Goal: Task Accomplishment & Management: Use online tool/utility

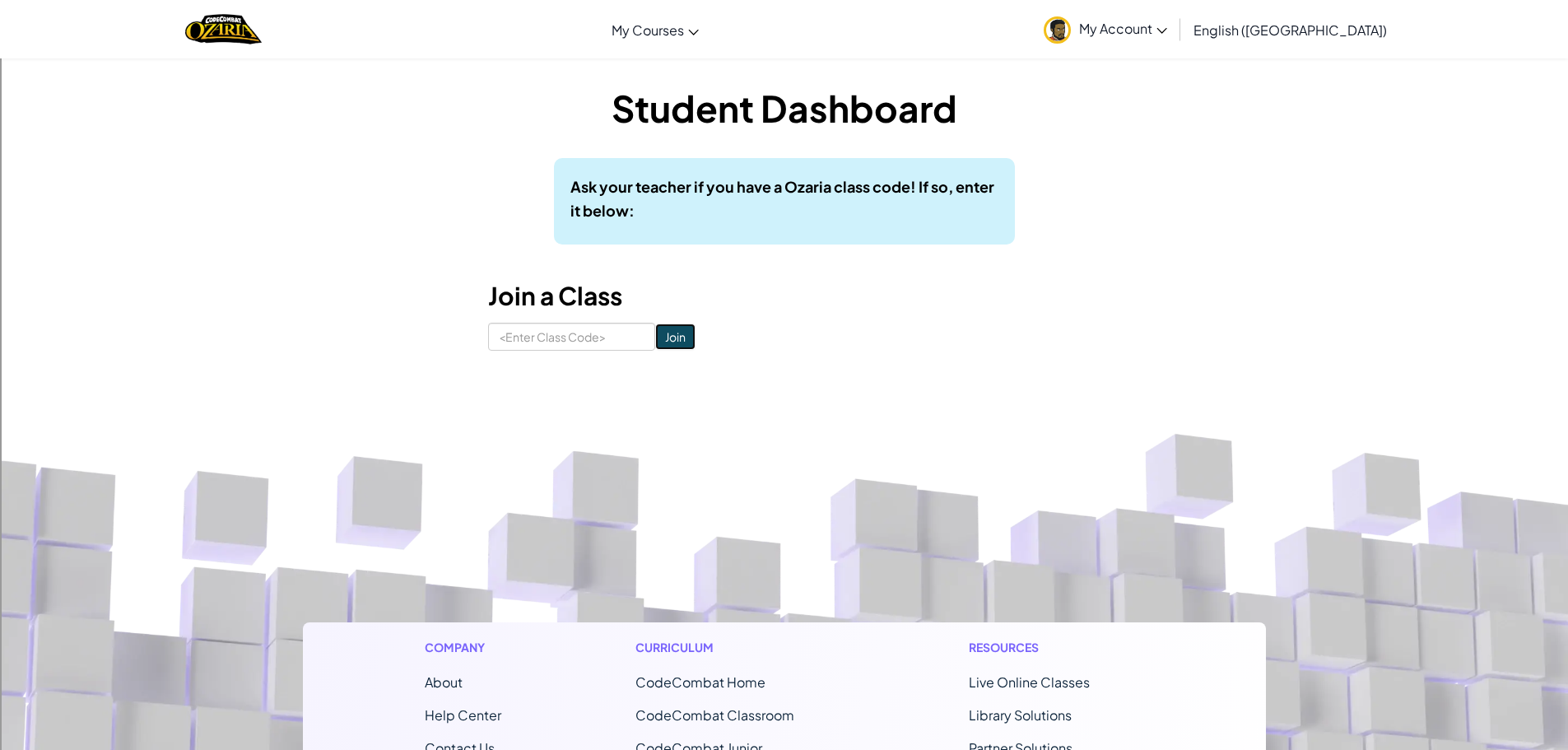
click at [656, 337] on input "Join" at bounding box center [676, 337] width 41 height 26
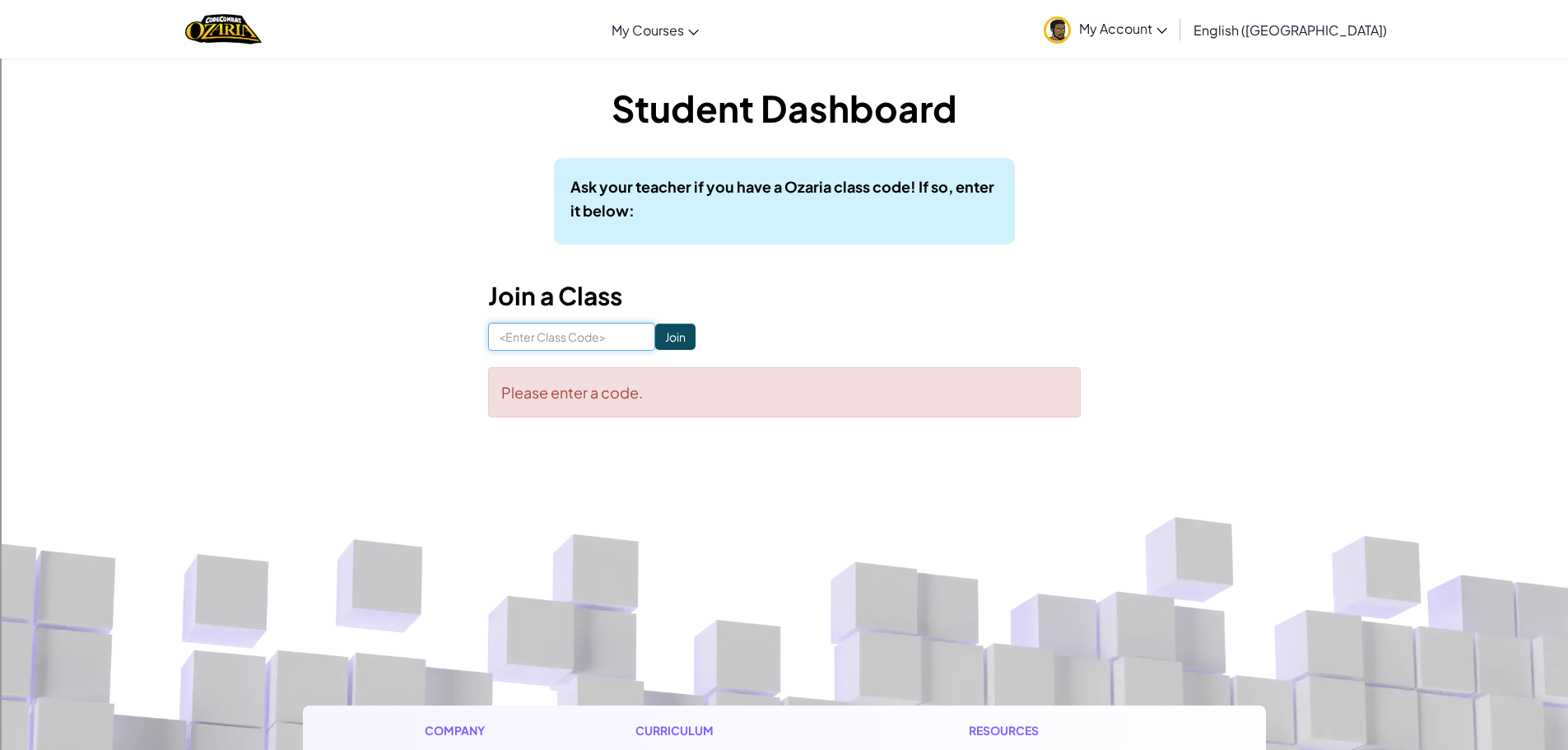
click at [573, 341] on input at bounding box center [571, 337] width 167 height 28
type input "p"
drag, startPoint x: 624, startPoint y: 341, endPoint x: 645, endPoint y: 335, distance: 21.8
click at [624, 341] on input "ParkWantLeg" at bounding box center [571, 337] width 167 height 28
type input "ParkWantLeg"
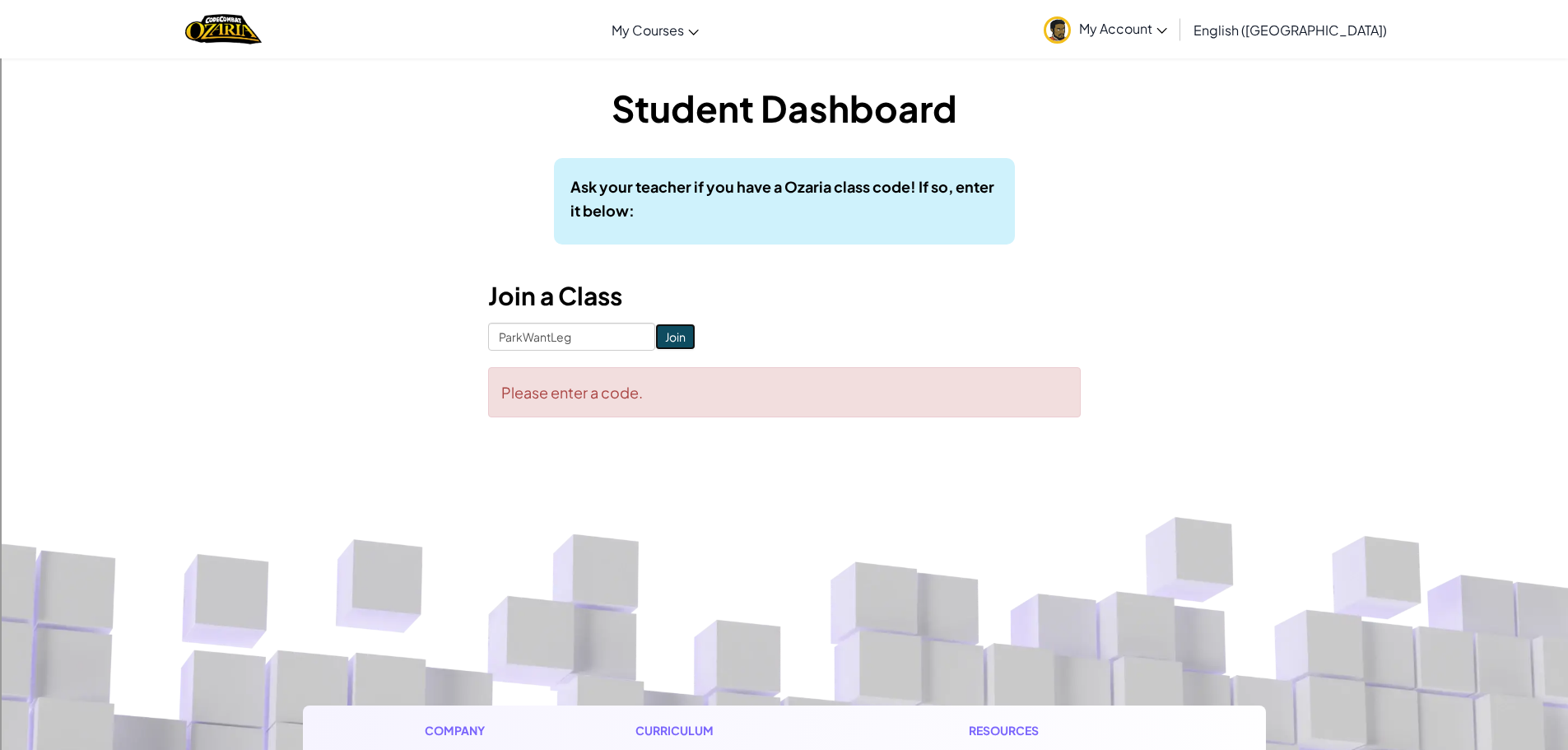
click at [656, 336] on input "Join" at bounding box center [676, 337] width 41 height 26
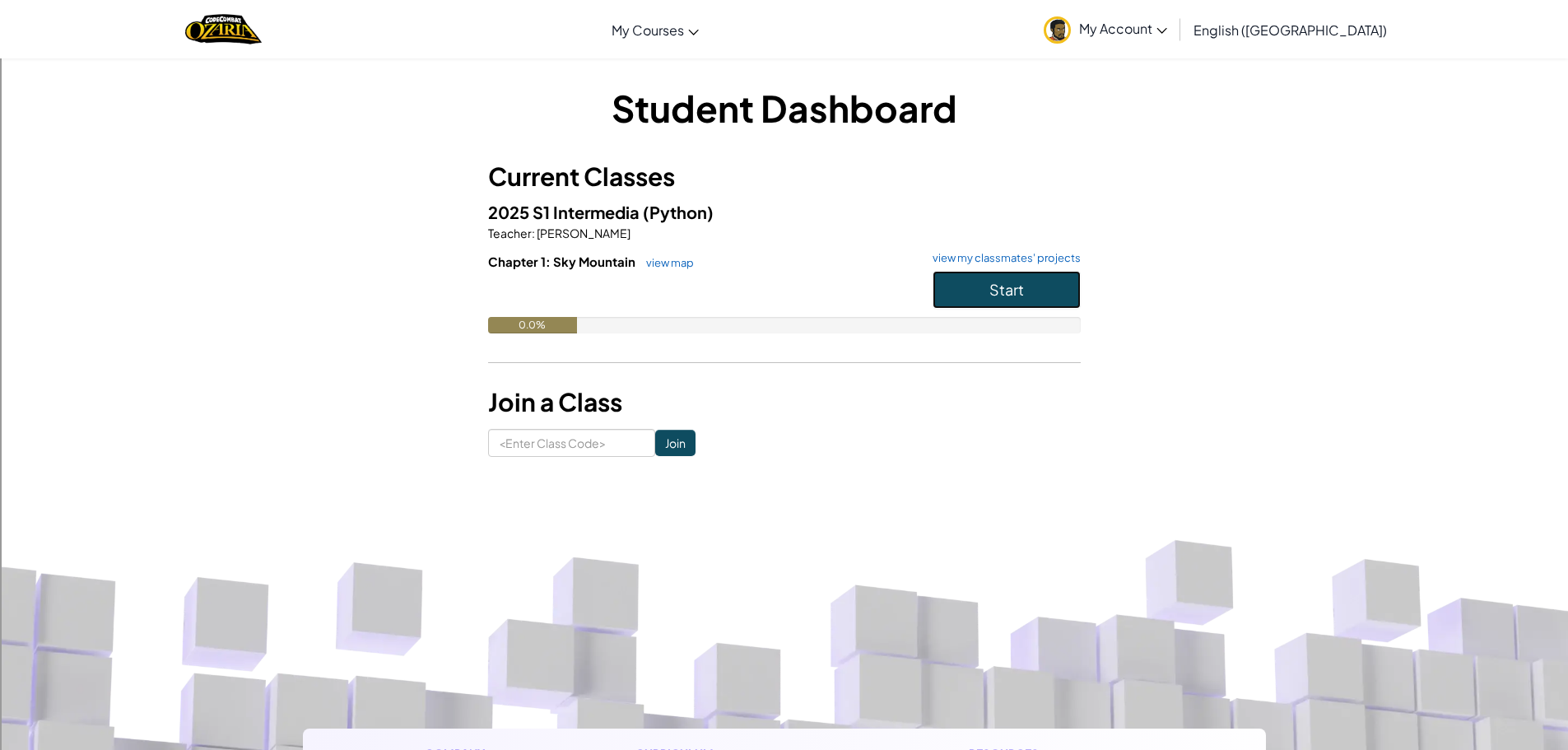
click at [1002, 286] on span "Start" at bounding box center [1007, 290] width 35 height 19
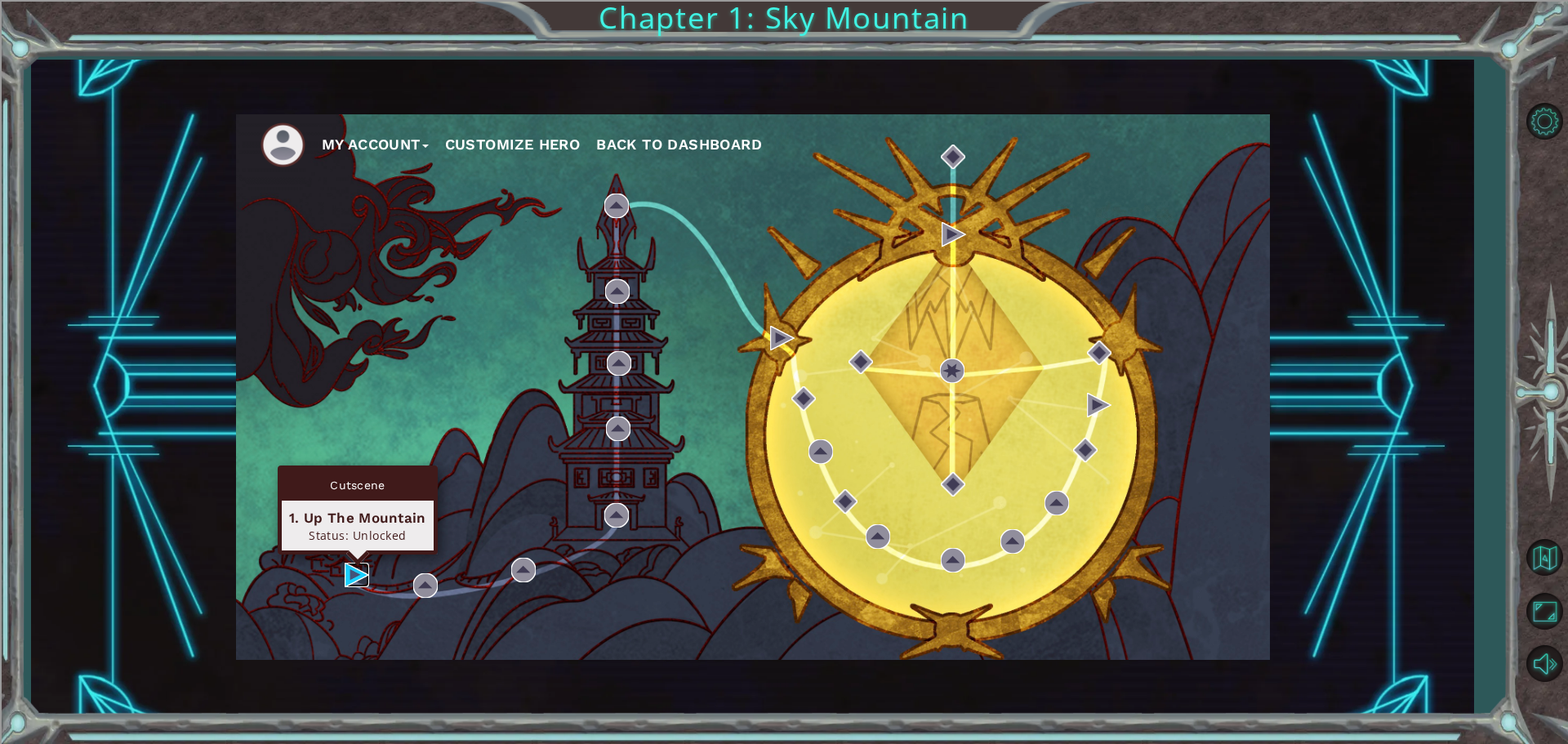
click at [363, 568] on img at bounding box center [356, 575] width 24 height 24
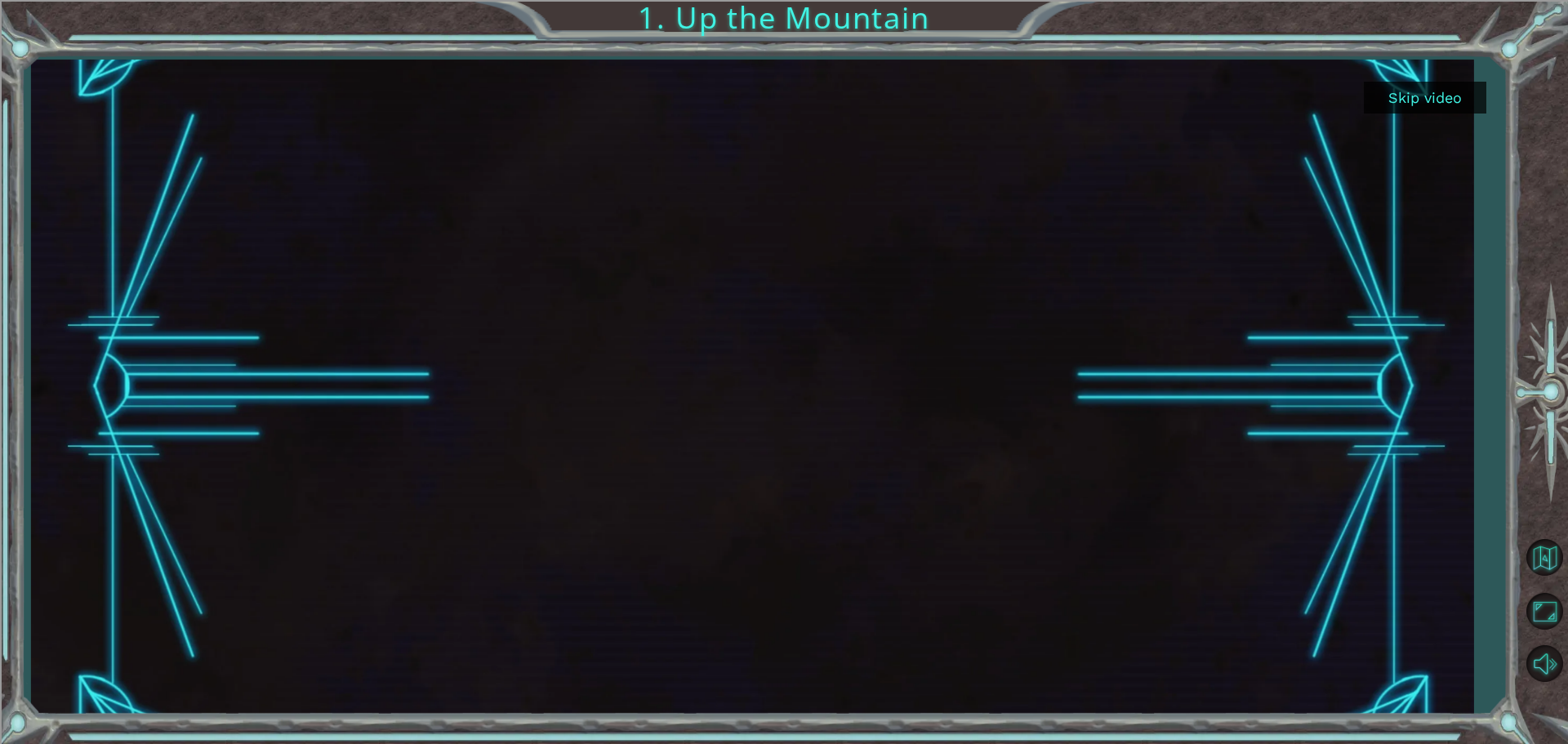
click at [1403, 96] on button "Skip video" at bounding box center [1425, 97] width 122 height 32
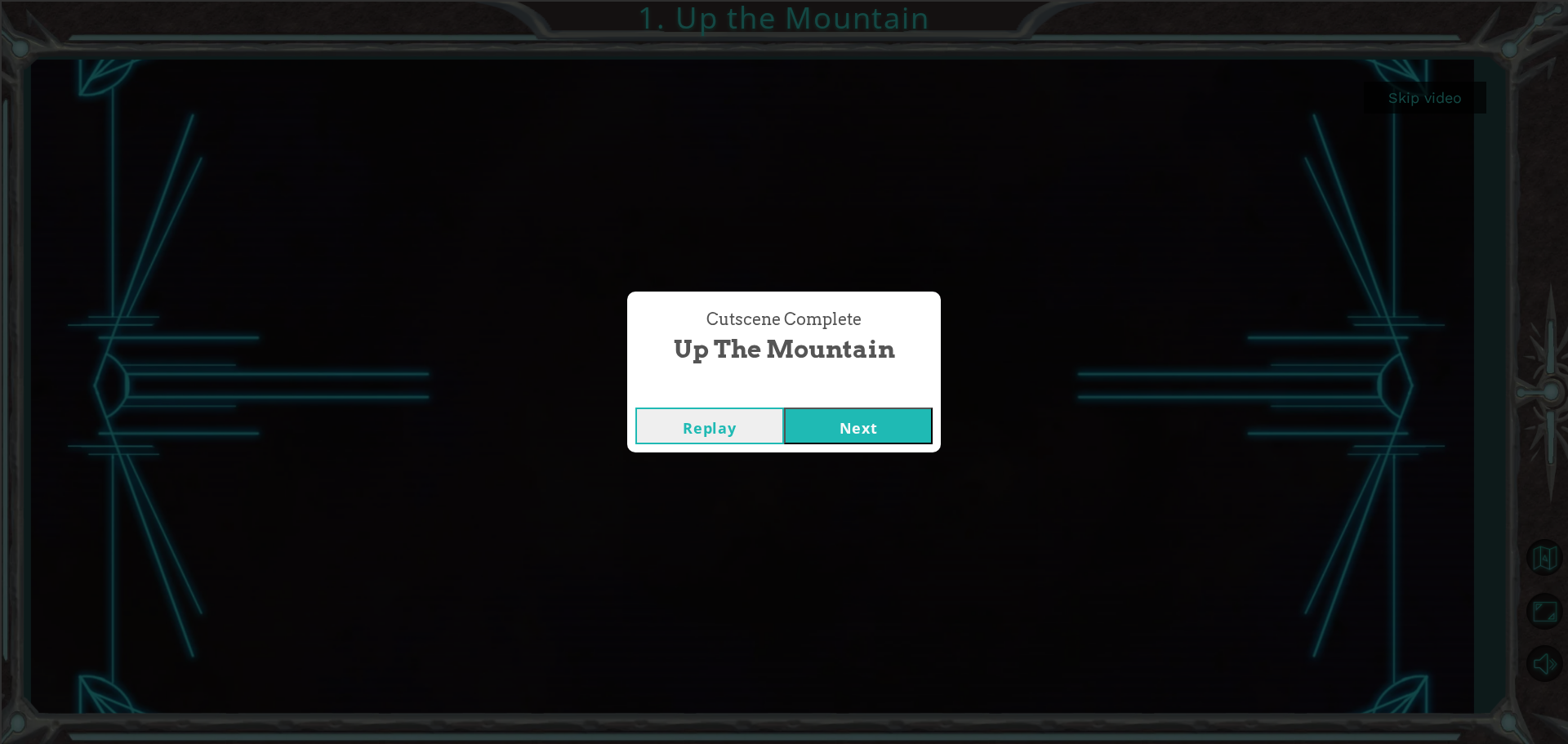
click at [857, 423] on button "Next" at bounding box center [858, 426] width 148 height 37
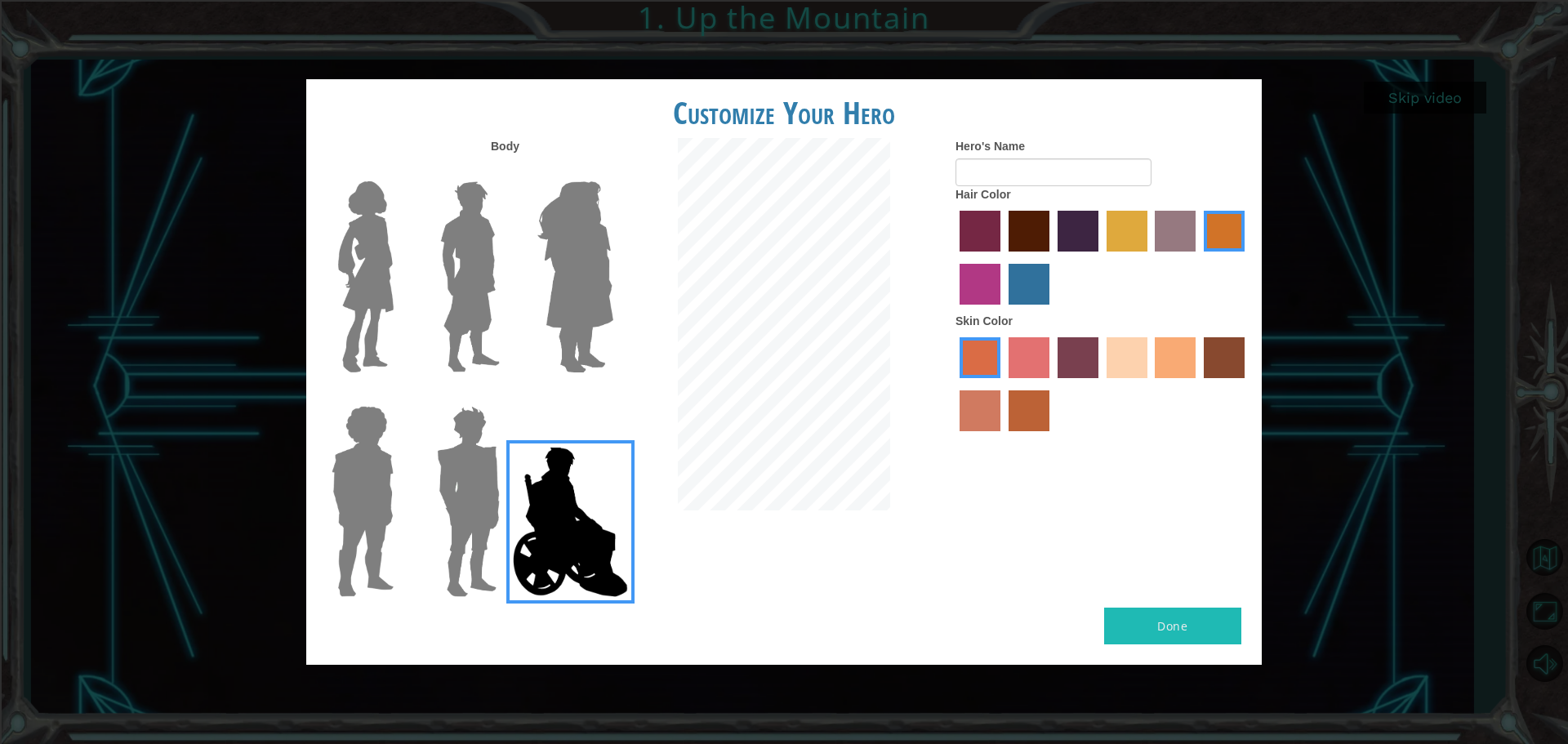
click at [468, 287] on img at bounding box center [470, 277] width 73 height 204
click at [506, 170] on input "Hero Lars" at bounding box center [506, 170] width 0 height 0
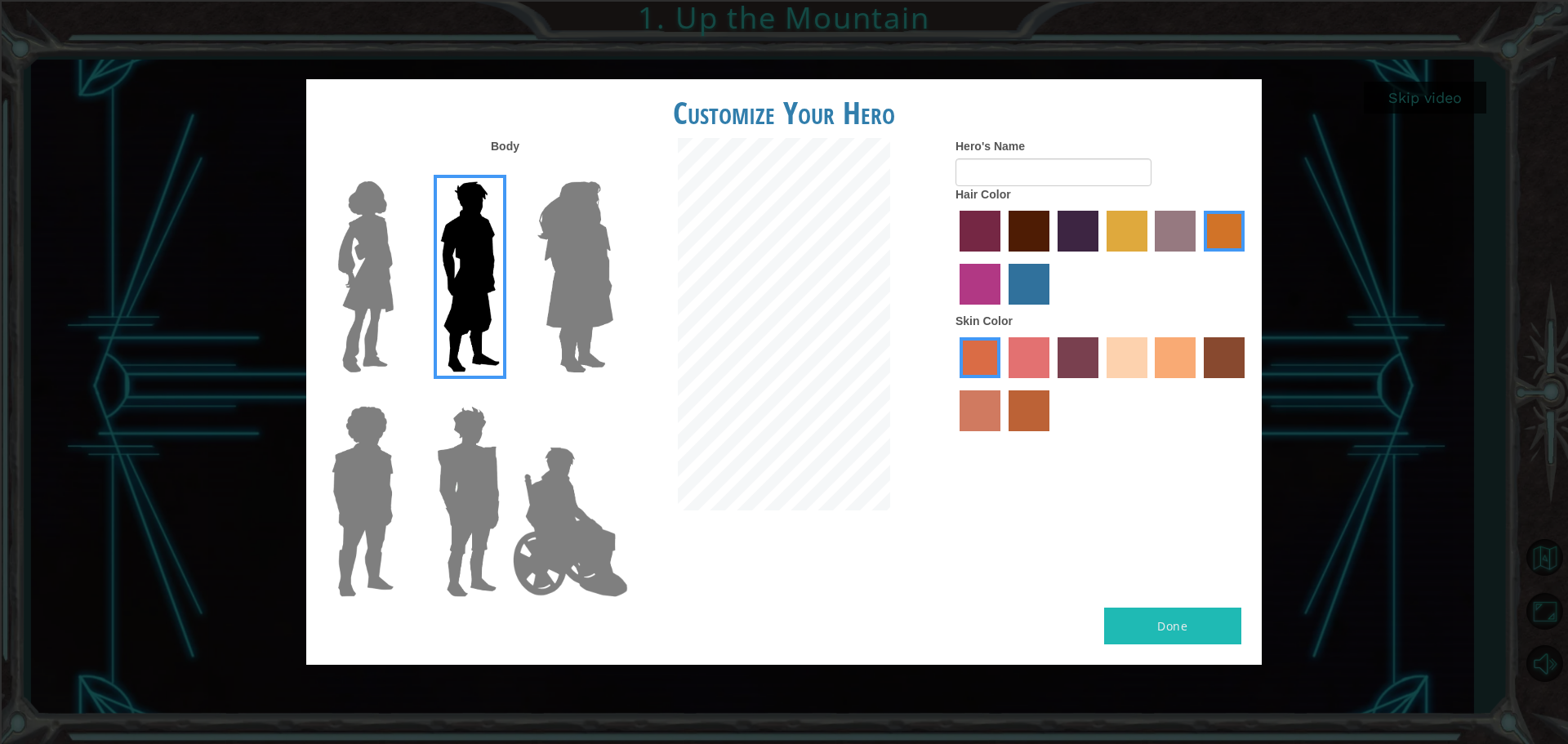
click at [344, 268] on img at bounding box center [366, 277] width 68 height 204
click at [400, 170] on input "Hero Connie" at bounding box center [400, 170] width 0 height 0
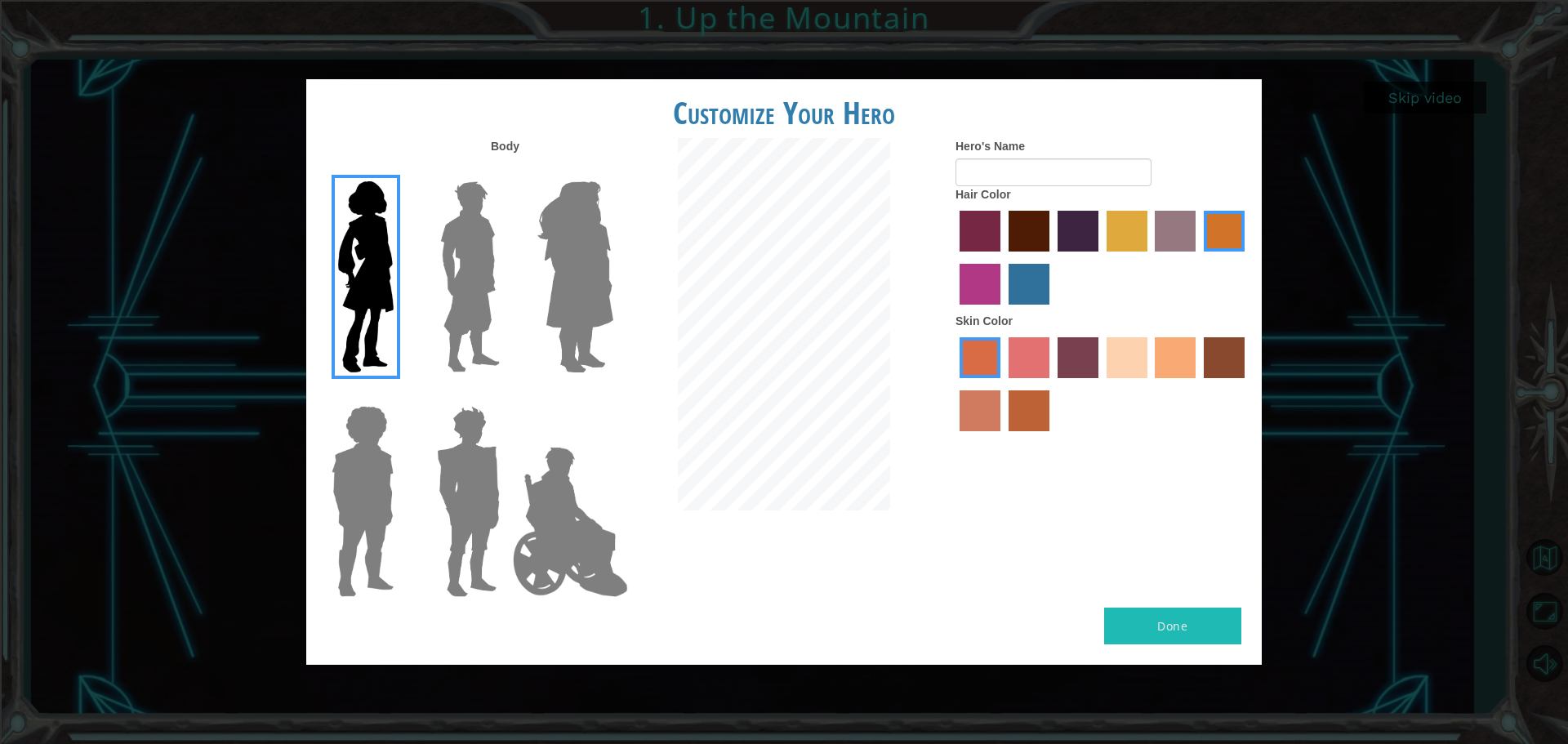
click at [615, 307] on div at bounding box center [571, 270] width 106 height 224
click at [593, 320] on img at bounding box center [575, 277] width 89 height 204
click at [613, 170] on input "Hero Amethyst" at bounding box center [613, 170] width 0 height 0
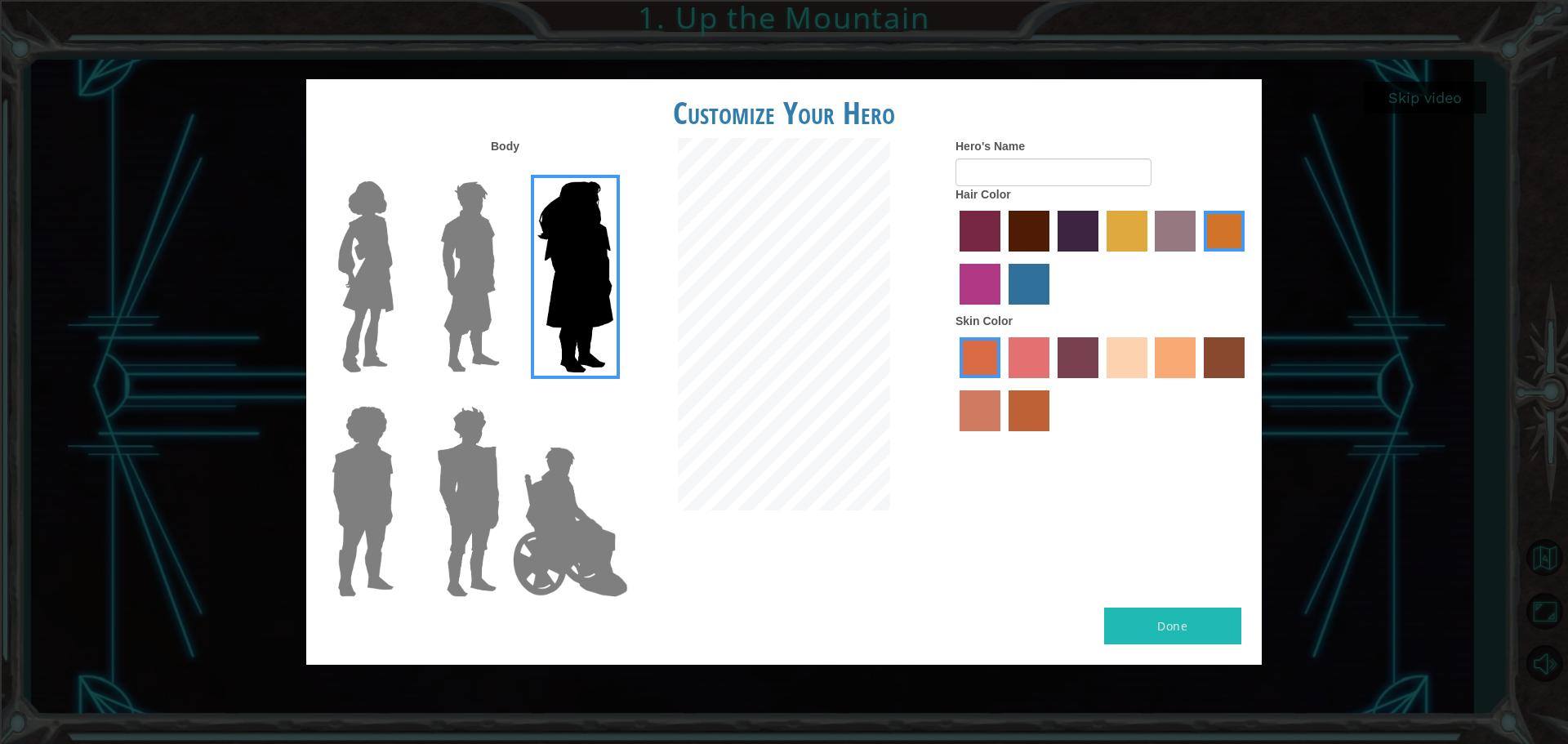
click at [468, 573] on img at bounding box center [468, 501] width 76 height 204
click at [506, 396] on input "Hero Garnet" at bounding box center [506, 396] width 0 height 0
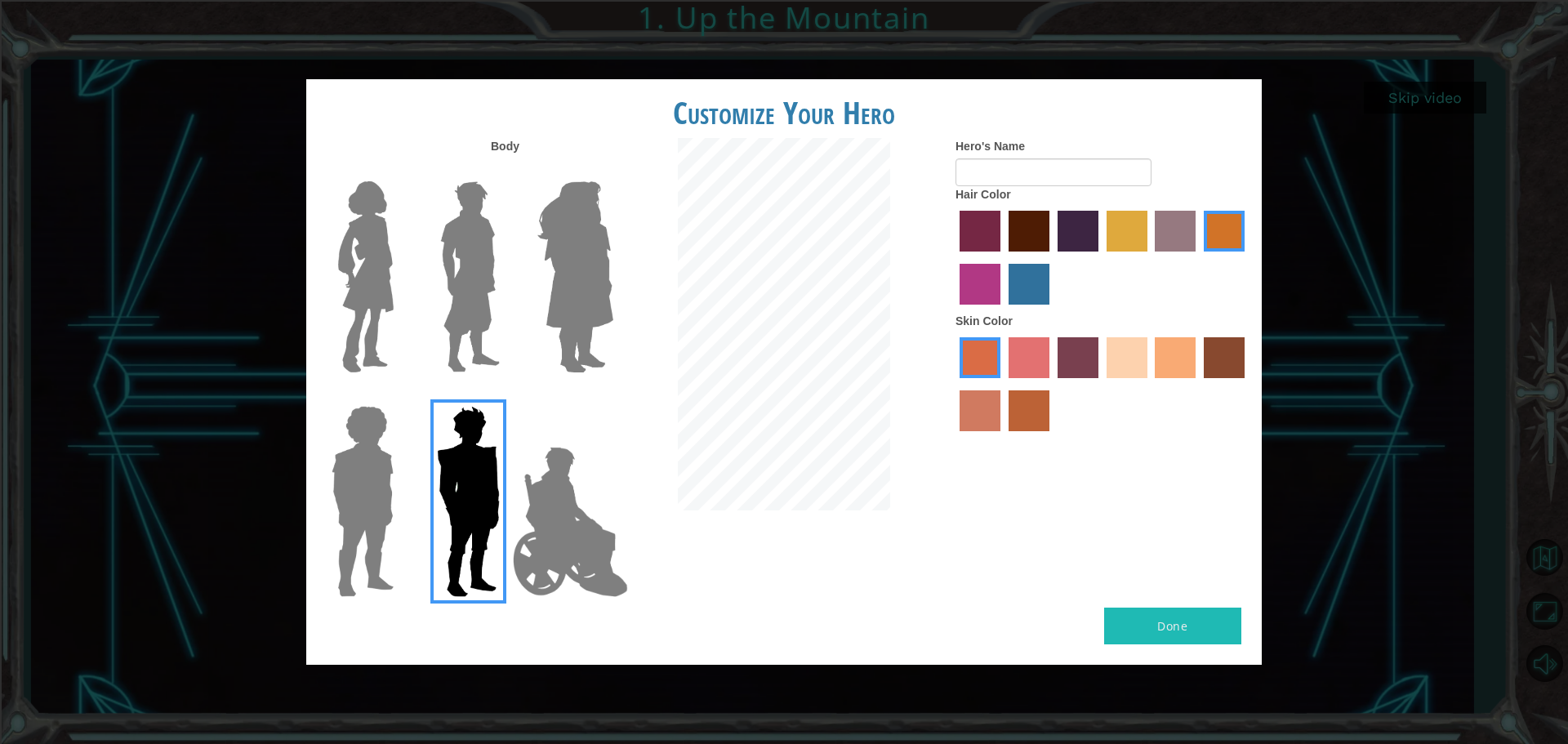
click at [311, 547] on div at bounding box center [359, 495] width 106 height 224
click at [365, 502] on img at bounding box center [363, 501] width 75 height 204
click at [400, 396] on input "Hero Steven" at bounding box center [400, 396] width 0 height 0
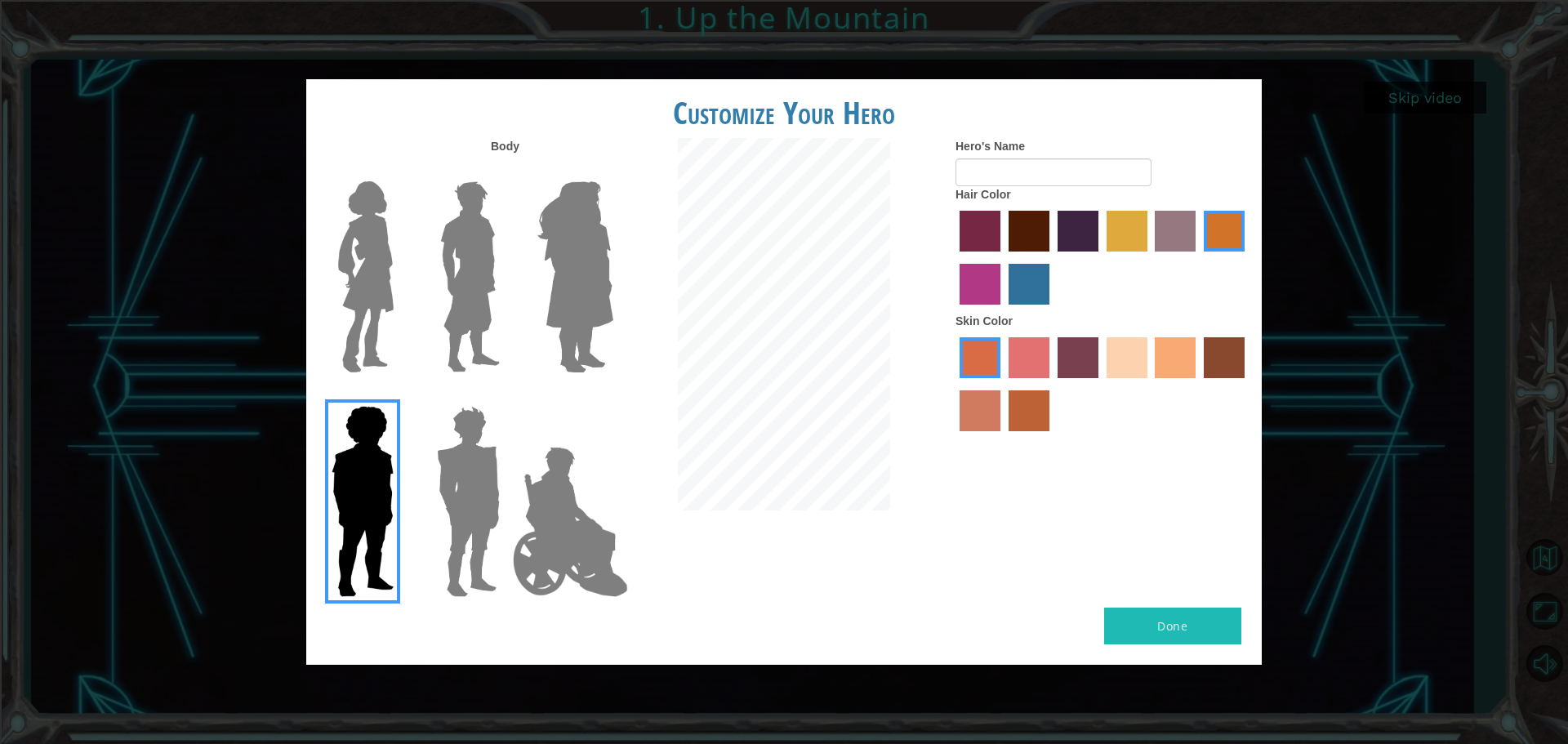
click at [1089, 210] on div at bounding box center [1102, 260] width 294 height 106
click at [1075, 209] on div at bounding box center [1102, 260] width 294 height 106
click at [1068, 230] on label "hot purple hair color" at bounding box center [1077, 231] width 40 height 40
click at [1051, 257] on input "hot purple hair color" at bounding box center [1051, 257] width 0 height 0
click at [1217, 343] on label "karma skin color" at bounding box center [1224, 358] width 40 height 40
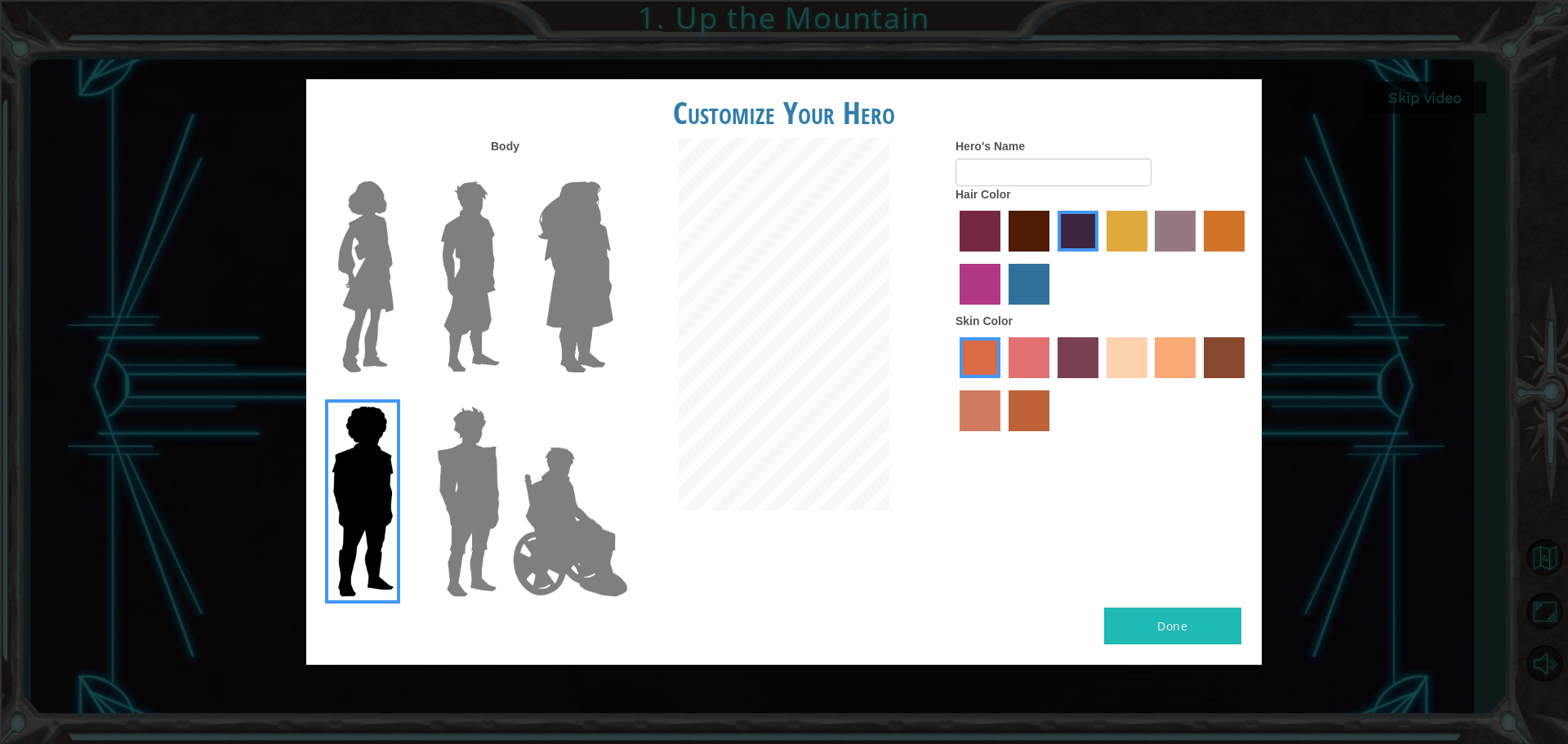
click at [1198, 384] on input "karma skin color" at bounding box center [1198, 384] width 0 height 0
click at [983, 175] on input "Hero's Name" at bounding box center [1053, 172] width 196 height 28
type input "king jr"
click at [1136, 619] on button "Done" at bounding box center [1173, 627] width 138 height 37
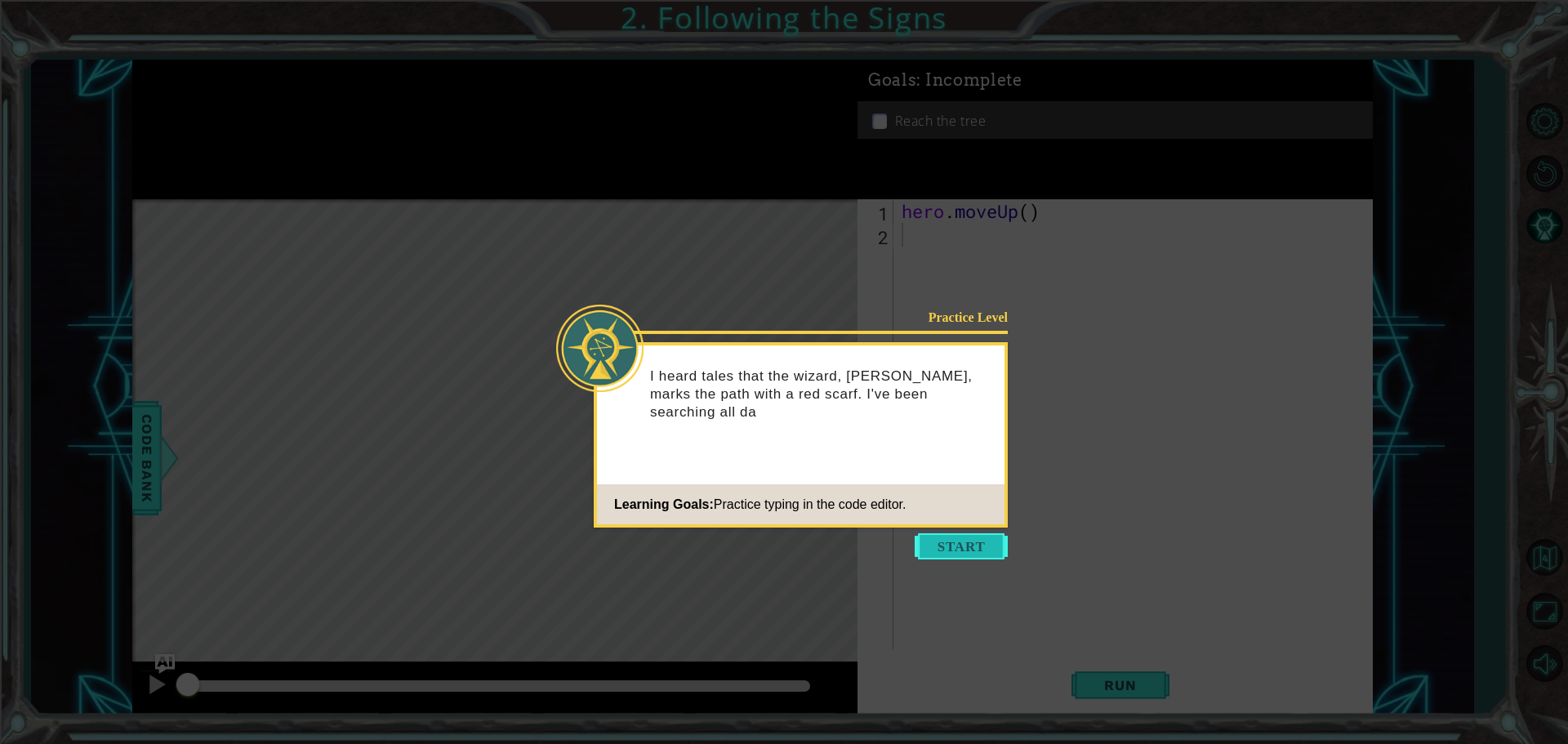
click at [943, 540] on button "Start" at bounding box center [961, 546] width 93 height 26
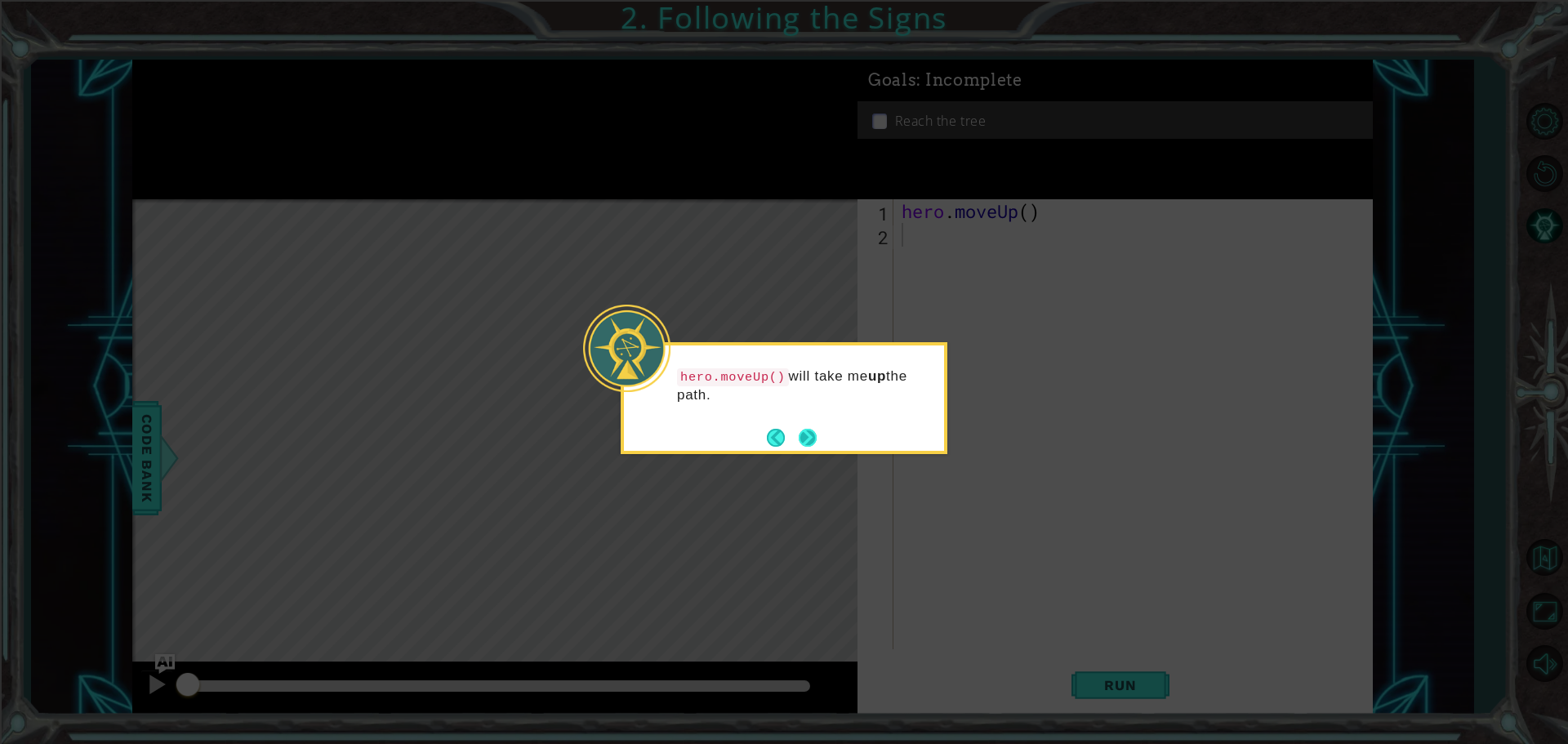
click at [802, 433] on button "Next" at bounding box center [807, 438] width 18 height 18
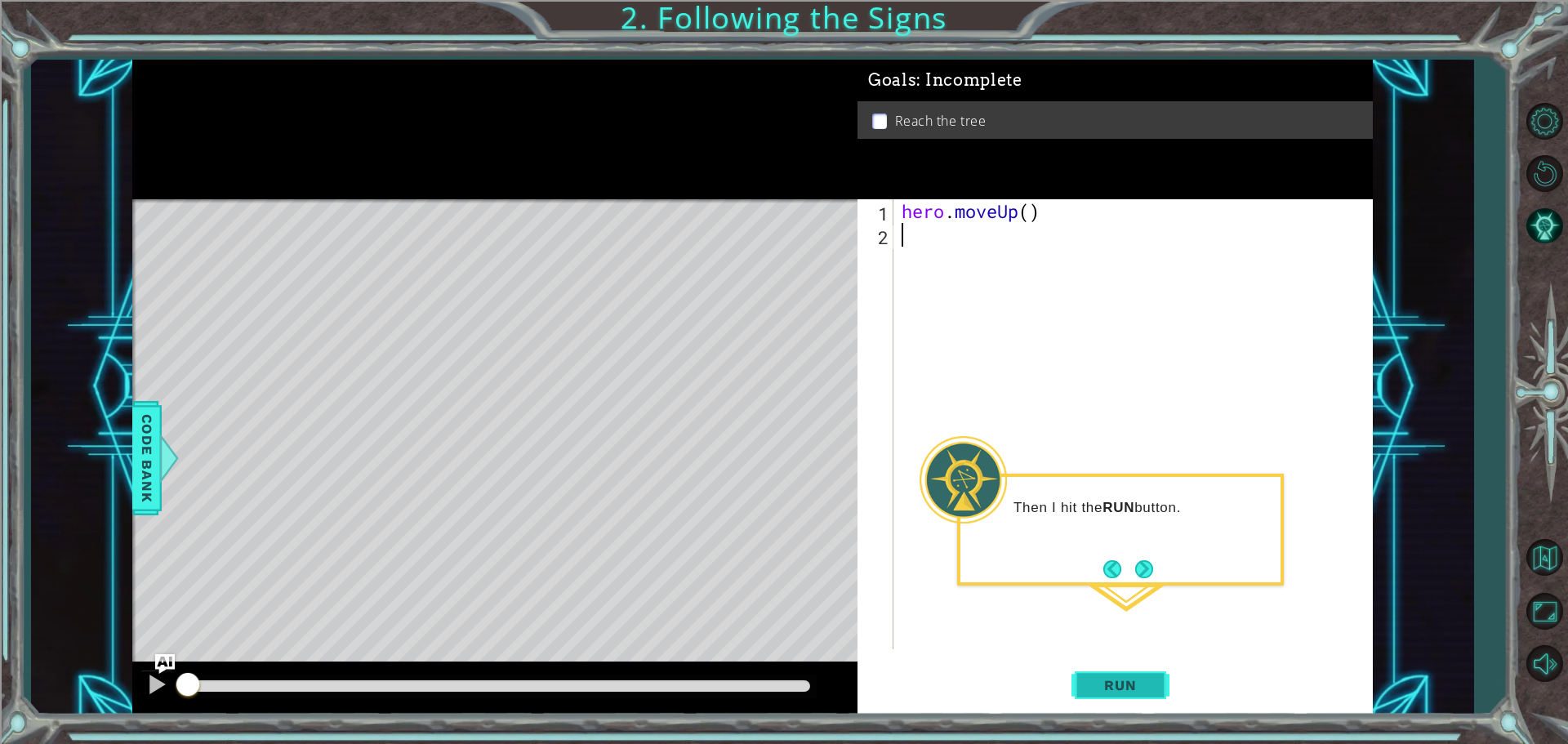
click at [1126, 668] on button "Run" at bounding box center [1121, 684] width 98 height 51
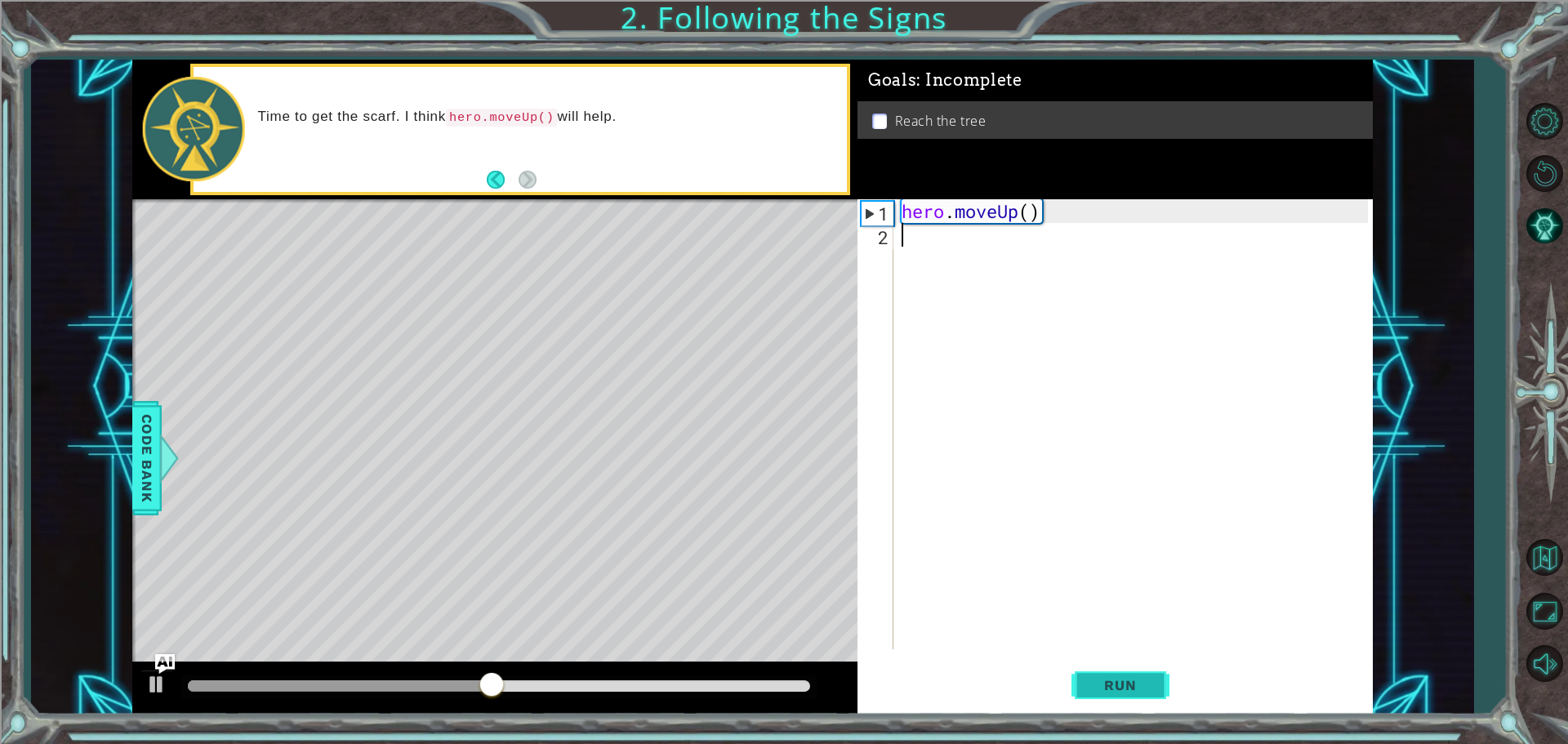
click at [1118, 675] on button "Run" at bounding box center [1121, 684] width 98 height 51
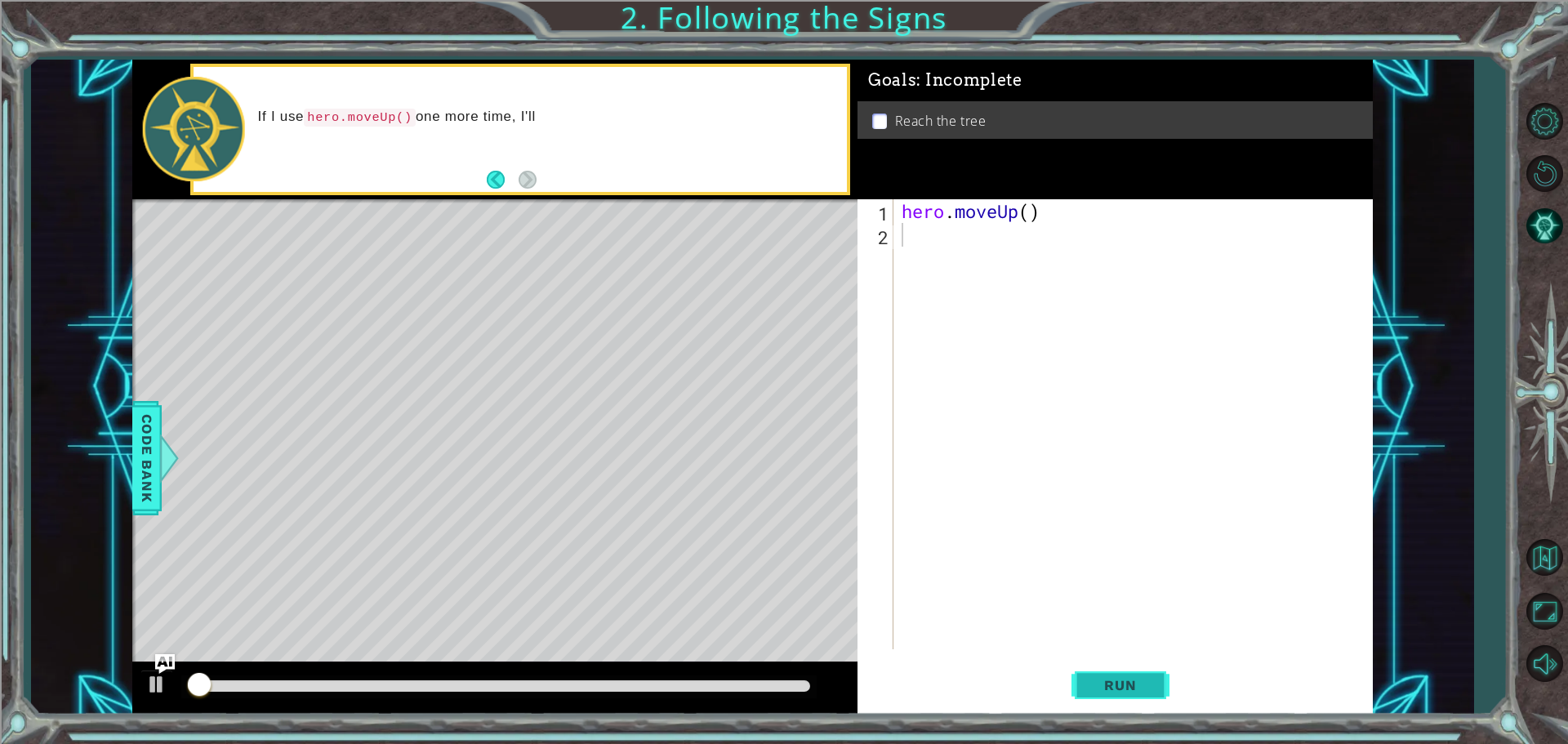
click at [1118, 675] on button "Run" at bounding box center [1121, 684] width 98 height 51
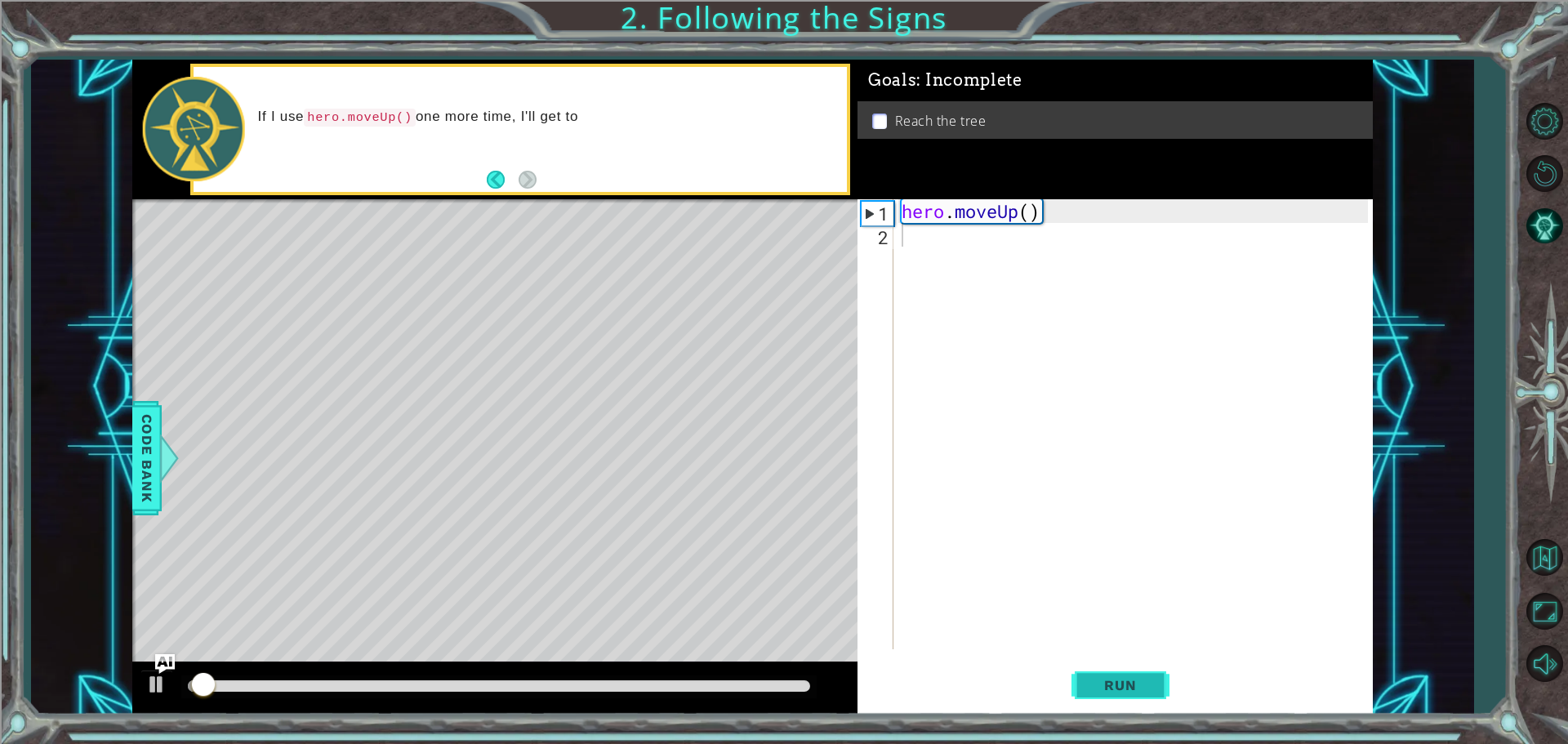
click at [1118, 675] on button "Run" at bounding box center [1121, 684] width 98 height 51
click at [1117, 674] on button "Run" at bounding box center [1121, 684] width 98 height 51
click at [1121, 673] on button "Run" at bounding box center [1121, 684] width 98 height 51
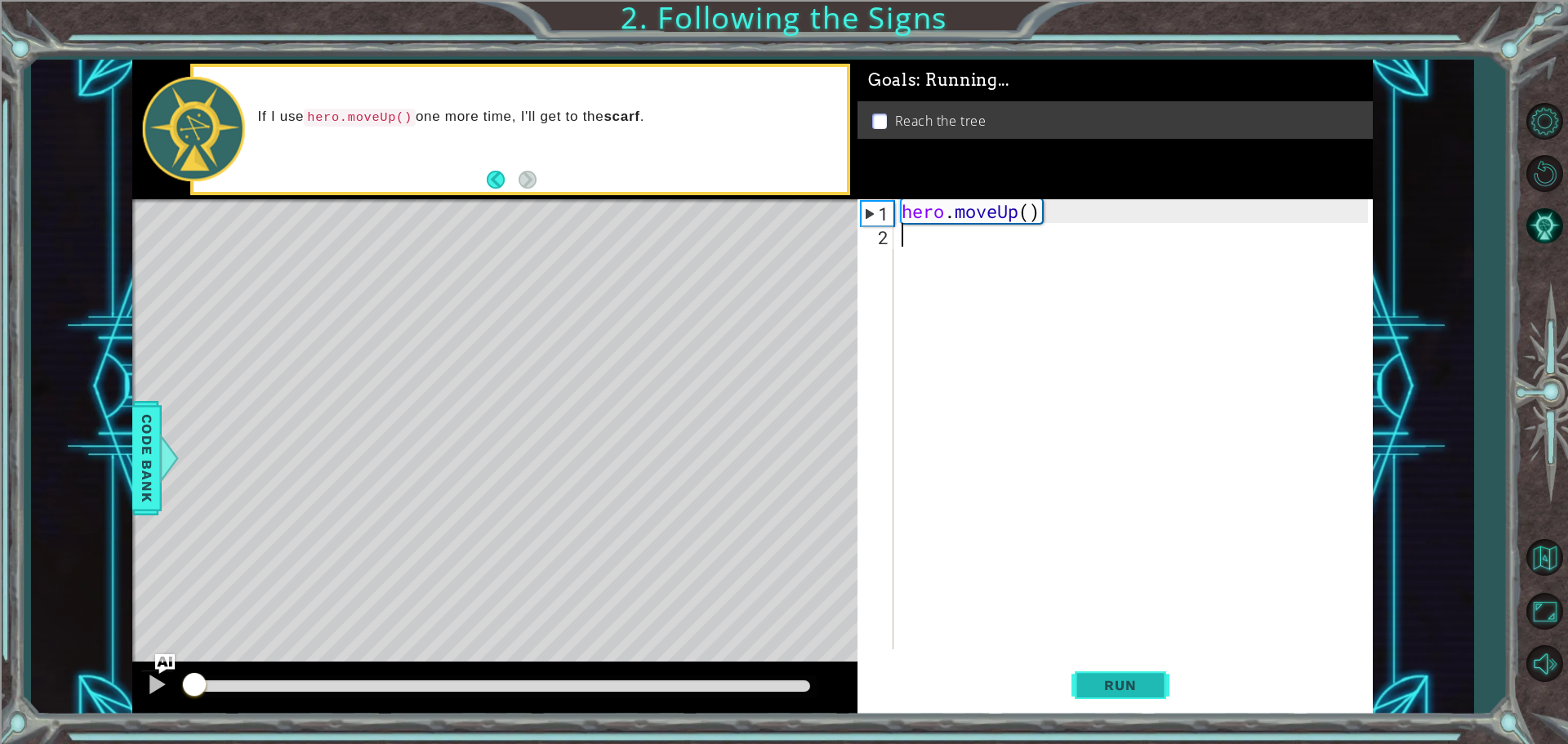
click at [1121, 673] on button "Run" at bounding box center [1121, 684] width 98 height 51
click at [516, 170] on button "Back" at bounding box center [502, 179] width 32 height 18
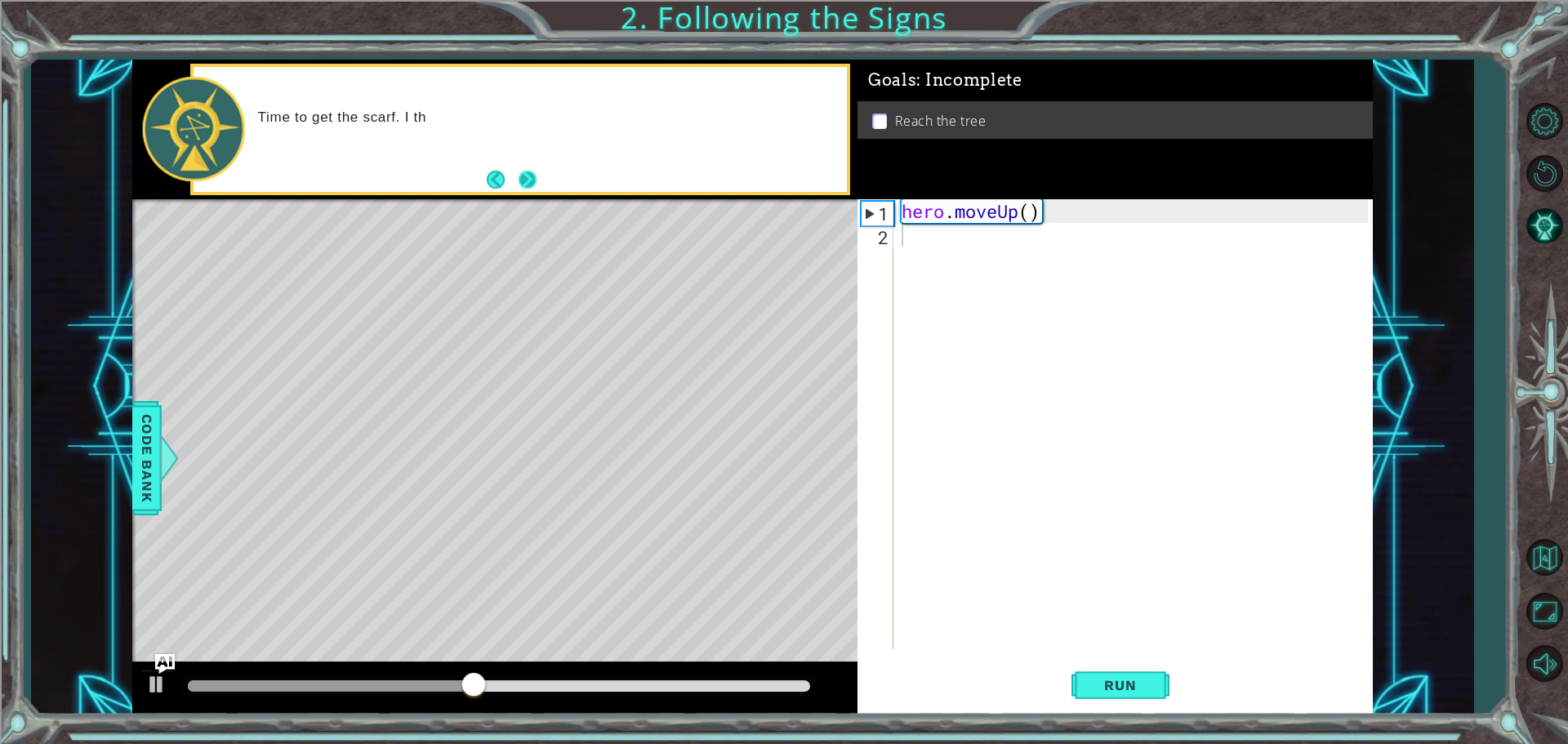
click at [521, 175] on button "Next" at bounding box center [527, 179] width 18 height 18
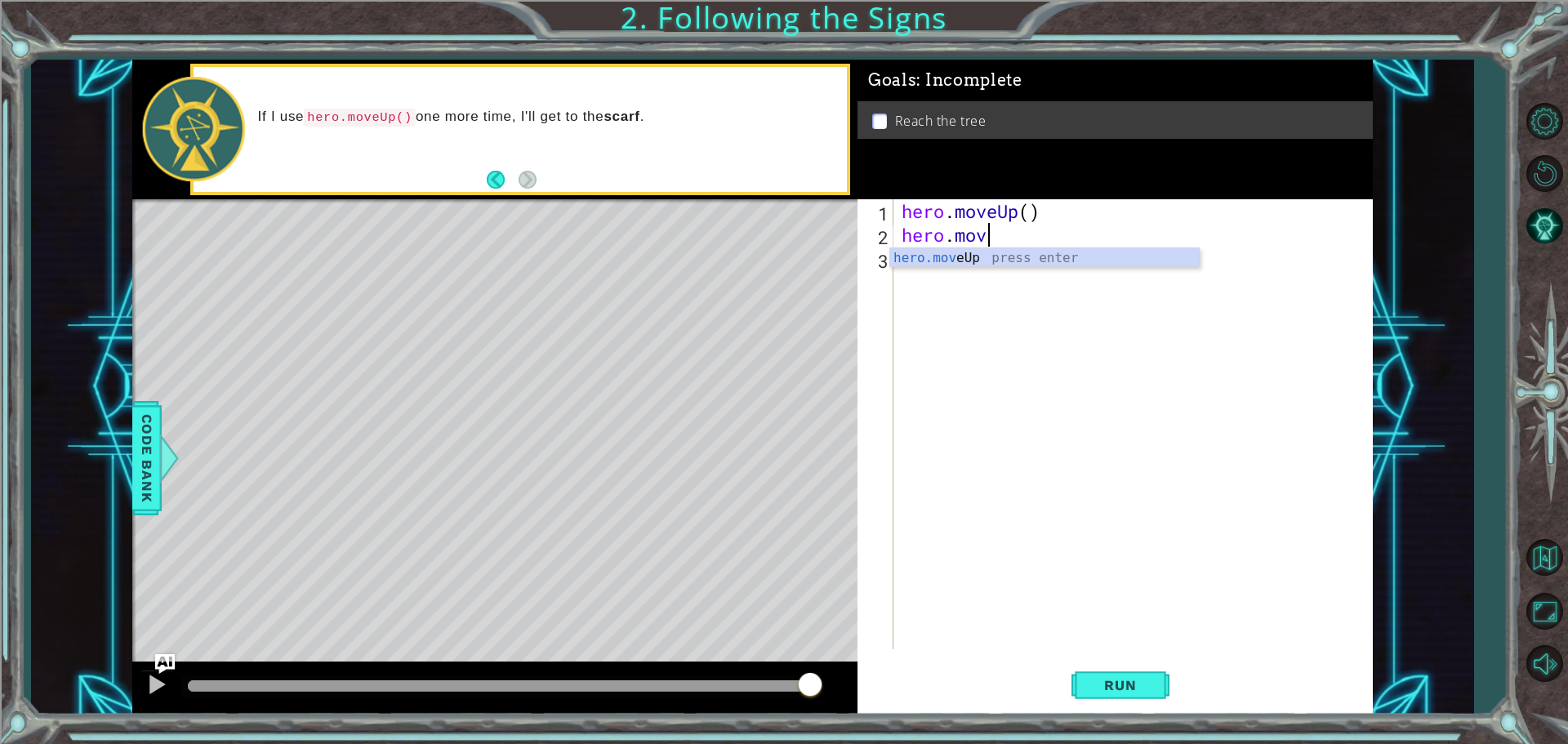
scroll to position [0, 3]
type textarea "hero.move"
click at [1126, 686] on span "Run" at bounding box center [1120, 685] width 64 height 16
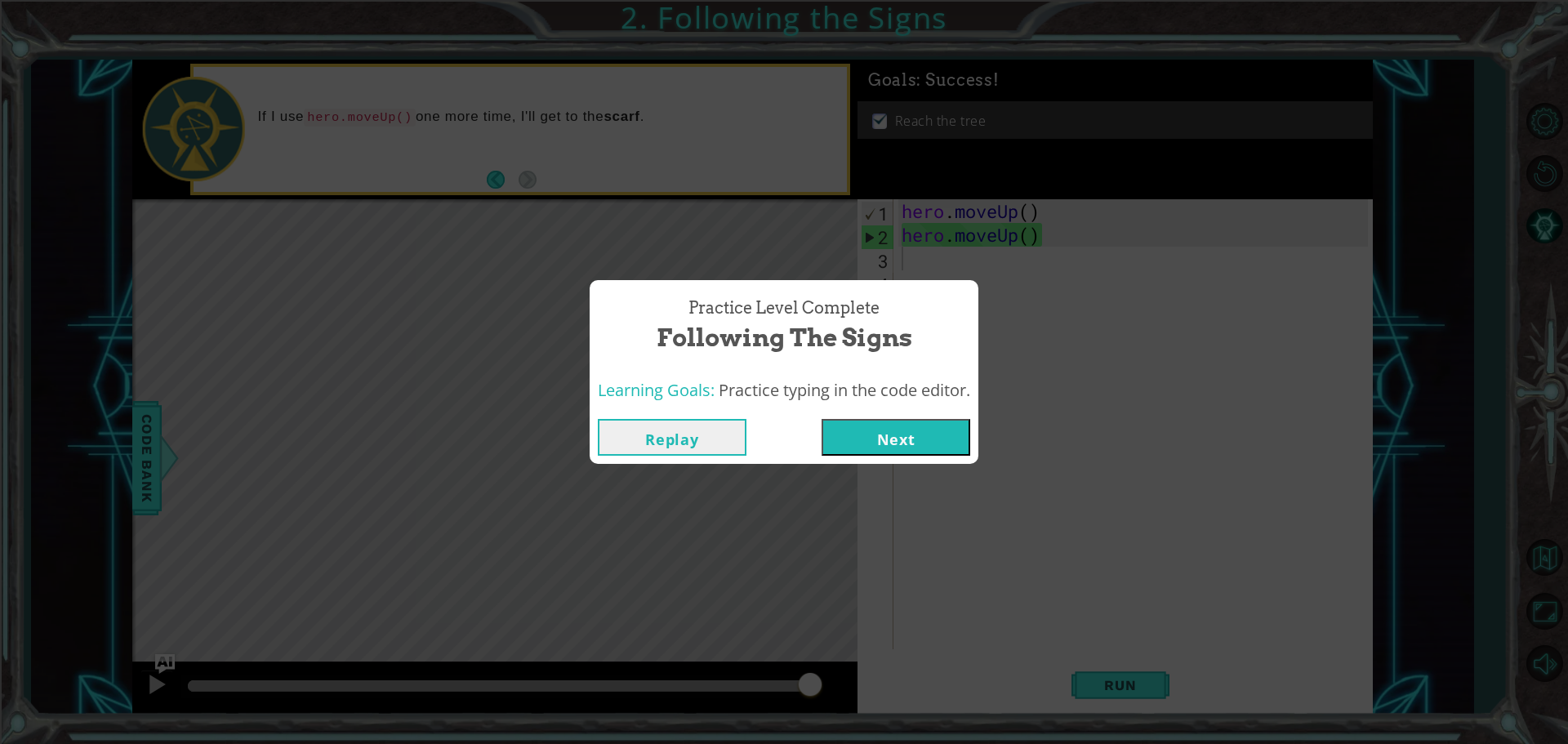
click at [914, 440] on button "Next" at bounding box center [896, 437] width 148 height 37
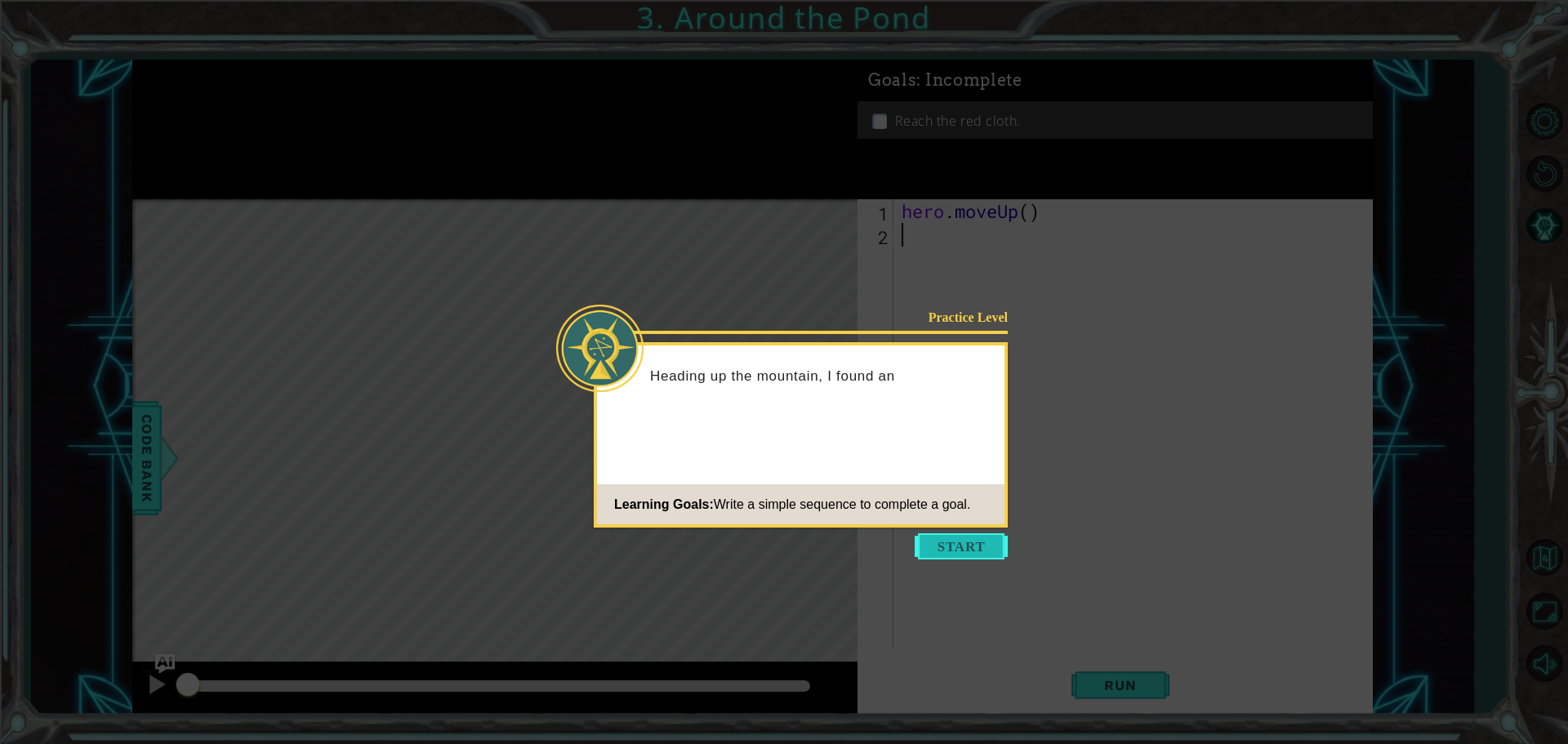
click at [947, 552] on button "Start" at bounding box center [961, 546] width 93 height 26
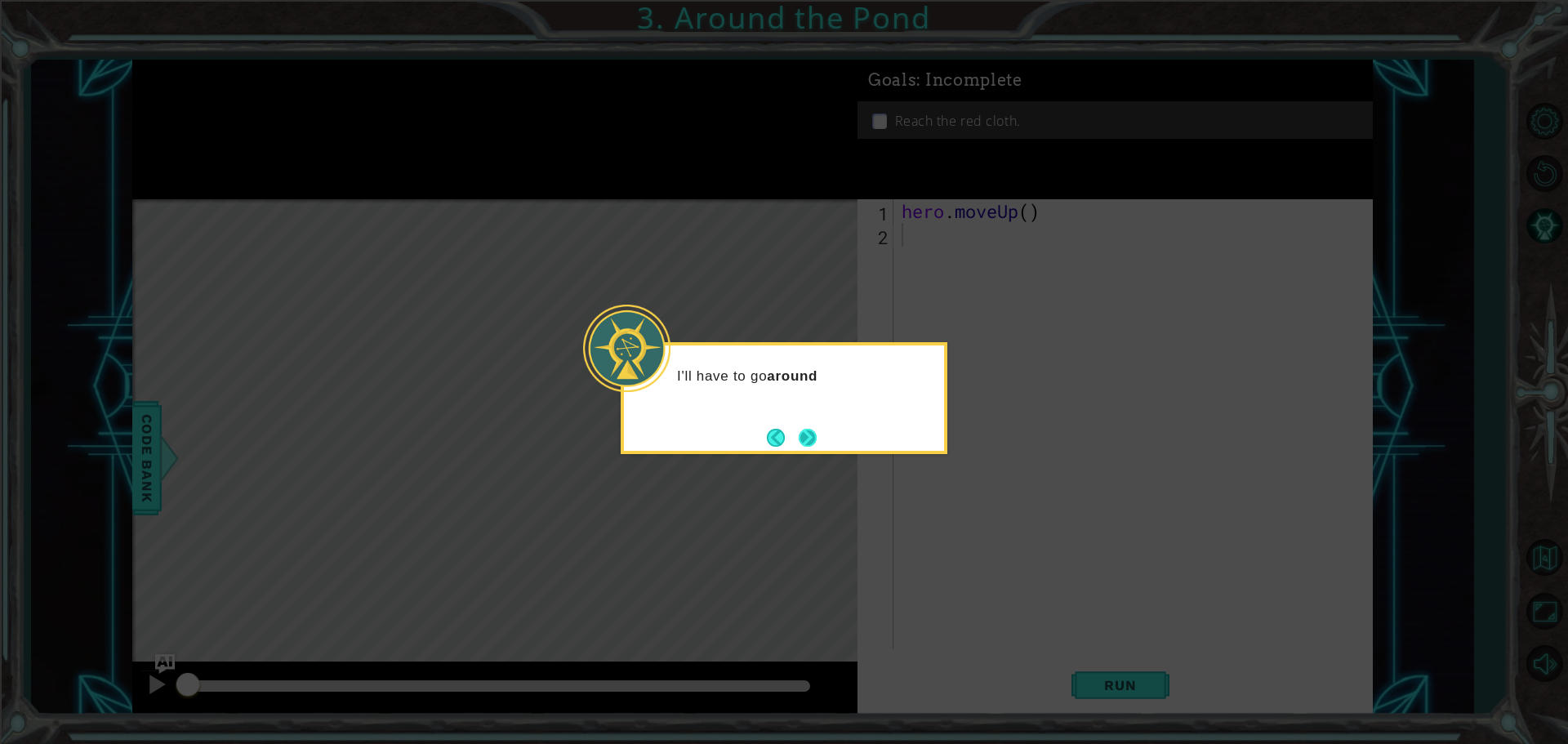
click at [814, 446] on button "Next" at bounding box center [807, 438] width 18 height 18
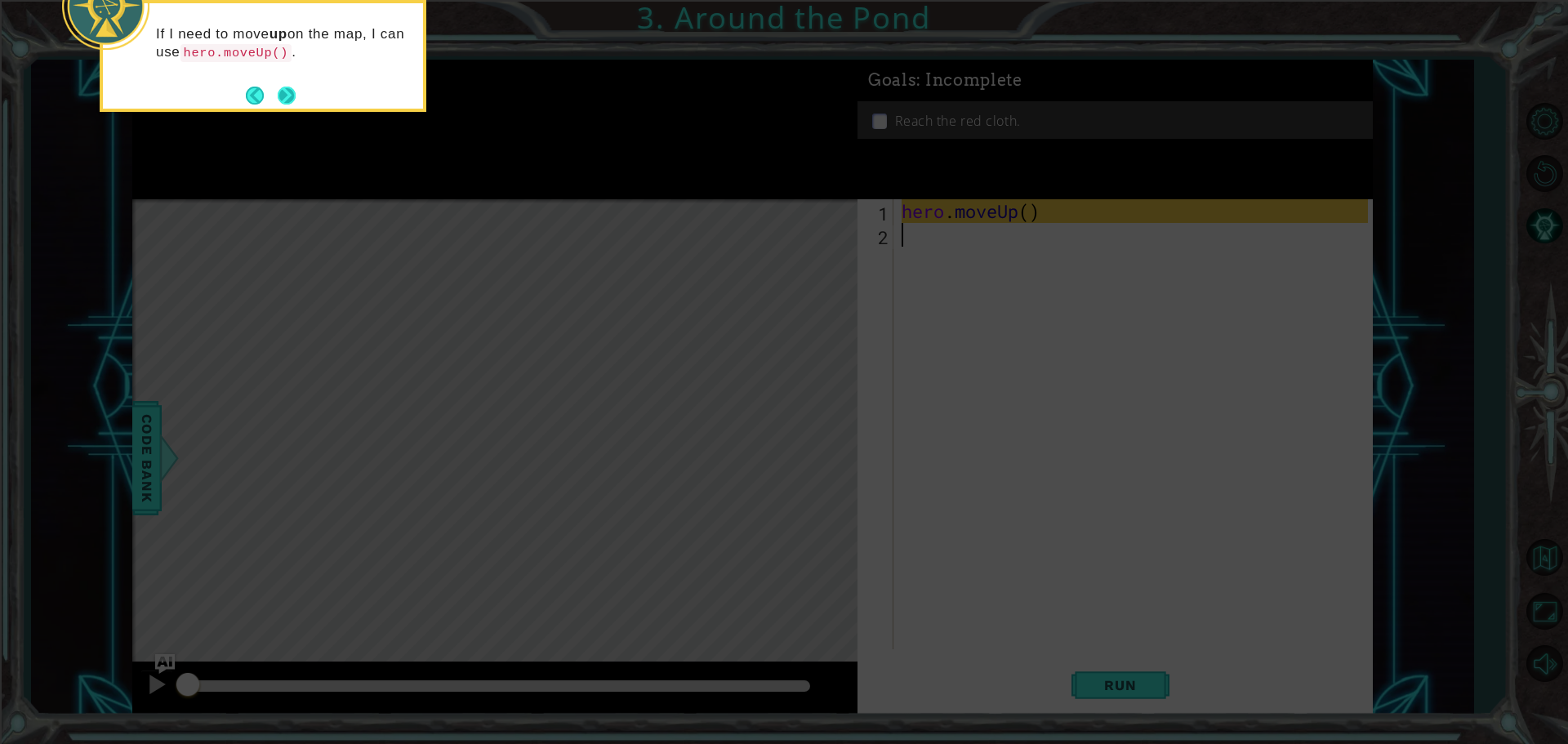
click at [278, 89] on button "Next" at bounding box center [287, 95] width 18 height 18
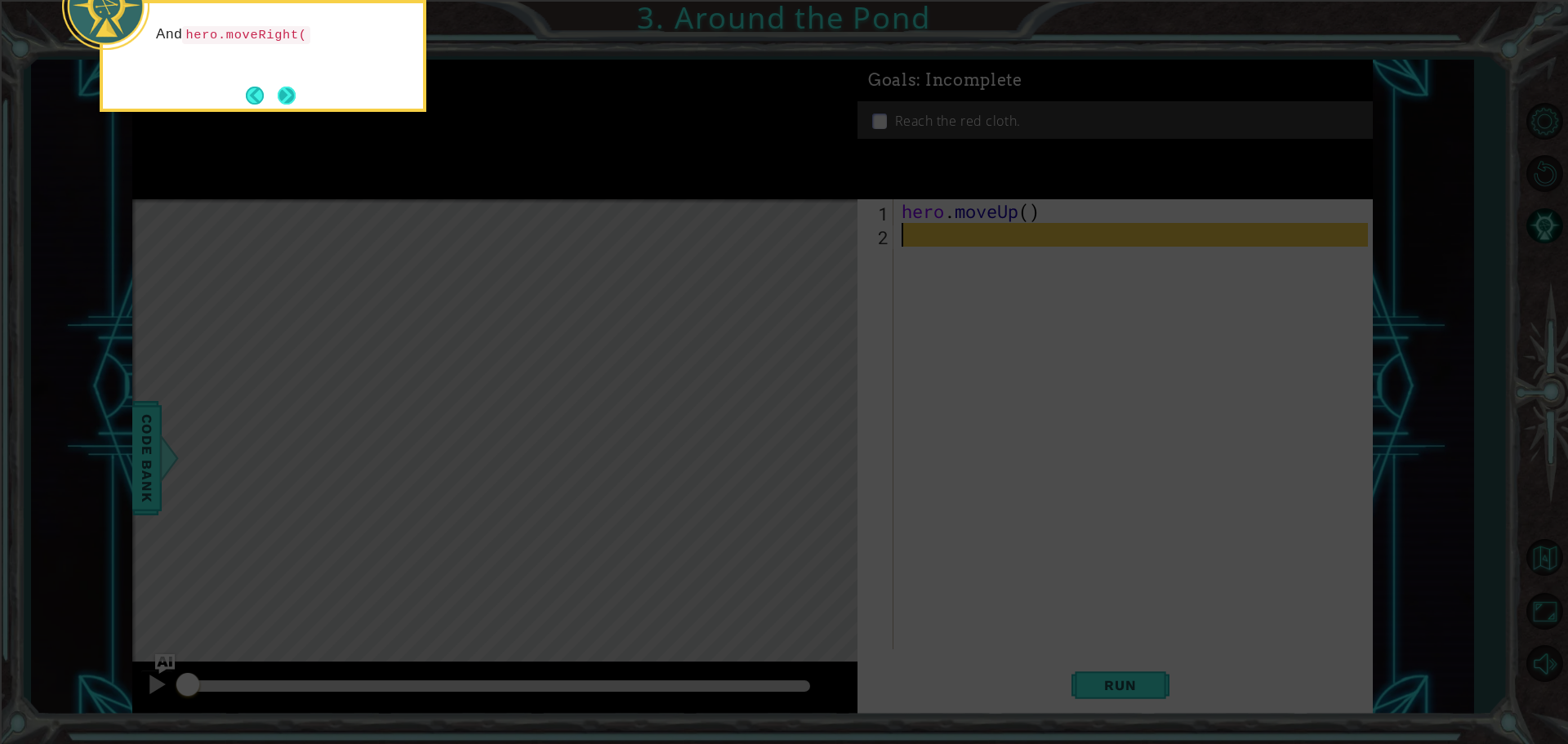
click at [295, 91] on button "Next" at bounding box center [287, 95] width 18 height 18
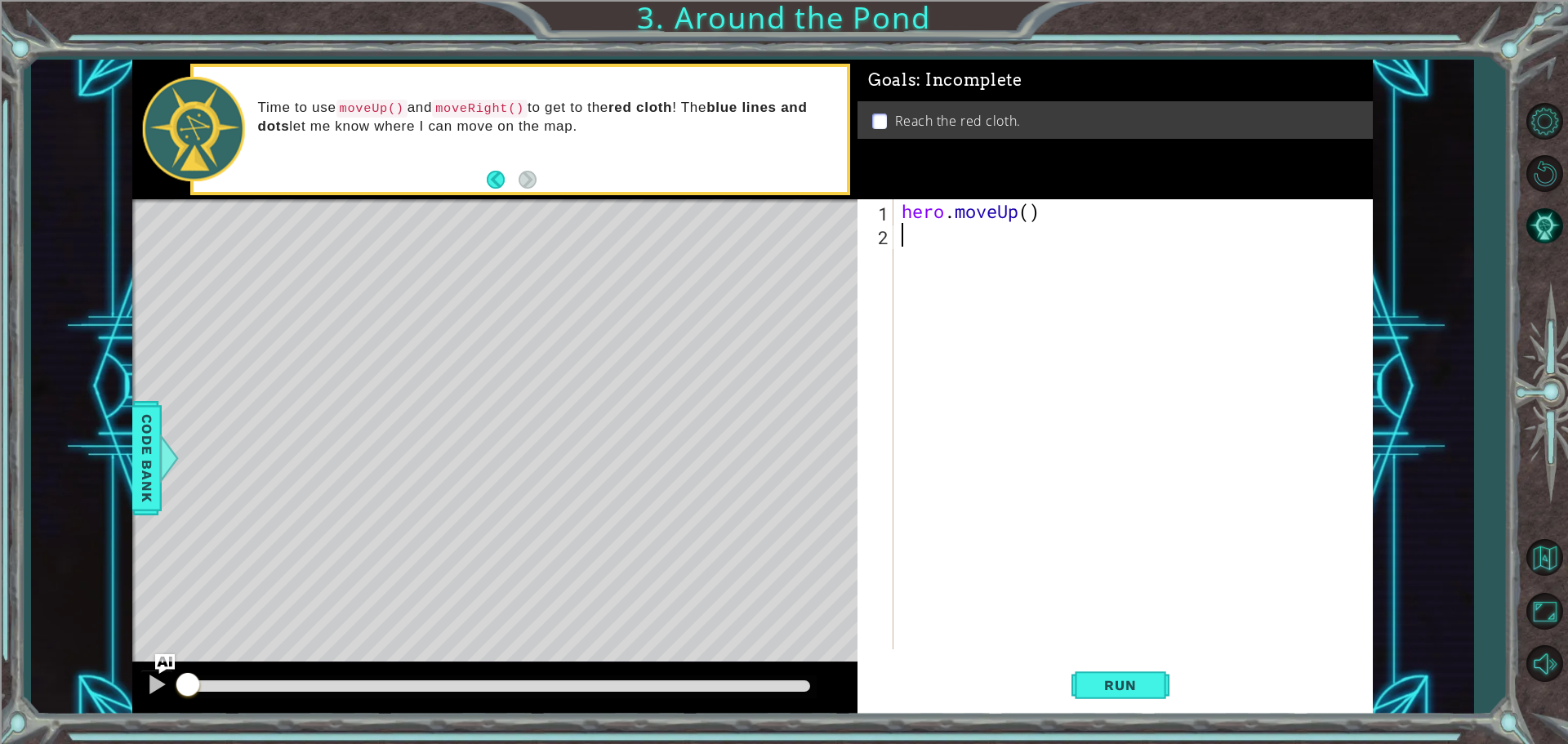
type textarea "h"
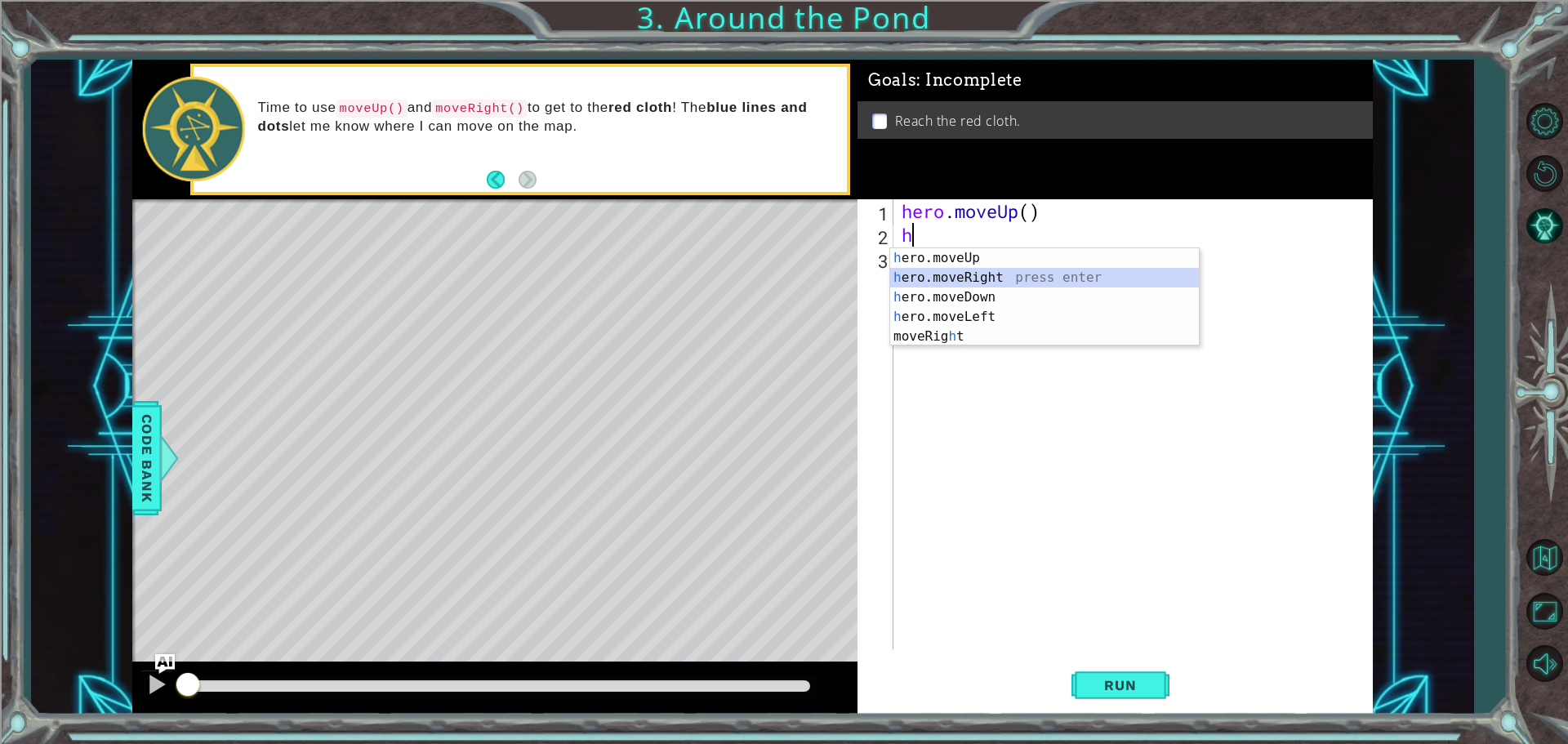
click at [1011, 271] on div "h ero.moveUp press enter h ero.moveRight press enter h ero.moveDown press enter…" at bounding box center [1044, 317] width 309 height 138
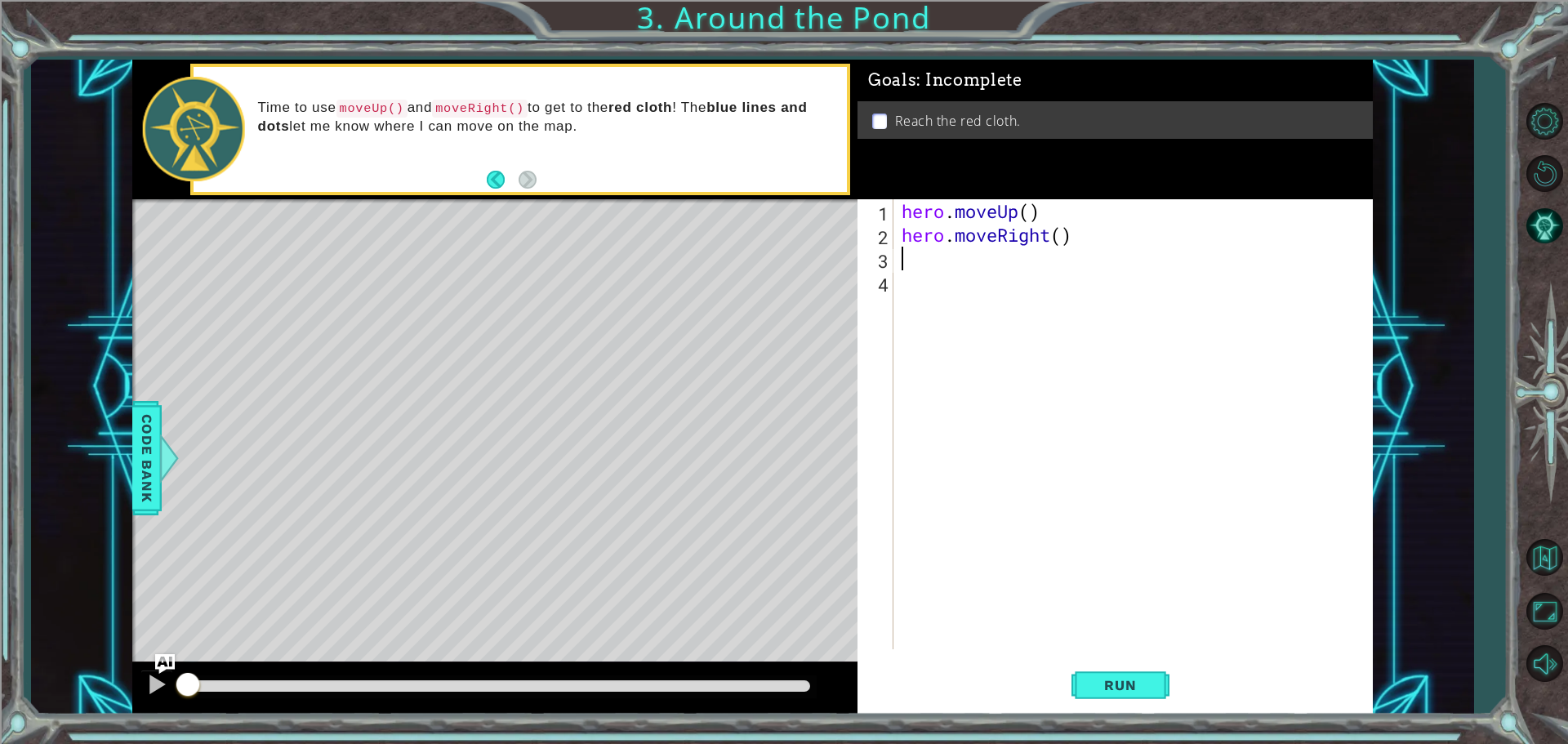
type textarea "h"
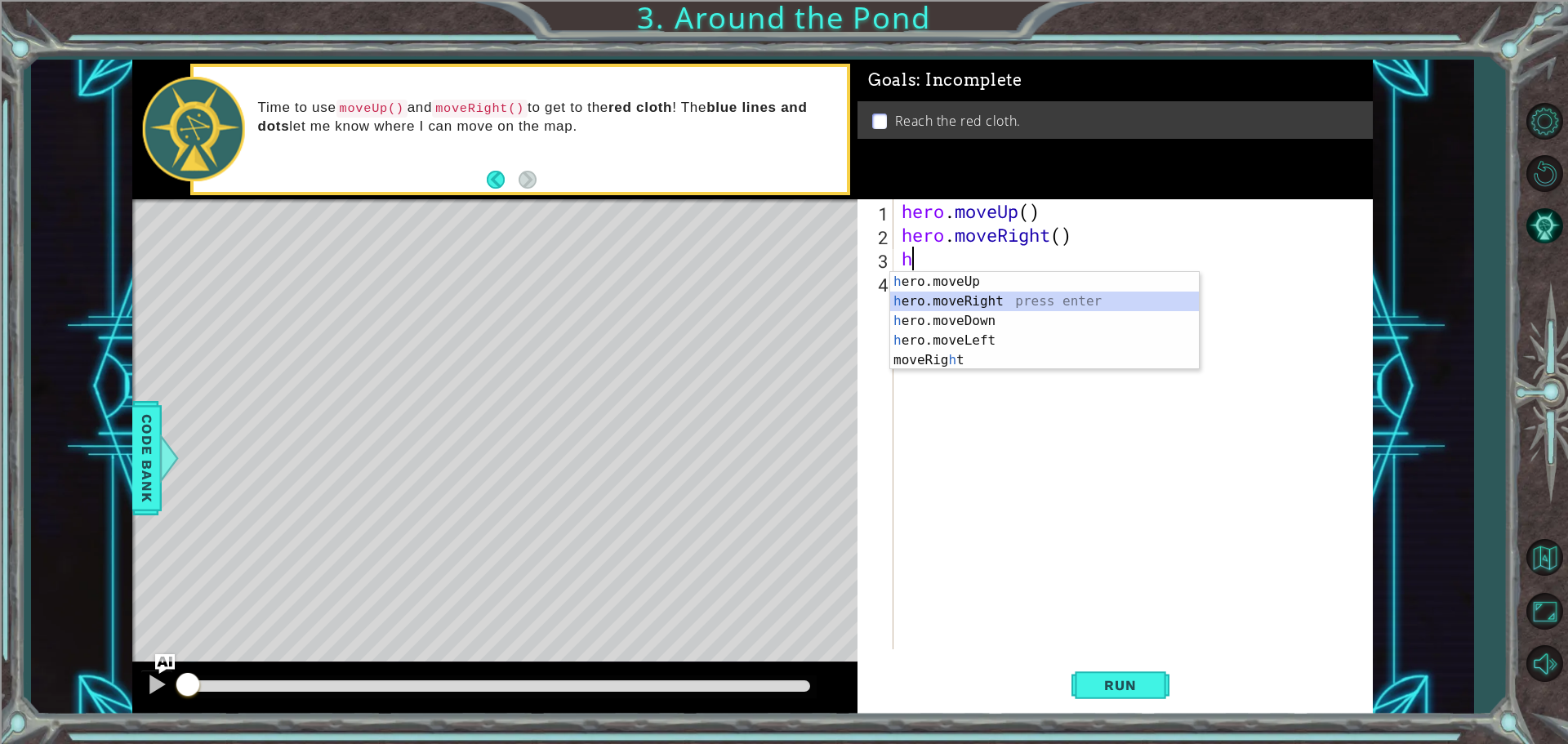
click at [923, 299] on div "h ero.moveUp press enter h ero.moveRight press enter h ero.moveDown press enter…" at bounding box center [1044, 341] width 309 height 138
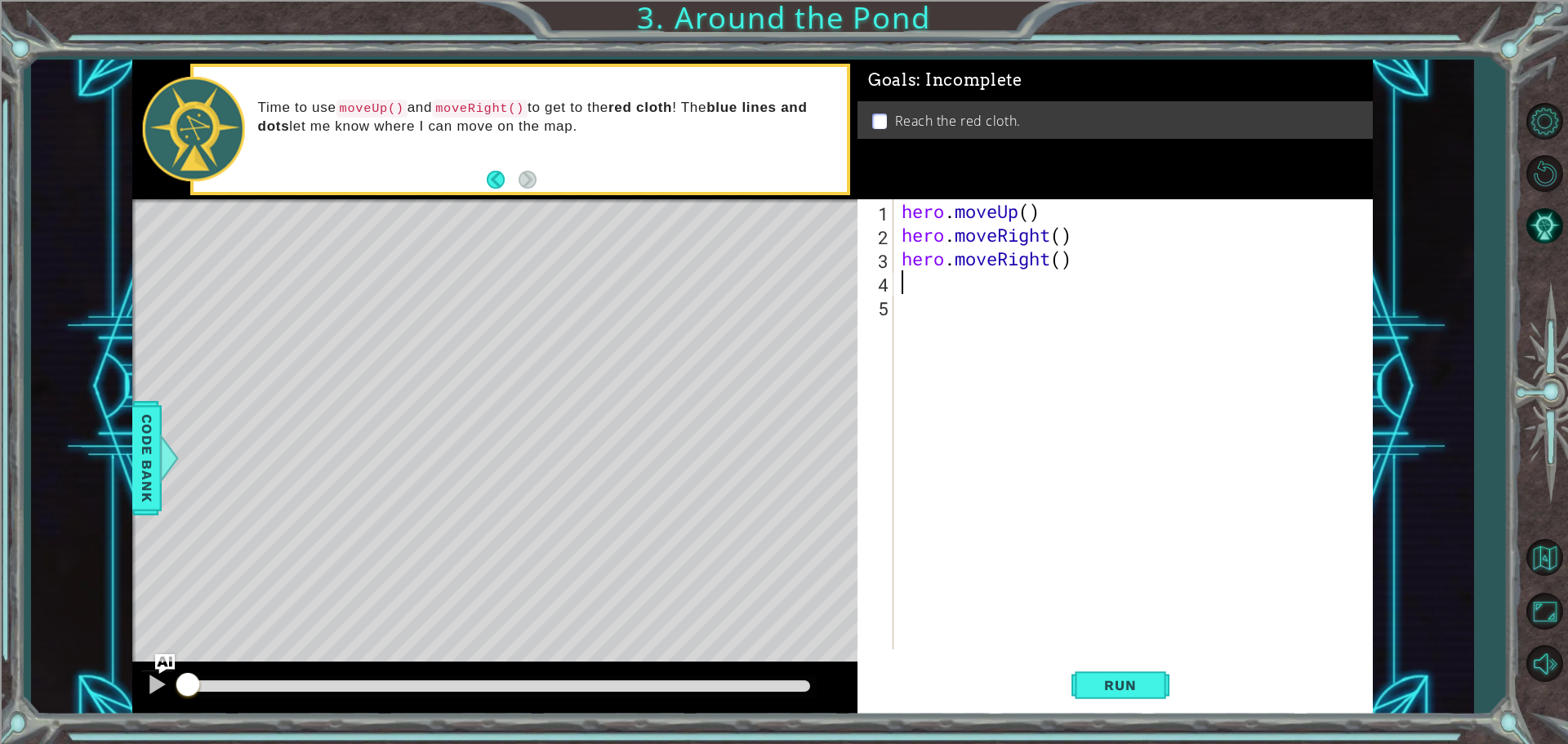
click at [901, 283] on div "hero . moveUp ( ) hero . moveRight ( ) hero . moveRight ( )" at bounding box center [1137, 448] width 478 height 498
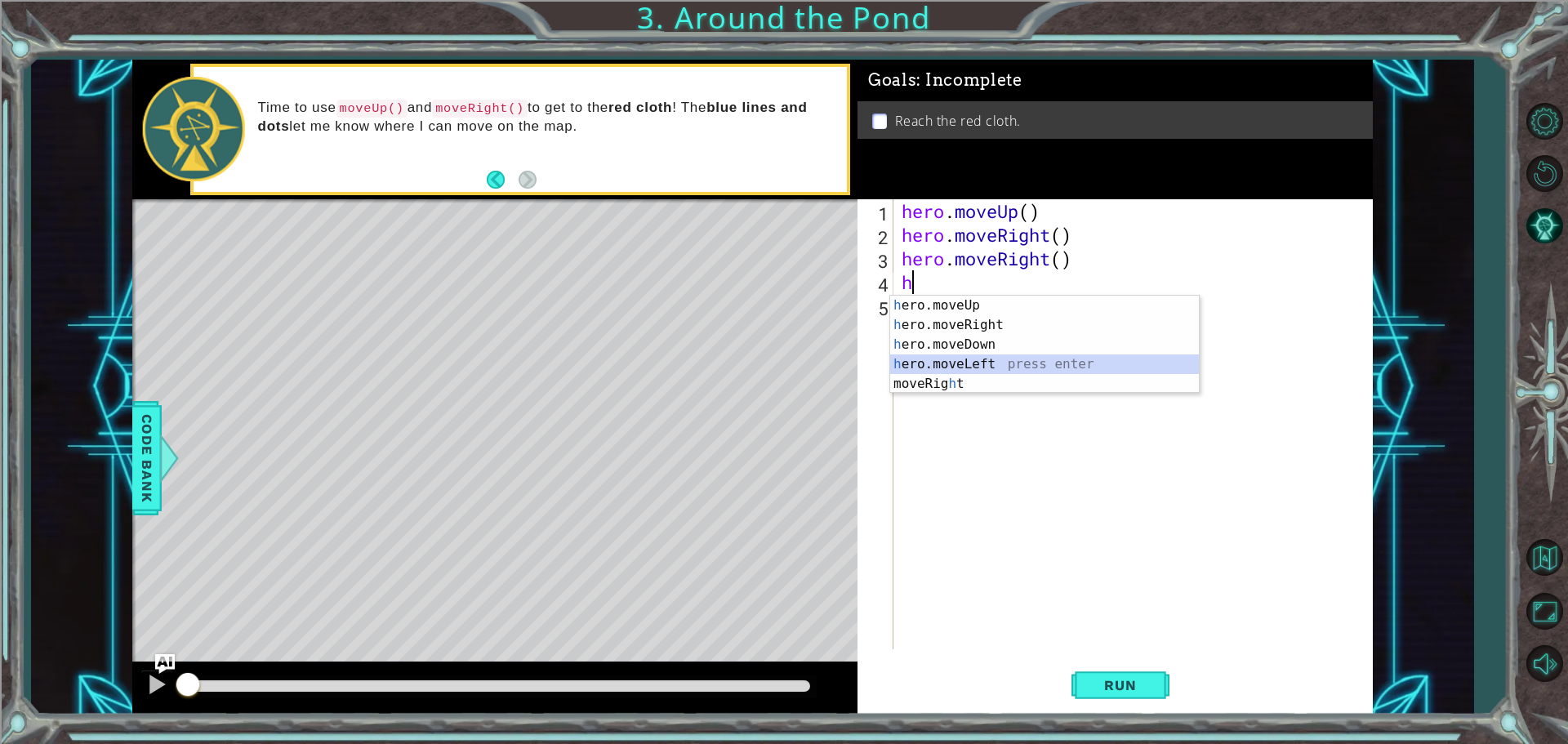
click at [921, 371] on div "h ero.moveUp press enter h ero.moveRight press enter h ero.moveDown press enter…" at bounding box center [1044, 364] width 309 height 138
type textarea "hero.moveLeft(1)"
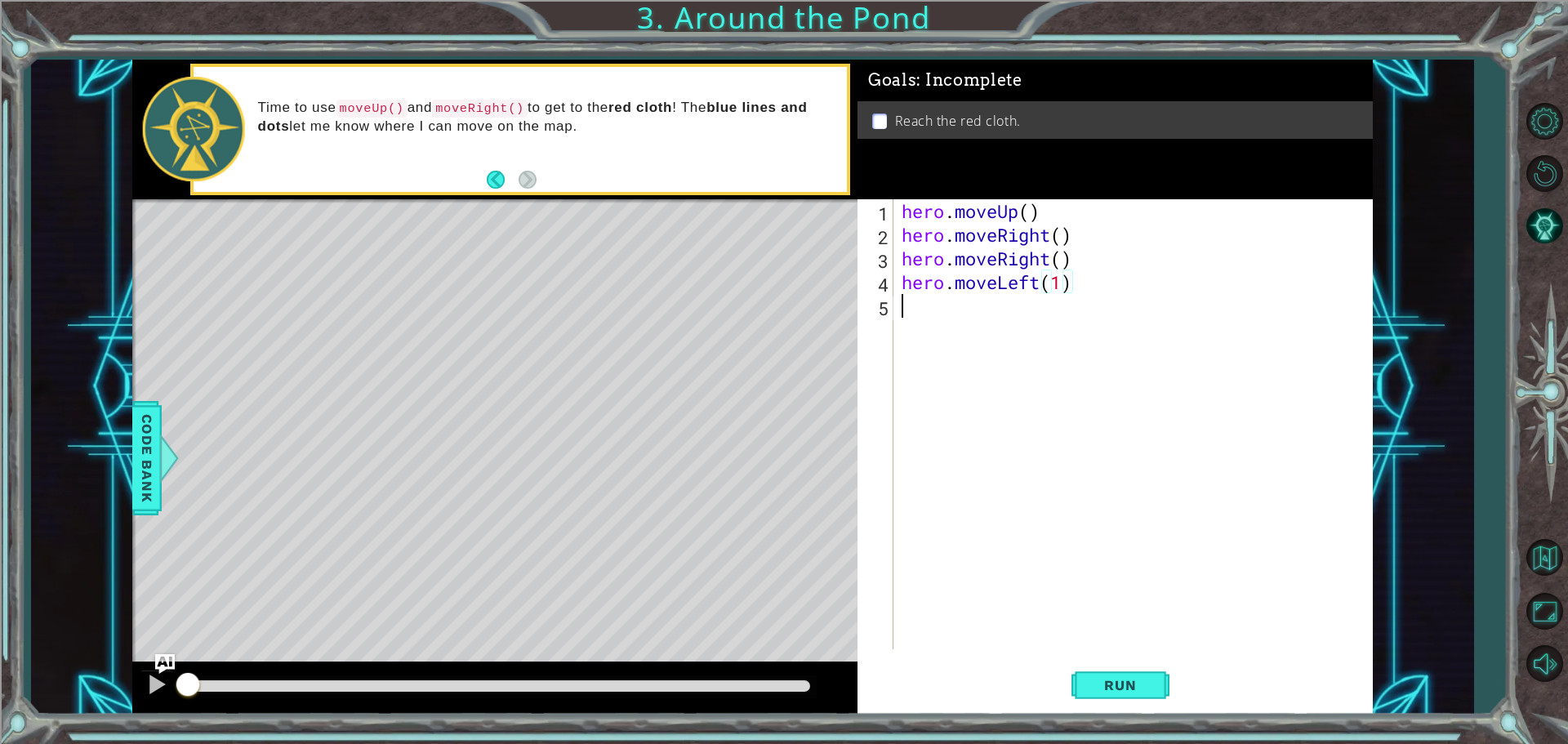
click at [922, 322] on div "hero . moveUp ( ) hero . moveRight ( ) hero . moveRight ( ) hero . moveLeft ( 1…" at bounding box center [1137, 448] width 478 height 498
type textarea "h"
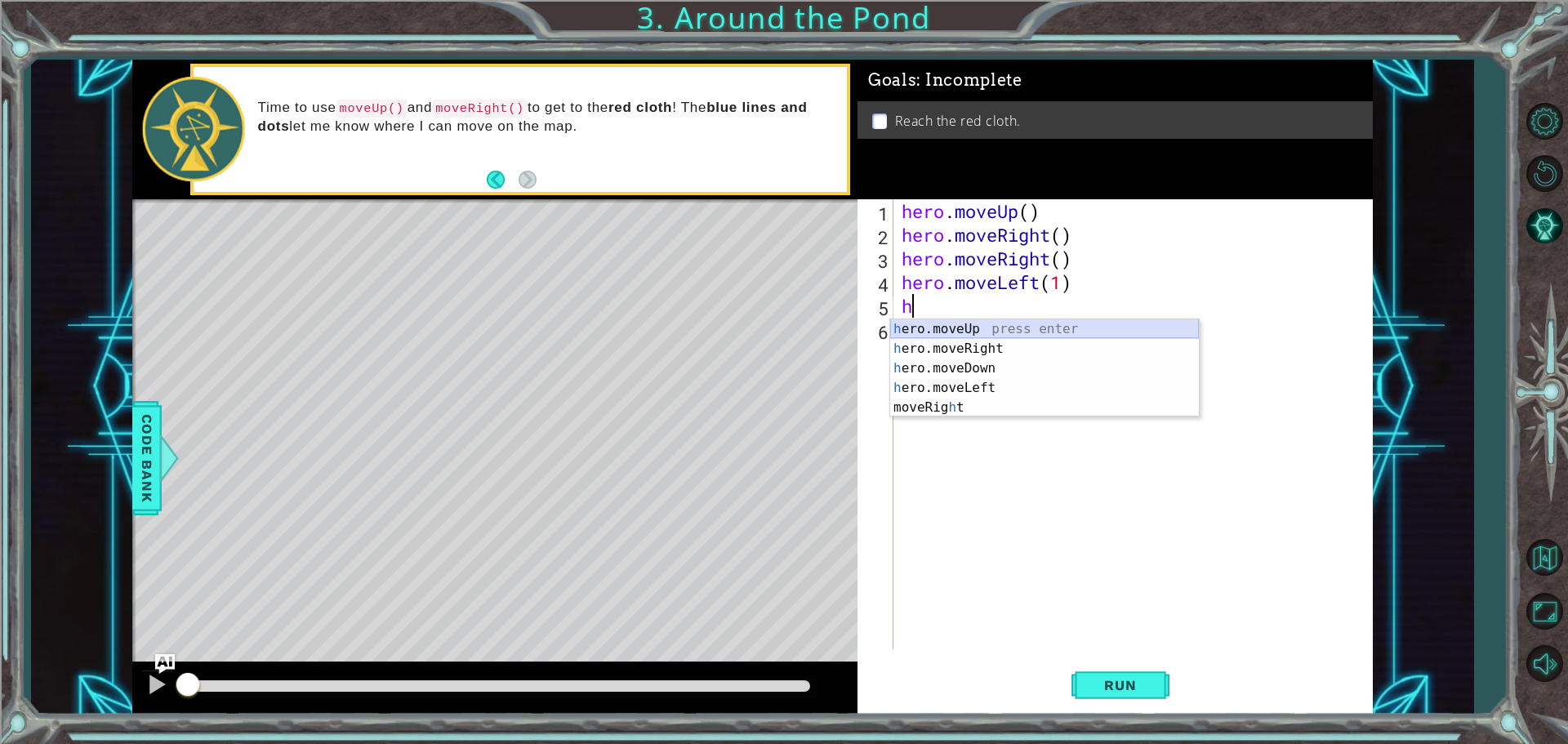
click at [936, 321] on div "h ero.moveUp press enter h ero.moveRight press enter h ero.moveDown press enter…" at bounding box center [1044, 388] width 309 height 138
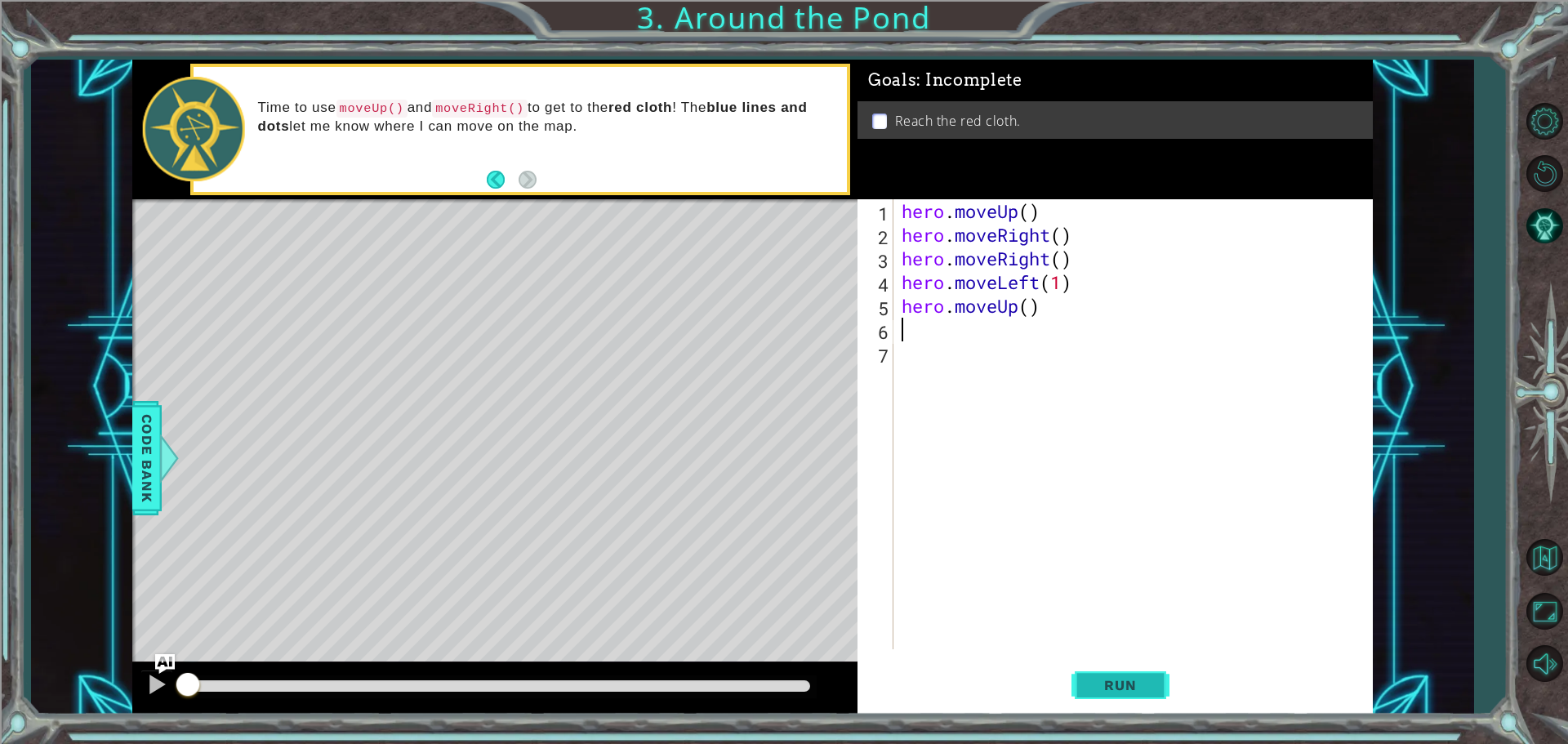
click at [1145, 666] on button "Run" at bounding box center [1121, 684] width 98 height 51
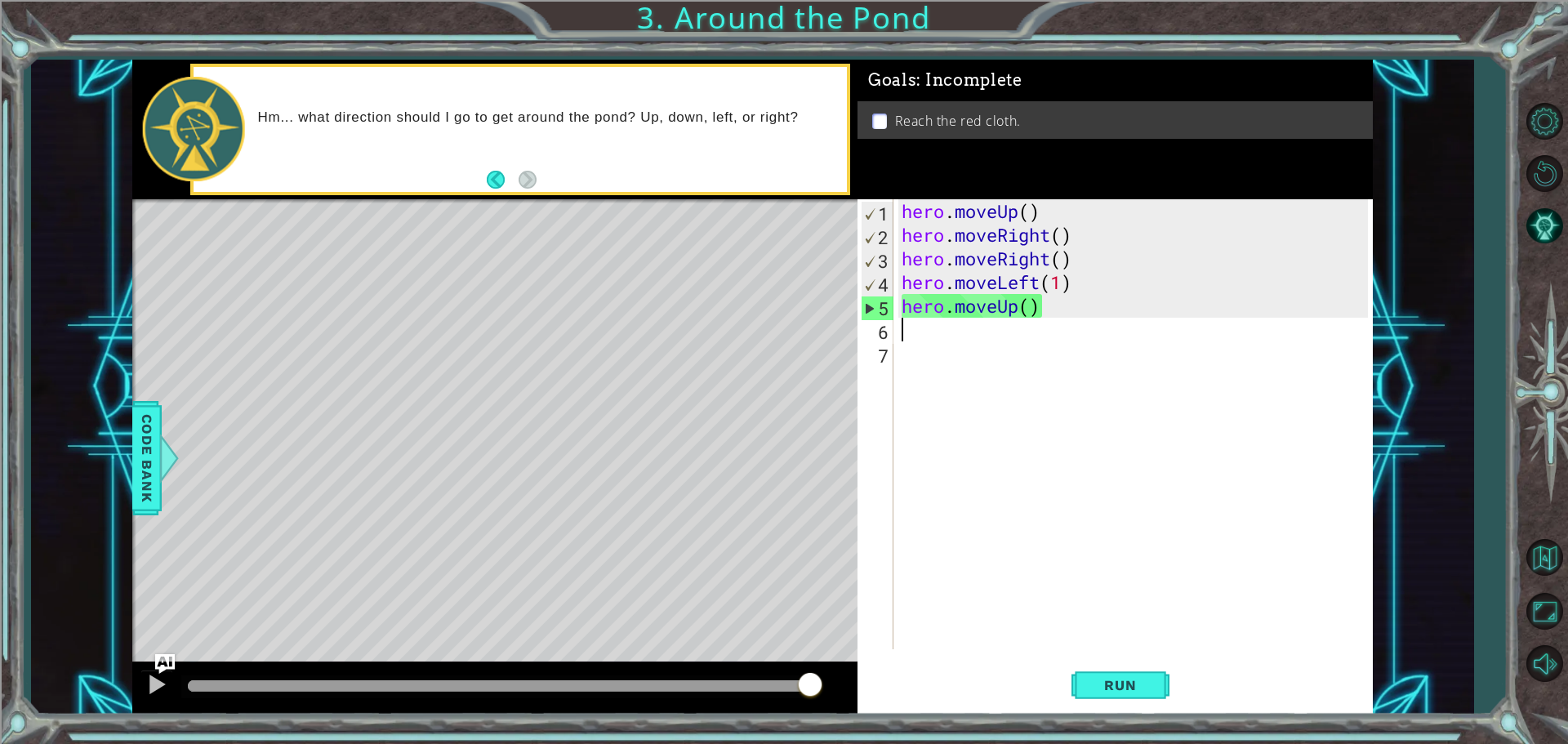
type textarea "h"
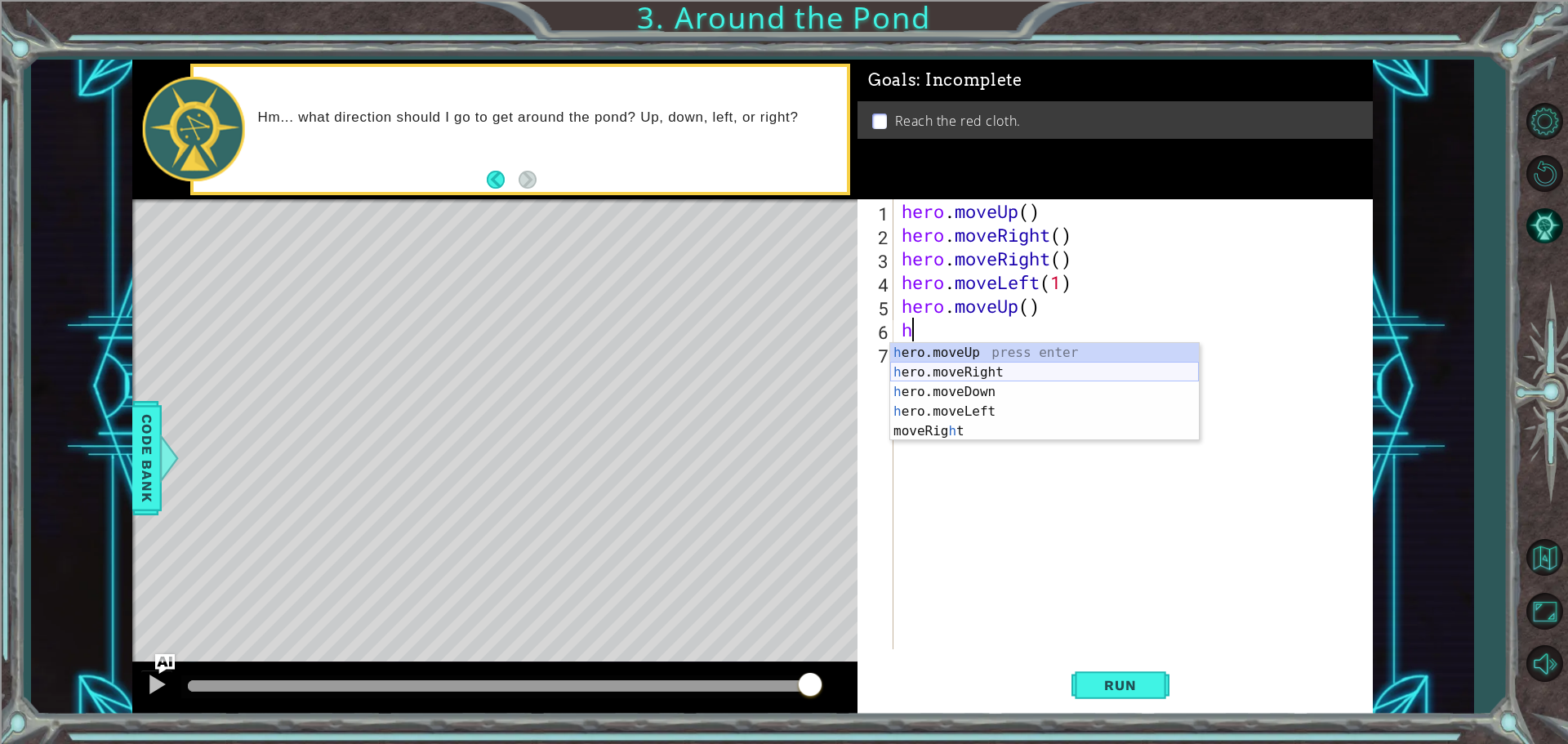
click at [939, 373] on div "h ero.moveUp press enter h ero.moveRight press enter h ero.moveDown press enter…" at bounding box center [1044, 412] width 309 height 138
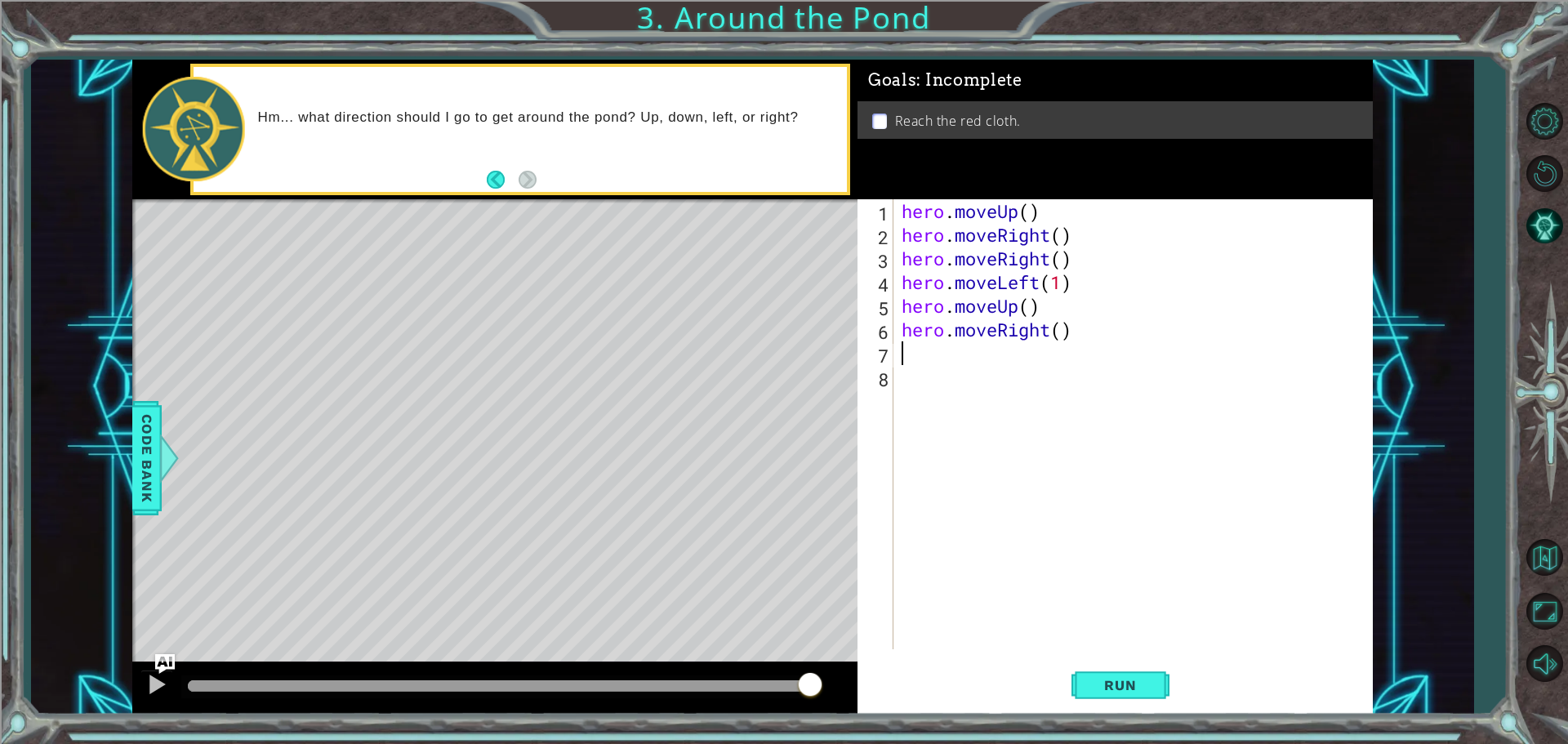
click at [923, 359] on div "hero . moveUp ( ) hero . moveRight ( ) hero . moveRight ( ) hero . moveLeft ( 1…" at bounding box center [1137, 448] width 478 height 498
type textarea "h"
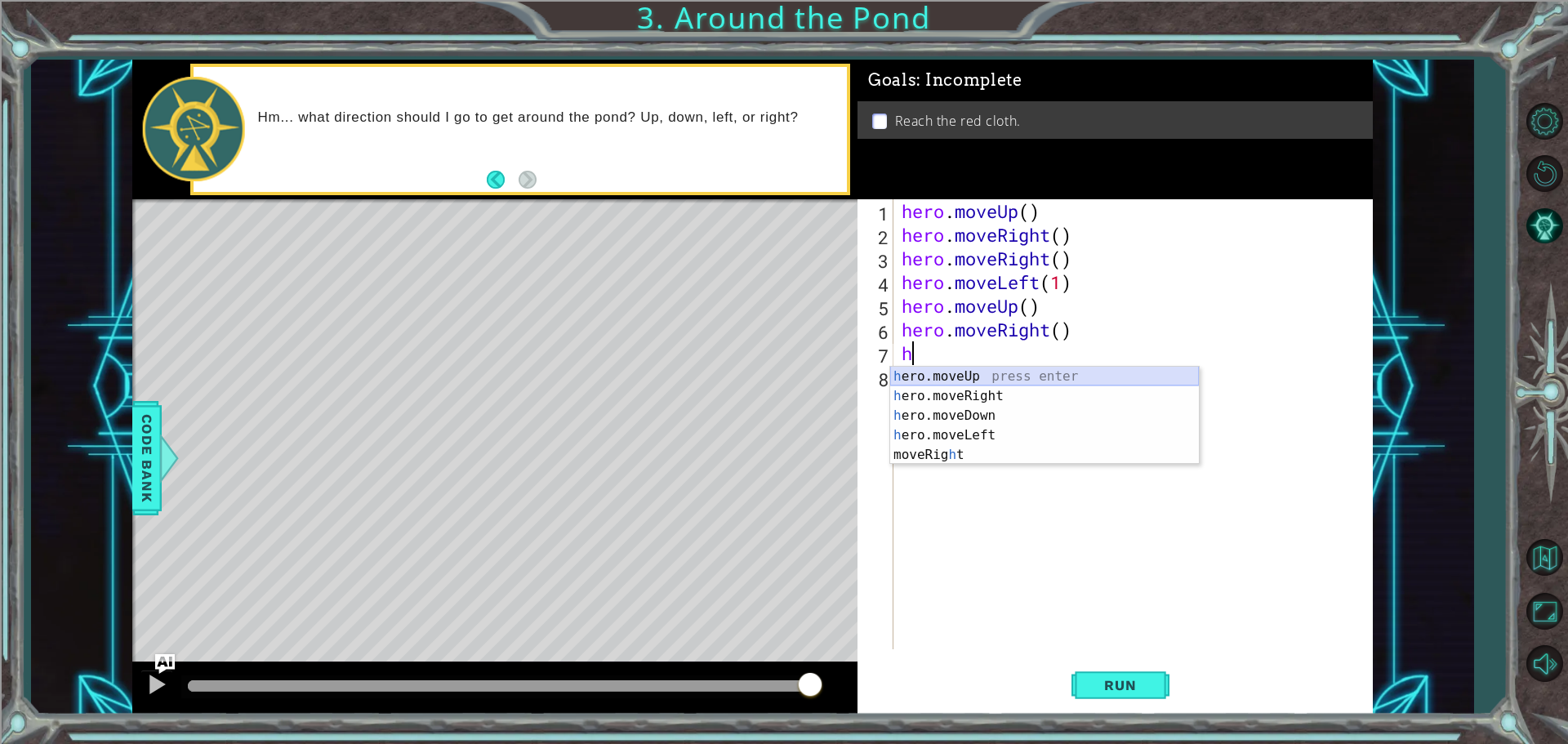
click at [972, 372] on div "h ero.moveUp press enter h ero.moveRight press enter h ero.moveDown press enter…" at bounding box center [1044, 435] width 309 height 138
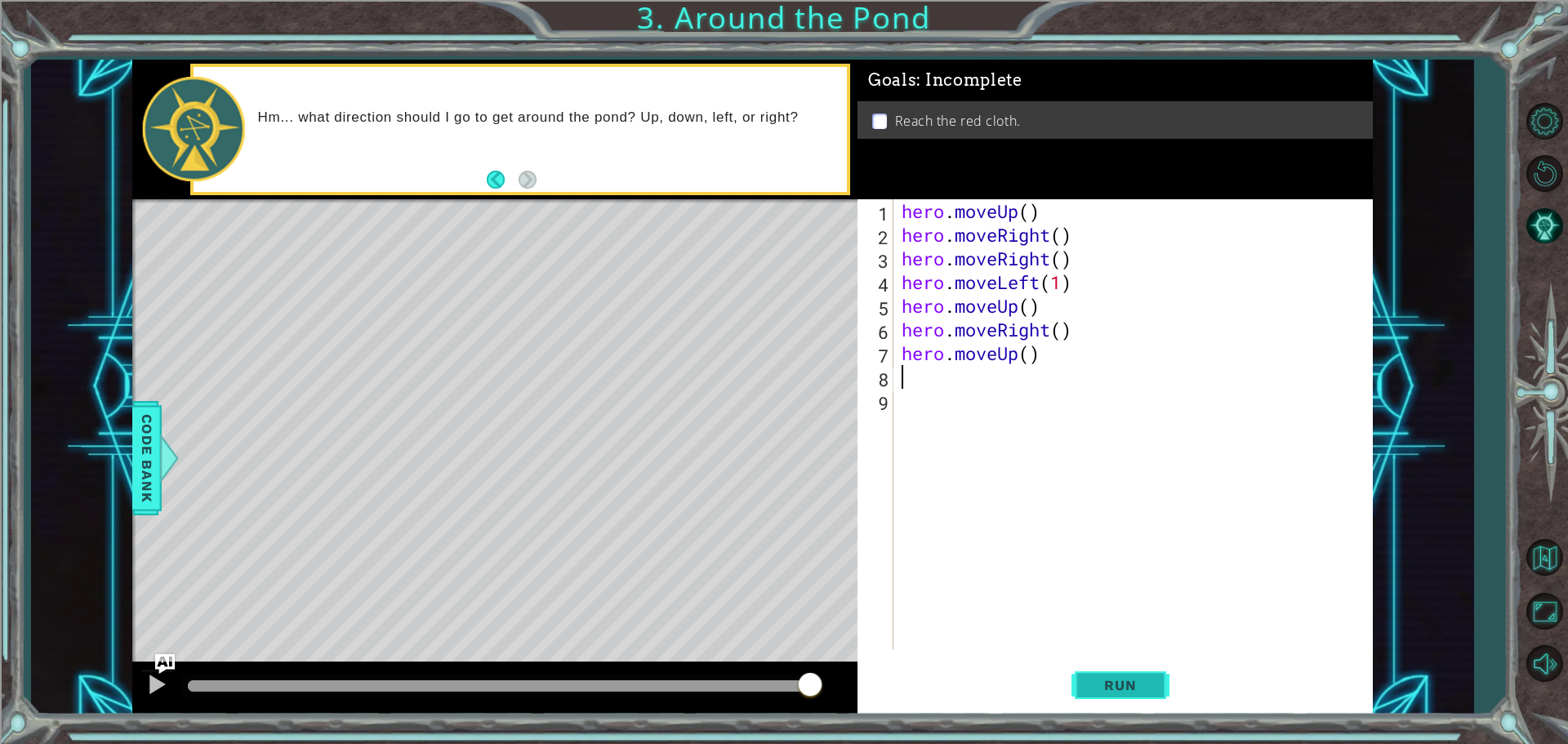
click at [1104, 690] on span "Run" at bounding box center [1120, 685] width 64 height 16
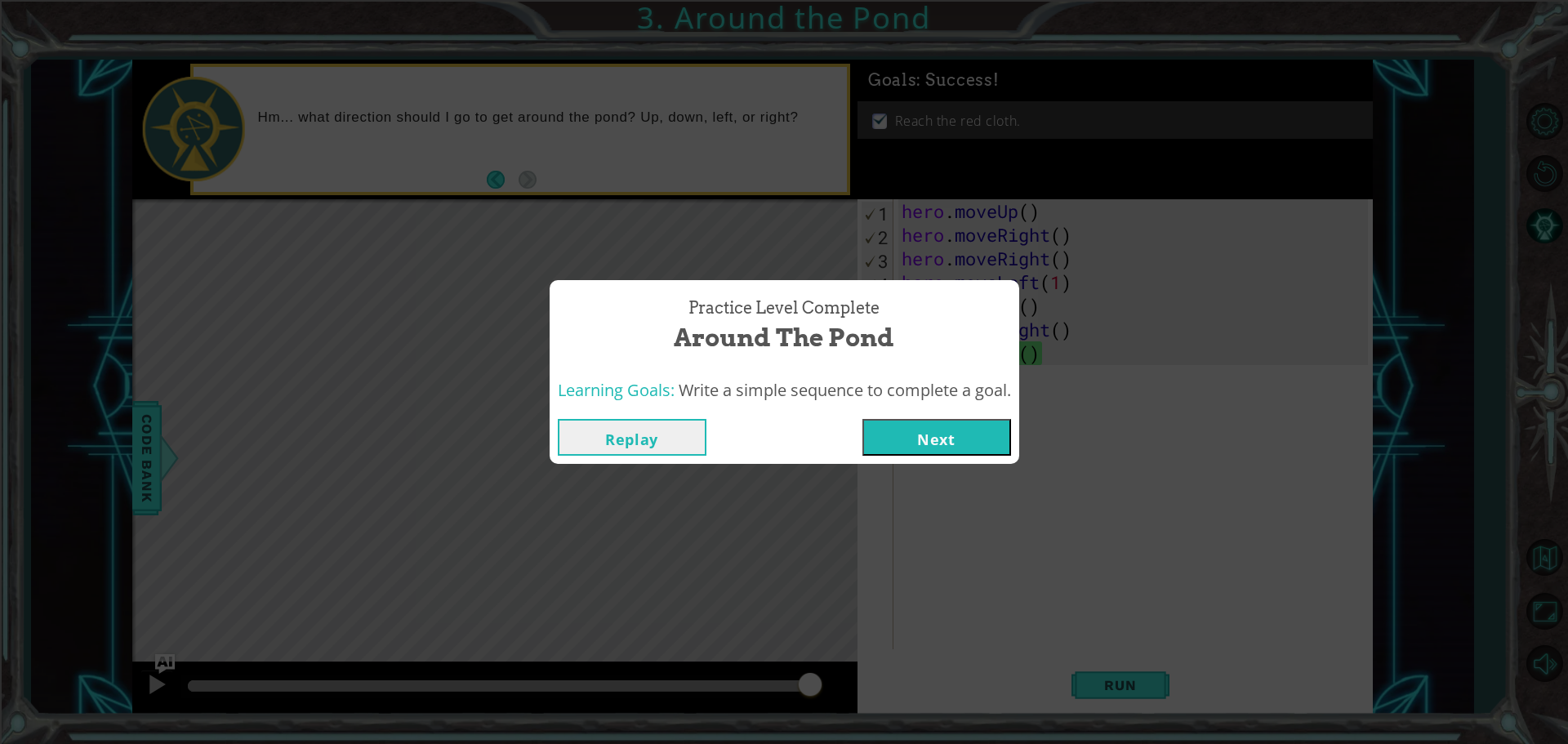
click at [899, 428] on button "Next" at bounding box center [936, 437] width 148 height 37
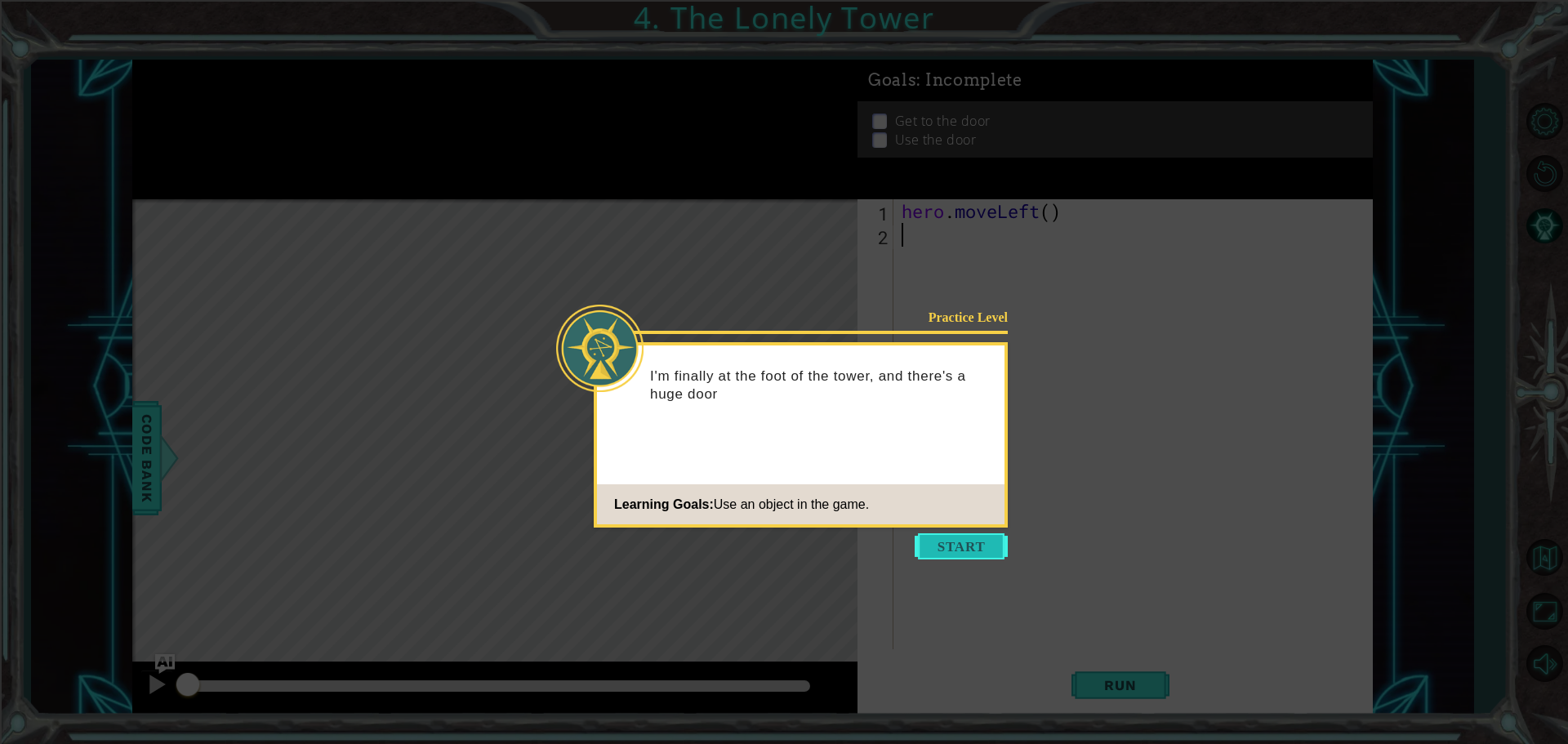
click at [975, 550] on button "Start" at bounding box center [961, 546] width 93 height 26
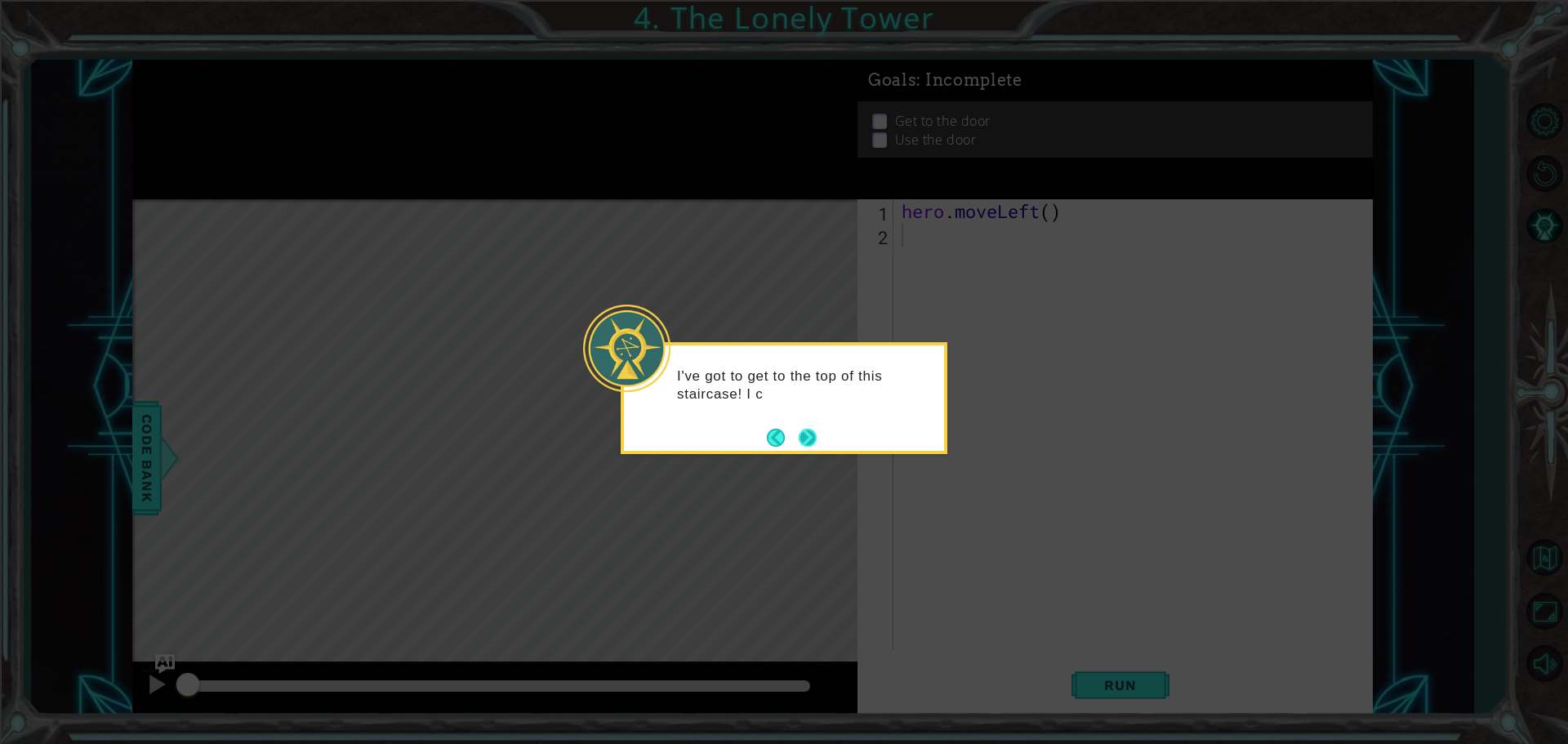
click at [798, 437] on button "Next" at bounding box center [807, 438] width 18 height 18
click at [798, 441] on button "Next" at bounding box center [807, 438] width 18 height 18
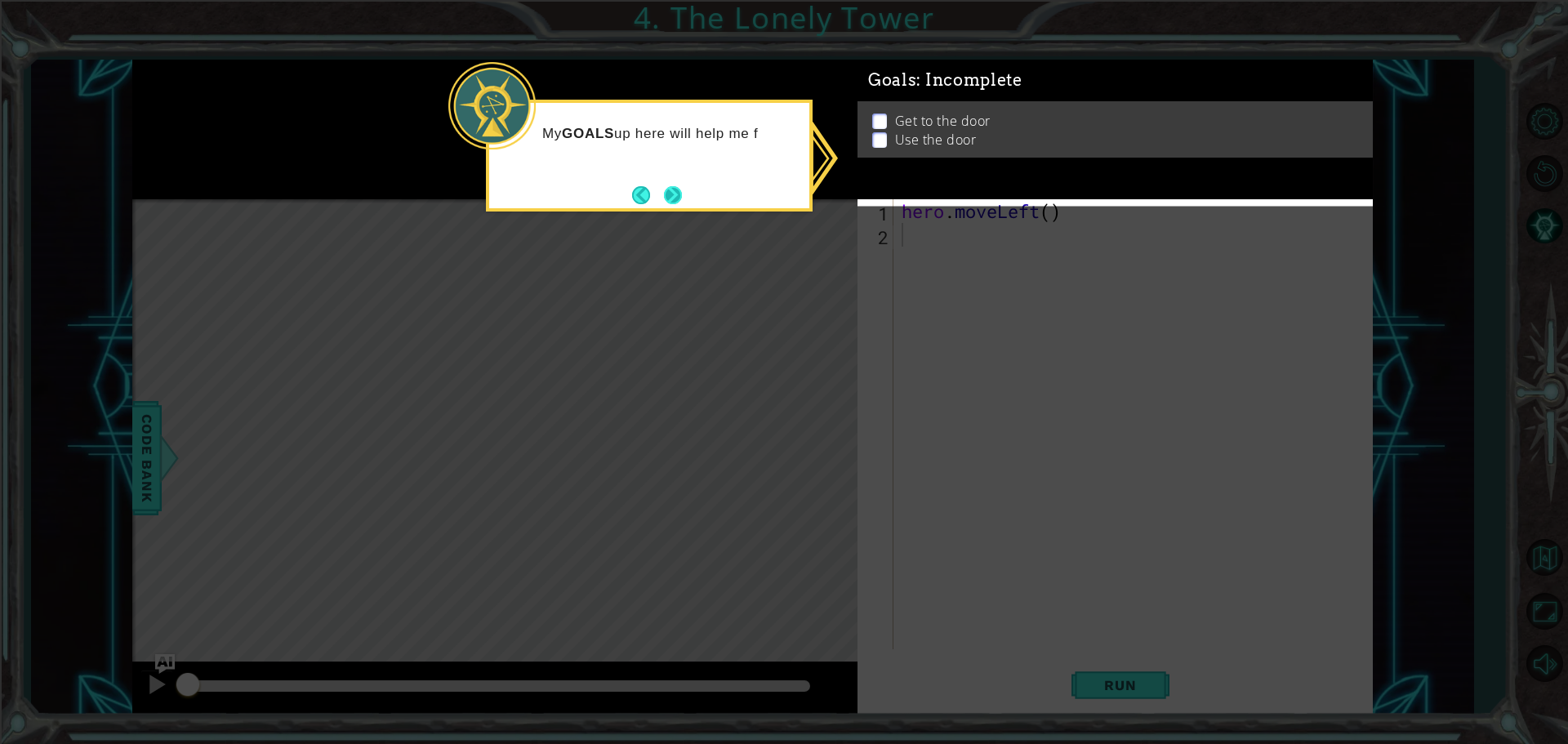
click at [672, 196] on button "Next" at bounding box center [672, 195] width 18 height 18
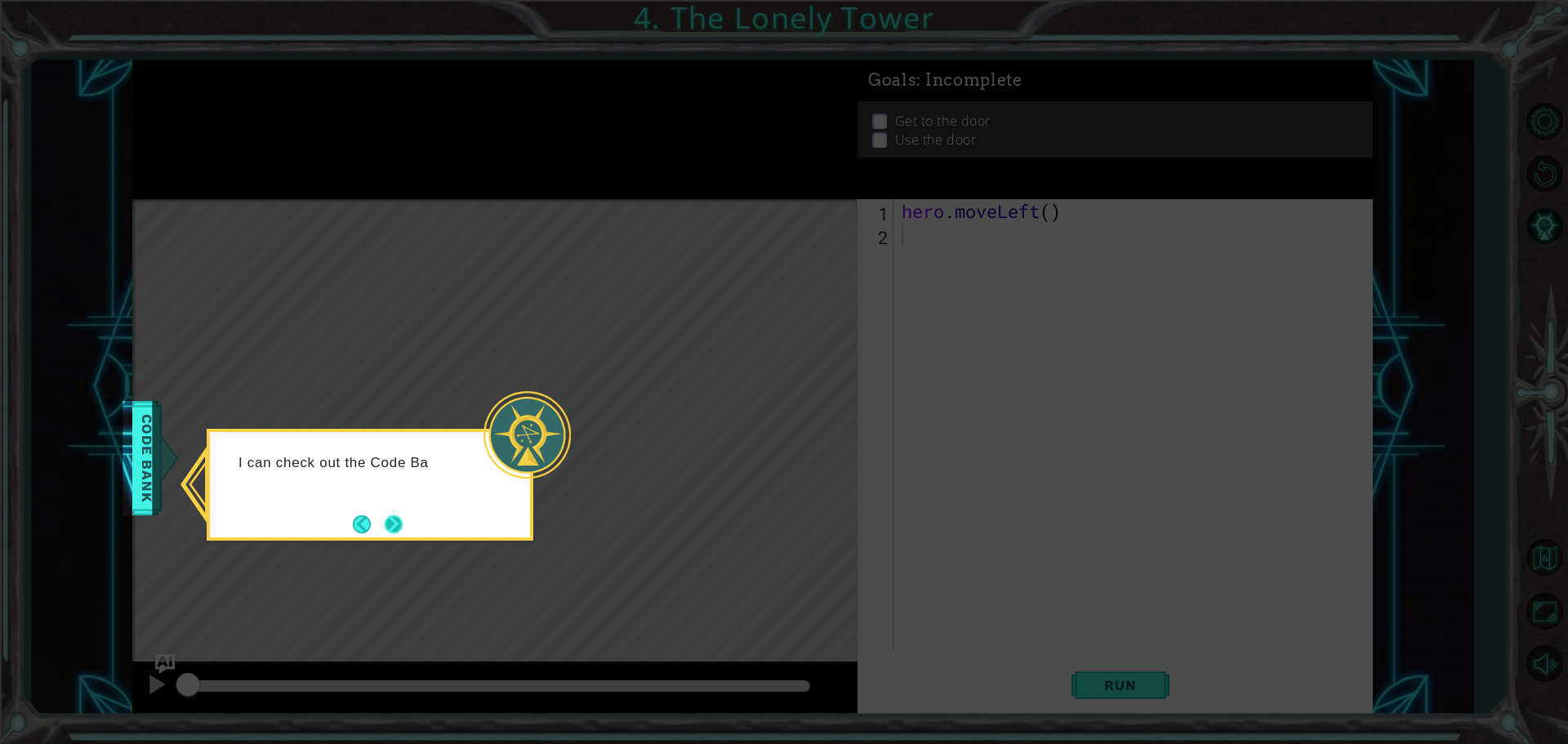
click at [392, 523] on button "Next" at bounding box center [393, 525] width 18 height 18
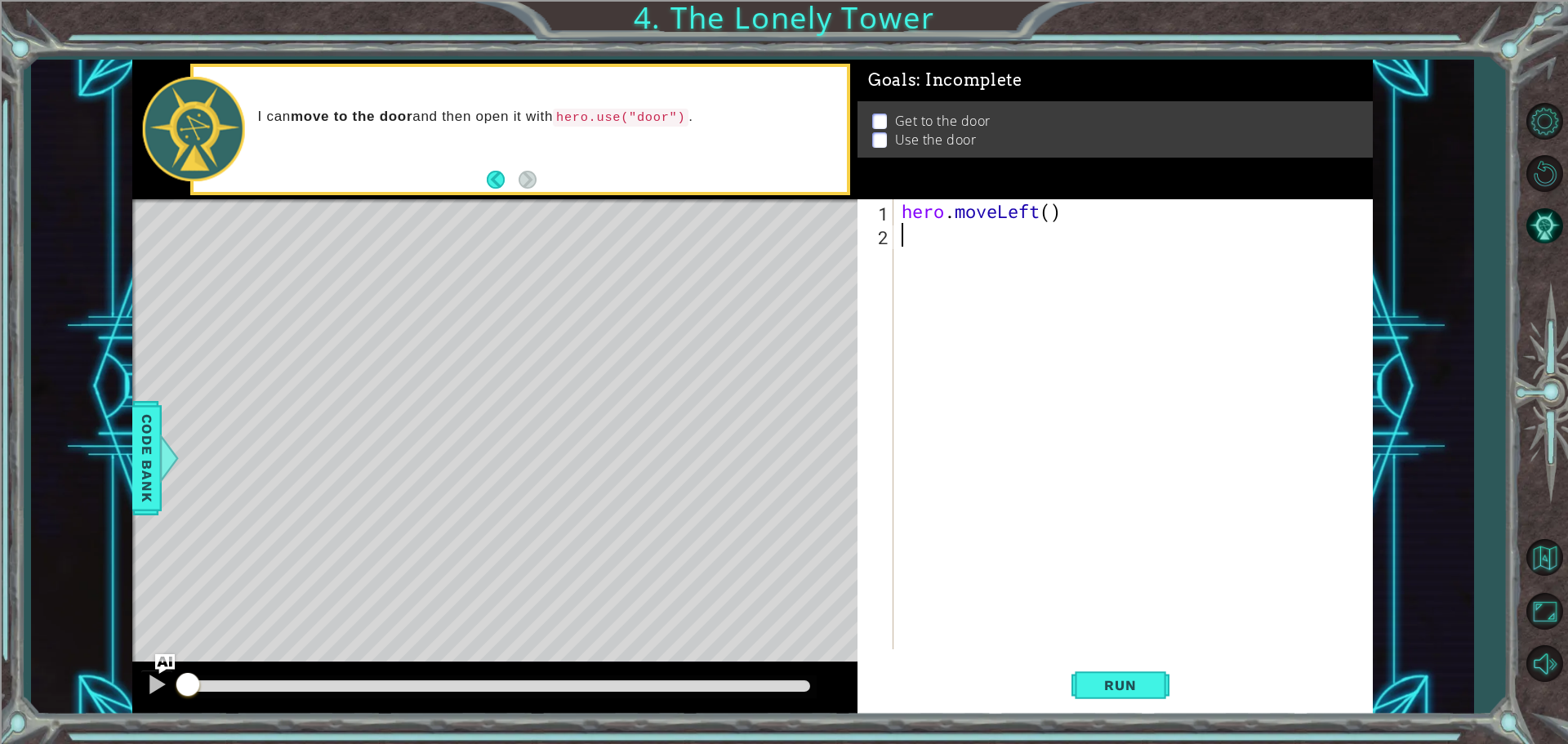
type textarea "h"
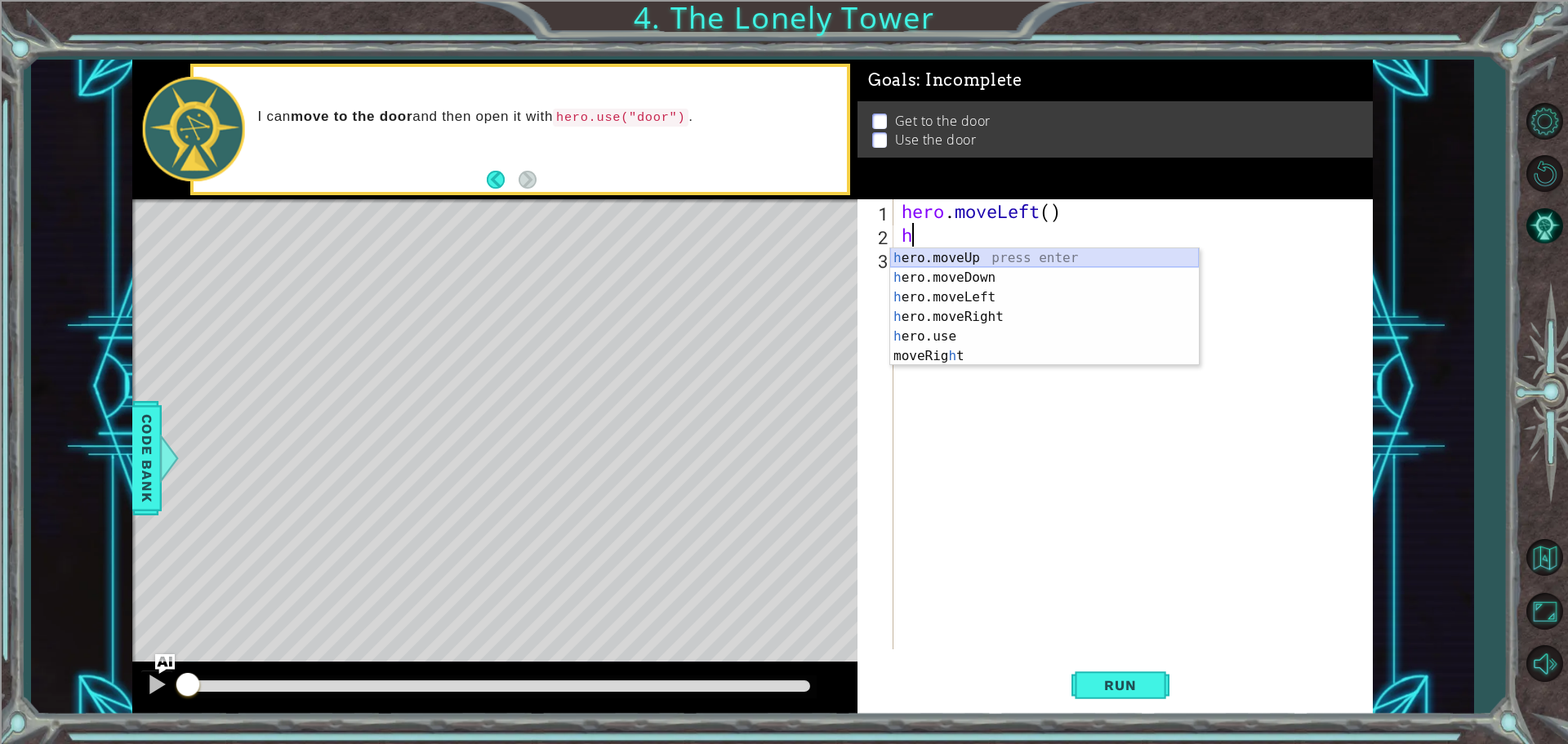
click at [980, 257] on div "h ero.moveUp press enter h ero.moveDown press enter h ero.moveLeft press enter …" at bounding box center [1044, 326] width 309 height 157
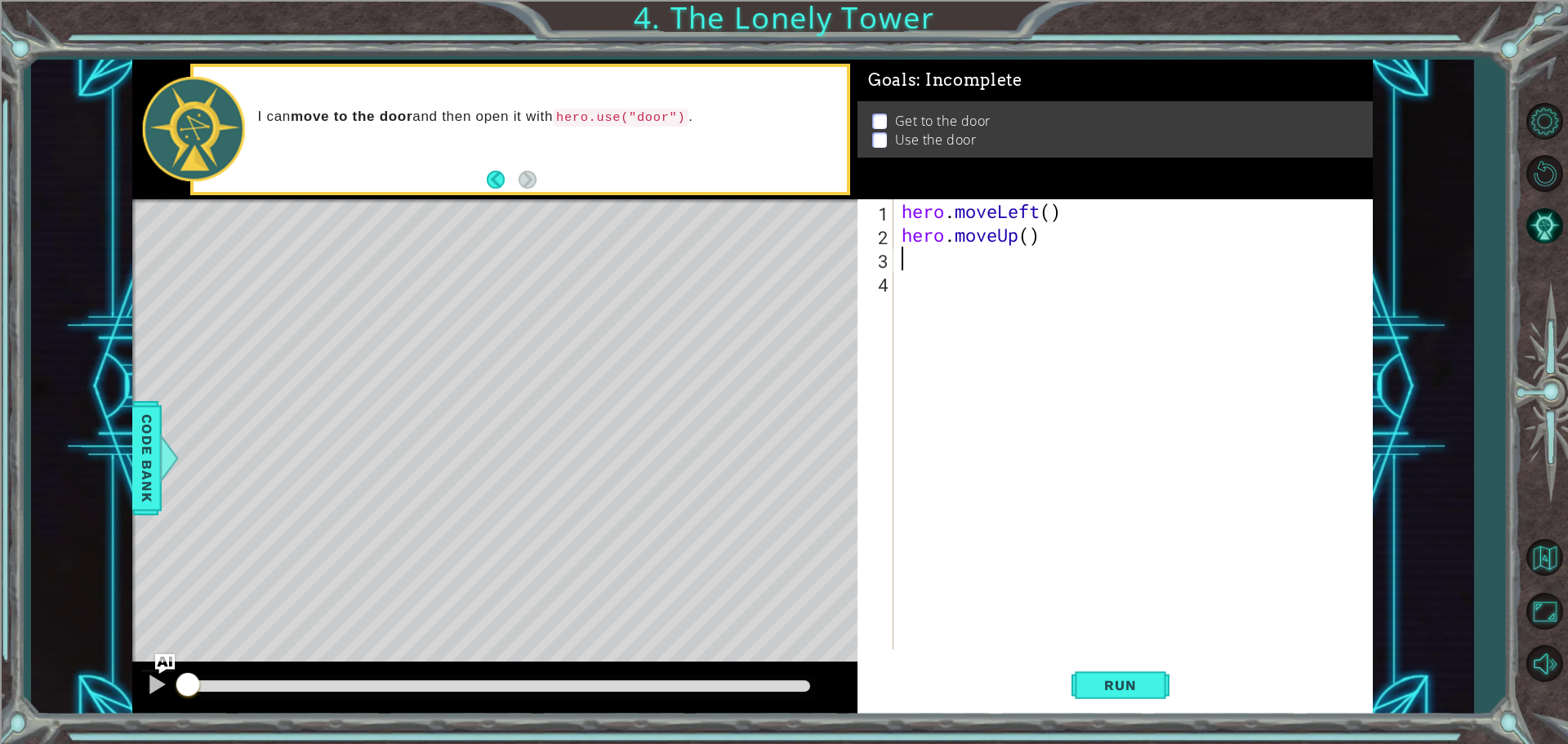
type textarea "h"
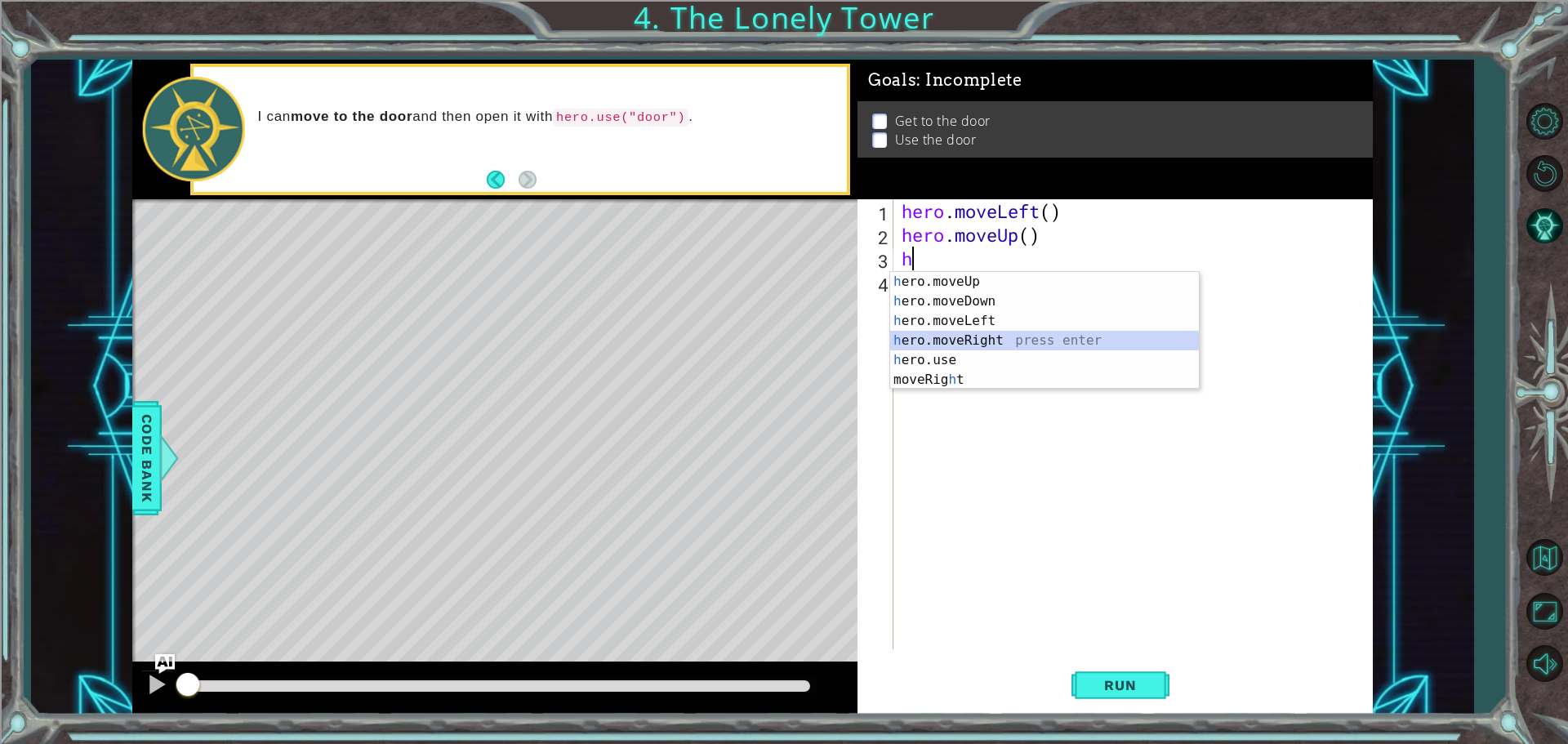
click at [961, 337] on div "h ero.moveUp press enter h ero.moveDown press enter h ero.moveLeft press enter …" at bounding box center [1044, 350] width 309 height 157
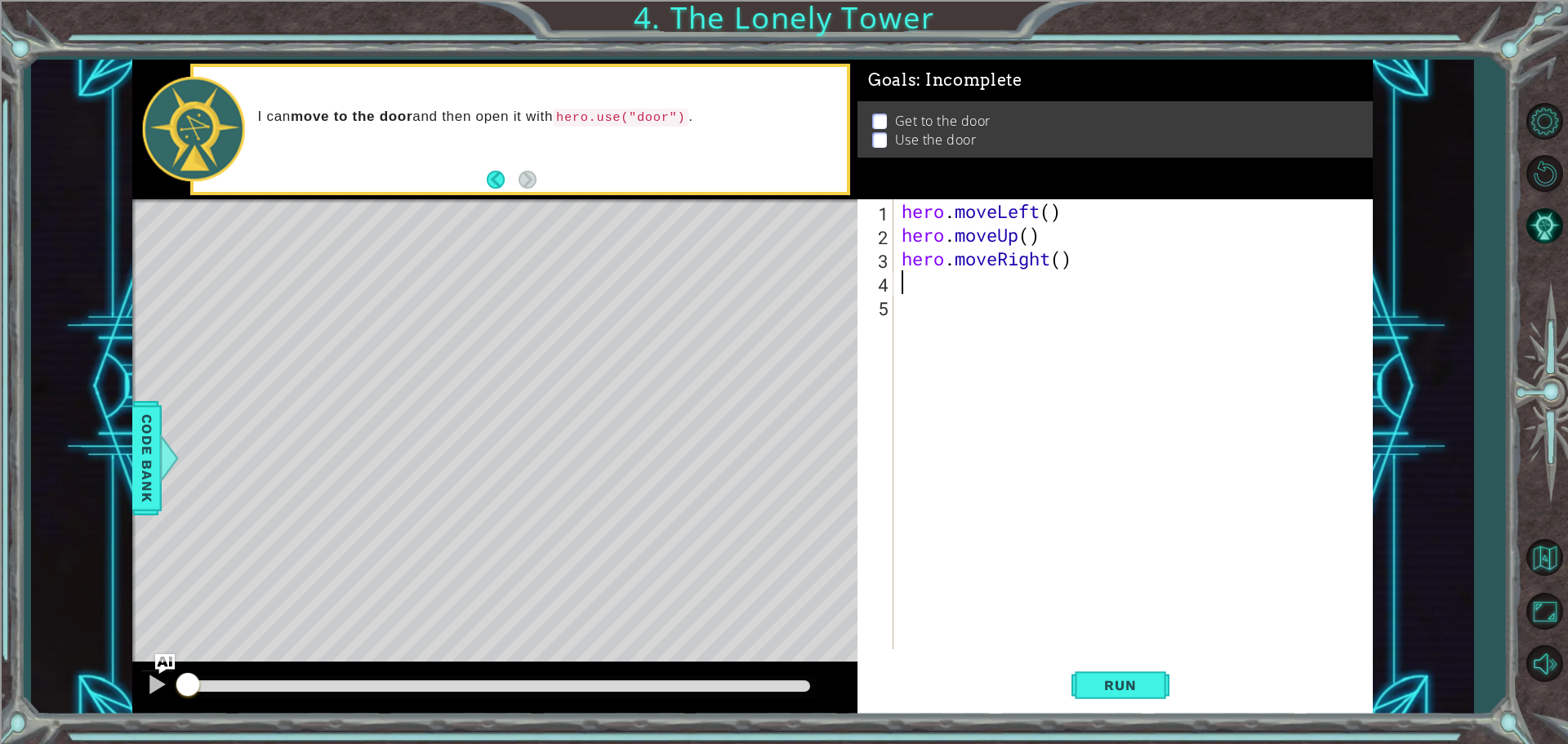
type textarea "h"
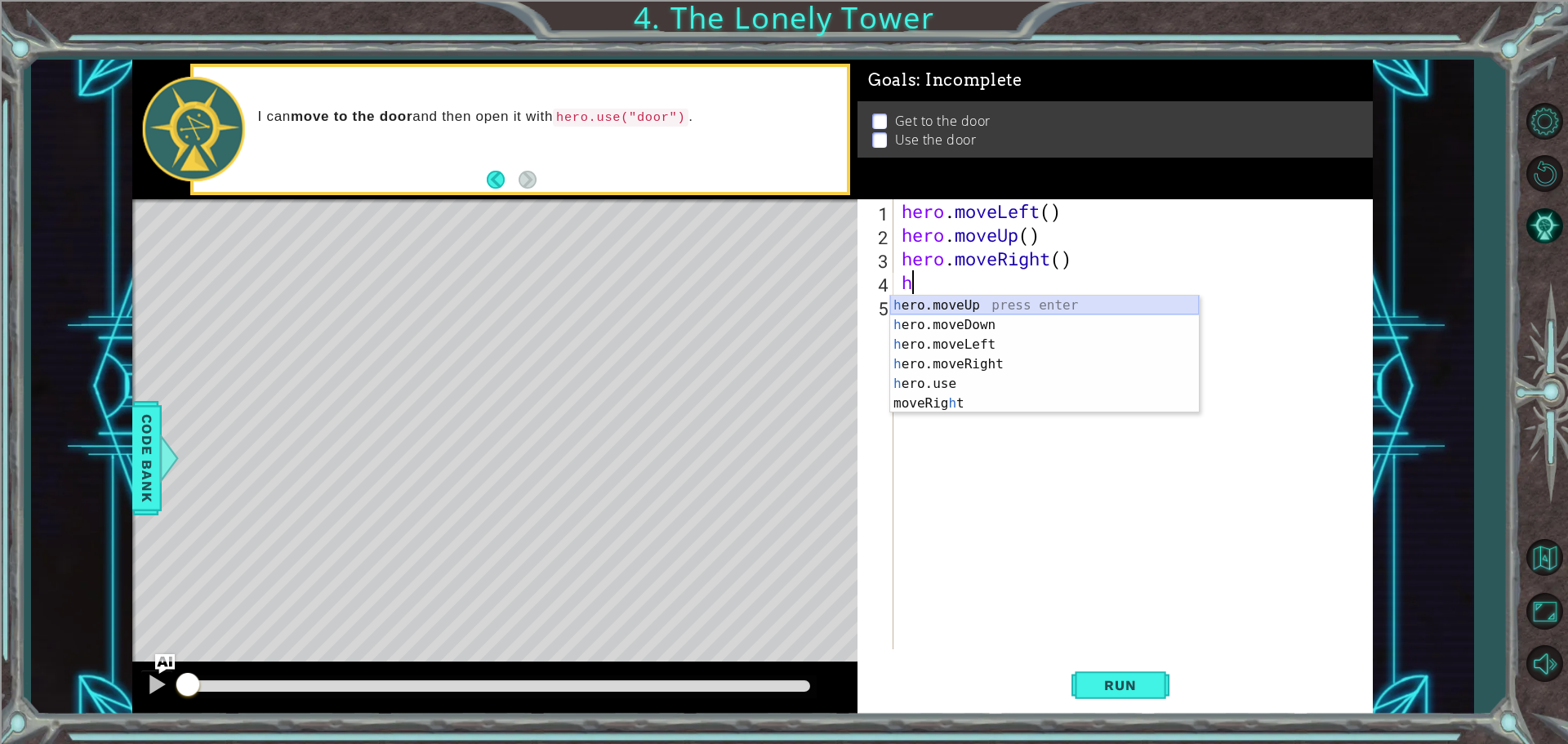
click at [952, 305] on div "h ero.moveUp press enter h ero.moveDown press enter h ero.moveLeft press enter …" at bounding box center [1044, 373] width 309 height 157
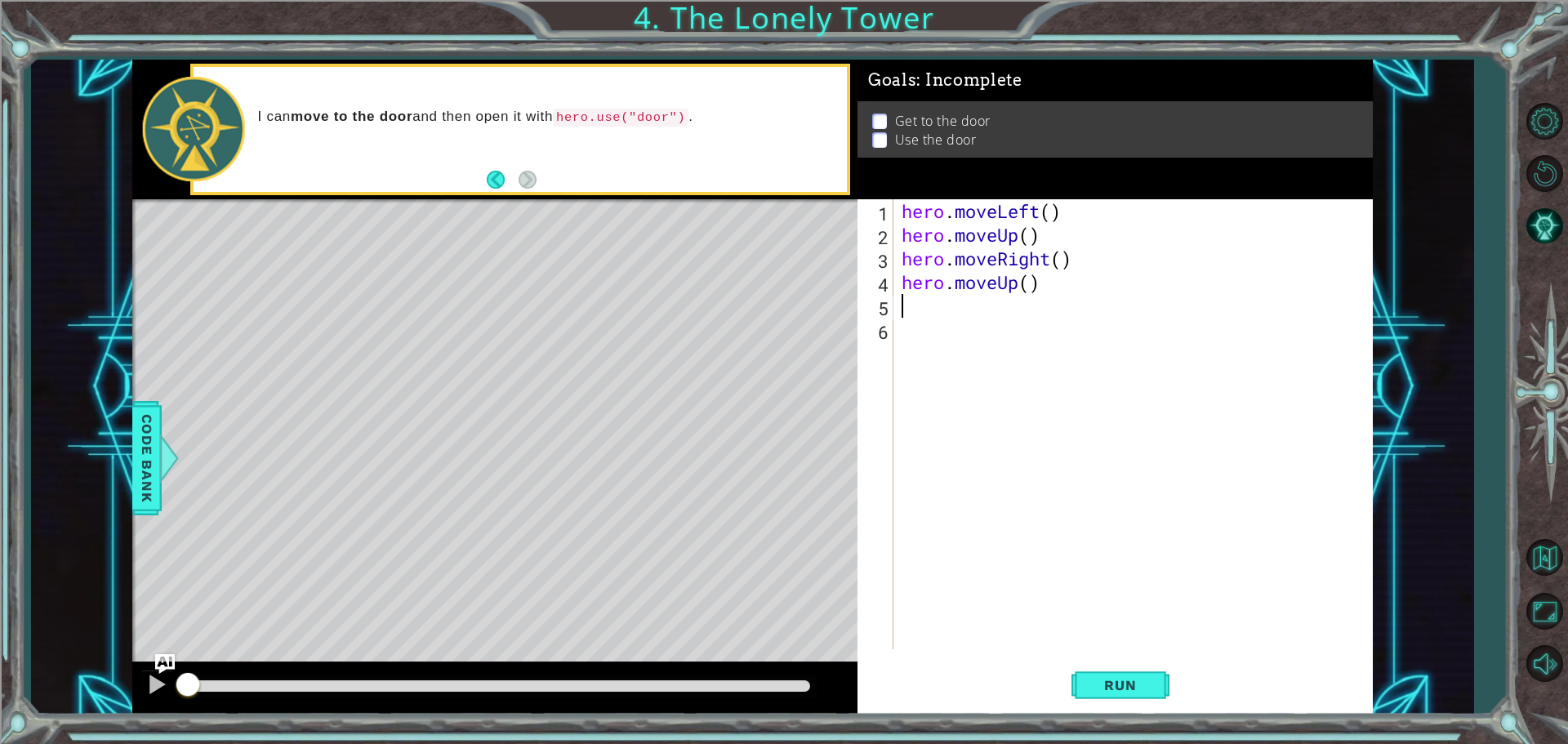
type textarea "h"
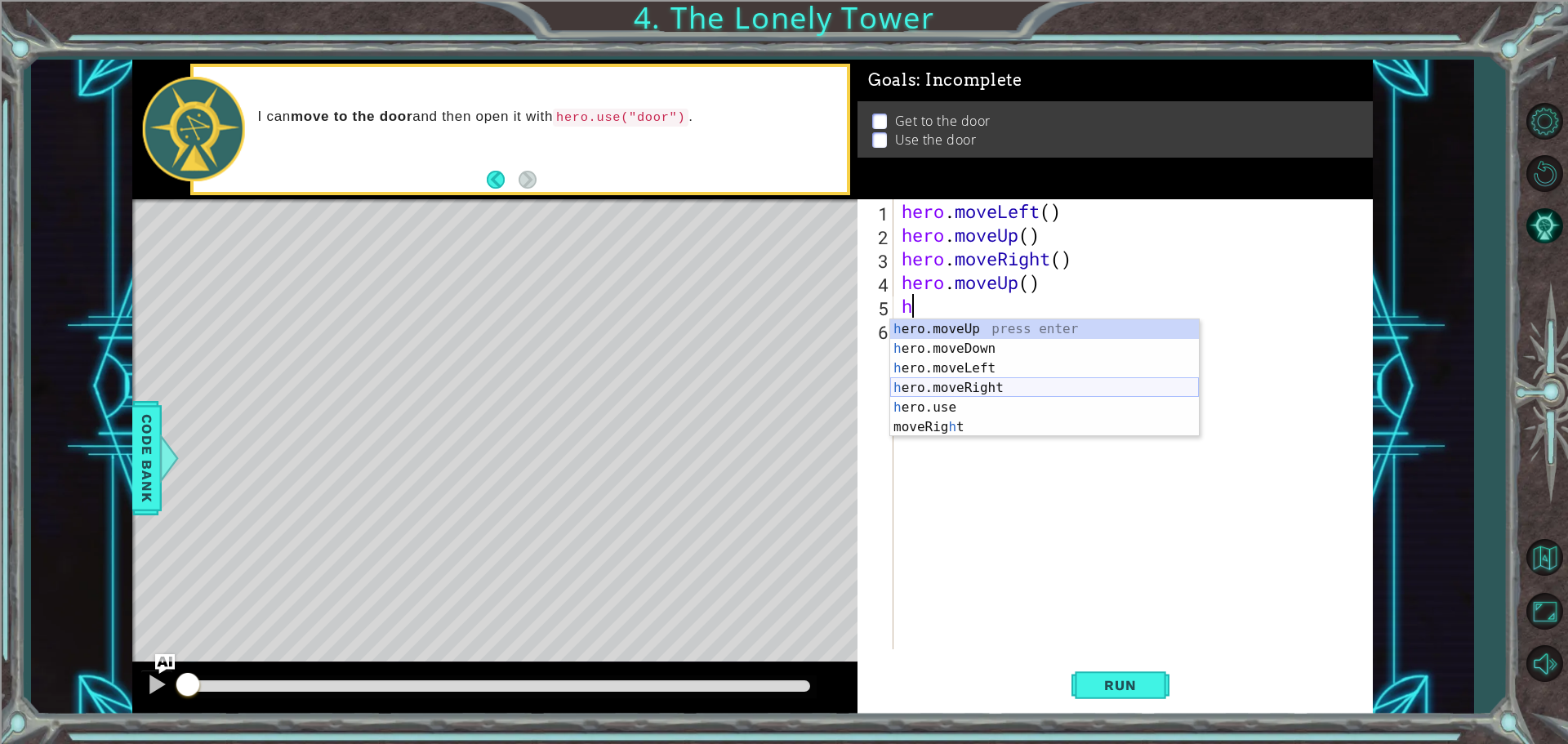
click at [943, 382] on div "h ero.moveUp press enter h ero.moveDown press enter h ero.moveLeft press enter …" at bounding box center [1044, 398] width 309 height 157
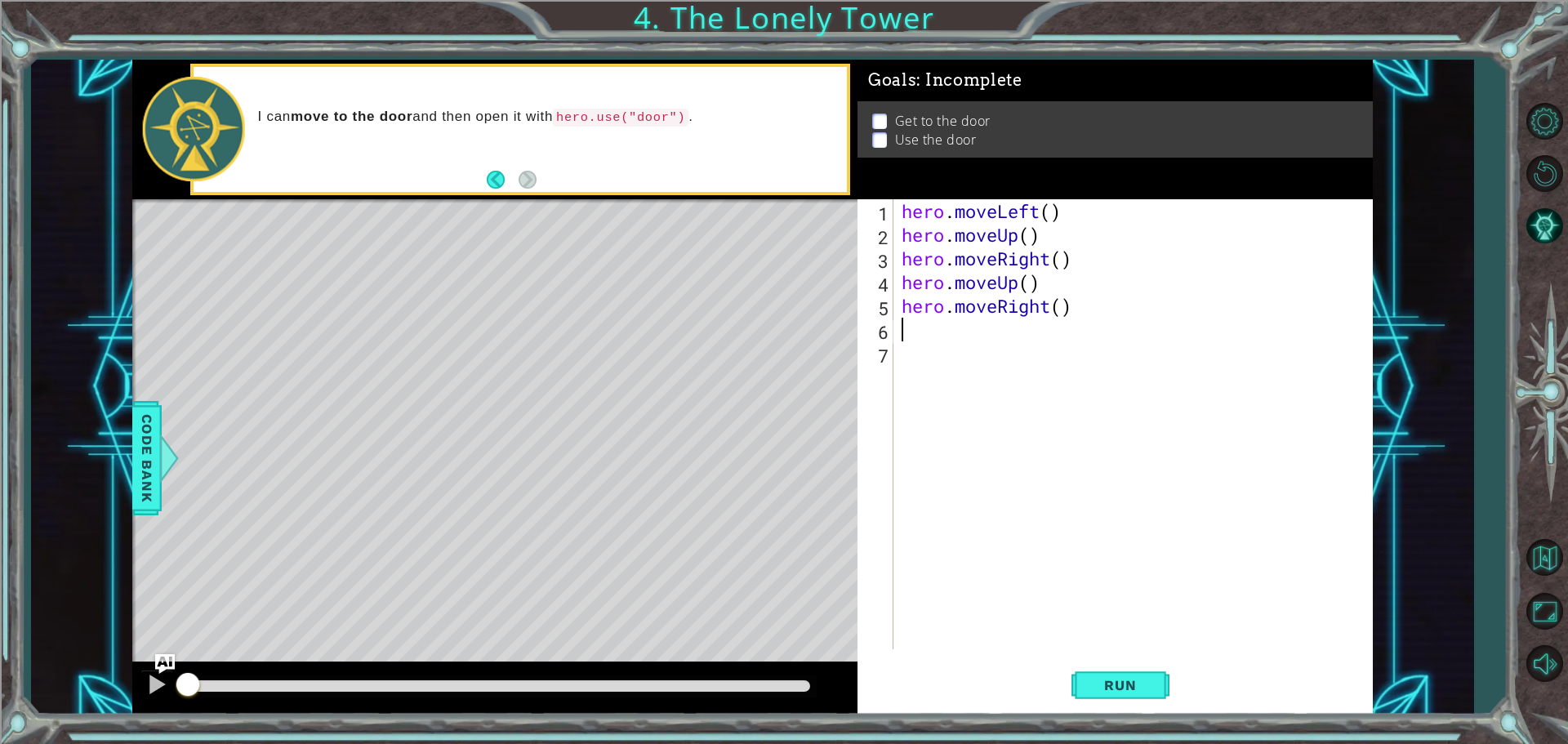
type textarea "h"
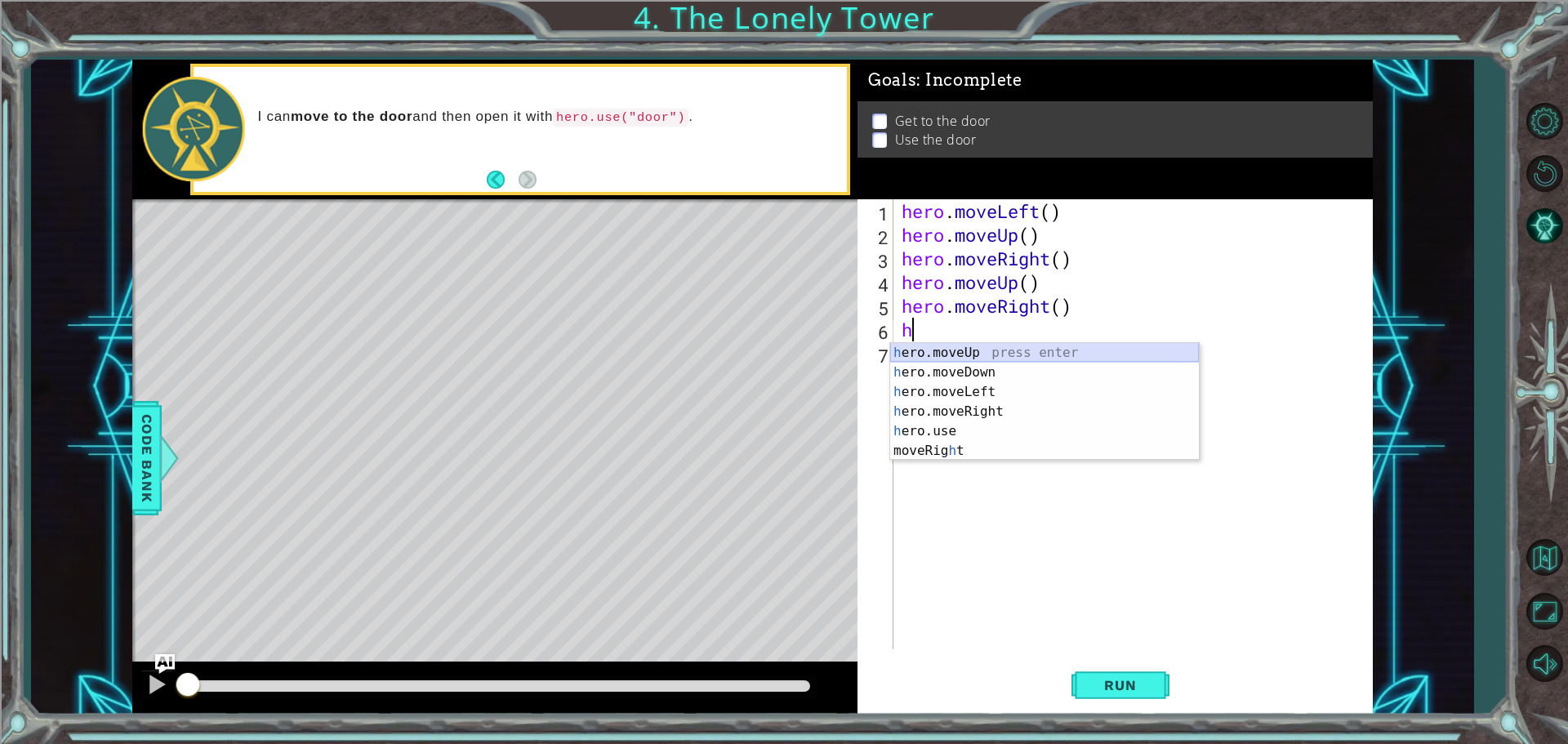
click at [930, 355] on div "h ero.moveUp press enter h ero.moveDown press enter h ero.moveLeft press enter …" at bounding box center [1044, 422] width 309 height 157
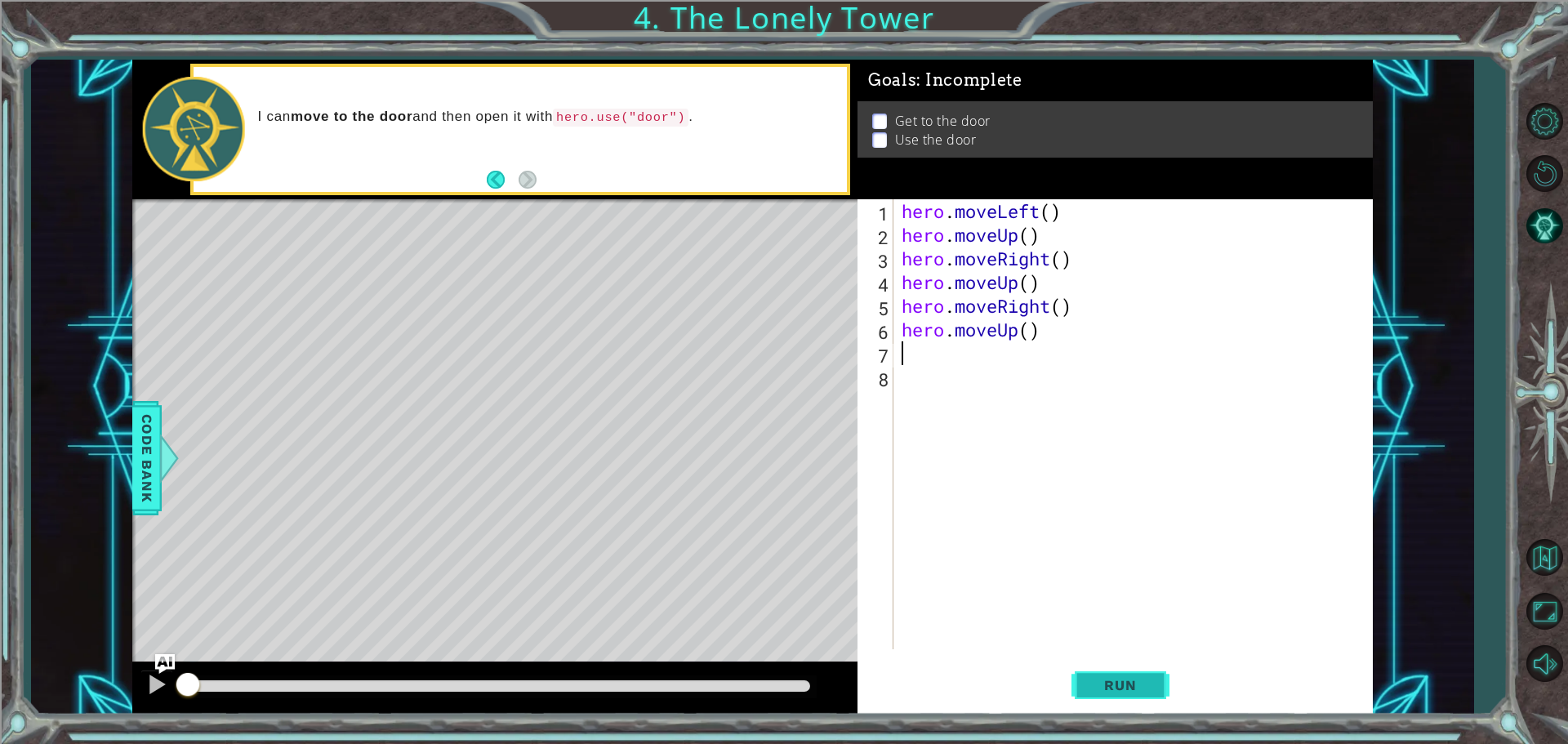
click at [1127, 689] on span "Run" at bounding box center [1120, 685] width 64 height 16
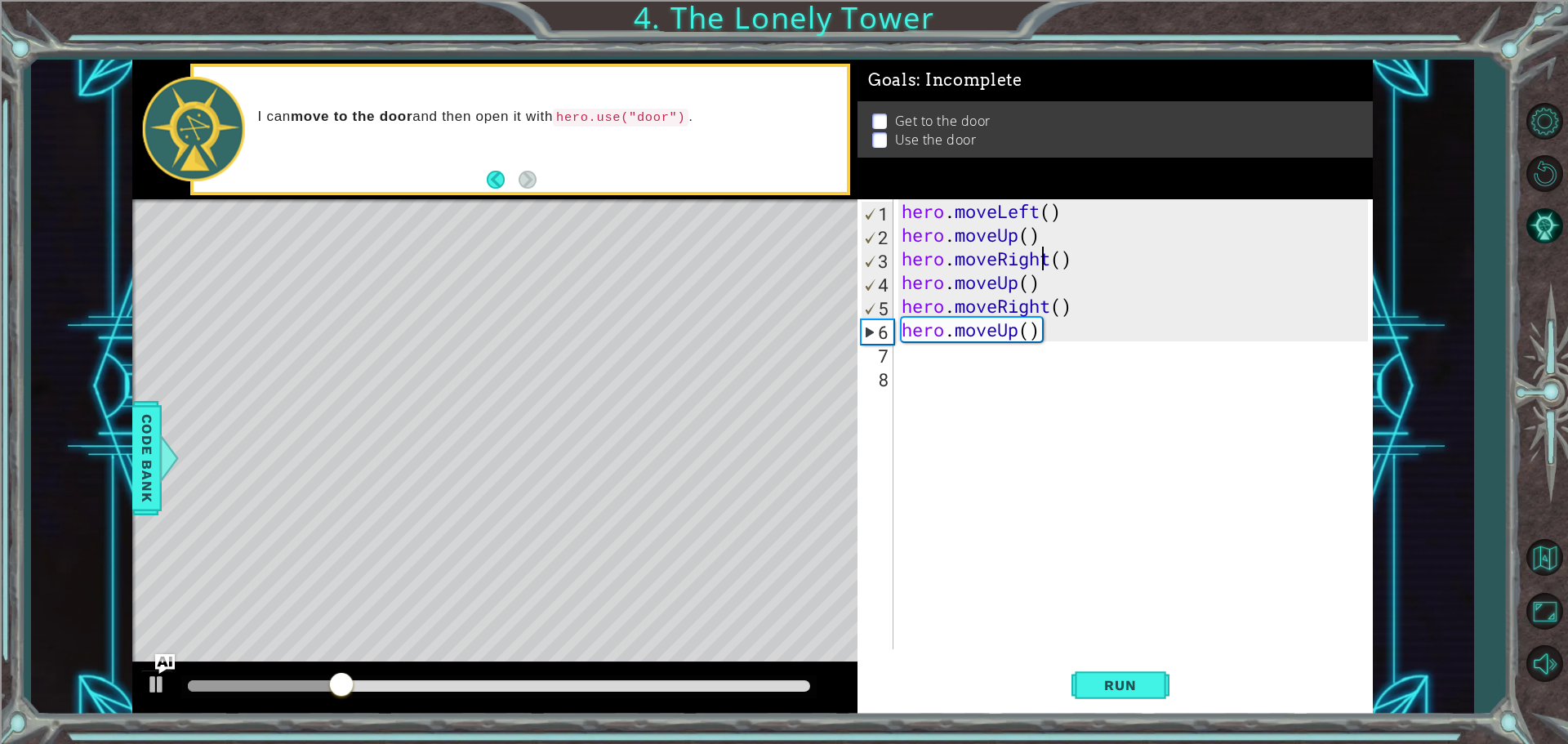
click at [1040, 257] on div "hero . moveLeft ( ) hero . moveUp ( ) hero . moveRight ( ) hero . moveUp ( ) he…" at bounding box center [1137, 448] width 478 height 498
click at [1050, 262] on div "hero . moveLeft ( ) hero . moveUp ( ) hero . moveRight ( ) hero . moveUp ( ) he…" at bounding box center [1137, 448] width 478 height 498
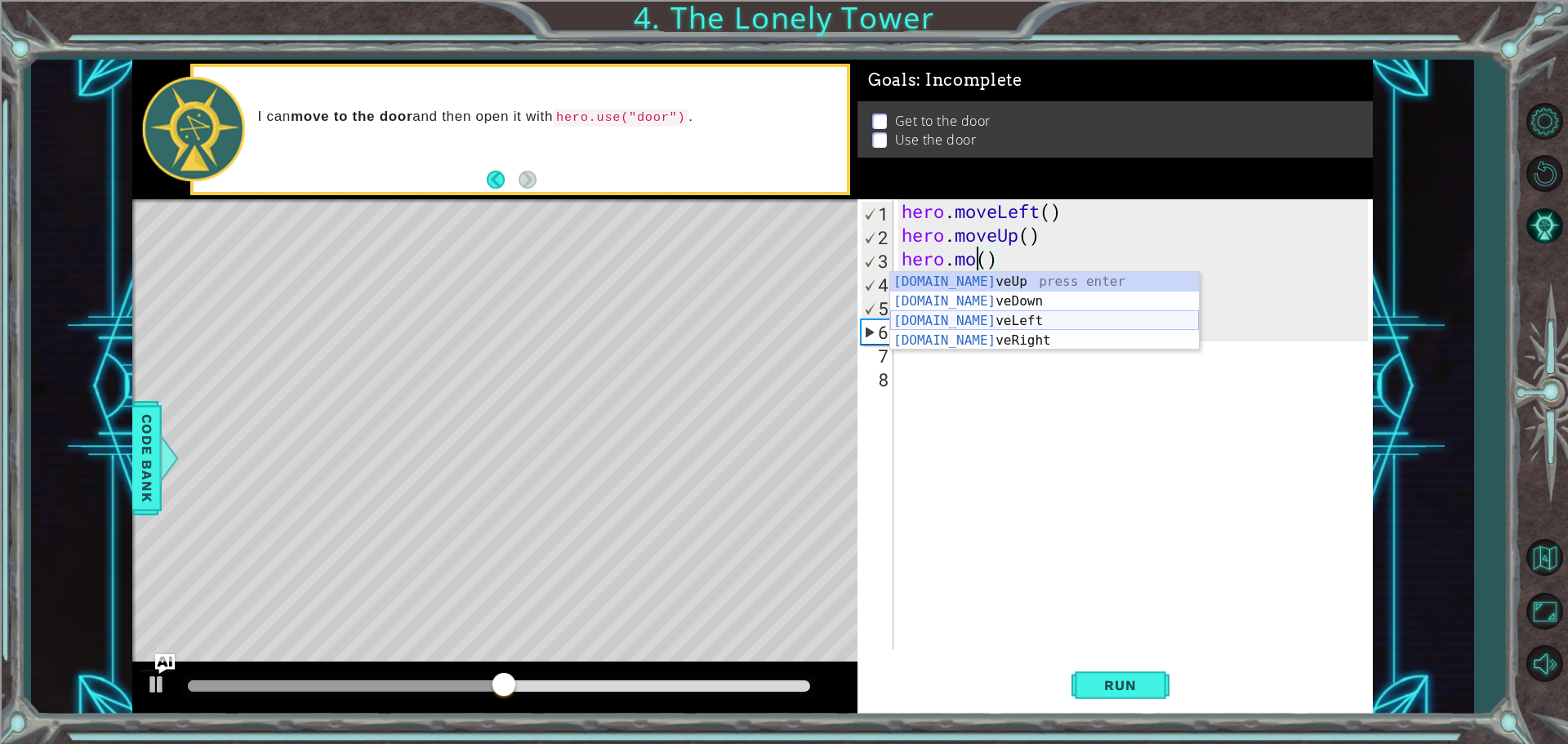
click at [1034, 317] on div "[DOMAIN_NAME] veUp press enter [DOMAIN_NAME] veDown press enter [DOMAIN_NAME] v…" at bounding box center [1044, 331] width 309 height 117
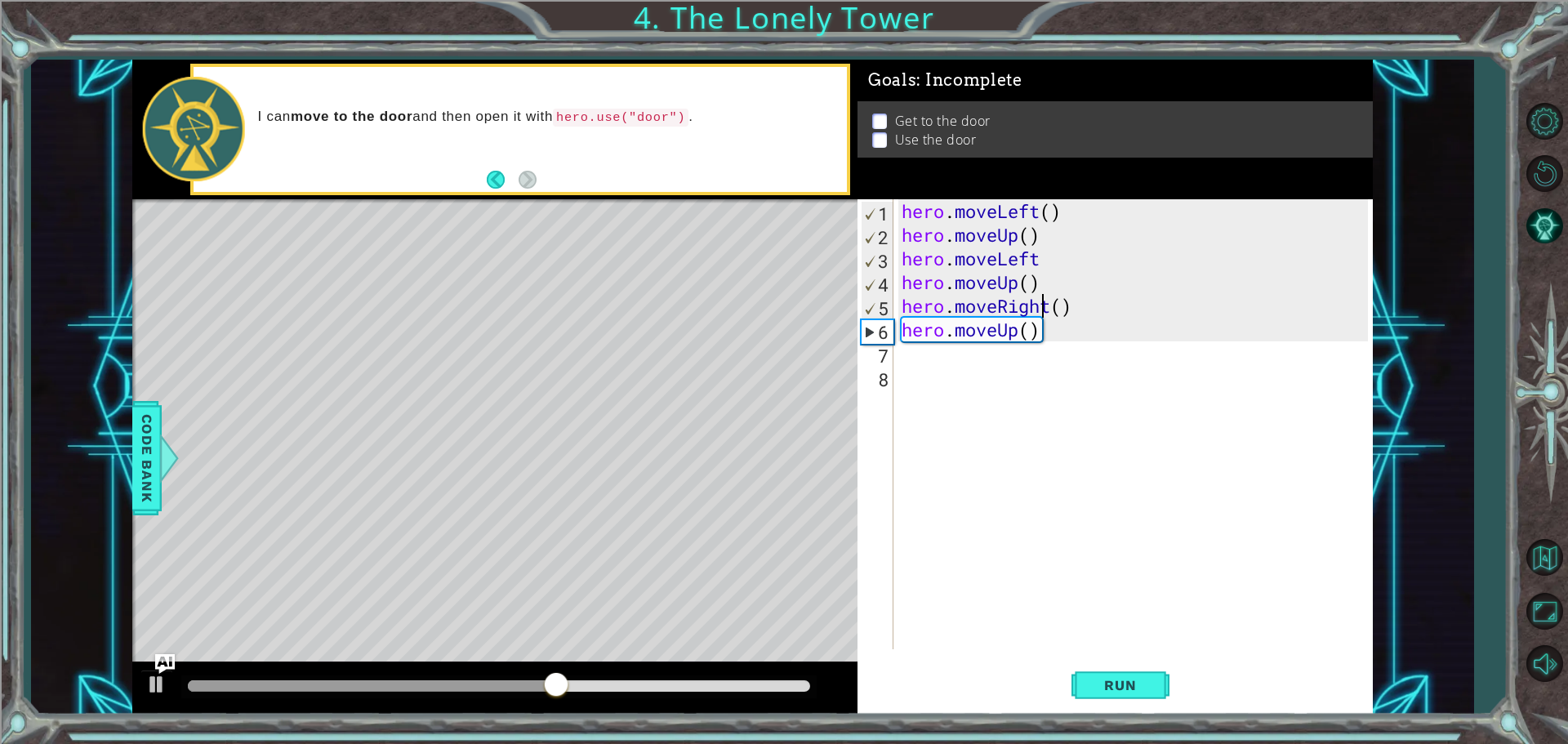
click at [1047, 311] on div "hero . moveLeft ( ) hero . moveUp ( ) hero . moveLeft hero . moveUp ( ) hero . …" at bounding box center [1137, 448] width 478 height 498
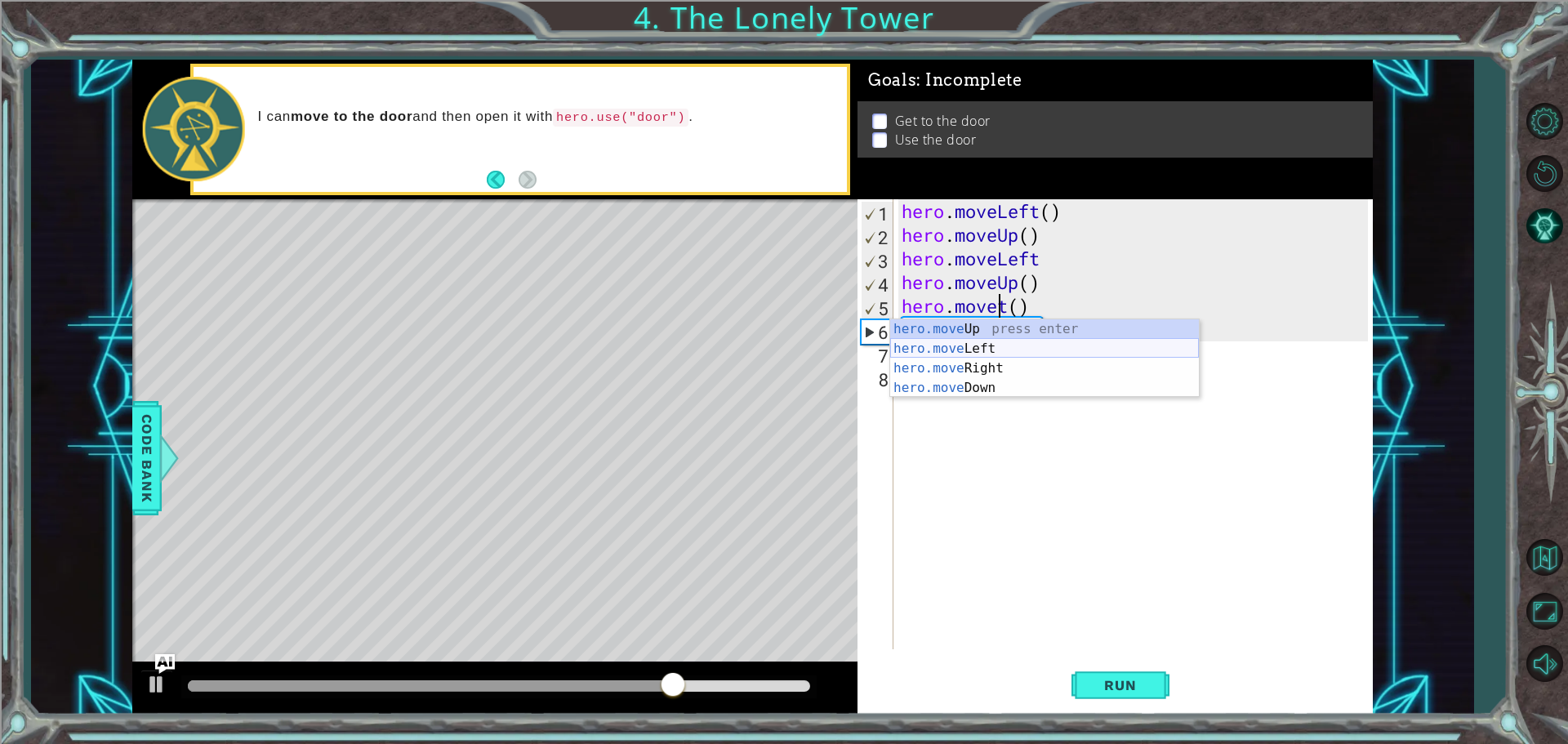
click at [1036, 343] on div "hero.move Up press enter hero.move Left press enter hero.move Right press enter…" at bounding box center [1044, 378] width 309 height 117
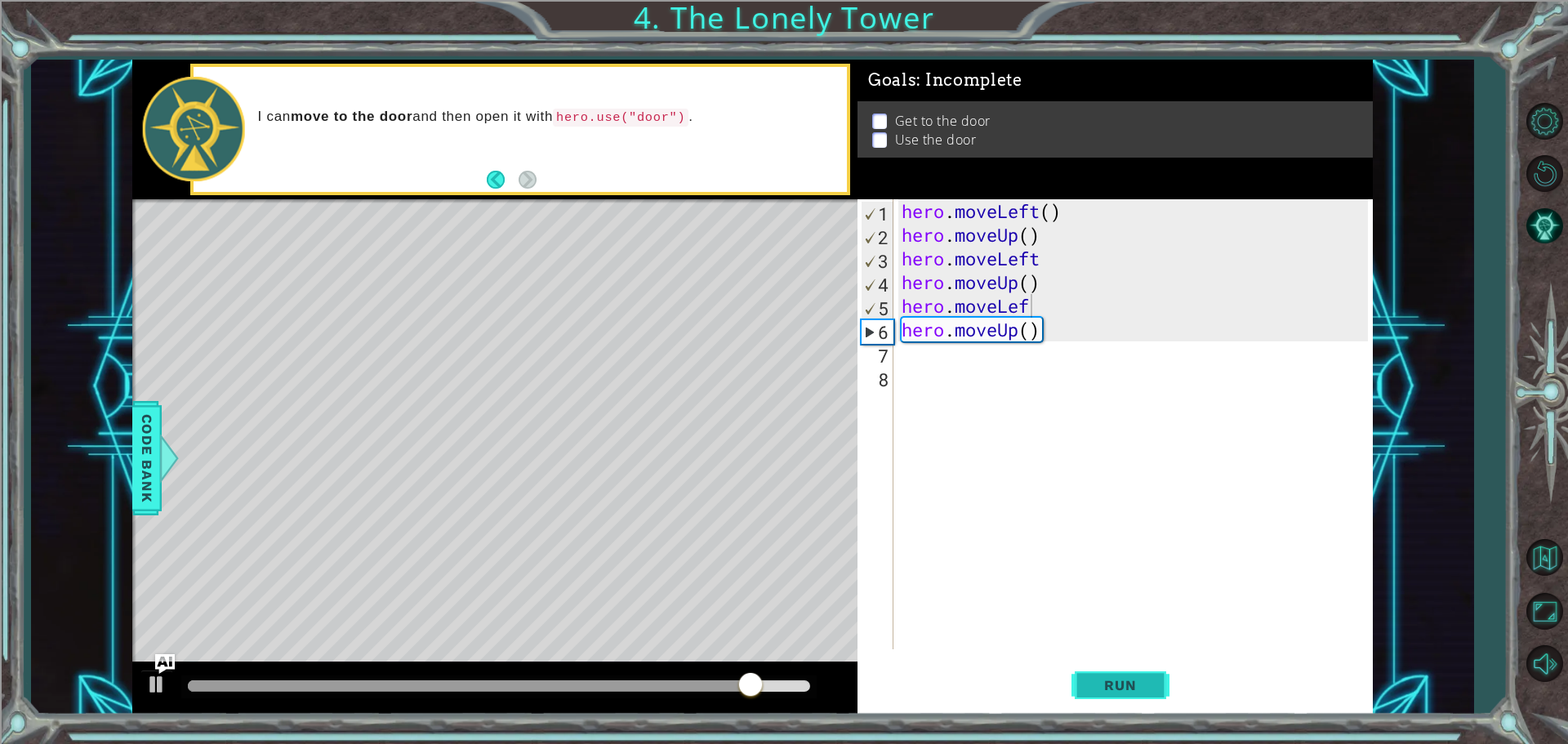
click at [1121, 686] on span "Run" at bounding box center [1120, 685] width 64 height 16
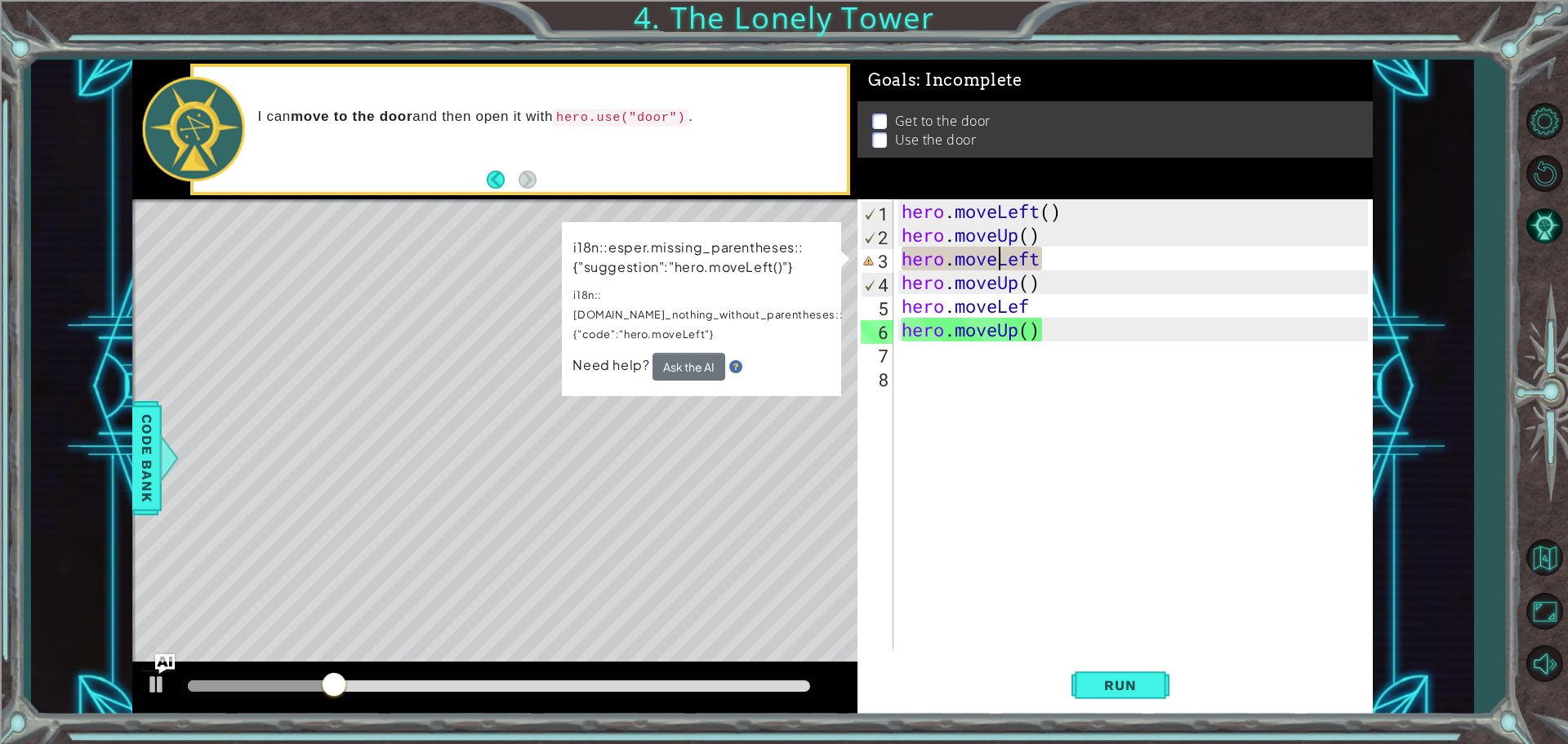
click at [998, 261] on div "hero . moveLeft ( ) hero . moveUp ( ) hero . moveLeft hero . moveUp ( ) hero . …" at bounding box center [1137, 448] width 478 height 498
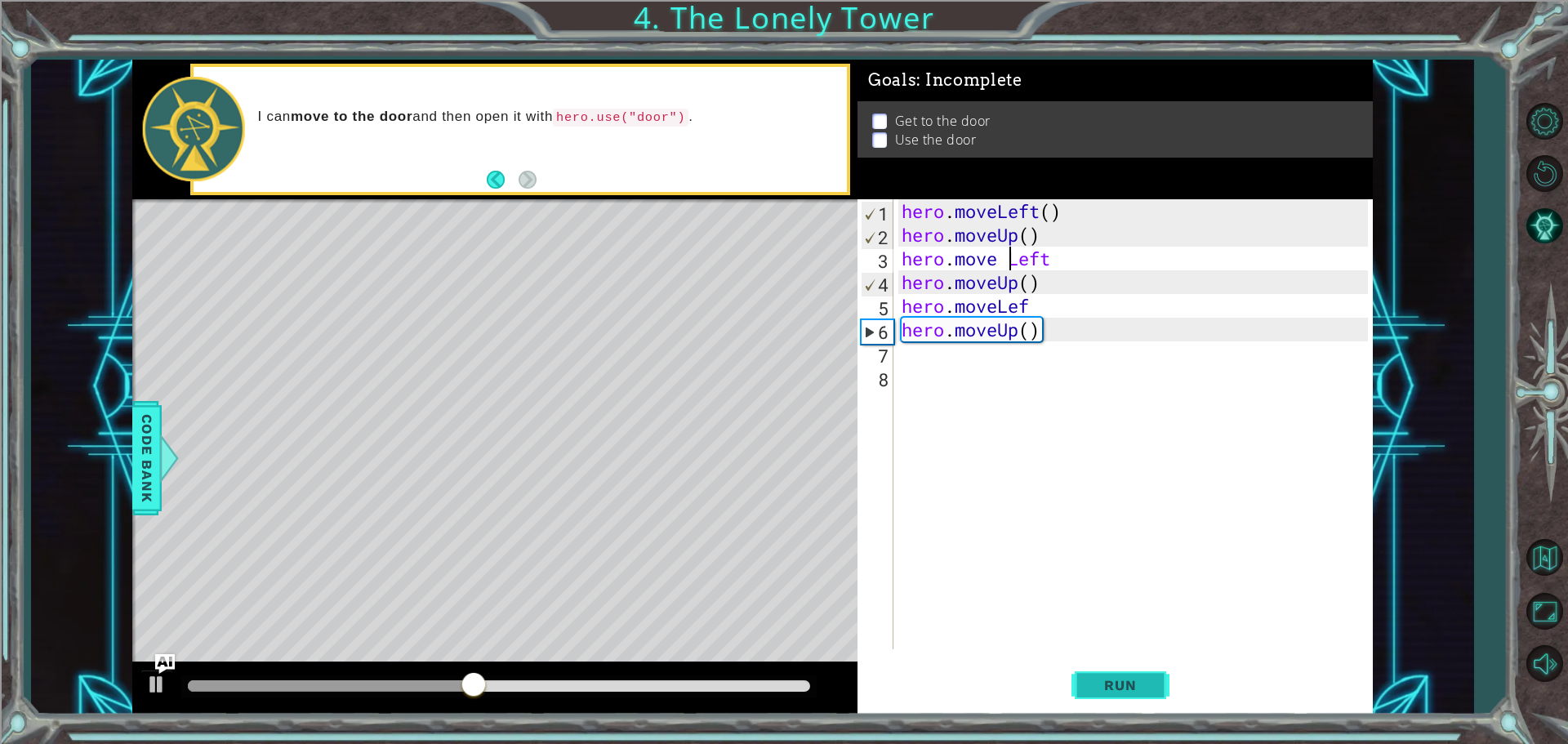
click at [1092, 689] on span "Run" at bounding box center [1120, 685] width 64 height 16
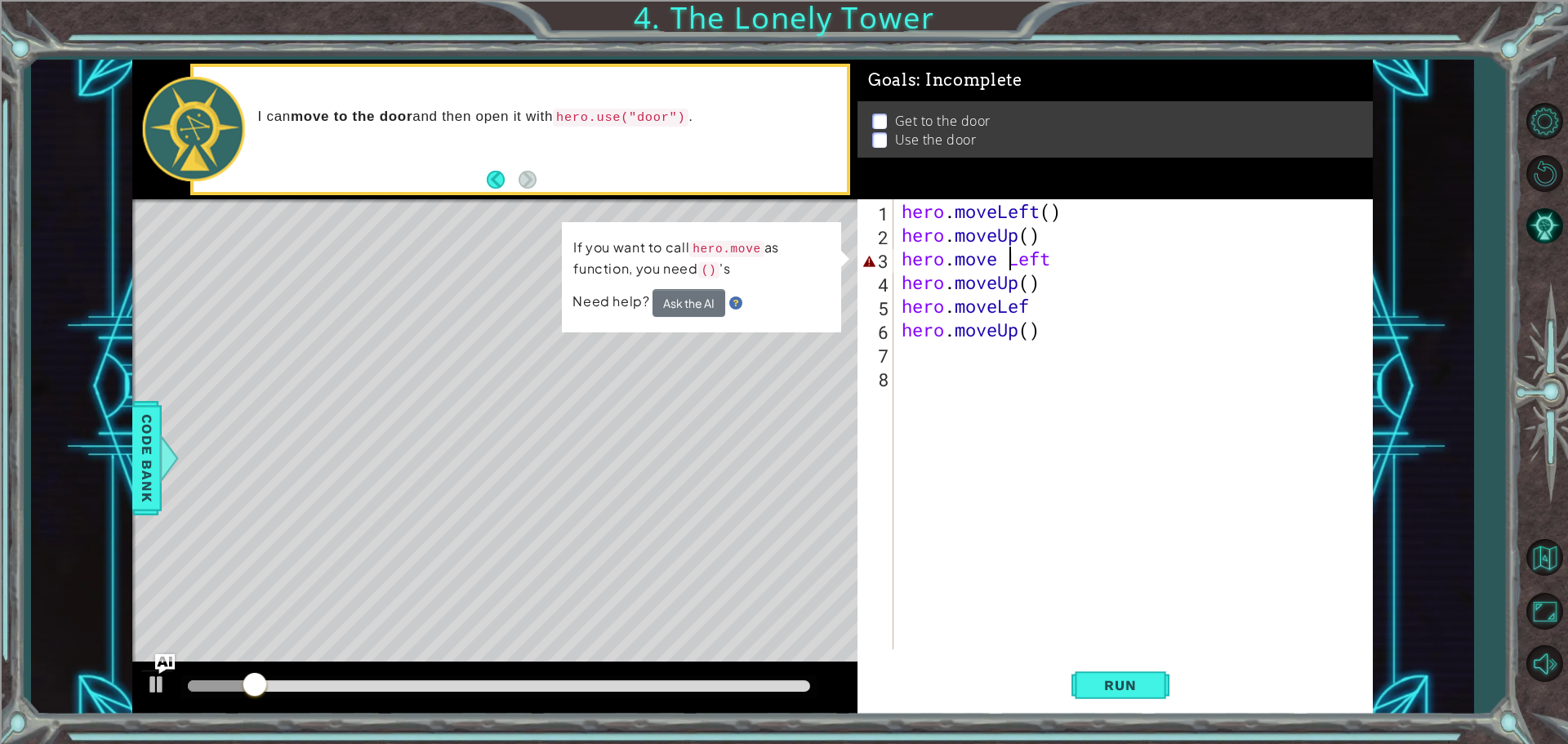
click at [1070, 256] on div "hero . moveLeft ( ) hero . moveUp ( ) hero . move Left hero . moveUp ( ) hero .…" at bounding box center [1137, 448] width 478 height 498
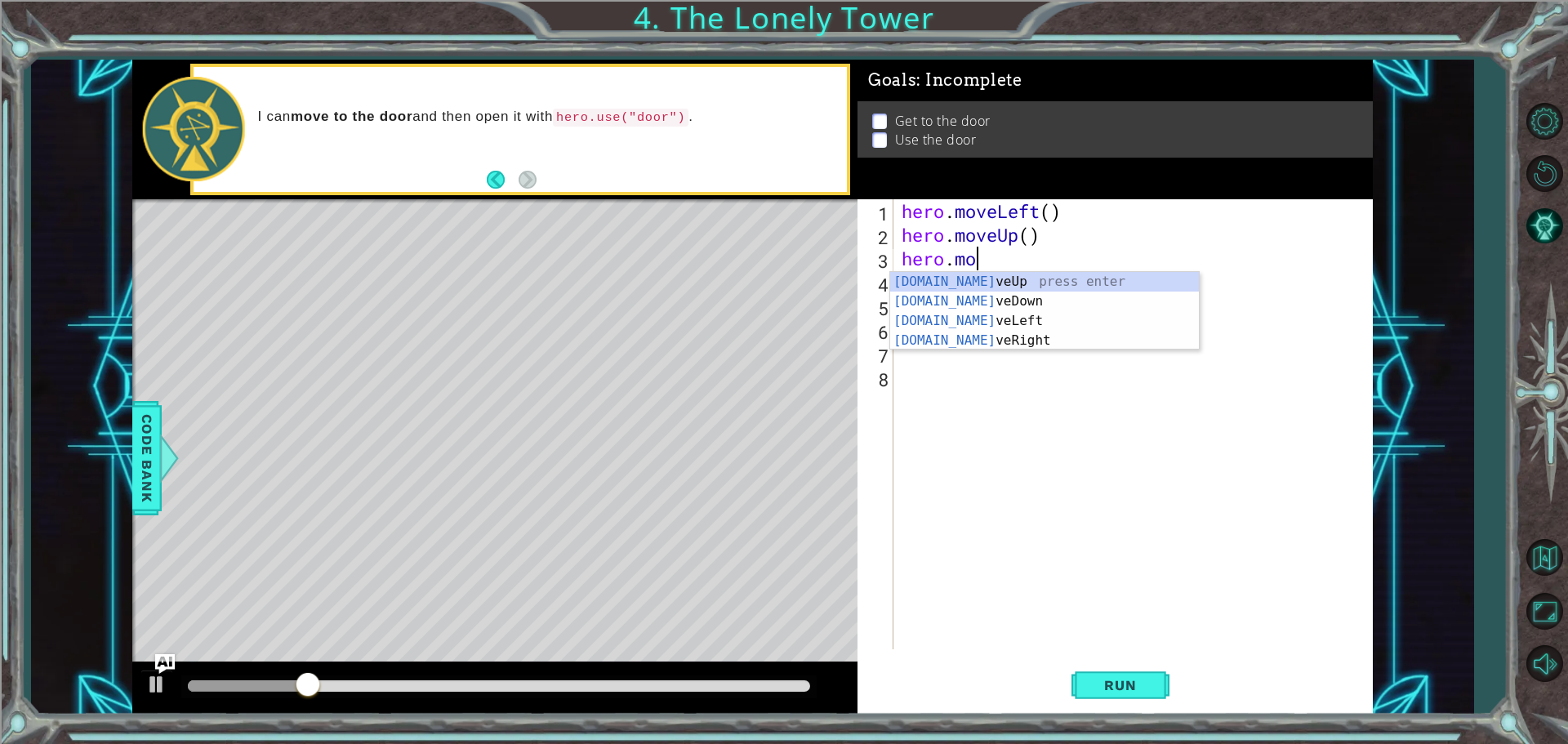
type textarea "h"
type textarea "hero.moveUp()"
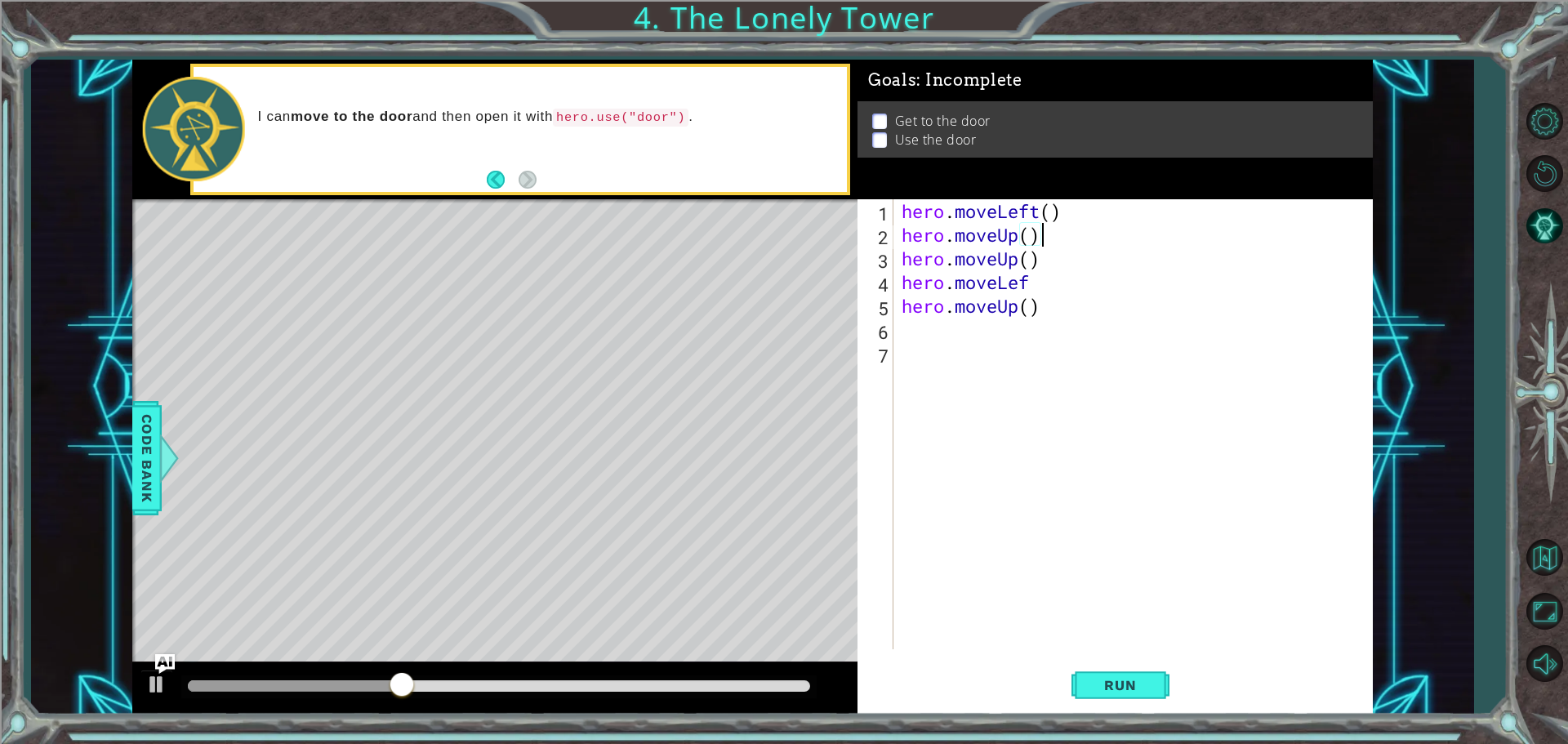
click at [1059, 318] on div "hero . moveLeft ( ) hero . moveUp ( ) hero . moveUp ( ) hero . moveLef hero . m…" at bounding box center [1137, 448] width 478 height 498
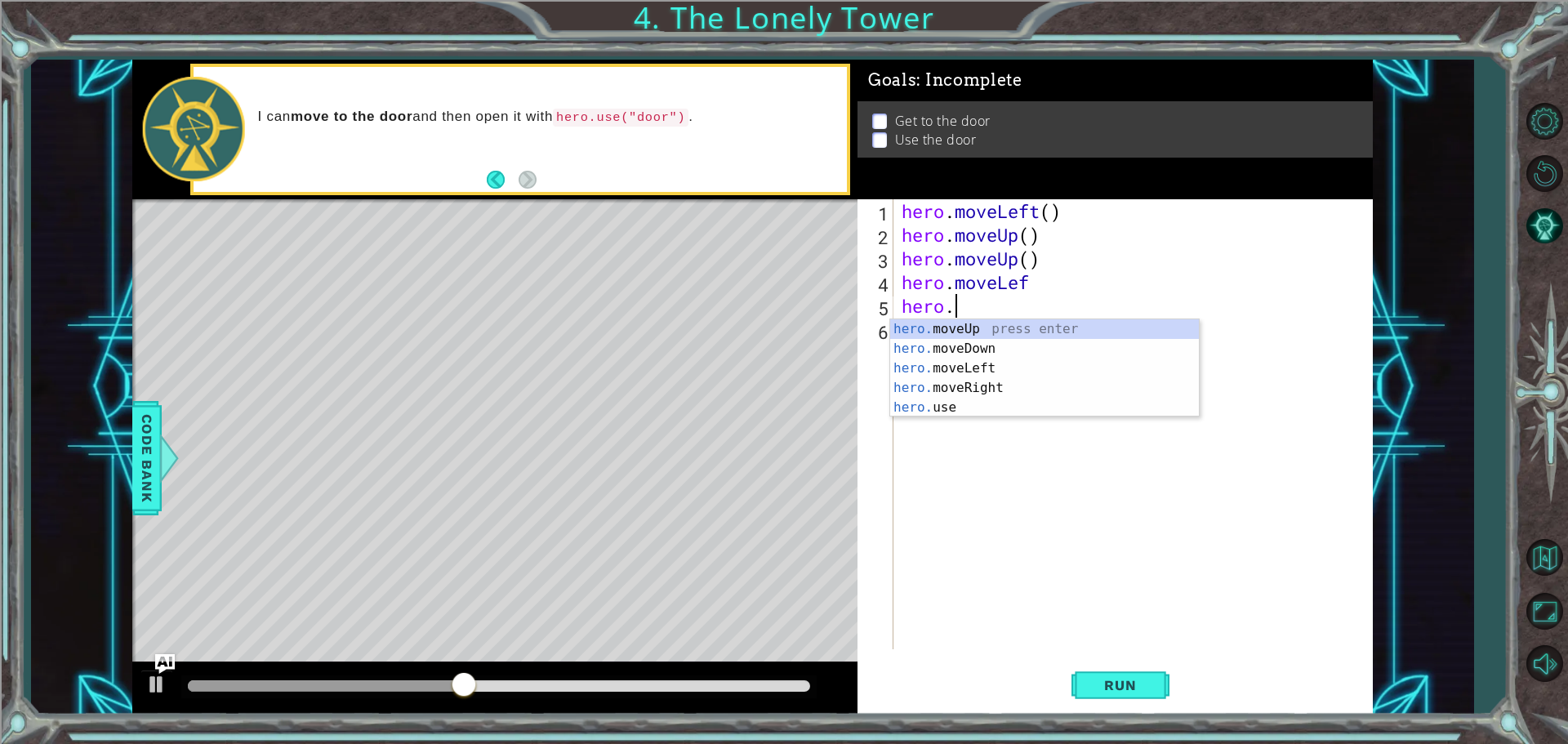
type textarea "h"
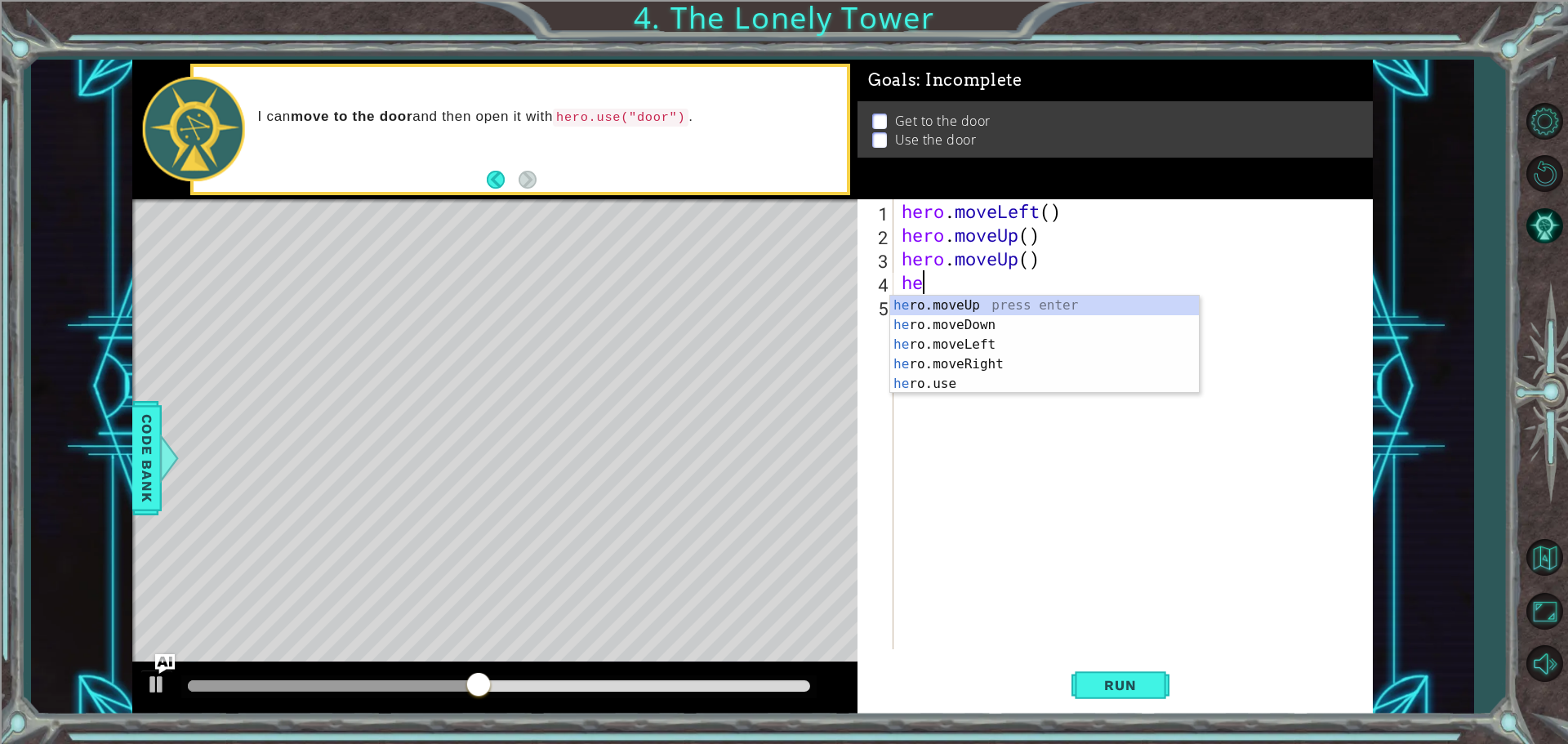
type textarea "h"
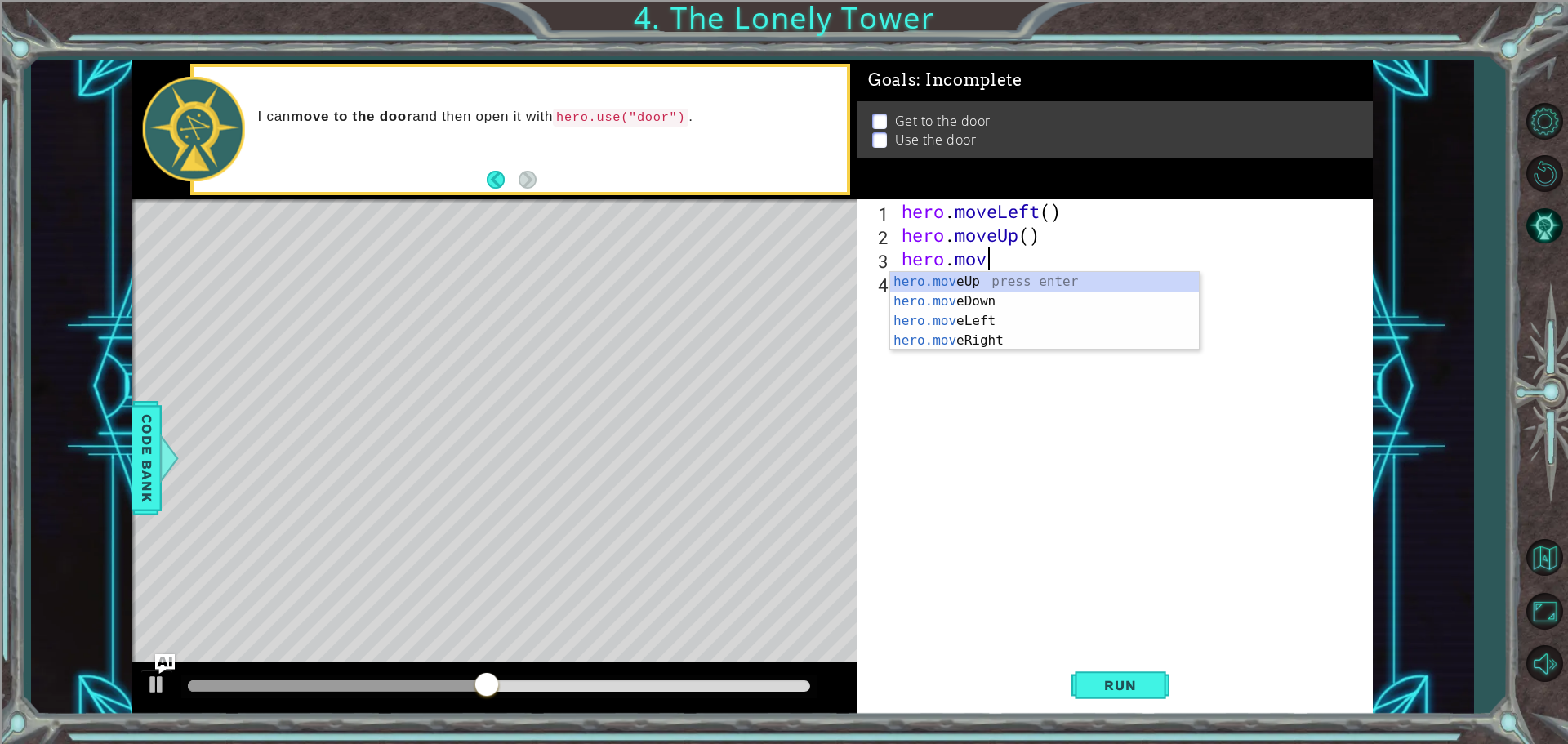
type textarea "h"
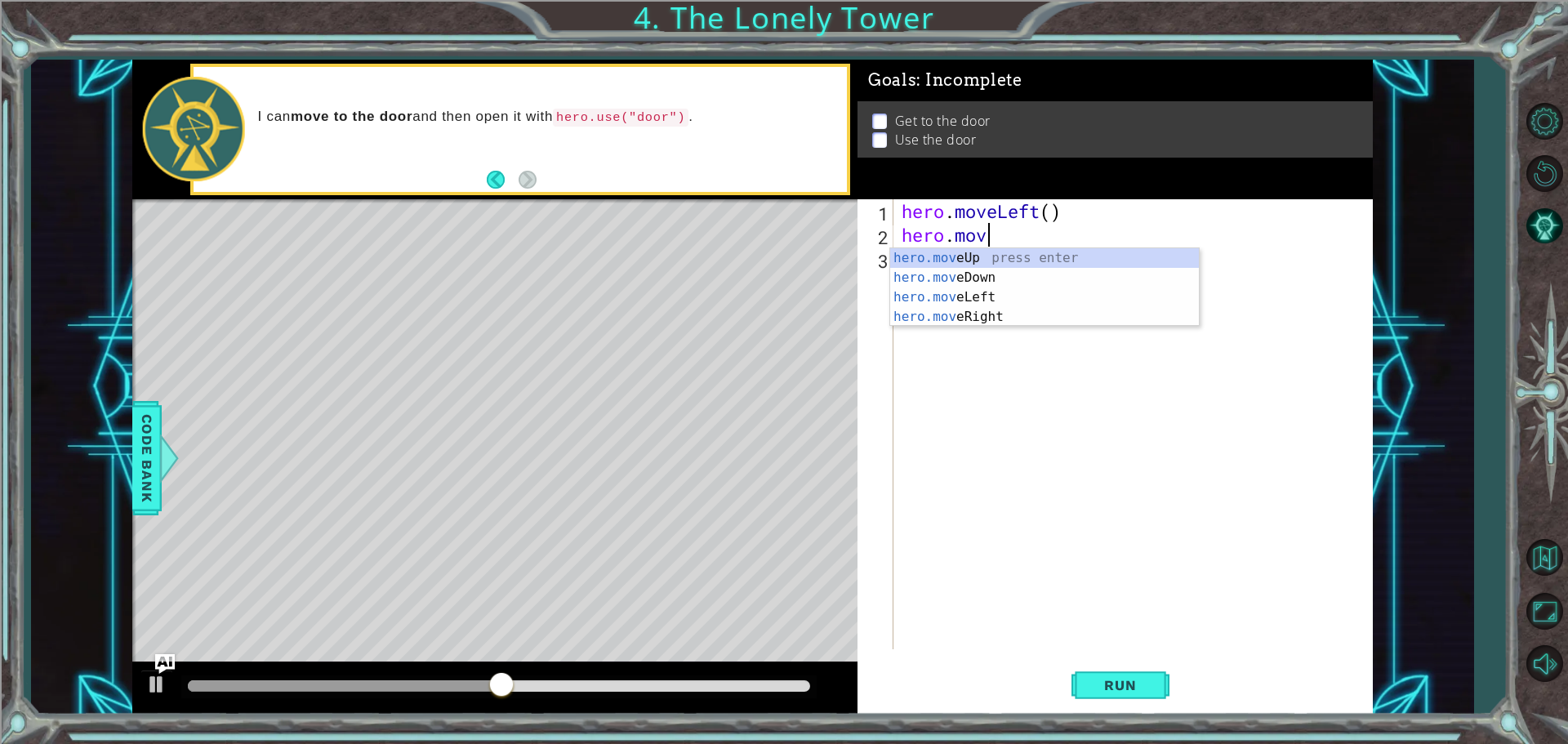
type textarea "h"
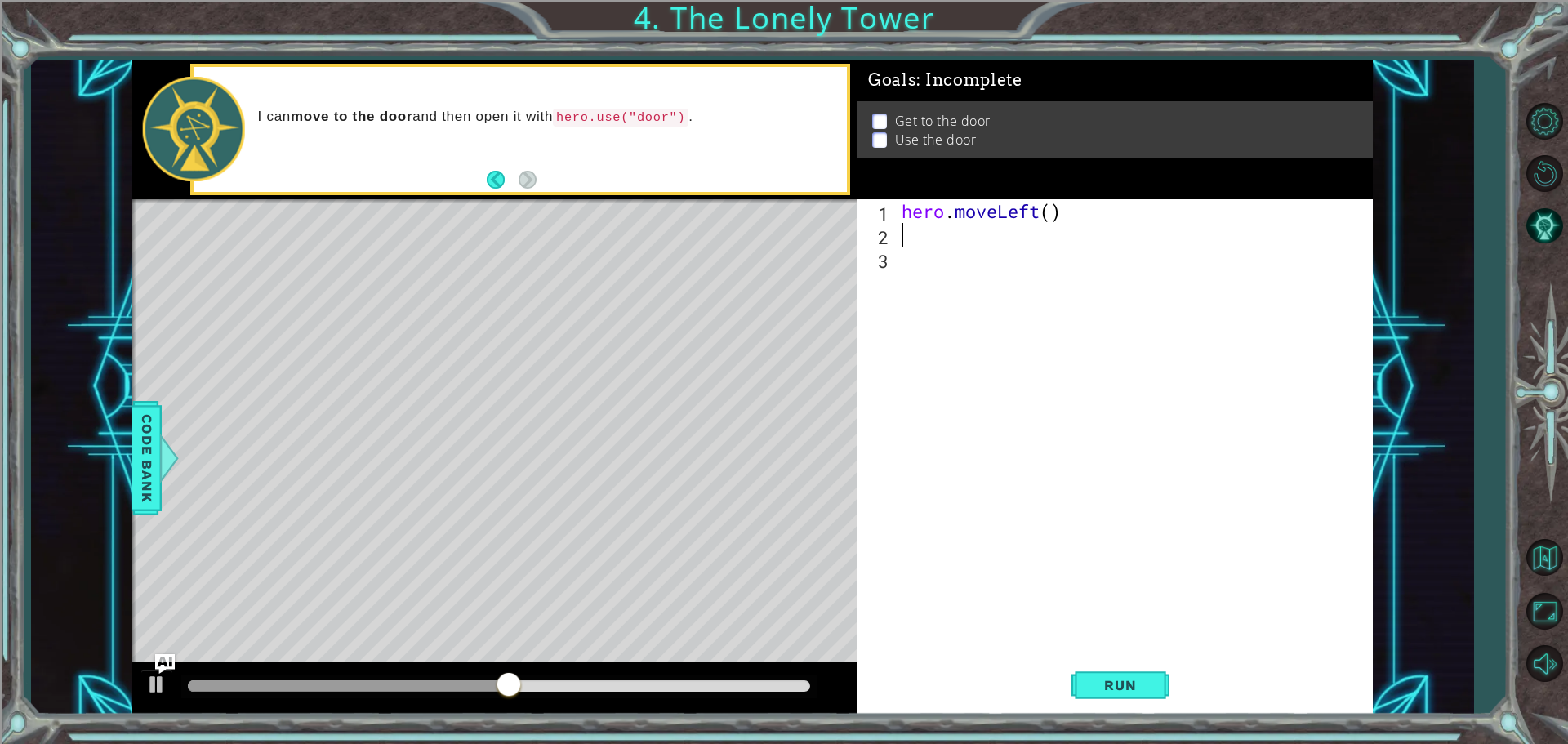
type textarea "hero.moveLeft()"
type textarea "h"
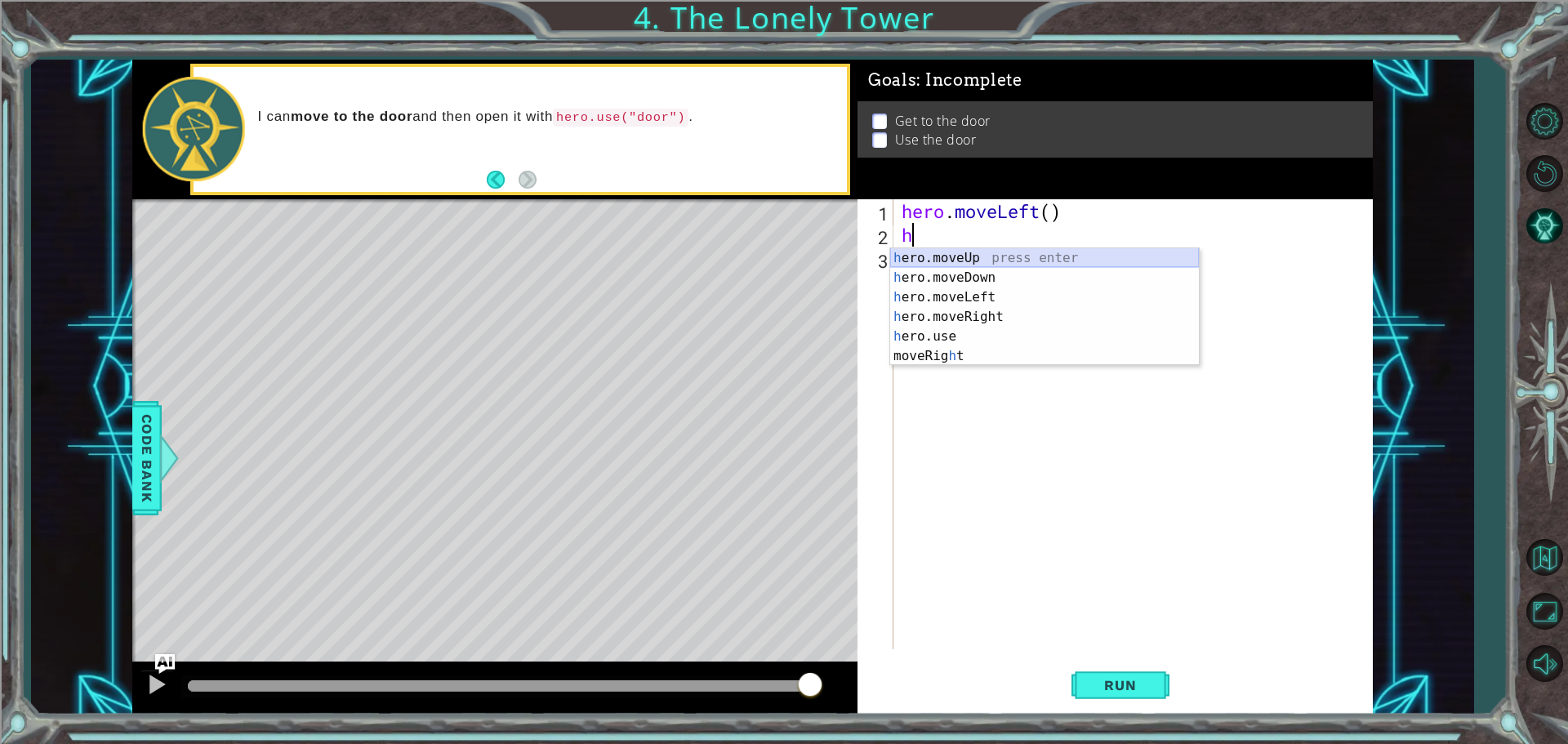
click at [969, 257] on div "h ero.moveUp press enter h ero.moveDown press enter h ero.moveLeft press enter …" at bounding box center [1044, 326] width 309 height 157
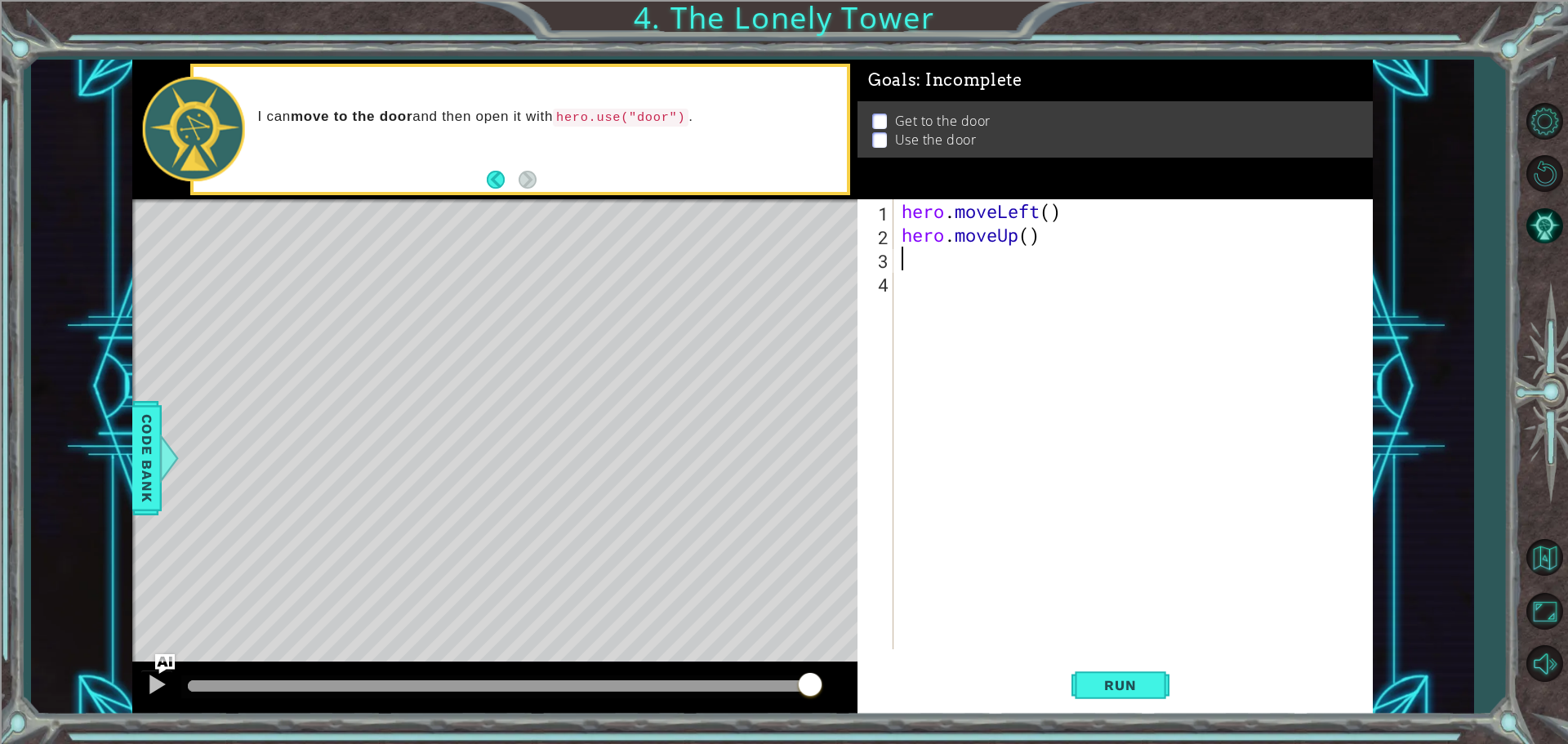
type textarea "h"
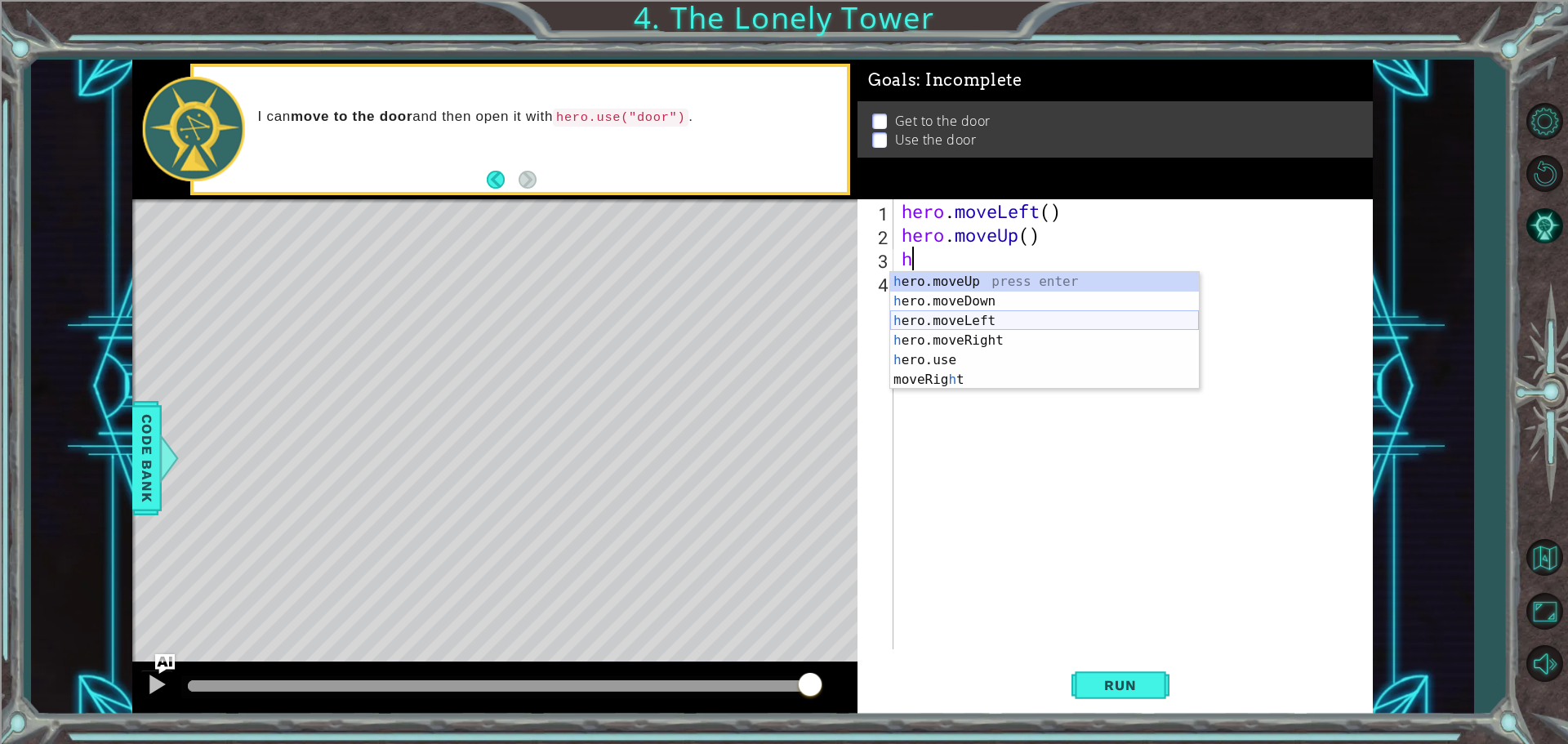
click at [927, 317] on div "h ero.moveUp press enter h ero.moveDown press enter h ero.moveLeft press enter …" at bounding box center [1044, 350] width 309 height 157
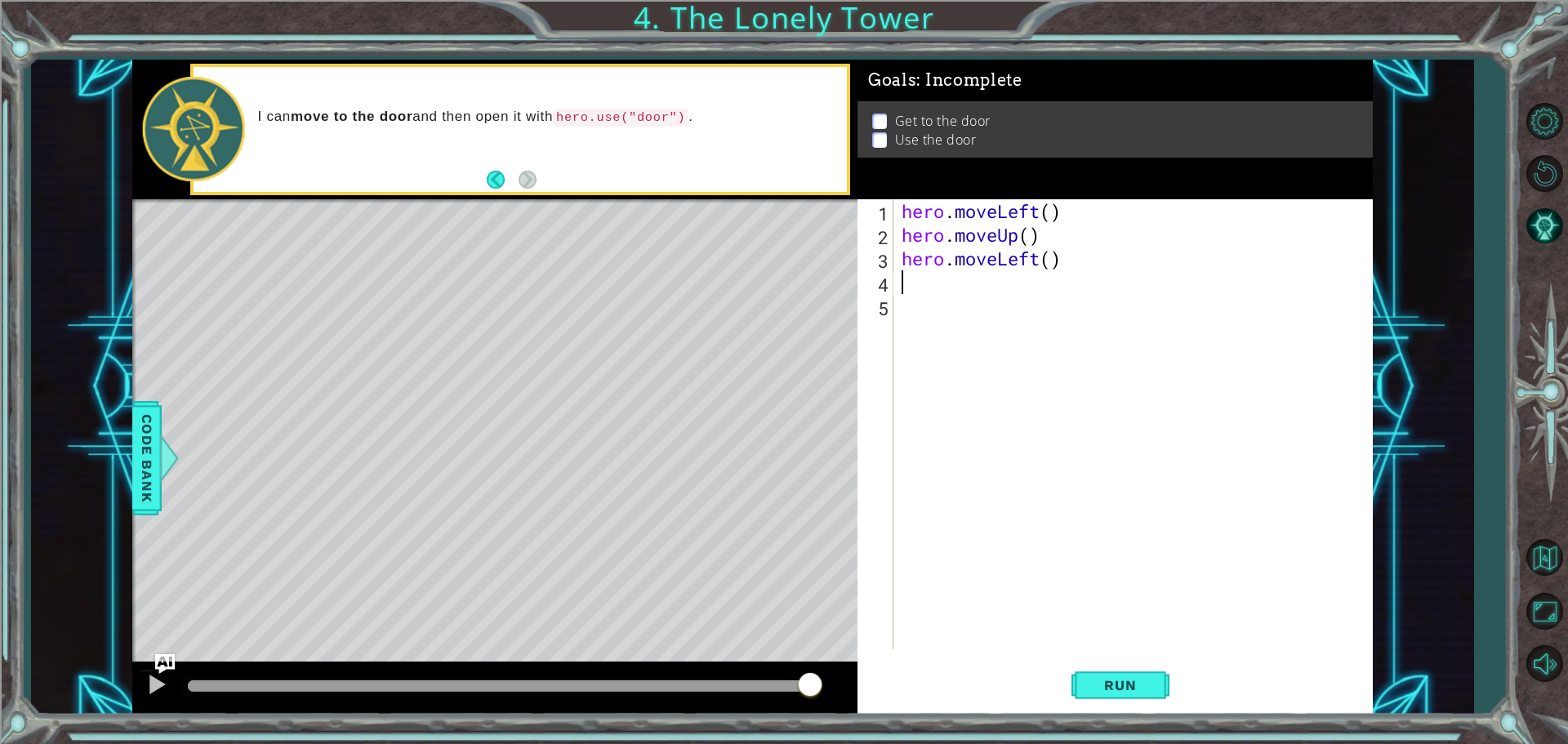
type textarea "h"
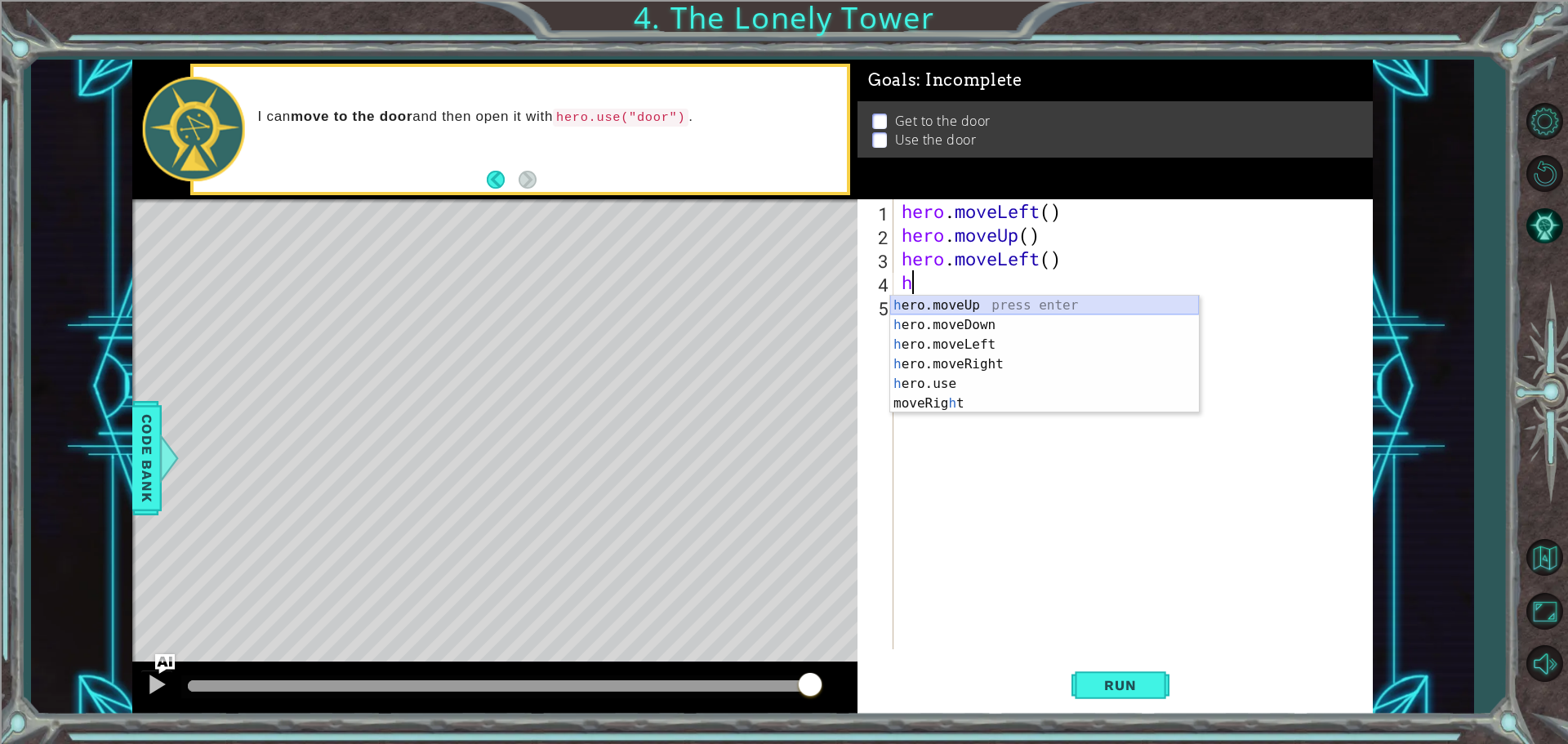
click at [965, 308] on div "h ero.moveUp press enter h ero.moveDown press enter h ero.moveLeft press enter …" at bounding box center [1044, 373] width 309 height 157
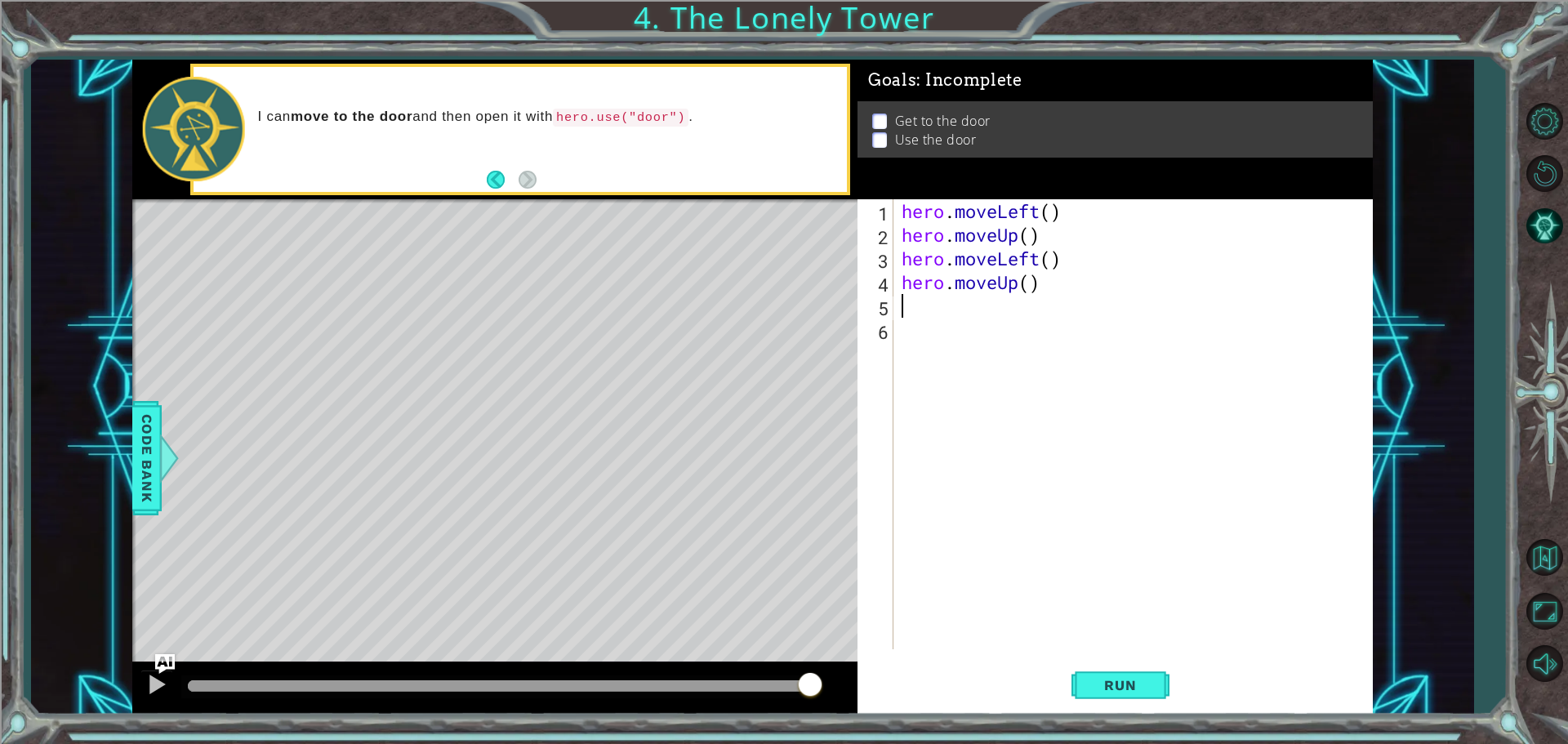
type textarea "h"
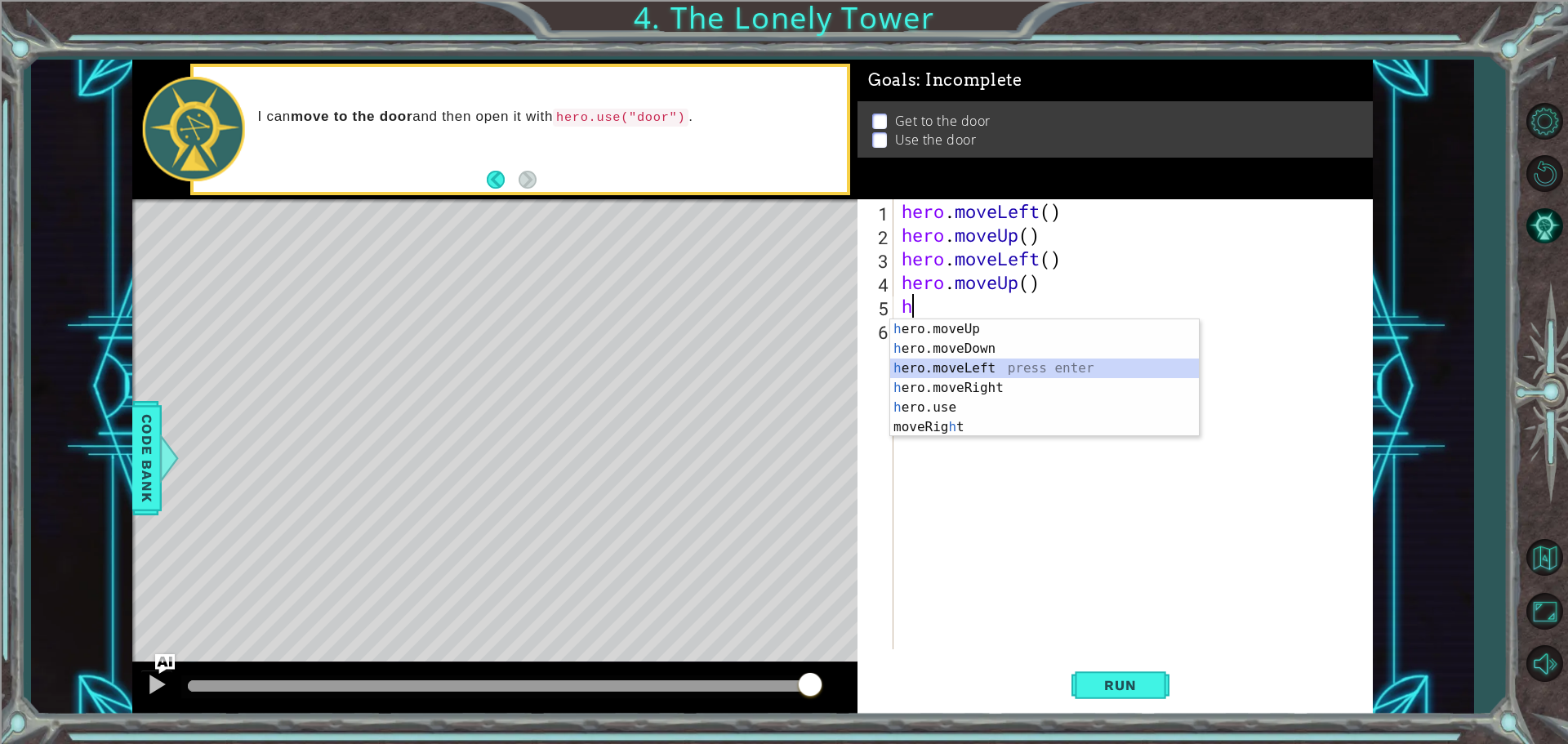
click at [931, 373] on div "h ero.moveUp press enter h ero.moveDown press enter h ero.moveLeft press enter …" at bounding box center [1044, 398] width 309 height 157
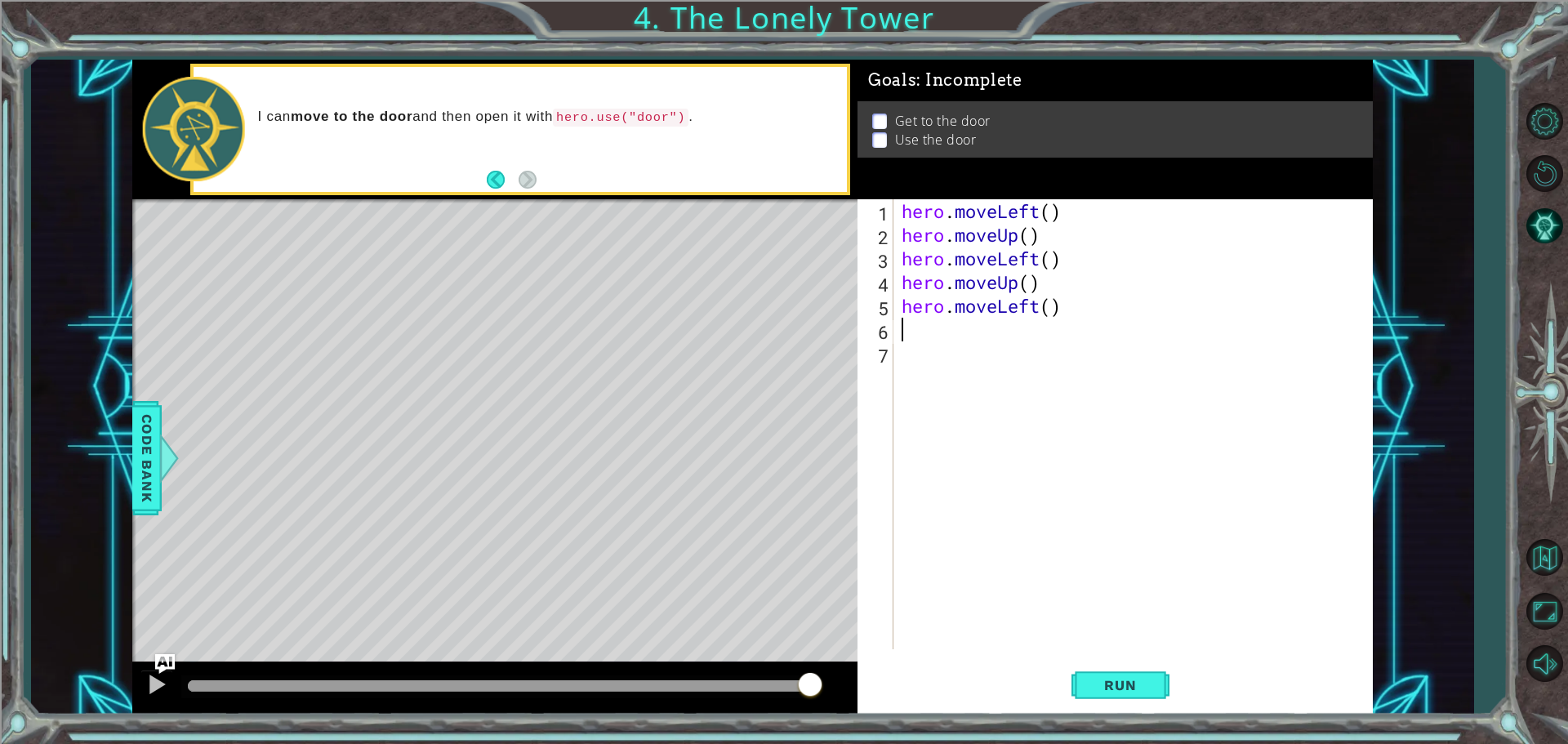
type textarea "h"
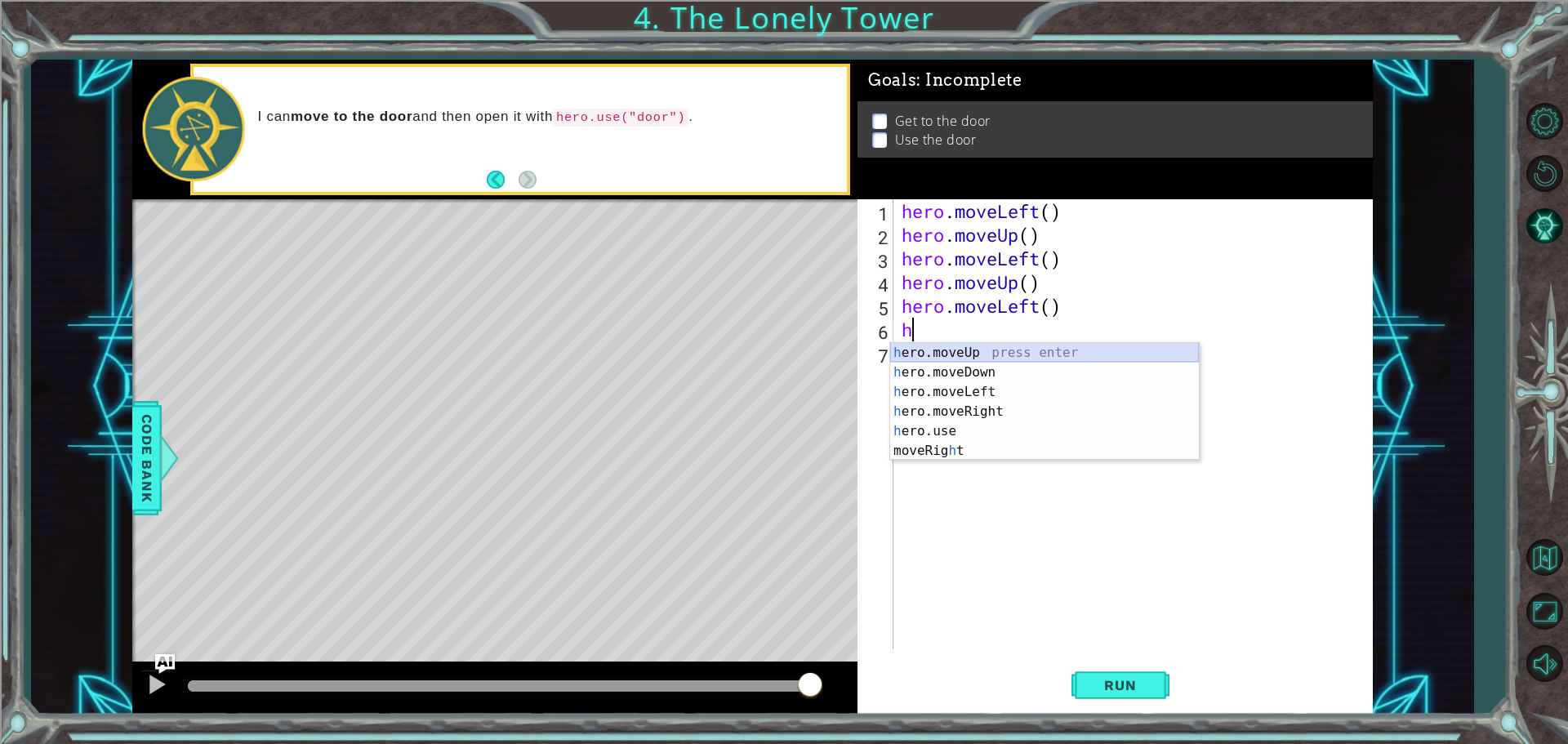
click at [1020, 355] on div "h ero.moveUp press enter h ero.moveDown press enter h ero.moveLeft press enter …" at bounding box center [1044, 422] width 309 height 157
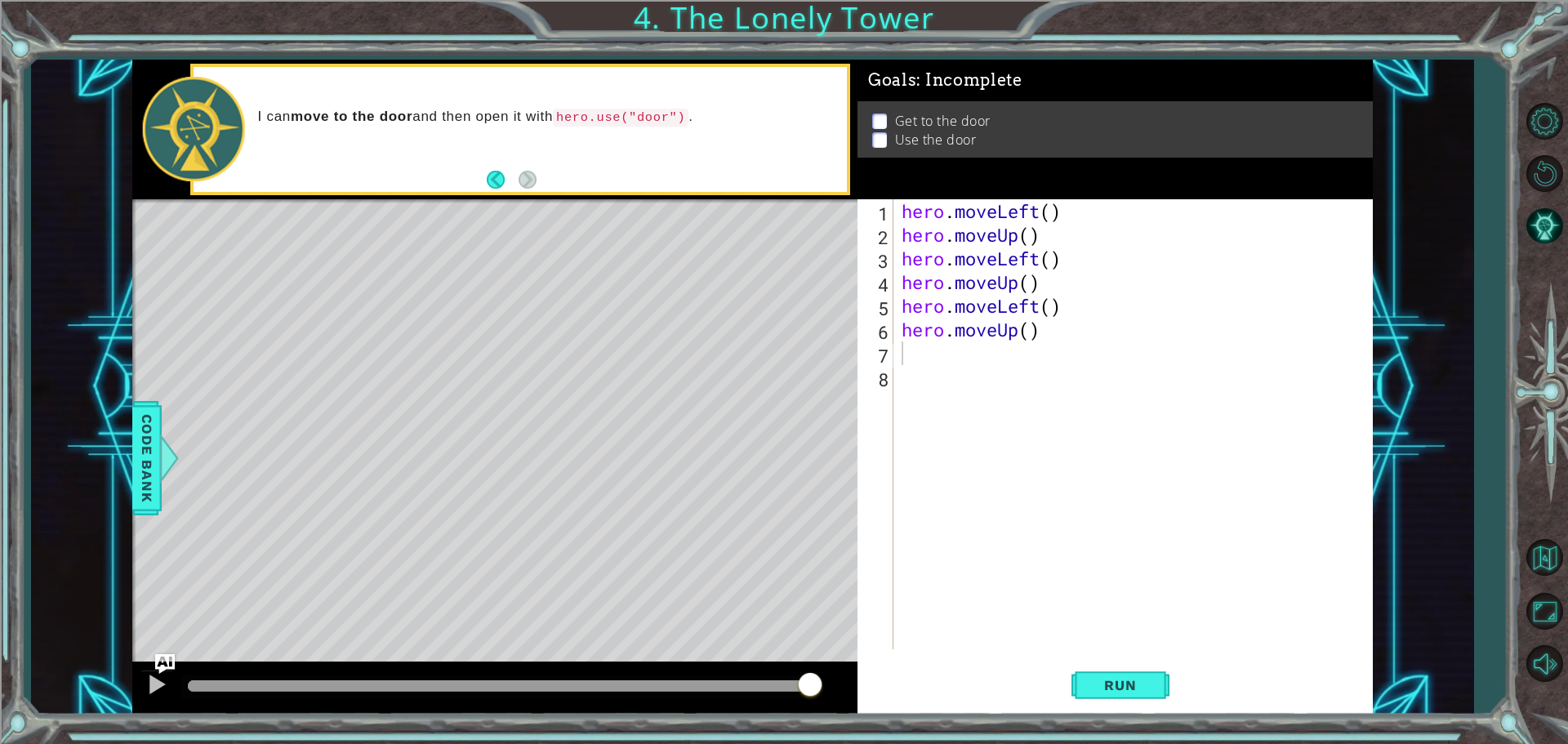
drag, startPoint x: 1115, startPoint y: 685, endPoint x: 1110, endPoint y: 636, distance: 49.3
click at [1108, 686] on span "Run" at bounding box center [1120, 685] width 64 height 16
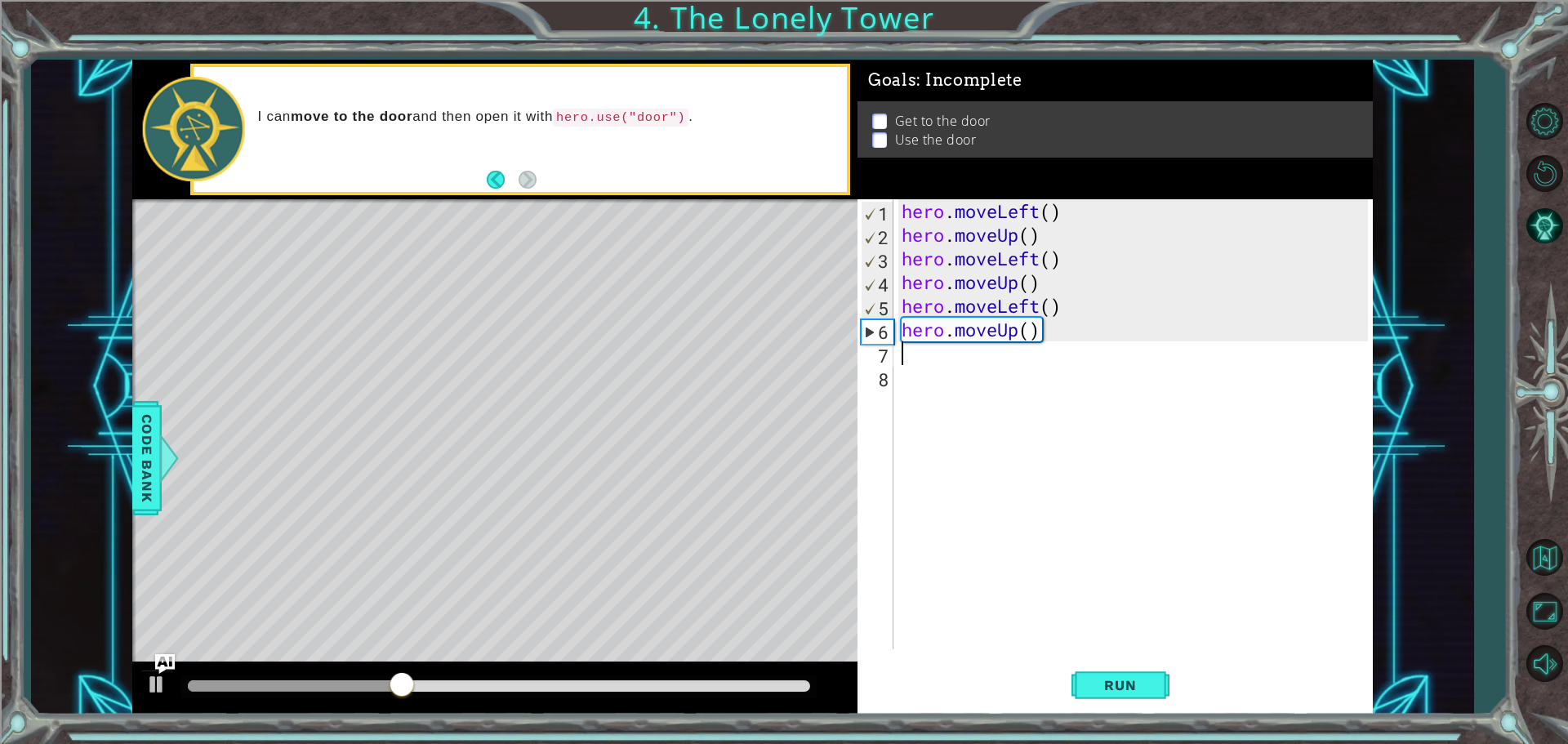
type textarea "h"
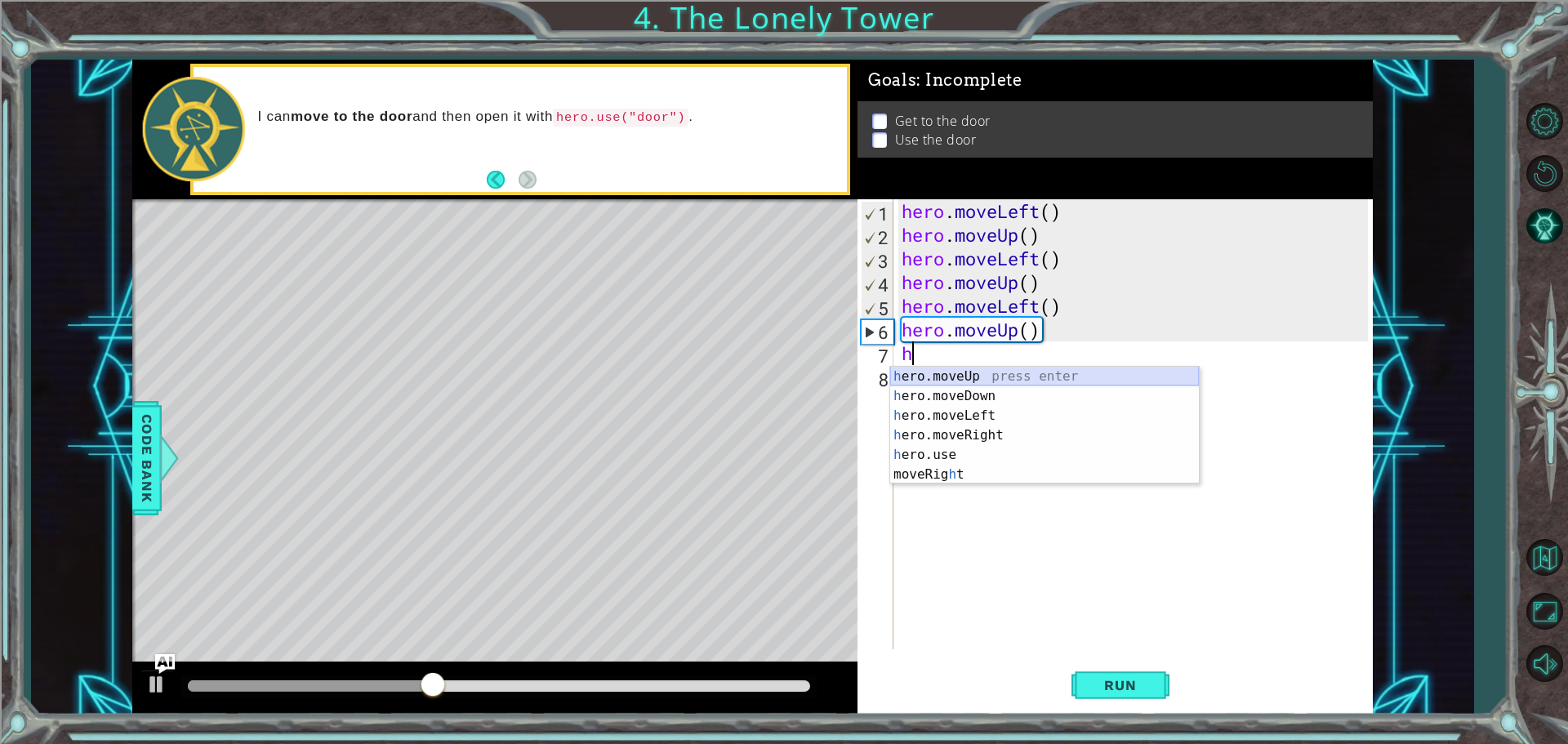
click at [921, 381] on div "h ero.moveUp press enter h ero.moveDown press enter h ero.moveLeft press enter …" at bounding box center [1044, 445] width 309 height 157
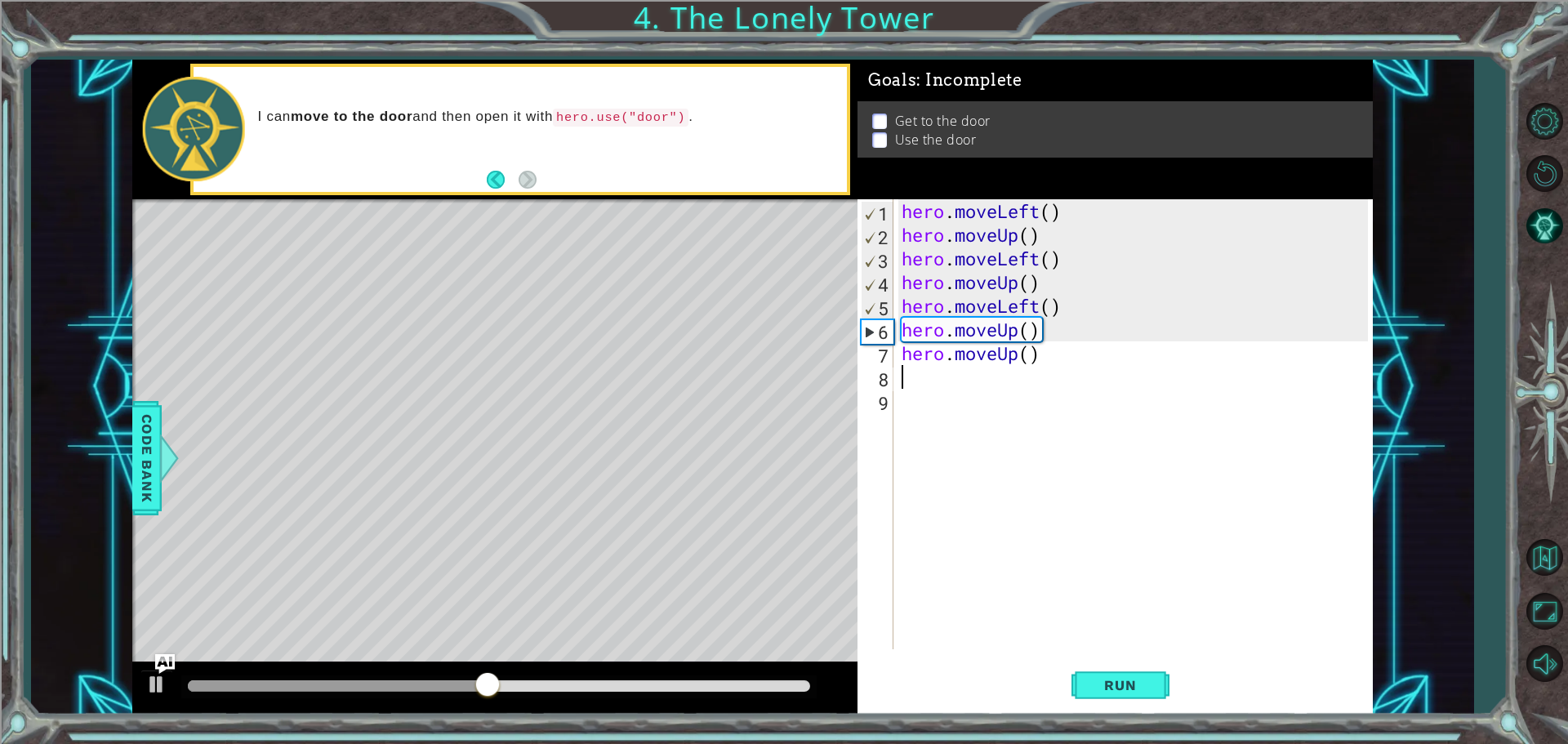
type textarea "h"
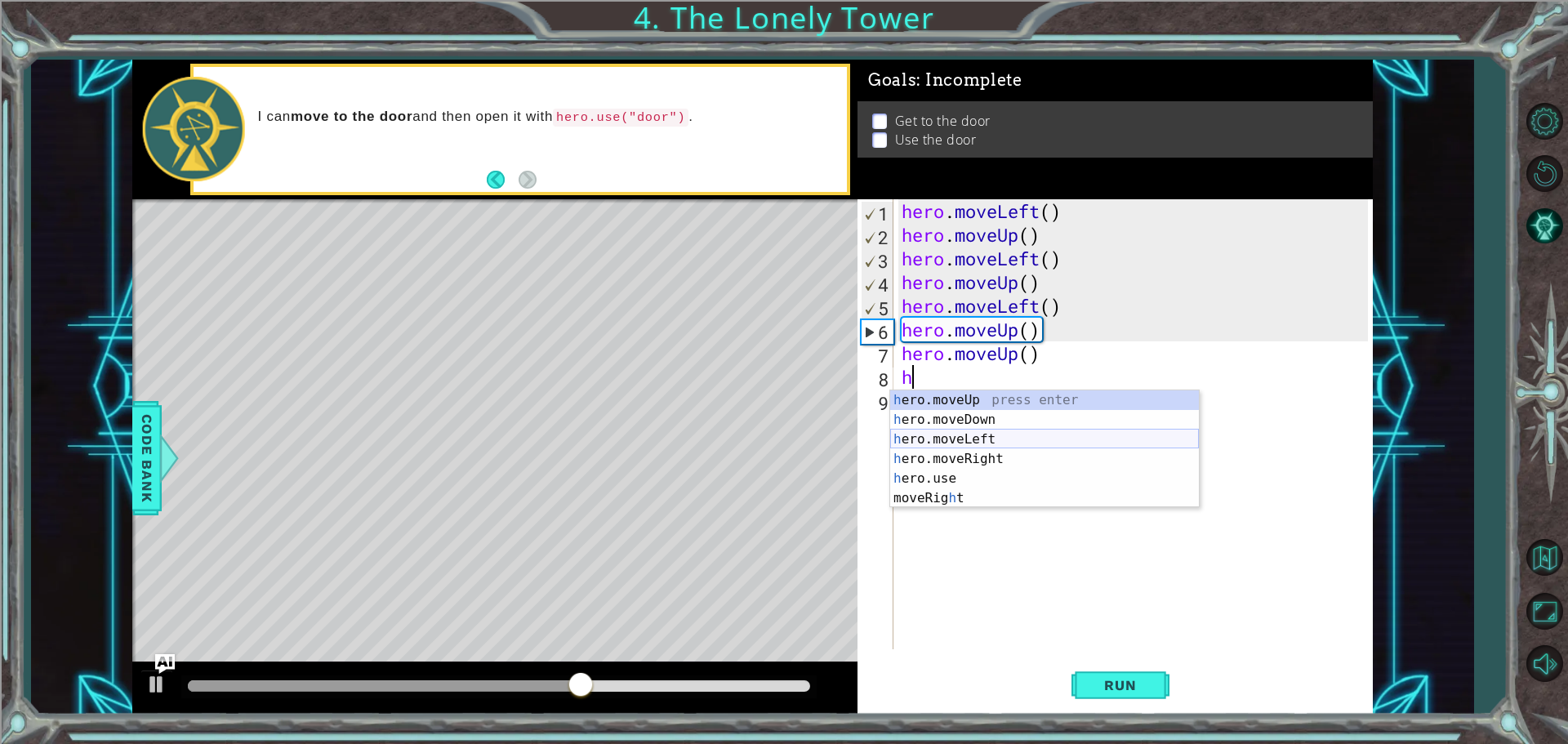
click at [986, 442] on div "h ero.moveUp press enter h ero.moveDown press enter h ero.moveLeft press enter …" at bounding box center [1044, 469] width 309 height 157
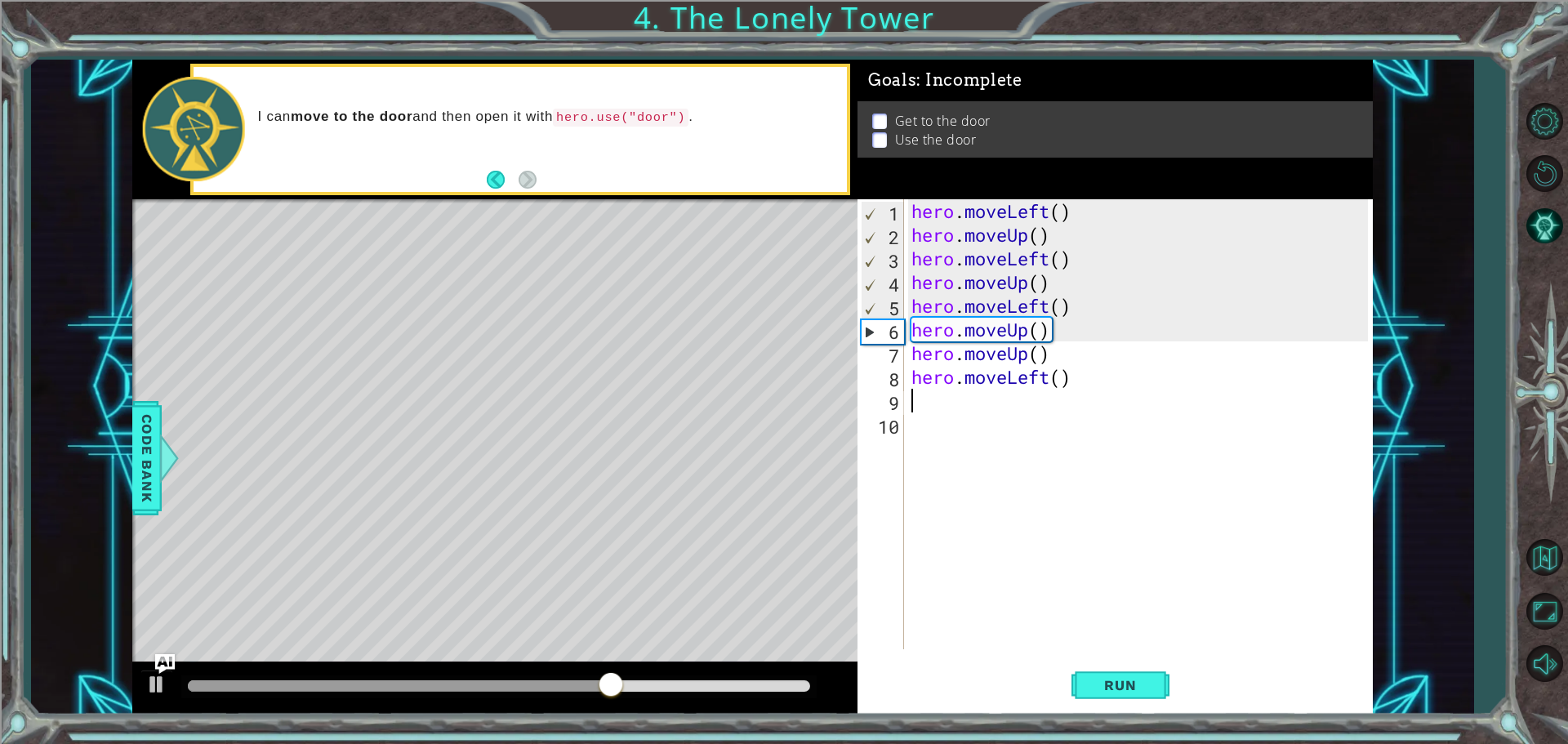
type textarea "h"
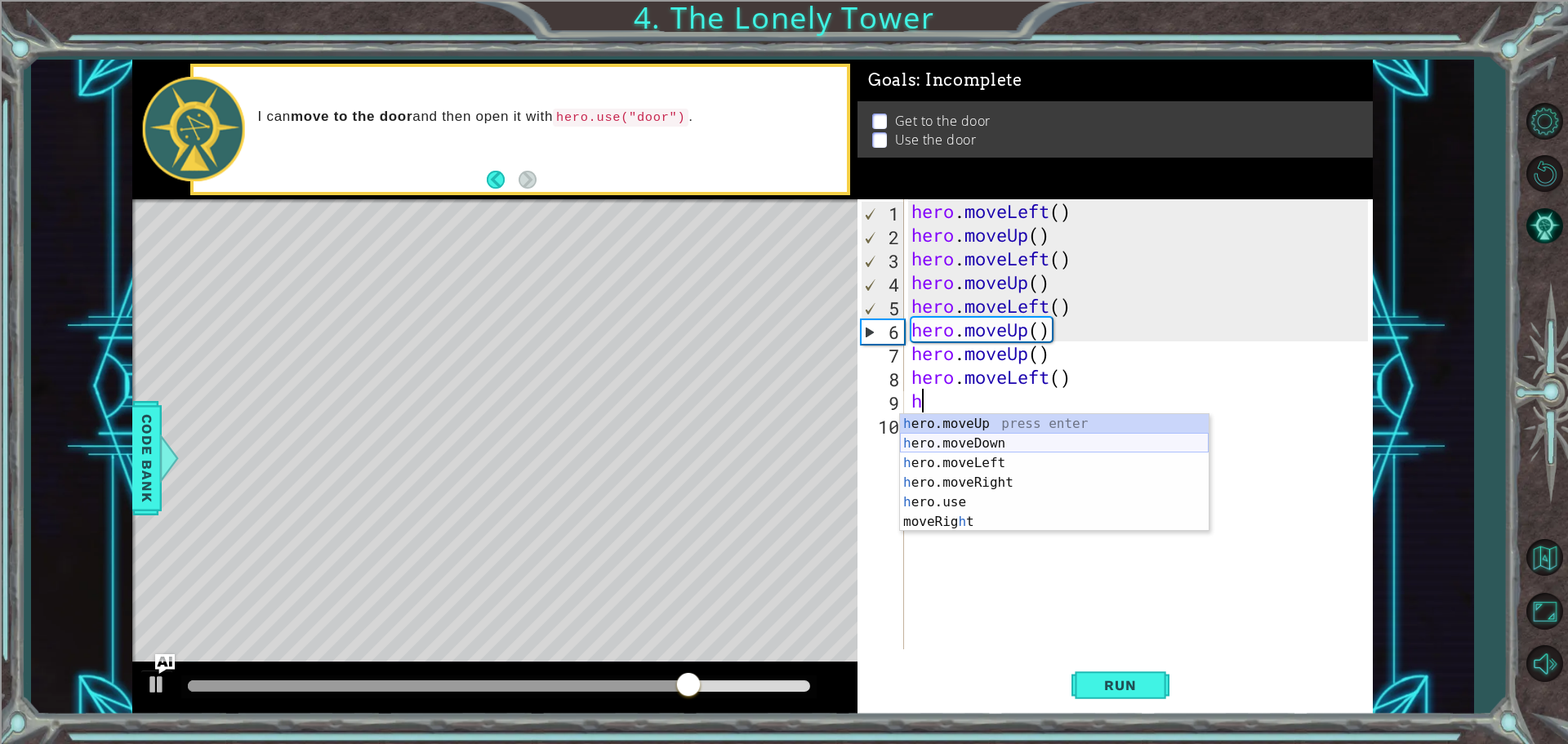
click at [971, 446] on div "h ero.moveUp press enter h ero.moveDown press enter h ero.moveLeft press enter …" at bounding box center [1053, 492] width 309 height 157
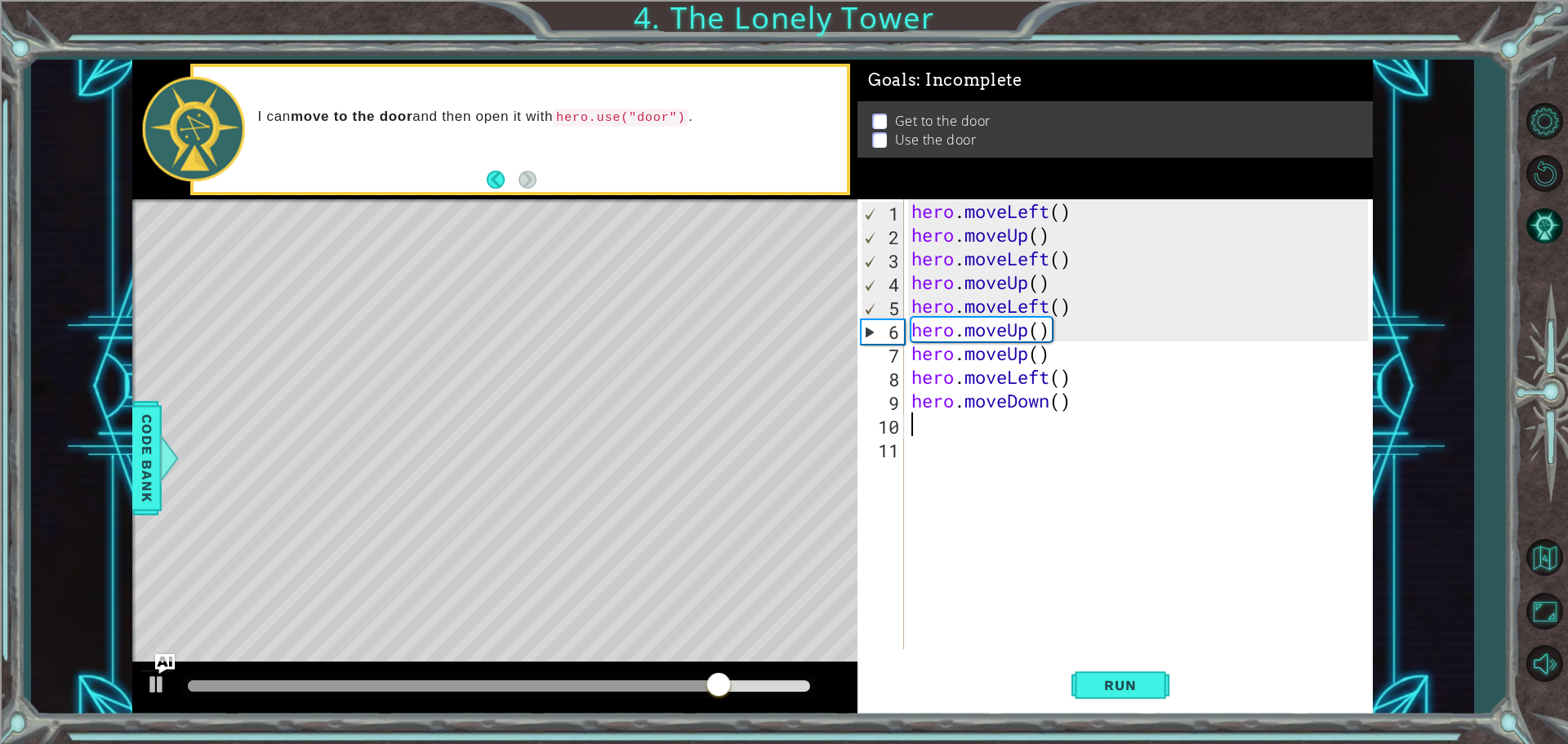
type textarea "h"
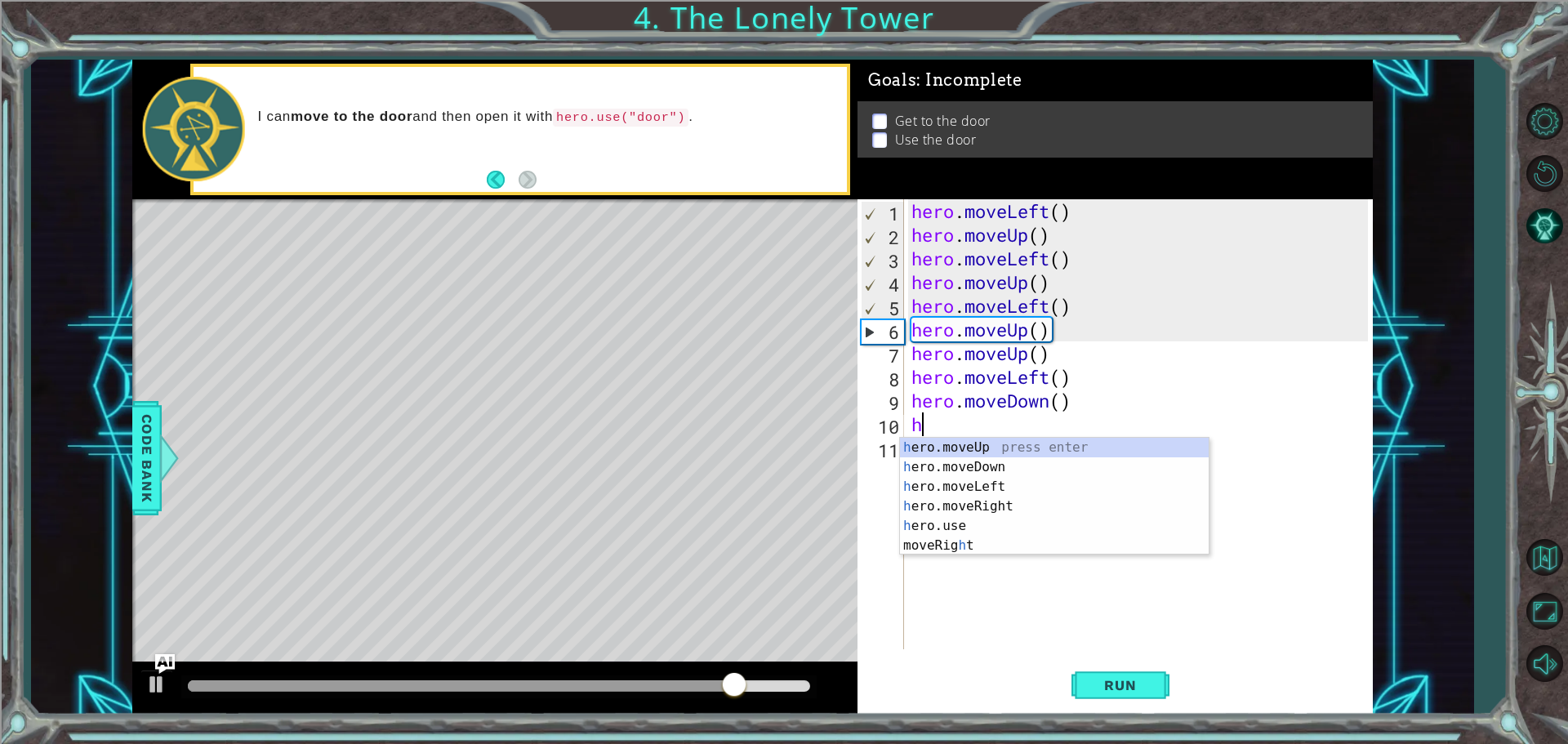
click at [965, 451] on div "h ero.moveUp press enter h ero.moveDown press enter h ero.moveLeft press enter …" at bounding box center [1053, 516] width 309 height 157
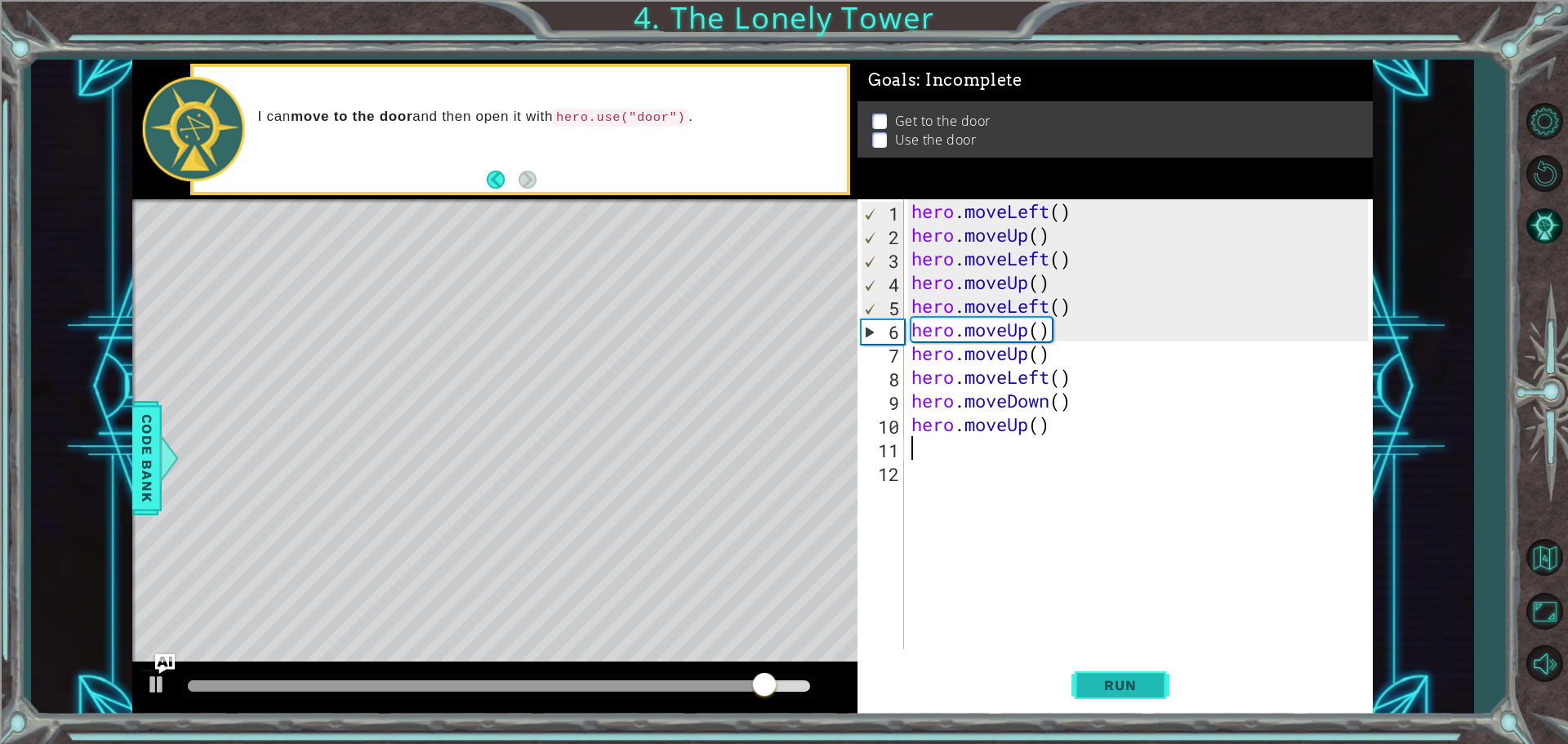
click at [1096, 680] on span "Run" at bounding box center [1120, 685] width 64 height 16
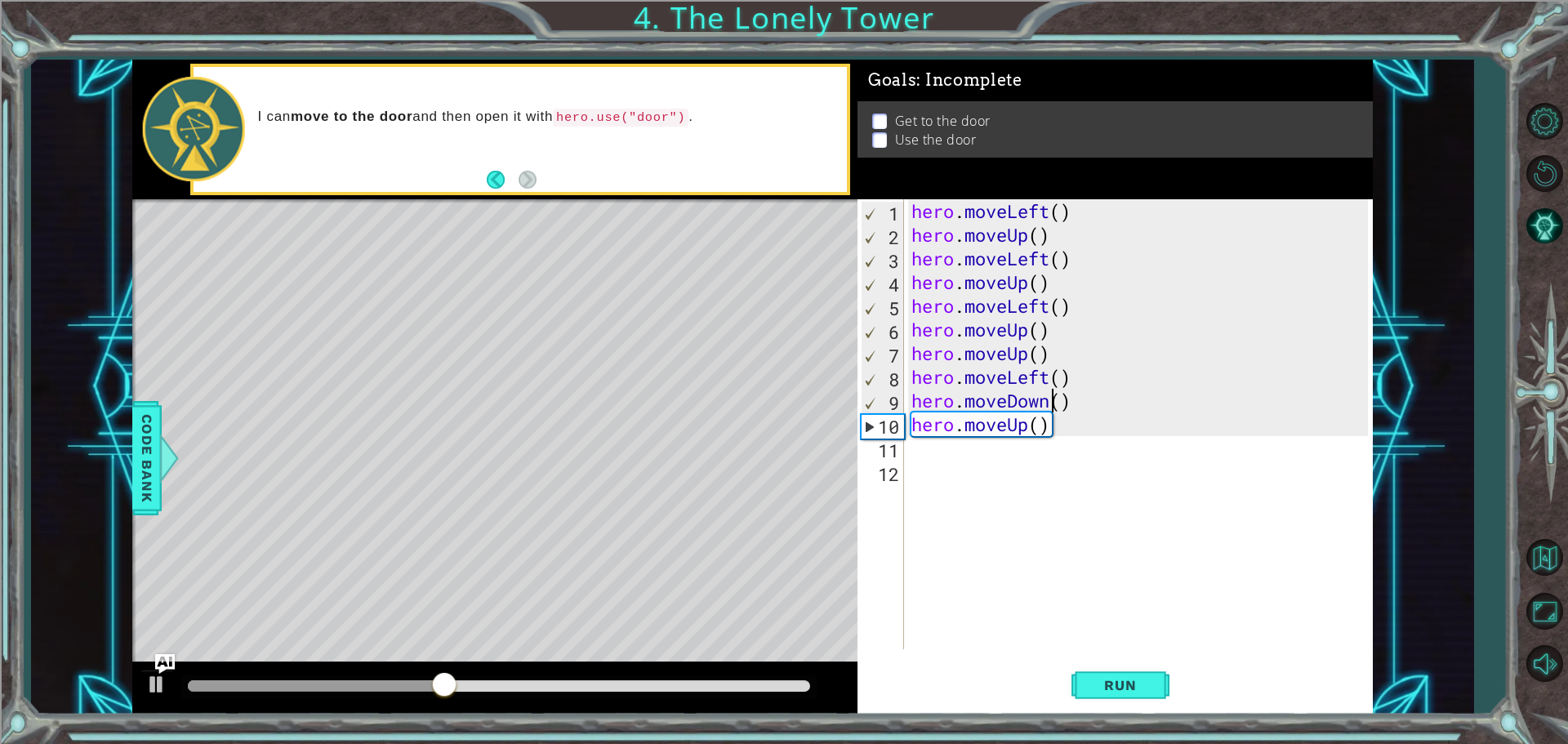
click at [1050, 401] on div "hero . moveLeft ( ) hero . moveUp ( ) hero . moveLeft ( ) hero . moveUp ( ) her…" at bounding box center [1142, 448] width 468 height 498
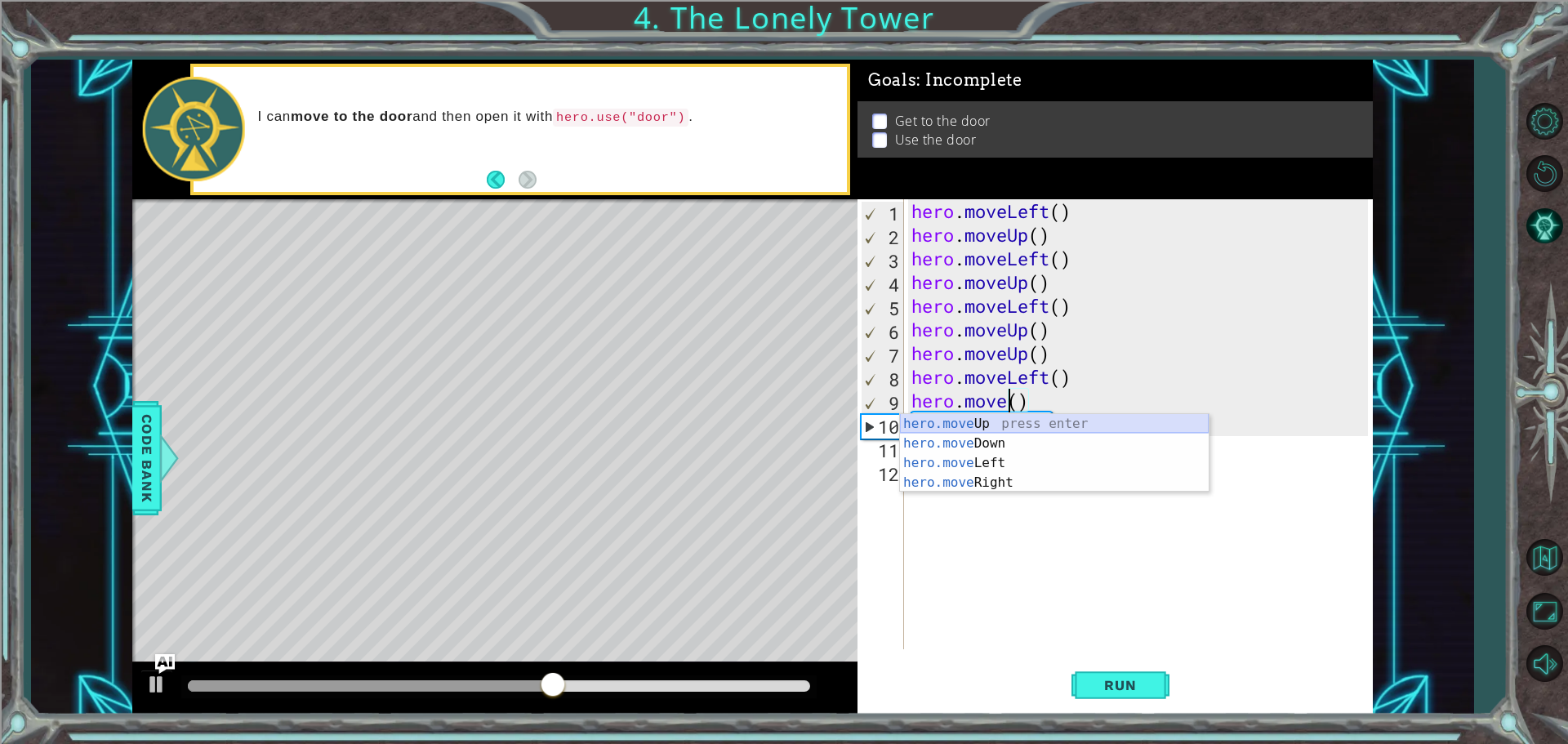
click at [1029, 424] on div "hero.move Up press enter hero.move Down press enter hero.move Left press enter …" at bounding box center [1053, 473] width 309 height 117
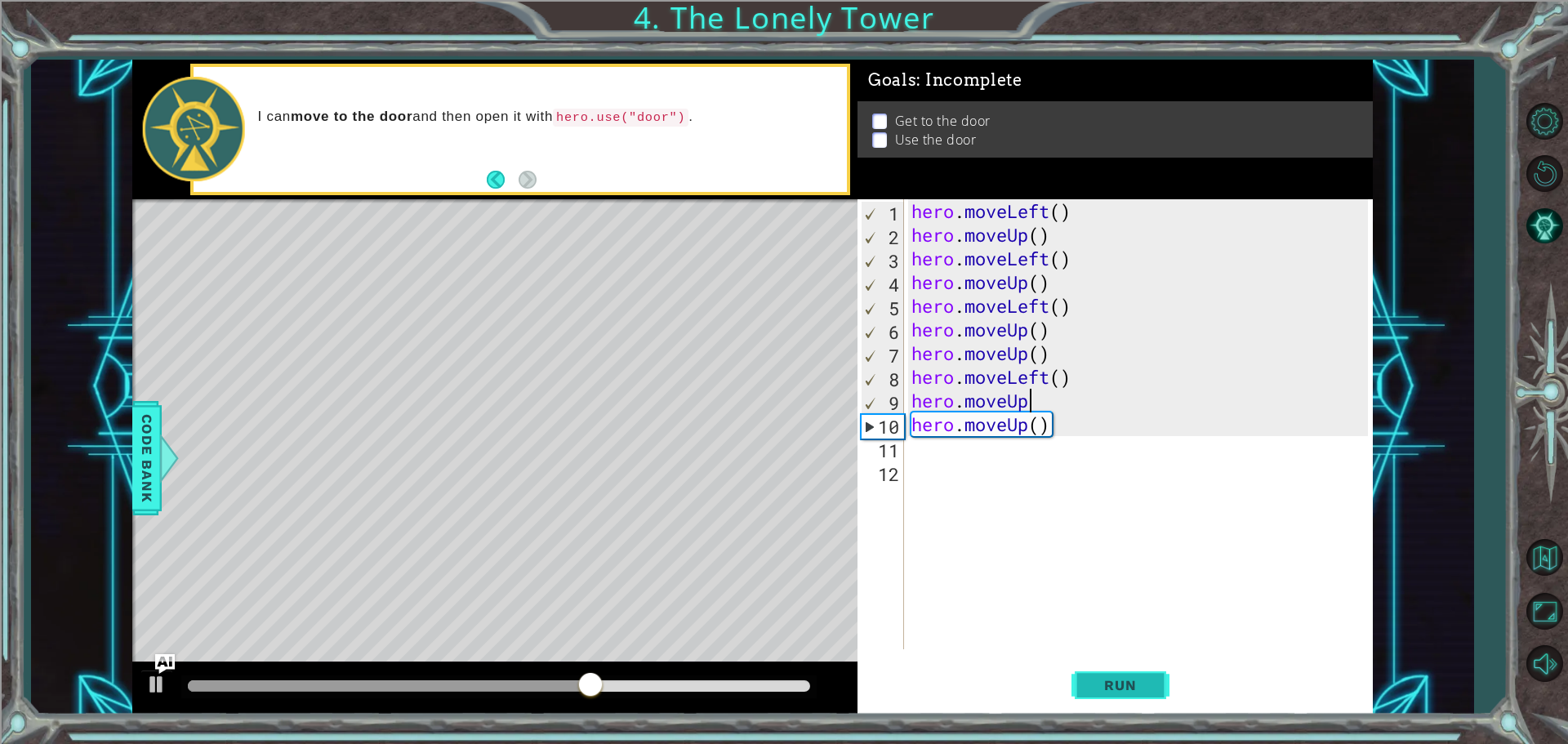
click at [1131, 680] on span "Run" at bounding box center [1120, 685] width 64 height 16
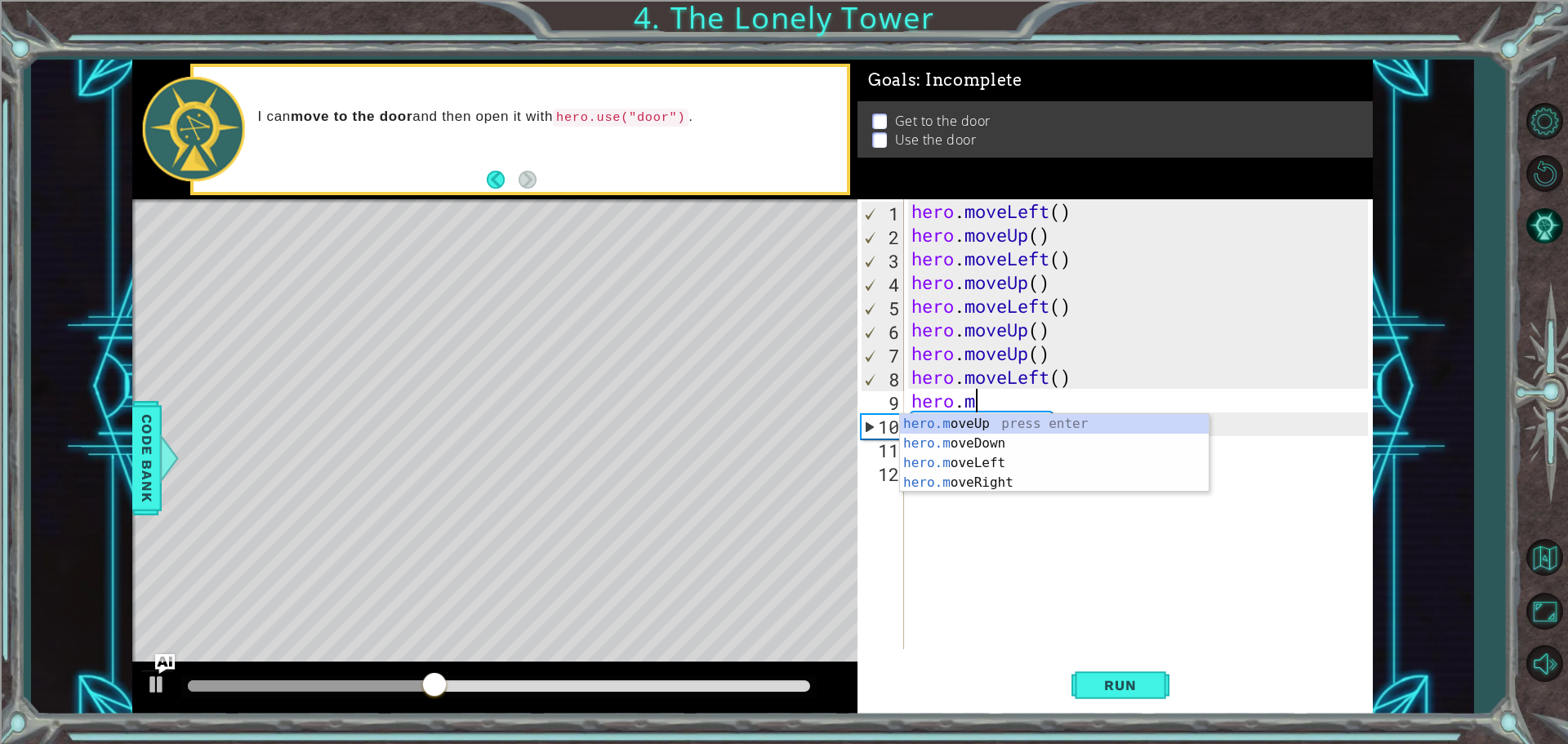
type textarea "hero."
click at [997, 459] on div "hero. moveUp press enter hero. moveDown press enter hero. moveLeft press enter …" at bounding box center [1053, 482] width 309 height 138
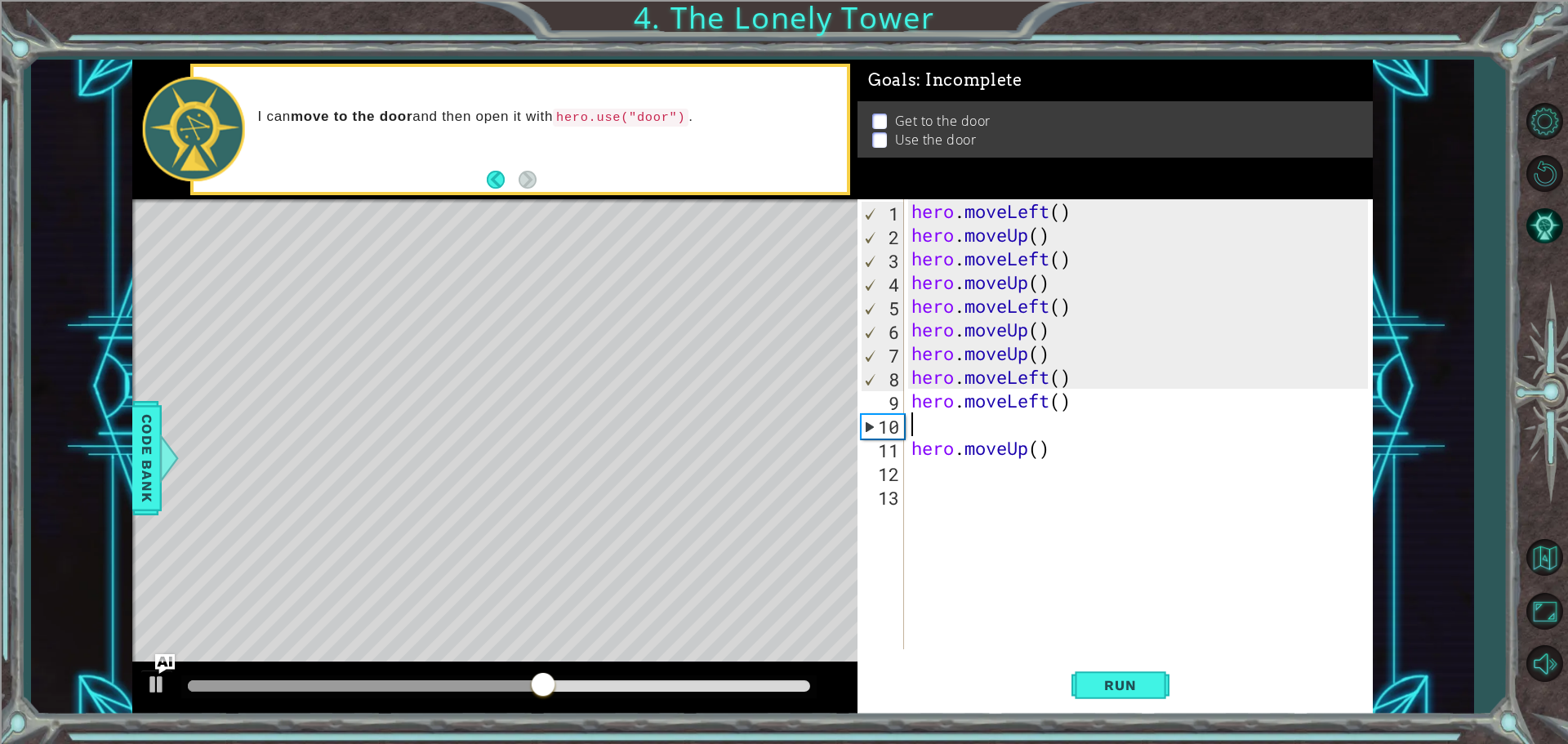
click at [910, 455] on div "hero . moveLeft ( ) hero . moveUp ( ) hero . moveLeft ( ) hero . moveUp ( ) her…" at bounding box center [1142, 448] width 468 height 498
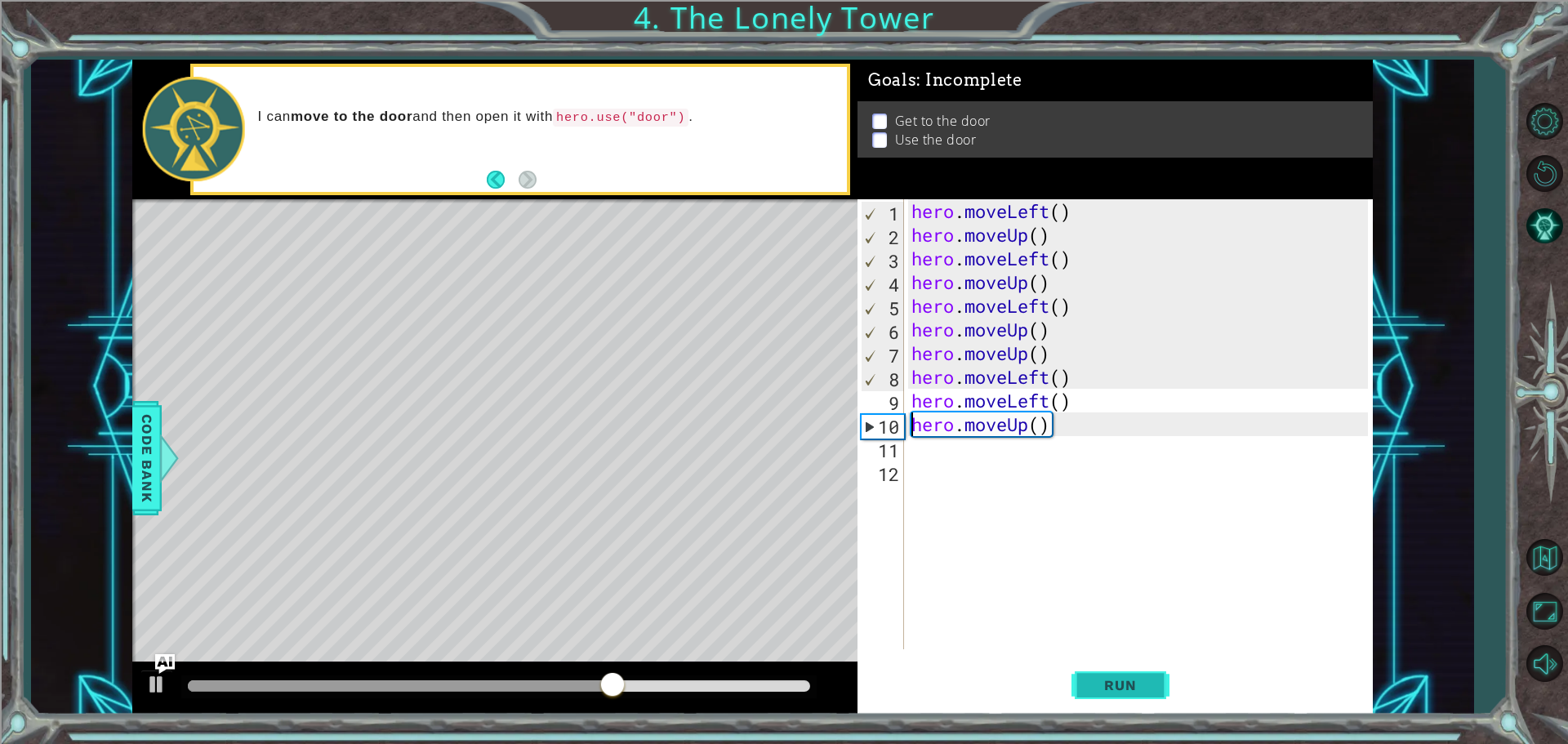
click at [1086, 680] on button "Run" at bounding box center [1121, 684] width 98 height 51
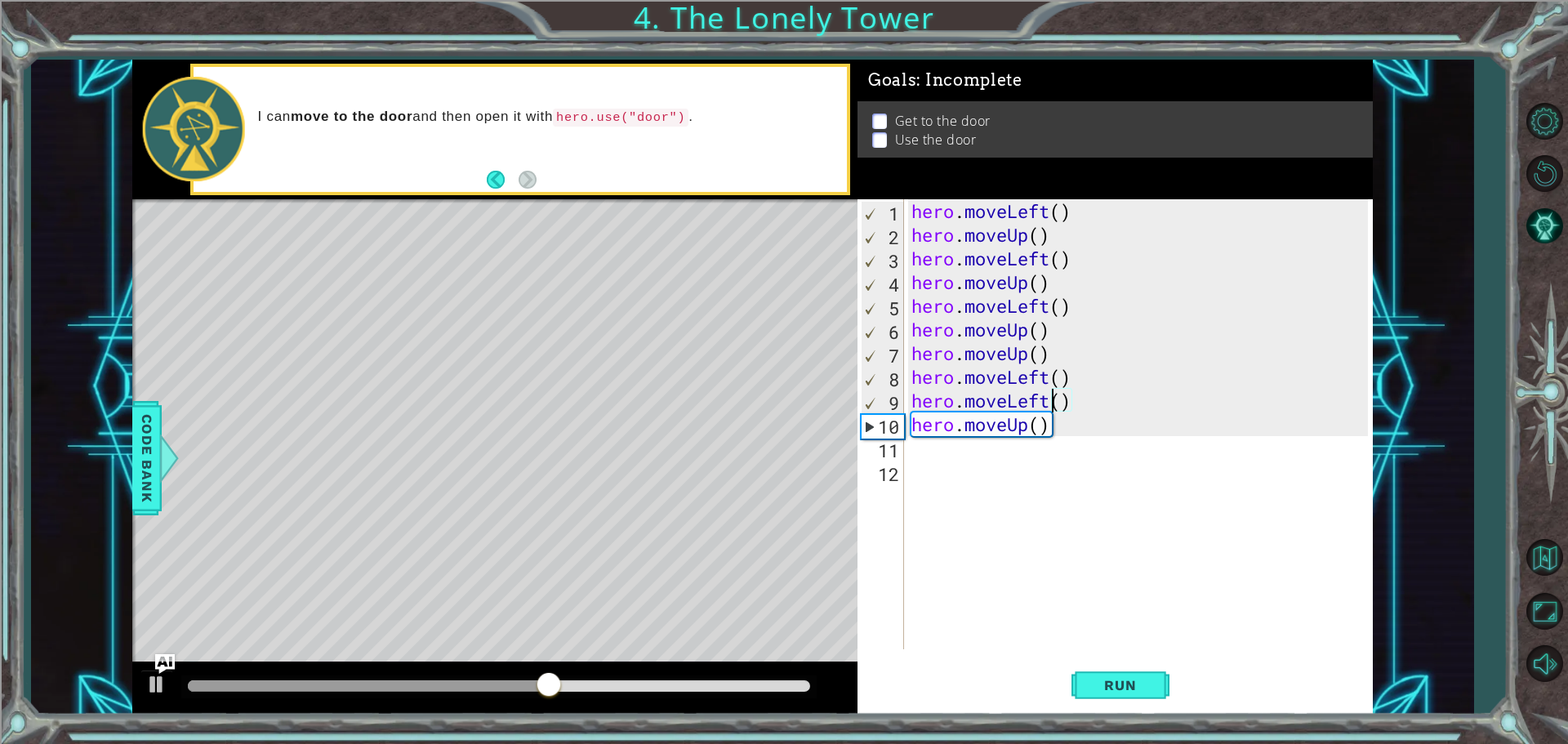
click at [1054, 399] on div "hero . moveLeft ( ) hero . moveUp ( ) hero . moveLeft ( ) hero . moveUp ( ) her…" at bounding box center [1142, 448] width 468 height 498
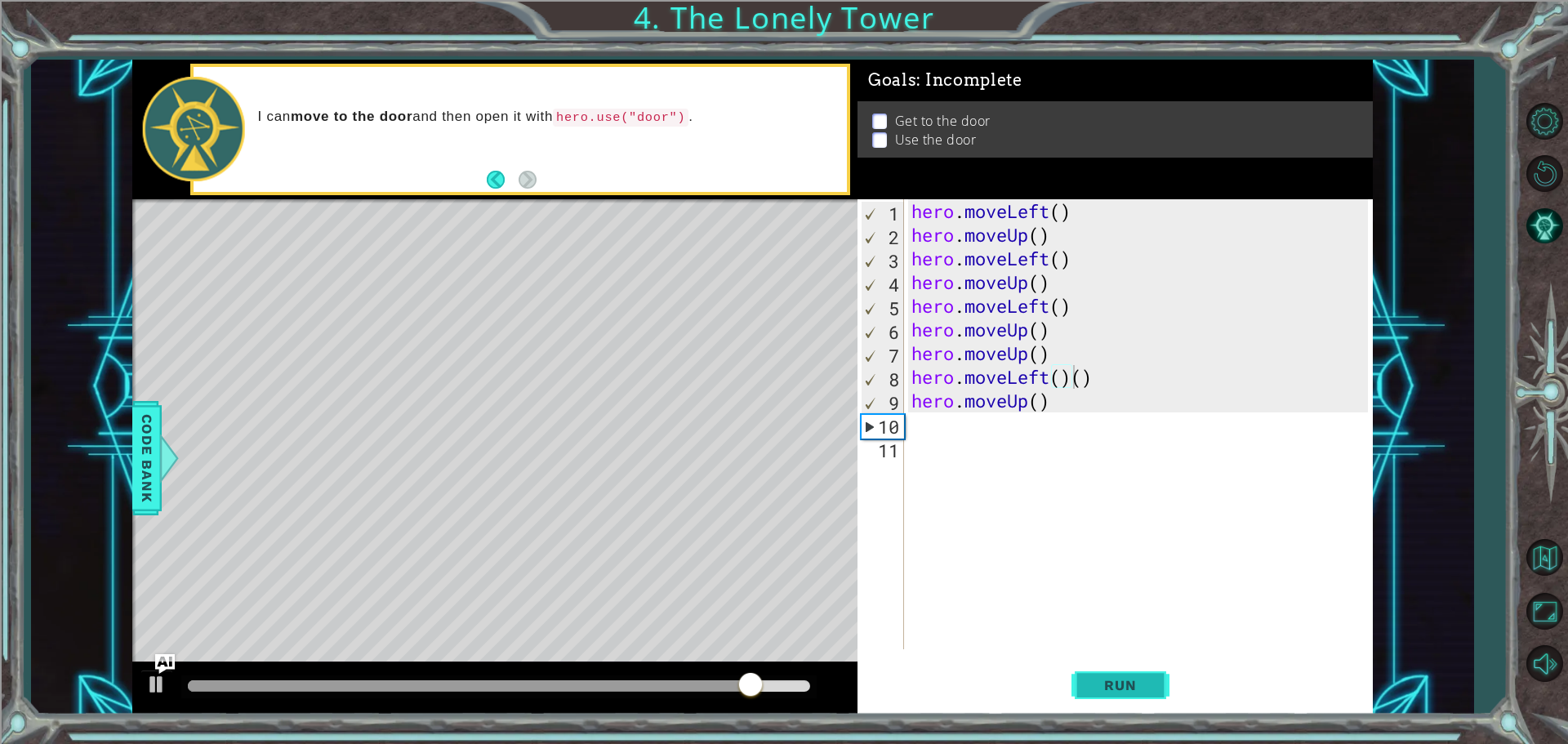
click at [1137, 699] on button "Run" at bounding box center [1121, 684] width 98 height 51
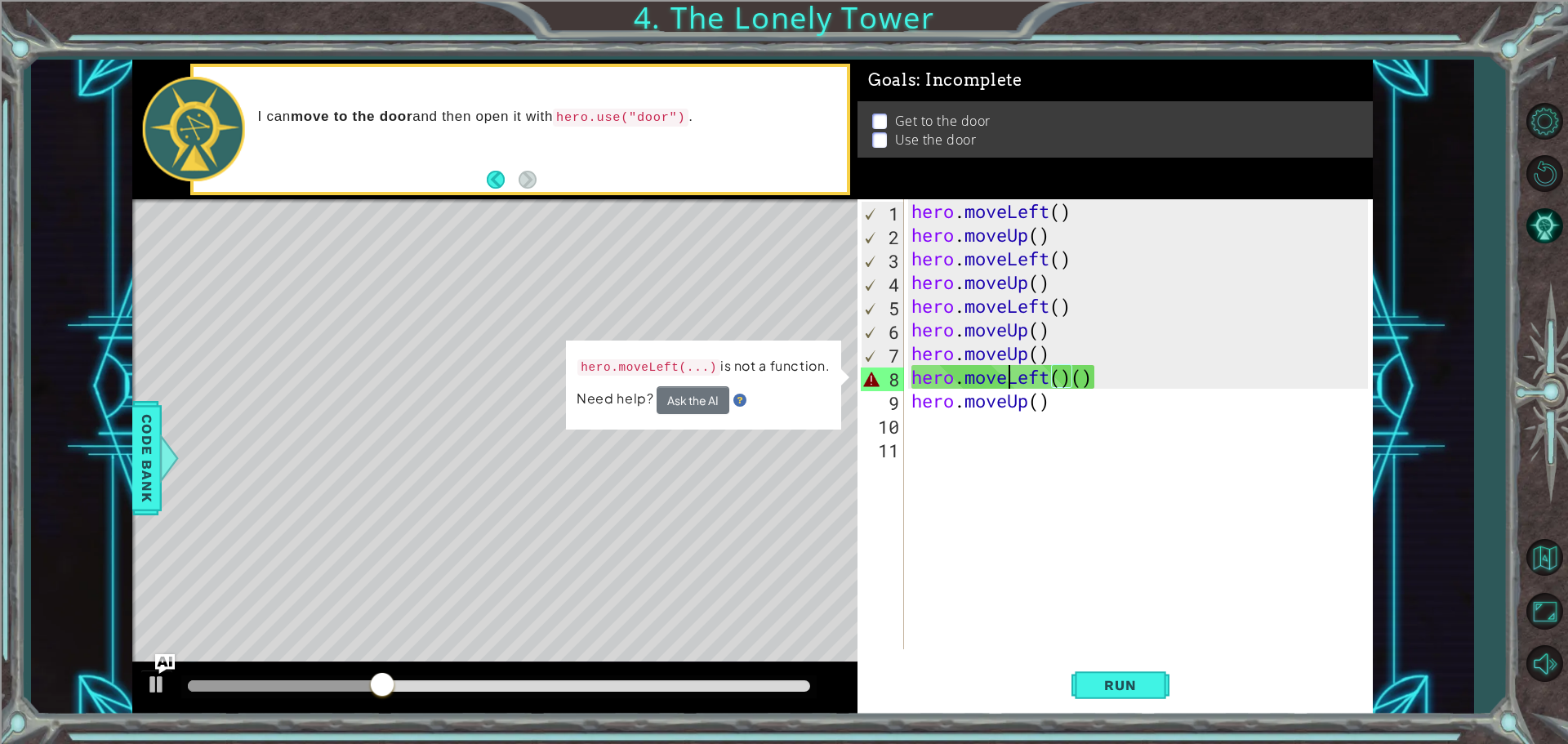
click at [1003, 380] on div "hero . moveLeft ( ) hero . moveUp ( ) hero . moveLeft ( ) hero . moveUp ( ) her…" at bounding box center [1142, 448] width 468 height 498
click at [1076, 381] on div "hero . moveLeft ( ) hero . moveUp ( ) hero . moveLeft ( ) hero . moveUp ( ) her…" at bounding box center [1142, 448] width 468 height 498
drag, startPoint x: 1103, startPoint y: 379, endPoint x: 1139, endPoint y: 371, distance: 36.9
click at [1103, 380] on div "hero . moveLeft ( ) hero . moveUp ( ) hero . moveLeft ( ) hero . moveUp ( ) her…" at bounding box center [1142, 448] width 468 height 498
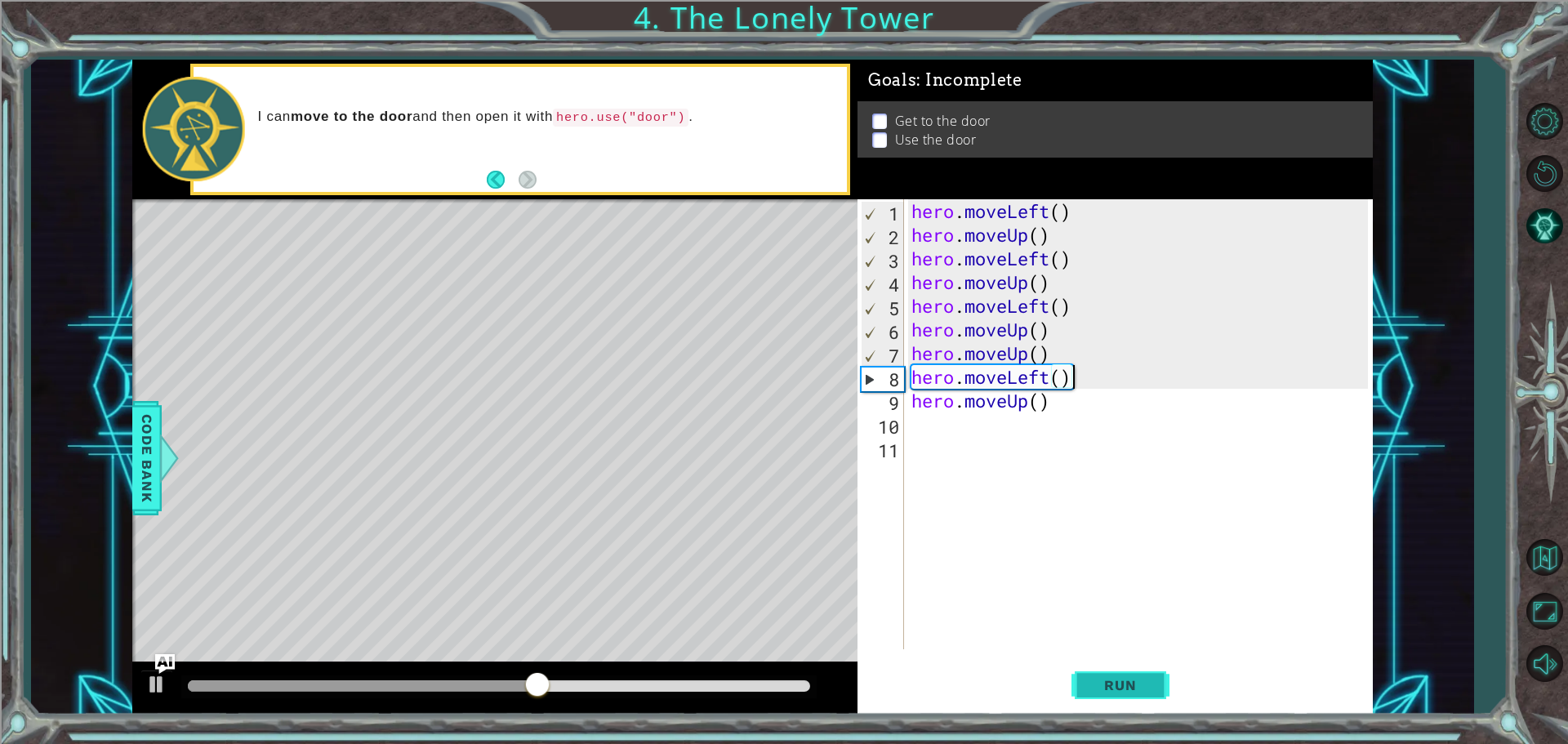
click at [1098, 688] on span "Run" at bounding box center [1120, 685] width 64 height 16
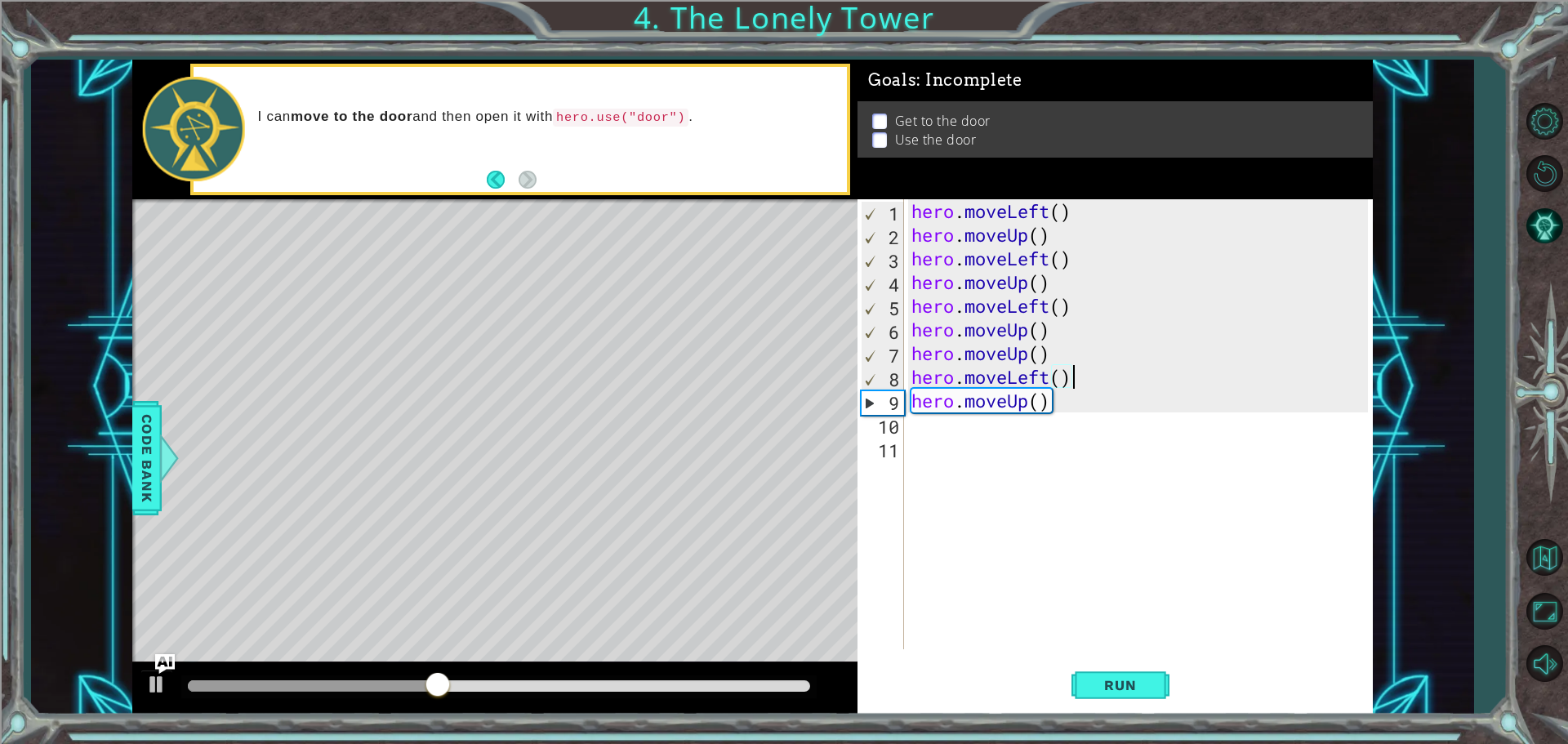
click at [1051, 376] on div "hero . moveLeft ( ) hero . moveUp ( ) hero . moveLeft ( ) hero . moveUp ( ) her…" at bounding box center [1142, 448] width 468 height 498
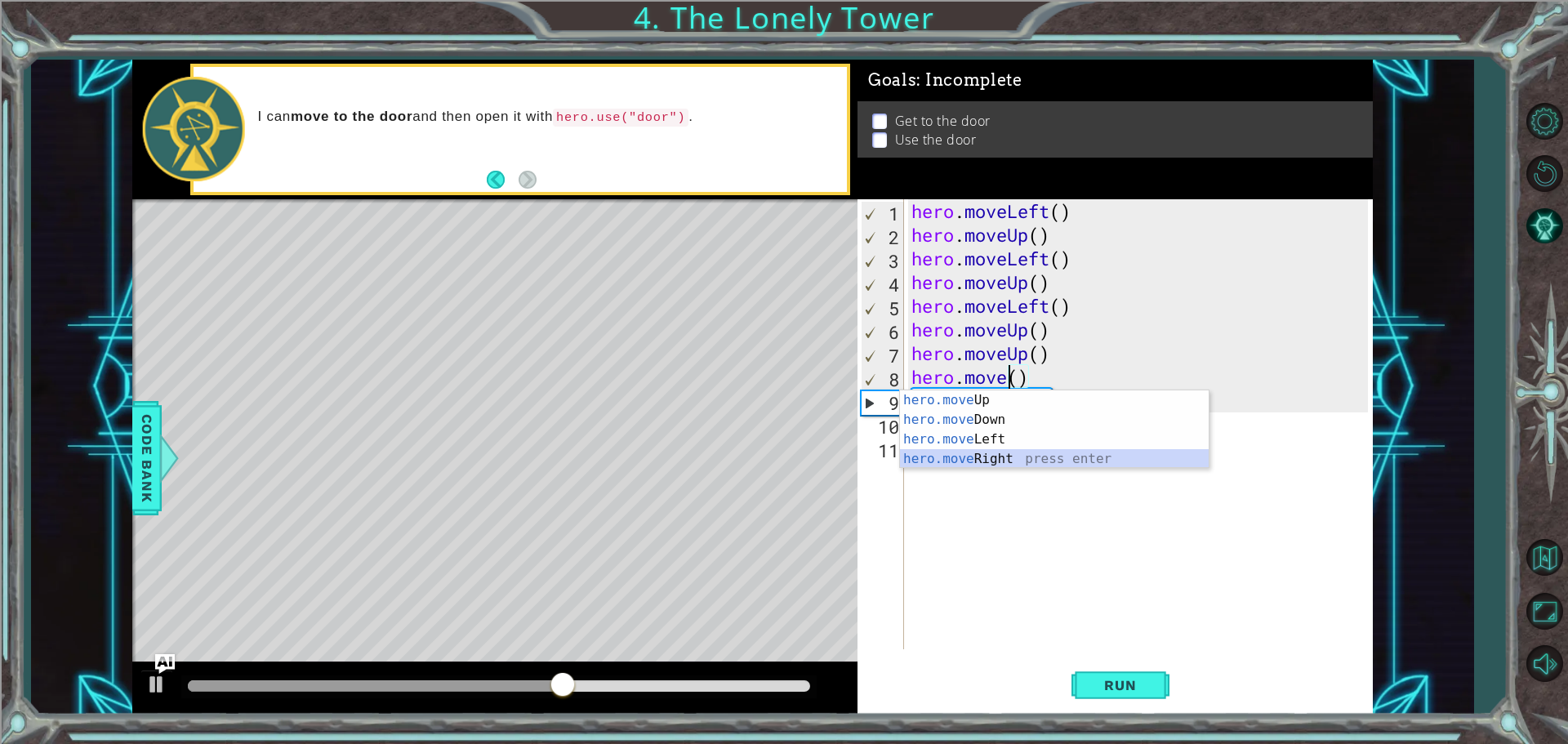
click at [1007, 456] on div "hero.move Up press enter hero.move Down press enter hero.move Left press enter …" at bounding box center [1053, 449] width 309 height 117
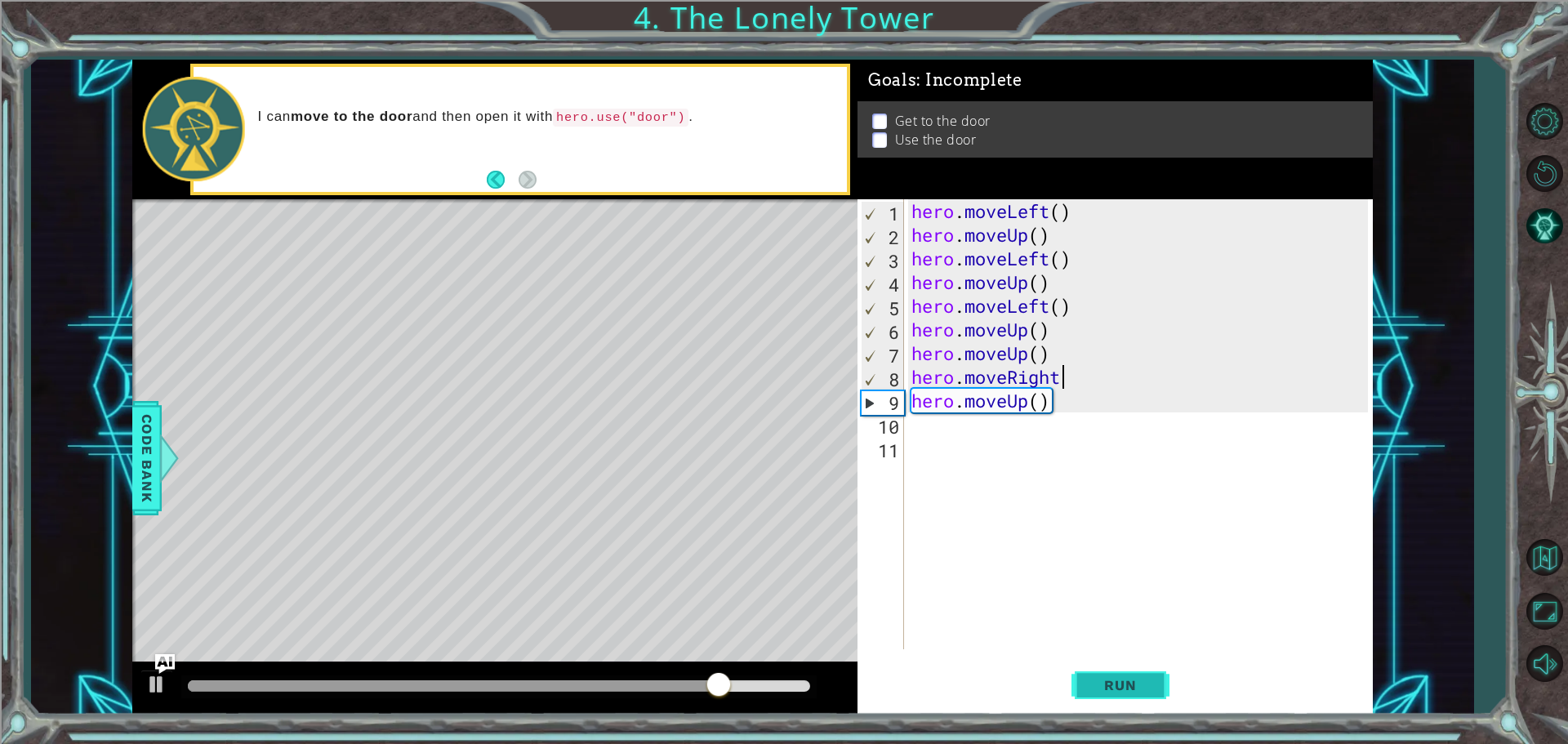
click at [1114, 683] on span "Run" at bounding box center [1120, 685] width 64 height 16
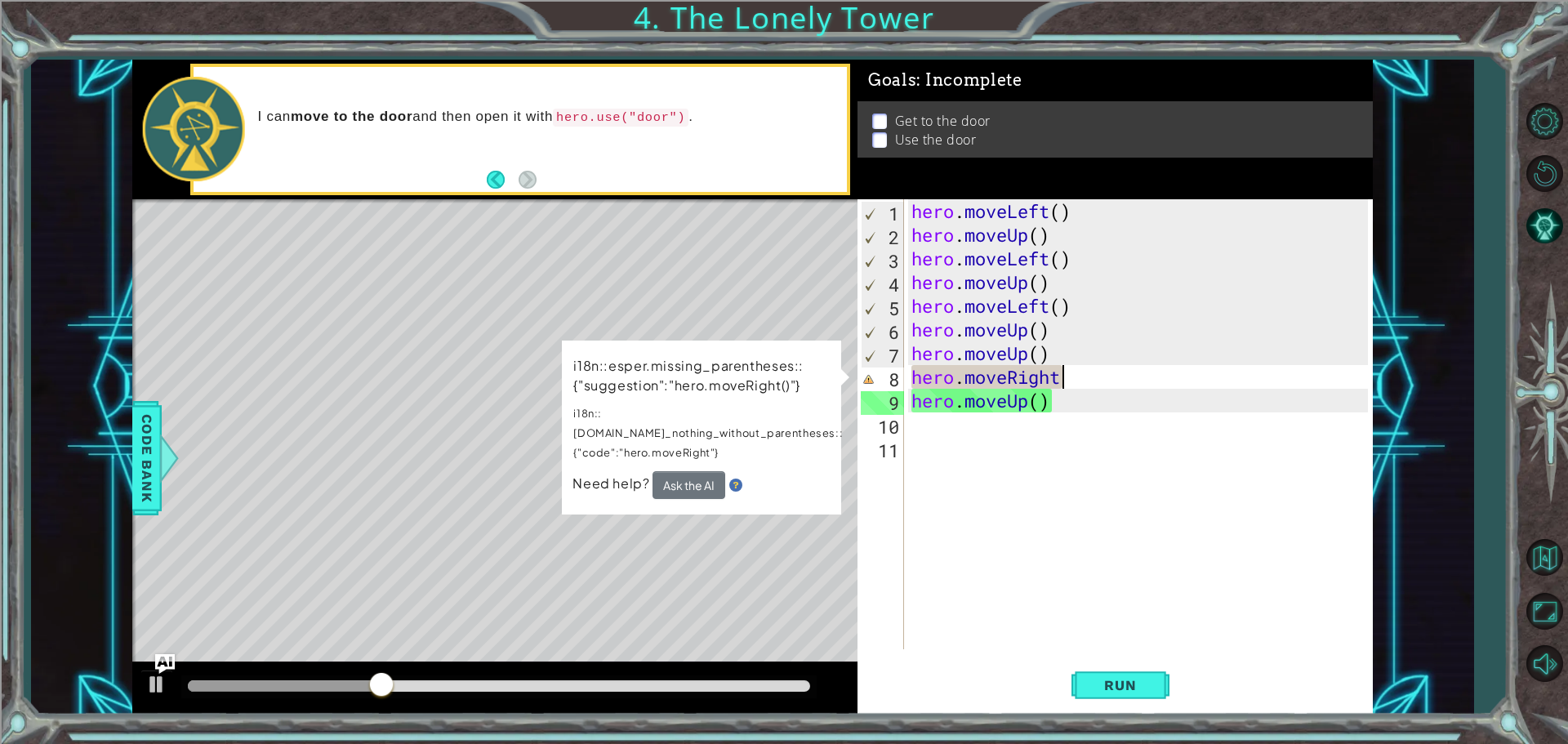
click at [1062, 382] on div "hero . moveLeft ( ) hero . moveUp ( ) hero . moveLeft ( ) hero . moveUp ( ) her…" at bounding box center [1142, 448] width 468 height 498
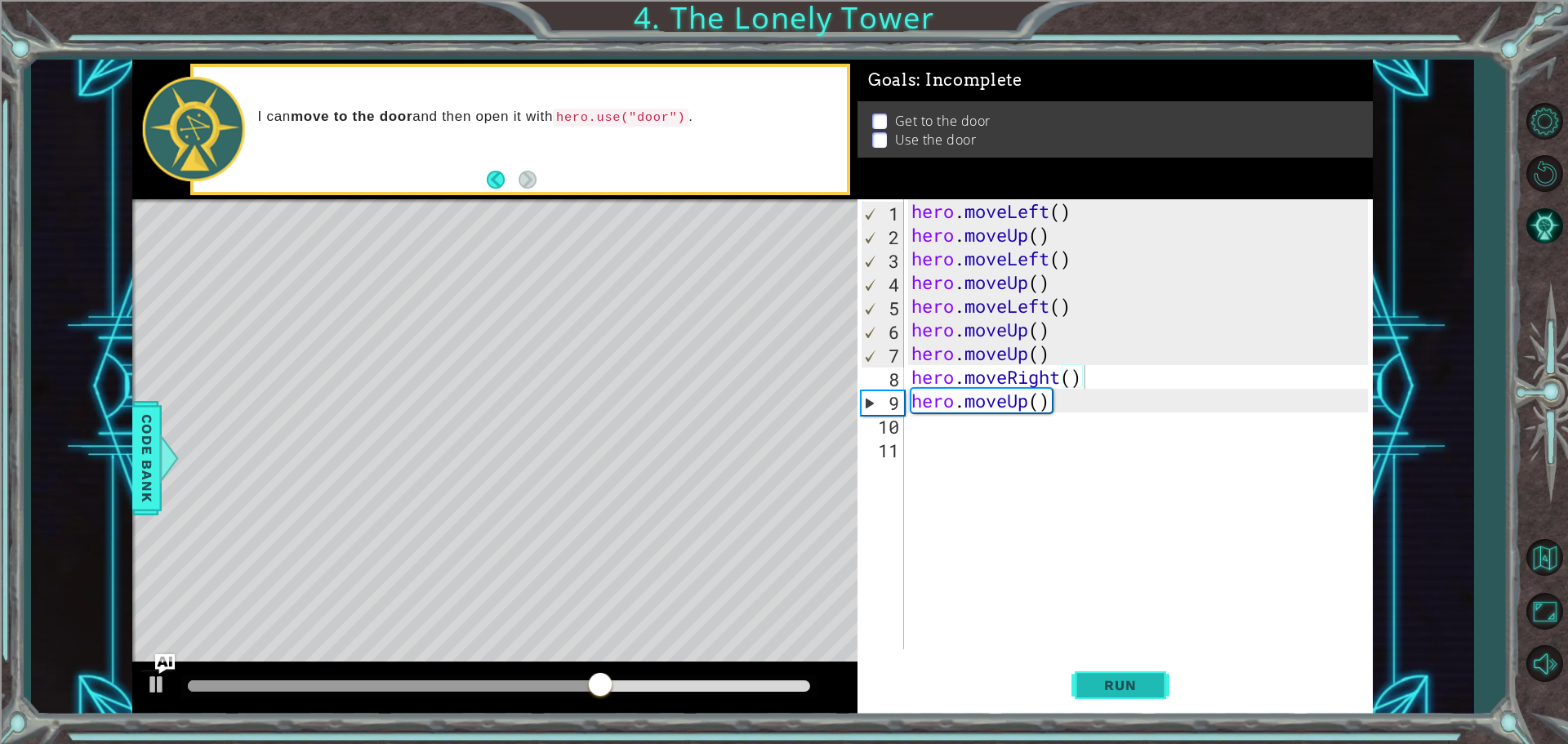
drag, startPoint x: 1126, startPoint y: 662, endPoint x: 1131, endPoint y: 675, distance: 13.9
click at [1128, 667] on button "Run" at bounding box center [1121, 684] width 98 height 51
click at [1134, 683] on span "Run" at bounding box center [1120, 685] width 64 height 16
click at [1129, 668] on button "Run" at bounding box center [1121, 684] width 98 height 51
click at [1124, 684] on span "Run" at bounding box center [1120, 685] width 64 height 16
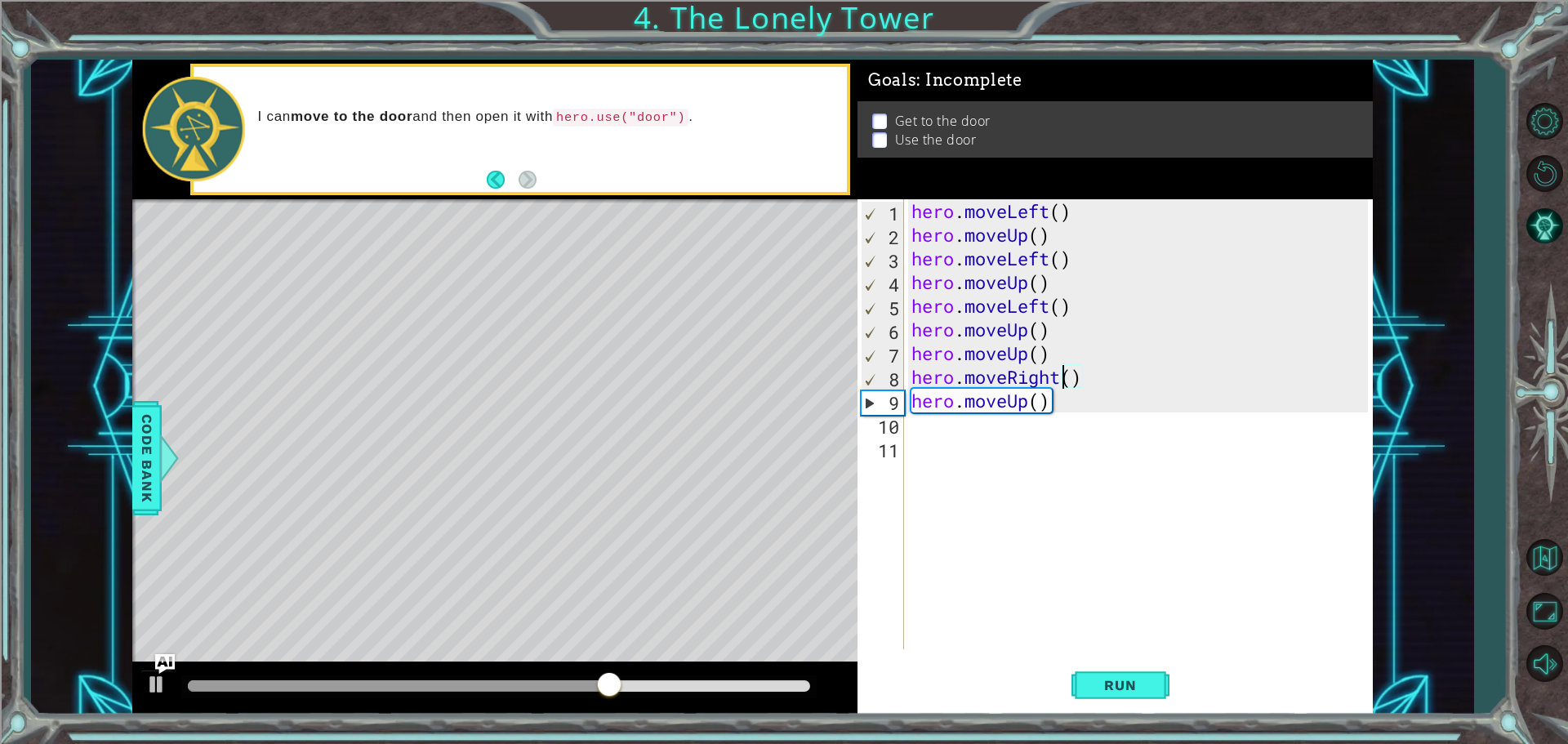
click at [1066, 382] on div "hero . moveLeft ( ) hero . moveUp ( ) hero . moveLeft ( ) hero . moveUp ( ) her…" at bounding box center [1142, 448] width 468 height 498
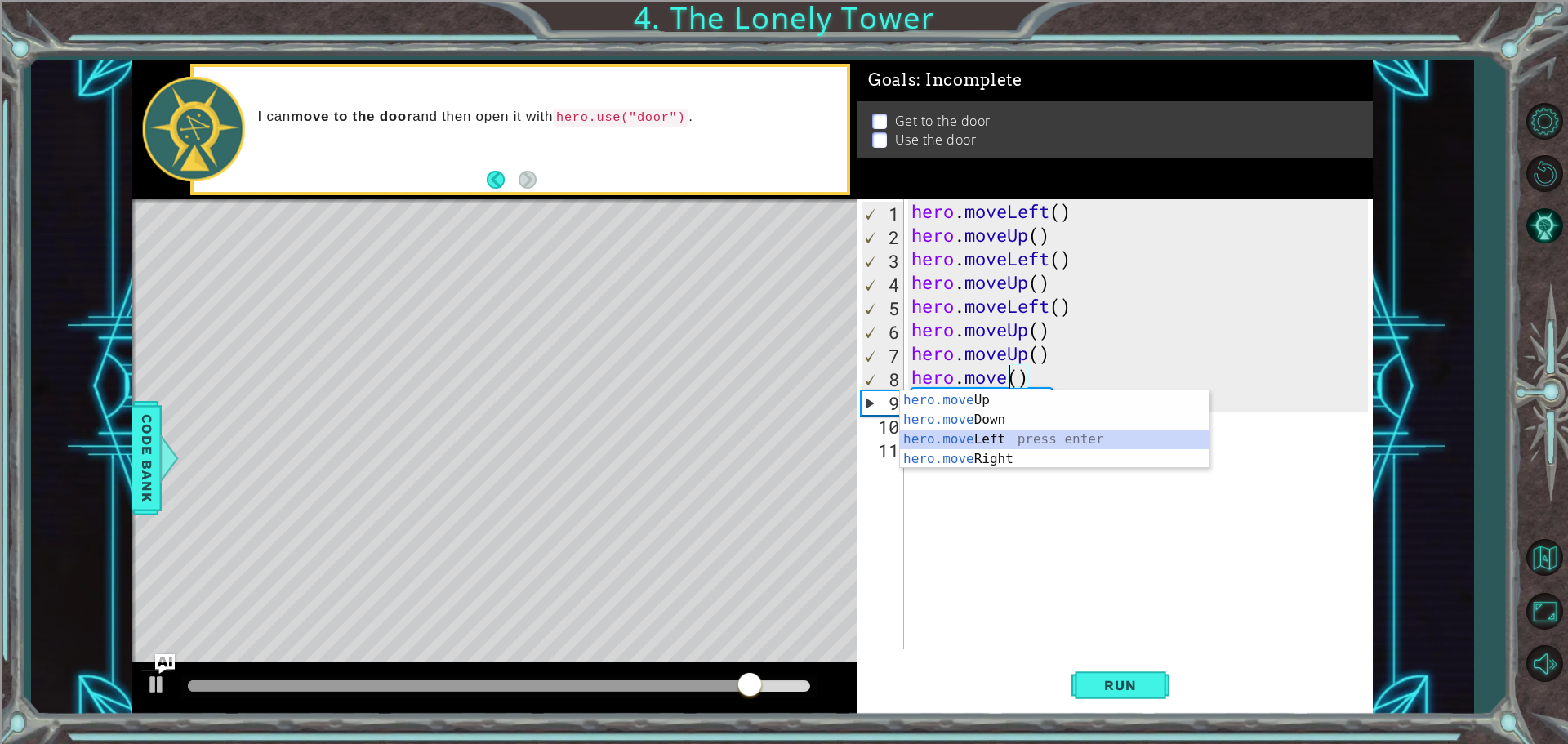
click at [955, 441] on div "hero.move Up press enter hero.move Down press enter hero.move Left press enter …" at bounding box center [1053, 449] width 309 height 117
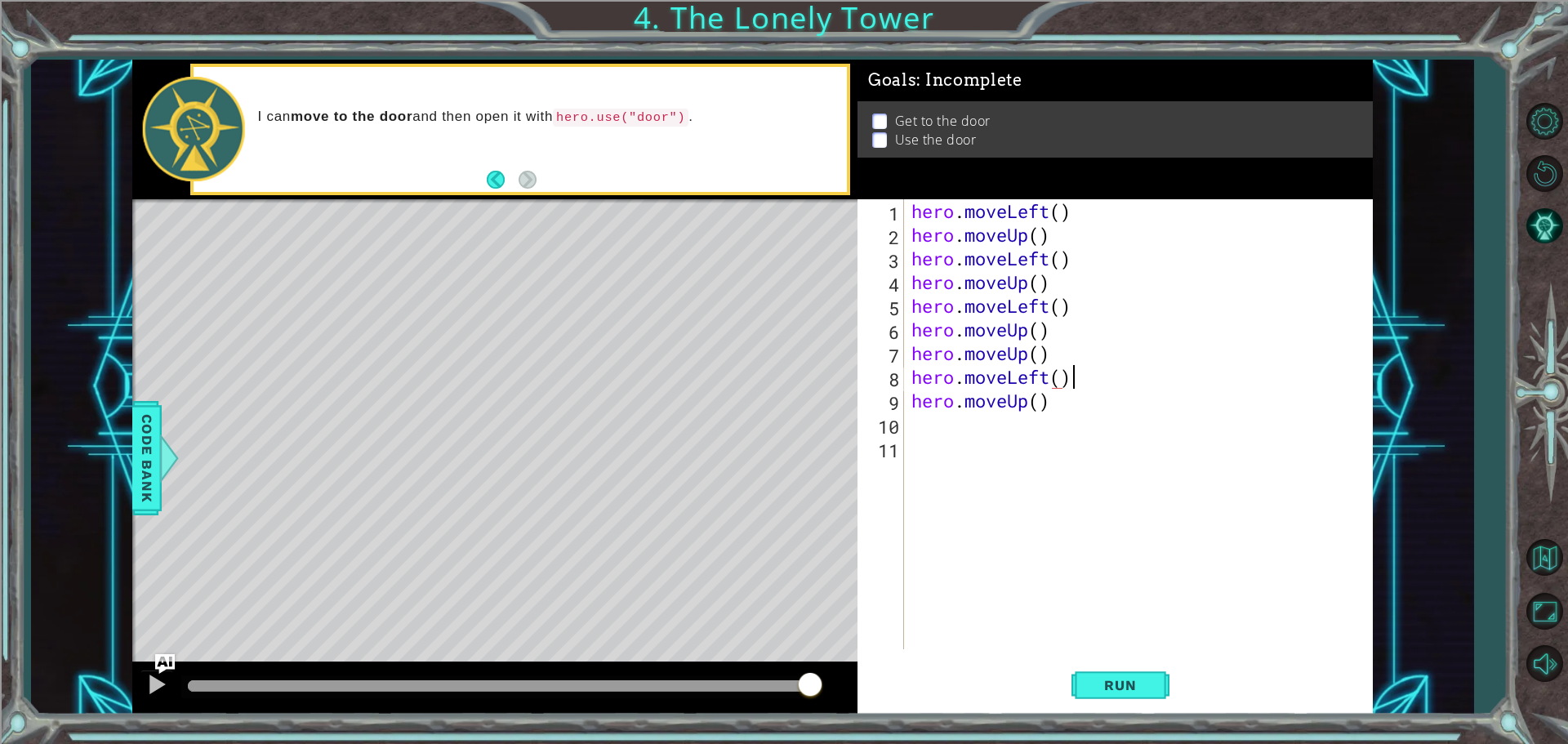
scroll to position [0, 7]
click at [1119, 692] on span "Run" at bounding box center [1120, 685] width 64 height 16
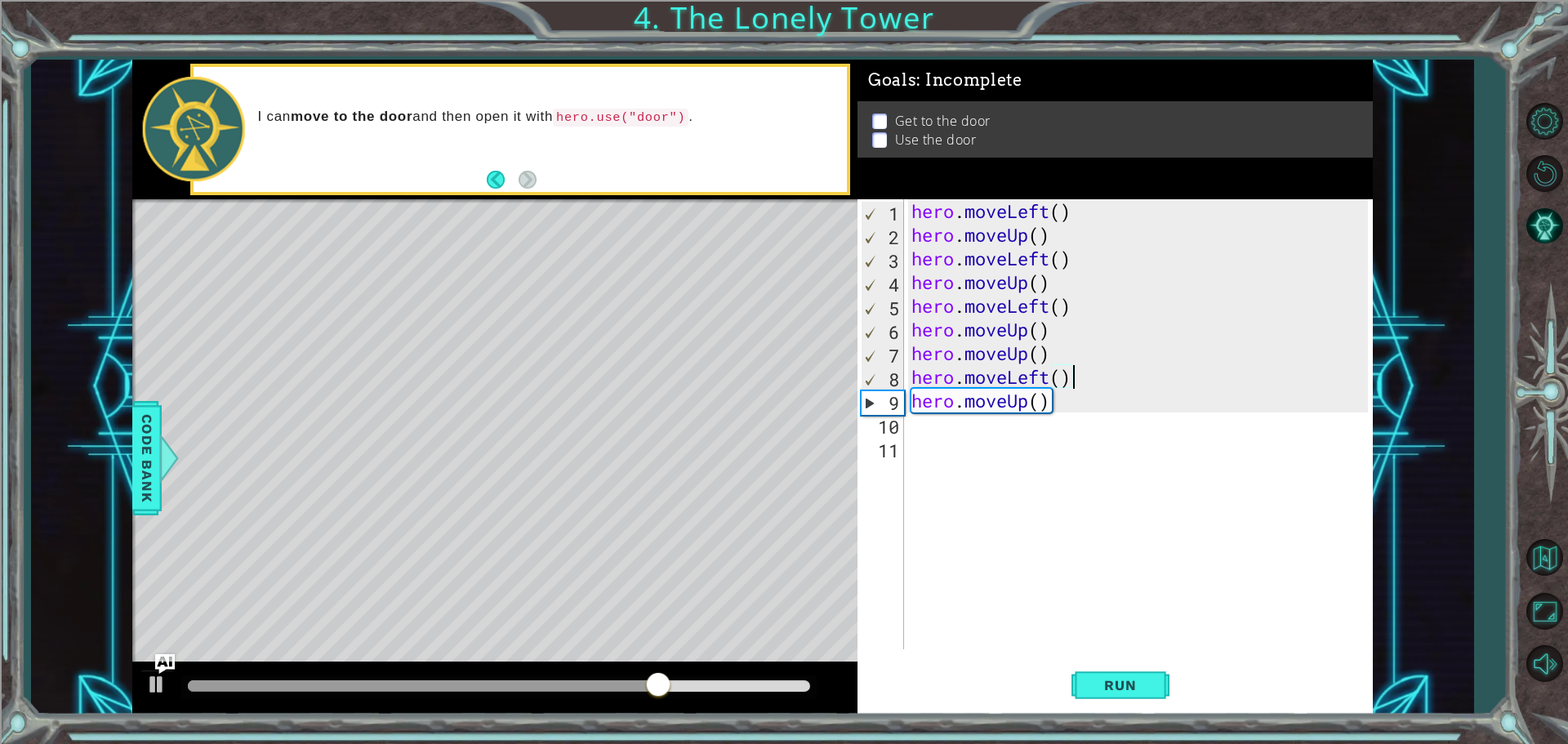
click at [1024, 402] on div "hero . moveLeft ( ) hero . moveUp ( ) hero . moveLeft ( ) hero . moveUp ( ) her…" at bounding box center [1142, 448] width 468 height 498
click at [1027, 404] on div "hero . moveLeft ( ) hero . moveUp ( ) hero . moveLeft ( ) hero . moveUp ( ) her…" at bounding box center [1142, 448] width 468 height 498
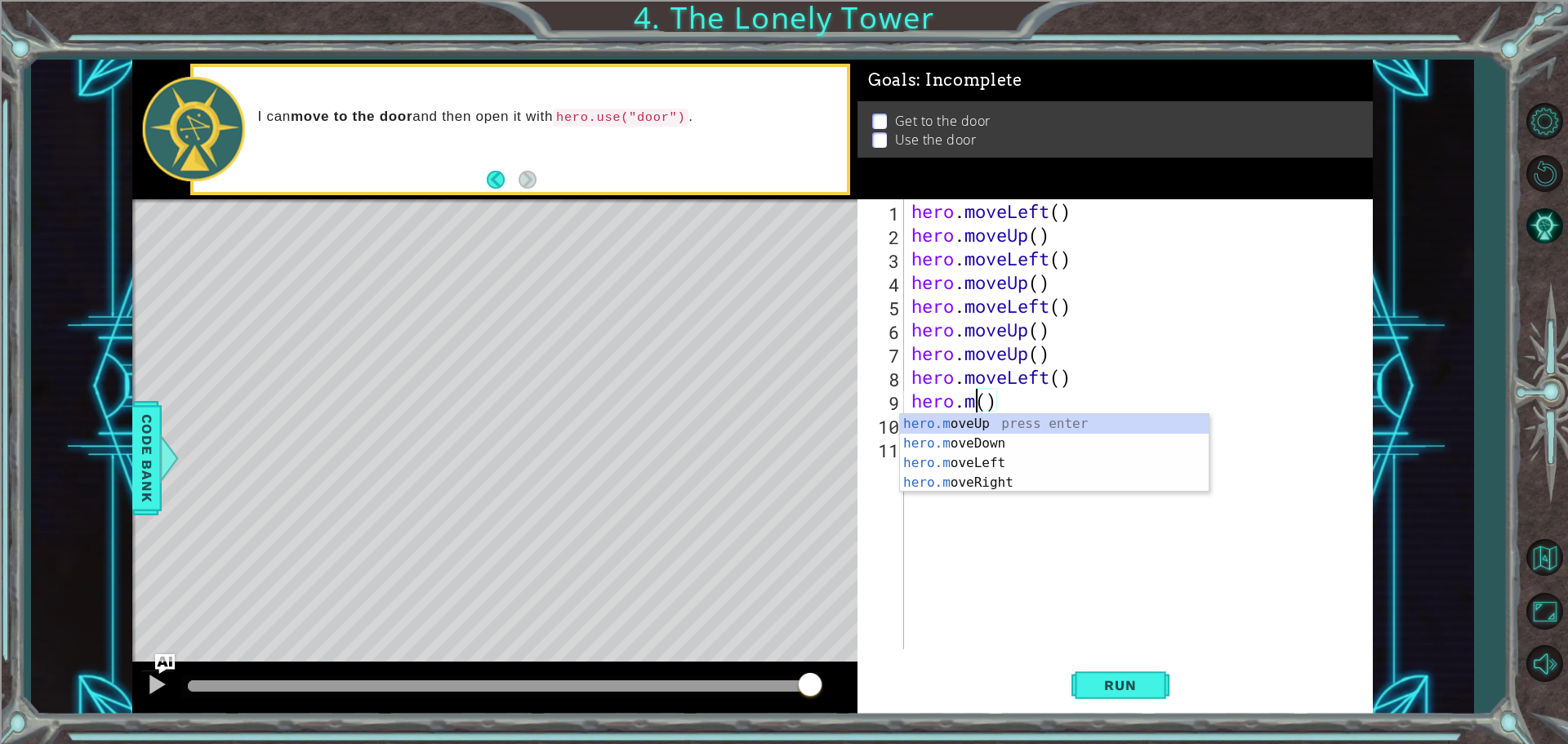
scroll to position [0, 3]
click at [992, 467] on div "hero. moveUp press enter hero. moveDown press enter hero. moveLeft press enter …" at bounding box center [1053, 482] width 309 height 138
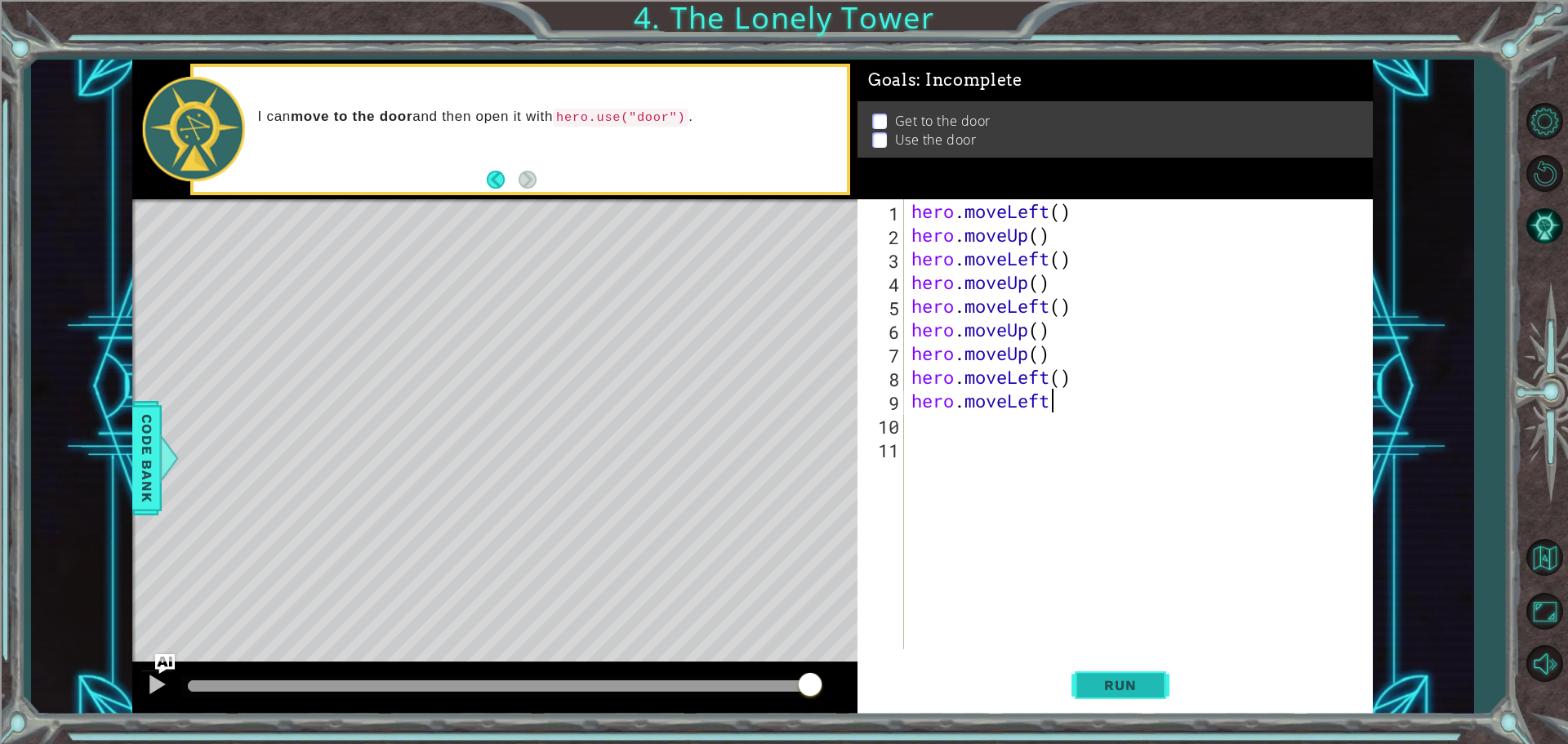
click at [1118, 684] on span "Run" at bounding box center [1120, 685] width 64 height 16
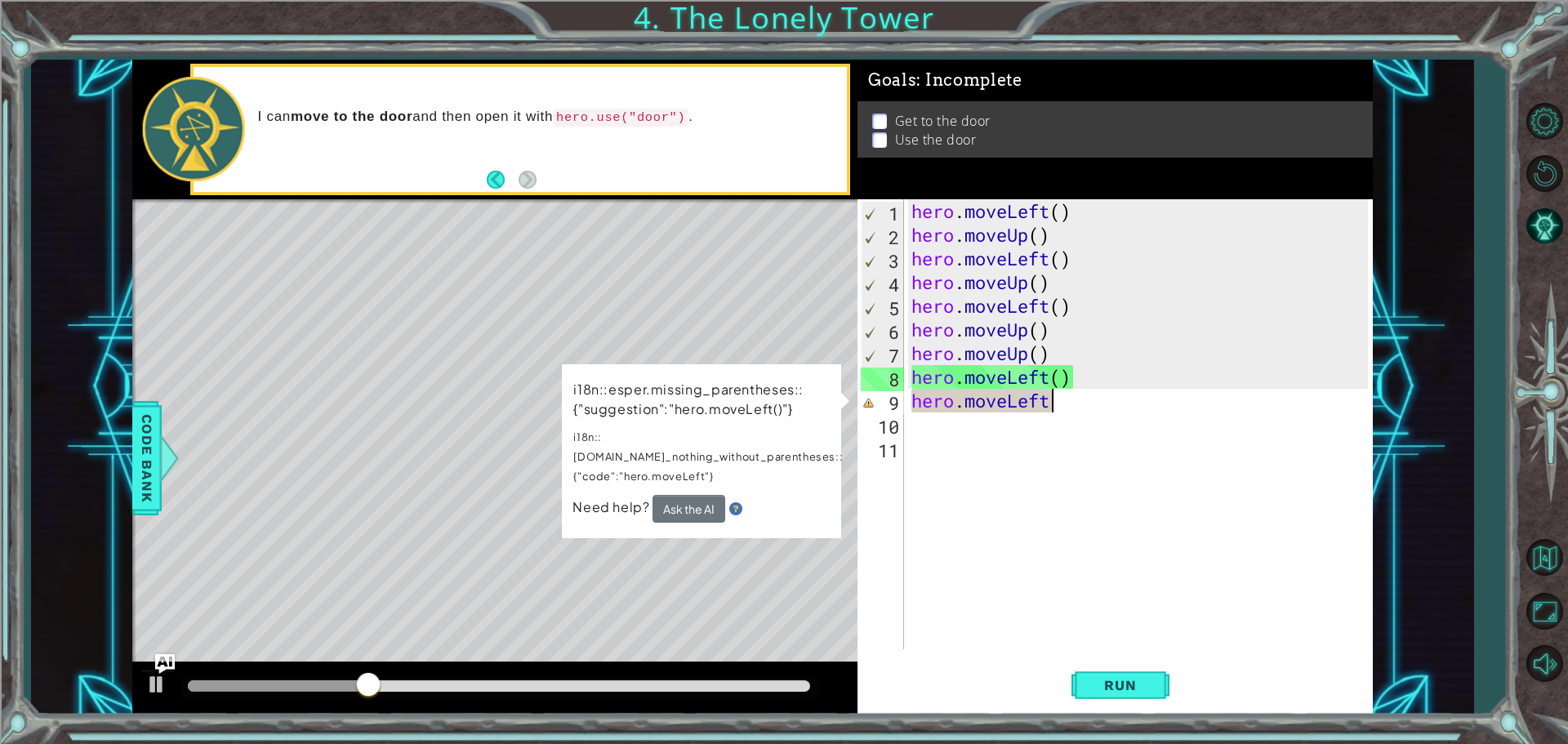
click at [1064, 406] on div "hero . moveLeft ( ) hero . moveUp ( ) hero . moveLeft ( ) hero . moveUp ( ) her…" at bounding box center [1142, 448] width 468 height 498
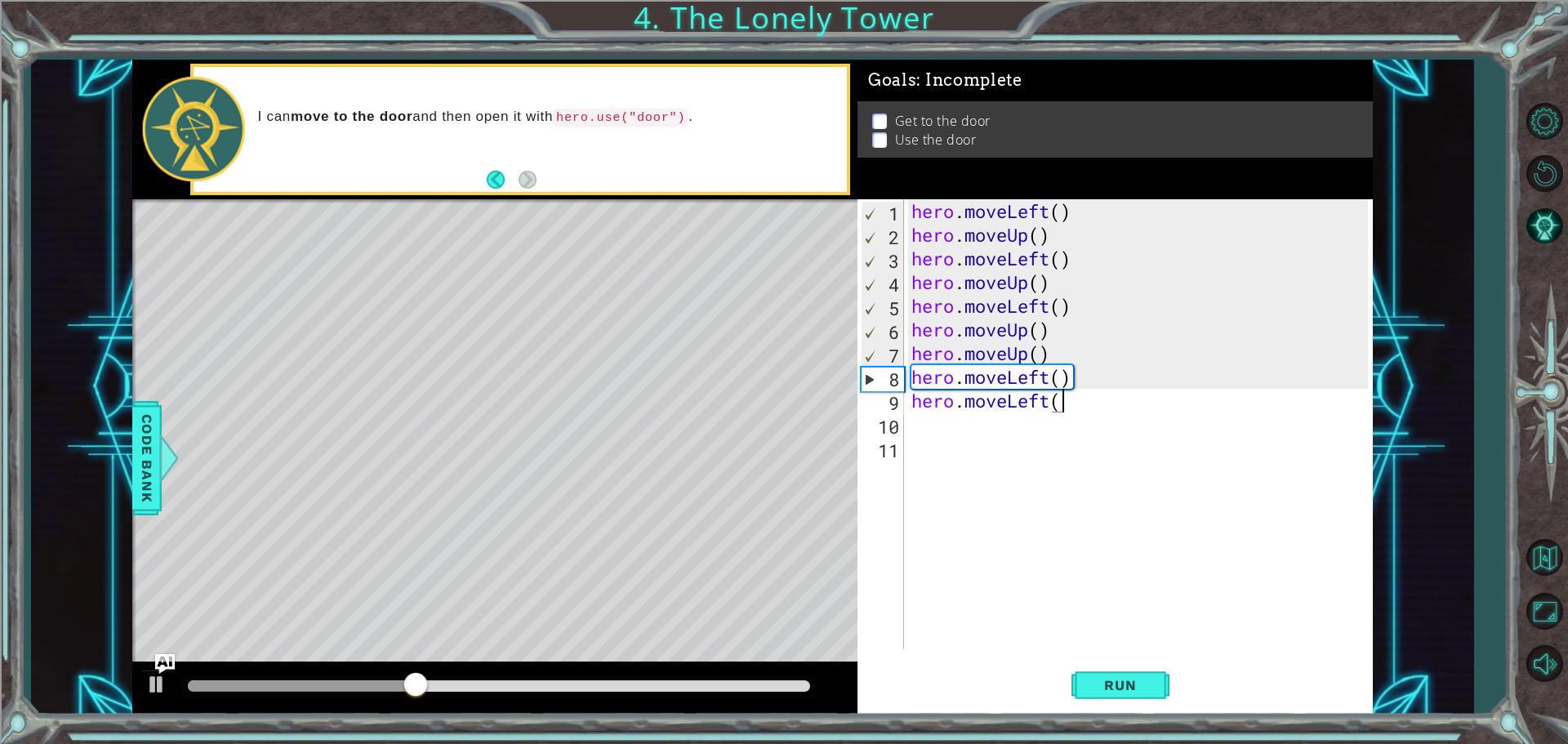
scroll to position [0, 7]
click at [1098, 686] on span "Run" at bounding box center [1120, 685] width 64 height 16
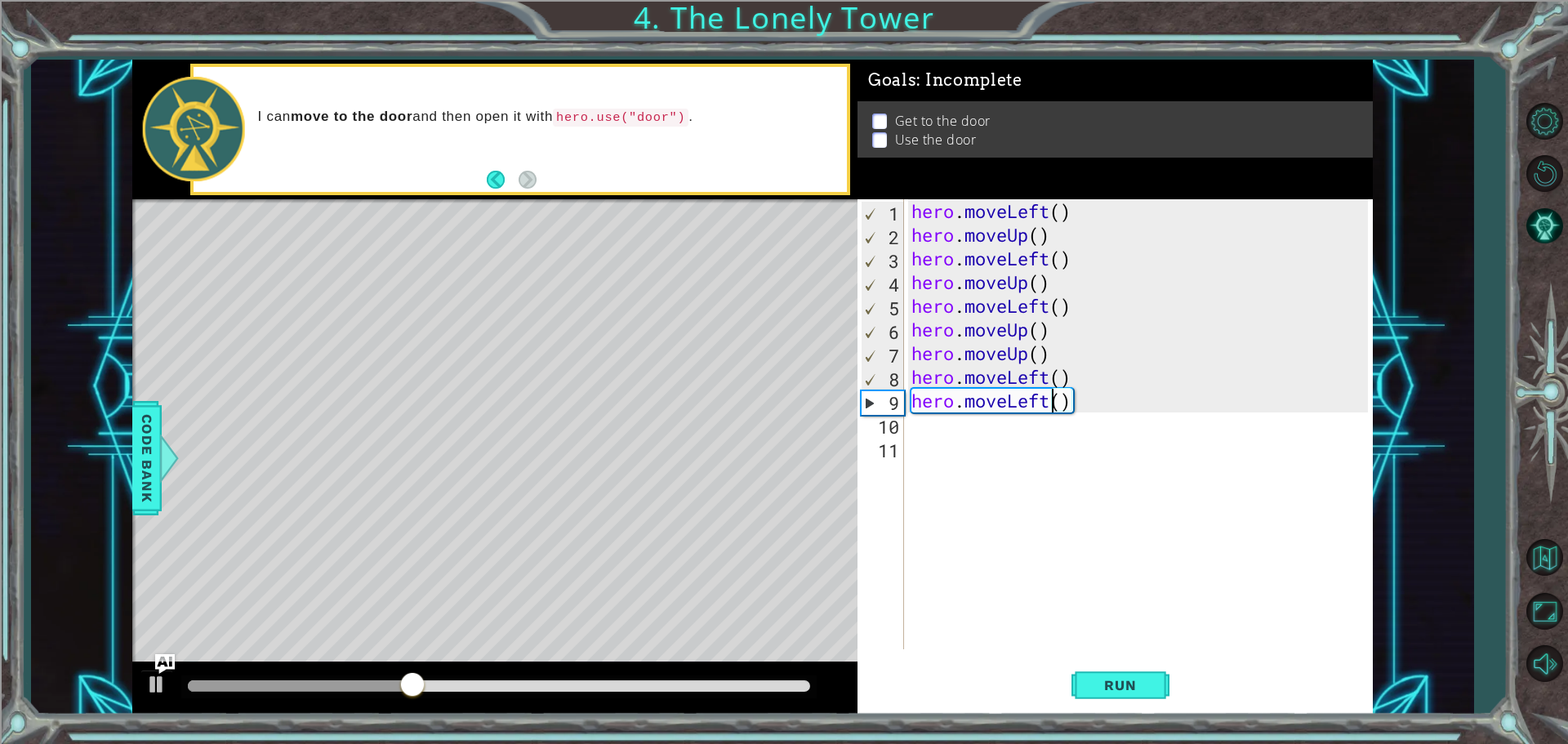
click at [1050, 402] on div "hero . moveLeft ( ) hero . moveUp ( ) hero . moveLeft ( ) hero . moveUp ( ) her…" at bounding box center [1142, 448] width 468 height 498
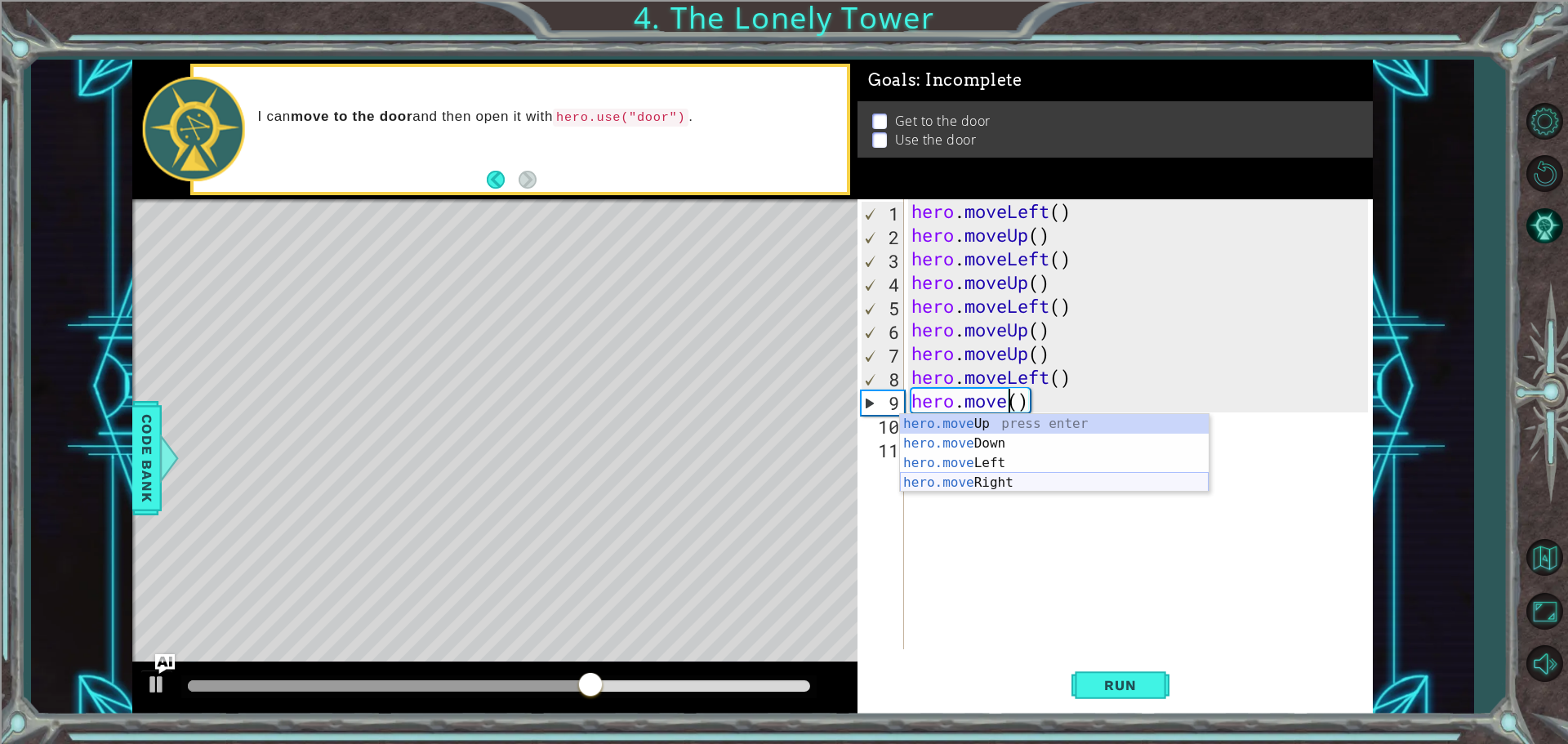
click at [973, 479] on div "hero.move Up press enter hero.move Down press enter hero.move Left press enter …" at bounding box center [1053, 473] width 309 height 117
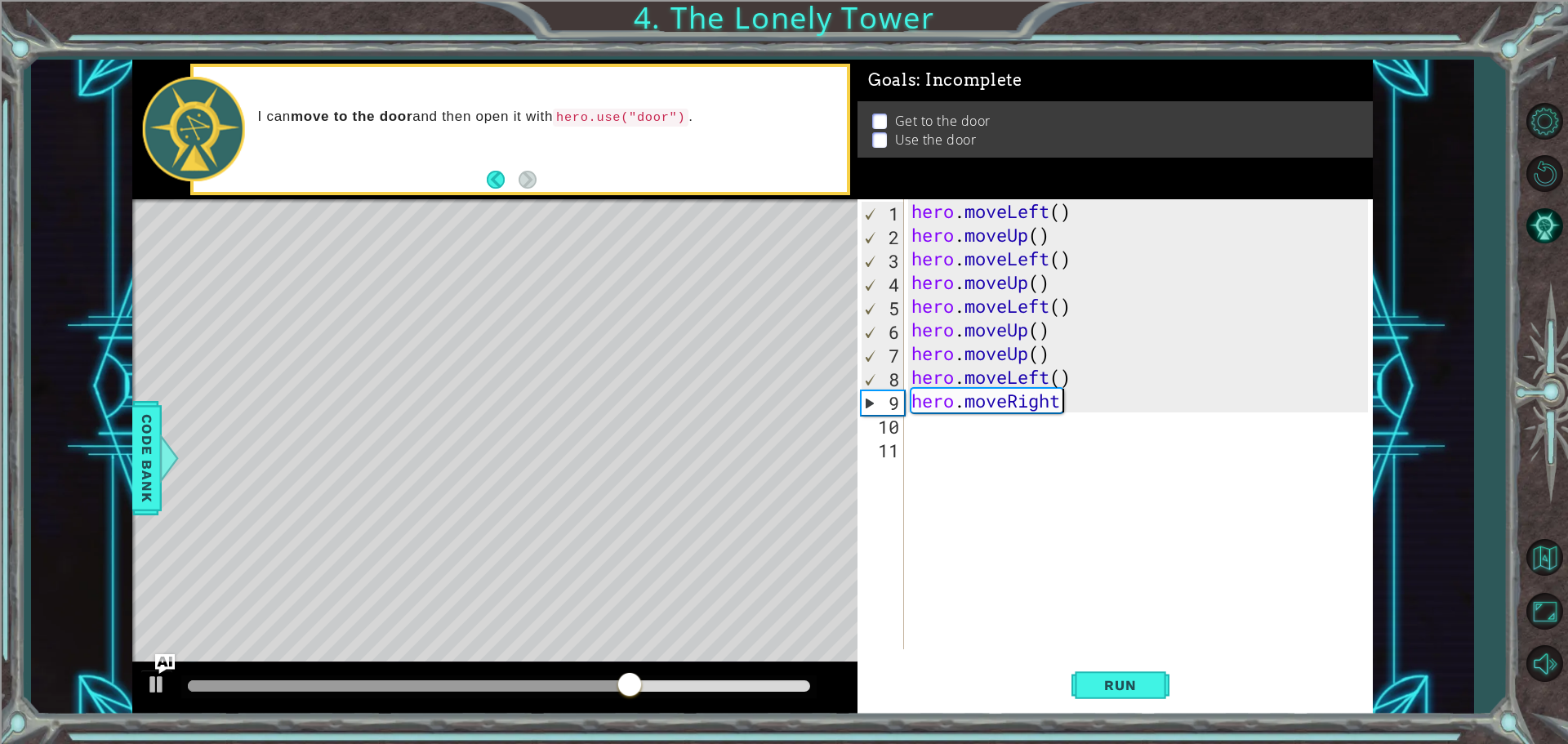
click at [1048, 381] on div "hero . moveLeft ( ) hero . moveUp ( ) hero . moveLeft ( ) hero . moveUp ( ) her…" at bounding box center [1142, 448] width 468 height 498
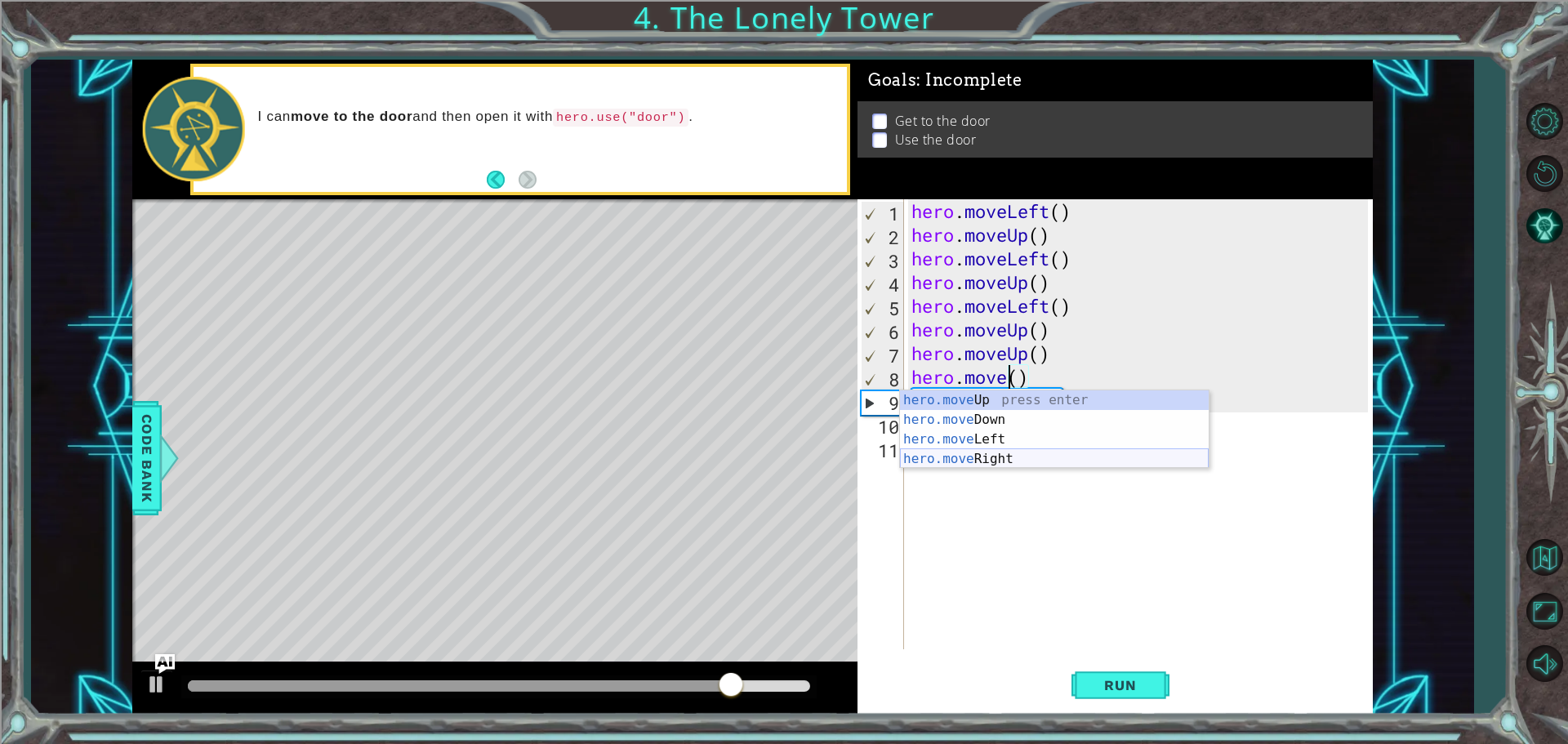
click at [1045, 457] on div "hero.move Up press enter hero.move Down press enter hero.move Left press enter …" at bounding box center [1053, 449] width 309 height 117
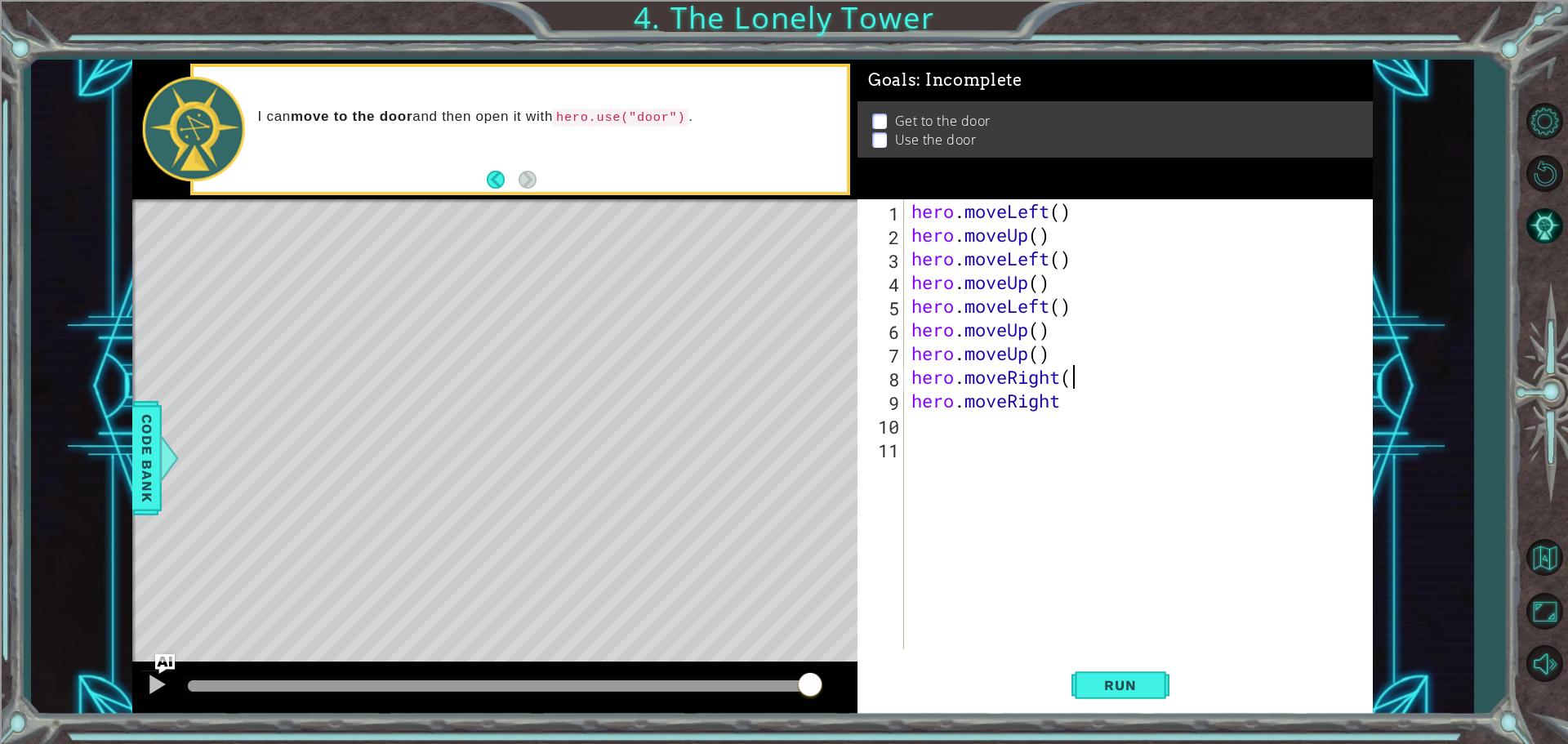
scroll to position [0, 7]
type textarea "hero.moveRight()"
click at [1110, 421] on div "hero . moveLeft ( ) hero . moveUp ( ) hero . moveLeft ( ) hero . moveUp ( ) her…" at bounding box center [1142, 448] width 468 height 498
click at [1085, 402] on div "hero . moveLeft ( ) hero . moveUp ( ) hero . moveLeft ( ) hero . moveUp ( ) her…" at bounding box center [1142, 448] width 468 height 498
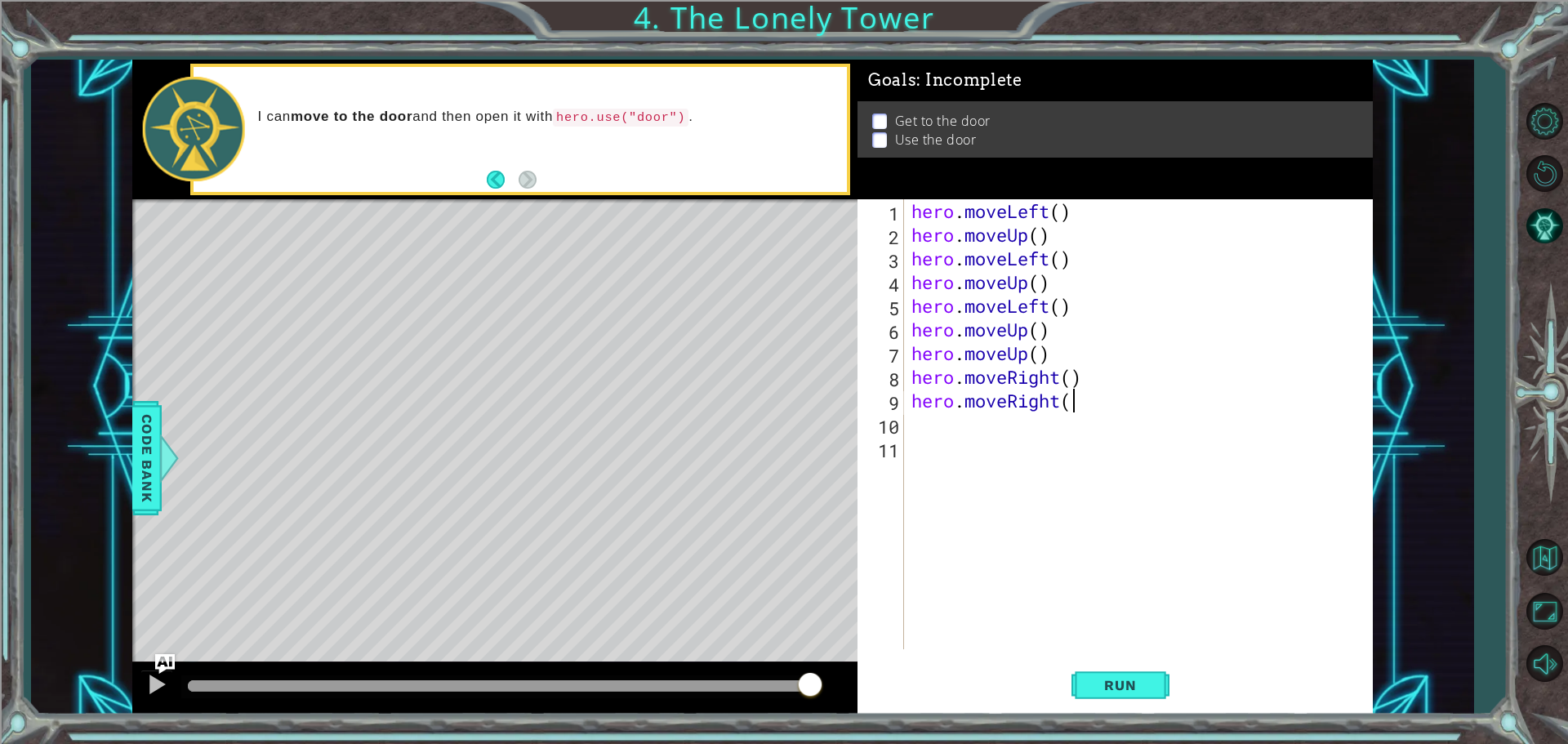
scroll to position [0, 7]
type textarea "hero.moveRight()"
click at [1146, 692] on span "Run" at bounding box center [1120, 685] width 64 height 16
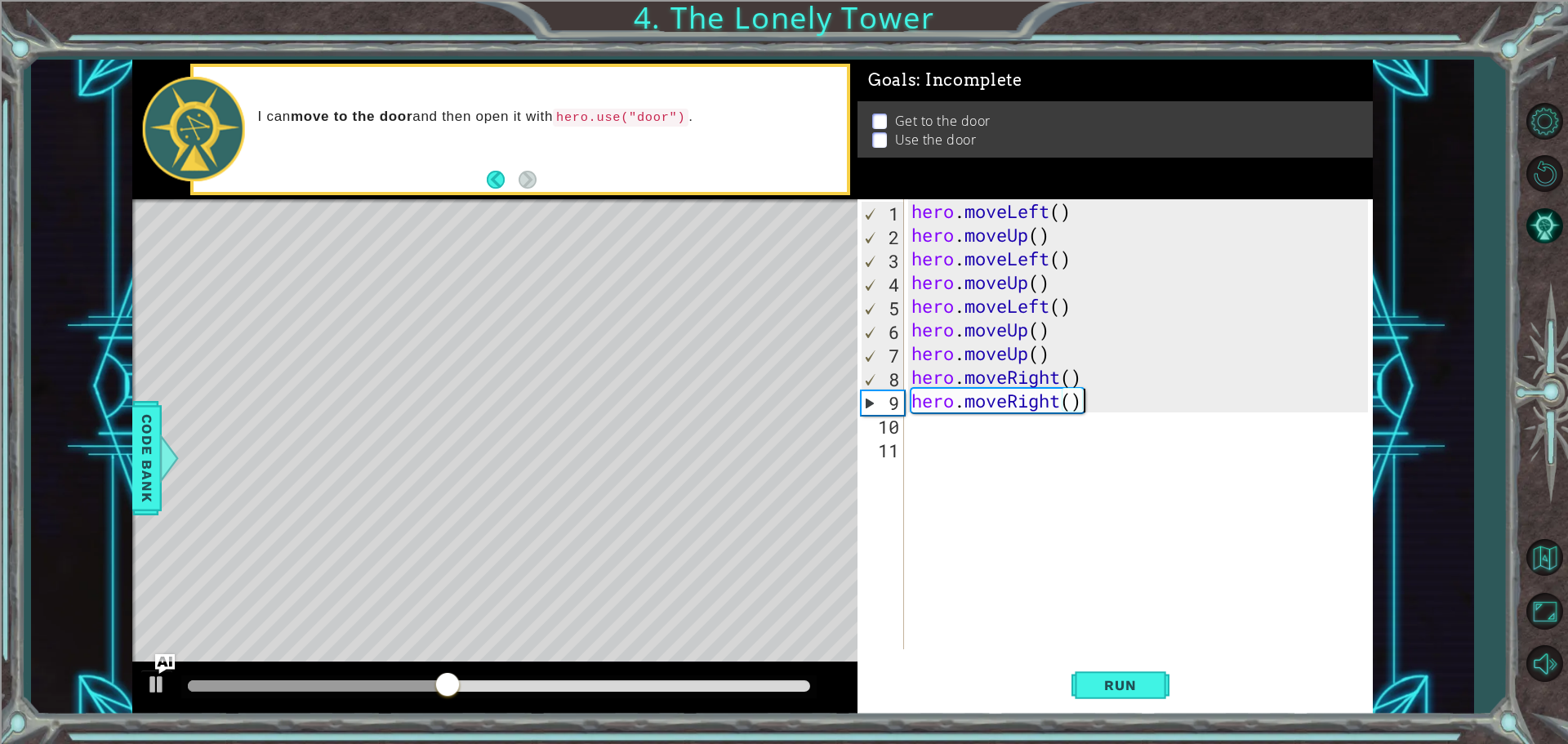
click at [923, 432] on div "hero . moveLeft ( ) hero . moveUp ( ) hero . moveLeft ( ) hero . moveUp ( ) her…" at bounding box center [1142, 448] width 468 height 498
type textarea "h"
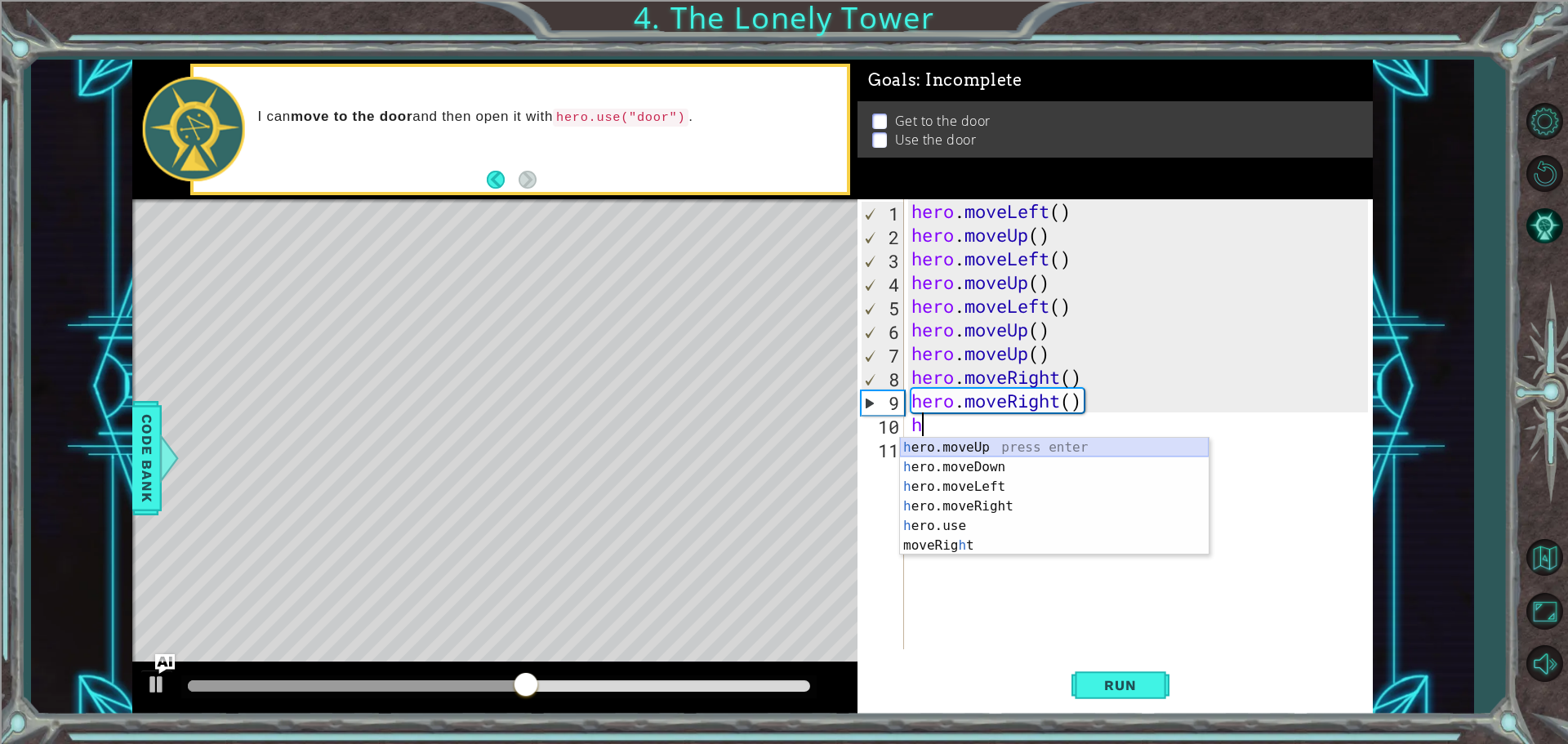
click at [971, 441] on div "h ero.moveUp press enter h ero.moveDown press enter h ero.moveLeft press enter …" at bounding box center [1053, 516] width 309 height 157
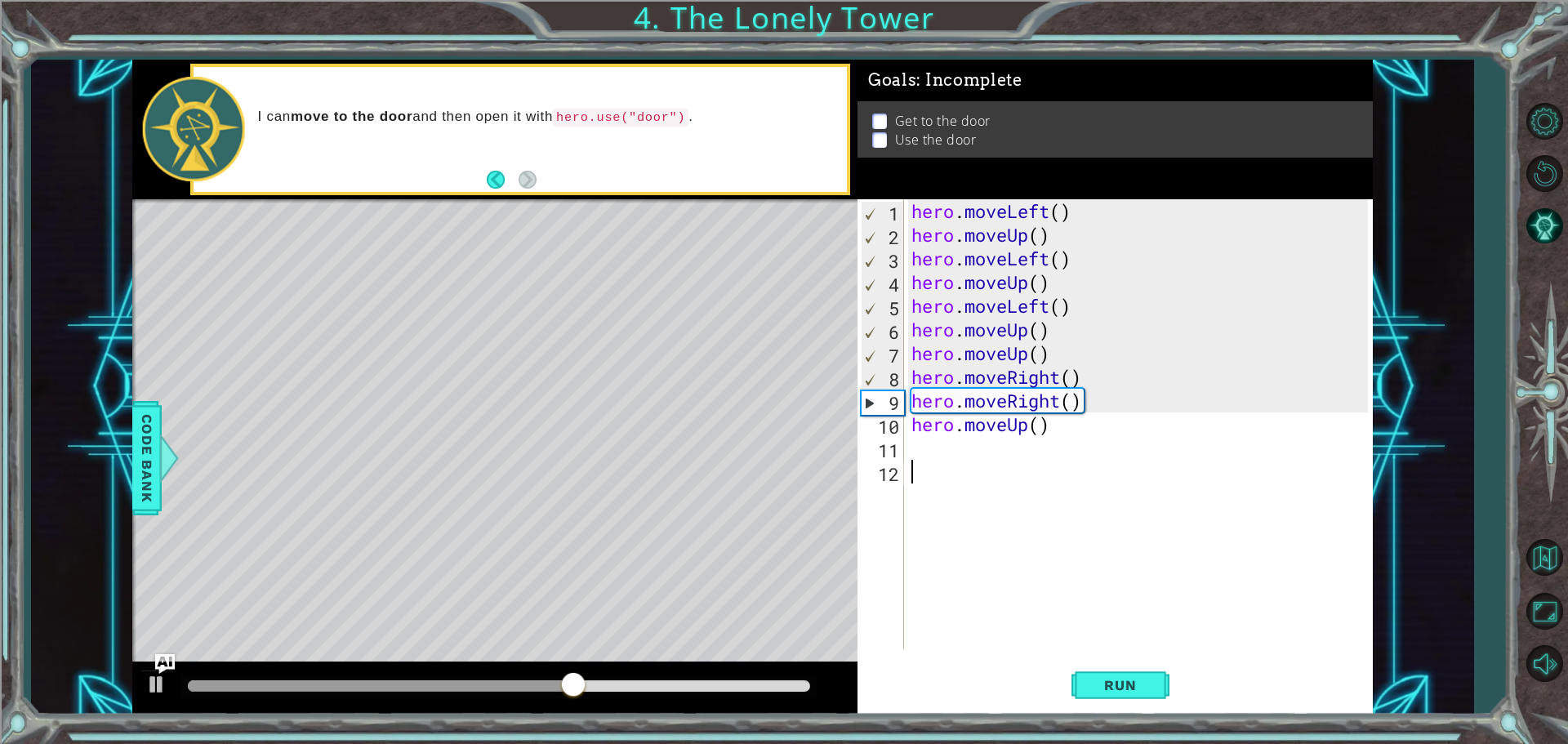
click at [964, 460] on div "hero . moveLeft ( ) hero . moveUp ( ) hero . moveLeft ( ) hero . moveUp ( ) her…" at bounding box center [1142, 448] width 468 height 498
click at [958, 450] on div "hero . moveLeft ( ) hero . moveUp ( ) hero . moveLeft ( ) hero . moveUp ( ) her…" at bounding box center [1142, 448] width 468 height 498
type textarea "h"
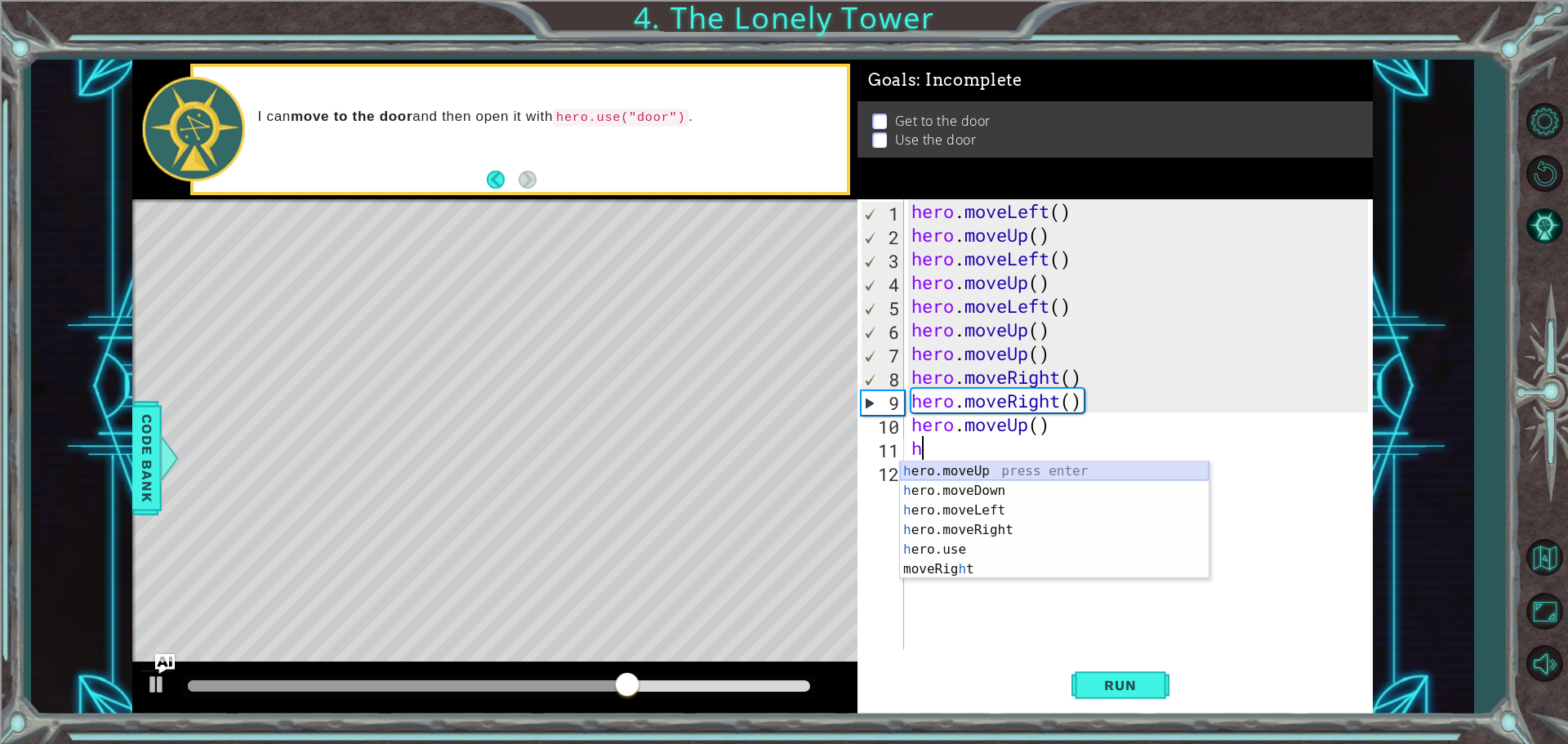
click at [973, 469] on div "h ero.moveUp press enter h ero.moveDown press enter h ero.moveLeft press enter …" at bounding box center [1053, 540] width 309 height 157
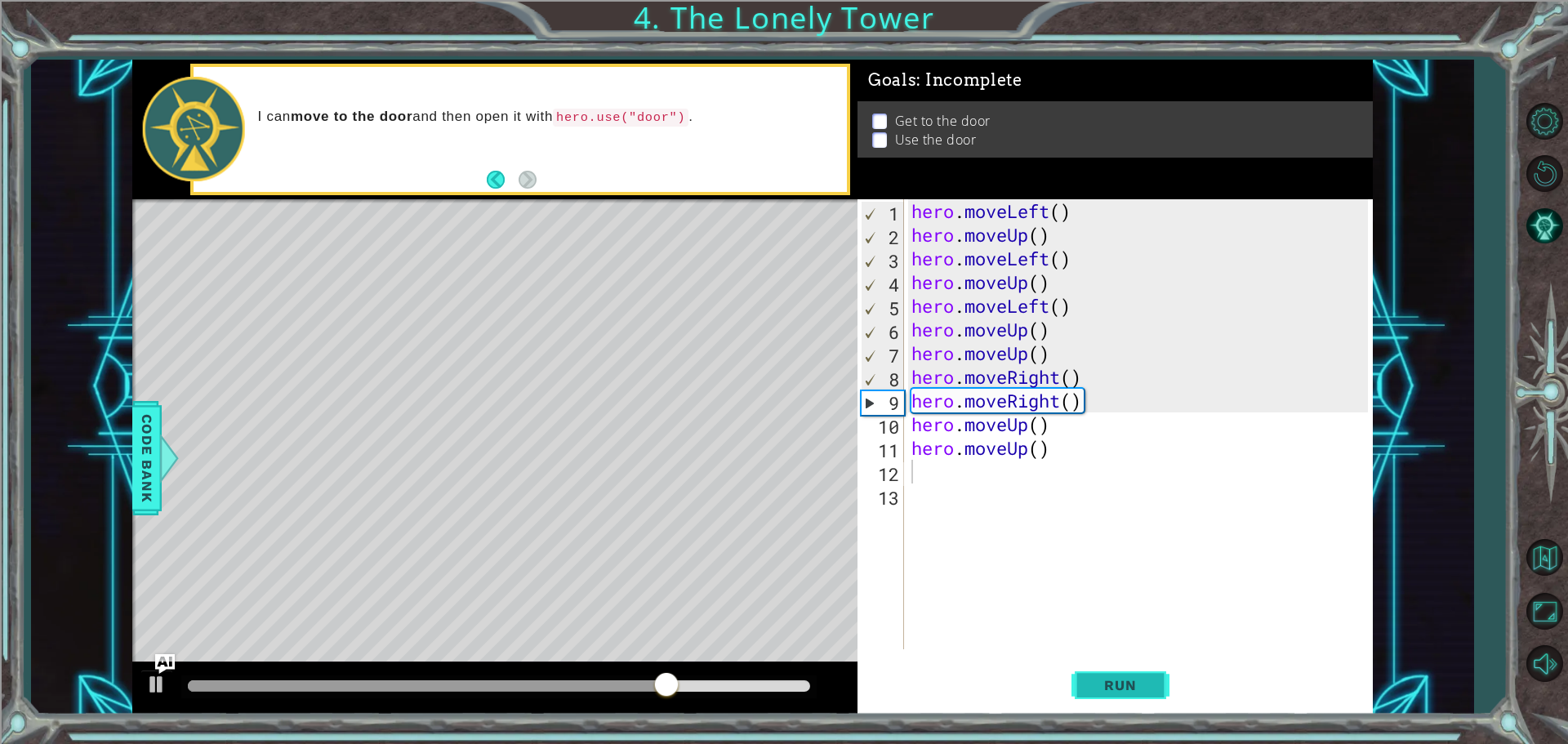
click at [1152, 692] on span "Run" at bounding box center [1120, 685] width 64 height 16
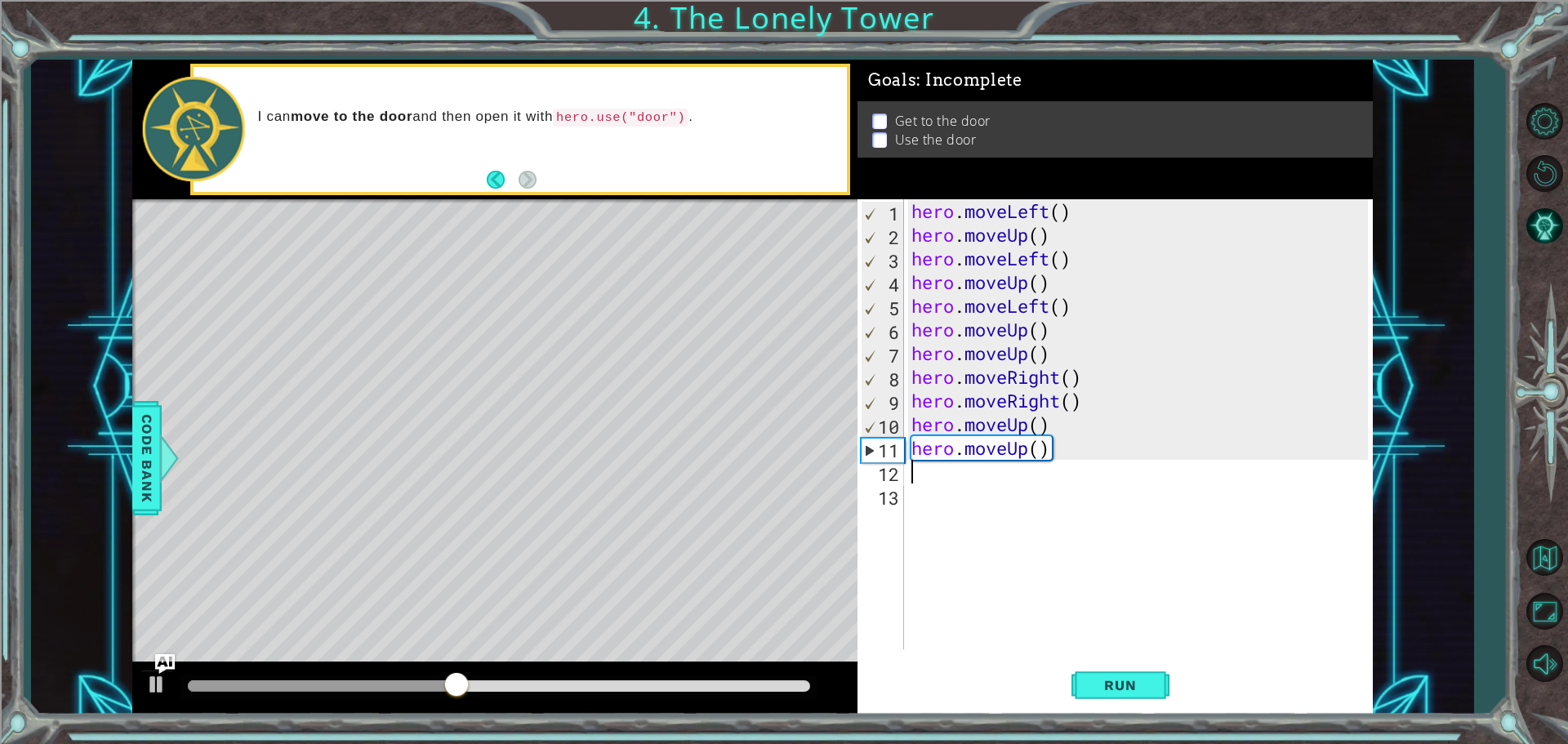
click at [924, 475] on div "hero . moveLeft ( ) hero . moveUp ( ) hero . moveLeft ( ) hero . moveUp ( ) her…" at bounding box center [1142, 448] width 468 height 498
type textarea "h"
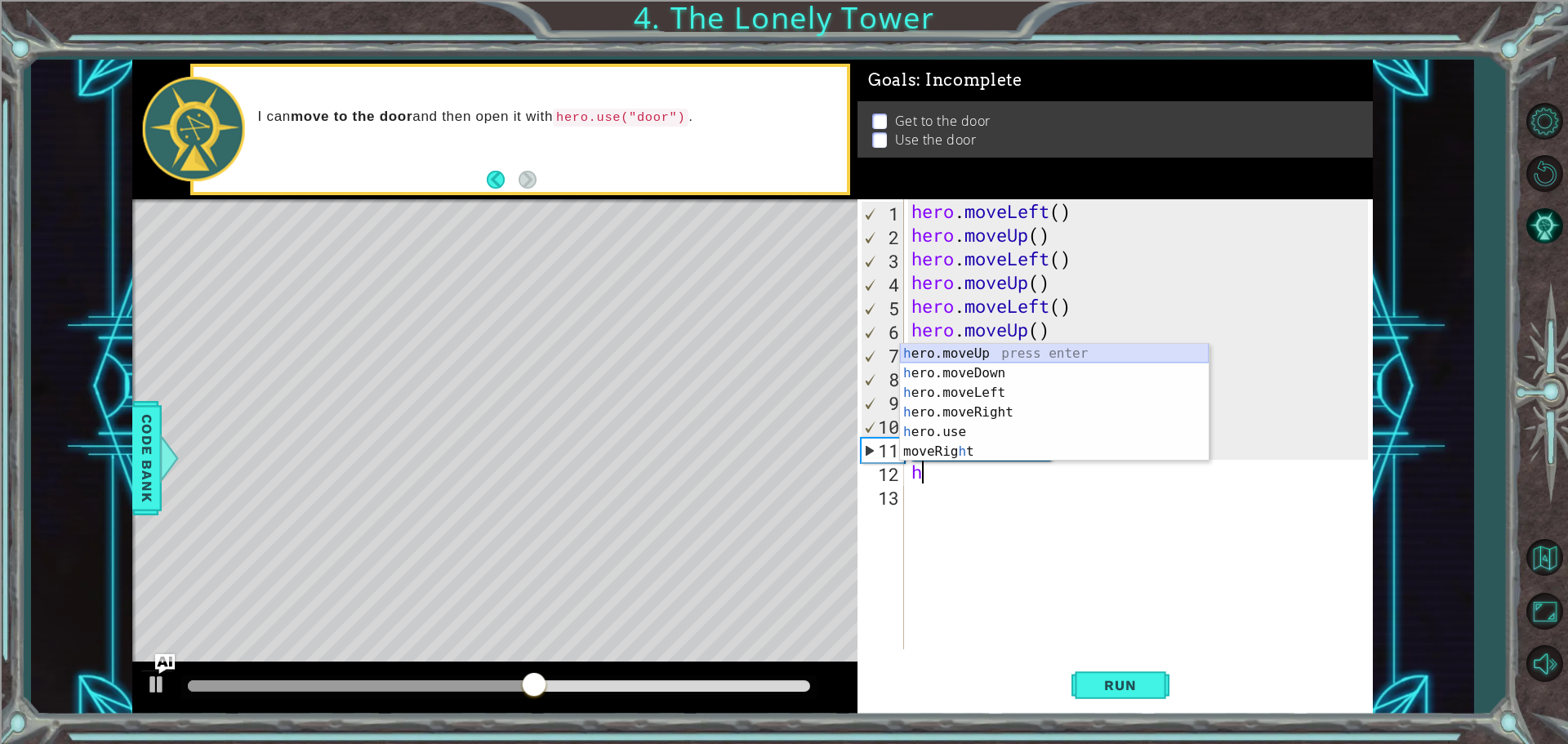
click at [942, 345] on div "h ero.moveUp press enter h ero.moveDown press enter h ero.moveLeft press enter …" at bounding box center [1053, 422] width 309 height 157
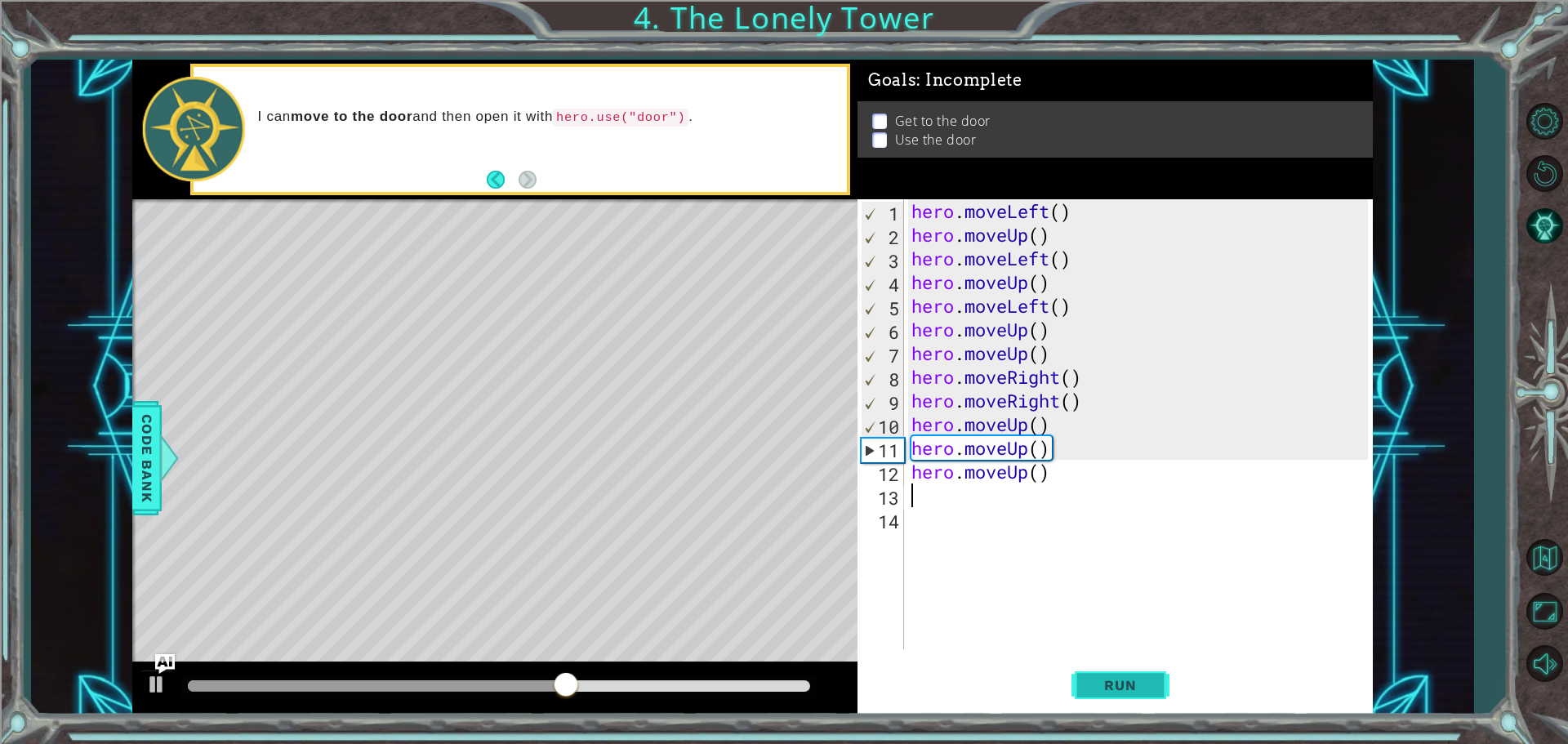
click at [1143, 680] on span "Run" at bounding box center [1120, 685] width 64 height 16
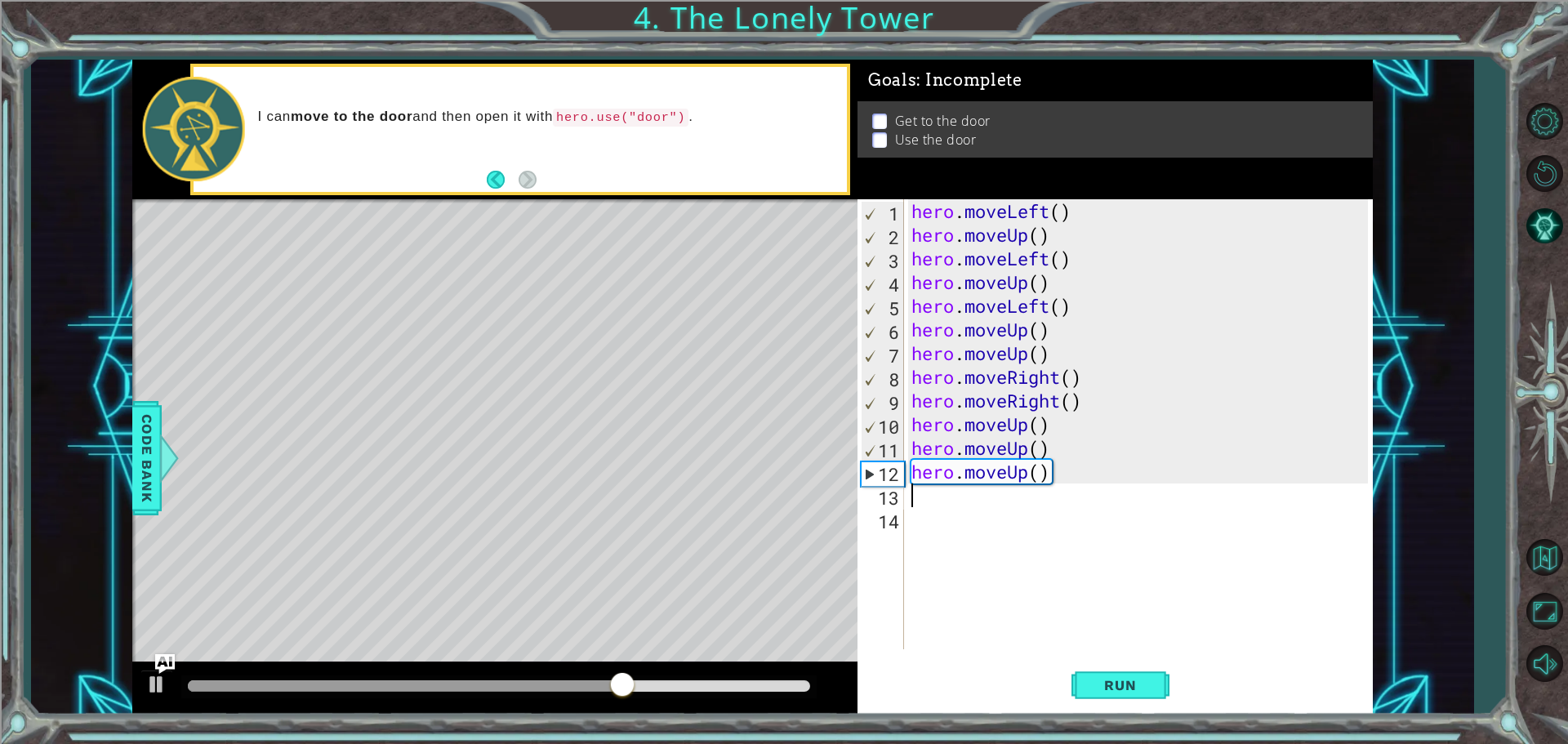
click at [946, 500] on div "hero . moveLeft ( ) hero . moveUp ( ) hero . moveLeft ( ) hero . moveUp ( ) her…" at bounding box center [1142, 448] width 468 height 498
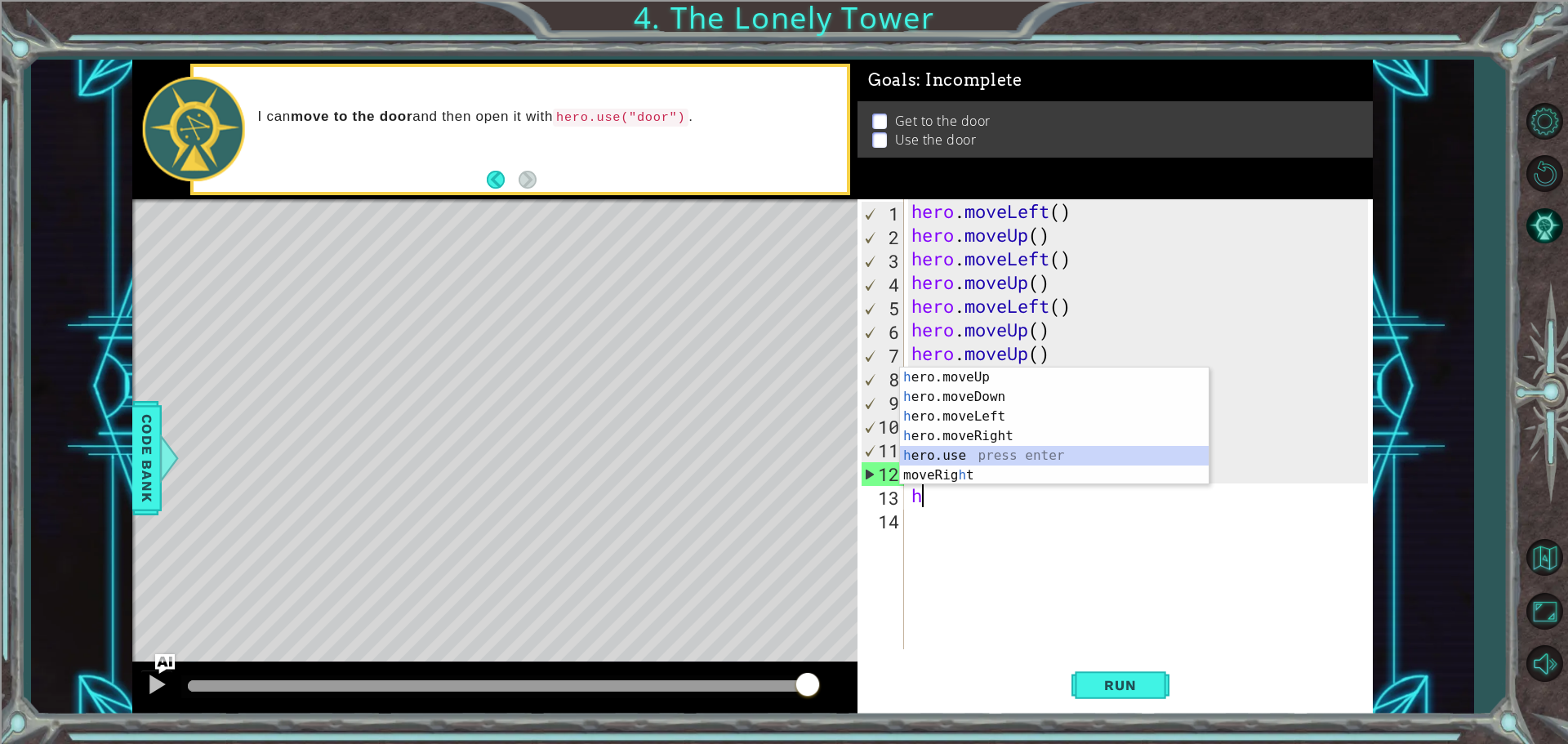
click at [963, 453] on div "h ero.moveUp press enter h ero.moveDown press enter h ero.moveLeft press enter …" at bounding box center [1053, 446] width 309 height 157
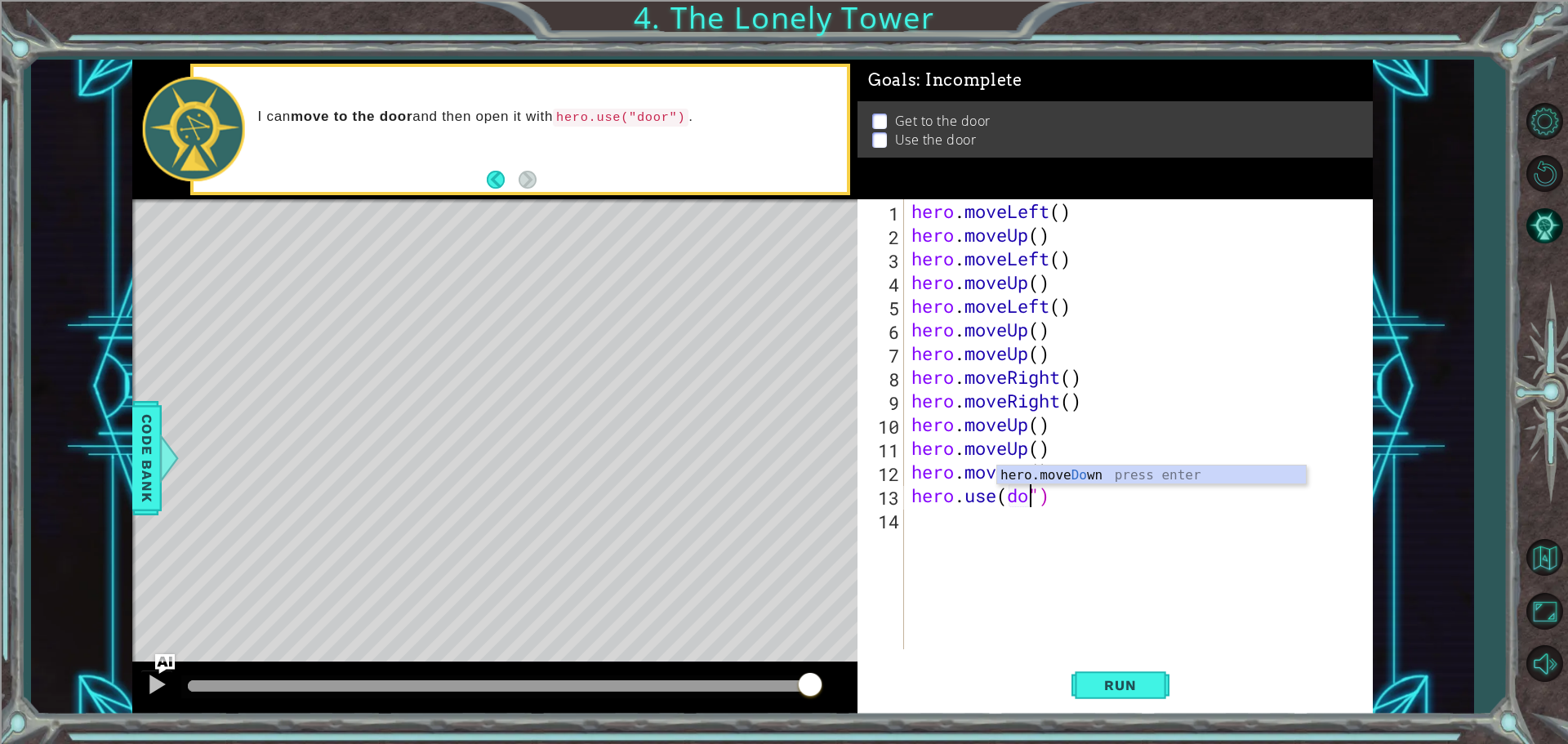
scroll to position [0, 6]
click at [1113, 673] on button "Run" at bounding box center [1121, 684] width 98 height 51
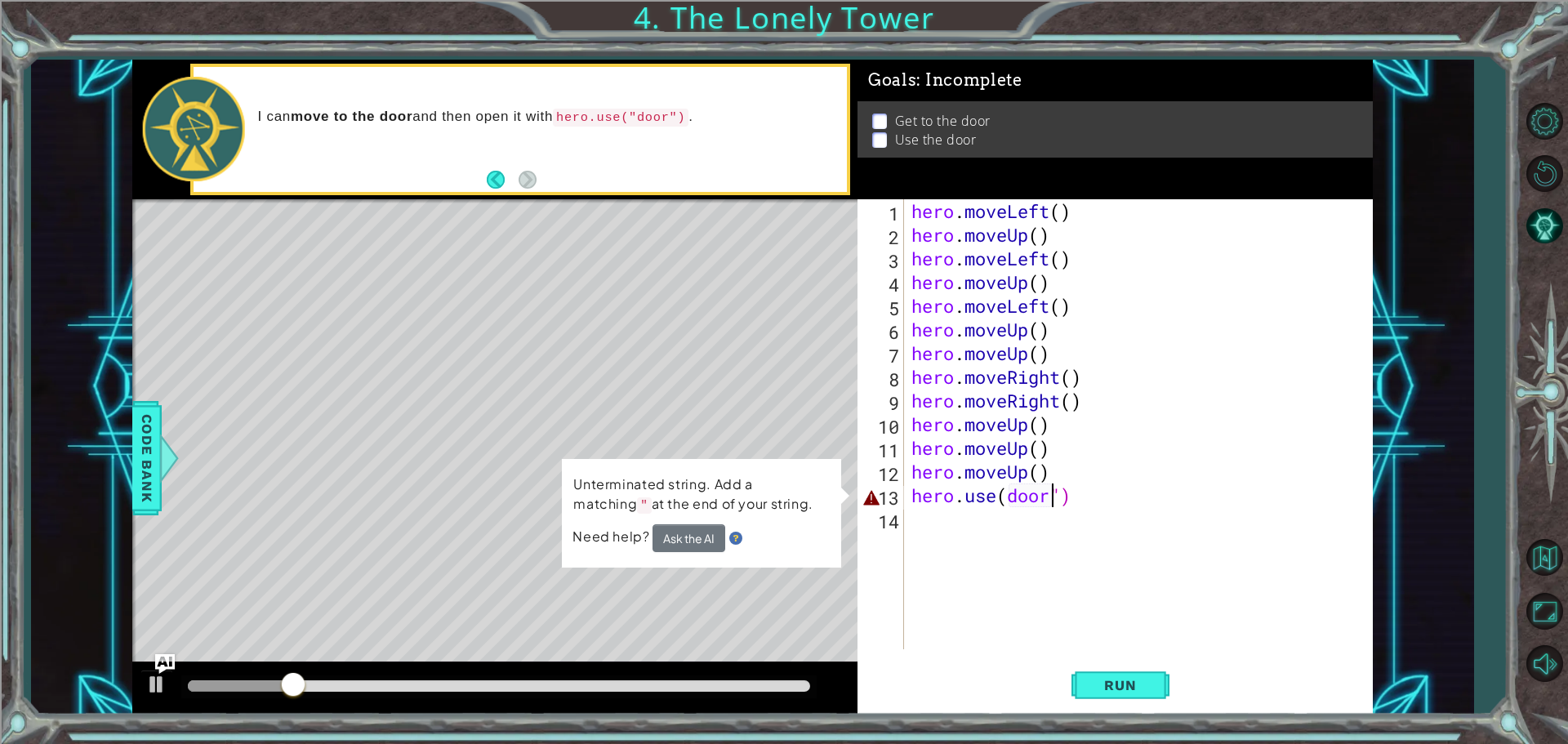
click at [1053, 490] on div "hero . moveLeft ( ) hero . moveUp ( ) hero . moveLeft ( ) hero . moveUp ( ) her…" at bounding box center [1142, 448] width 468 height 498
click at [1061, 493] on div "hero . moveLeft ( ) hero . moveUp ( ) hero . moveLeft ( ) hero . moveUp ( ) her…" at bounding box center [1142, 448] width 468 height 498
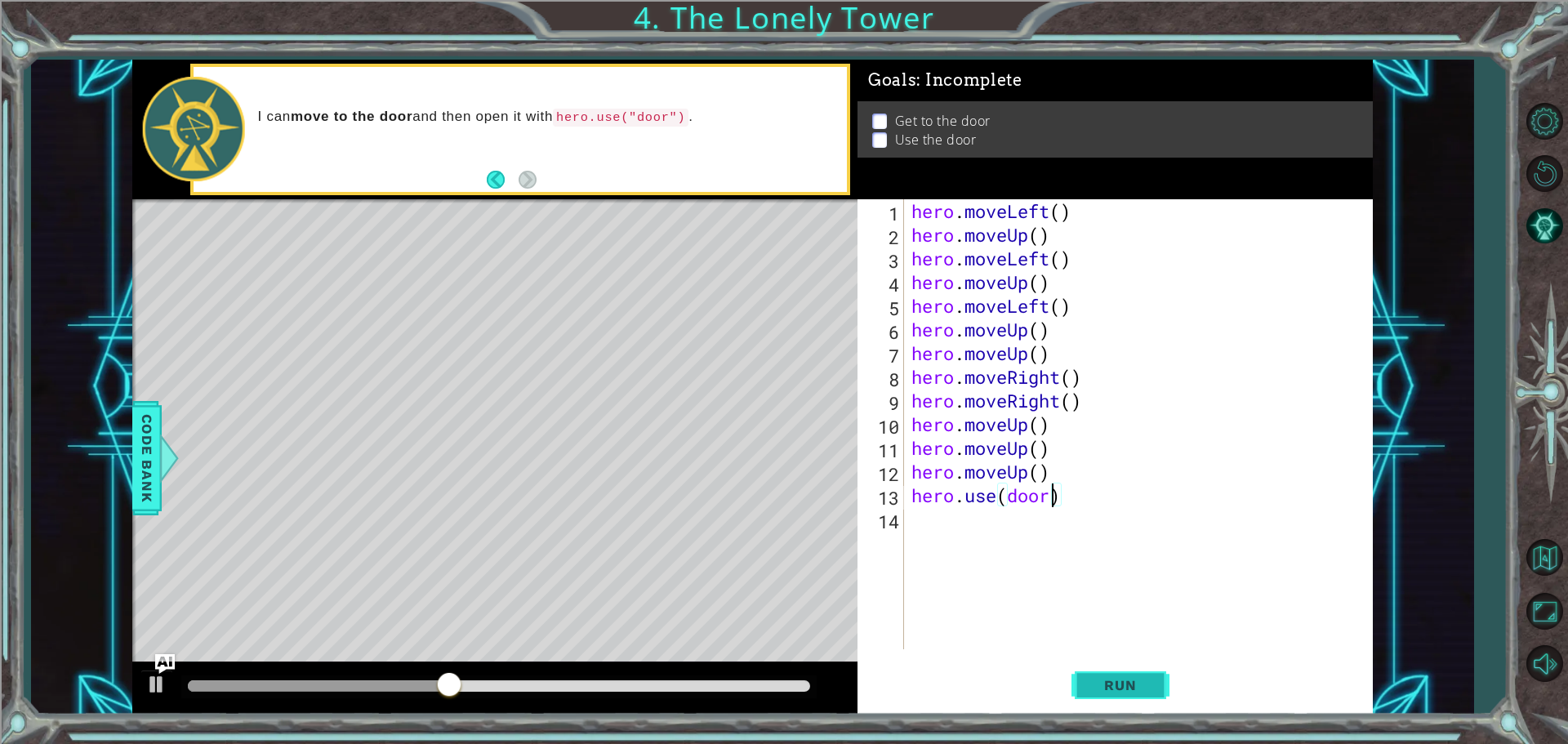
click at [1126, 676] on button "Run" at bounding box center [1121, 684] width 98 height 51
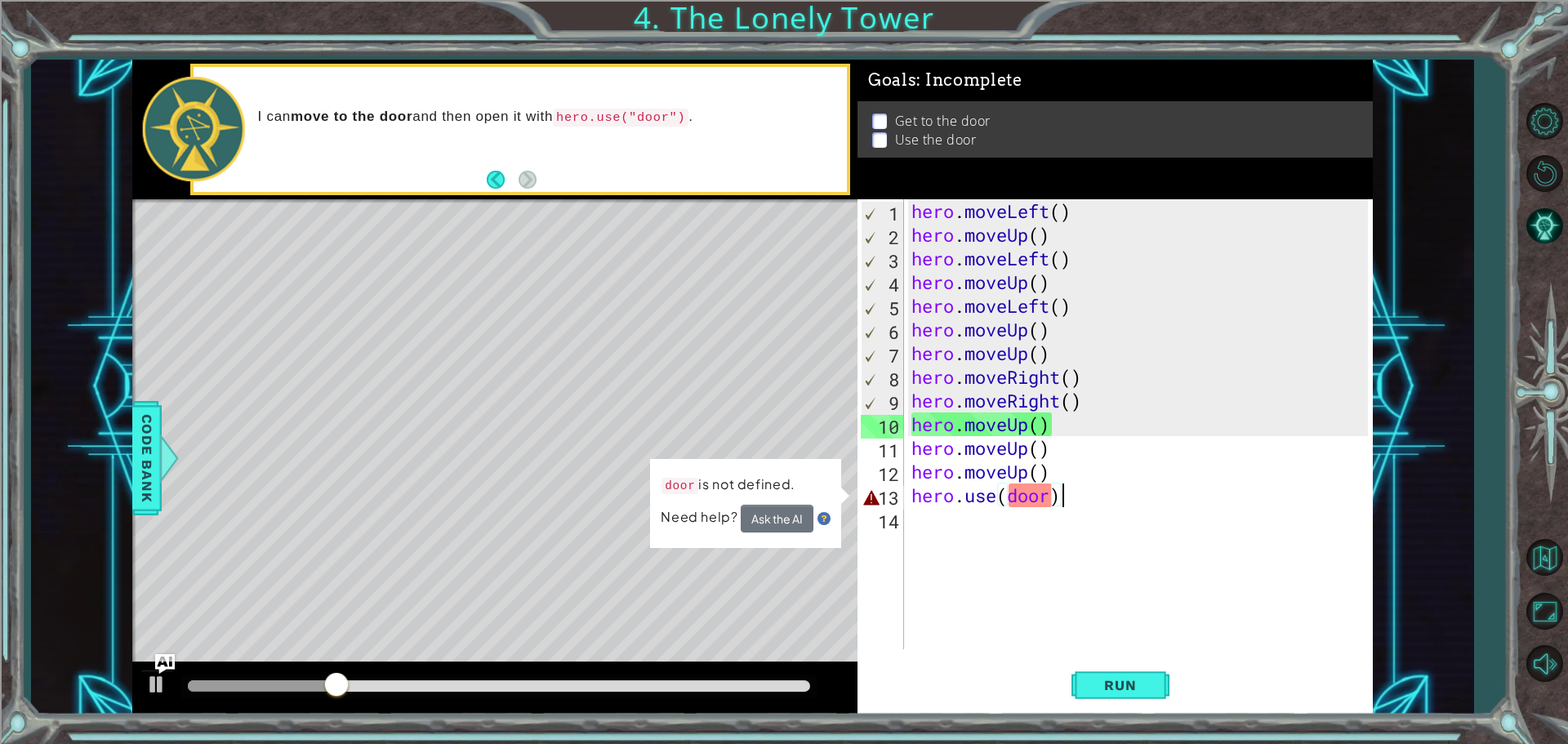
click at [1072, 494] on div "hero . moveLeft ( ) hero . moveUp ( ) hero . moveLeft ( ) hero . moveUp ( ) her…" at bounding box center [1142, 448] width 468 height 498
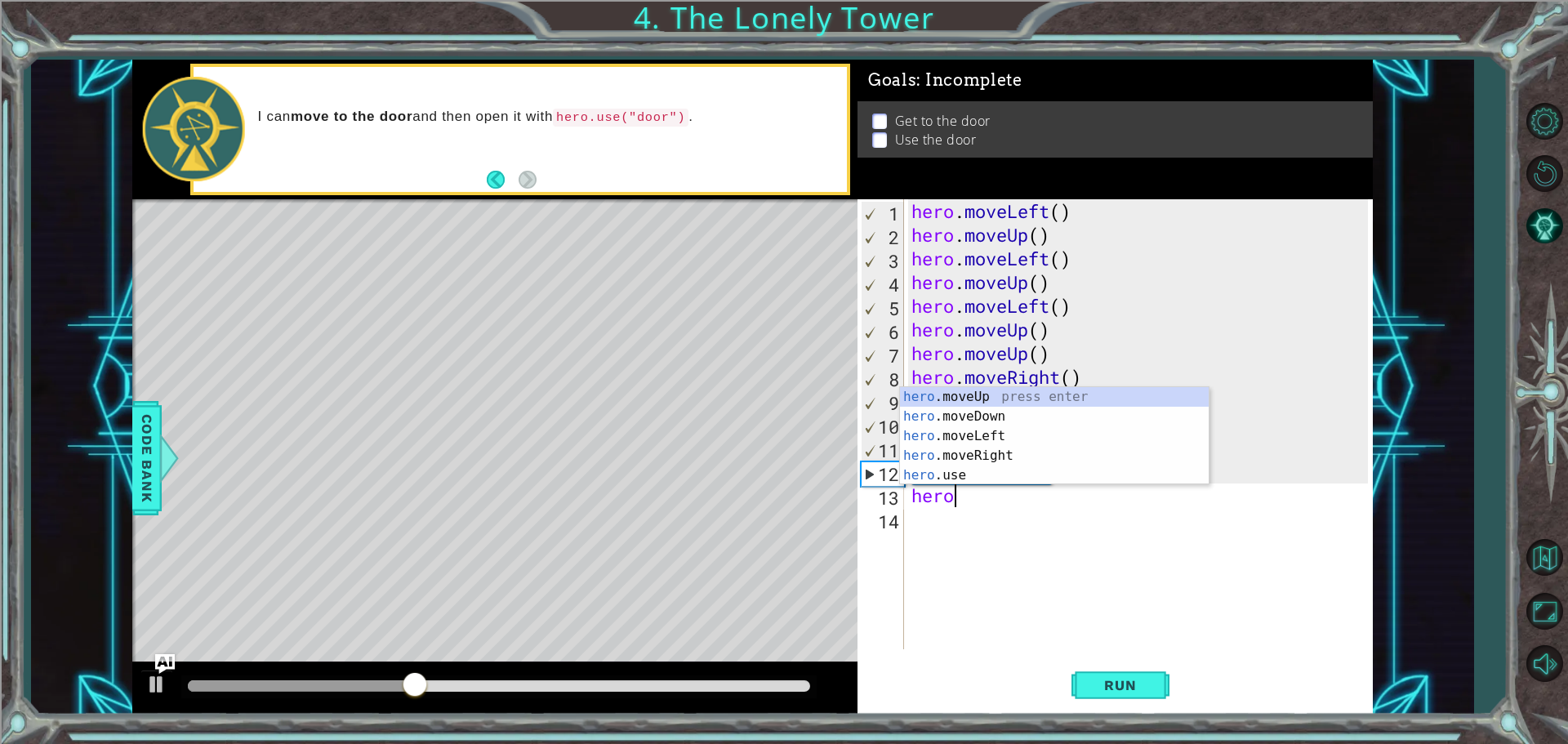
scroll to position [0, 1]
click at [1075, 478] on div "hero .moveUp press enter hero .moveDown press enter hero .moveLeft press enter …" at bounding box center [1053, 455] width 309 height 138
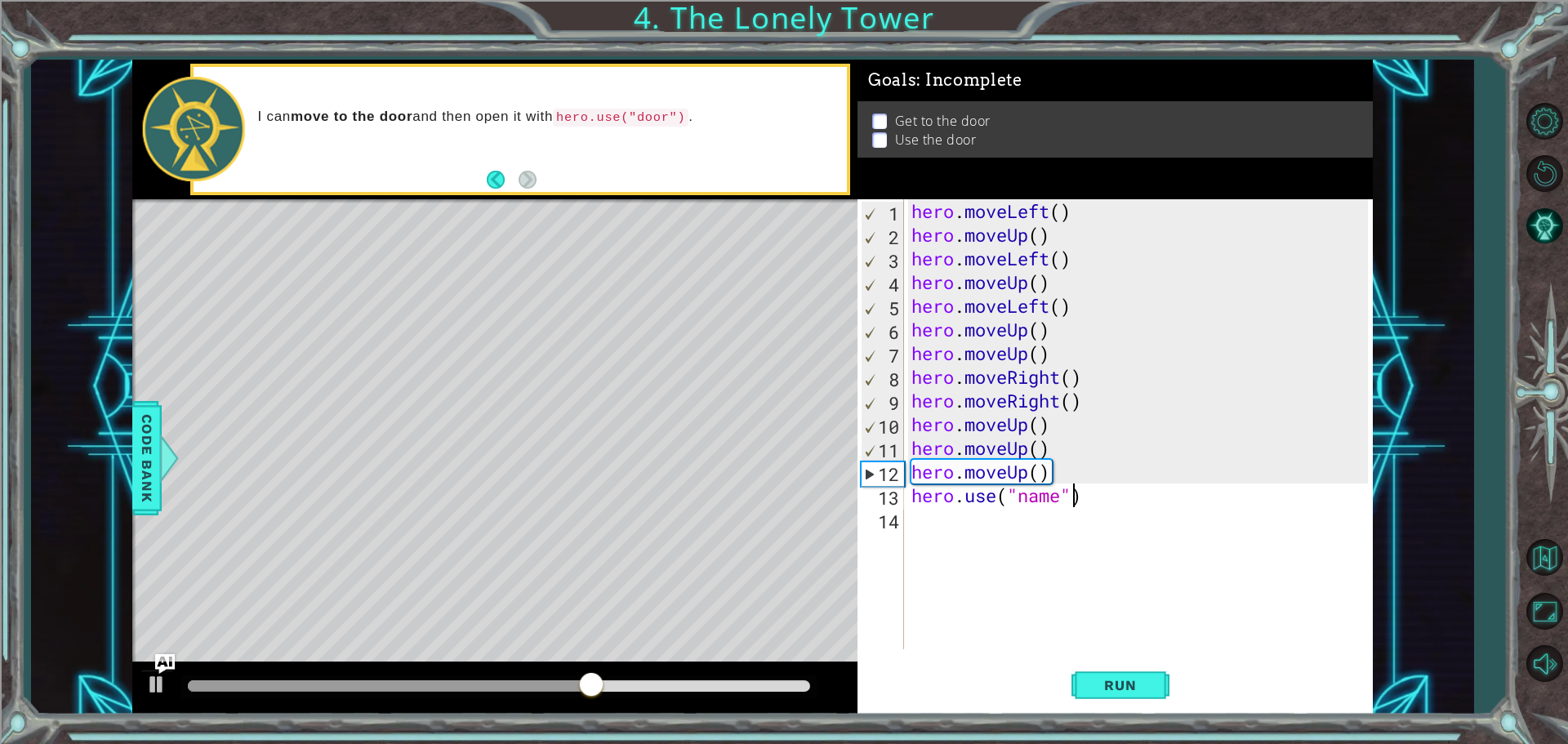
click at [1074, 500] on div "hero . moveLeft ( ) hero . moveUp ( ) hero . moveLeft ( ) hero . moveUp ( ) her…" at bounding box center [1142, 448] width 468 height 498
click at [1062, 500] on div "hero . moveLeft ( ) hero . moveUp ( ) hero . moveLeft ( ) hero . moveUp ( ) her…" at bounding box center [1142, 448] width 468 height 498
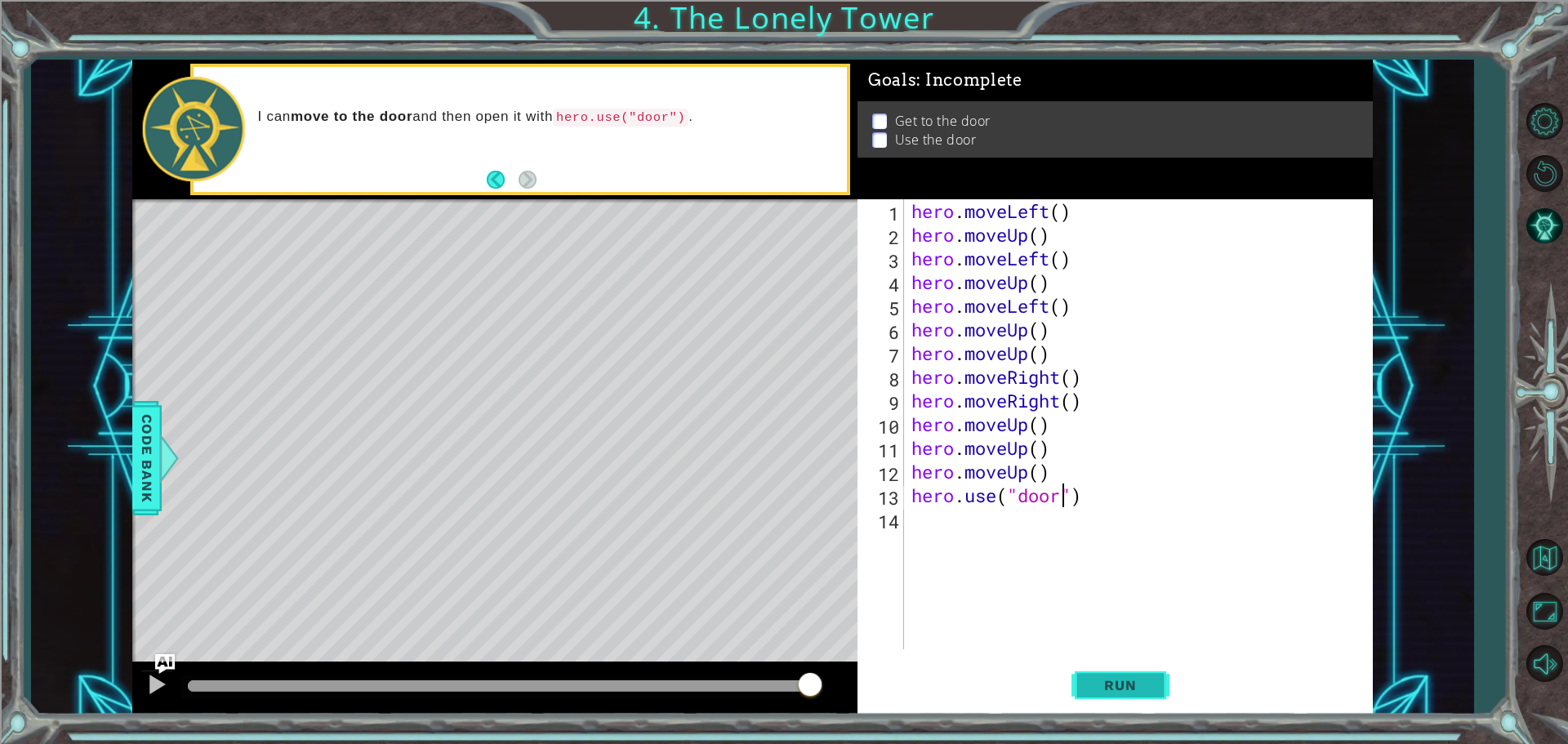
type textarea "hero.use("door")"
click at [1097, 669] on button "Run" at bounding box center [1121, 684] width 98 height 51
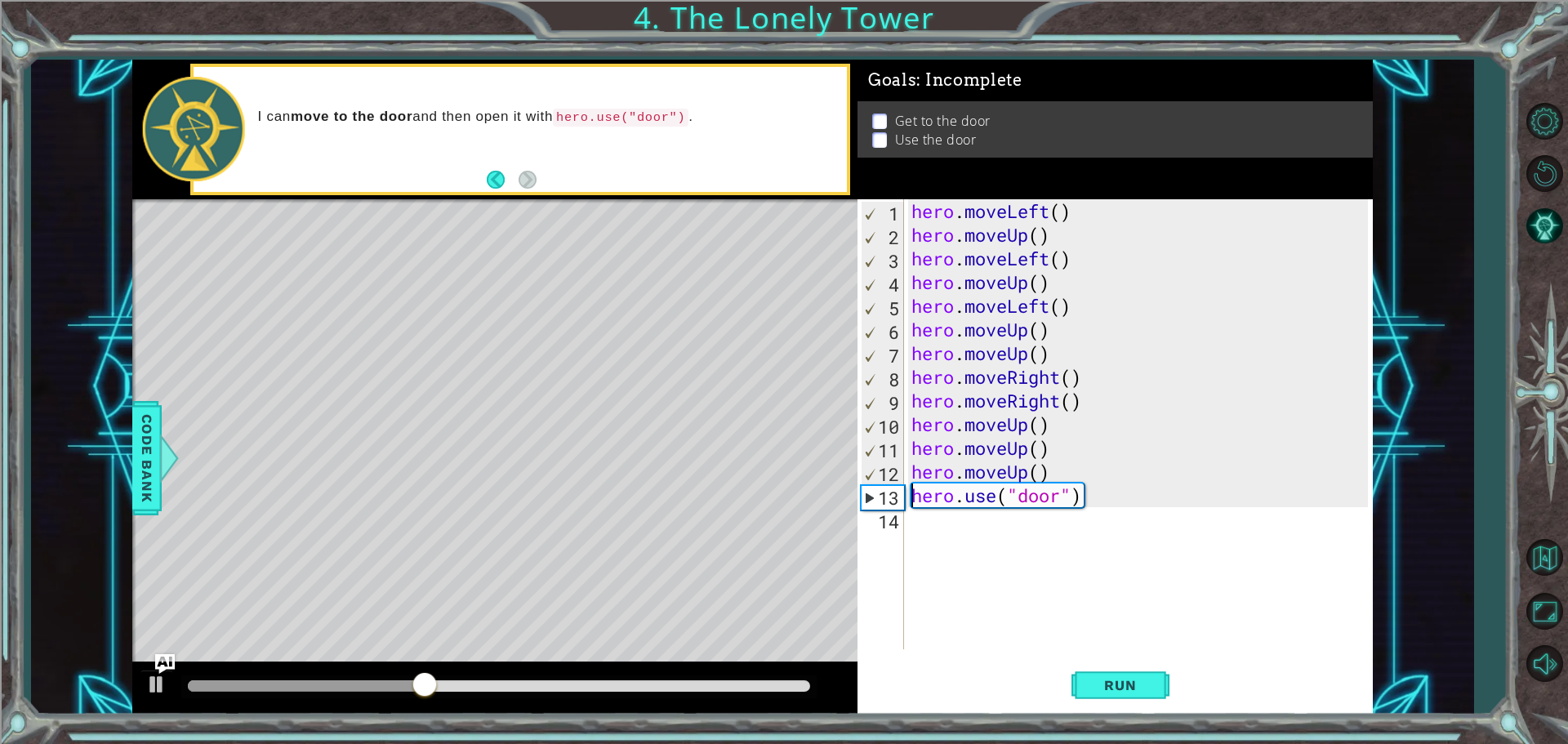
click at [911, 500] on div "hero . moveLeft ( ) hero . moveUp ( ) hero . moveLeft ( ) hero . moveUp ( ) her…" at bounding box center [1142, 448] width 468 height 498
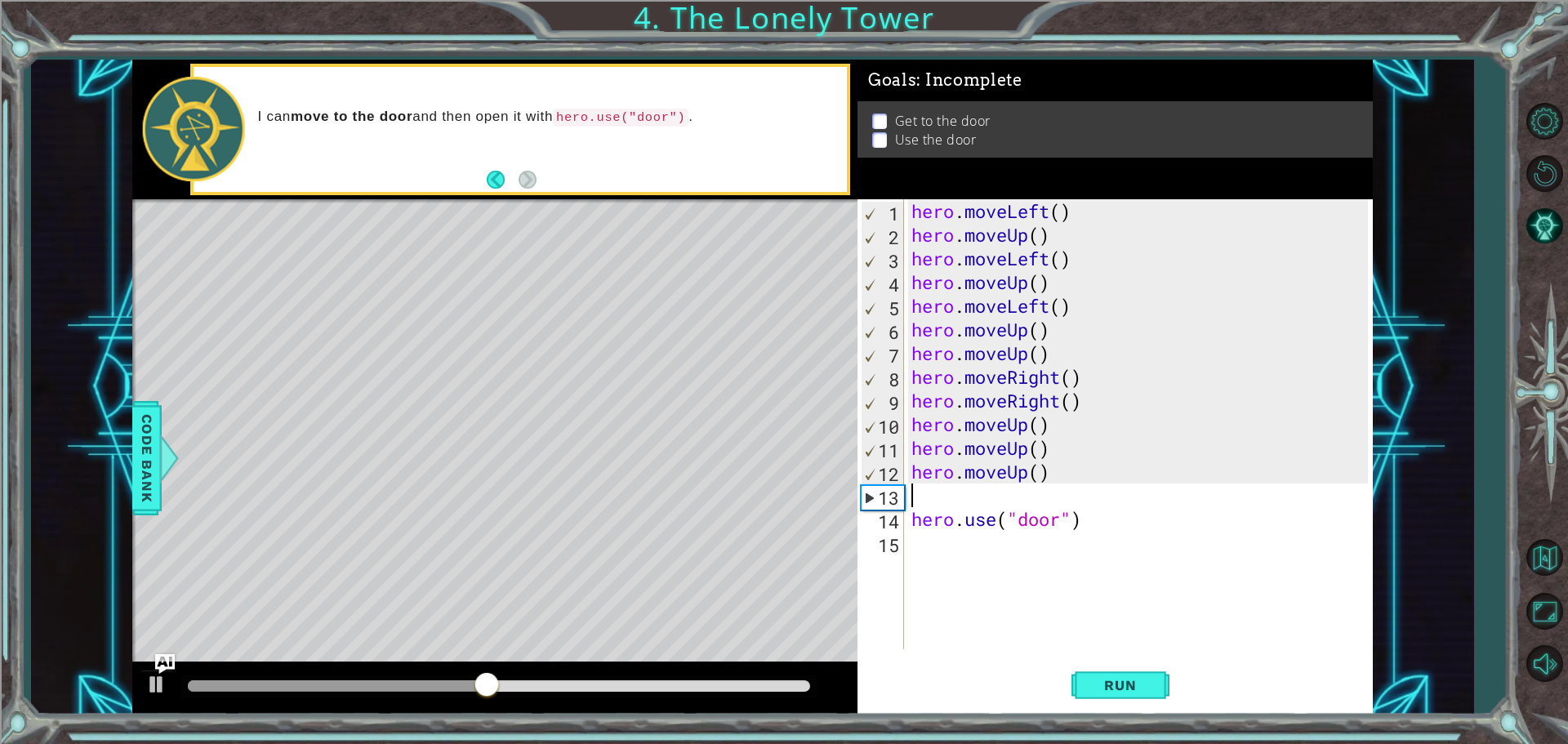
click at [934, 500] on div "hero . moveLeft ( ) hero . moveUp ( ) hero . moveLeft ( ) hero . moveUp ( ) her…" at bounding box center [1142, 448] width 468 height 498
type textarea "h"
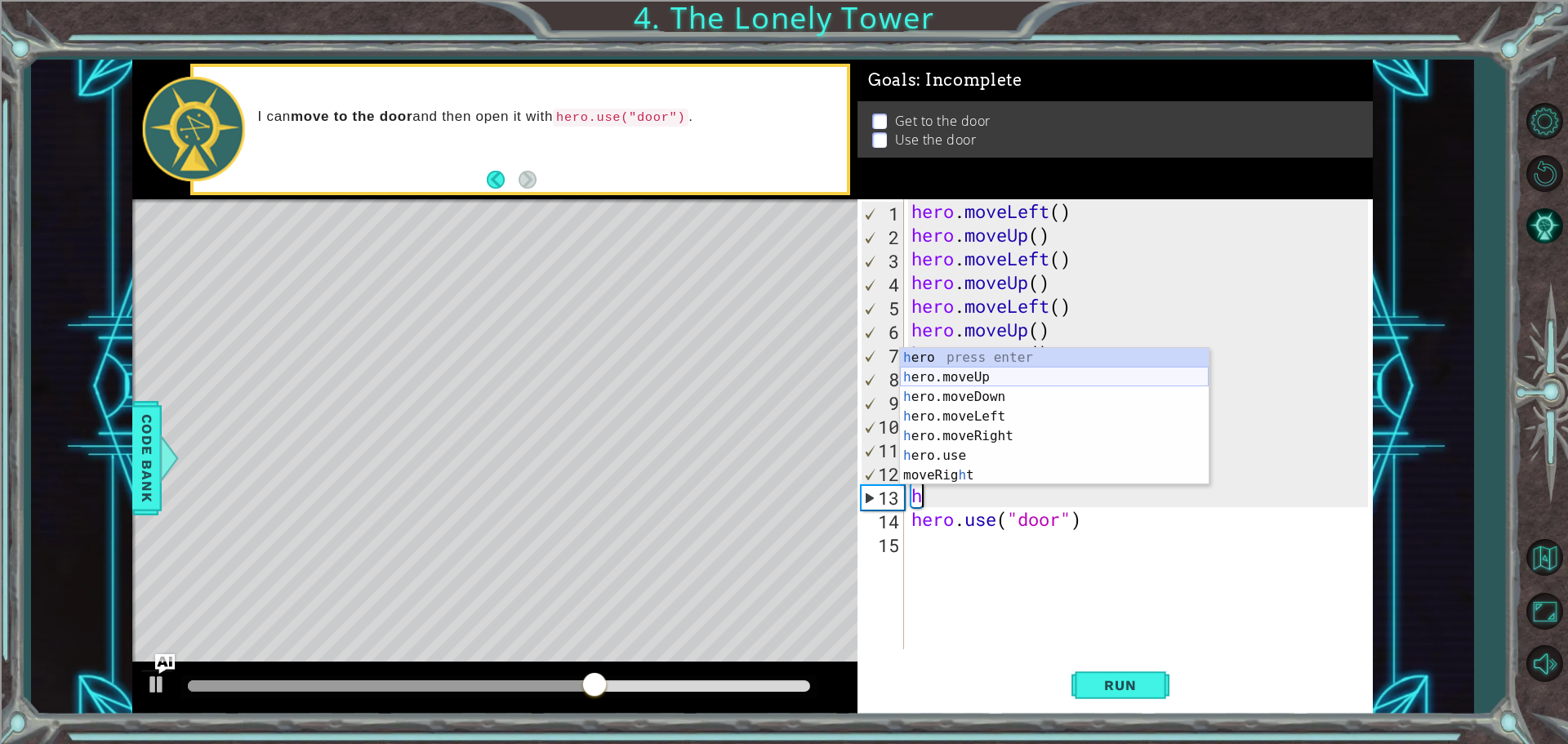
click at [962, 377] on div "h ero press enter h ero.moveUp press enter h ero.moveDown press enter h ero.mov…" at bounding box center [1053, 436] width 309 height 176
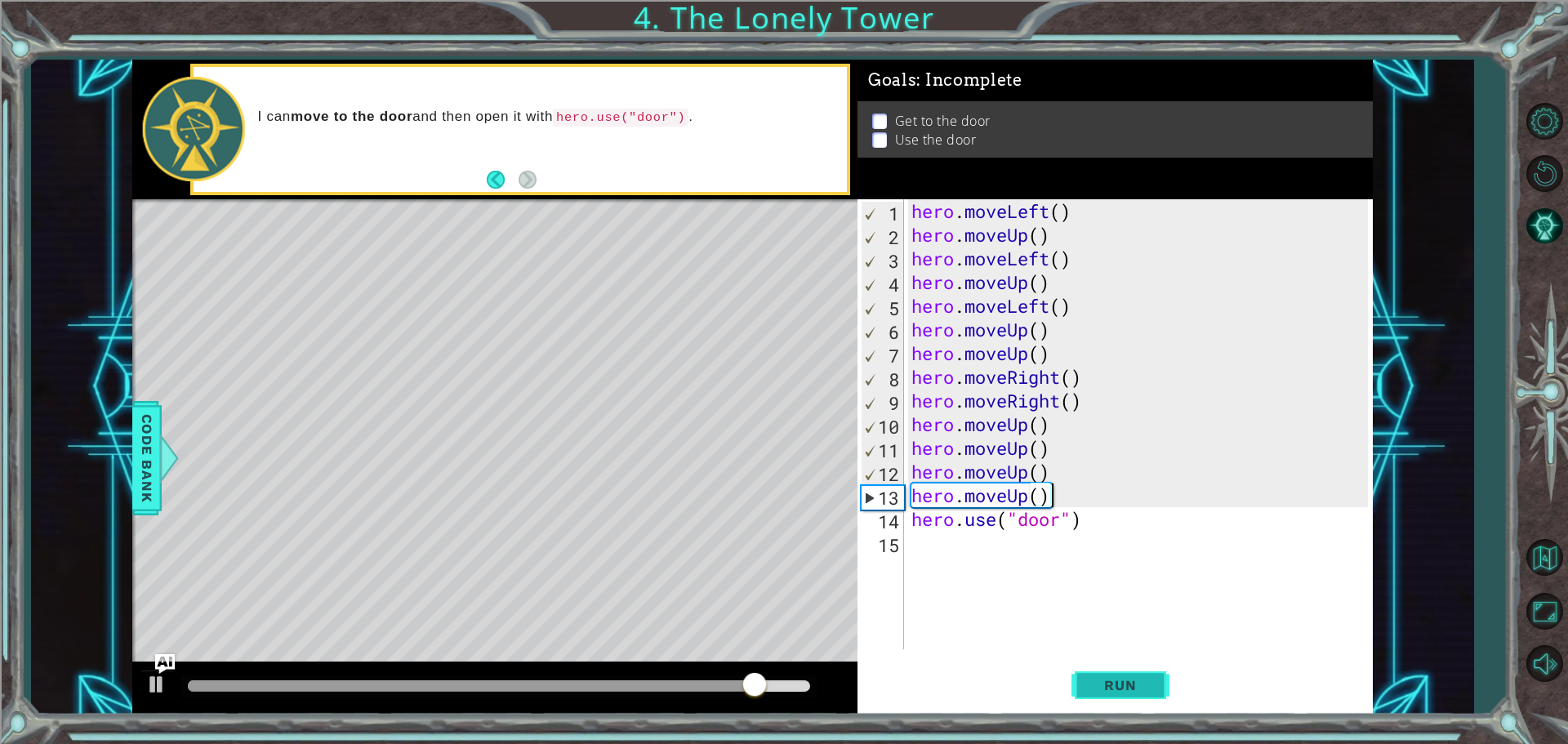
click at [1126, 692] on span "Run" at bounding box center [1120, 685] width 64 height 16
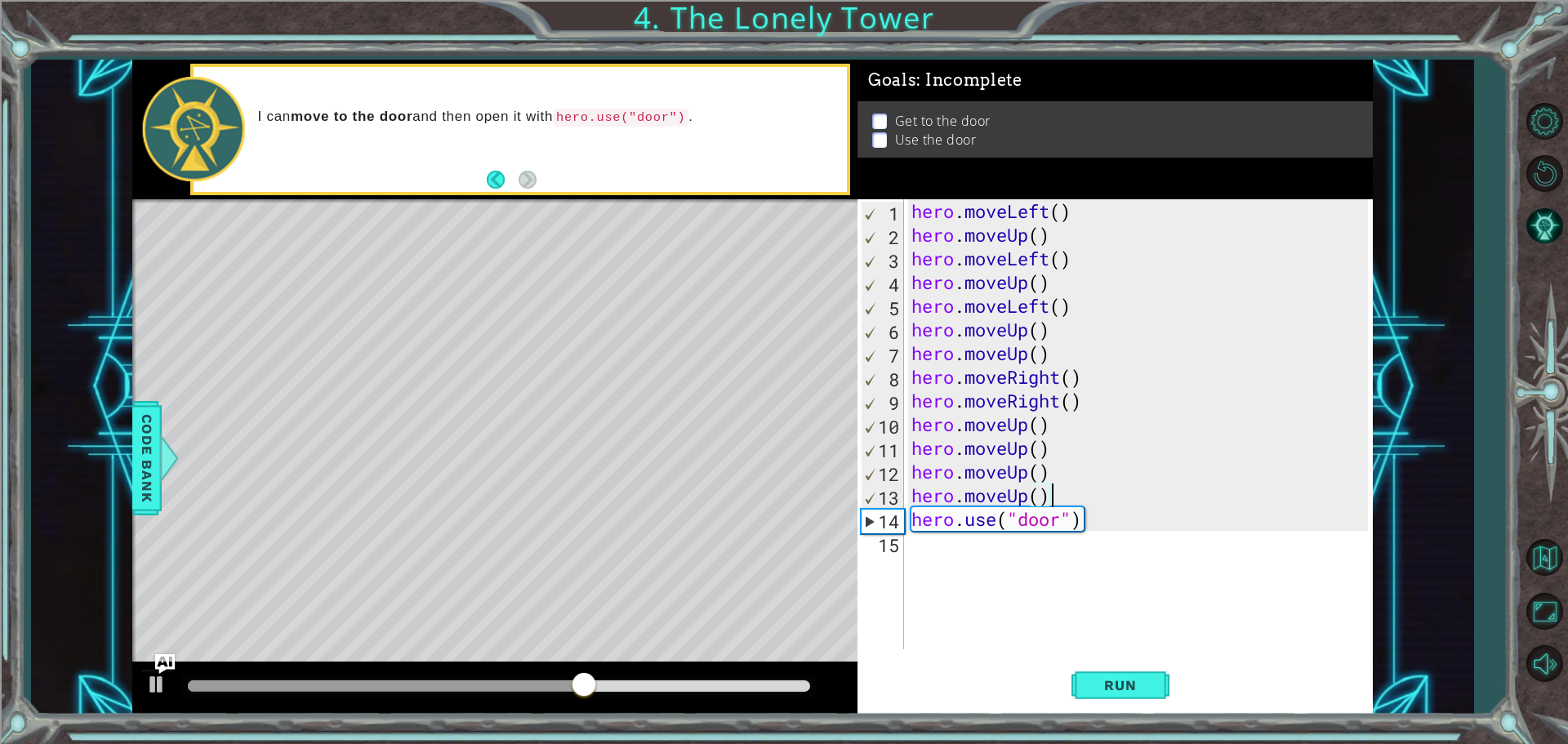
click at [482, 183] on div "I can move to the door and then open it with hero.use("door") ." at bounding box center [519, 130] width 653 height 125
click at [498, 181] on button "Back" at bounding box center [502, 179] width 32 height 18
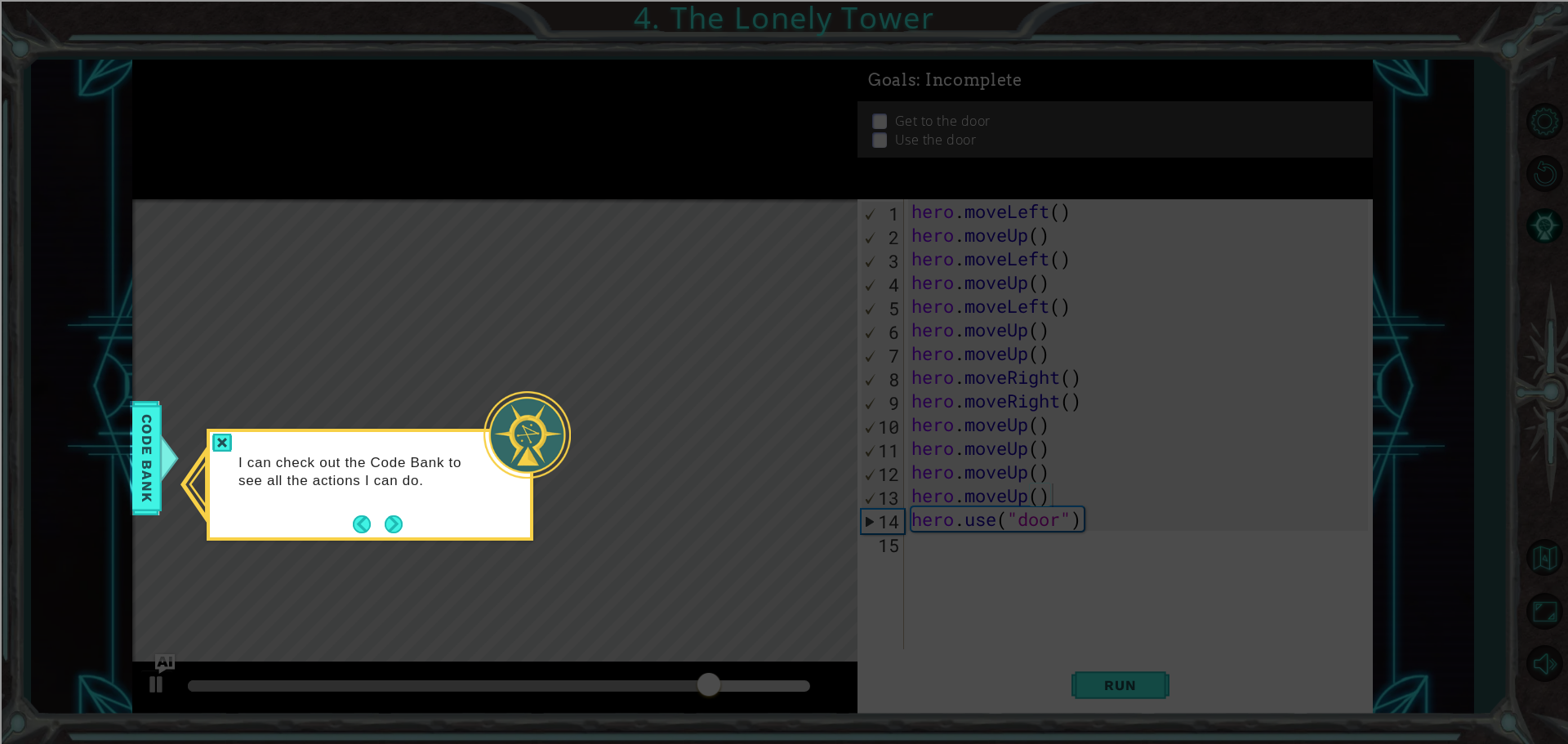
click at [125, 460] on div "1 ההההההההההההההההההההההההההההההההההההההההההההההההההההההההההההההההההההההההההההה…" at bounding box center [784, 372] width 1568 height 744
click at [164, 450] on div at bounding box center [156, 458] width 20 height 49
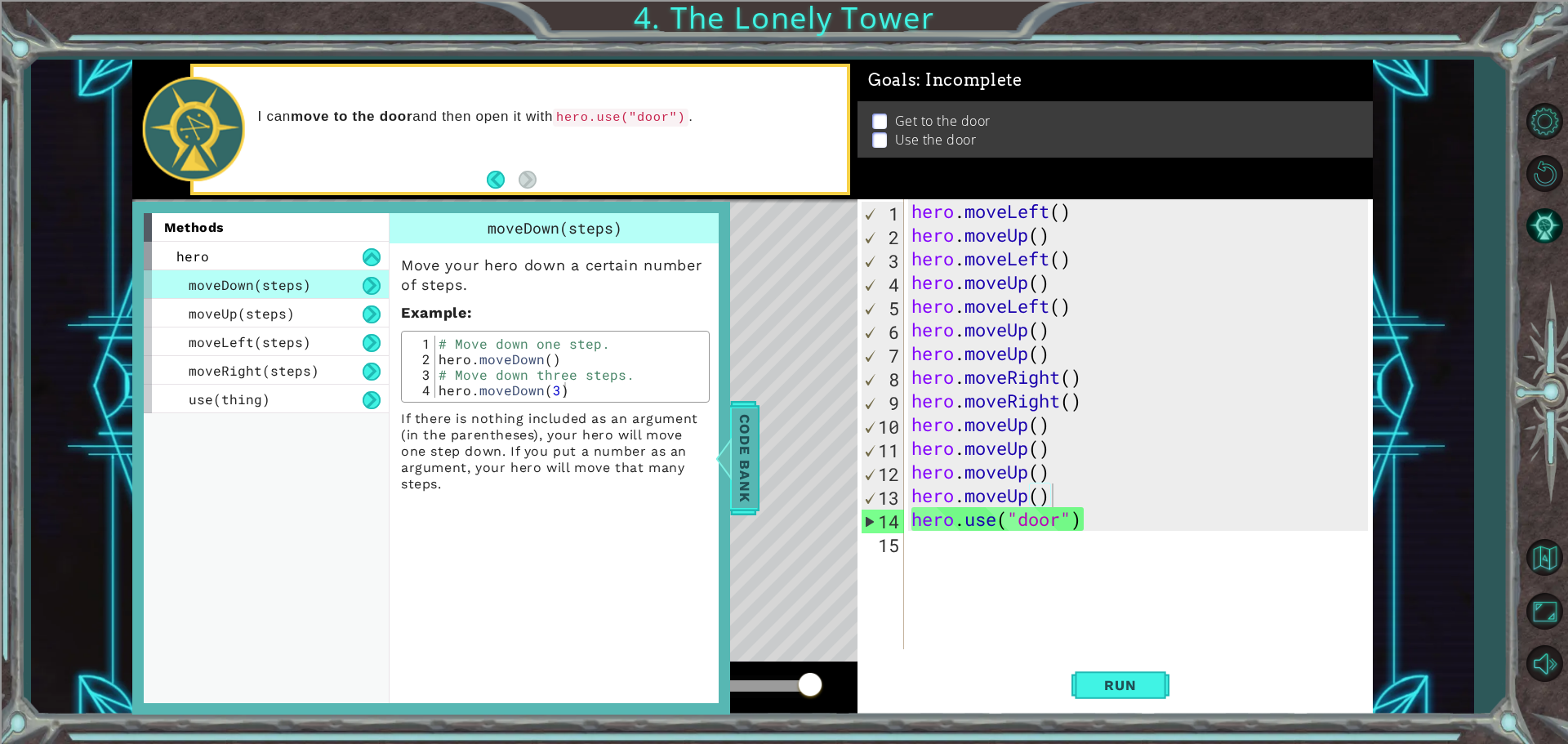
click at [746, 441] on span "Code Bank" at bounding box center [737, 458] width 26 height 100
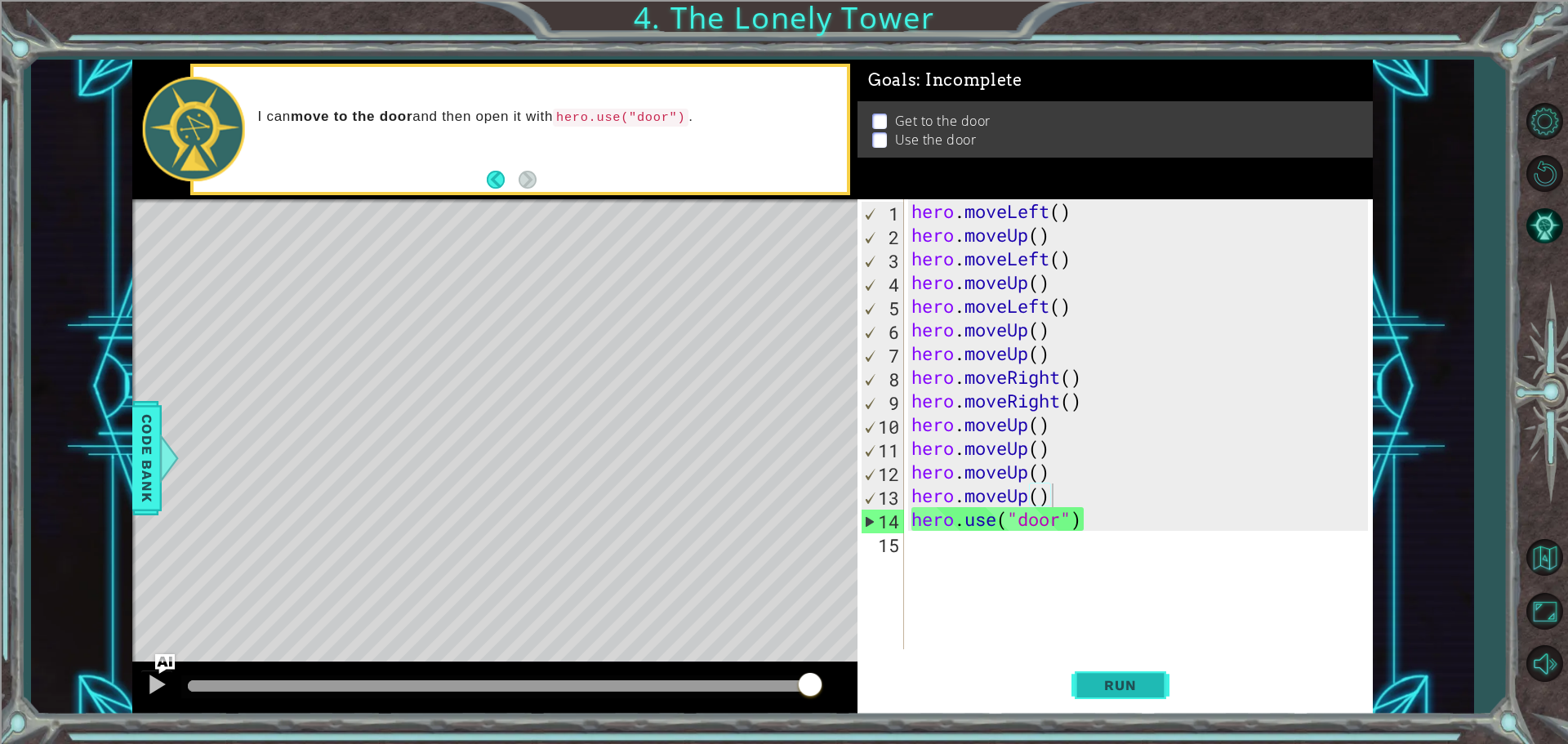
click at [1099, 673] on button "Run" at bounding box center [1121, 684] width 98 height 51
click at [596, 346] on div "Level Map" at bounding box center [510, 440] width 754 height 481
type textarea "hero.use("door")"
click at [910, 514] on div "hero . moveLeft ( ) hero . moveUp ( ) hero . moveLeft ( ) hero . moveUp ( ) her…" at bounding box center [1142, 448] width 468 height 498
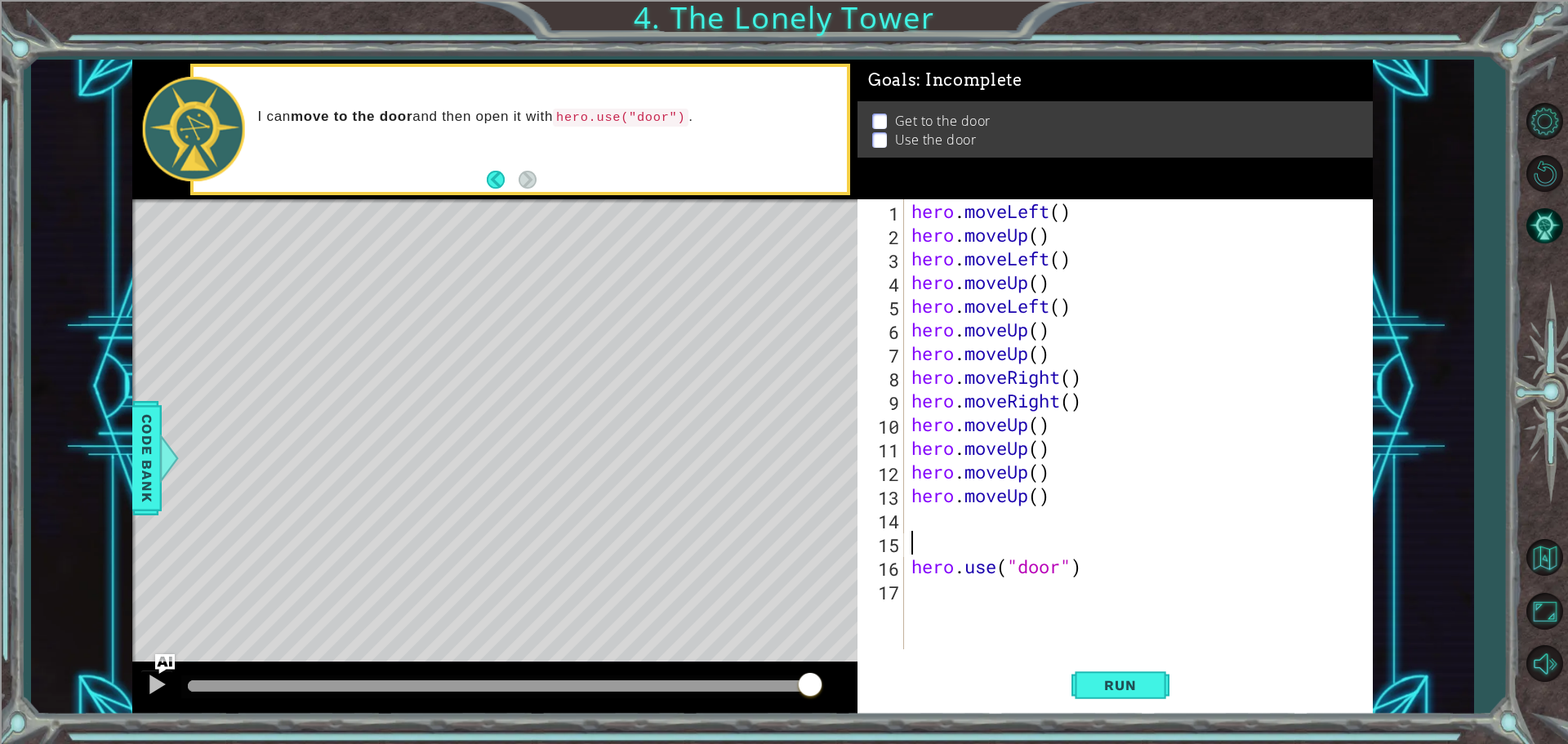
click at [919, 532] on div "hero . moveLeft ( ) hero . moveUp ( ) hero . moveLeft ( ) hero . moveUp ( ) her…" at bounding box center [1142, 448] width 468 height 498
click at [926, 522] on div "hero . moveLeft ( ) hero . moveUp ( ) hero . moveLeft ( ) hero . moveUp ( ) her…" at bounding box center [1142, 448] width 468 height 498
type textarea "h"
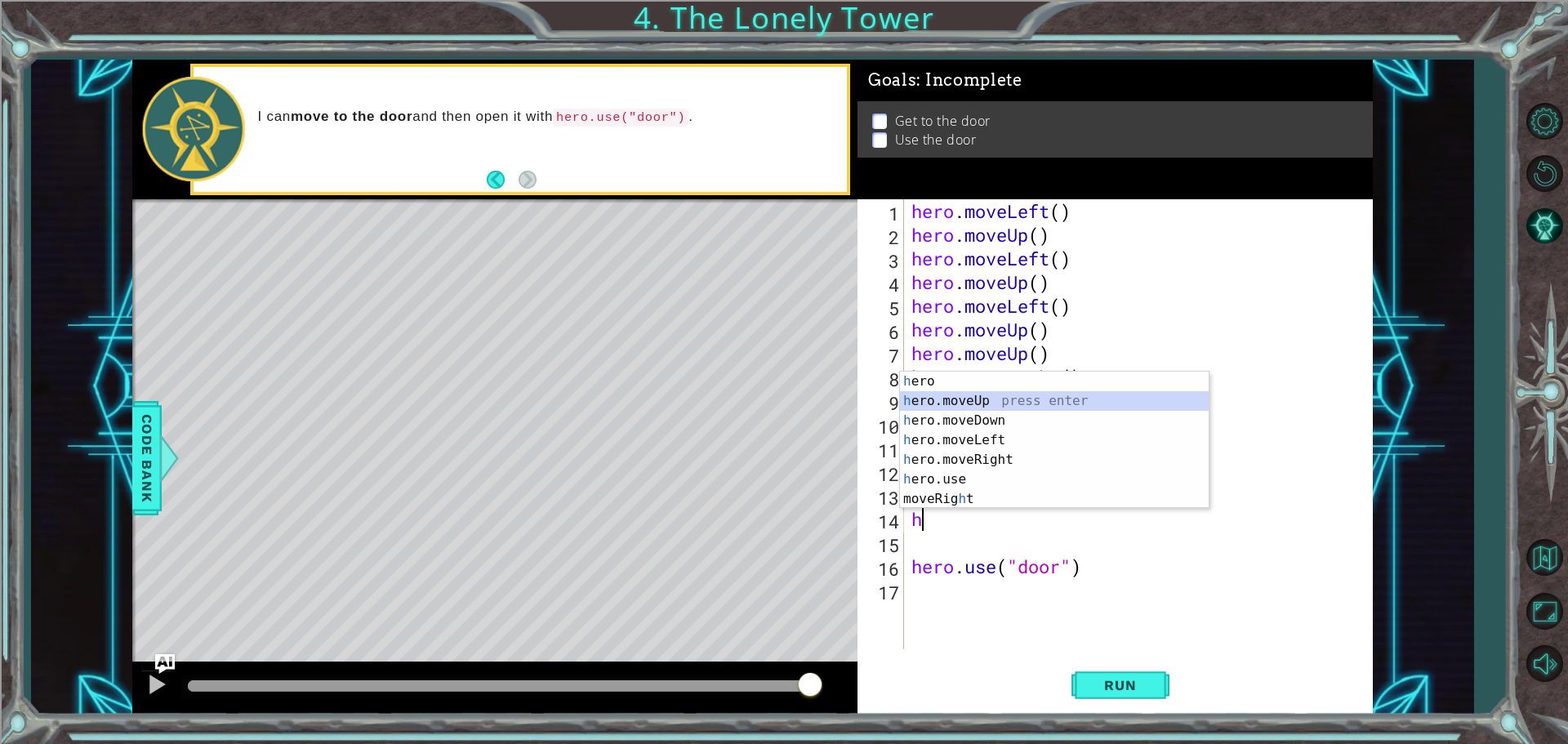
click at [971, 399] on div "h ero press enter h ero.moveUp press enter h ero.moveDown press enter h ero.mov…" at bounding box center [1053, 459] width 309 height 176
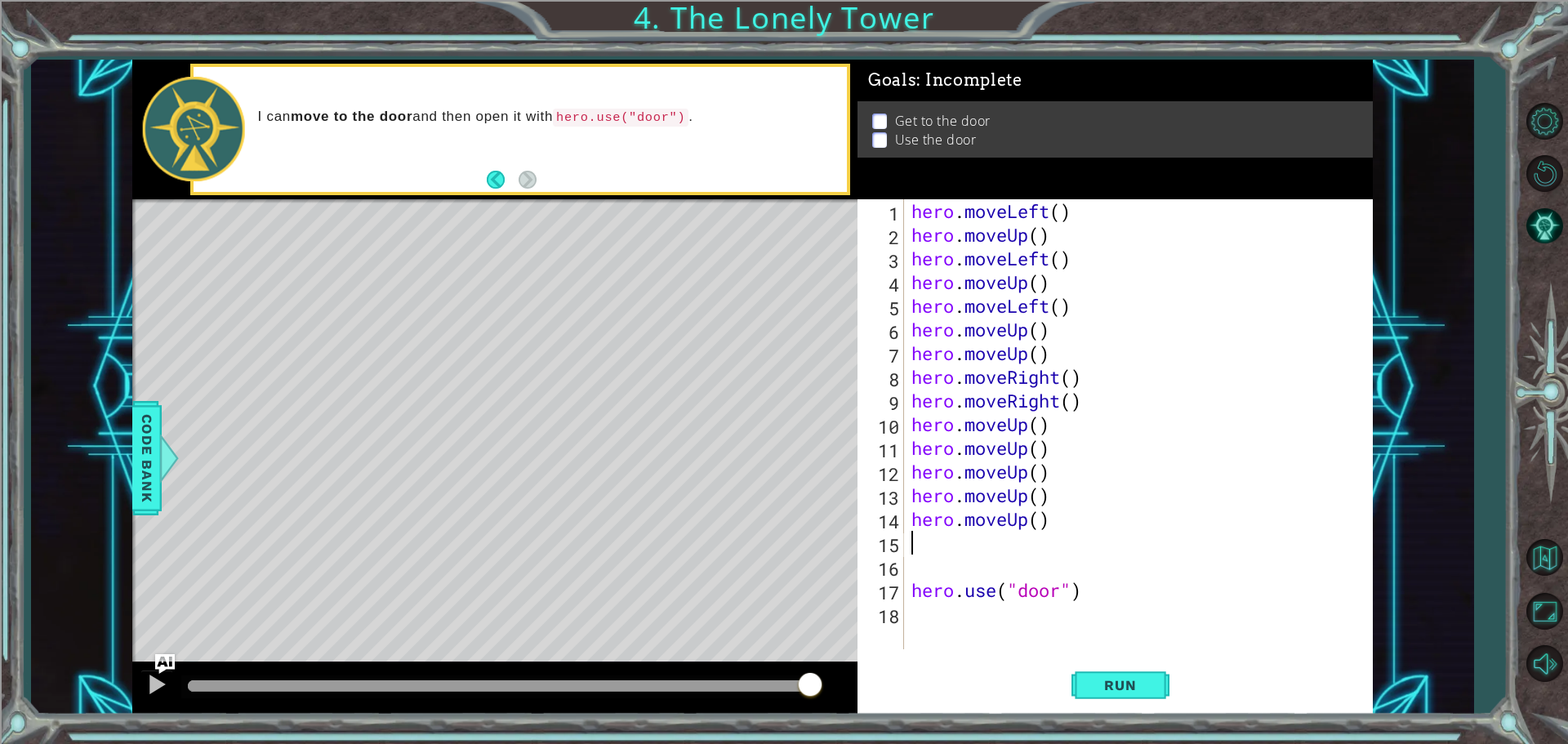
click at [953, 547] on div "hero . moveLeft ( ) hero . moveUp ( ) hero . moveLeft ( ) hero . moveUp ( ) her…" at bounding box center [1142, 448] width 468 height 498
type textarea "h"
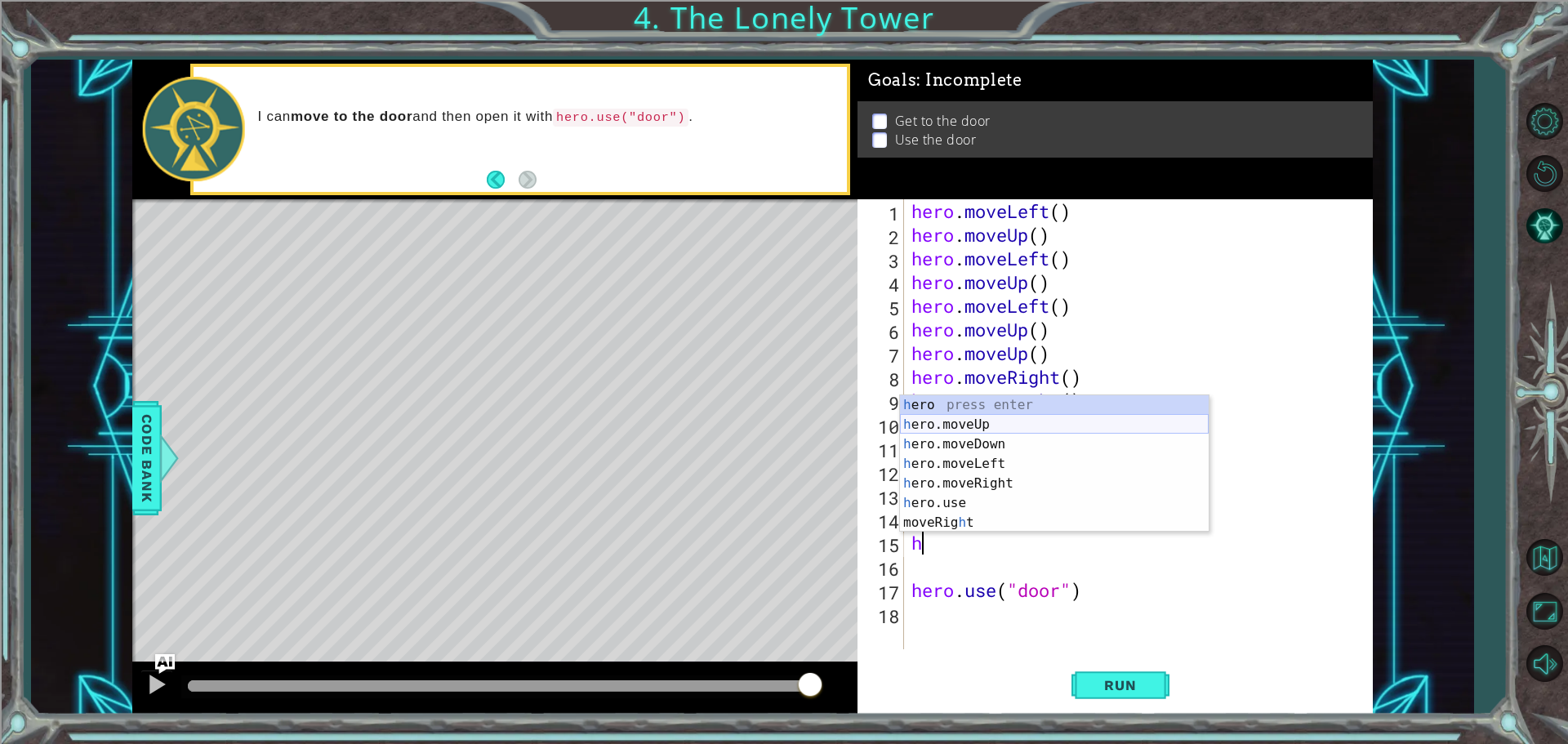
click at [966, 420] on div "h ero press enter h ero.moveUp press enter h ero.moveDown press enter h ero.mov…" at bounding box center [1053, 483] width 309 height 176
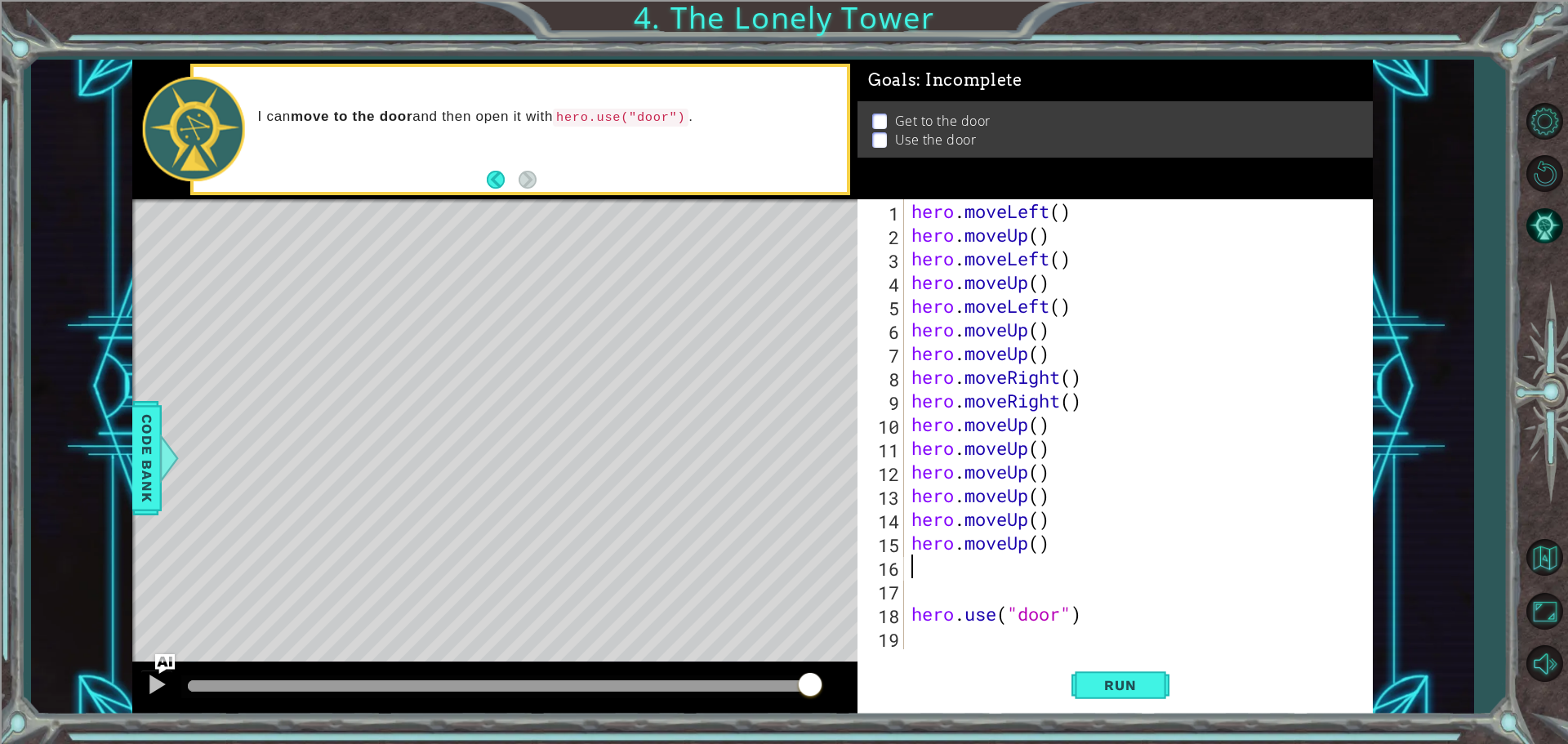
type textarea "h"
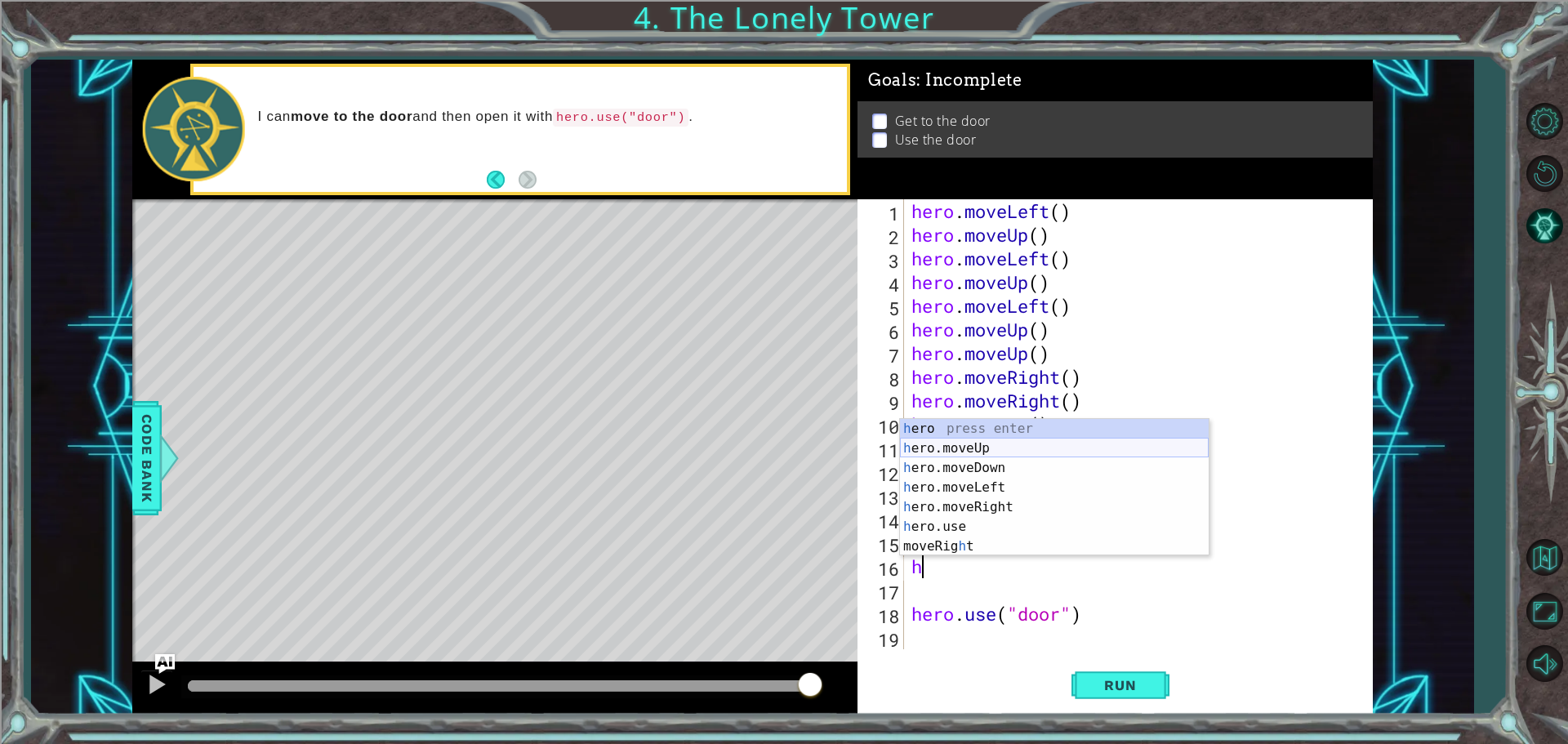
drag, startPoint x: 956, startPoint y: 447, endPoint x: 950, endPoint y: 478, distance: 31.6
click at [957, 447] on div "h ero press enter h ero.moveUp press enter h ero.moveDown press enter h ero.mov…" at bounding box center [1053, 506] width 309 height 176
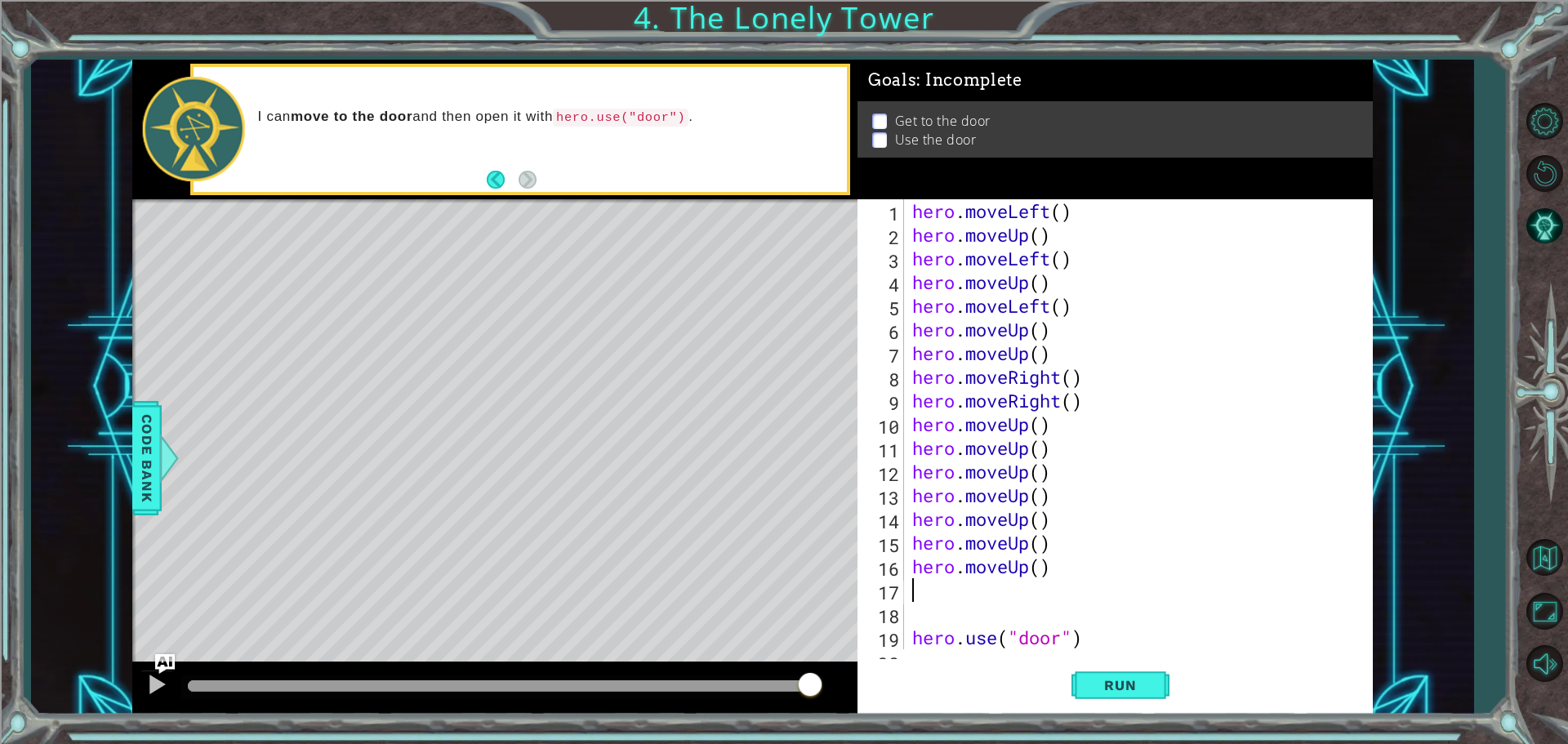
type textarea "h"
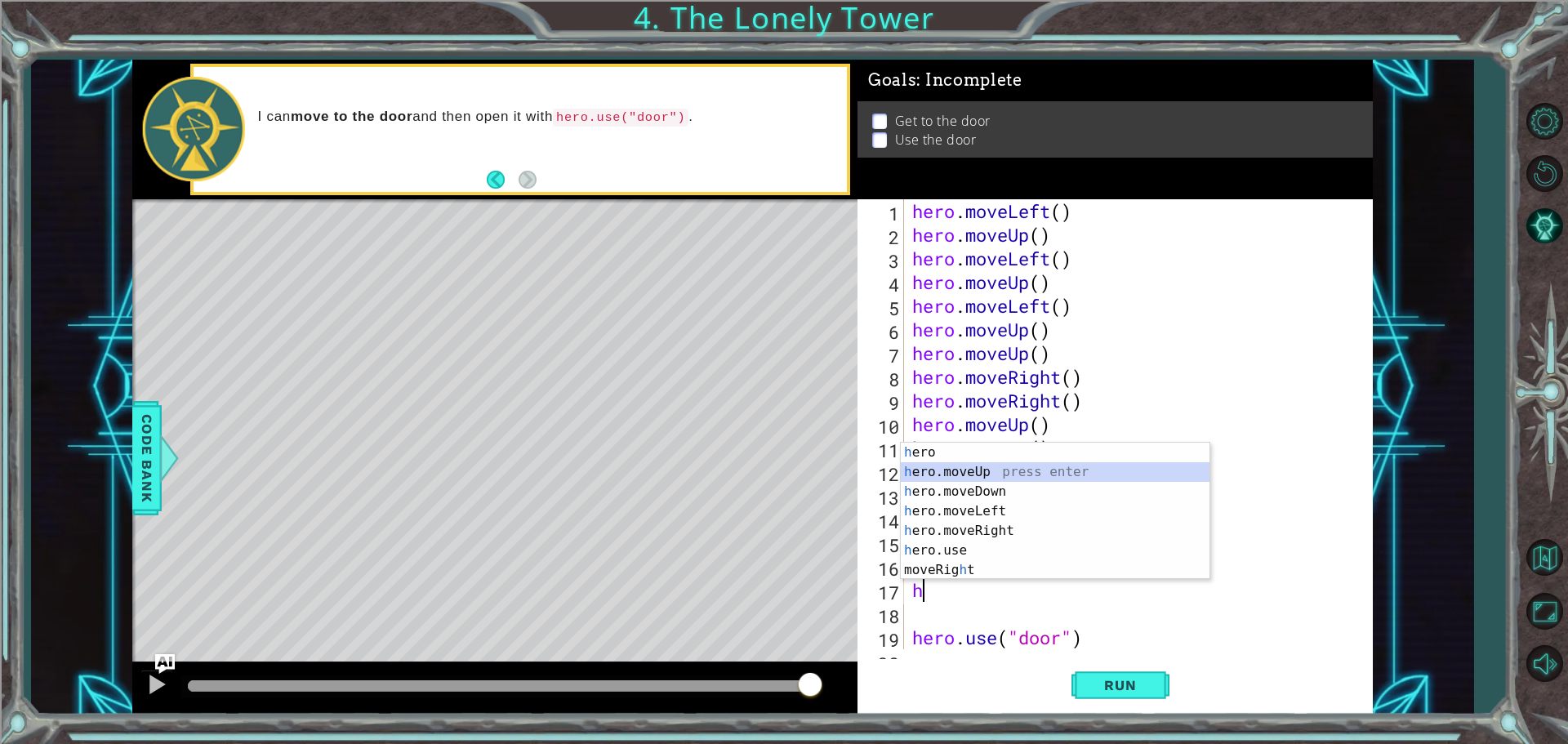
click at [931, 470] on div "h ero press enter h ero.moveUp press enter h ero.moveDown press enter h ero.mov…" at bounding box center [1054, 530] width 309 height 176
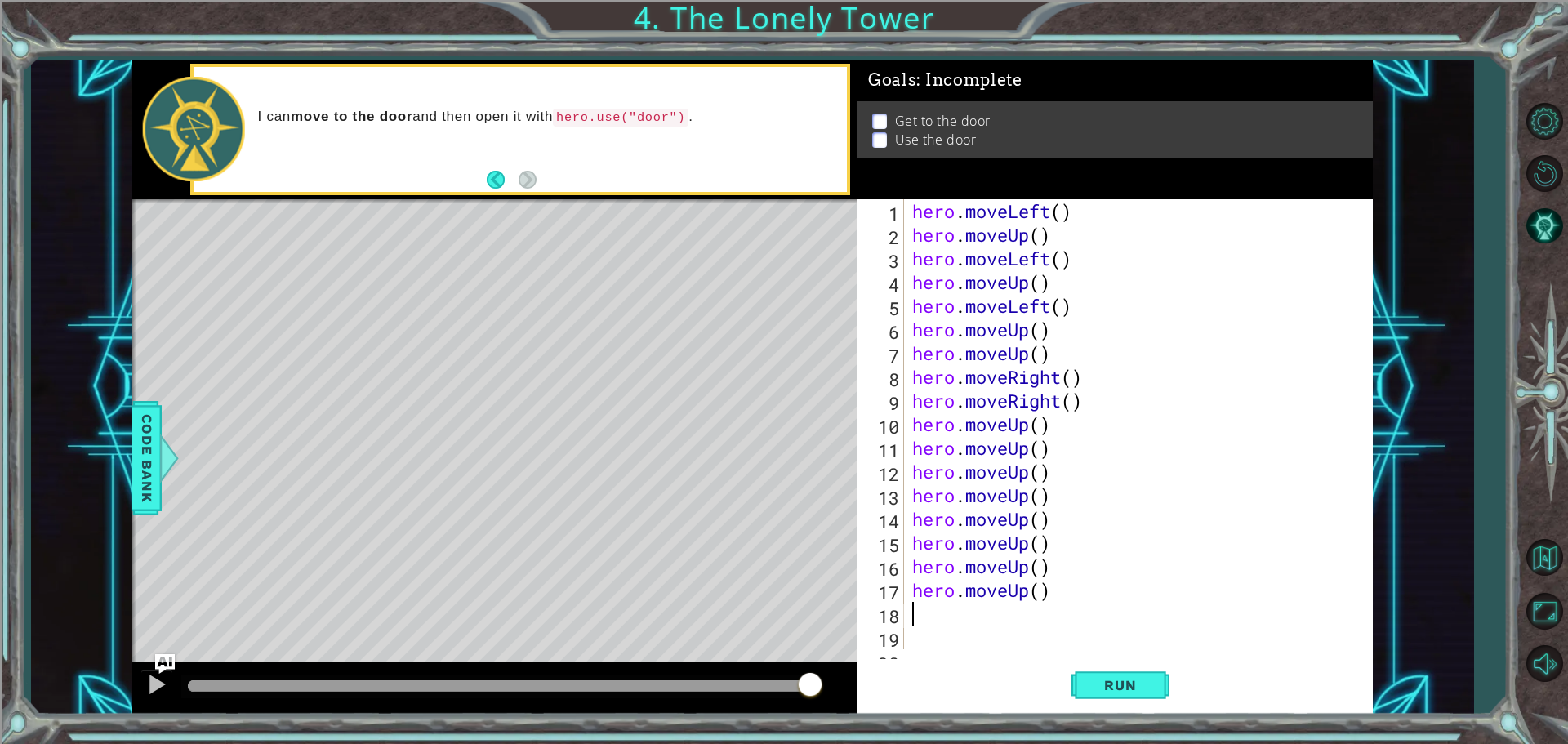
type textarea "h"
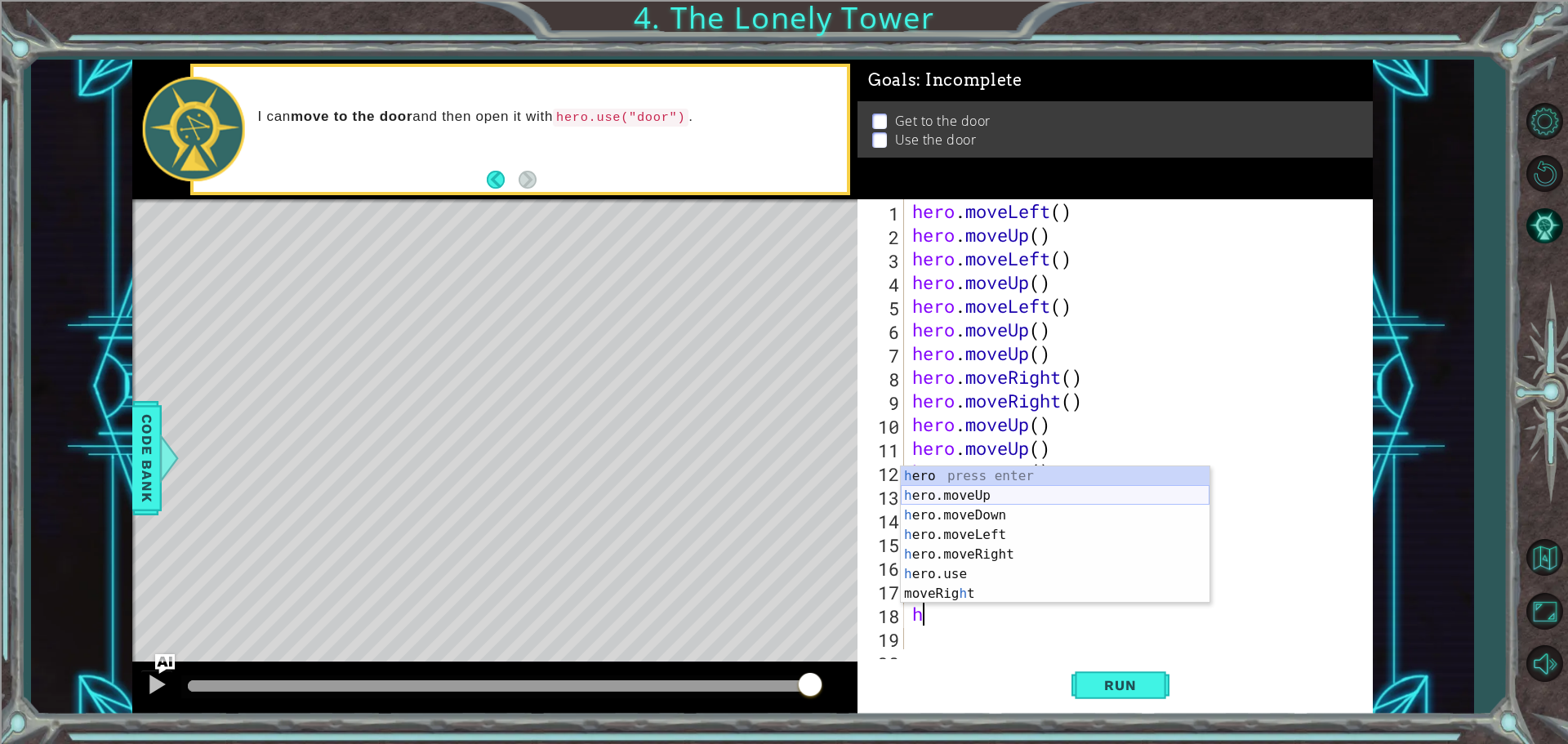
click at [940, 500] on div "h ero press enter h ero.moveUp press enter h ero.moveDown press enter h ero.mov…" at bounding box center [1054, 554] width 309 height 176
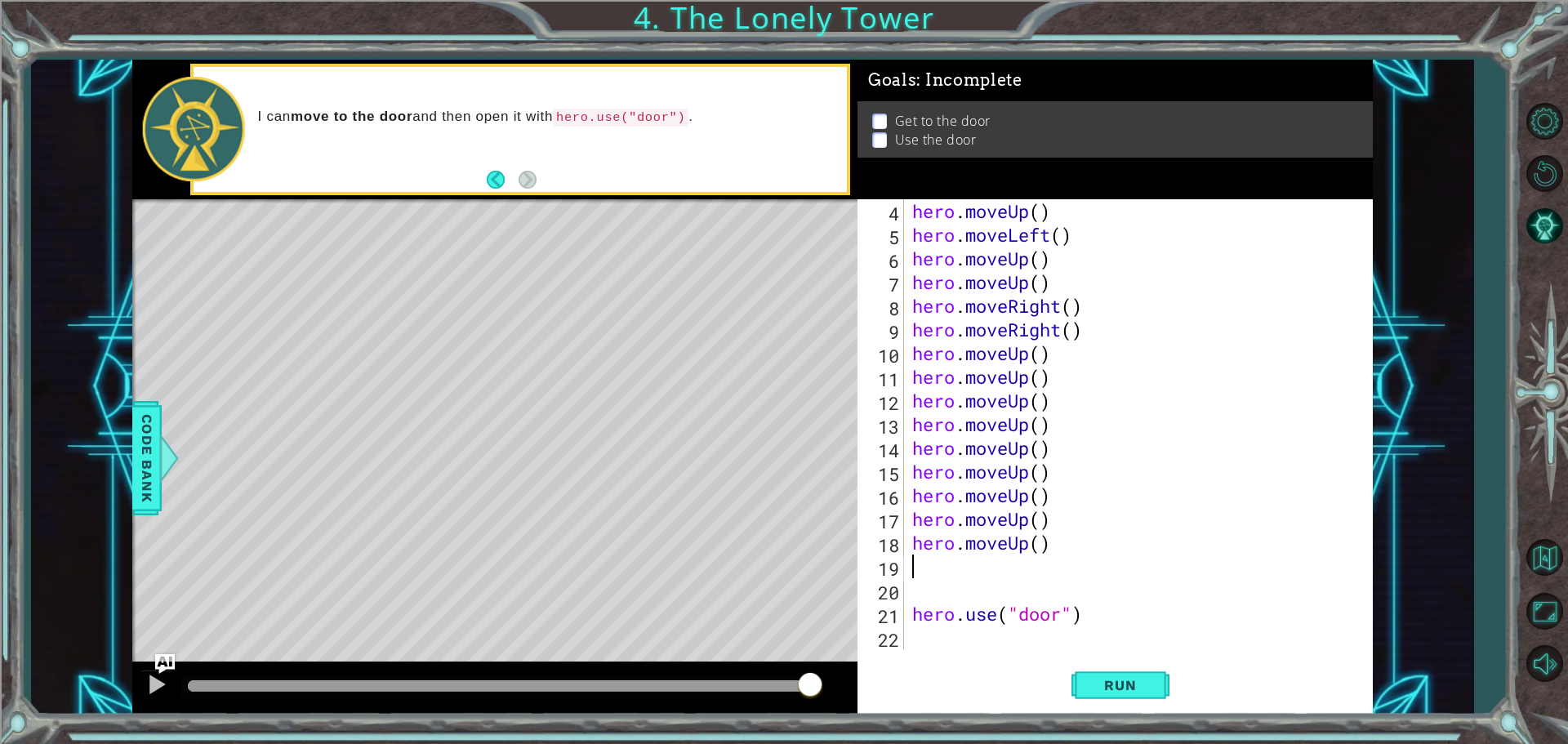
scroll to position [71, 0]
click at [909, 614] on div "hero . moveUp ( ) hero . moveLeft ( ) hero . moveUp ( ) hero . moveUp ( ) hero …" at bounding box center [1136, 448] width 455 height 498
click at [1131, 670] on button "Run" at bounding box center [1121, 684] width 98 height 51
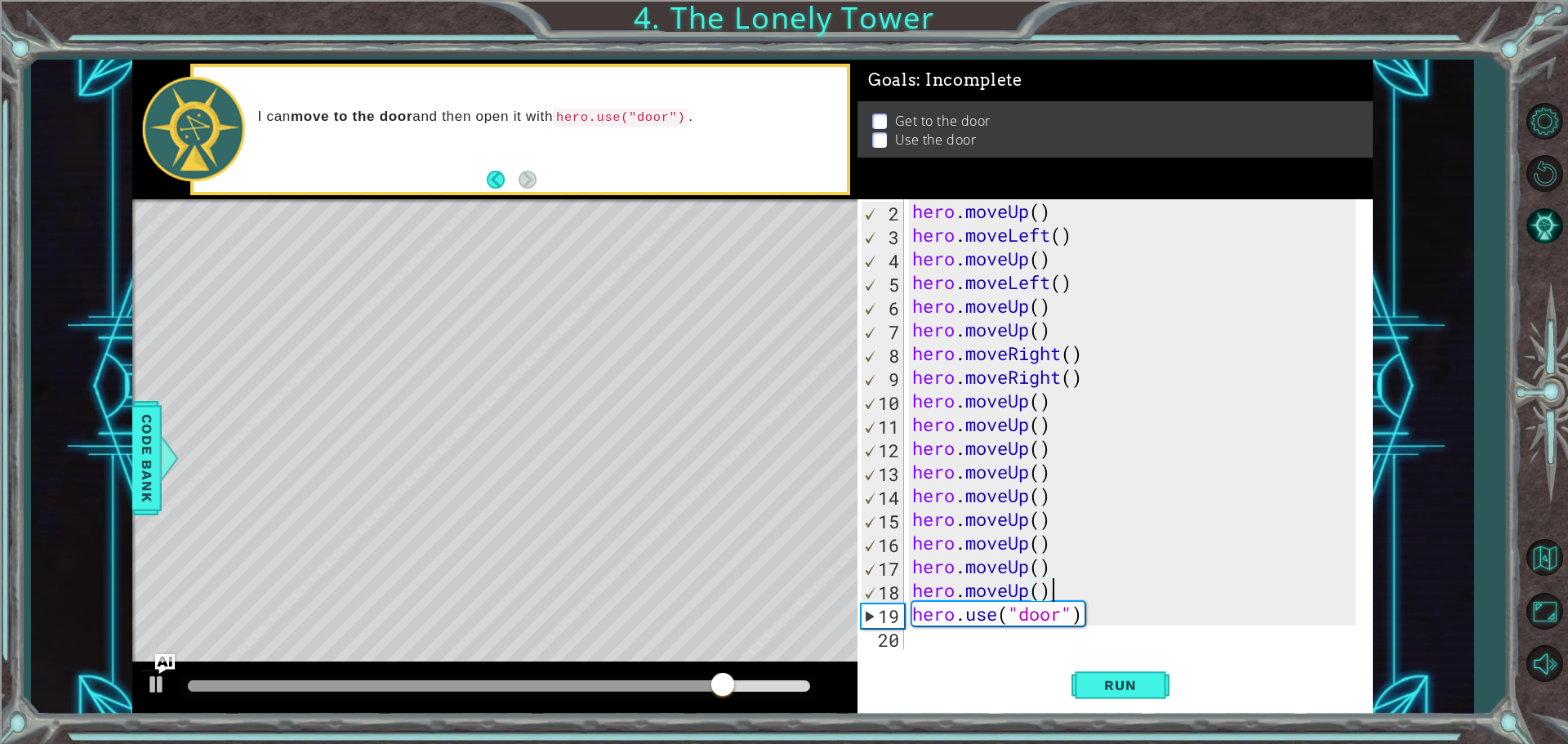
click at [1104, 592] on div "hero . moveUp ( ) hero . moveLeft ( ) hero . moveUp ( ) hero . moveLeft ( ) her…" at bounding box center [1136, 448] width 455 height 498
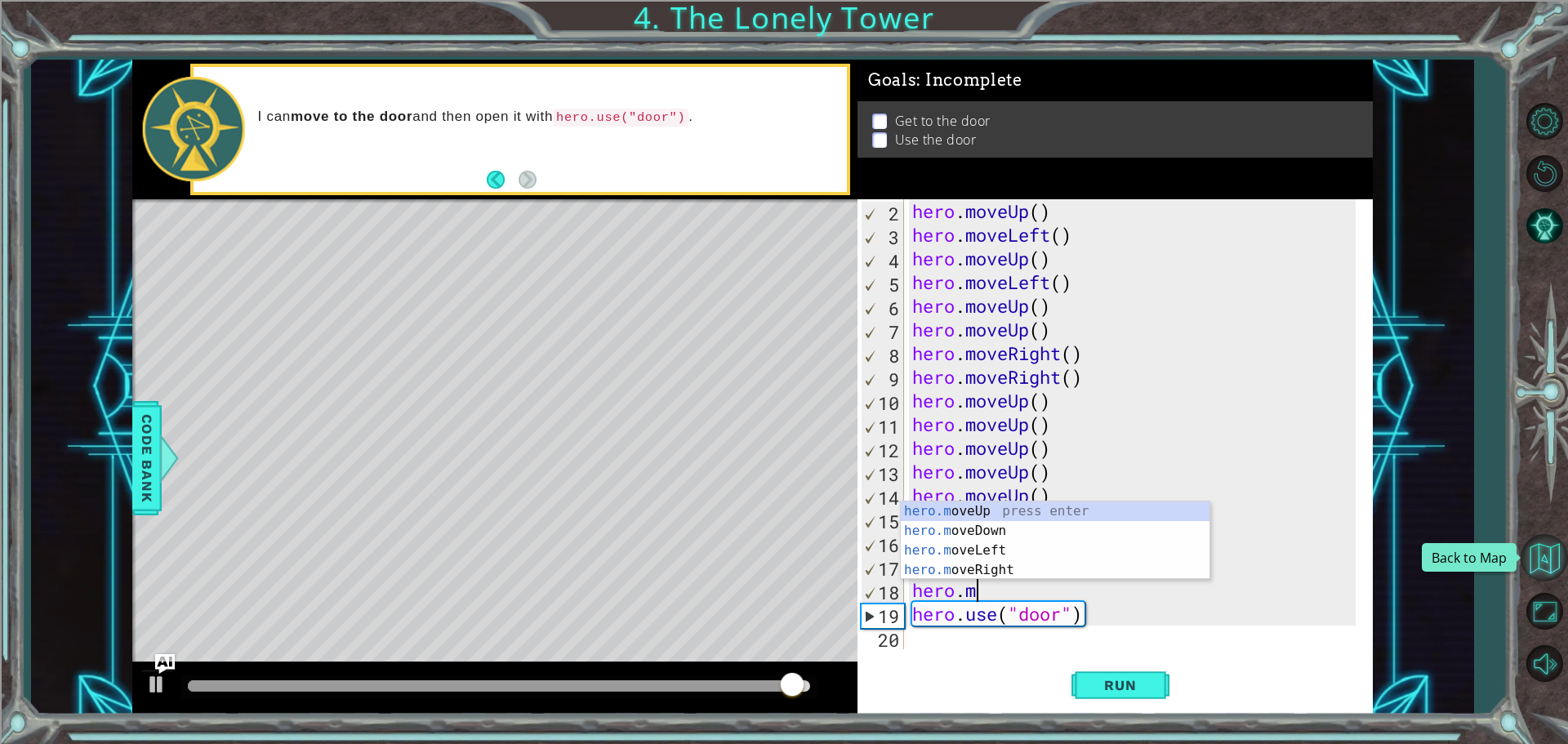
type textarea "h"
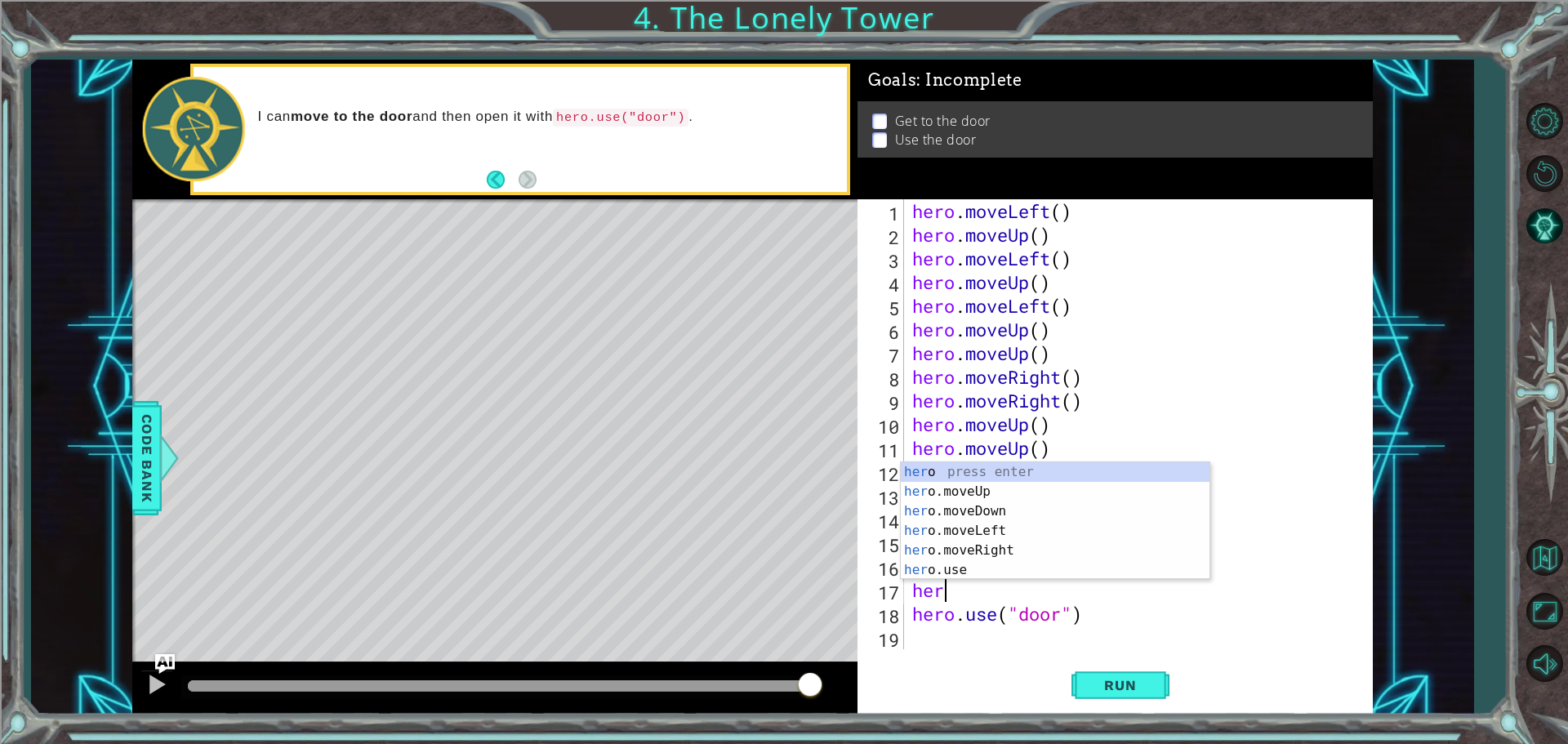
type textarea "h"
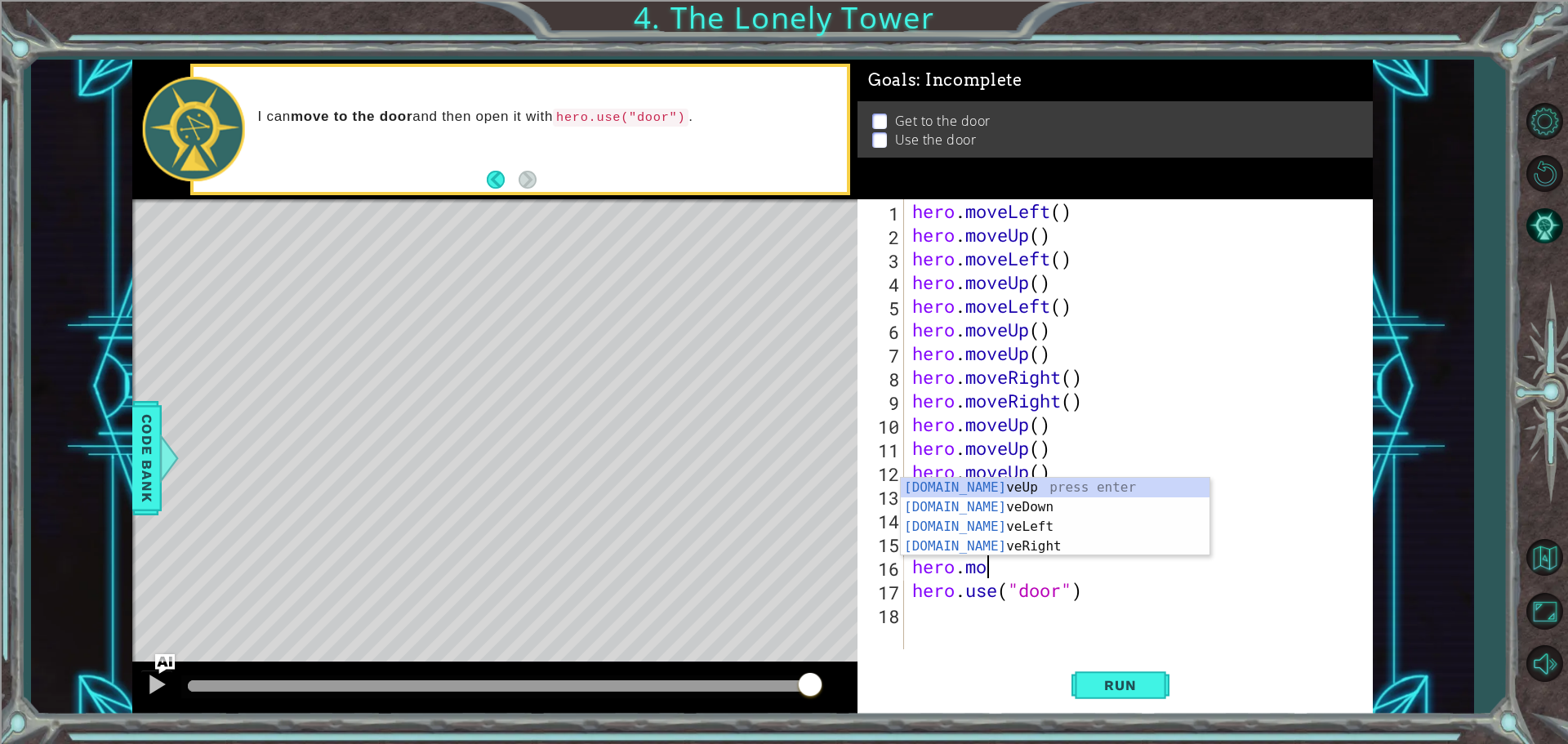
type textarea "h"
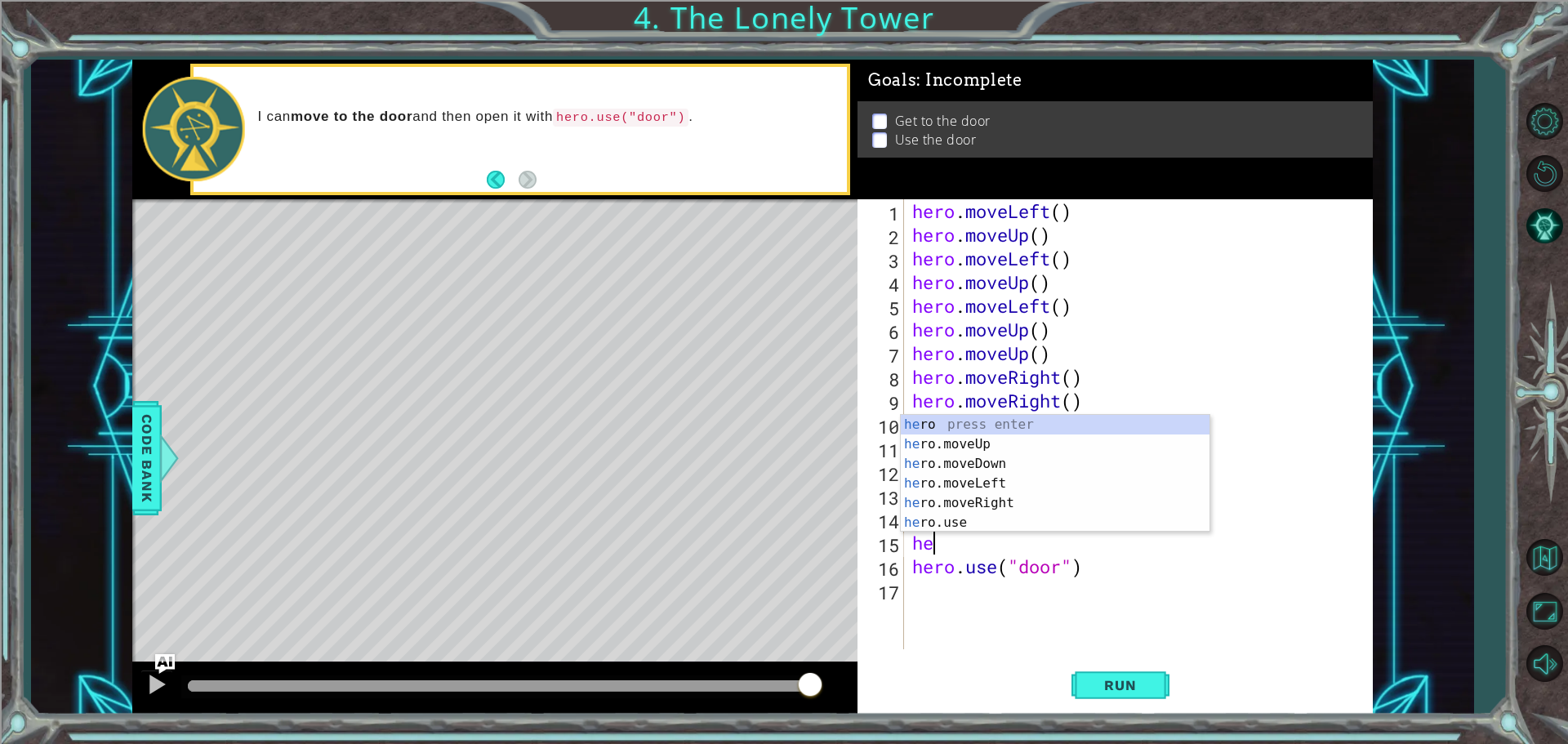
type textarea "h"
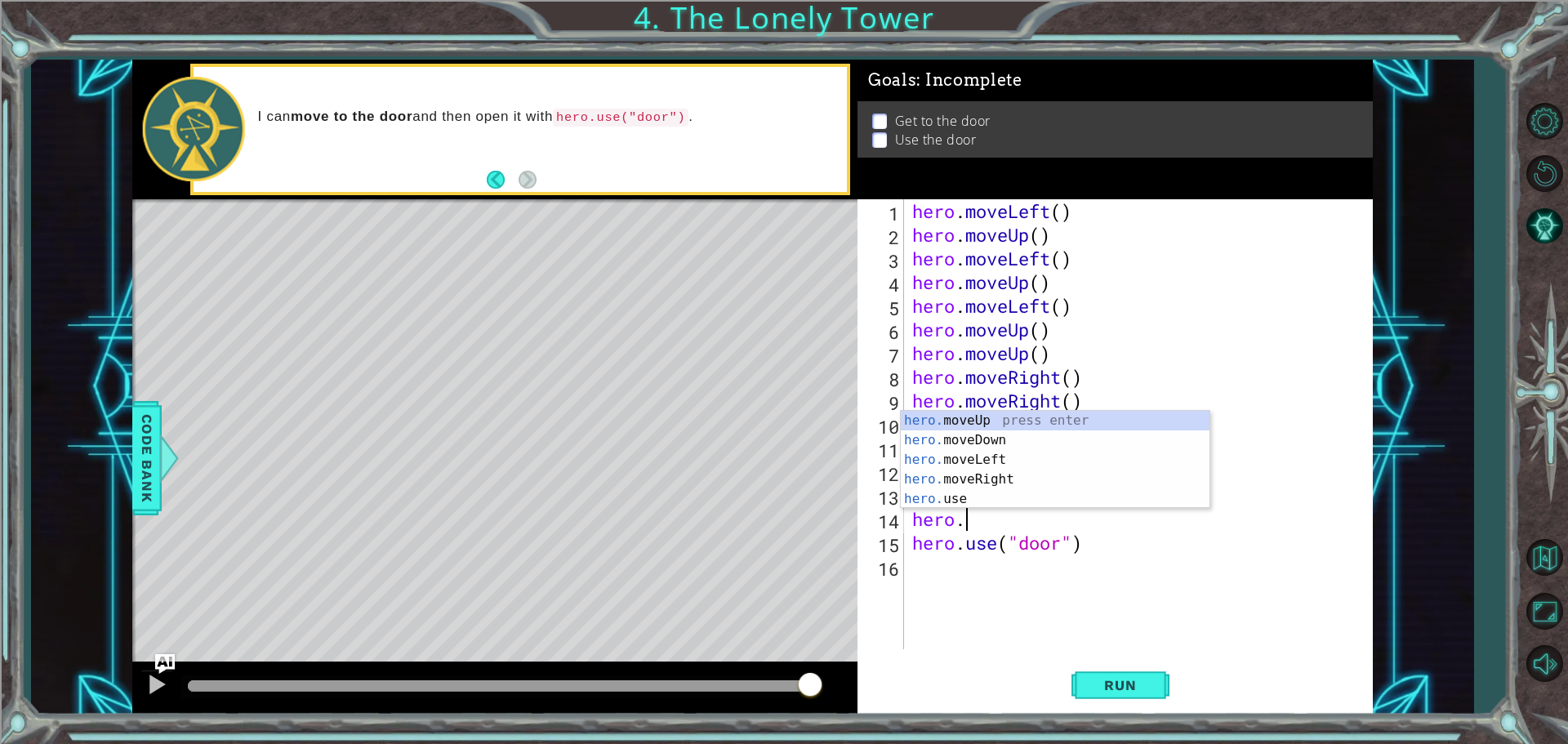
type textarea "h"
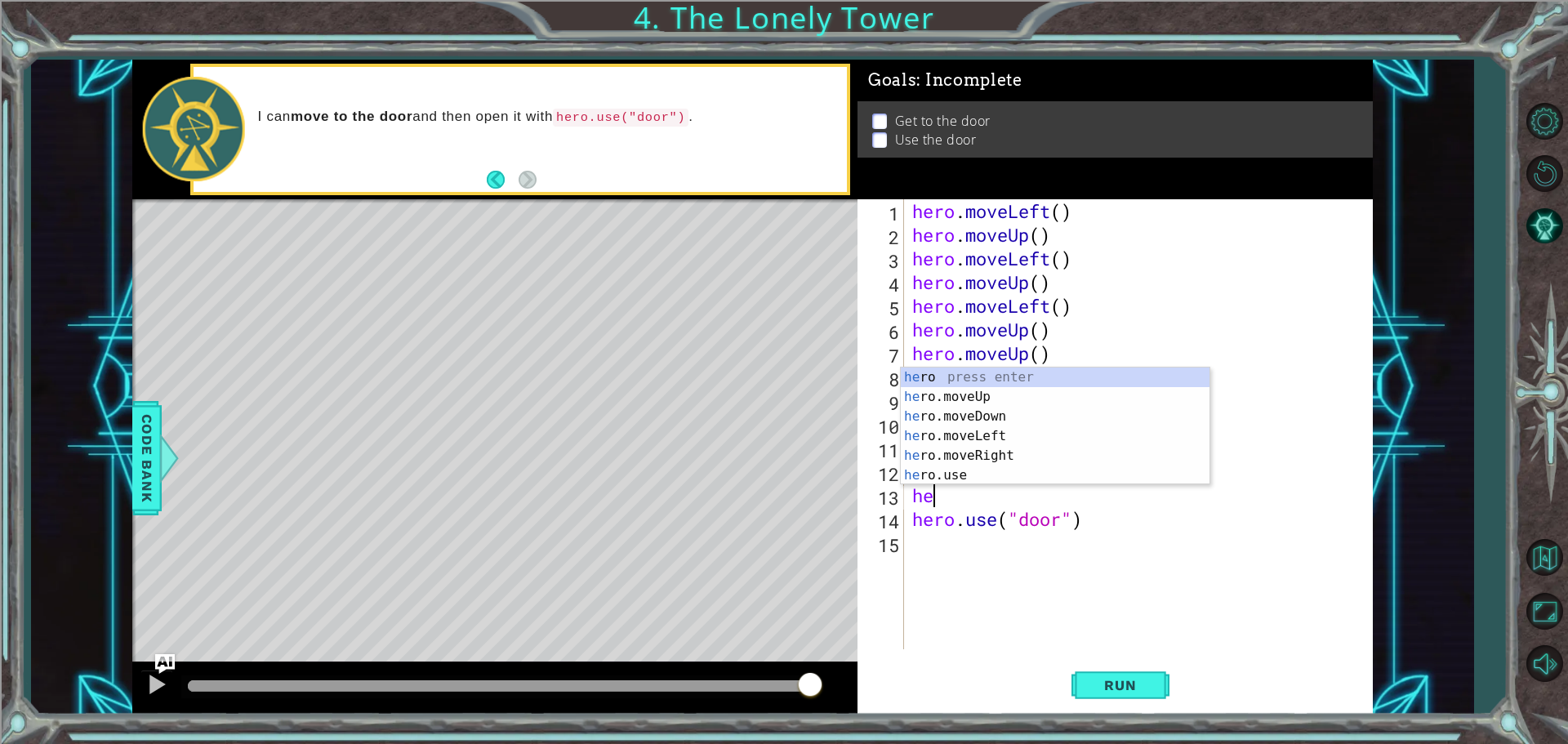
type textarea "h"
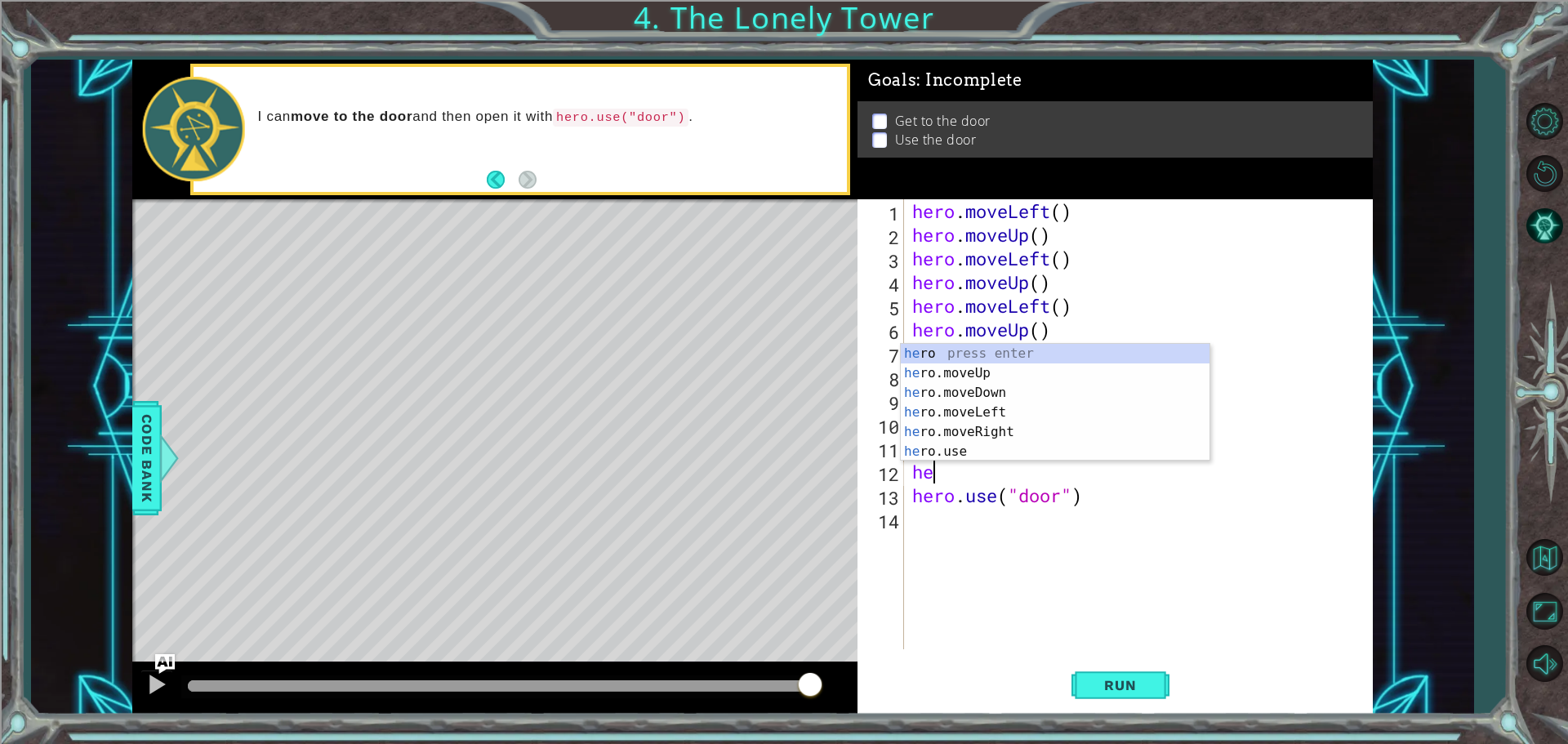
type textarea "h"
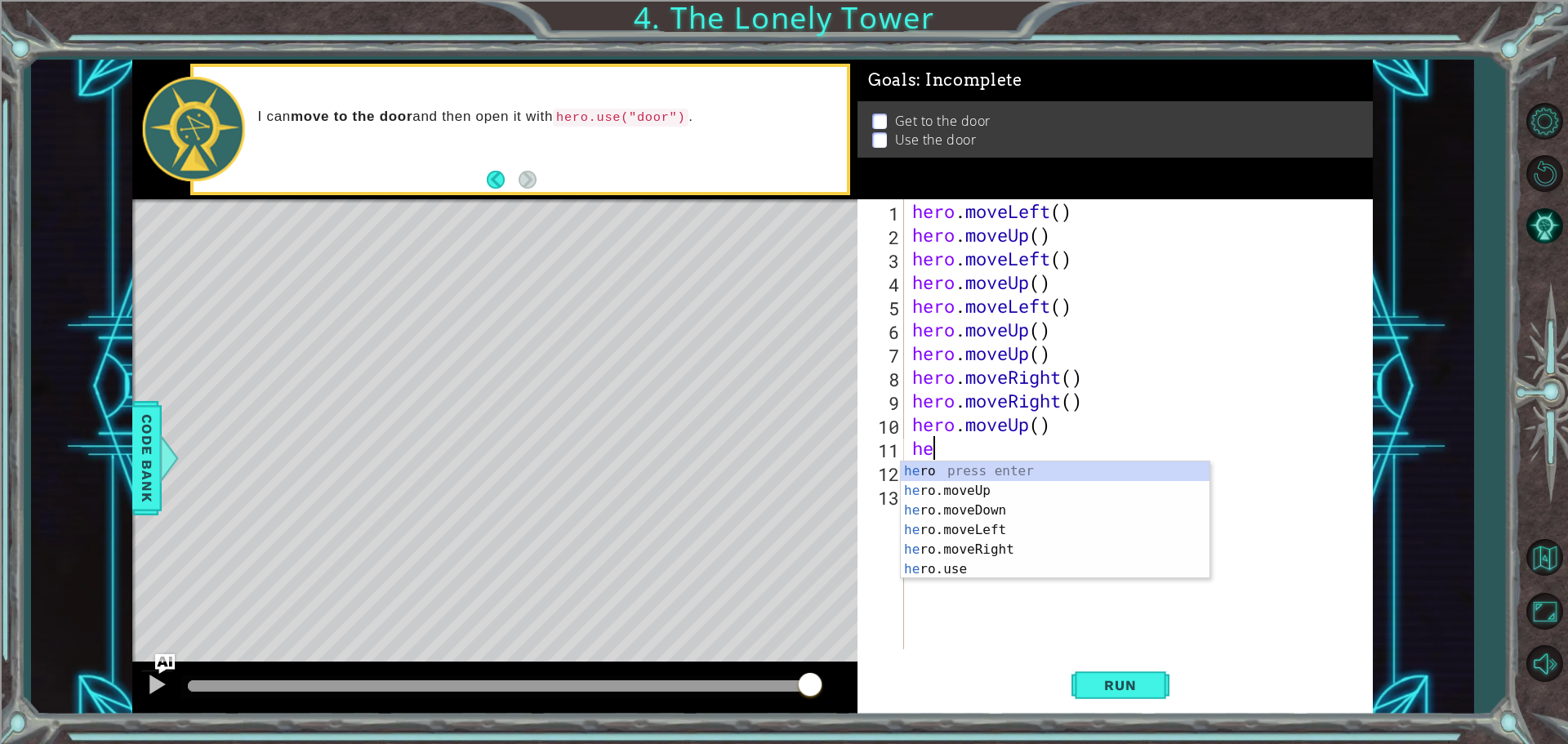
type textarea "h"
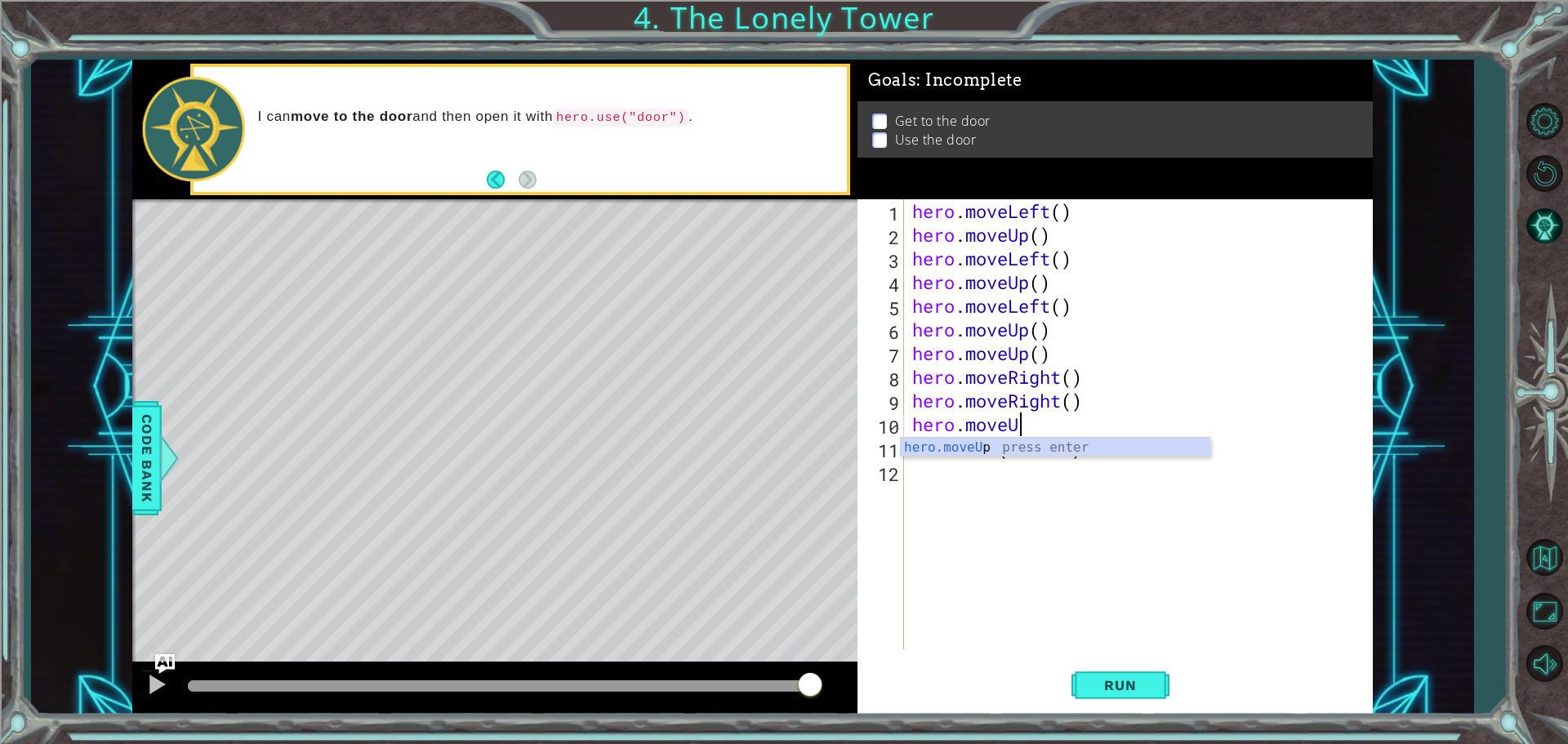
type textarea "hero.move"
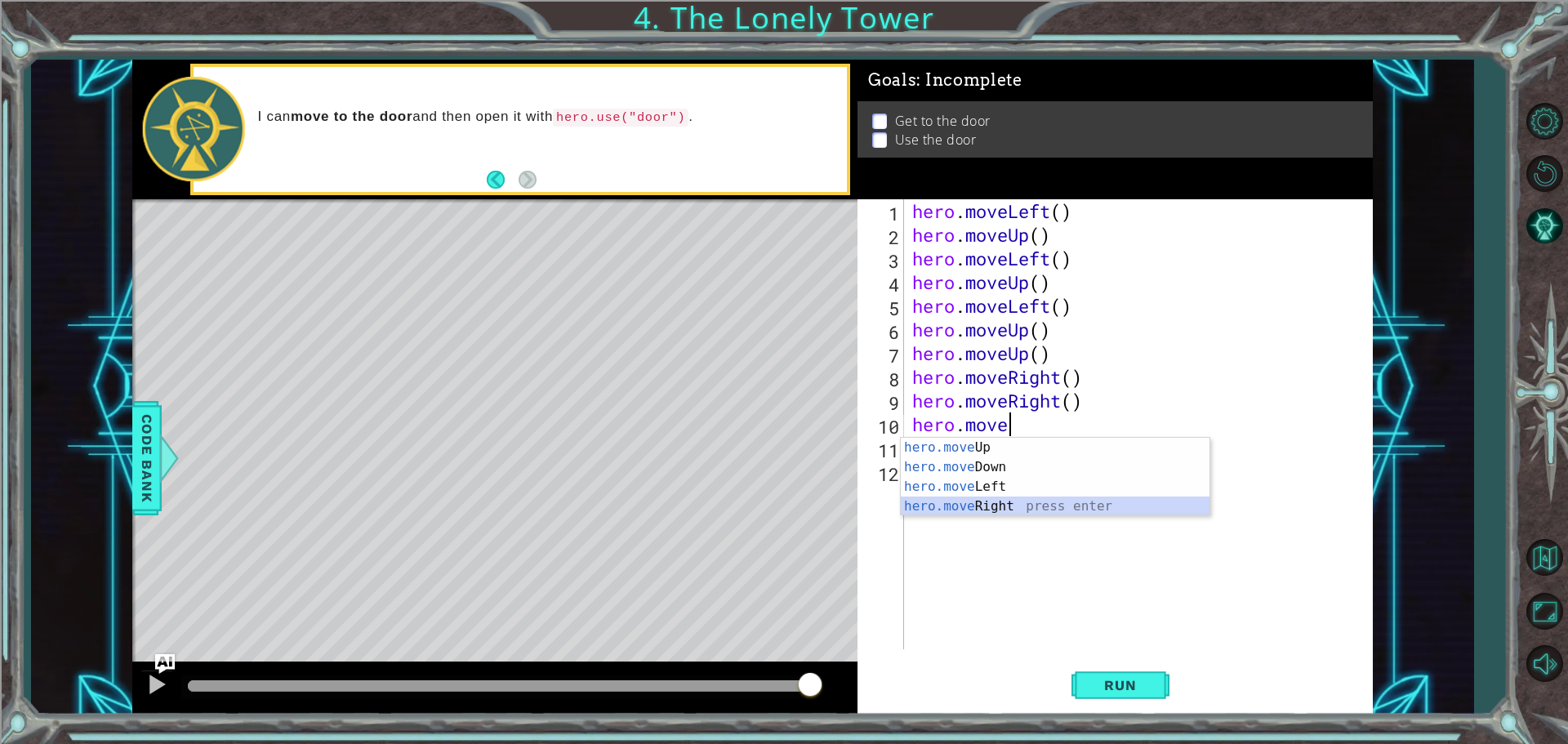
click at [944, 511] on div "hero.move Up press enter hero.move Down press enter hero.move Left press enter …" at bounding box center [1054, 497] width 309 height 117
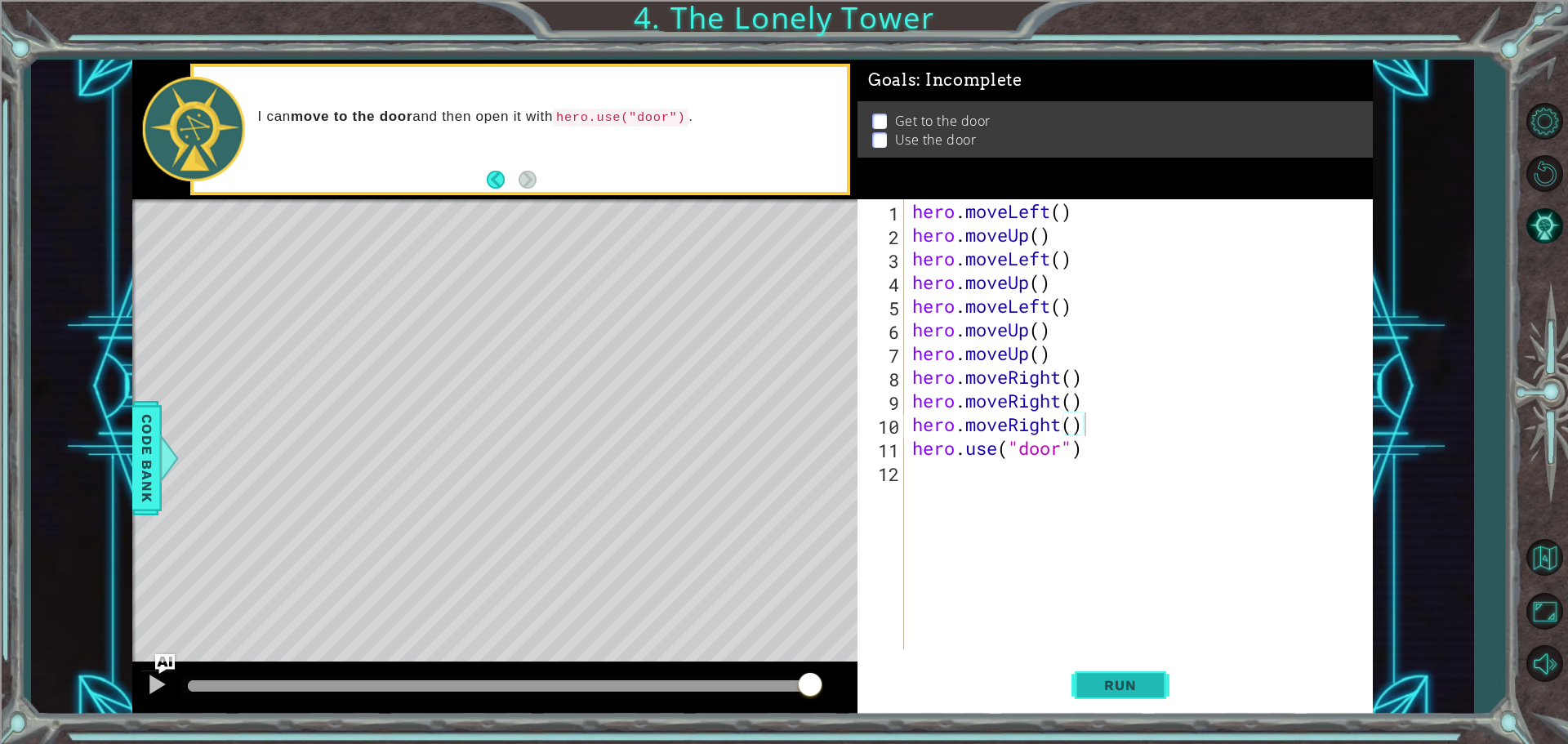
click at [1140, 702] on button "Run" at bounding box center [1121, 684] width 98 height 51
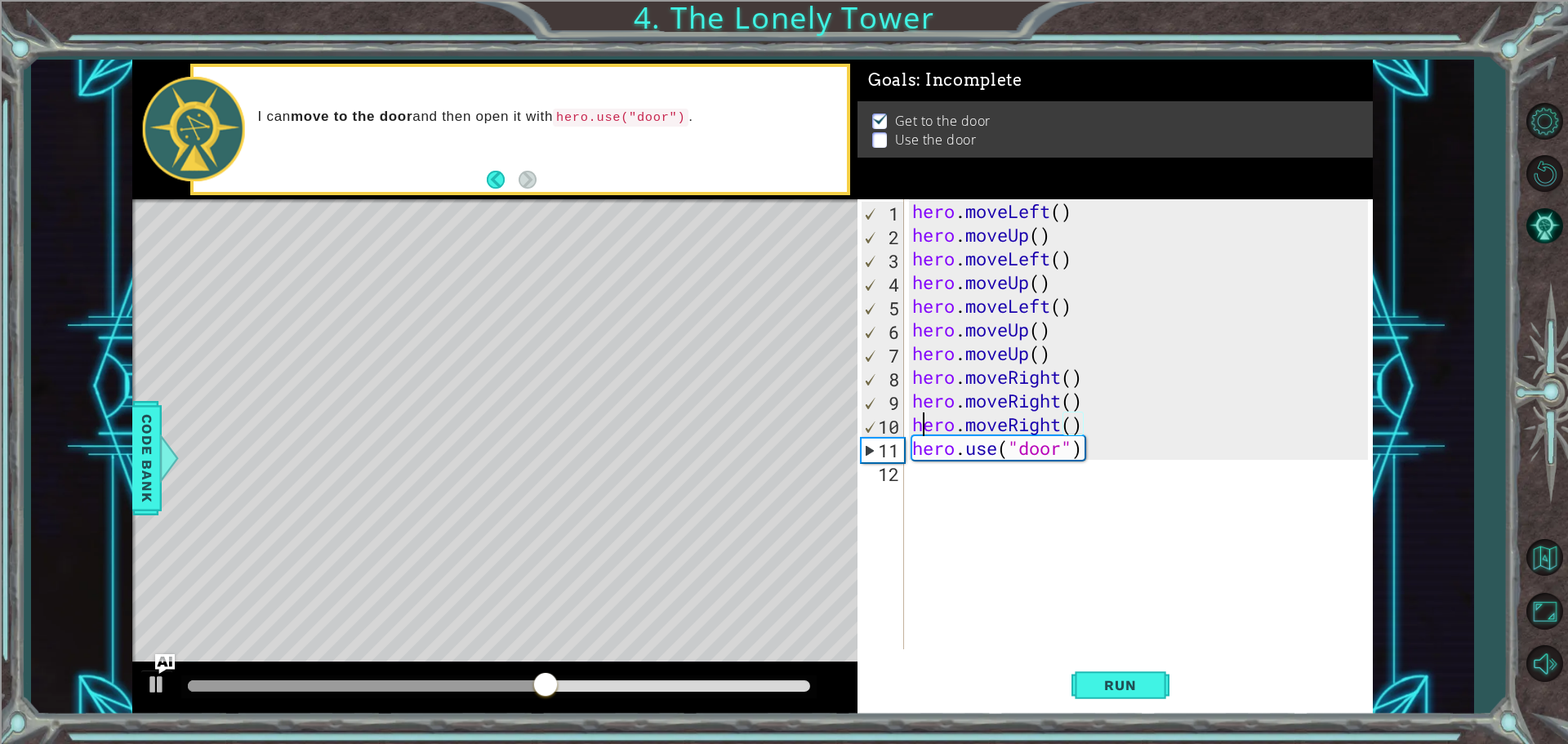
click at [920, 434] on div "hero . moveLeft ( ) hero . moveUp ( ) hero . moveLeft ( ) hero . moveUp ( ) her…" at bounding box center [1143, 448] width 468 height 498
click at [913, 451] on div "hero . moveLeft ( ) hero . moveUp ( ) hero . moveLeft ( ) hero . moveUp ( ) her…" at bounding box center [1143, 448] width 468 height 498
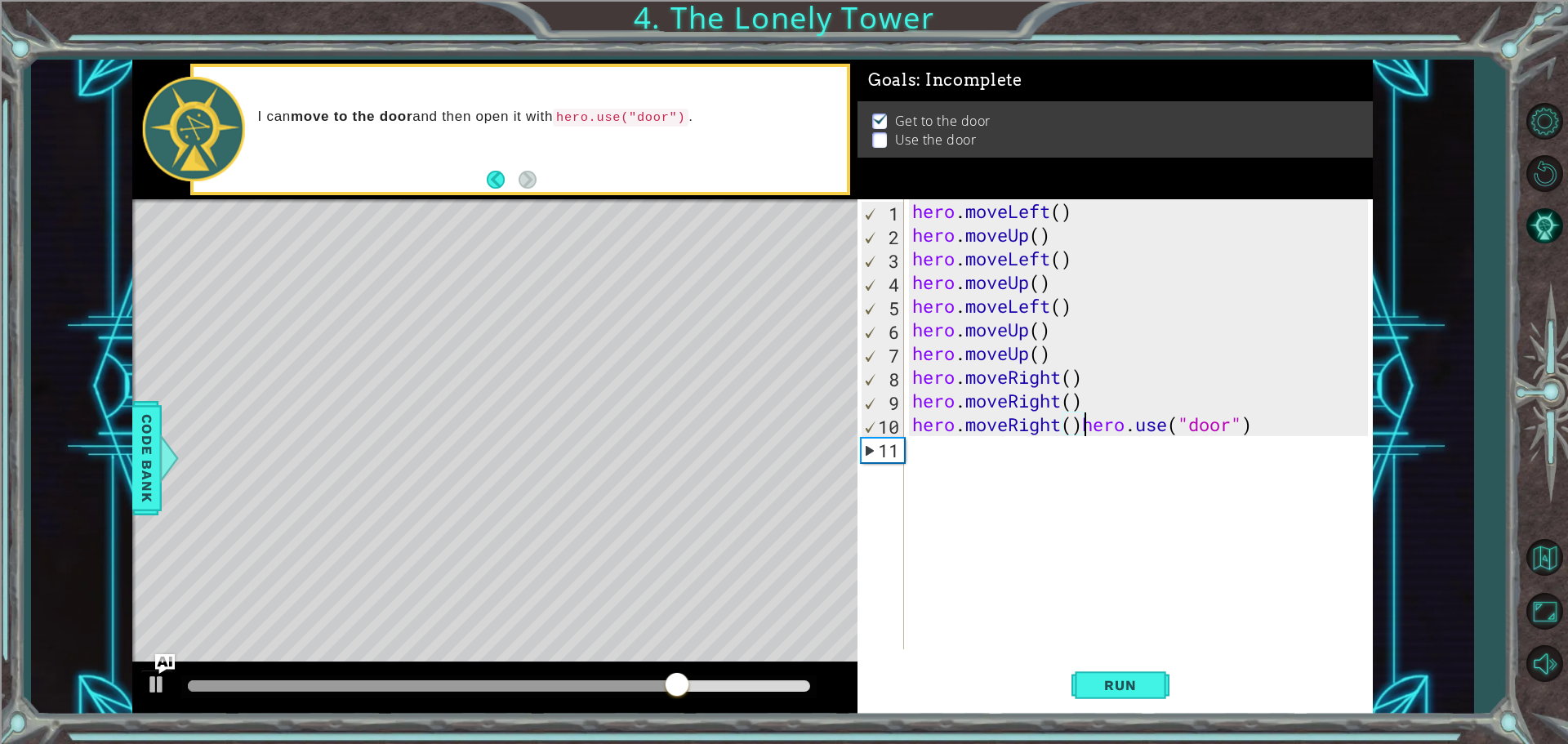
type textarea "hero.use("door")"
click at [914, 462] on div "hero . moveLeft ( ) hero . moveUp ( ) hero . moveLeft ( ) hero . moveUp ( ) her…" at bounding box center [1143, 448] width 468 height 498
click at [918, 449] on div "hero . moveLeft ( ) hero . moveUp ( ) hero . moveLeft ( ) hero . moveUp ( ) her…" at bounding box center [1143, 448] width 468 height 498
type textarea "h"
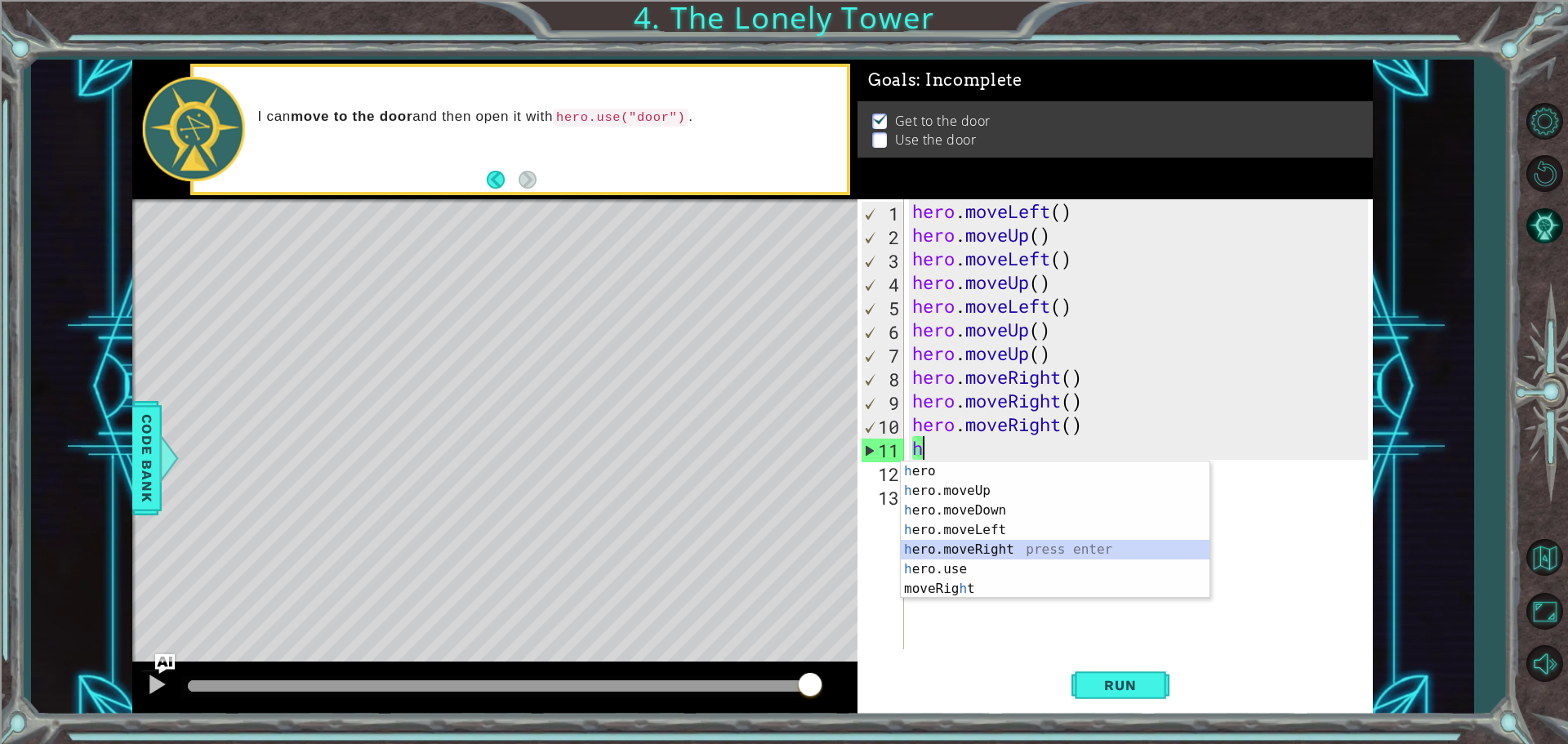
click at [964, 542] on div "h ero press enter h ero.moveUp press enter h ero.moveDown press enter h ero.mov…" at bounding box center [1054, 550] width 309 height 176
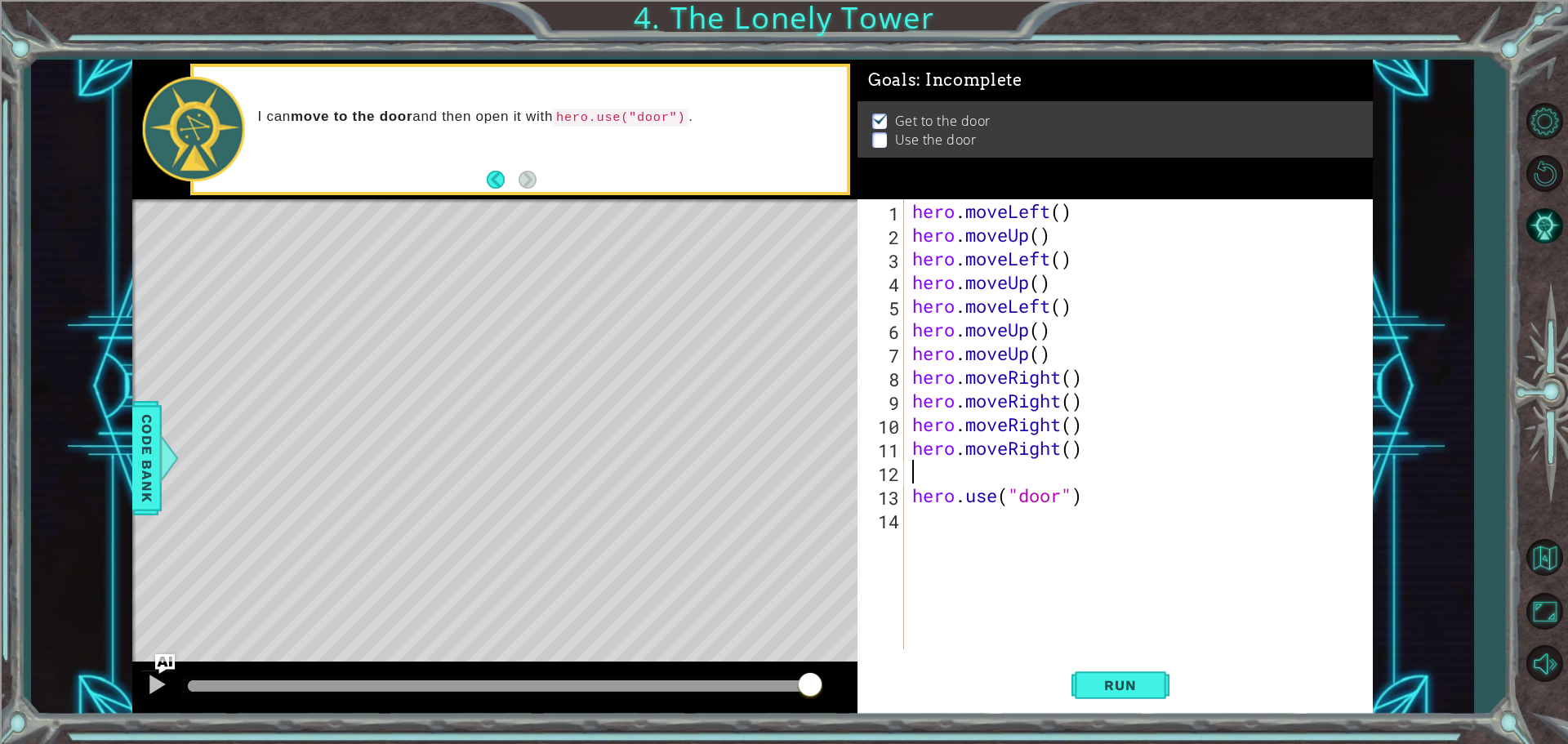
type textarea "hero.moveRight()"
click at [1115, 699] on button "Run" at bounding box center [1121, 684] width 98 height 51
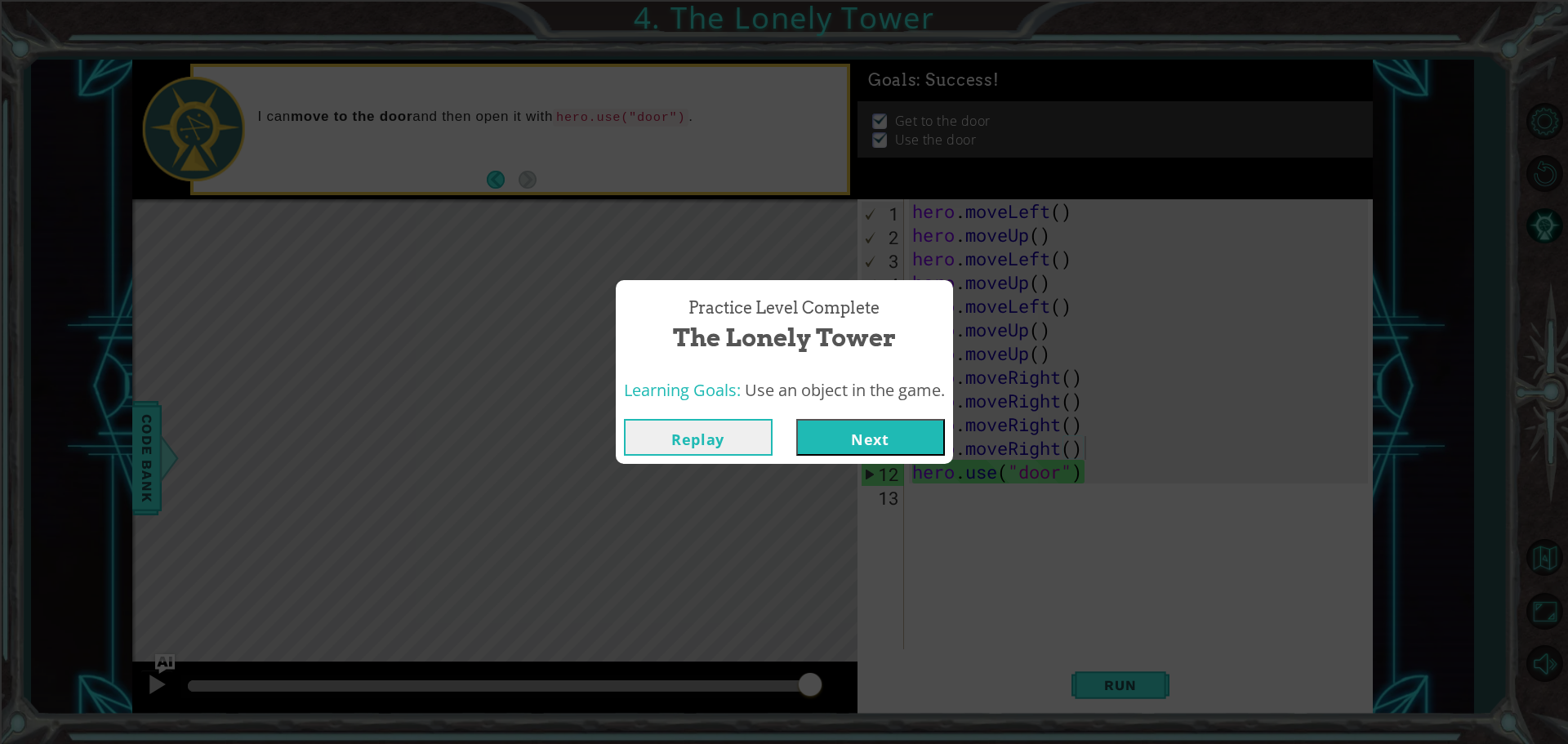
click at [862, 441] on button "Next" at bounding box center [871, 437] width 148 height 37
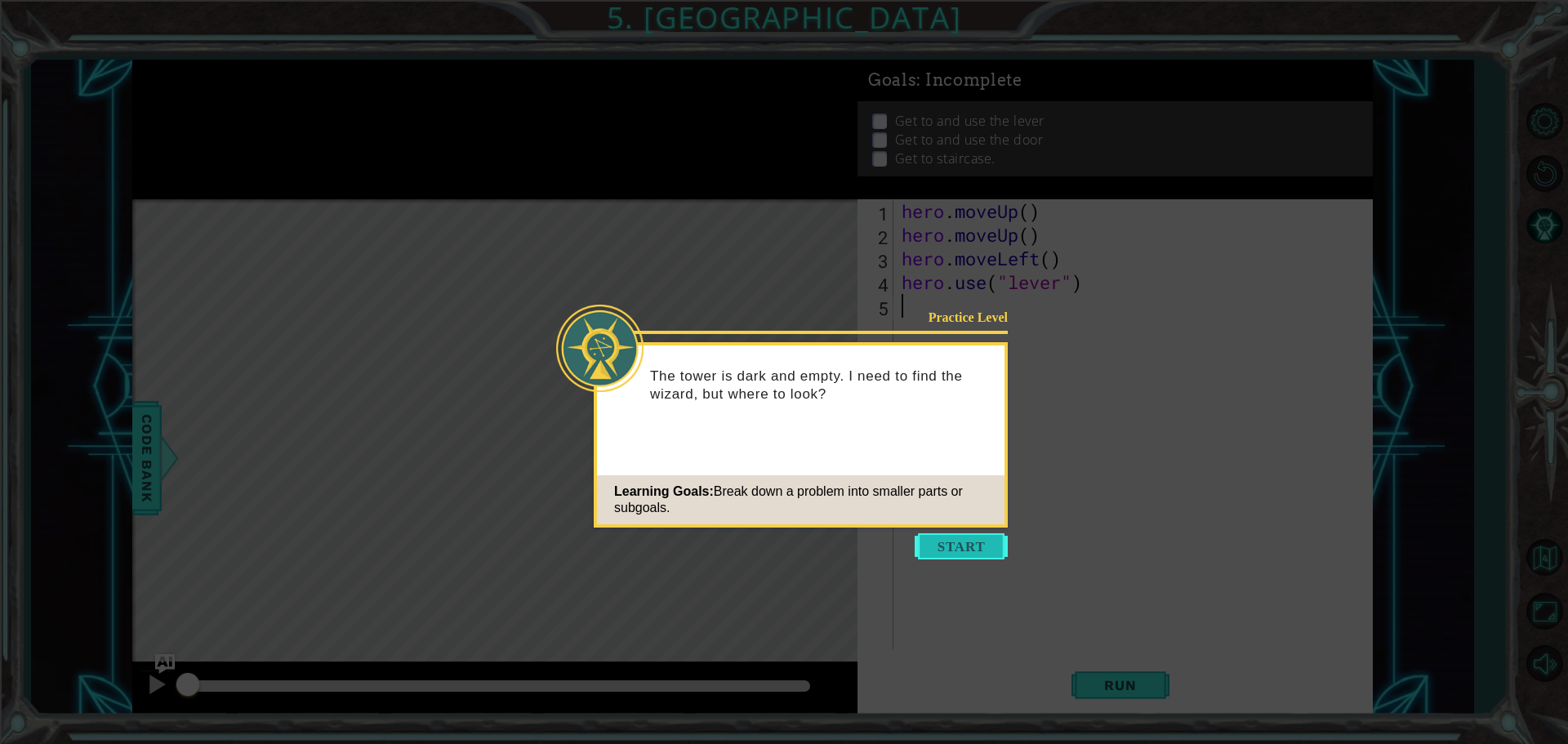
click at [964, 549] on button "Start" at bounding box center [961, 546] width 93 height 26
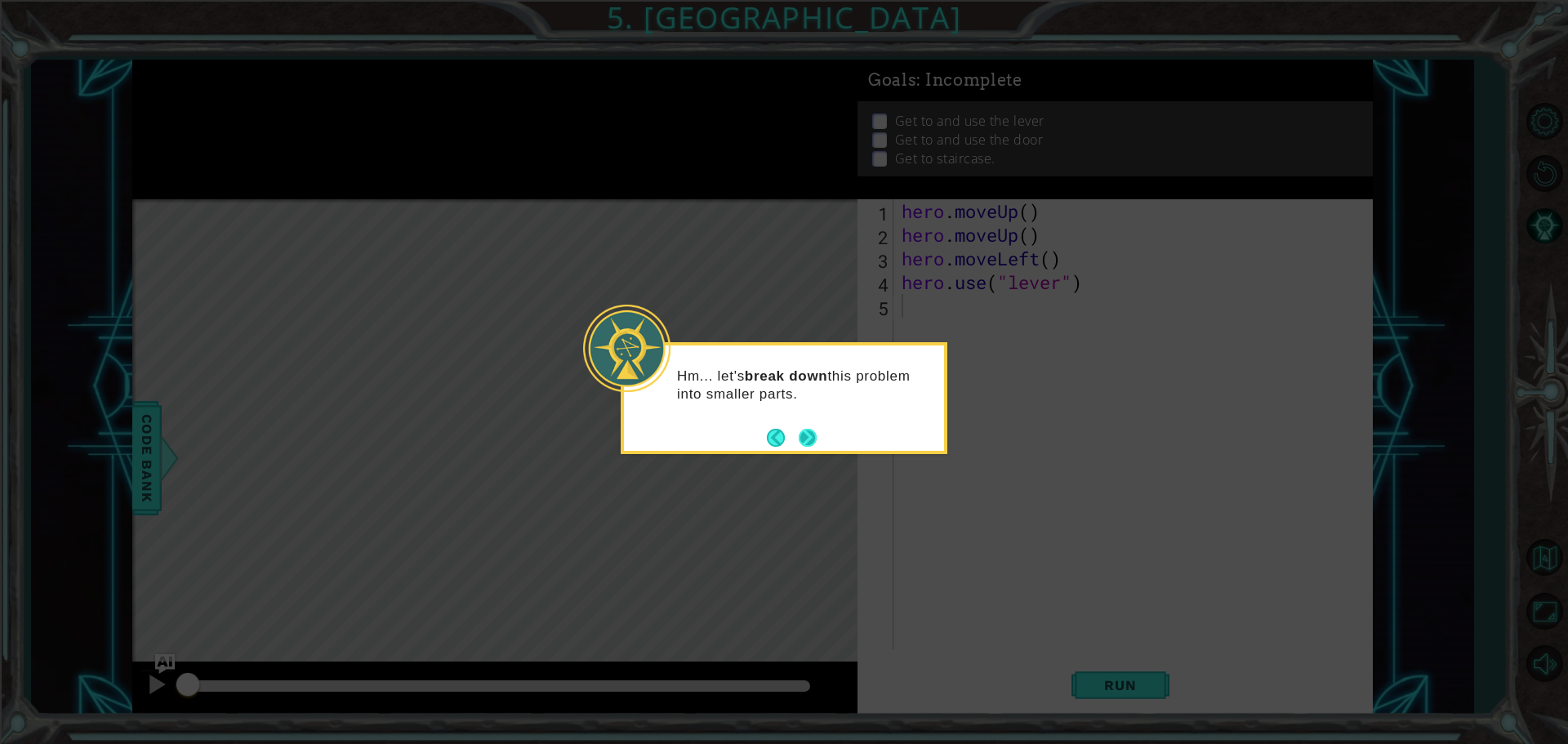
click at [800, 434] on button "Next" at bounding box center [807, 438] width 18 height 18
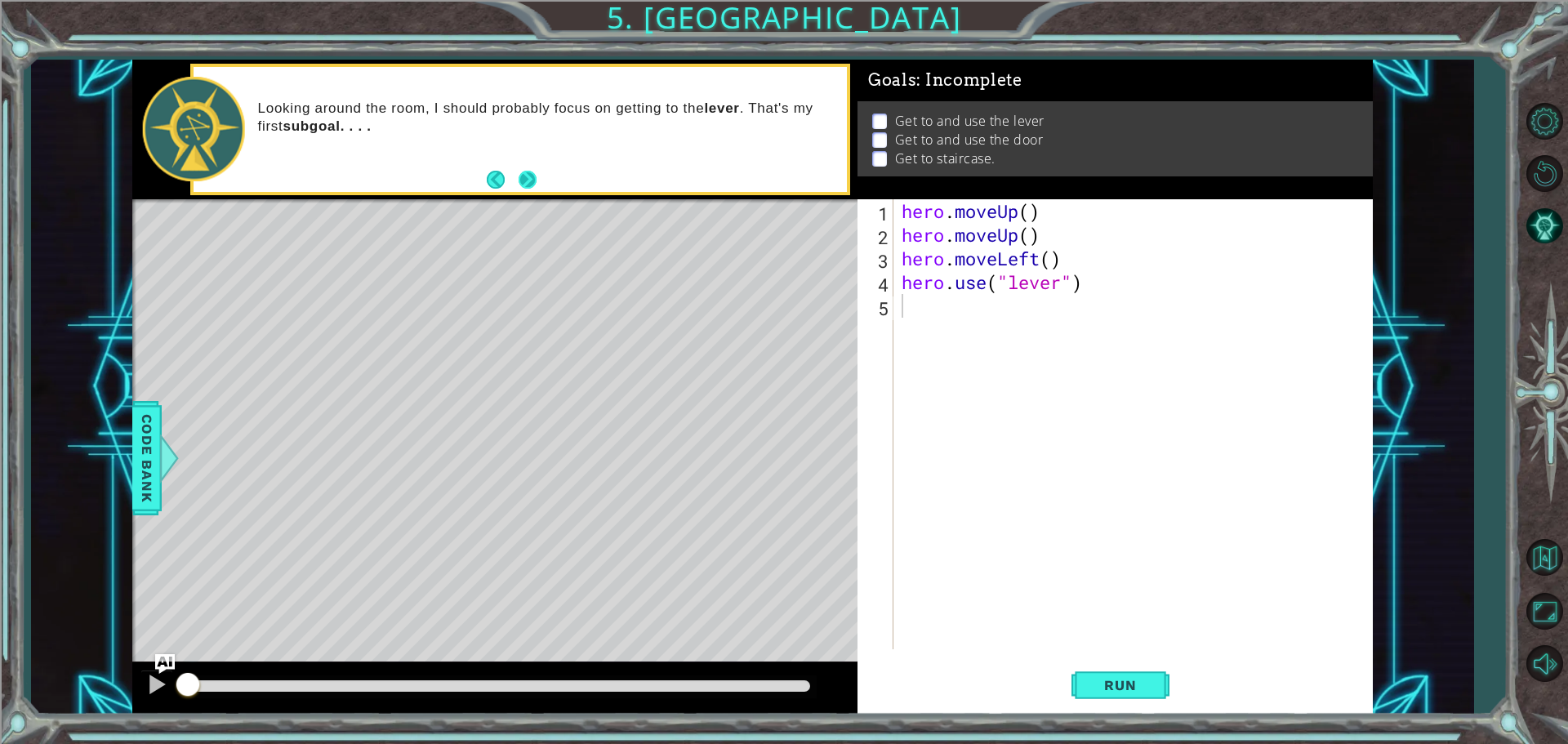
click at [529, 183] on button "Next" at bounding box center [527, 179] width 18 height 18
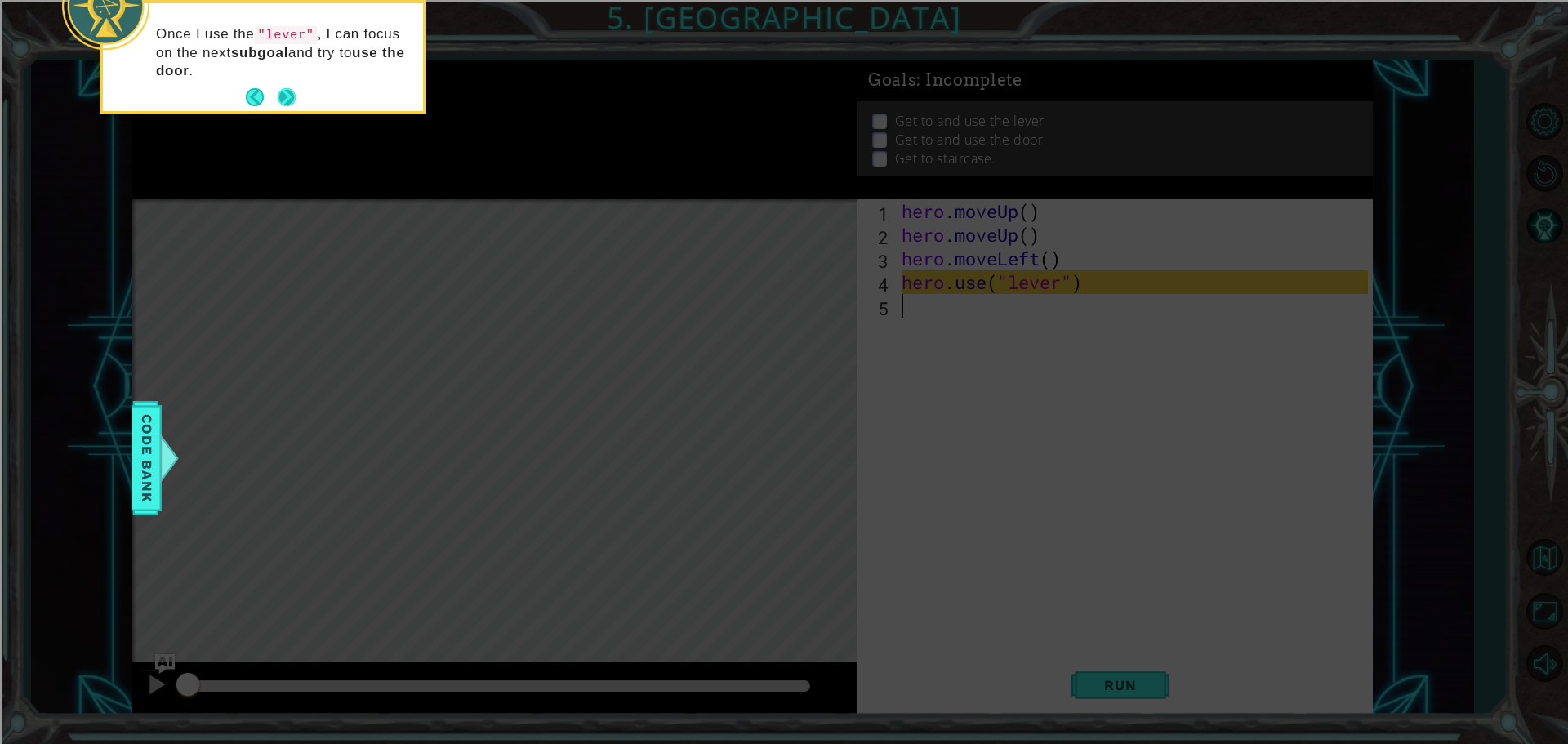
click at [289, 106] on button "Next" at bounding box center [287, 97] width 18 height 18
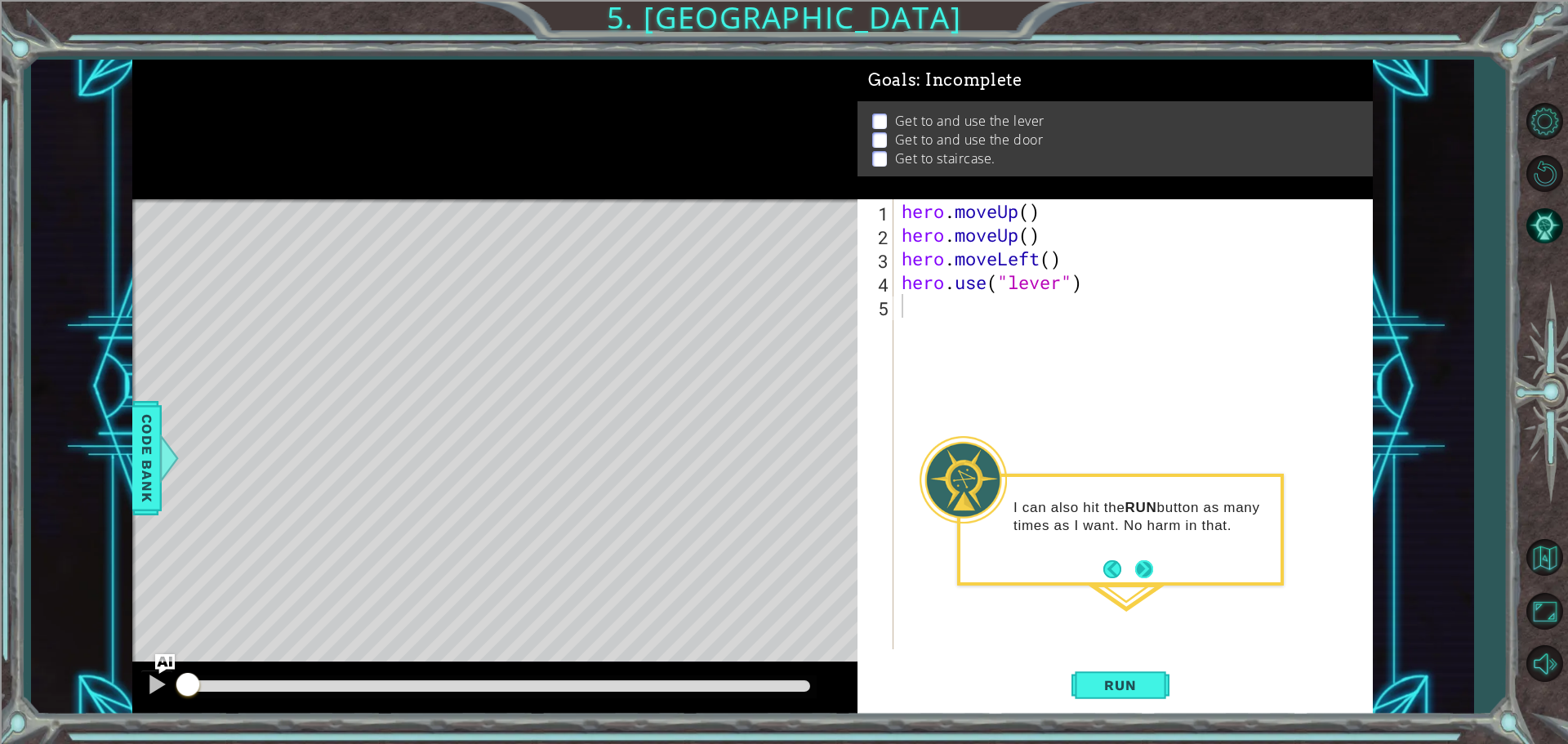
click at [1144, 560] on button "Next" at bounding box center [1144, 569] width 18 height 18
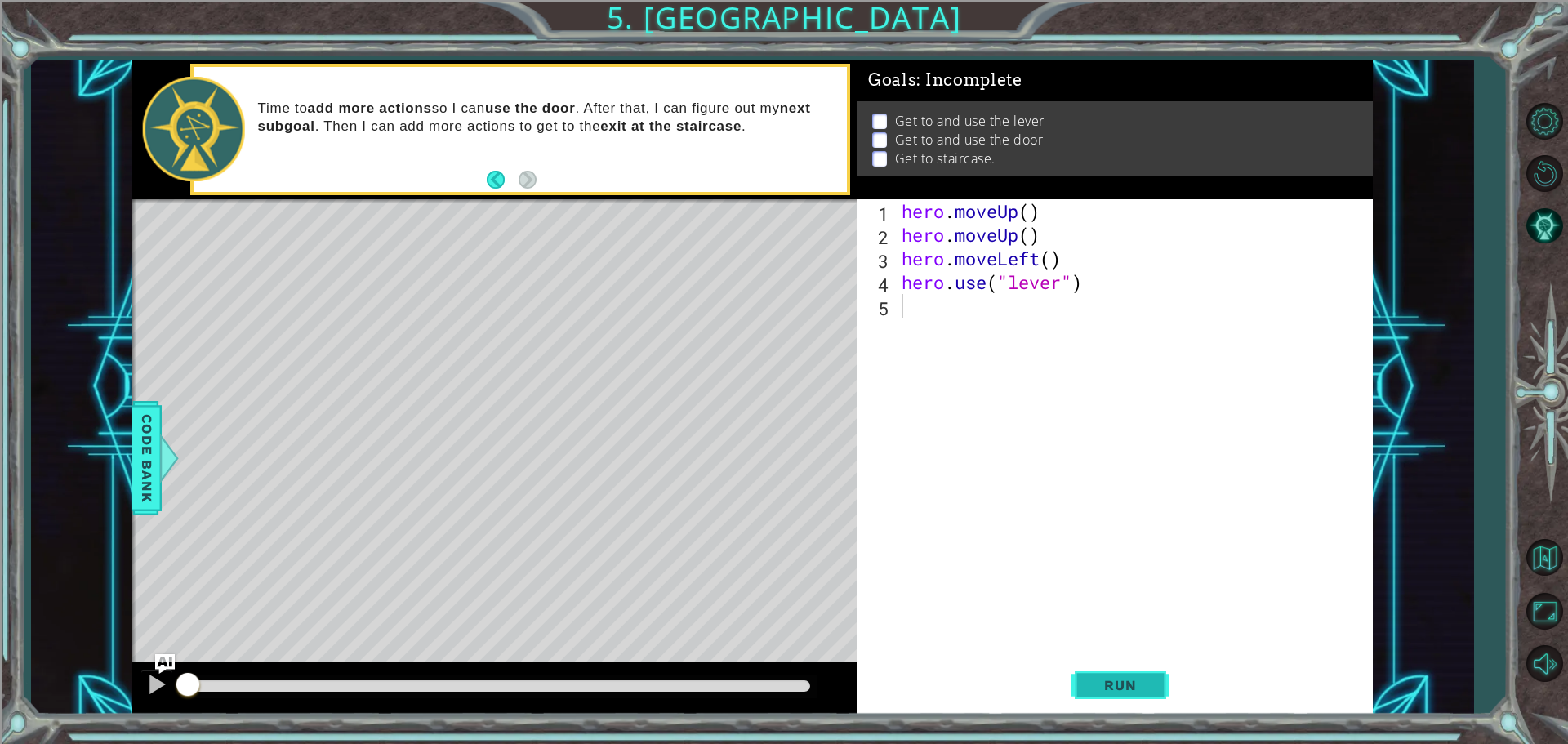
click at [1095, 665] on button "Run" at bounding box center [1121, 684] width 98 height 51
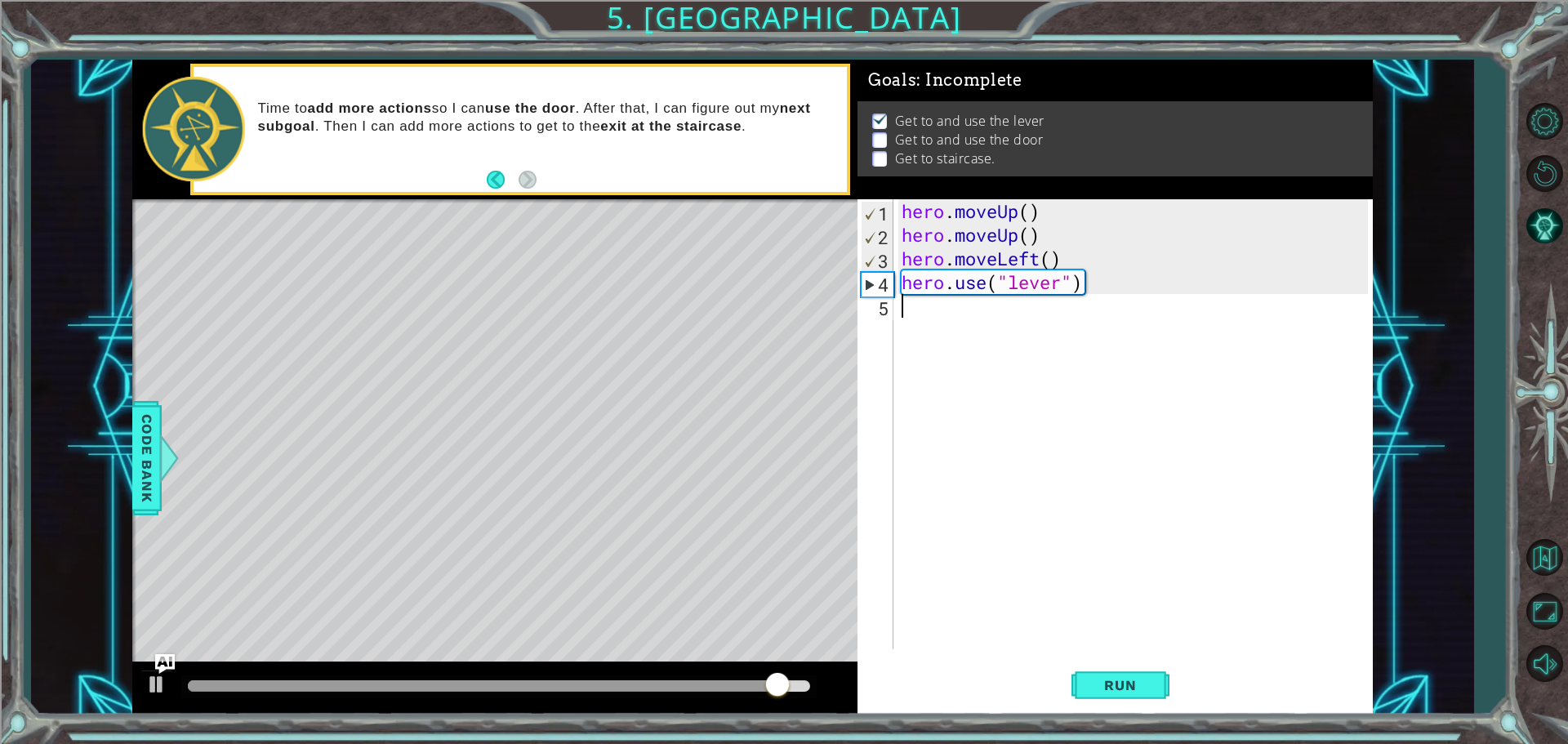
type textarea "h"
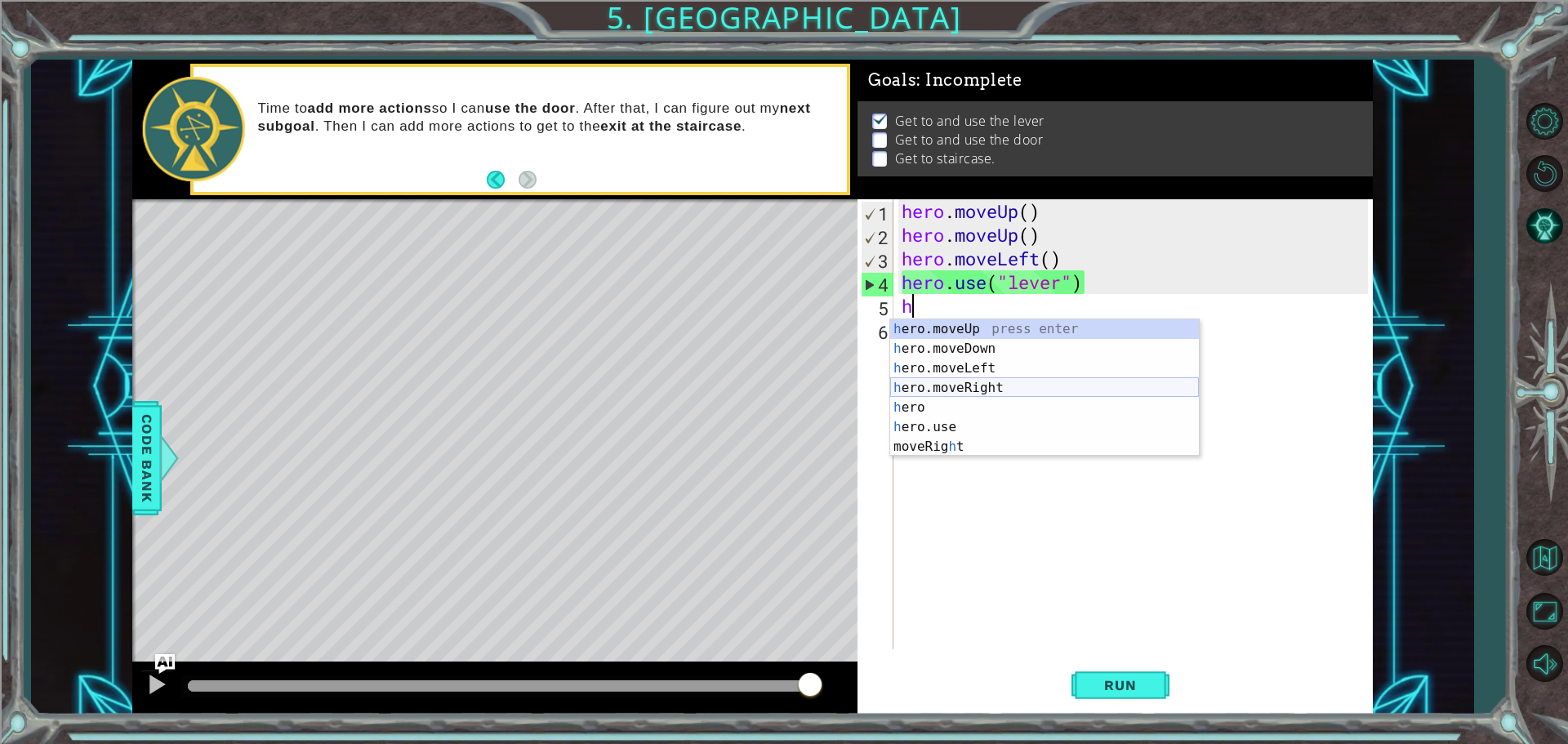
click at [960, 386] on div "h ero.moveUp press enter h ero.moveDown press enter h ero.moveLeft press enter …" at bounding box center [1044, 407] width 309 height 176
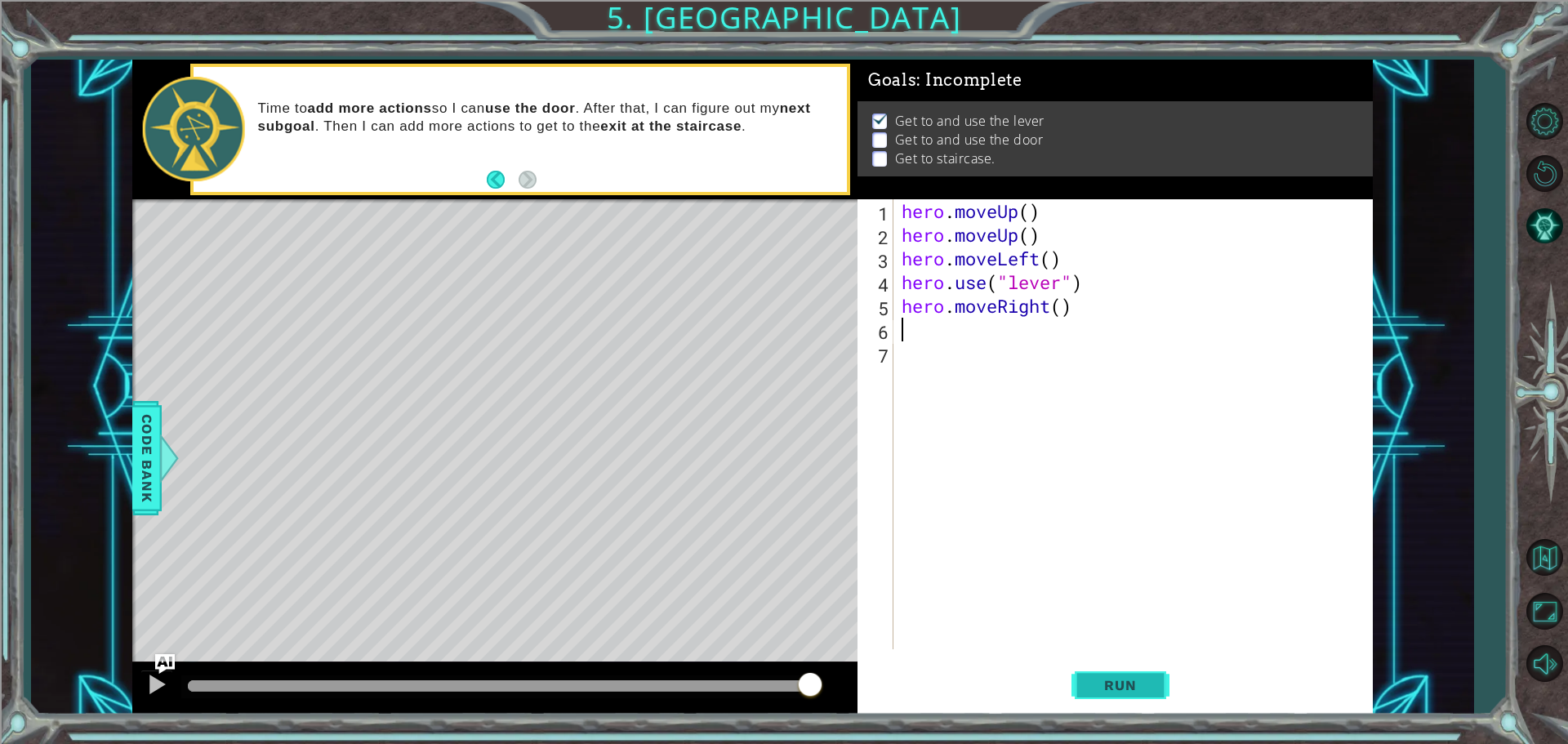
click at [1094, 685] on span "Run" at bounding box center [1120, 685] width 64 height 16
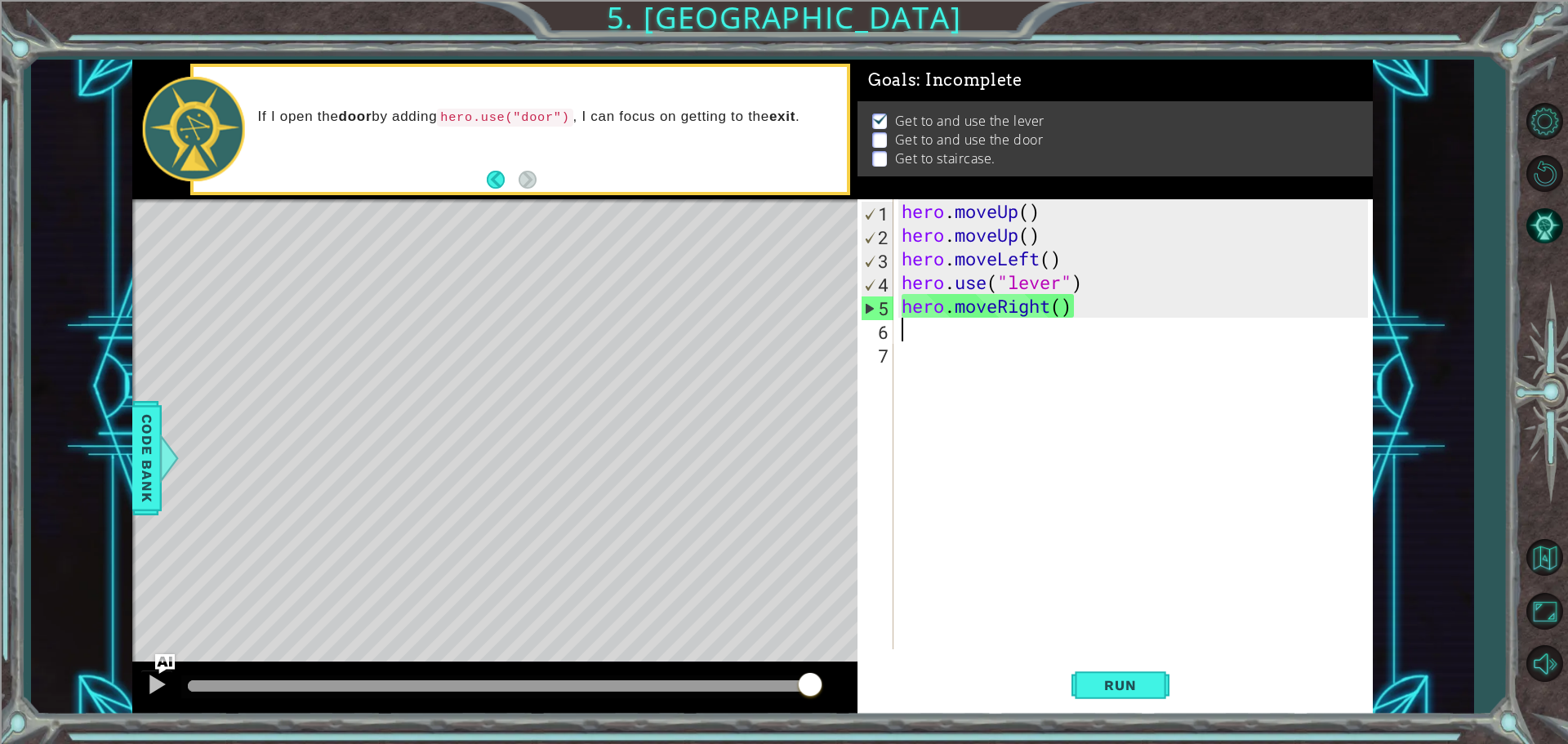
type textarea "h"
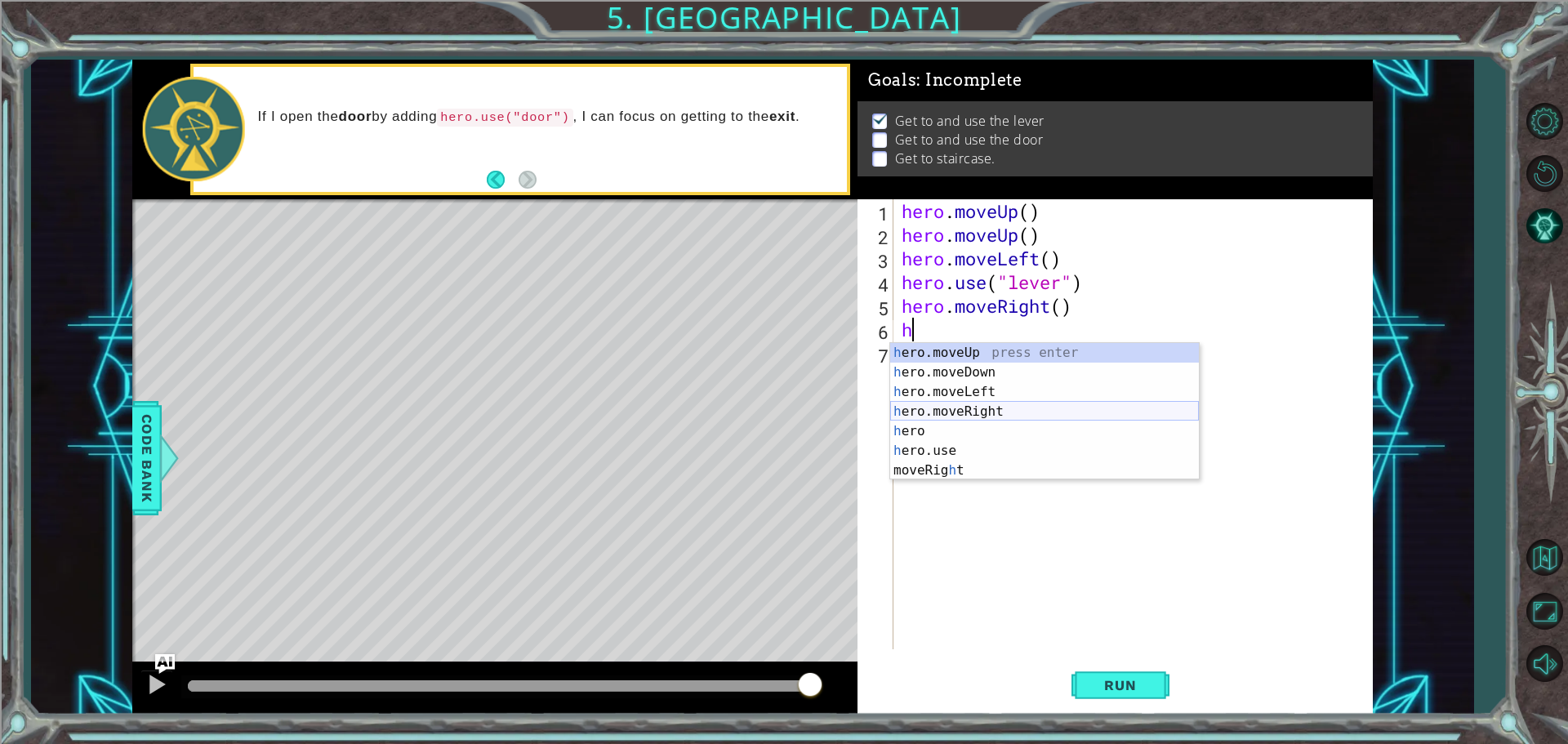
click at [1022, 417] on div "h ero.moveUp press enter h ero.moveDown press enter h ero.moveLeft press enter …" at bounding box center [1044, 431] width 309 height 176
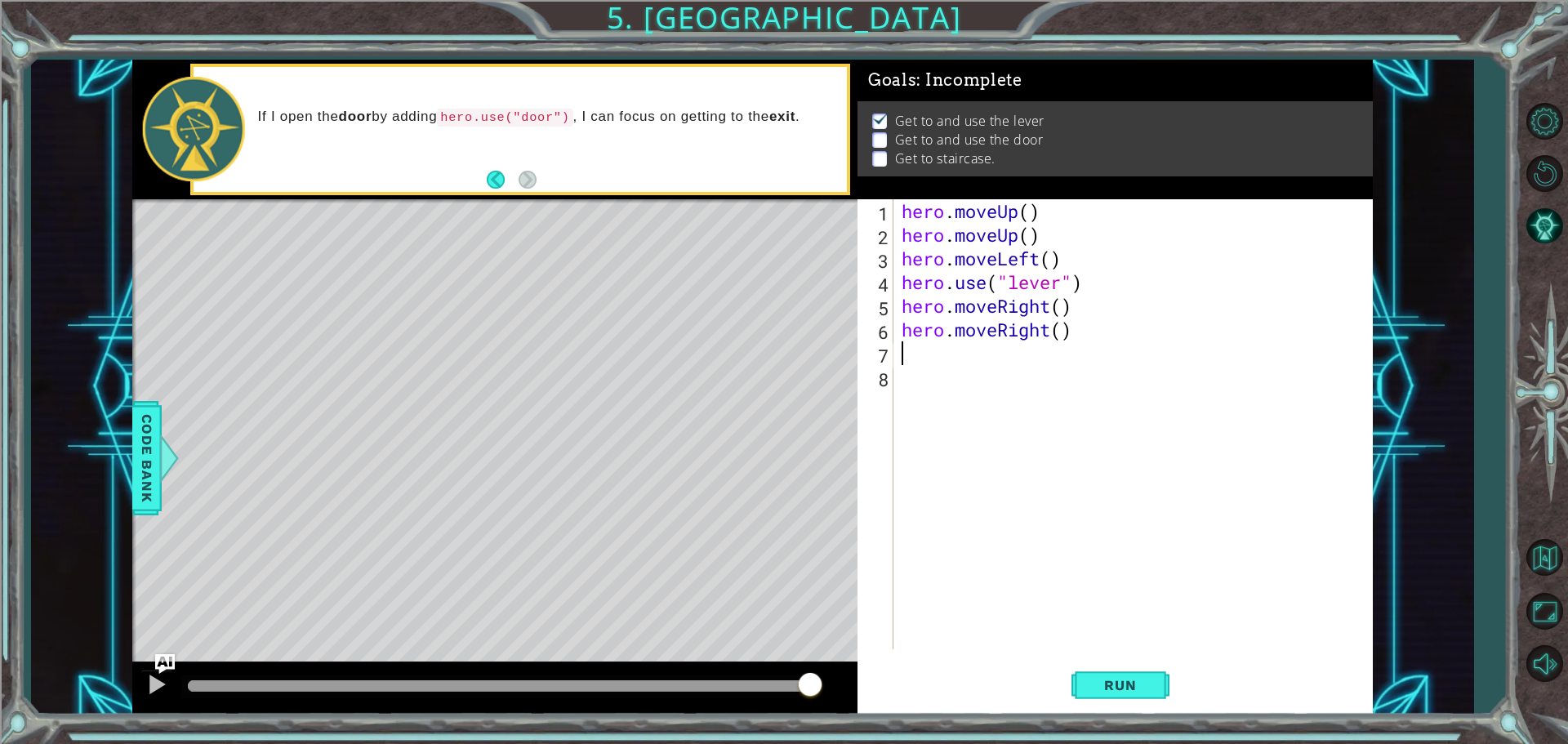
type textarea "h"
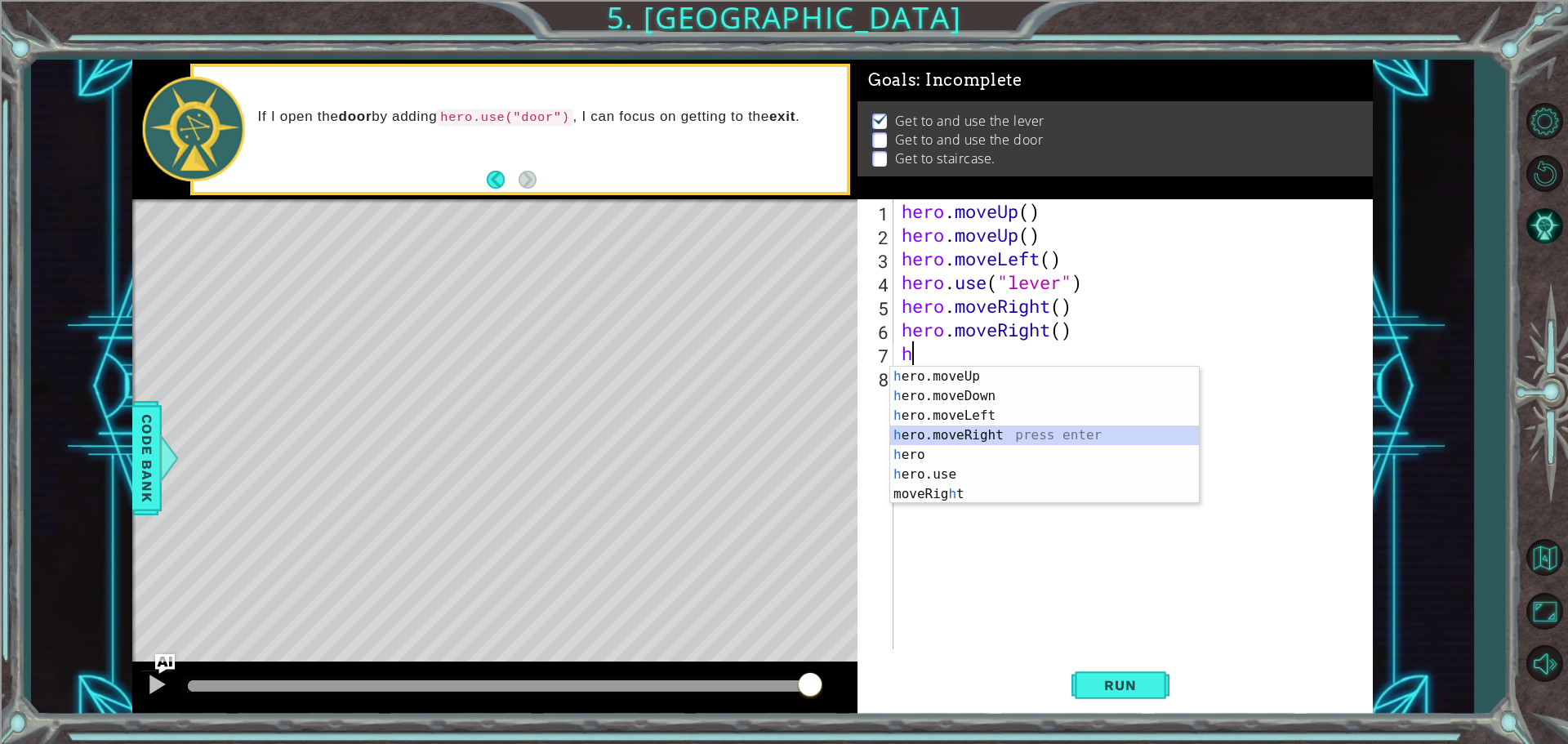
click at [982, 434] on div "h ero.moveUp press enter h ero.moveDown press enter h ero.moveLeft press enter …" at bounding box center [1044, 454] width 309 height 176
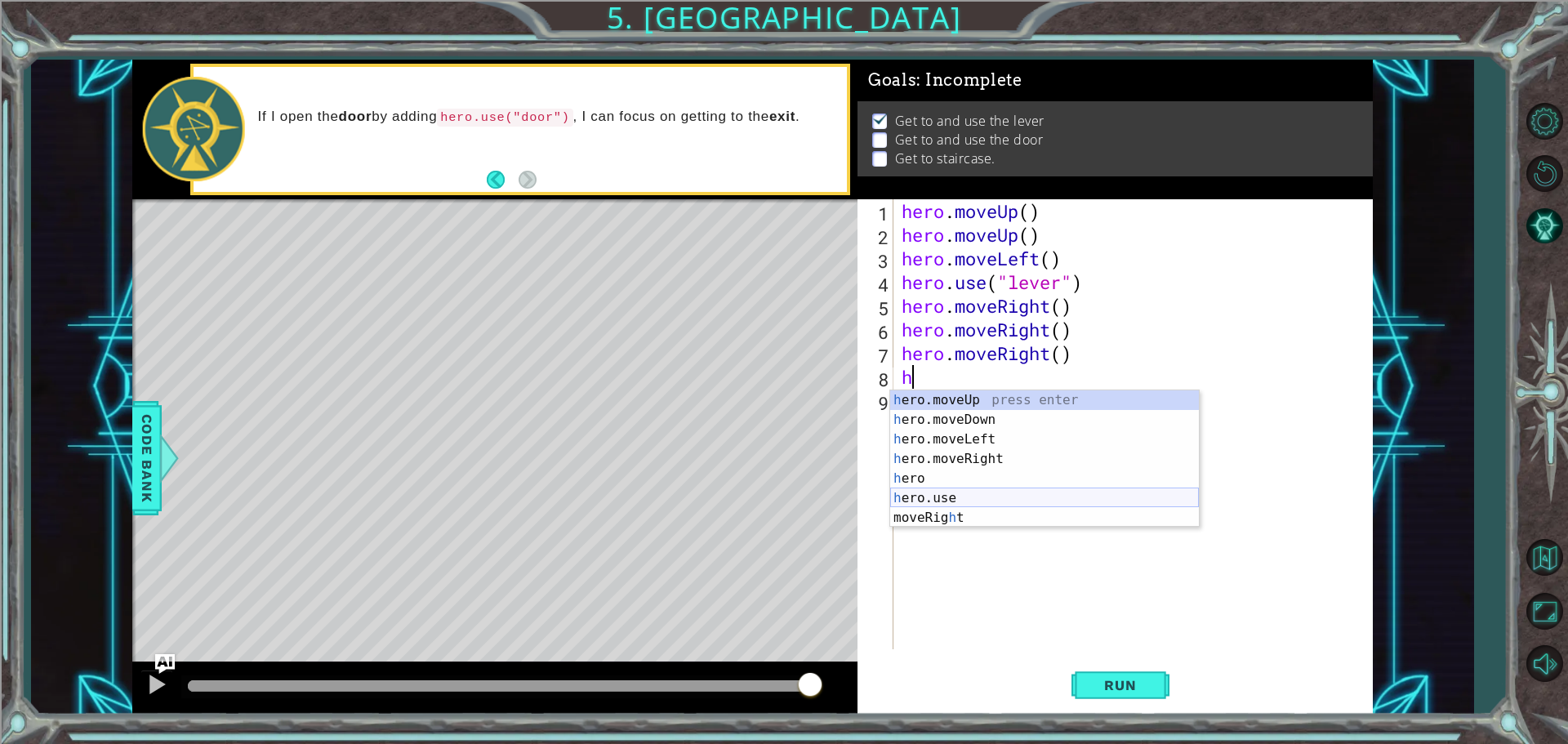
click at [969, 494] on div "h ero.moveUp press enter h ero.moveDown press enter h ero.moveLeft press enter …" at bounding box center [1044, 478] width 309 height 176
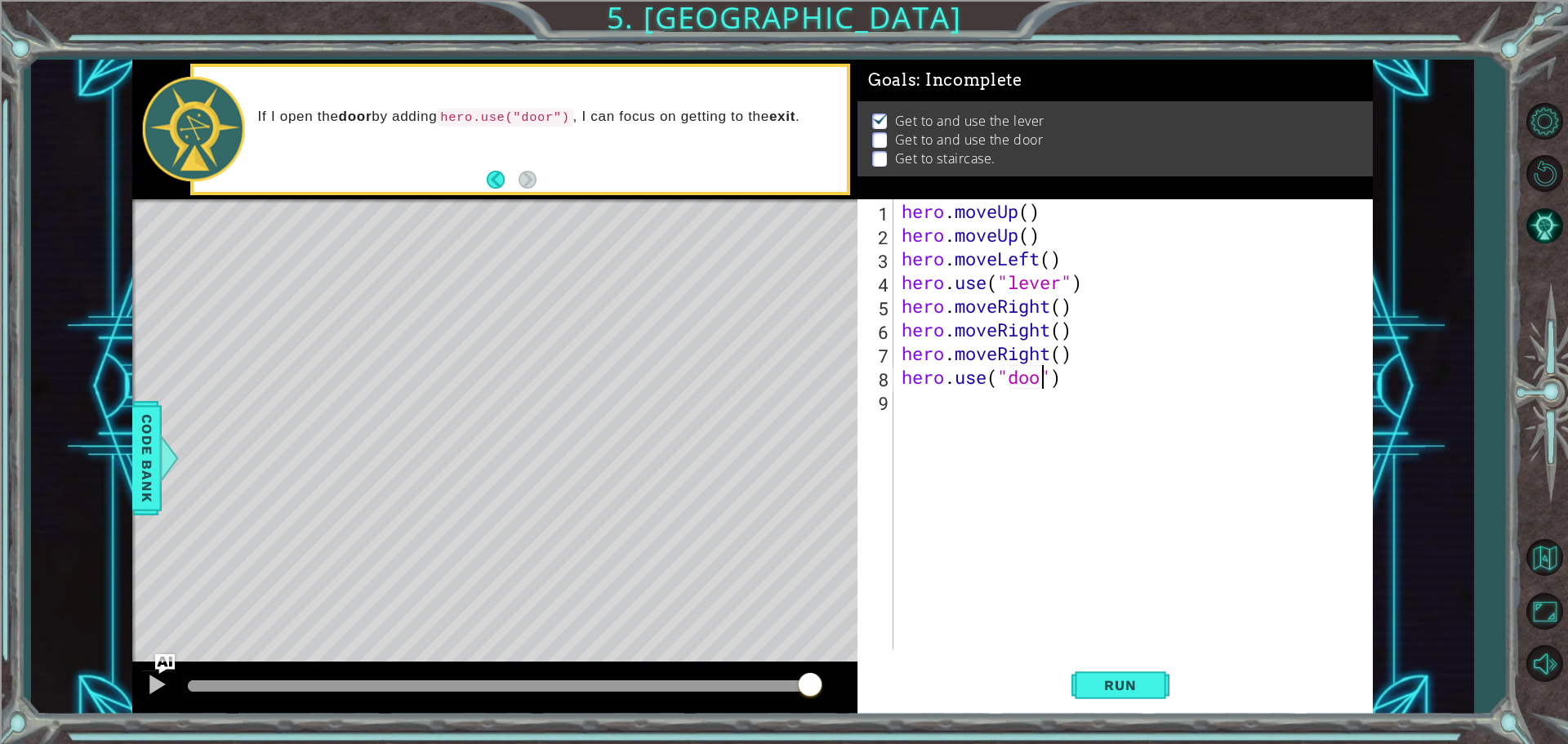
scroll to position [0, 7]
type textarea "hero.use("door")"
click at [1126, 690] on span "Run" at bounding box center [1120, 685] width 64 height 16
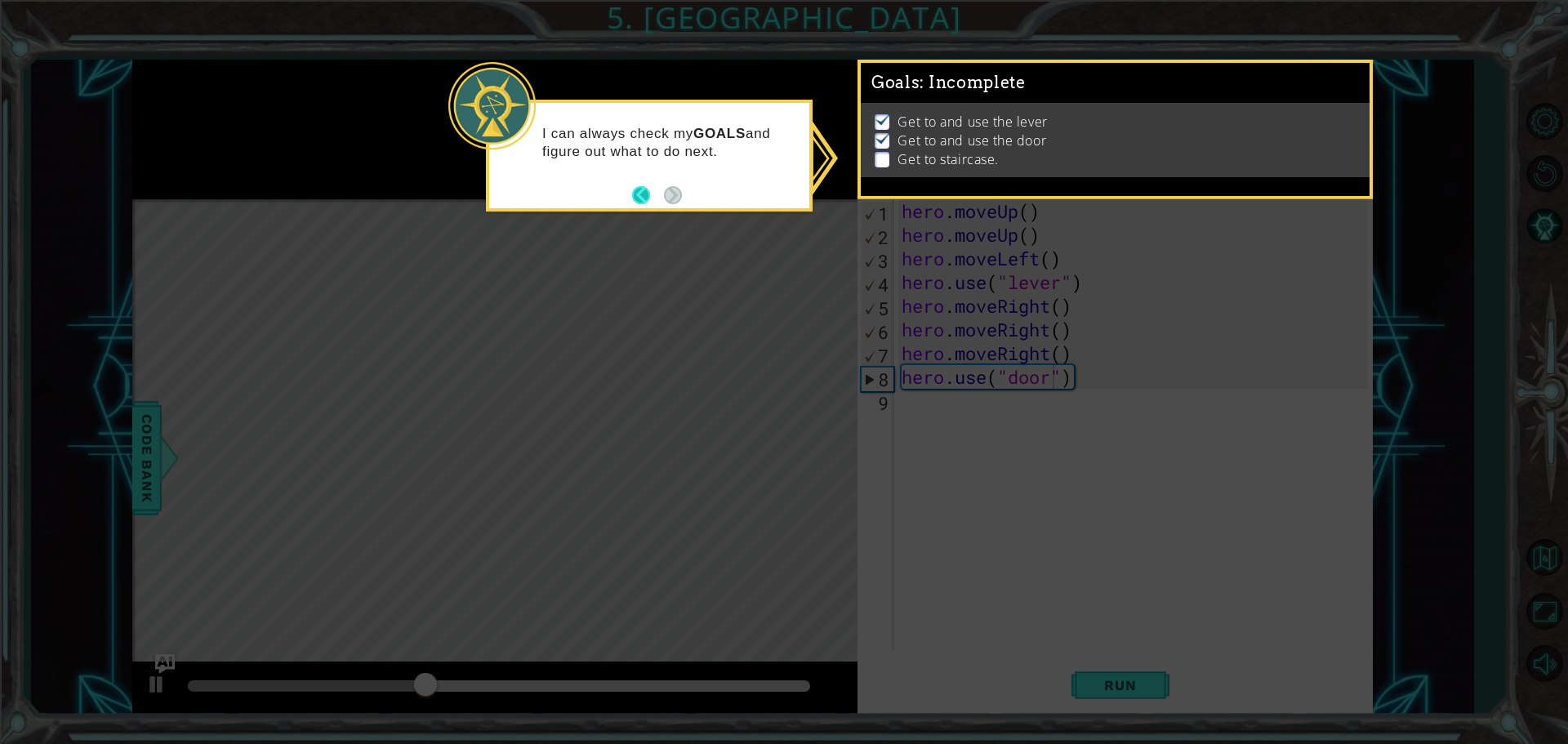
click at [633, 188] on button "Back" at bounding box center [647, 195] width 32 height 18
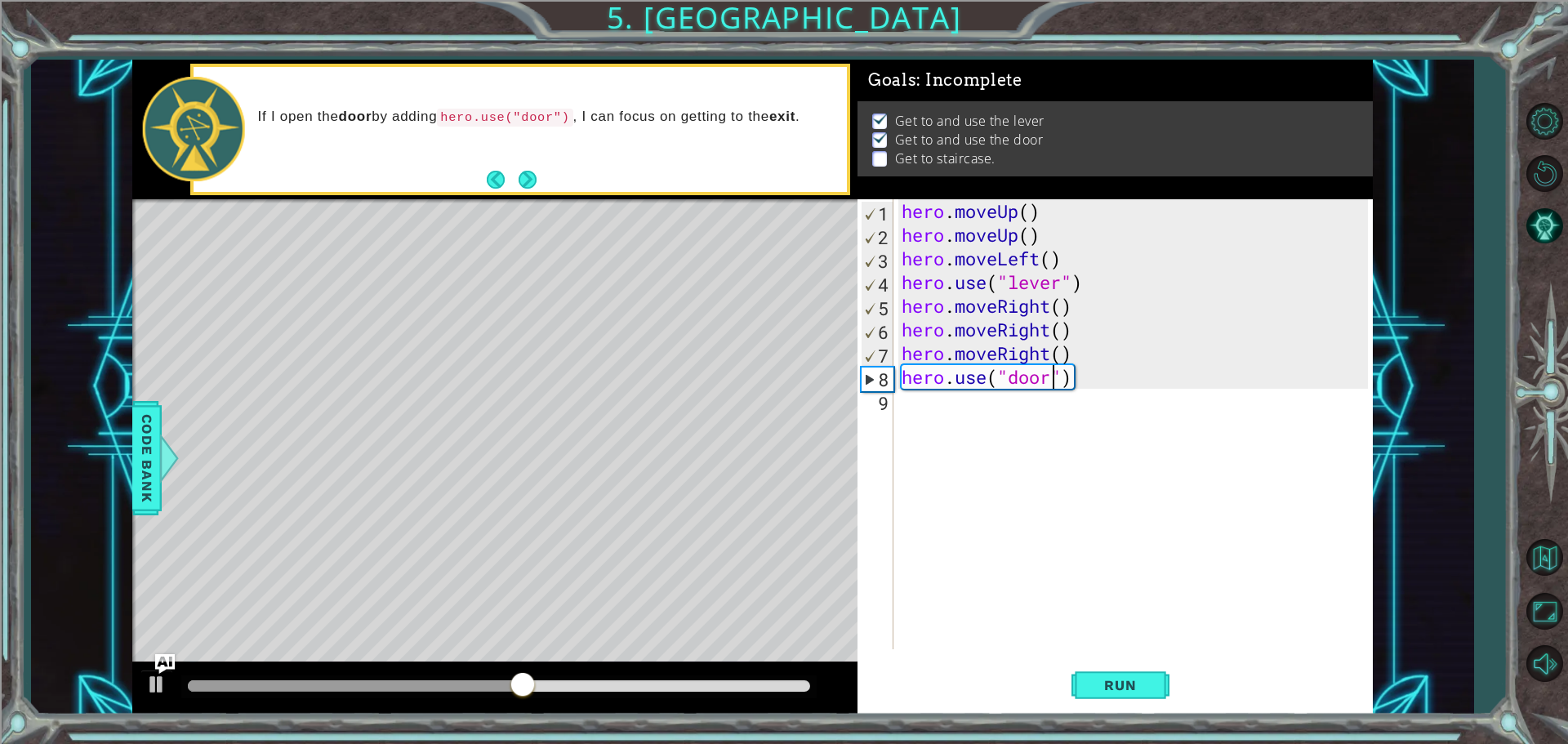
click at [916, 410] on div "hero . moveUp ( ) hero . moveUp ( ) hero . moveLeft ( ) hero . use ( "lever" ) …" at bounding box center [1137, 448] width 478 height 498
type textarea "h"
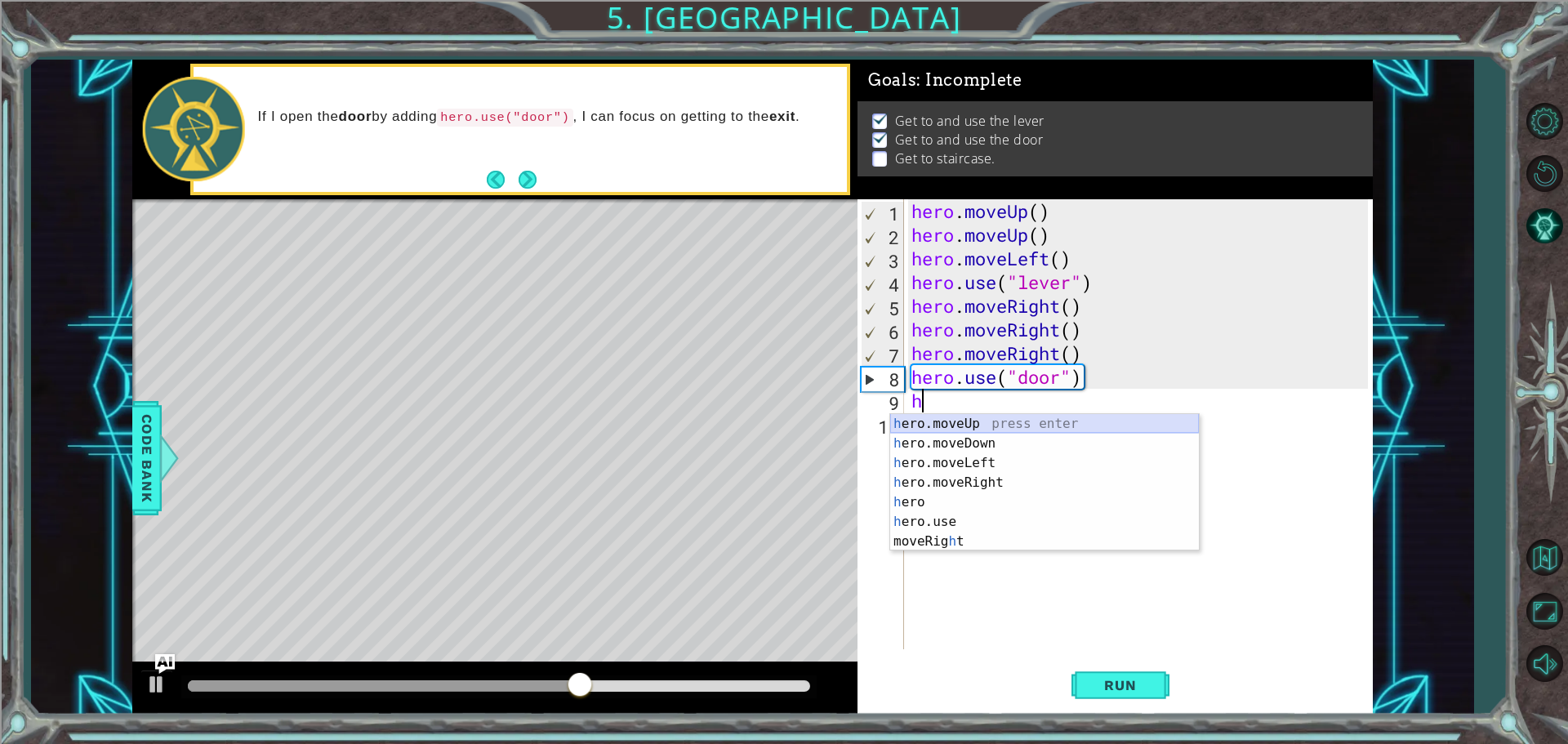
click at [933, 419] on div "h ero.moveUp press enter h ero.moveDown press enter h ero.moveLeft press enter …" at bounding box center [1044, 501] width 309 height 176
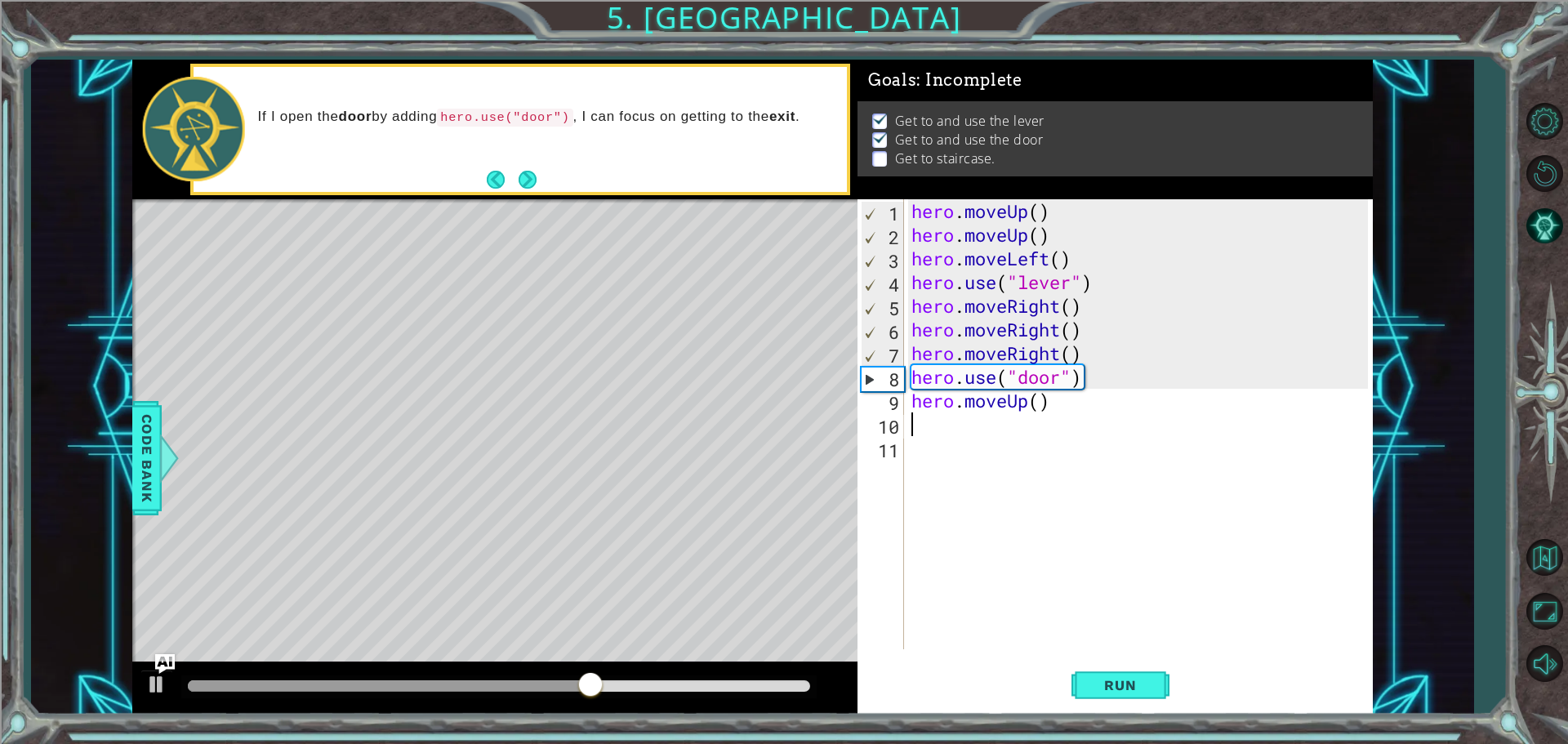
type textarea "h"
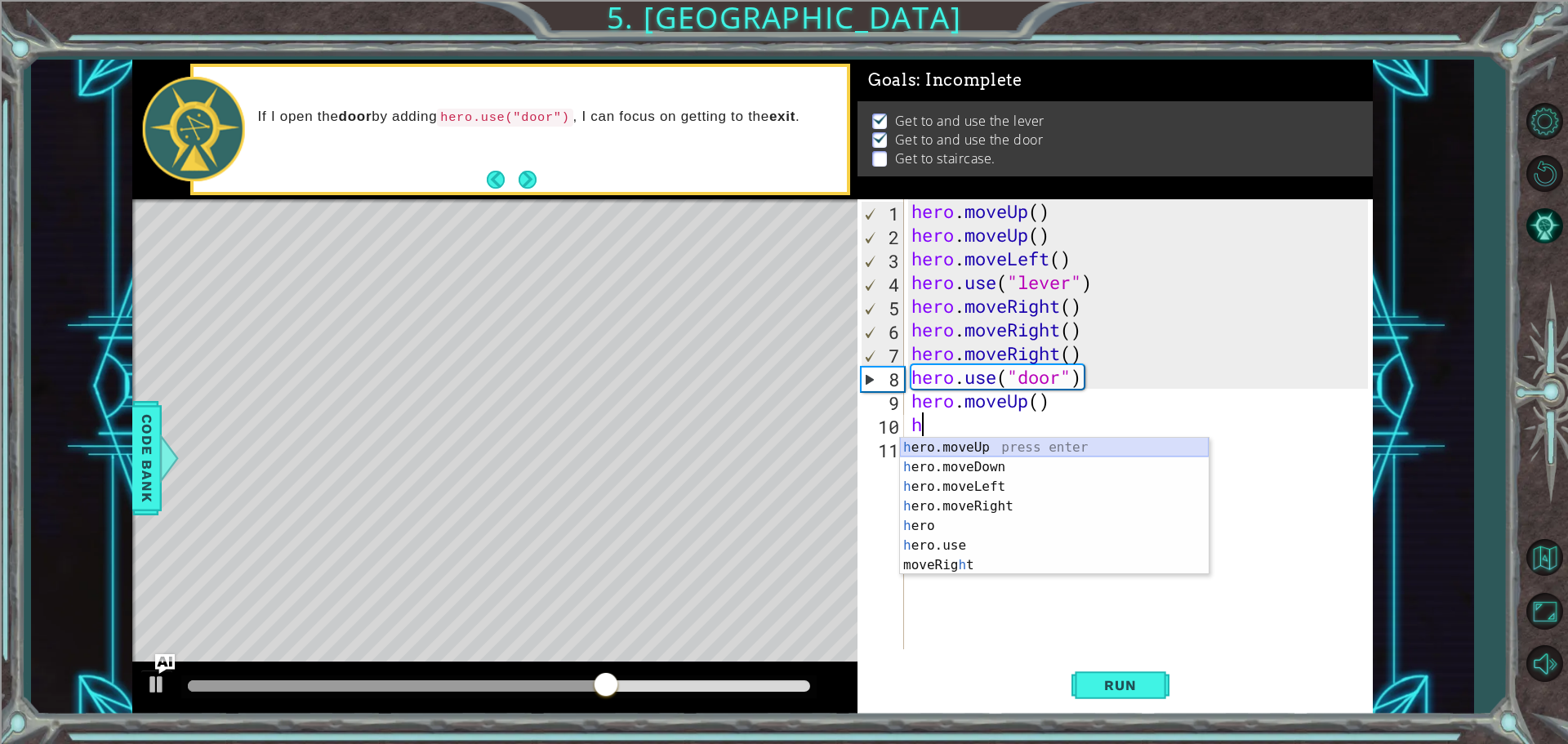
click at [935, 448] on div "h ero.moveUp press enter h ero.moveDown press enter h ero.moveLeft press enter …" at bounding box center [1053, 526] width 309 height 176
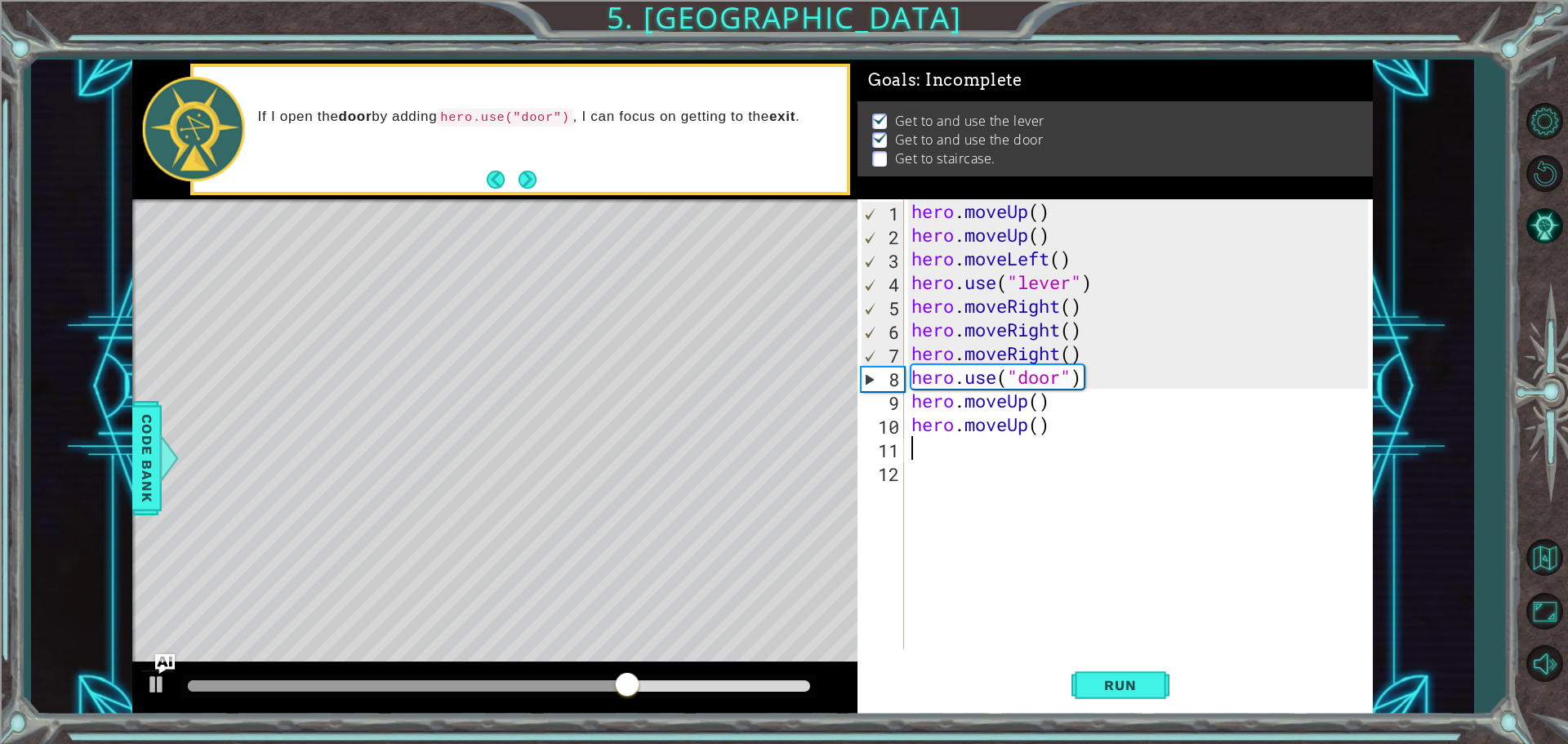
type textarea "h"
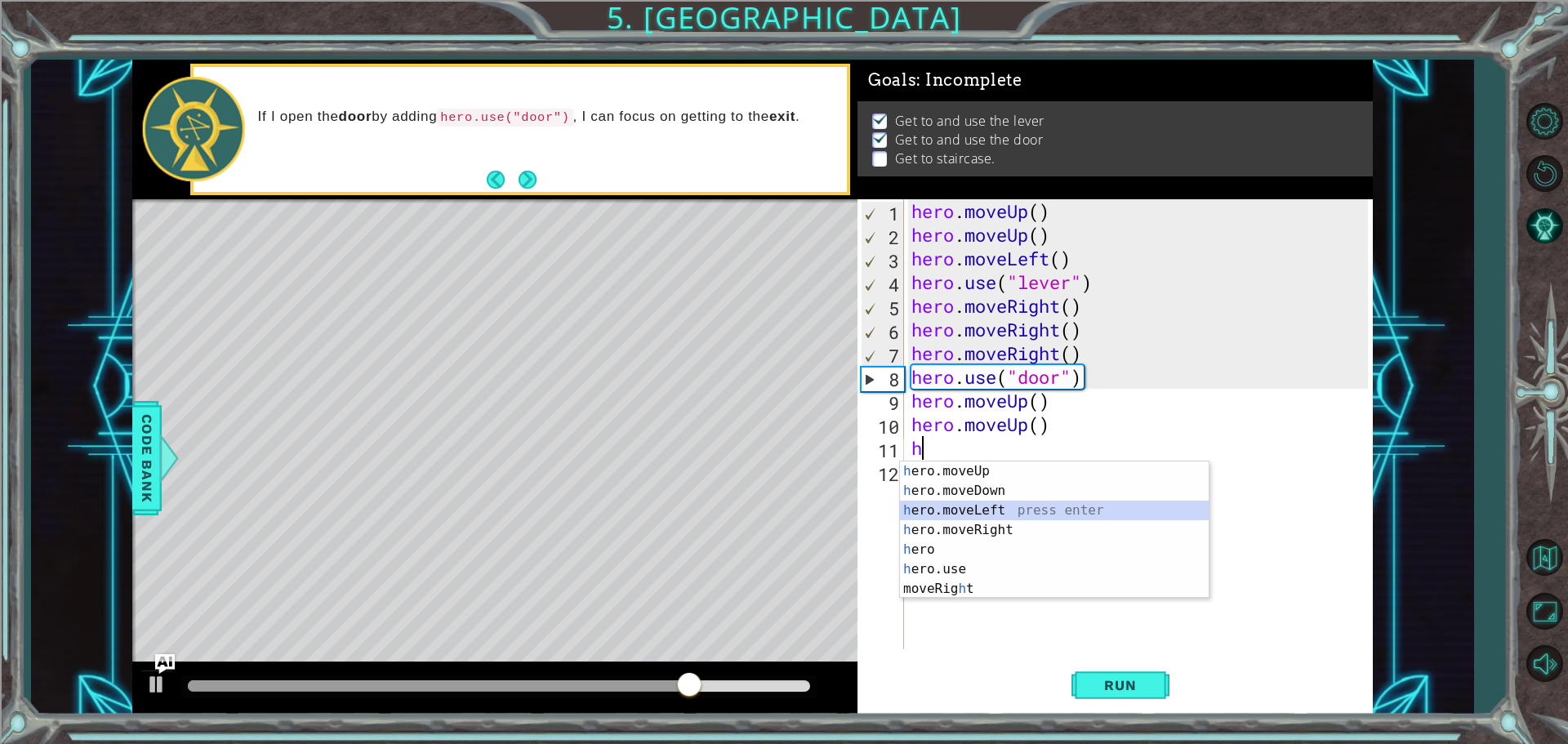
click at [963, 506] on div "h ero.moveUp press enter h ero.moveDown press enter h ero.moveLeft press enter …" at bounding box center [1053, 550] width 309 height 176
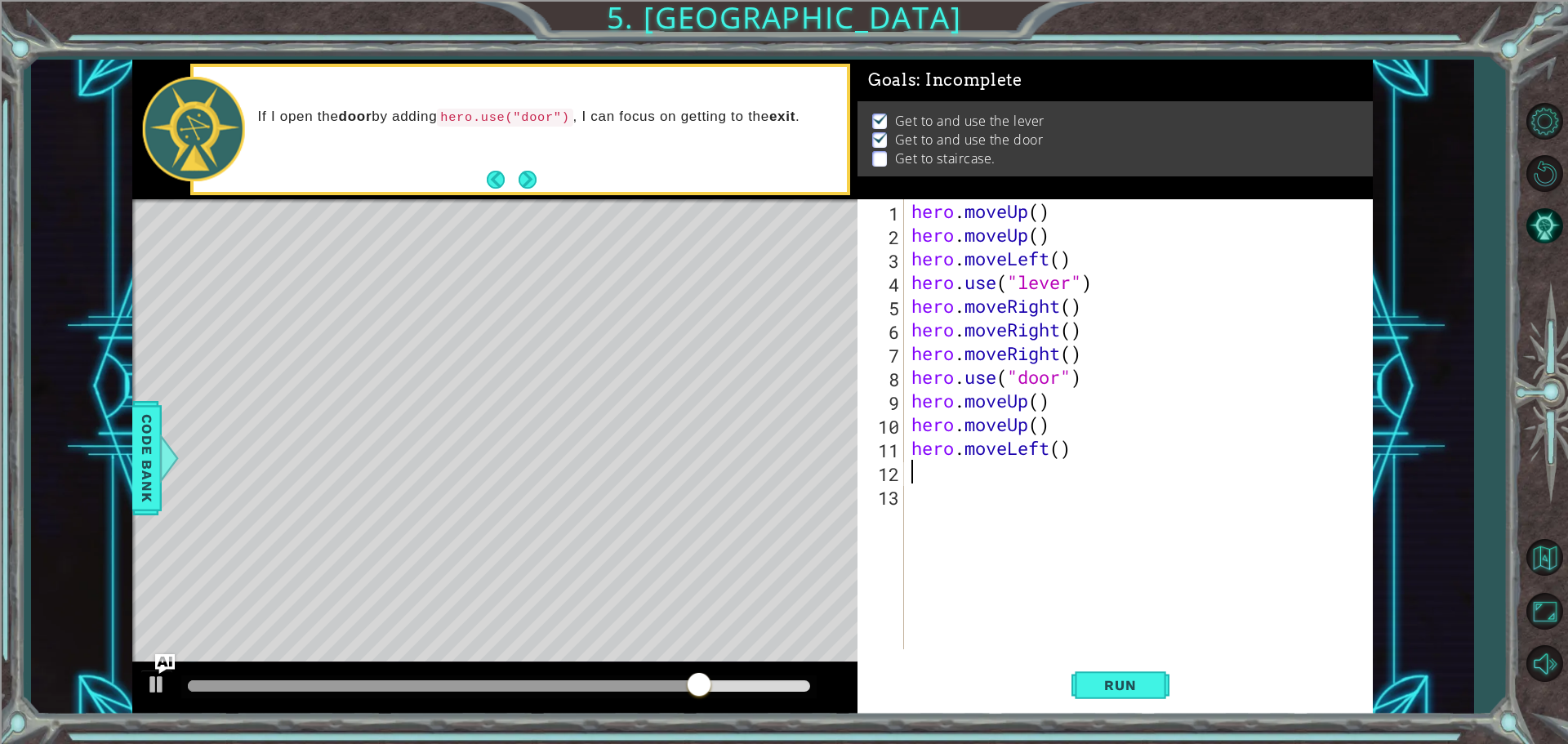
type textarea "h"
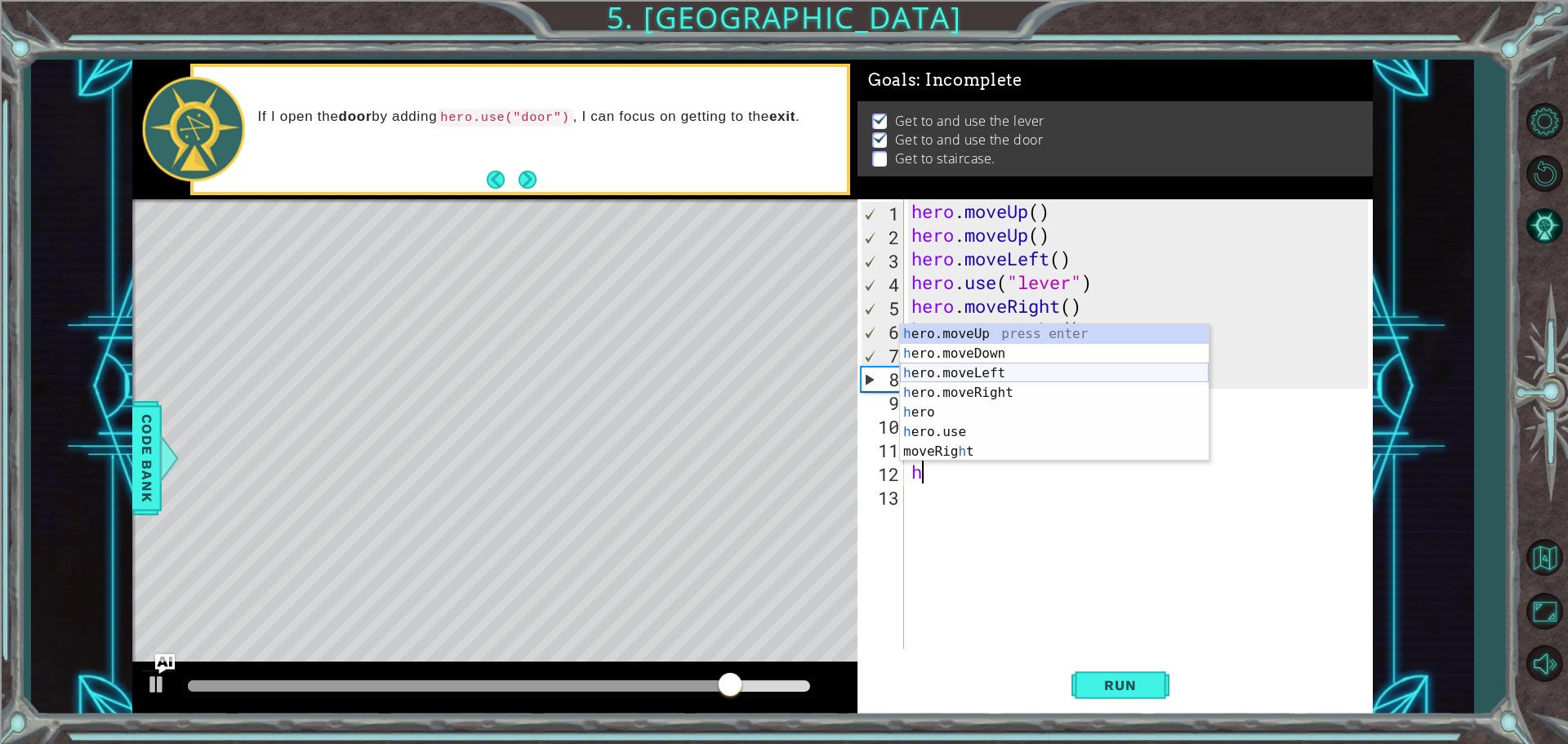
click at [952, 378] on div "h ero.moveUp press enter h ero.moveDown press enter h ero.moveLeft press enter …" at bounding box center [1053, 412] width 309 height 176
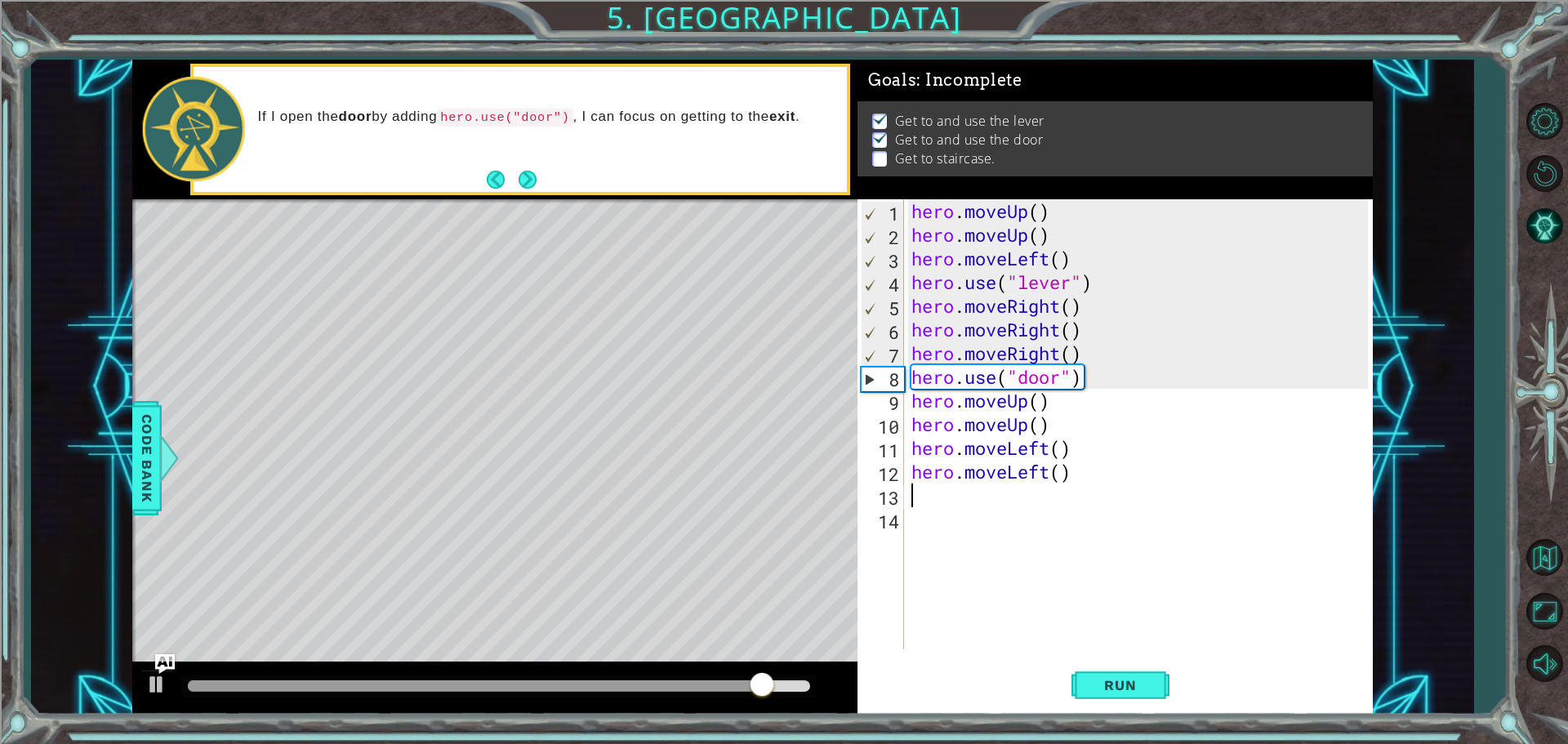
type textarea "h"
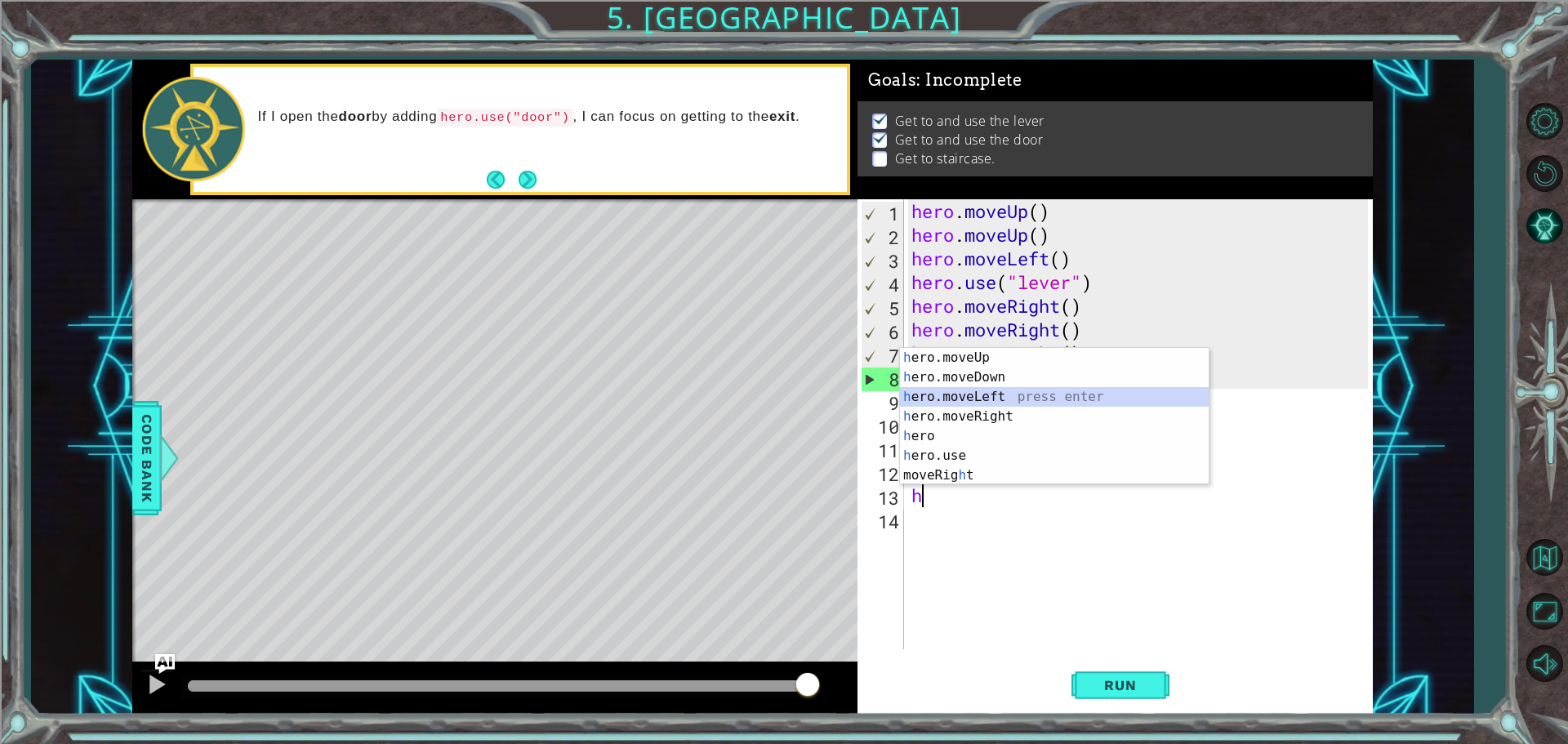
click at [975, 397] on div "h ero.moveUp press enter h ero.moveDown press enter h ero.moveLeft press enter …" at bounding box center [1053, 436] width 309 height 176
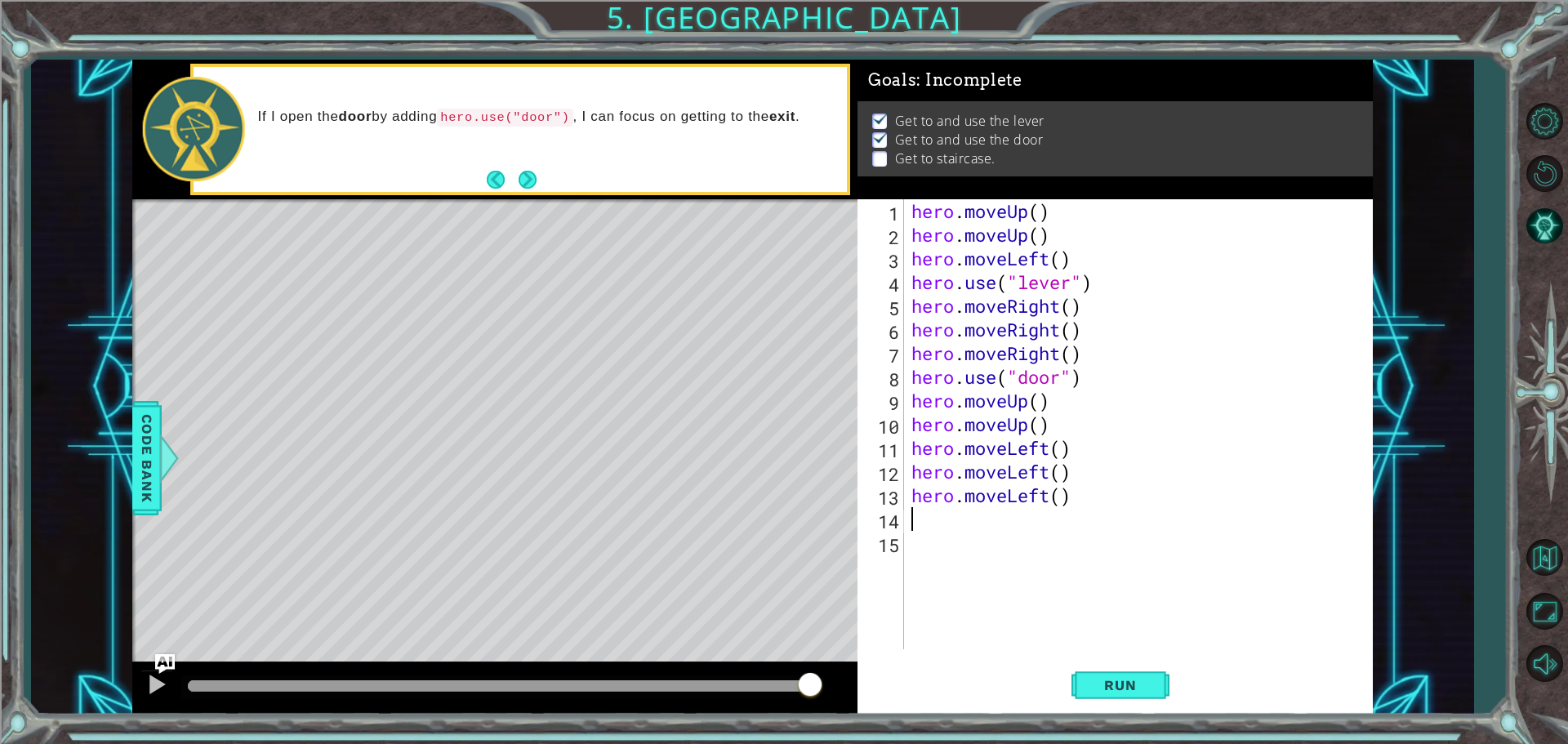
type textarea "h"
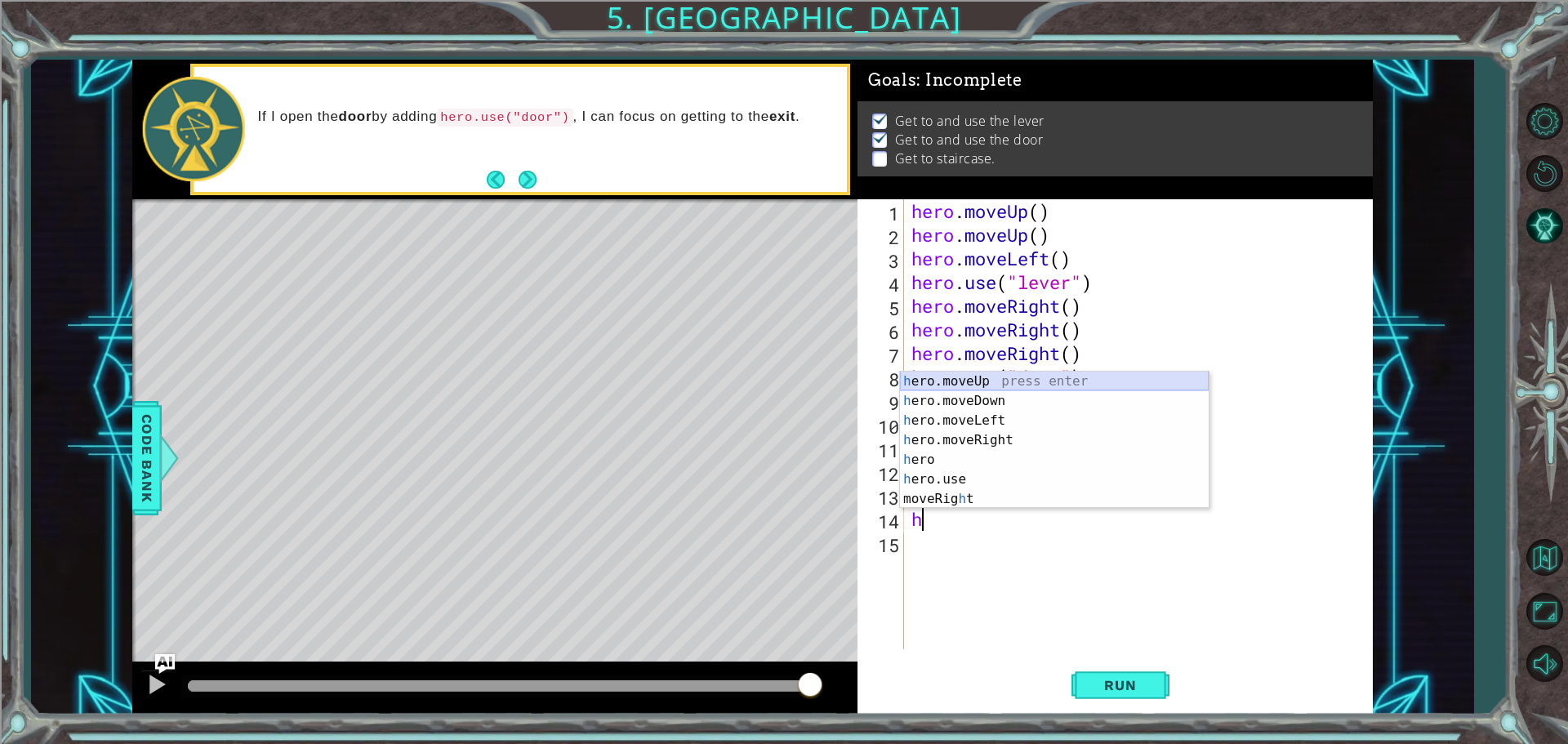
click at [981, 378] on div "h ero.moveUp press enter h ero.moveDown press enter h ero.moveLeft press enter …" at bounding box center [1053, 459] width 309 height 176
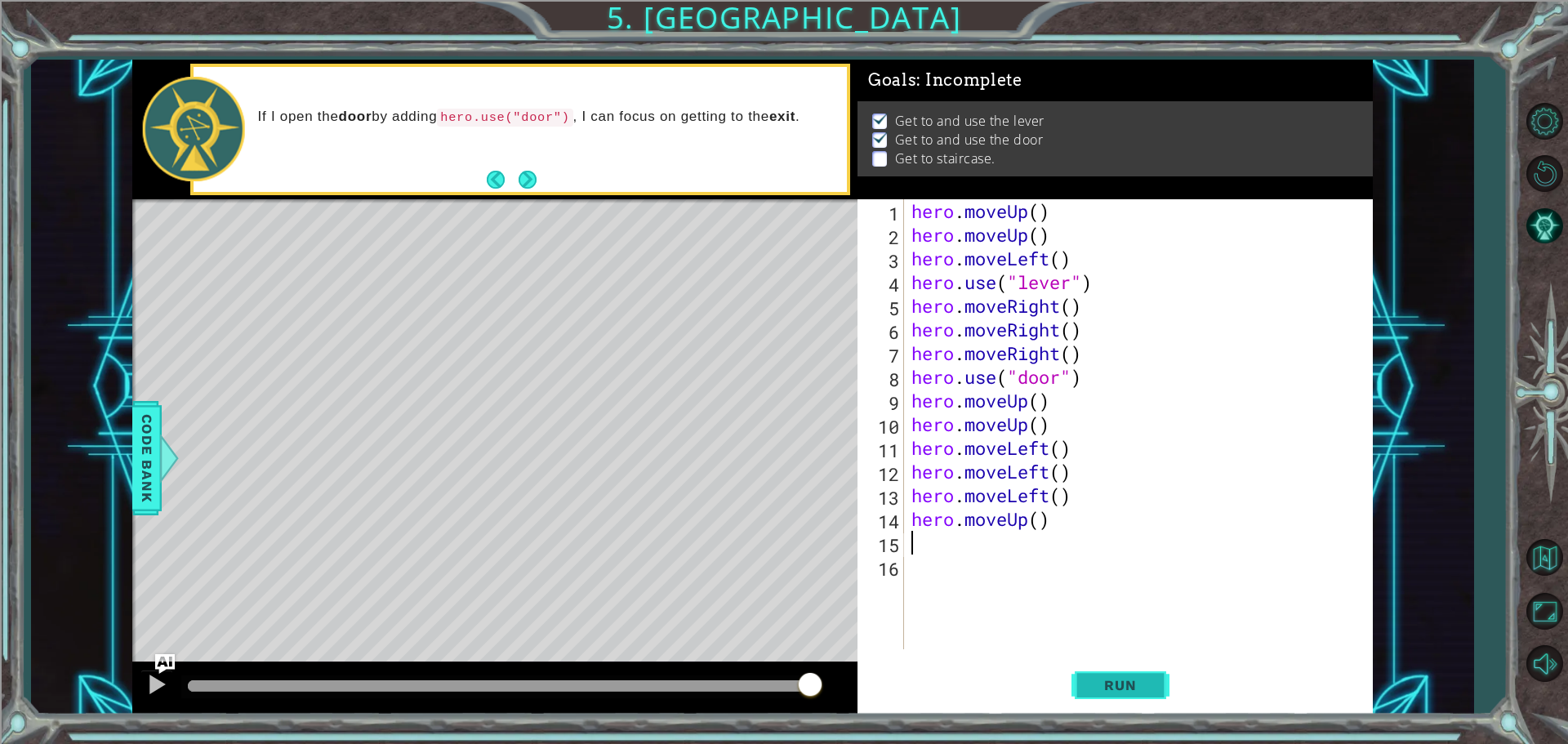
click at [1086, 675] on button "Run" at bounding box center [1121, 684] width 98 height 51
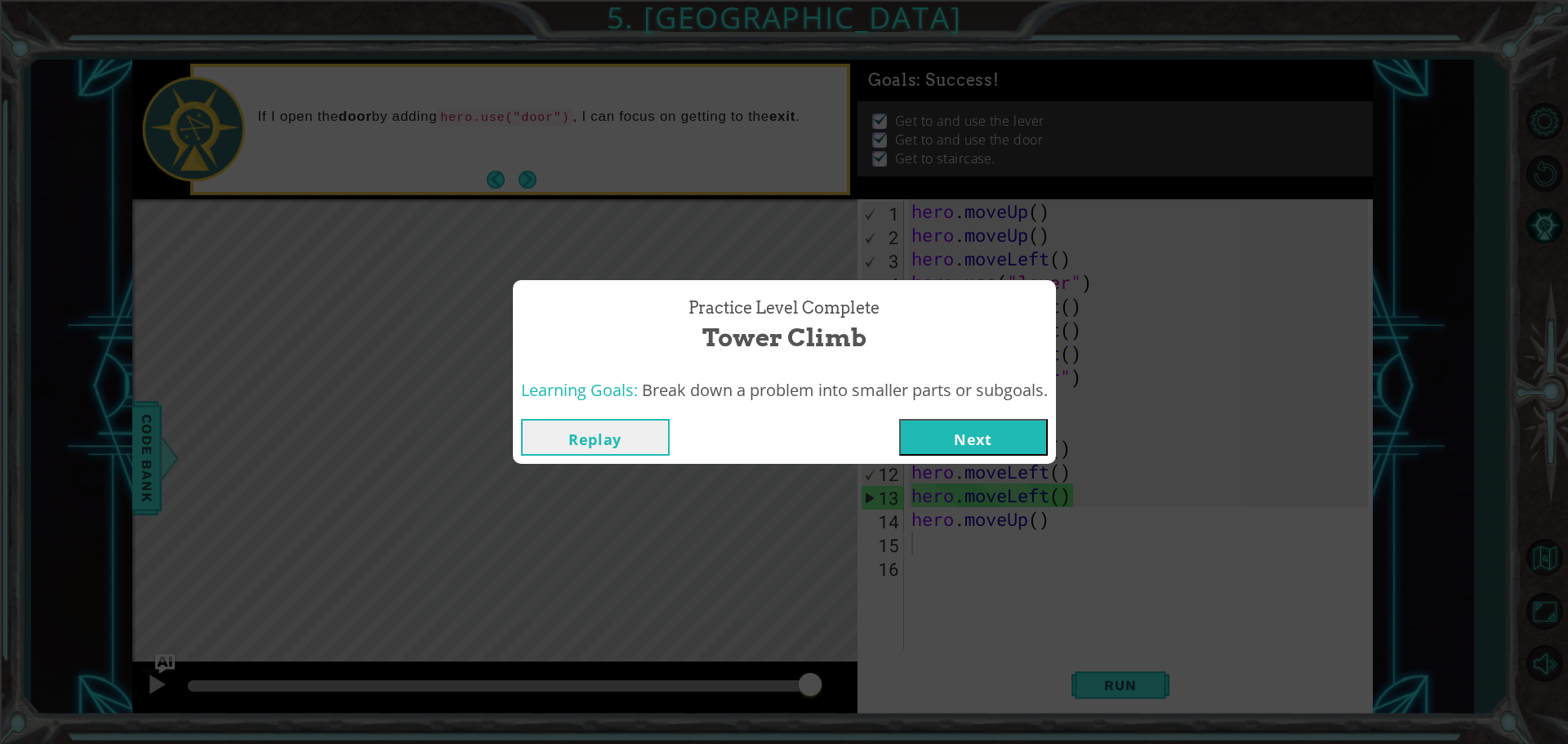
click at [948, 444] on button "Next" at bounding box center [974, 437] width 148 height 37
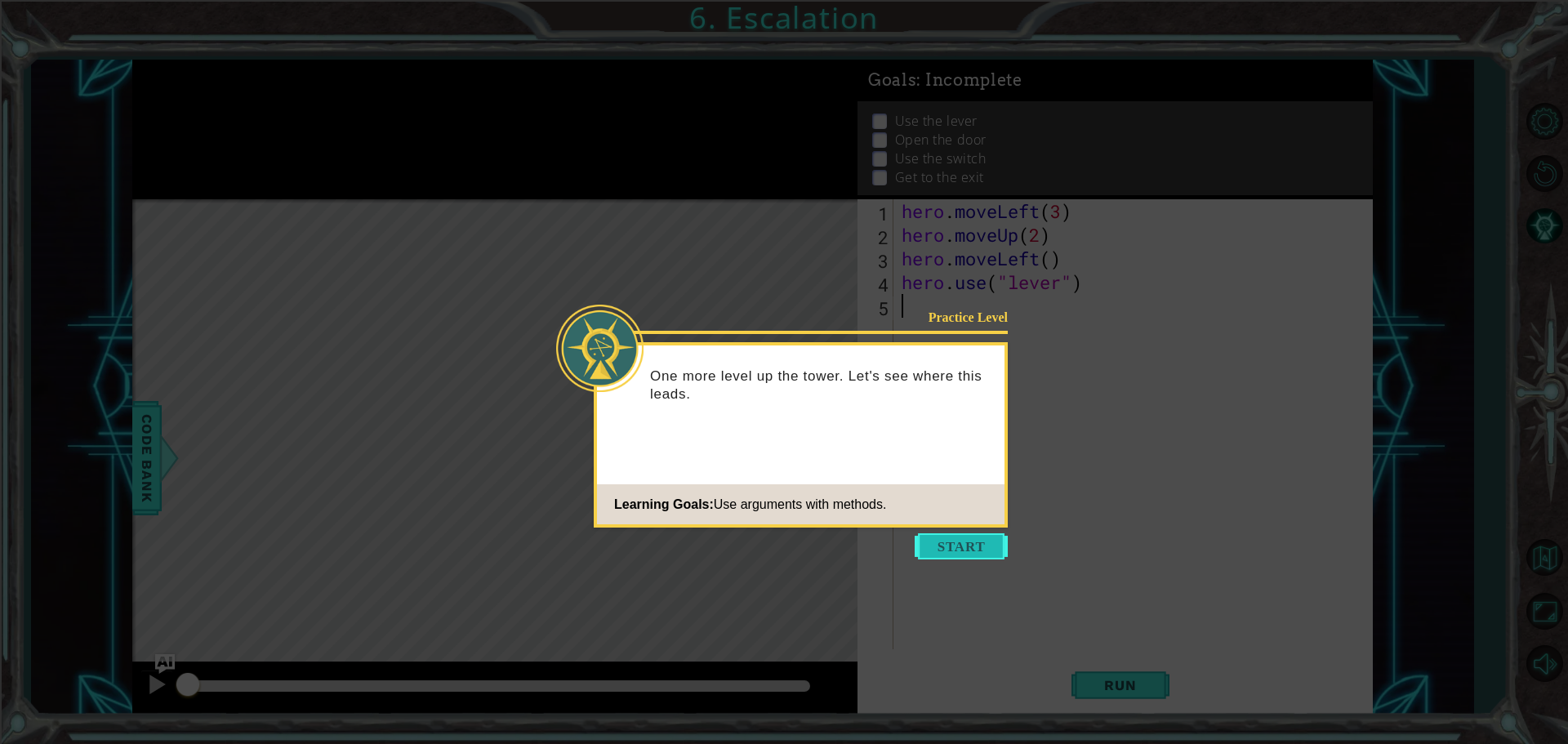
click at [991, 554] on button "Start" at bounding box center [961, 546] width 93 height 26
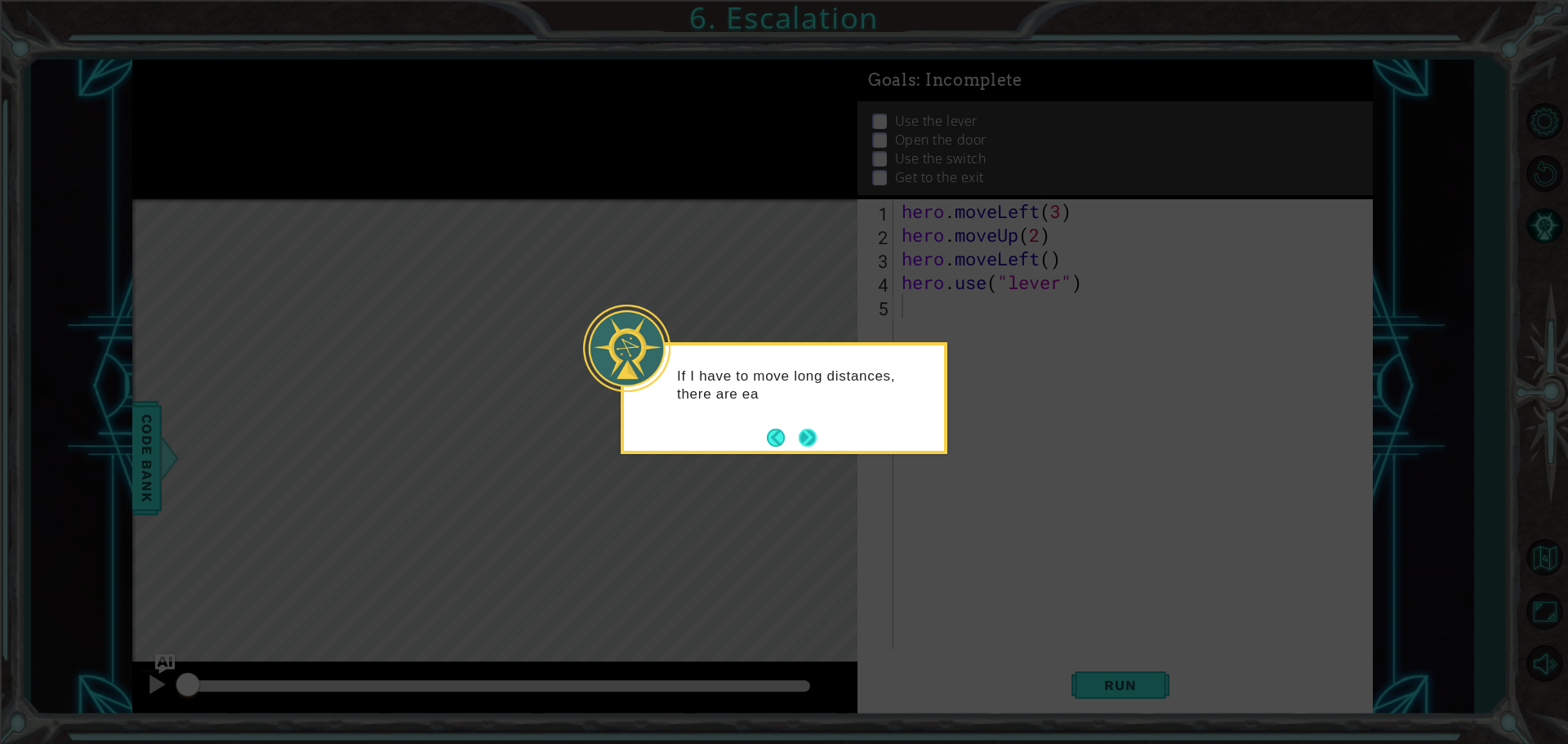
click at [812, 431] on button "Next" at bounding box center [807, 438] width 18 height 18
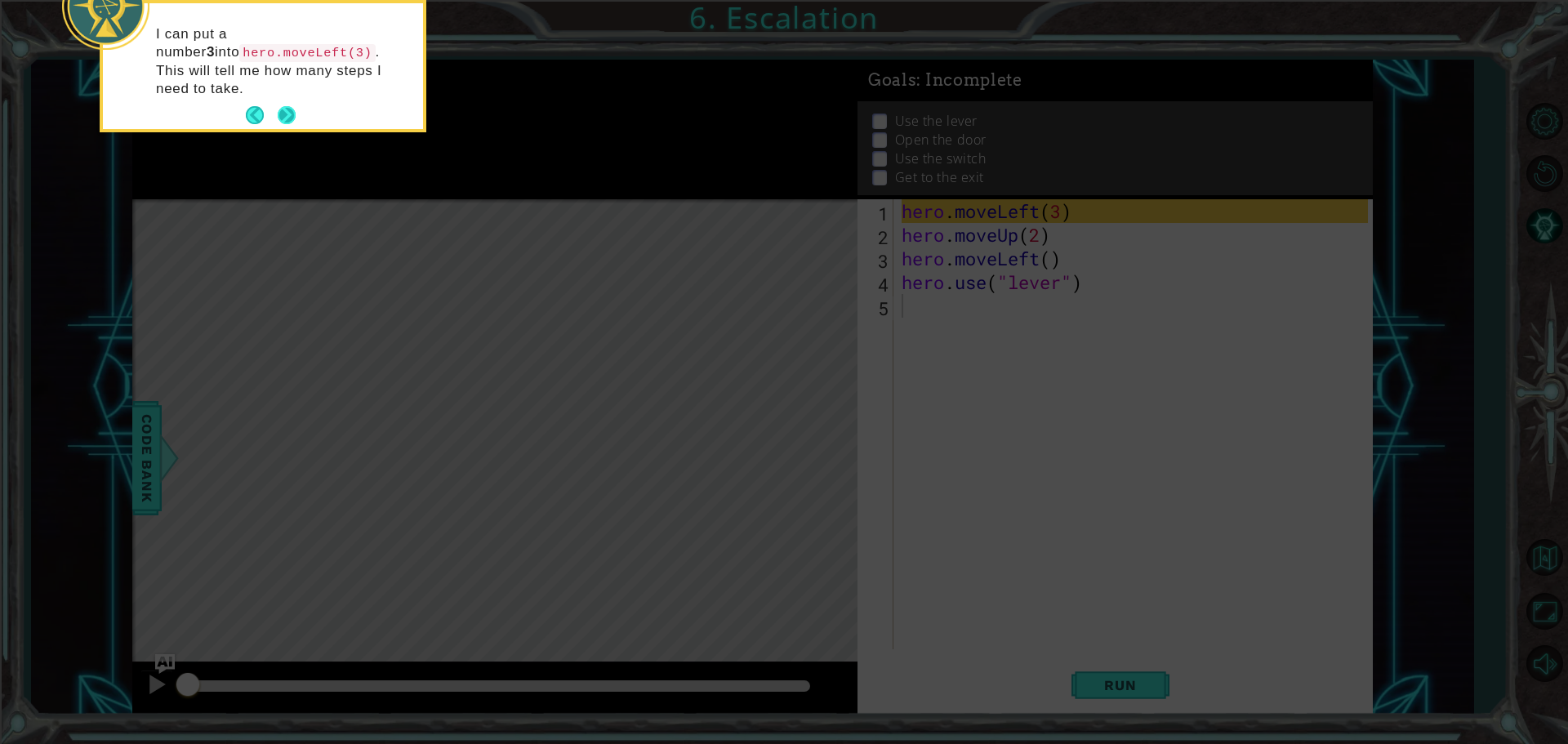
click at [291, 111] on button "Next" at bounding box center [288, 115] width 19 height 19
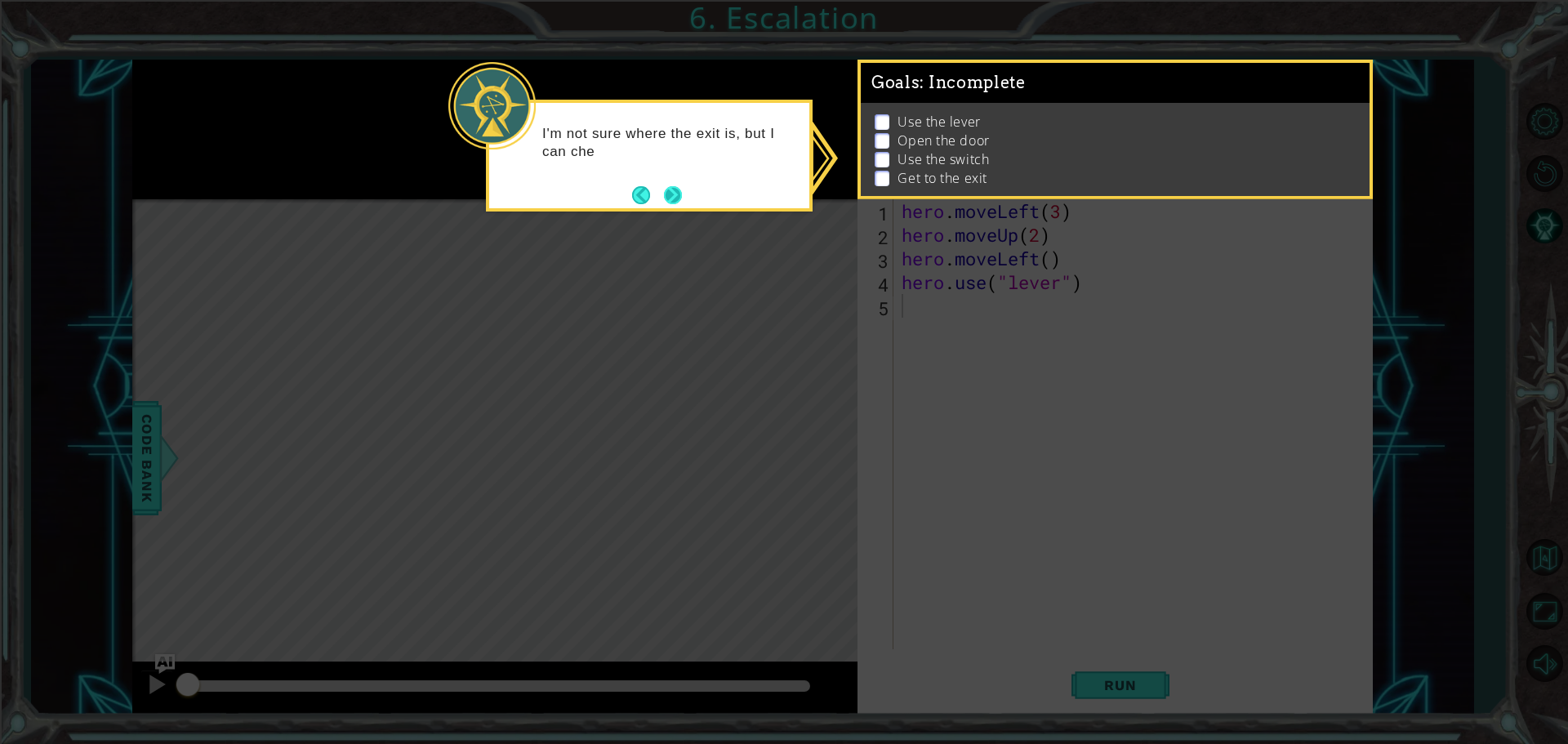
click at [674, 200] on button "Next" at bounding box center [672, 195] width 18 height 18
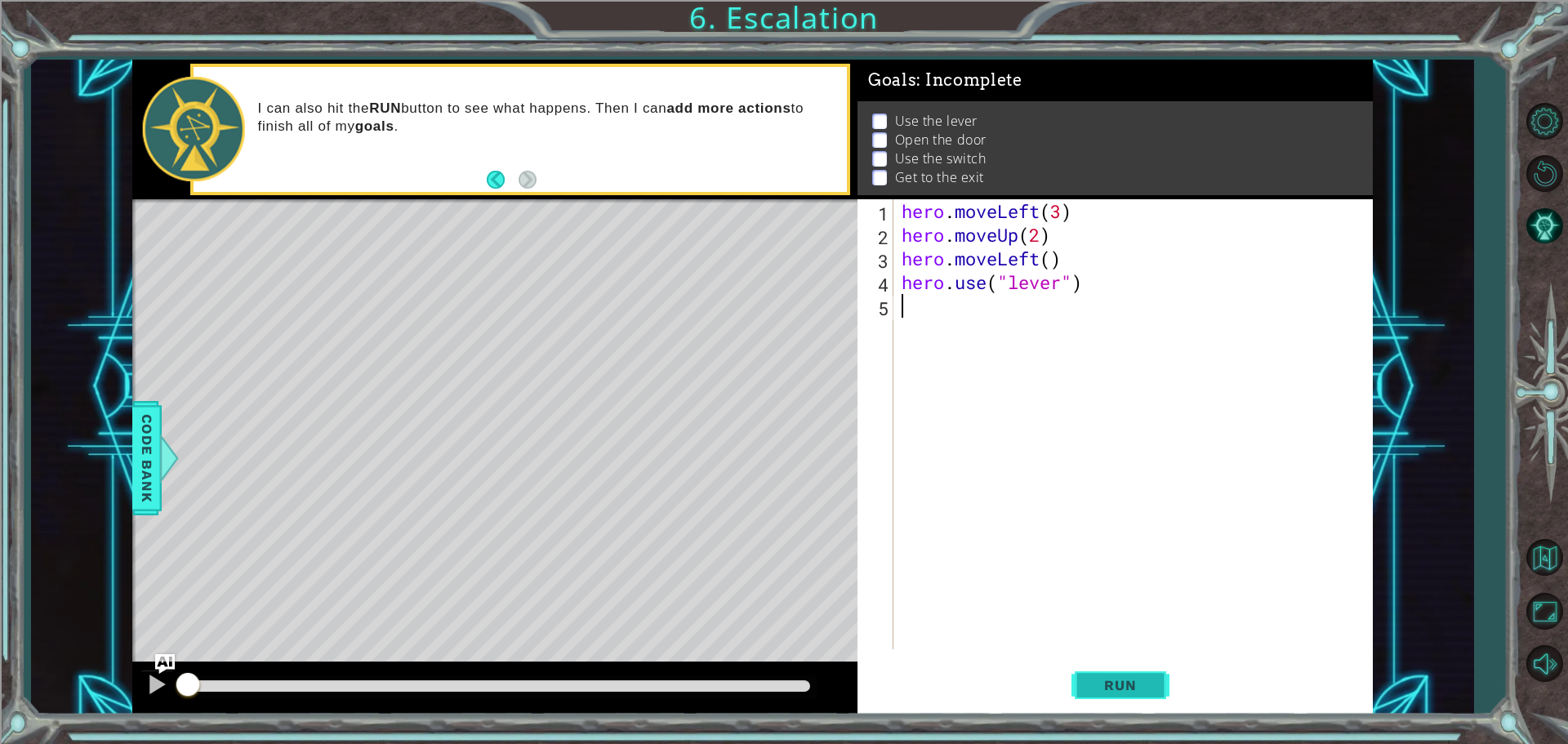
click at [1126, 685] on span "Run" at bounding box center [1120, 685] width 64 height 16
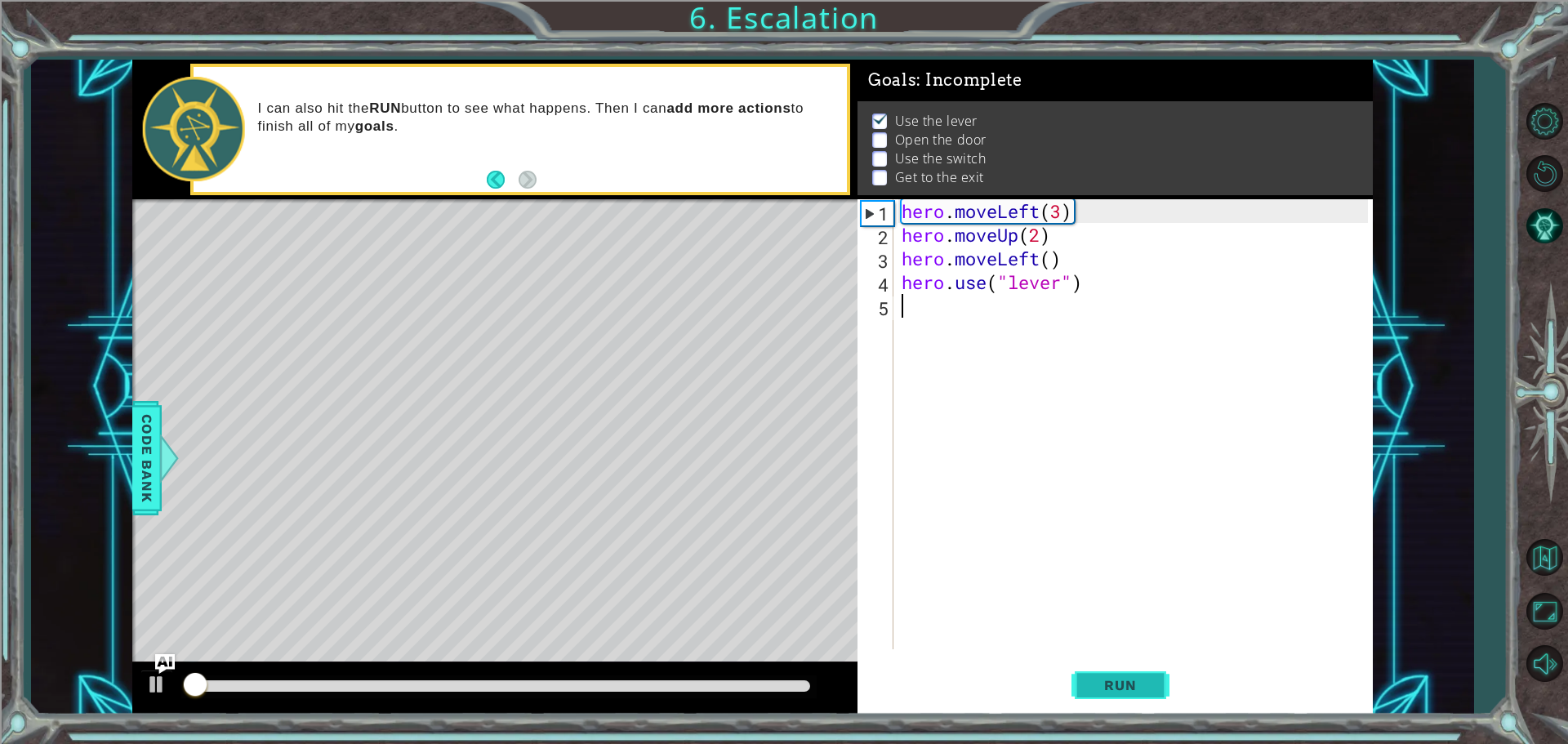
scroll to position [8, 0]
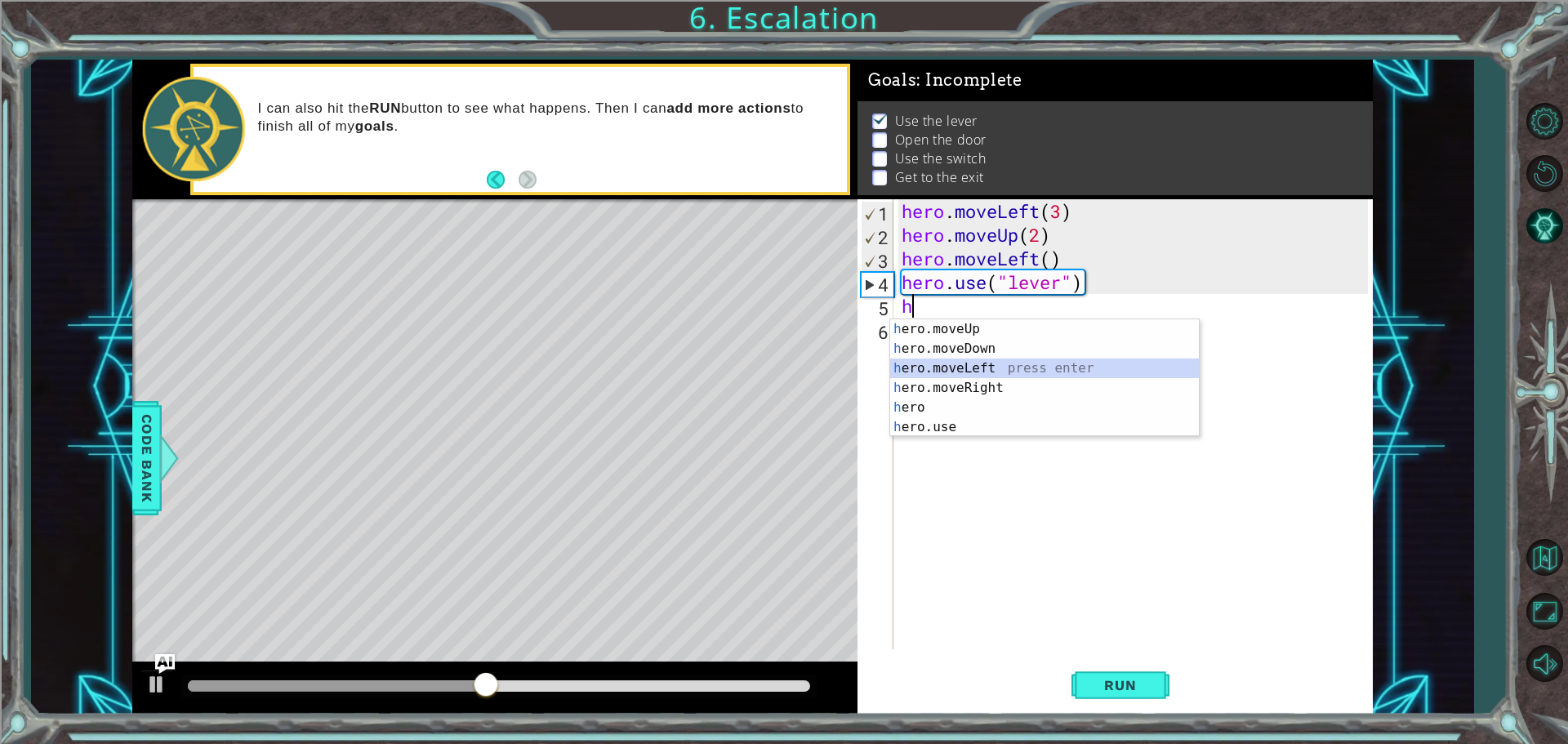
click at [997, 369] on div "h ero.moveUp press enter h ero.moveDown press enter h ero.moveLeft press enter …" at bounding box center [1044, 398] width 309 height 157
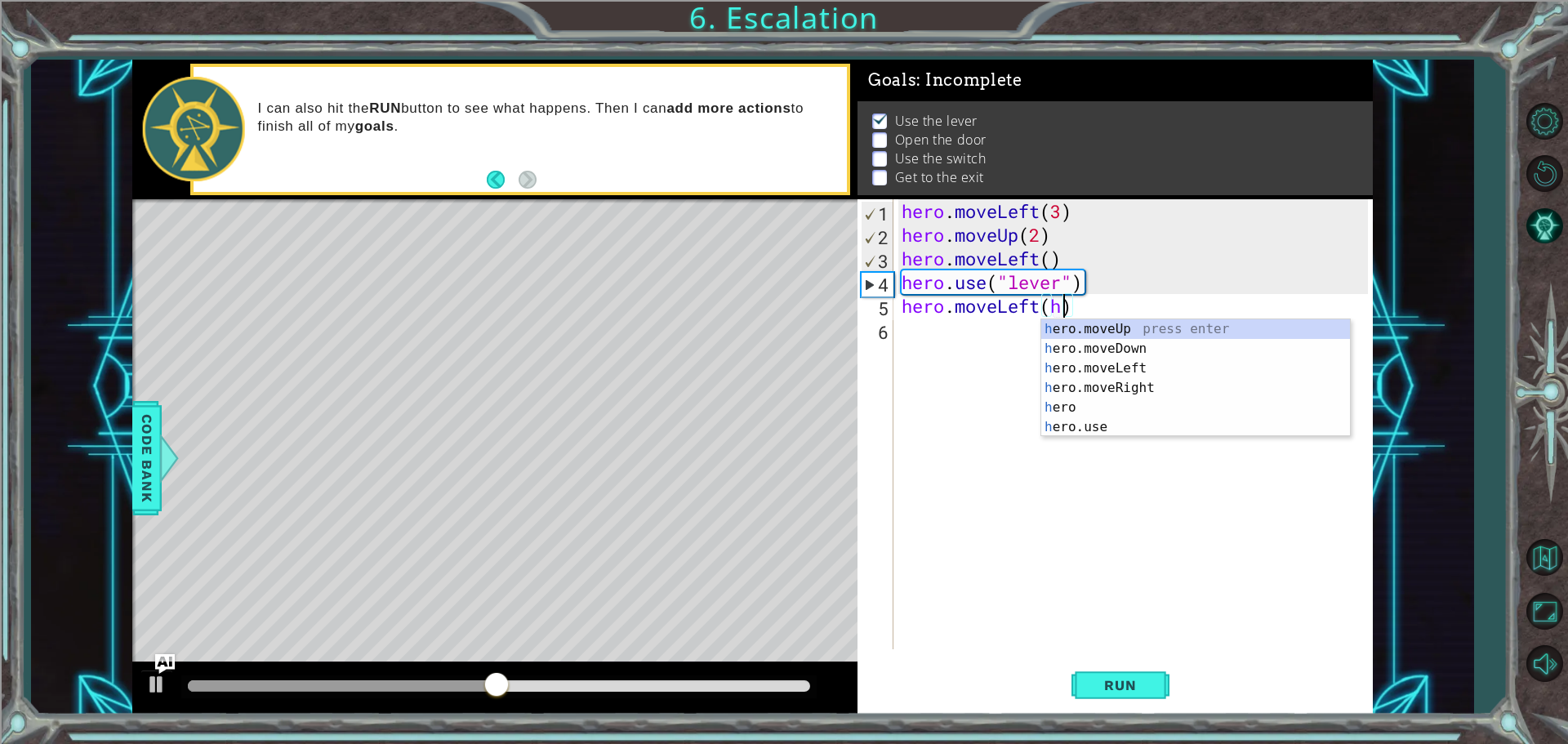
scroll to position [0, 7]
type textarea "hero.moveLeft()"
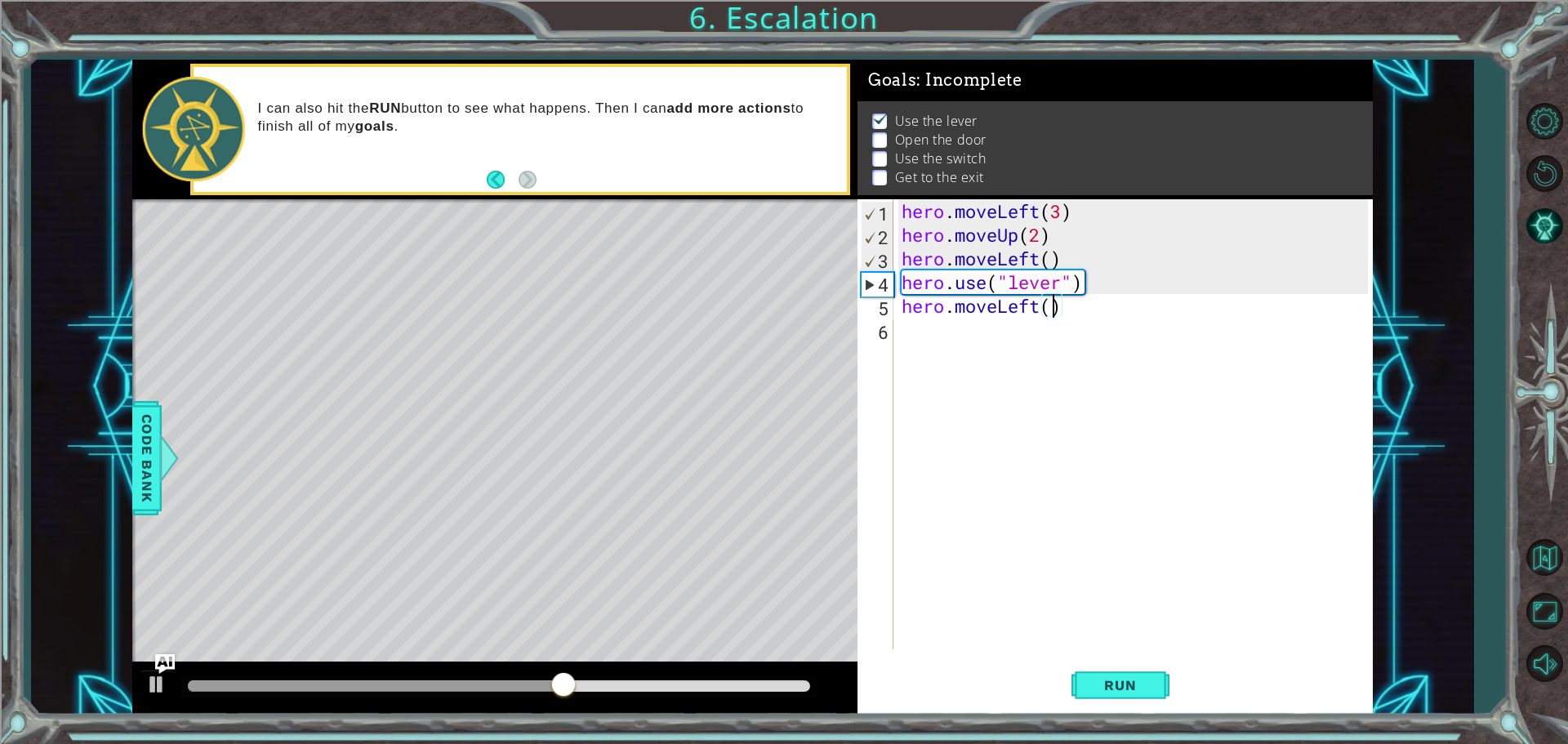
click at [909, 342] on div "hero . moveLeft ( 3 ) hero . moveUp ( 2 ) hero . moveLeft ( ) hero . use ( "lev…" at bounding box center [1137, 448] width 478 height 498
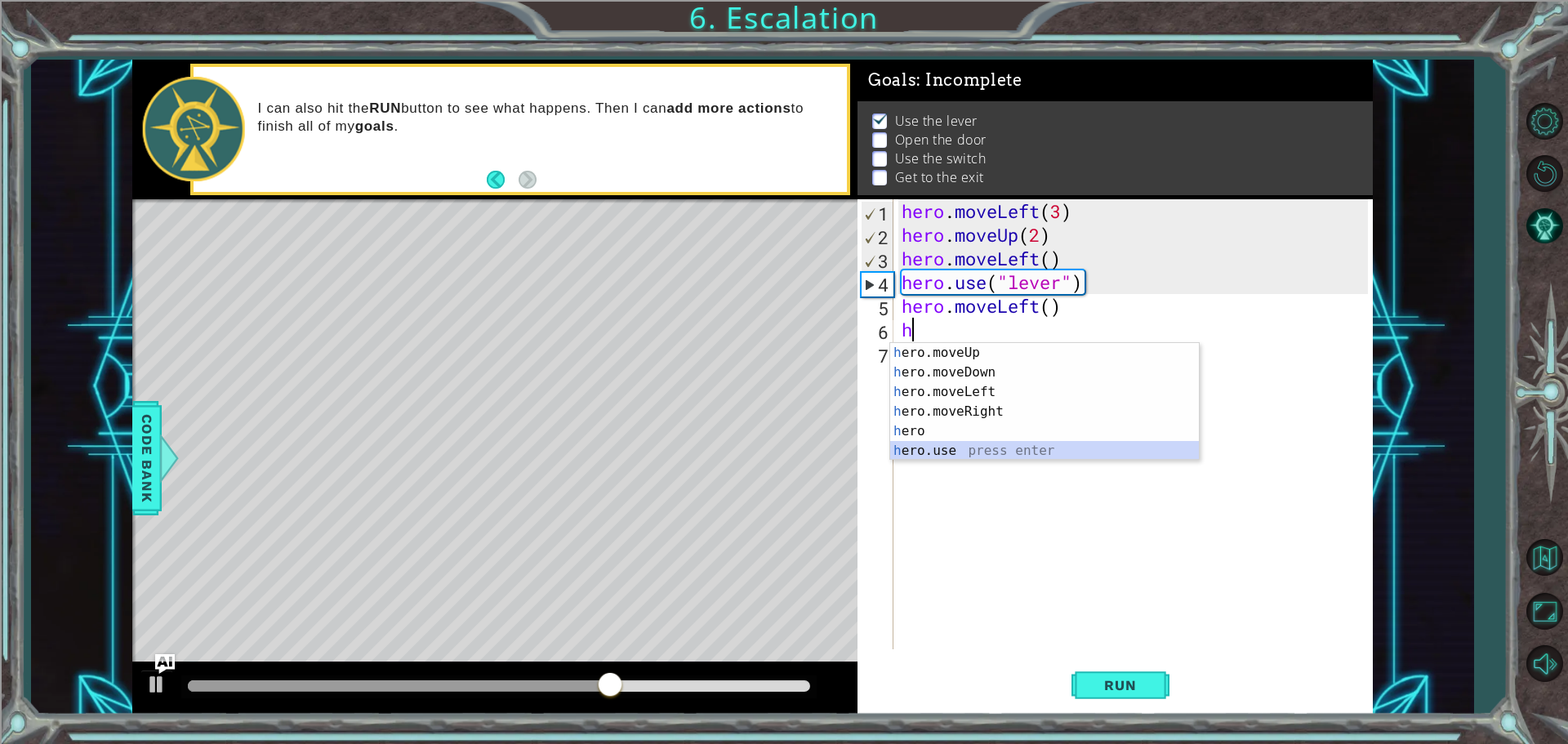
drag, startPoint x: 954, startPoint y: 450, endPoint x: 957, endPoint y: 435, distance: 15.3
click at [954, 449] on div "h ero.moveUp press enter h ero.moveDown press enter h ero.moveLeft press enter …" at bounding box center [1044, 422] width 309 height 157
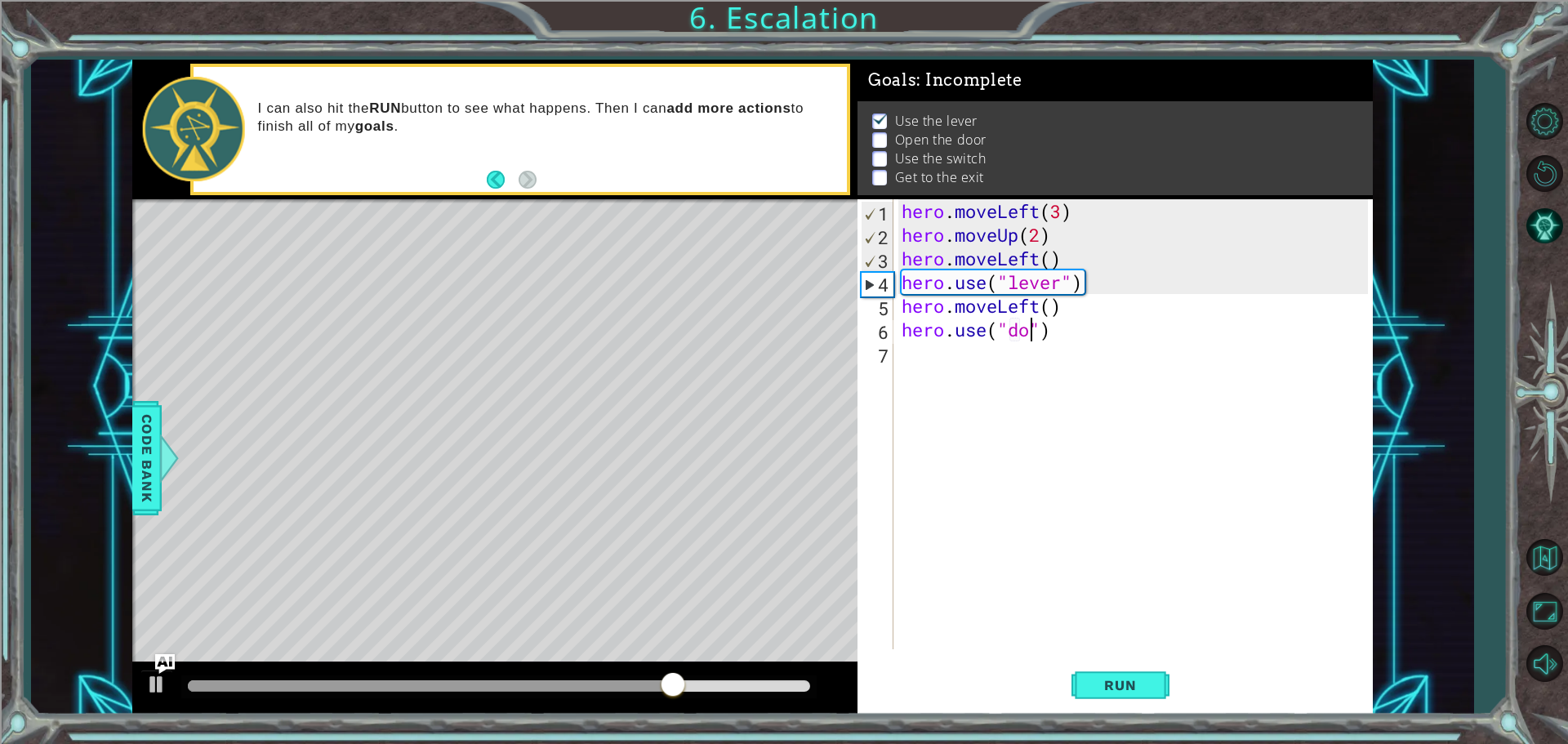
scroll to position [0, 6]
type textarea "hero.use("door")"
click at [931, 353] on div "hero . moveLeft ( 3 ) hero . moveUp ( 2 ) hero . moveLeft ( ) hero . use ( "lev…" at bounding box center [1137, 448] width 478 height 498
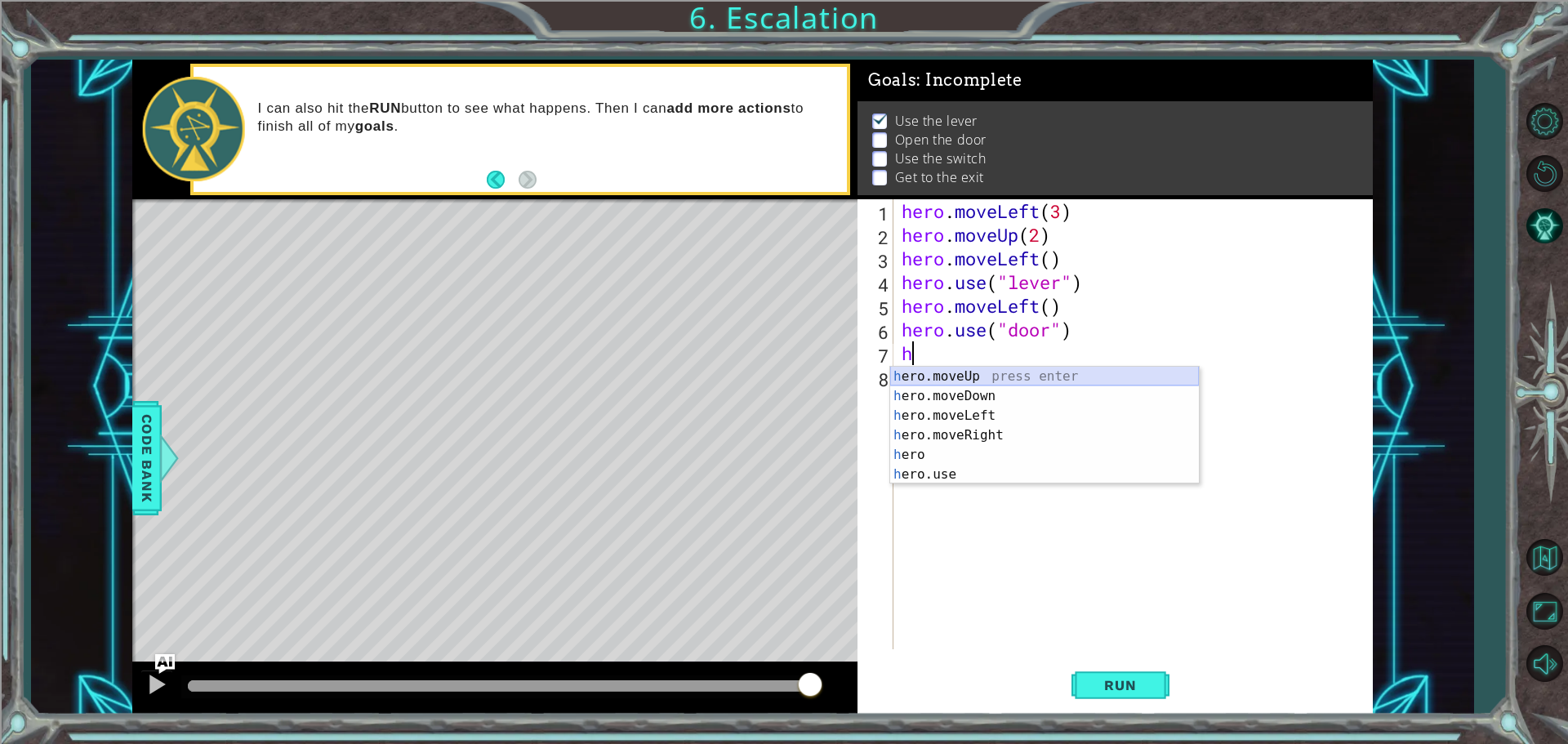
click at [925, 374] on div "h ero.moveUp press enter h ero.moveDown press enter h ero.moveLeft press enter …" at bounding box center [1044, 445] width 309 height 157
type textarea "hero.moveUp(1)"
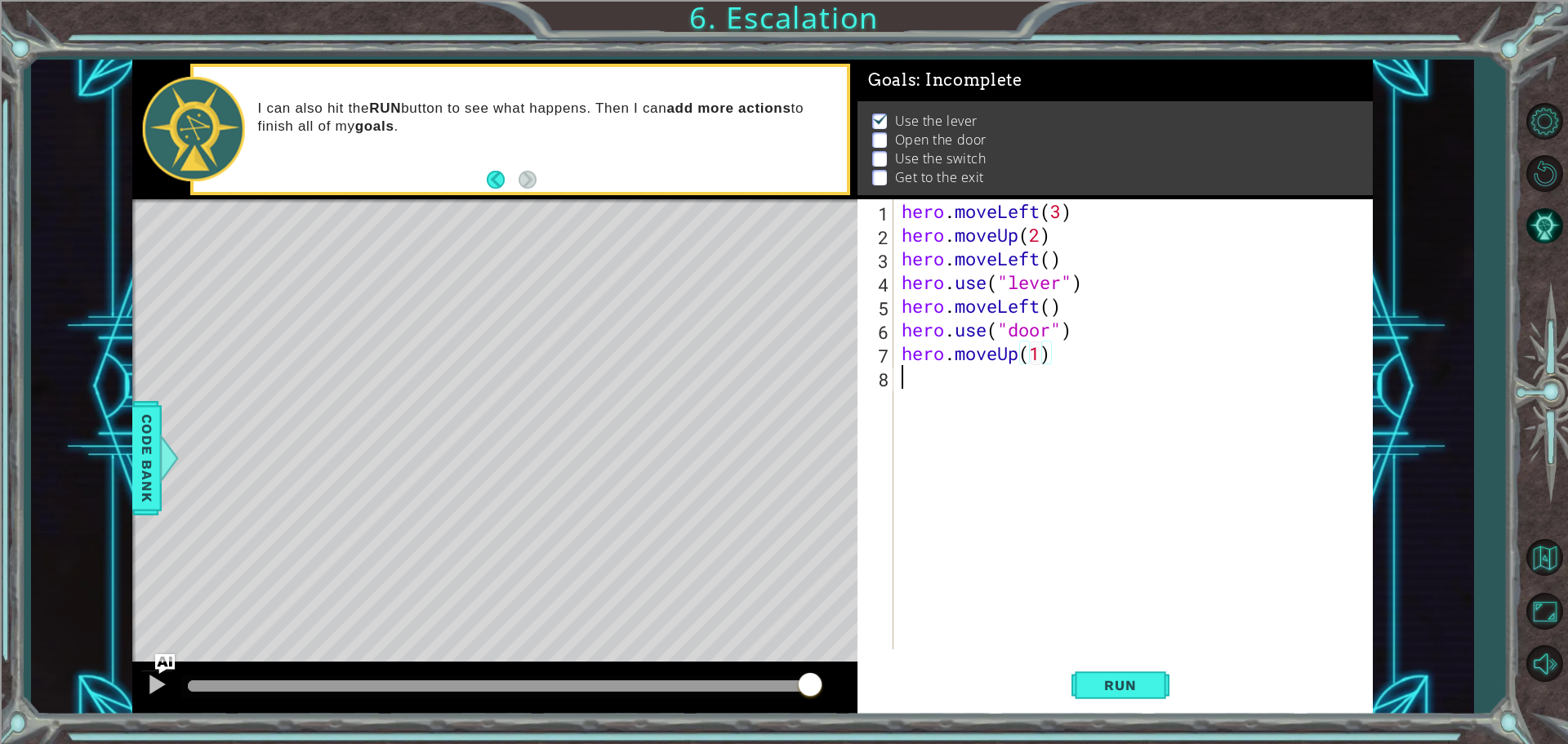
click at [898, 376] on div "hero . moveLeft ( 3 ) hero . moveUp ( 2 ) hero . moveLeft ( ) hero . use ( "lev…" at bounding box center [1137, 448] width 478 height 498
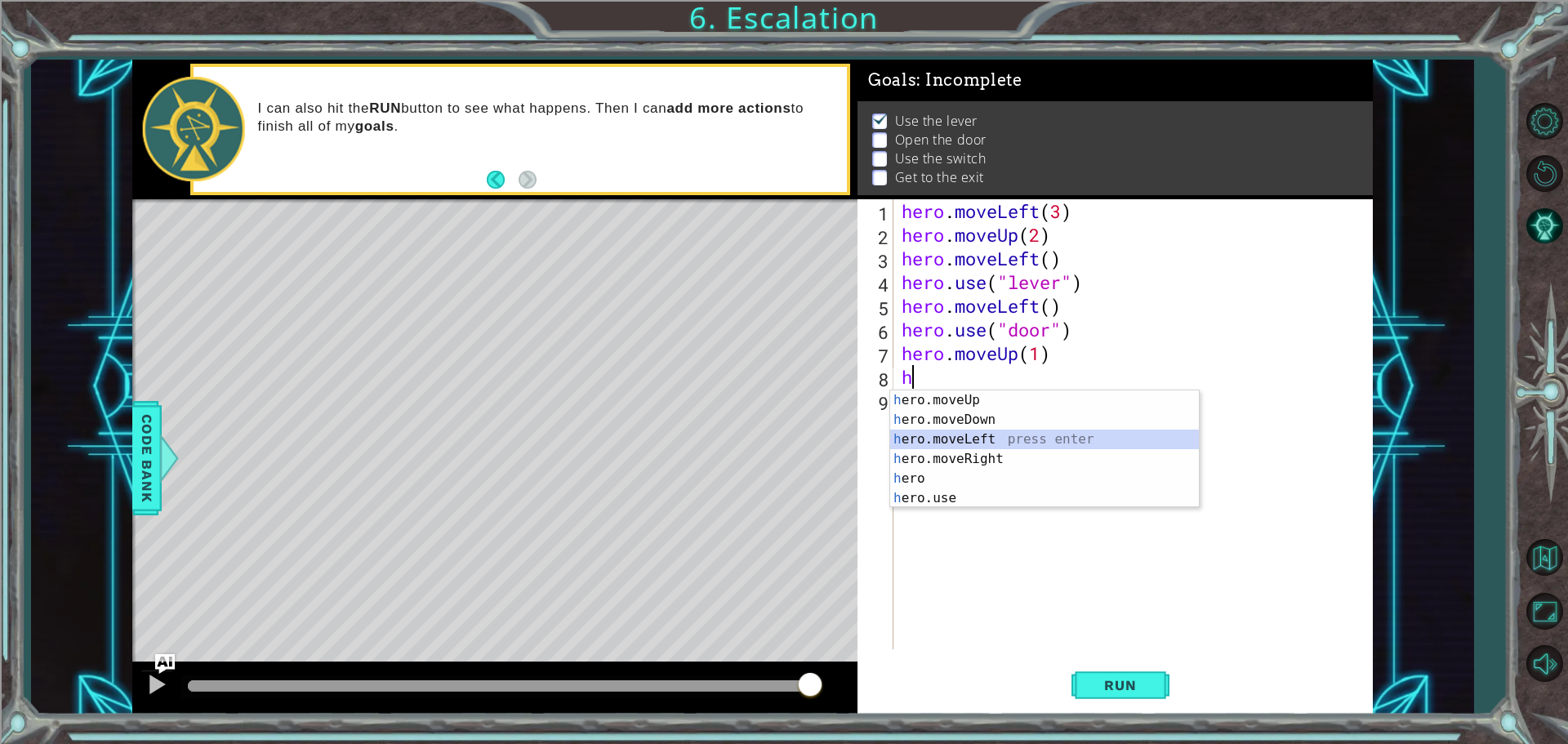
click at [972, 442] on div "h ero.moveUp press enter h ero.moveDown press enter h ero.moveLeft press enter …" at bounding box center [1044, 469] width 309 height 157
type textarea "hero.moveLeft(1)"
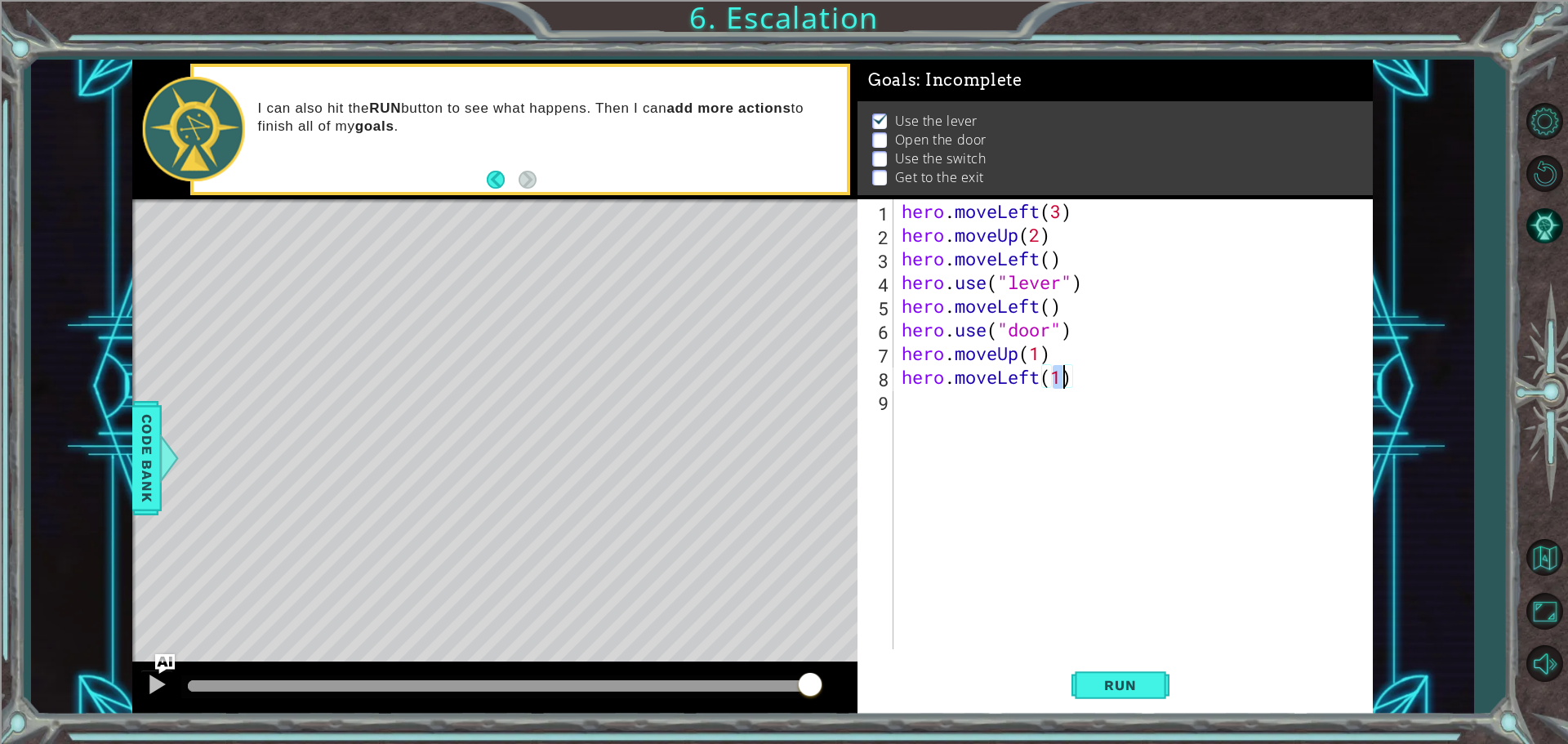
click at [963, 429] on div "hero . moveLeft ( 3 ) hero . moveUp ( 2 ) hero . moveLeft ( ) hero . use ( "lev…" at bounding box center [1137, 448] width 478 height 498
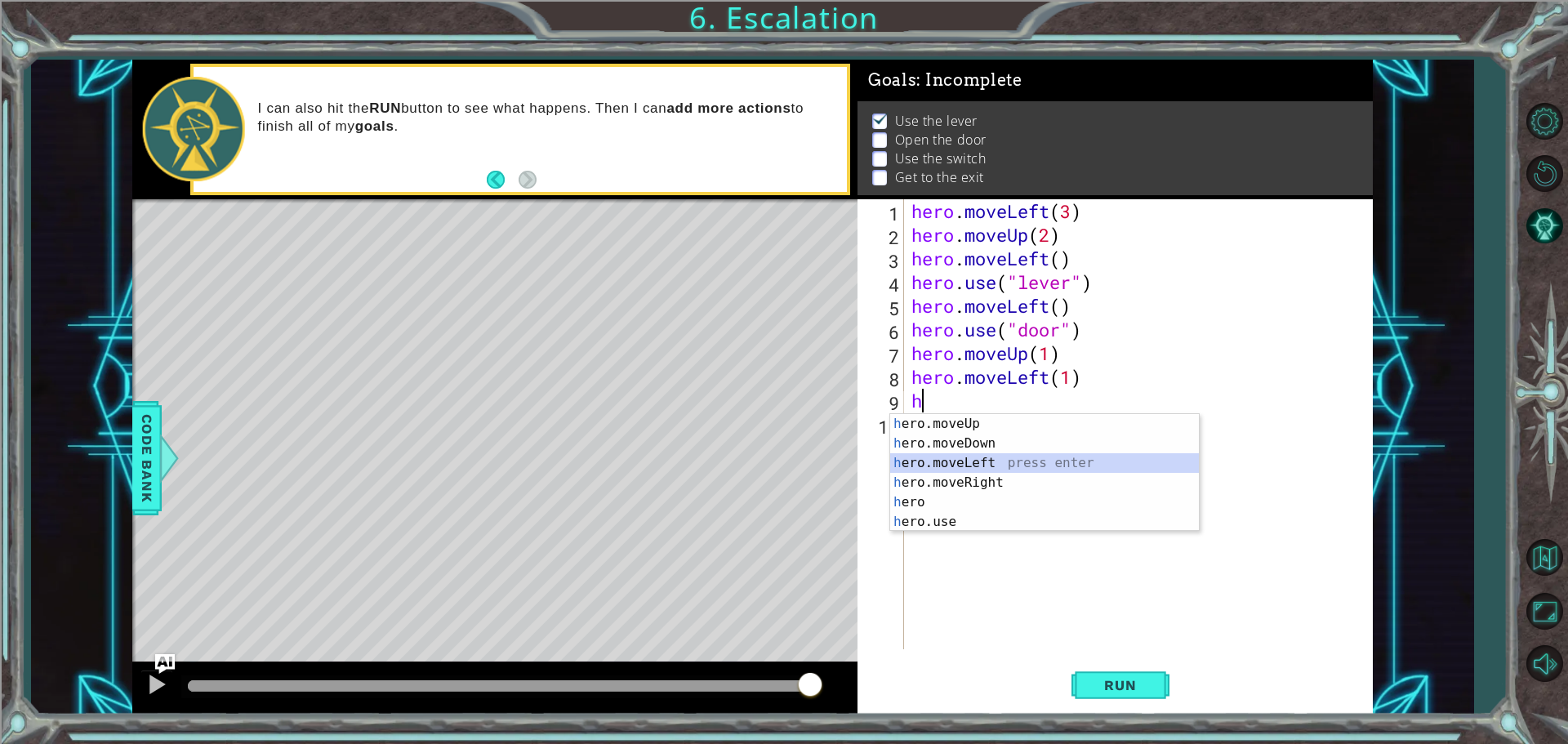
click at [965, 456] on div "h ero.moveUp press enter h ero.moveDown press enter h ero.moveLeft press enter …" at bounding box center [1044, 492] width 309 height 157
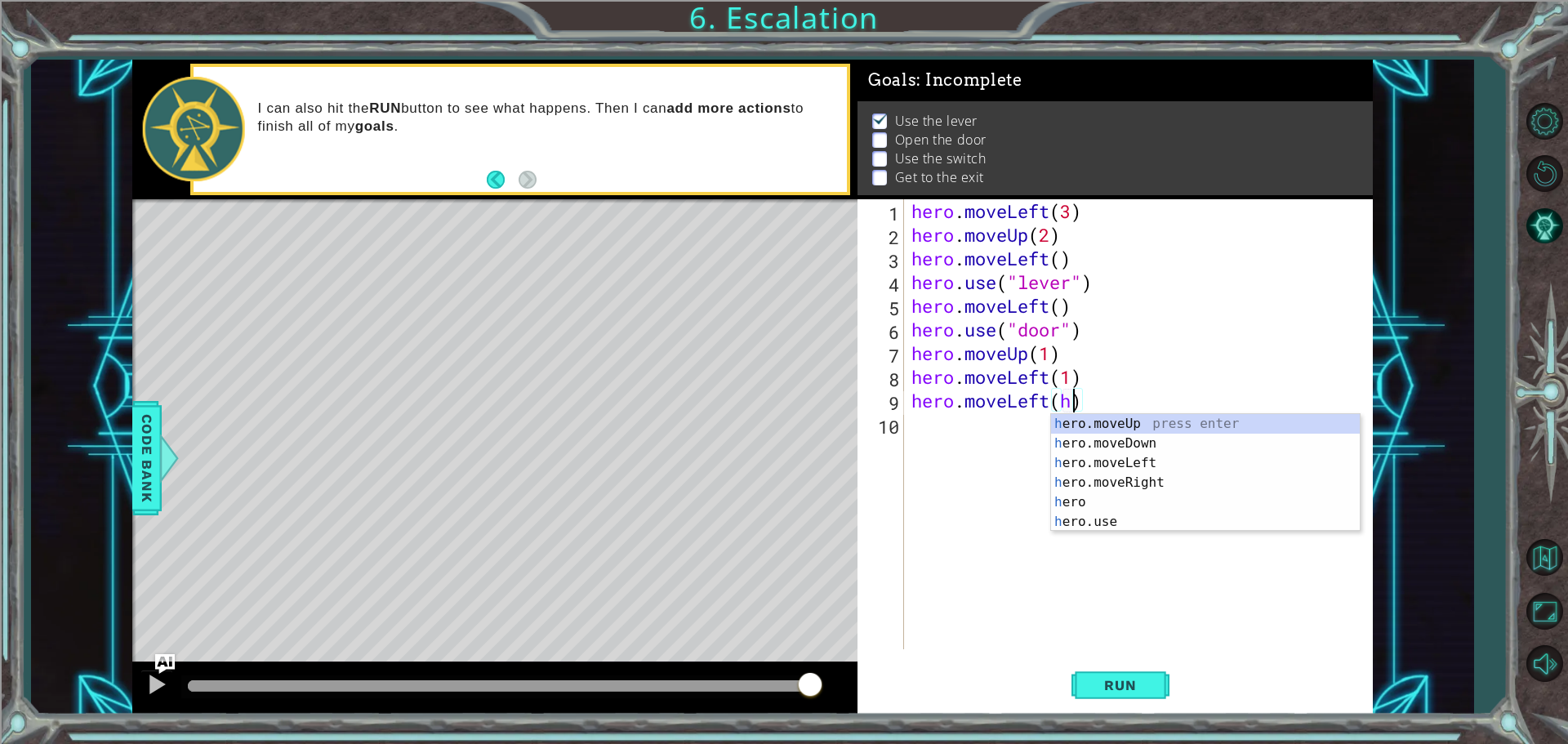
scroll to position [0, 7]
type textarea "hero.moveLeft()"
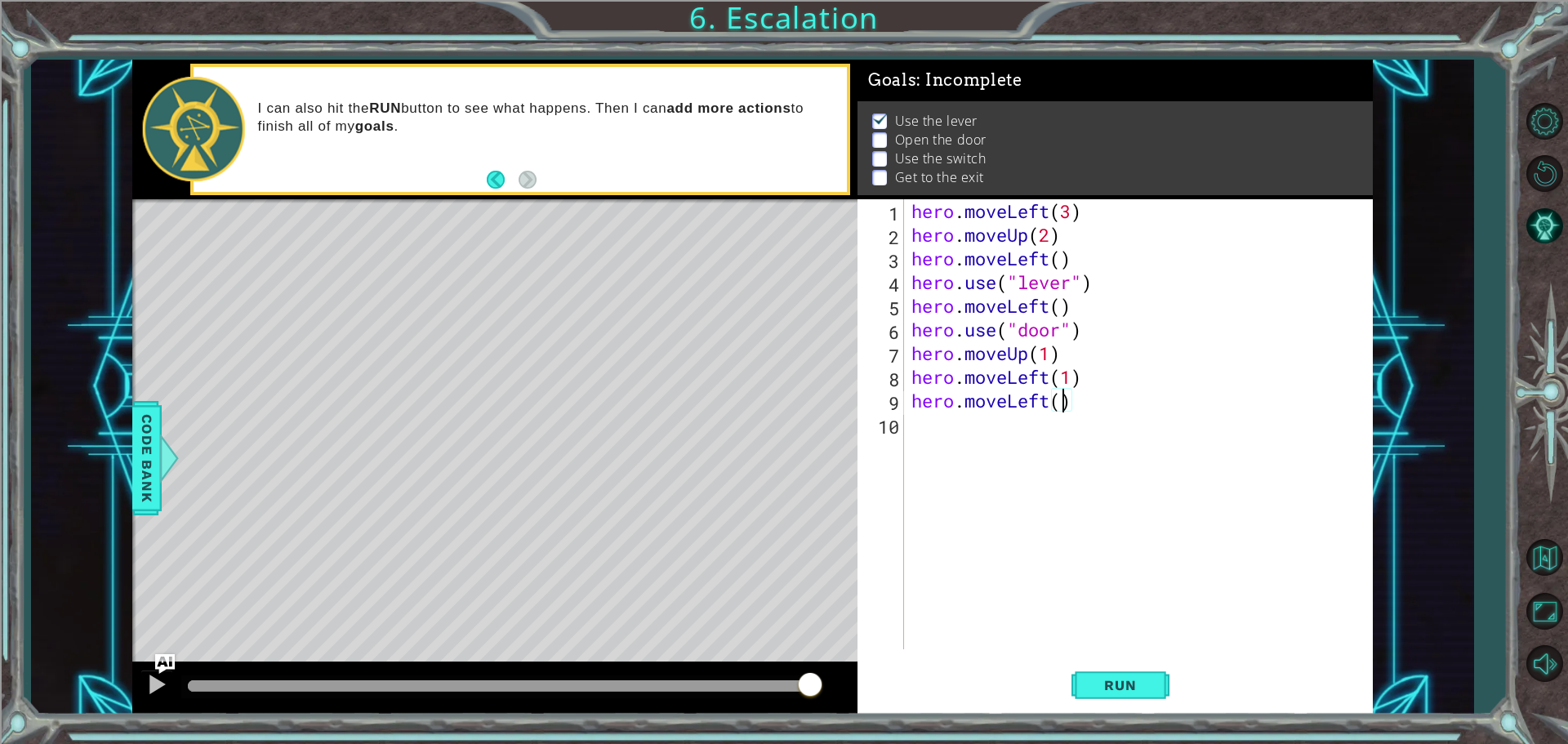
click at [918, 392] on div "hero . moveLeft ( 3 ) hero . moveUp ( 2 ) hero . moveLeft ( ) hero . use ( "lev…" at bounding box center [1142, 448] width 468 height 498
click at [919, 432] on div "hero . moveLeft ( 3 ) hero . moveUp ( 2 ) hero . moveLeft ( ) hero . use ( "lev…" at bounding box center [1142, 448] width 468 height 498
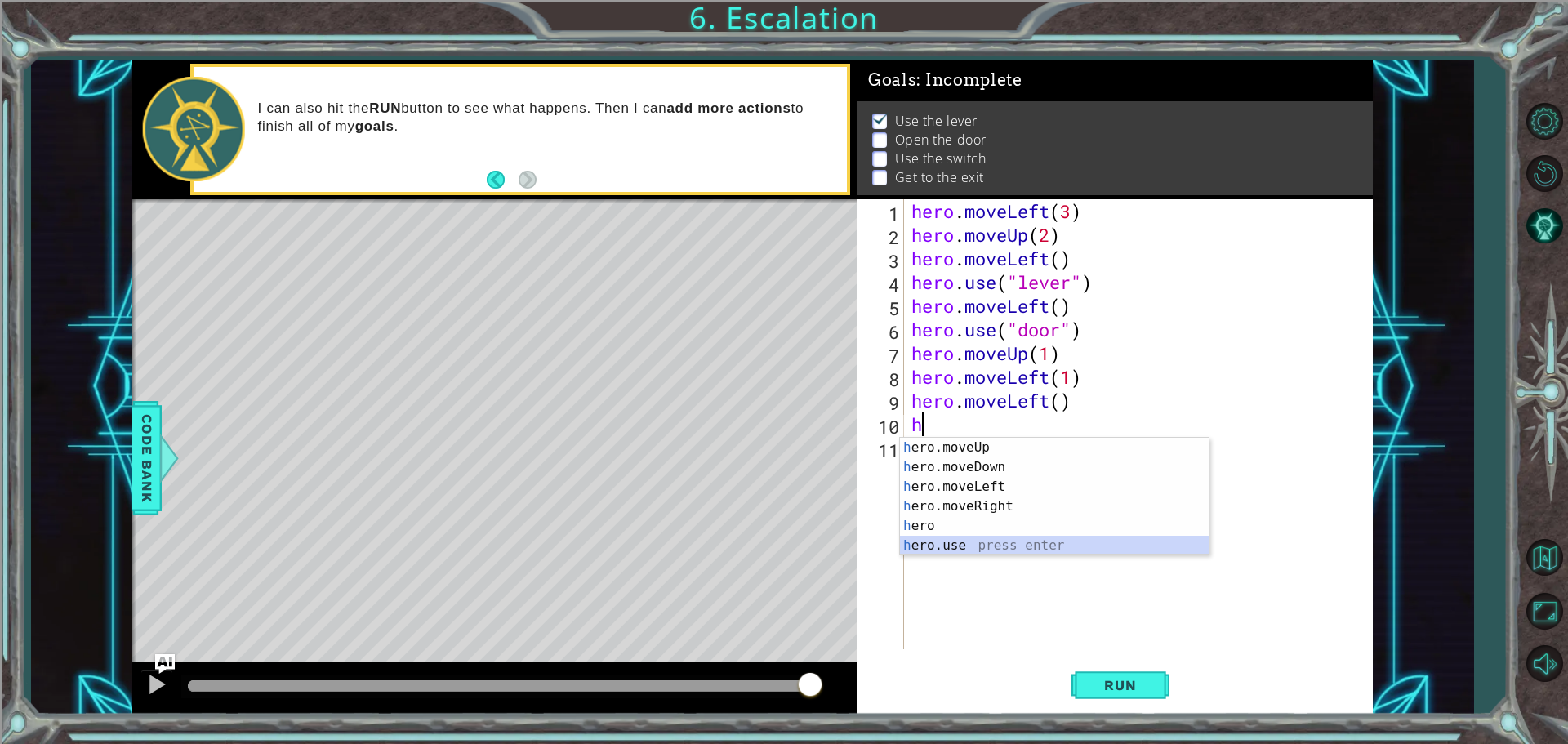
click at [975, 546] on div "h ero.moveUp press enter h ero.moveDown press enter h ero.moveLeft press enter …" at bounding box center [1053, 516] width 309 height 157
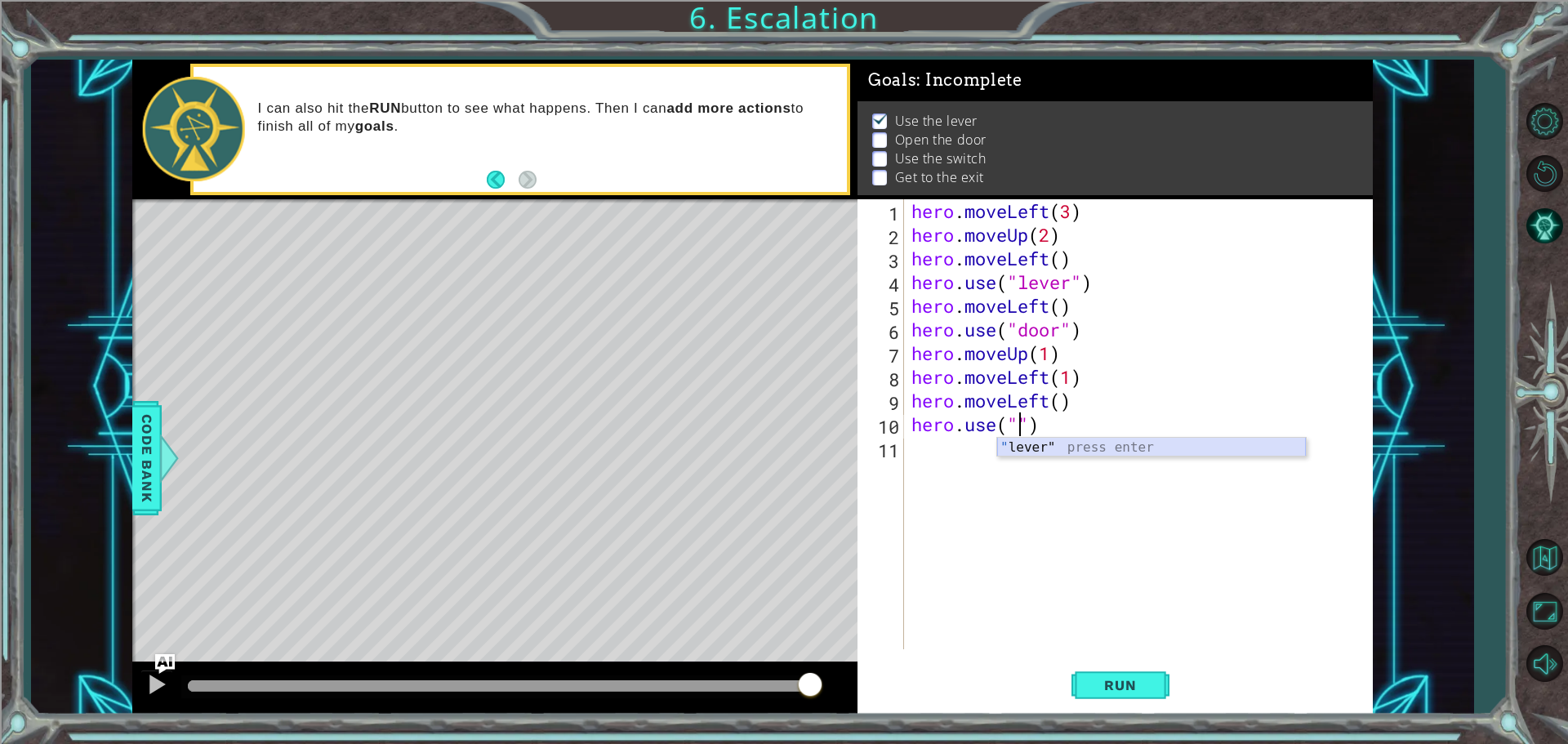
click at [1056, 452] on div "" lever" press enter" at bounding box center [1151, 467] width 309 height 59
type textarea "hero.use("lever")"
click at [955, 458] on div "hero . moveLeft ( 3 ) hero . moveUp ( 2 ) hero . moveLeft ( ) hero . use ( "lev…" at bounding box center [1142, 448] width 468 height 498
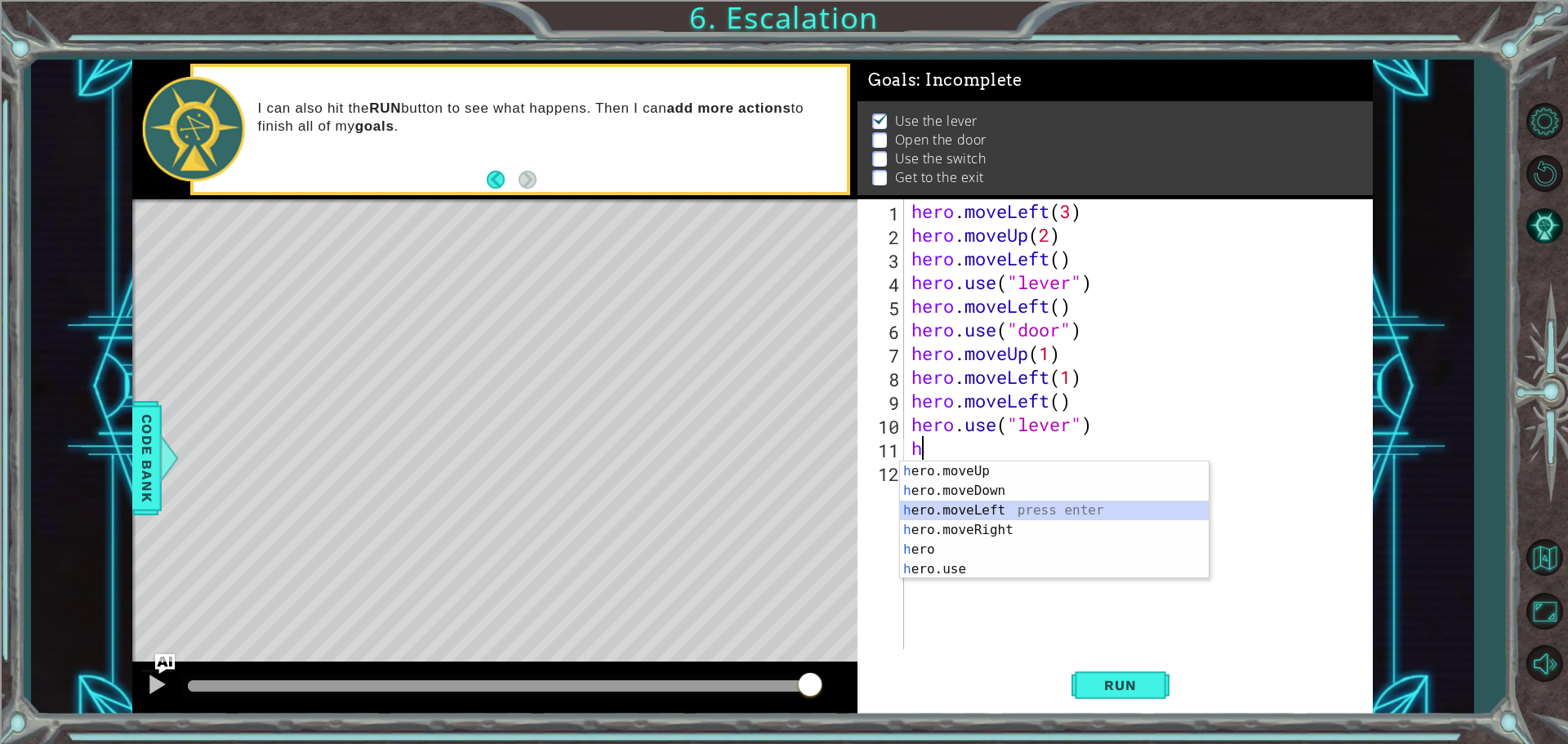
click at [947, 509] on div "h ero.moveUp press enter h ero.moveDown press enter h ero.moveLeft press enter …" at bounding box center [1053, 540] width 309 height 157
type textarea "hero.moveLeft(1)"
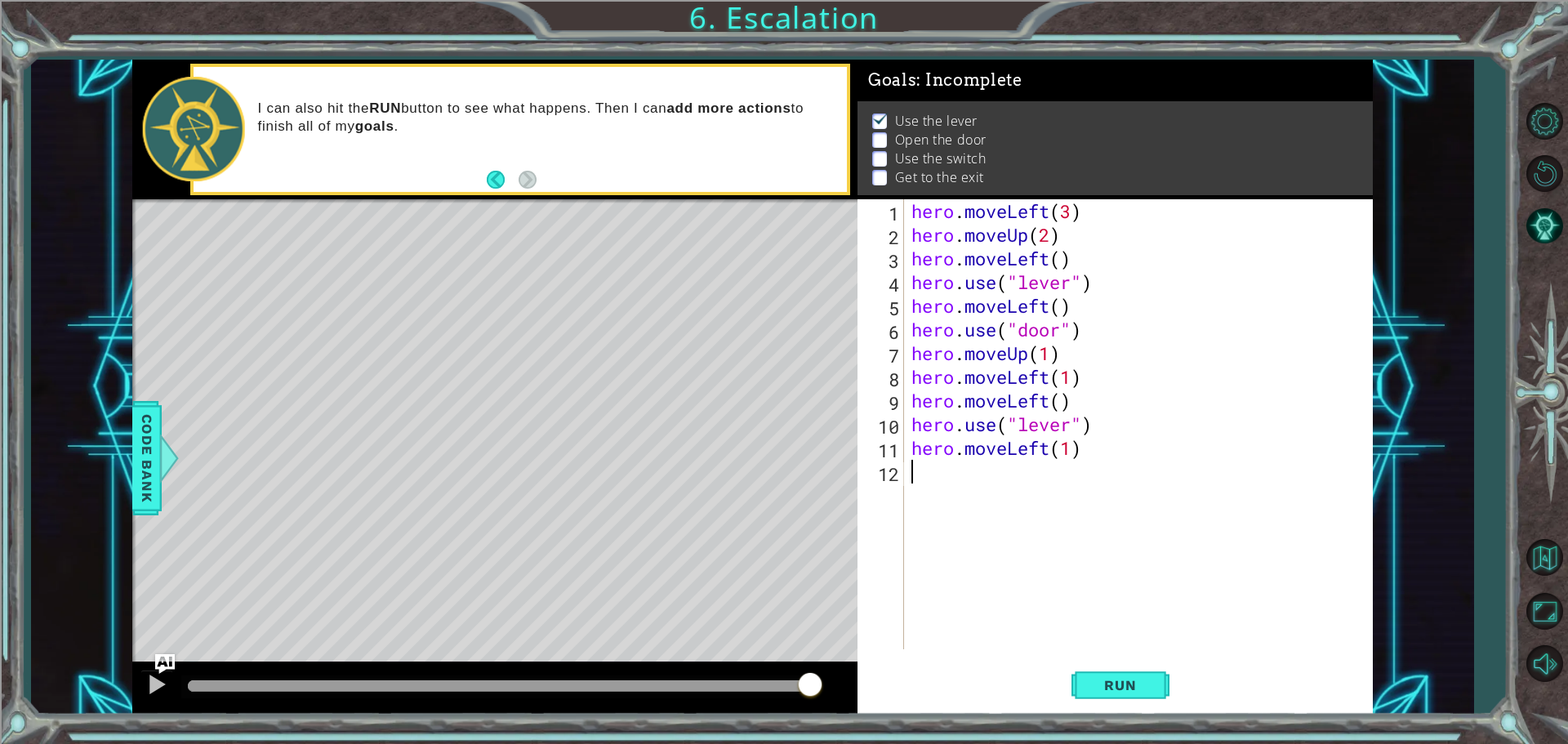
click at [929, 478] on div "hero . moveLeft ( 3 ) hero . moveUp ( 2 ) hero . moveLeft ( ) hero . use ( "lev…" at bounding box center [1142, 448] width 468 height 498
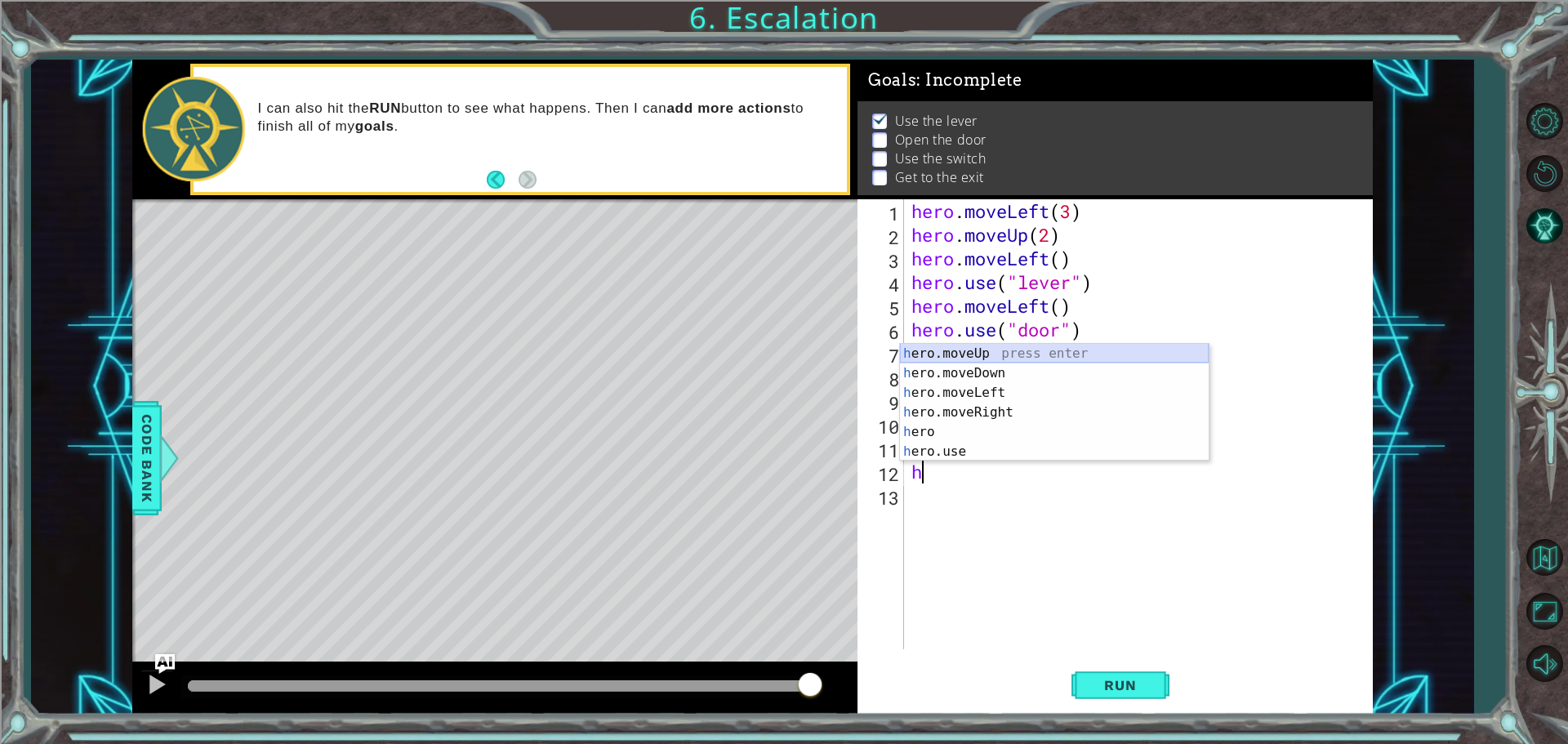
click at [948, 356] on div "h ero.moveUp press enter h ero.moveDown press enter h ero.moveLeft press enter …" at bounding box center [1053, 422] width 309 height 157
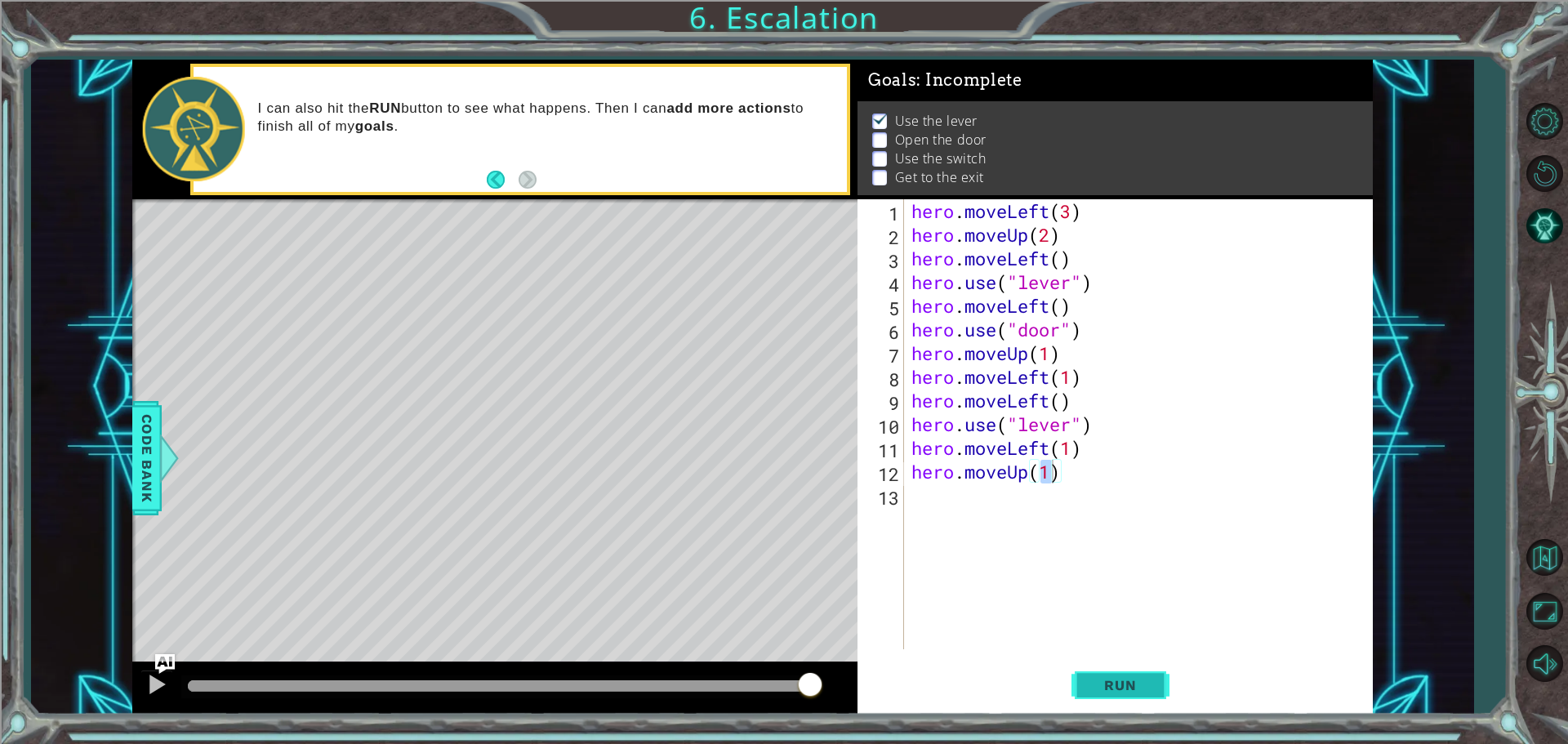
click at [1117, 688] on span "Run" at bounding box center [1120, 685] width 64 height 16
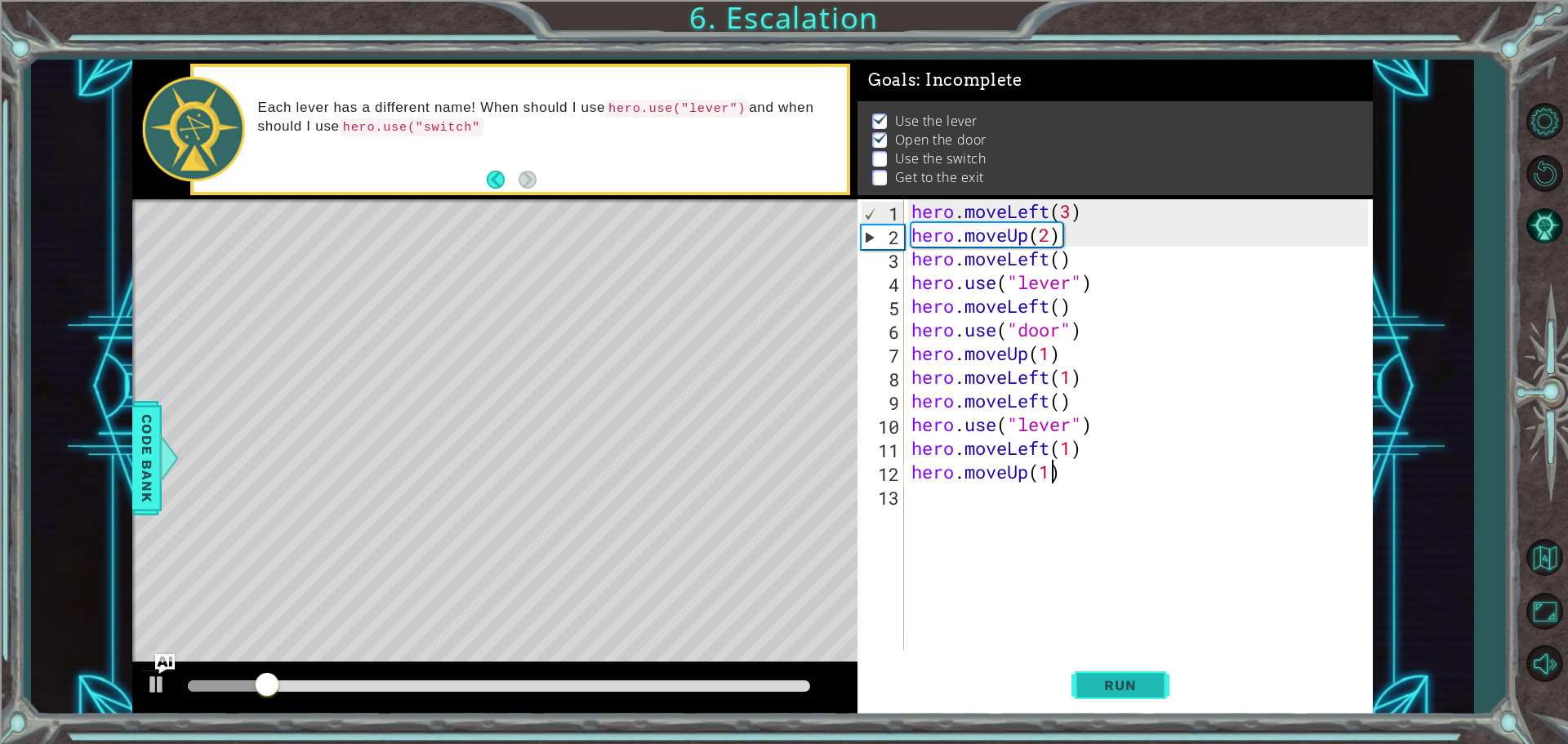
click at [1131, 676] on button "Run" at bounding box center [1121, 684] width 98 height 51
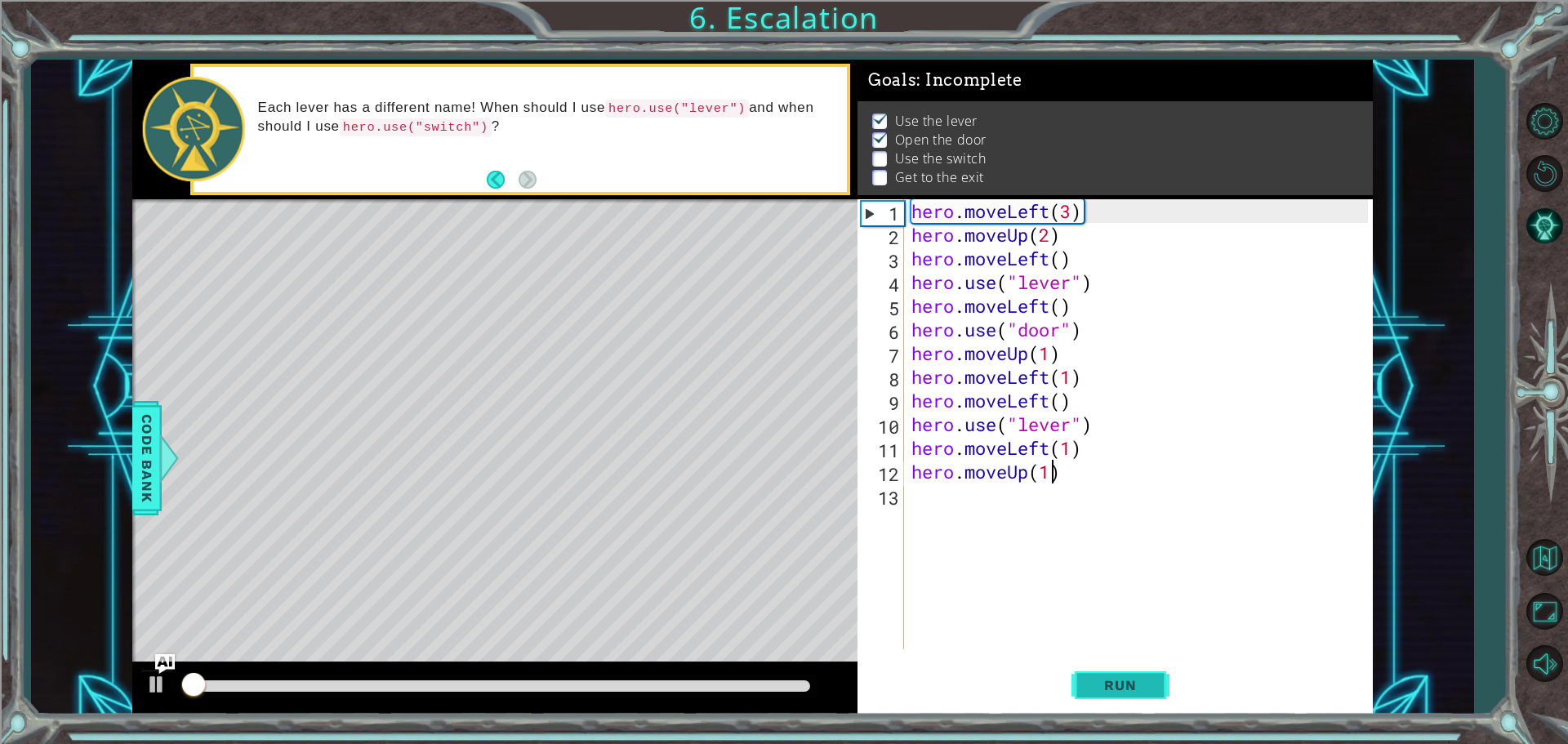
click at [1131, 676] on button "Run" at bounding box center [1121, 684] width 98 height 51
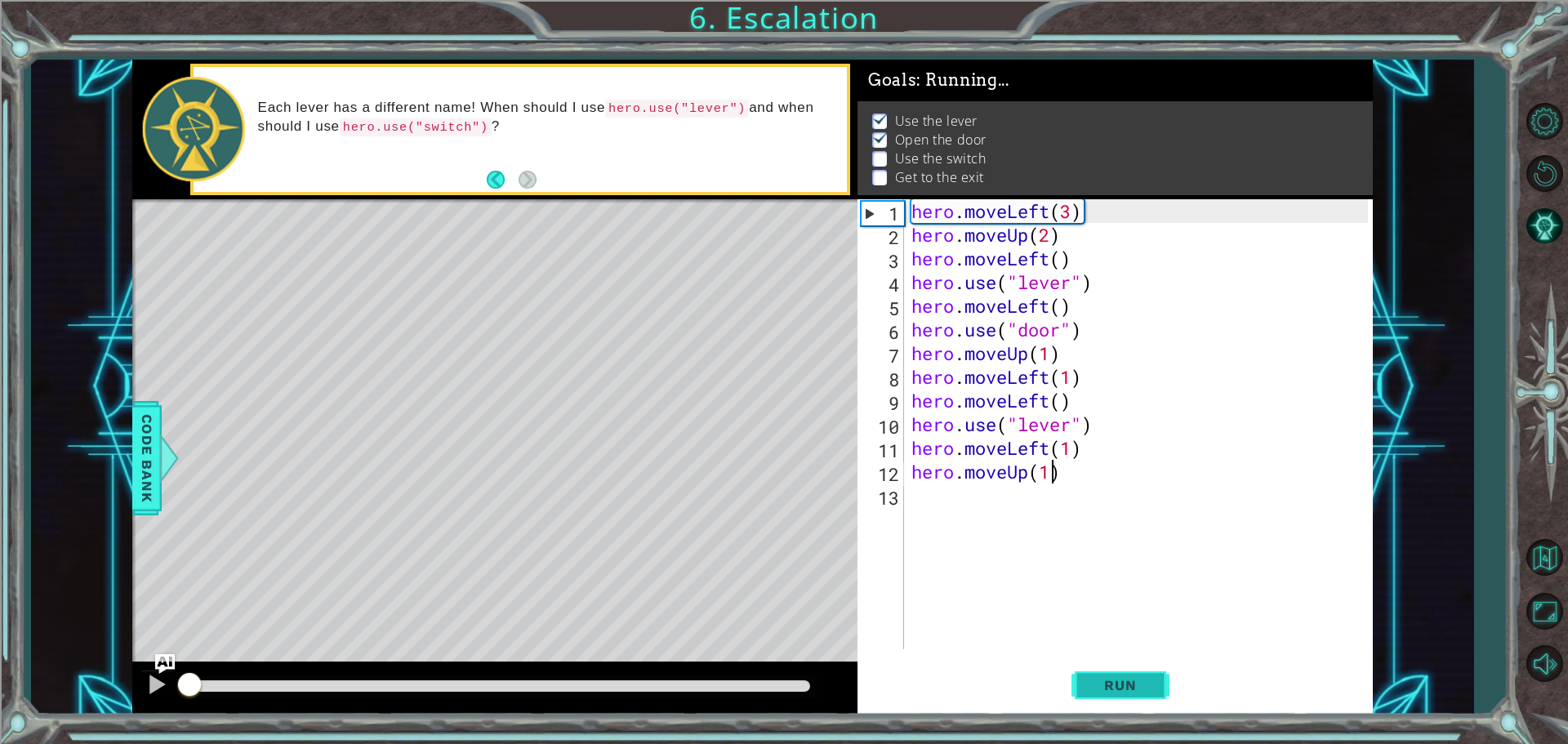
click at [1131, 676] on button "Run" at bounding box center [1121, 684] width 98 height 51
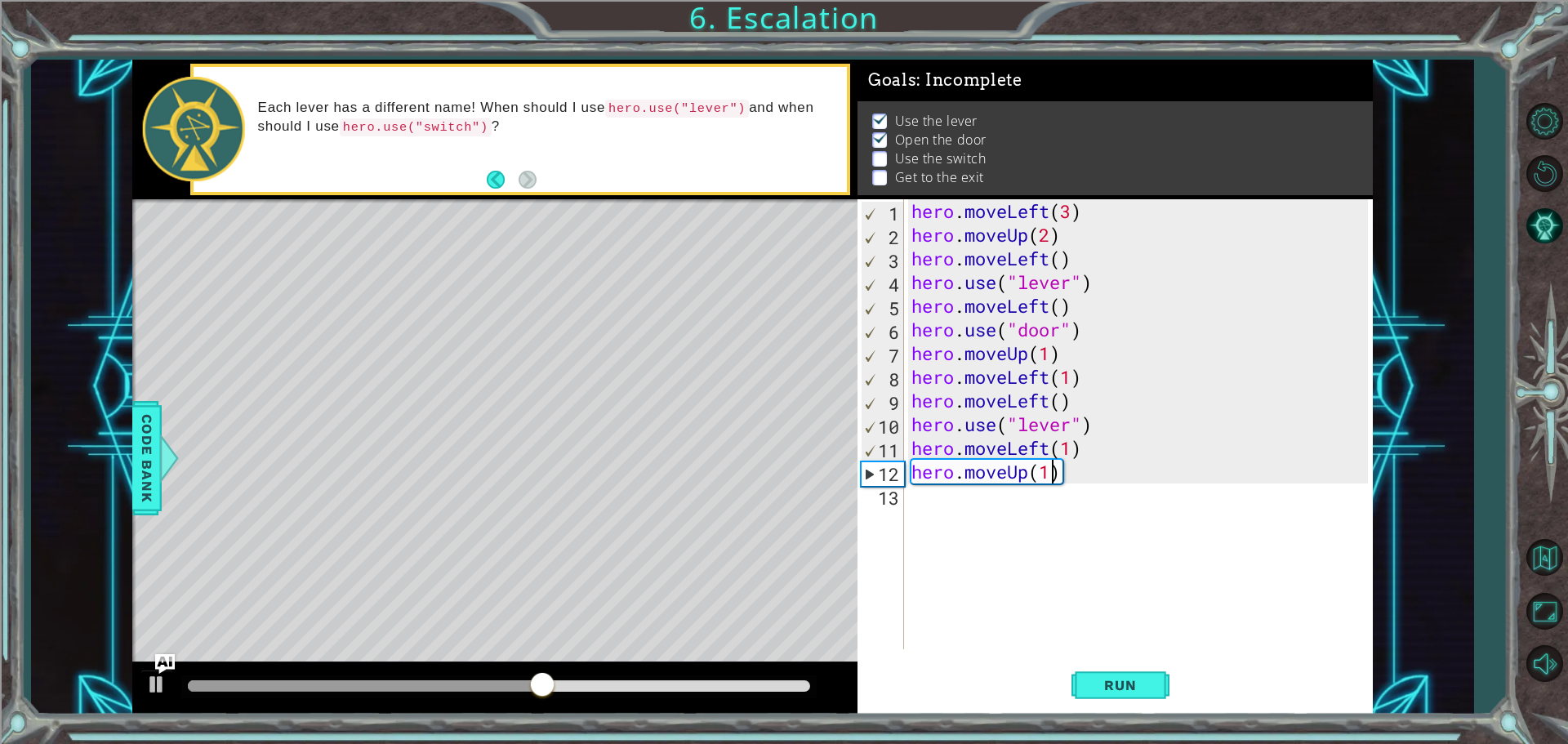
click at [916, 372] on div "hero . moveLeft ( 3 ) hero . moveUp ( 2 ) hero . moveLeft ( ) hero . use ( "lev…" at bounding box center [1142, 448] width 468 height 498
type textarea "hero.moveLeft(1)"
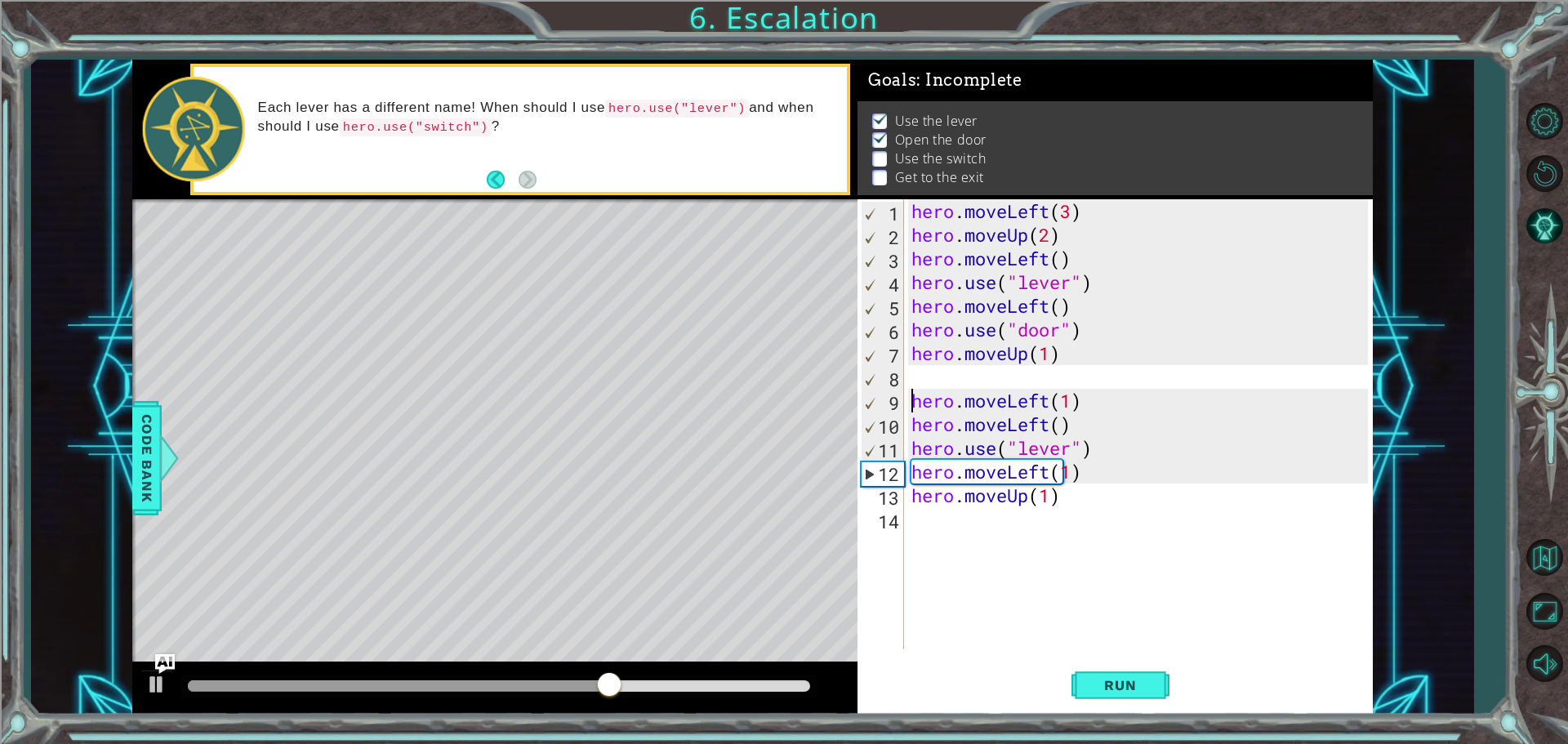
click at [945, 376] on div "hero . moveLeft ( 3 ) hero . moveUp ( 2 ) hero . moveLeft ( ) hero . use ( "lev…" at bounding box center [1142, 448] width 468 height 498
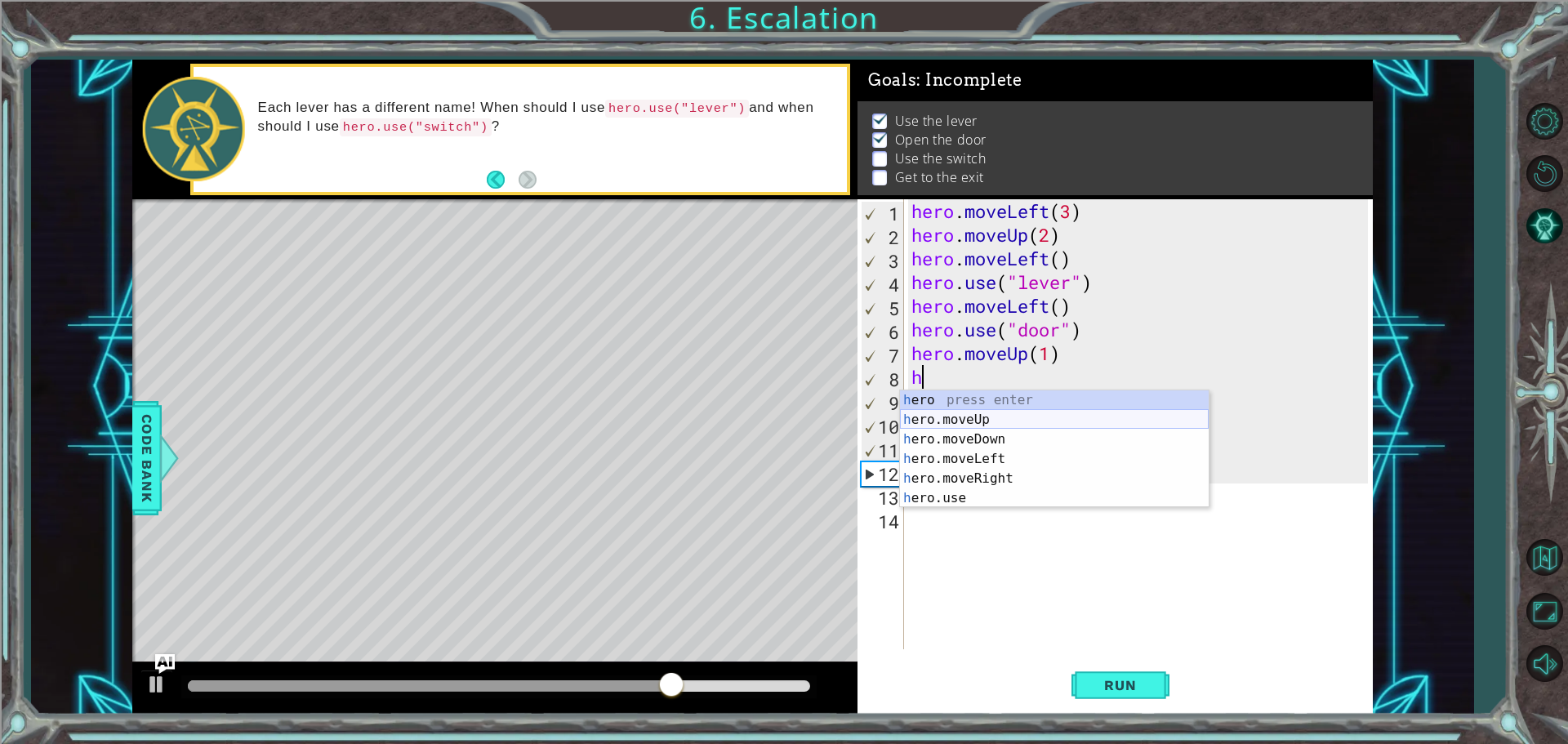
click at [960, 414] on div "h ero press enter h ero.moveUp press enter h ero.moveDown press enter h ero.mov…" at bounding box center [1053, 469] width 309 height 157
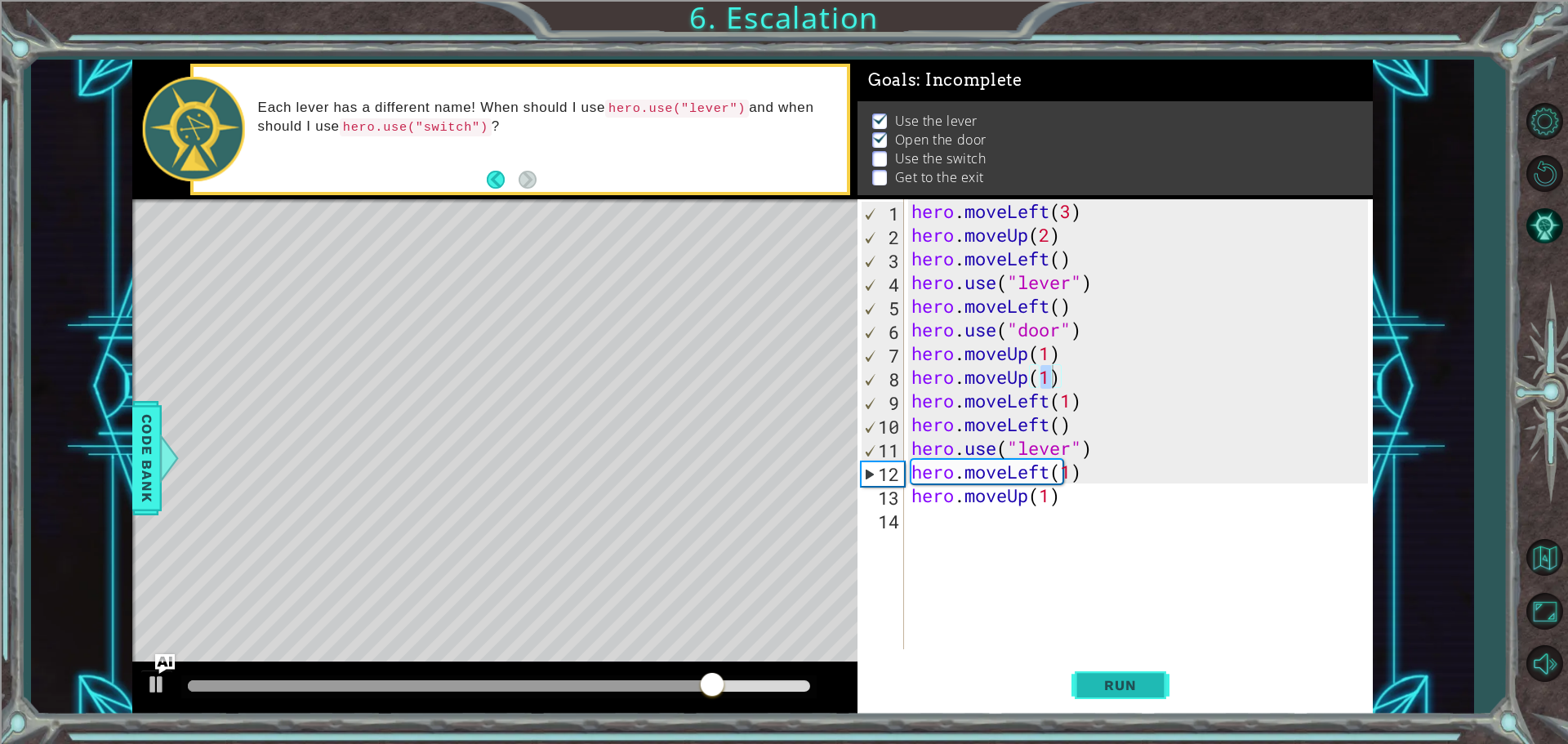
click at [1117, 688] on span "Run" at bounding box center [1120, 685] width 64 height 16
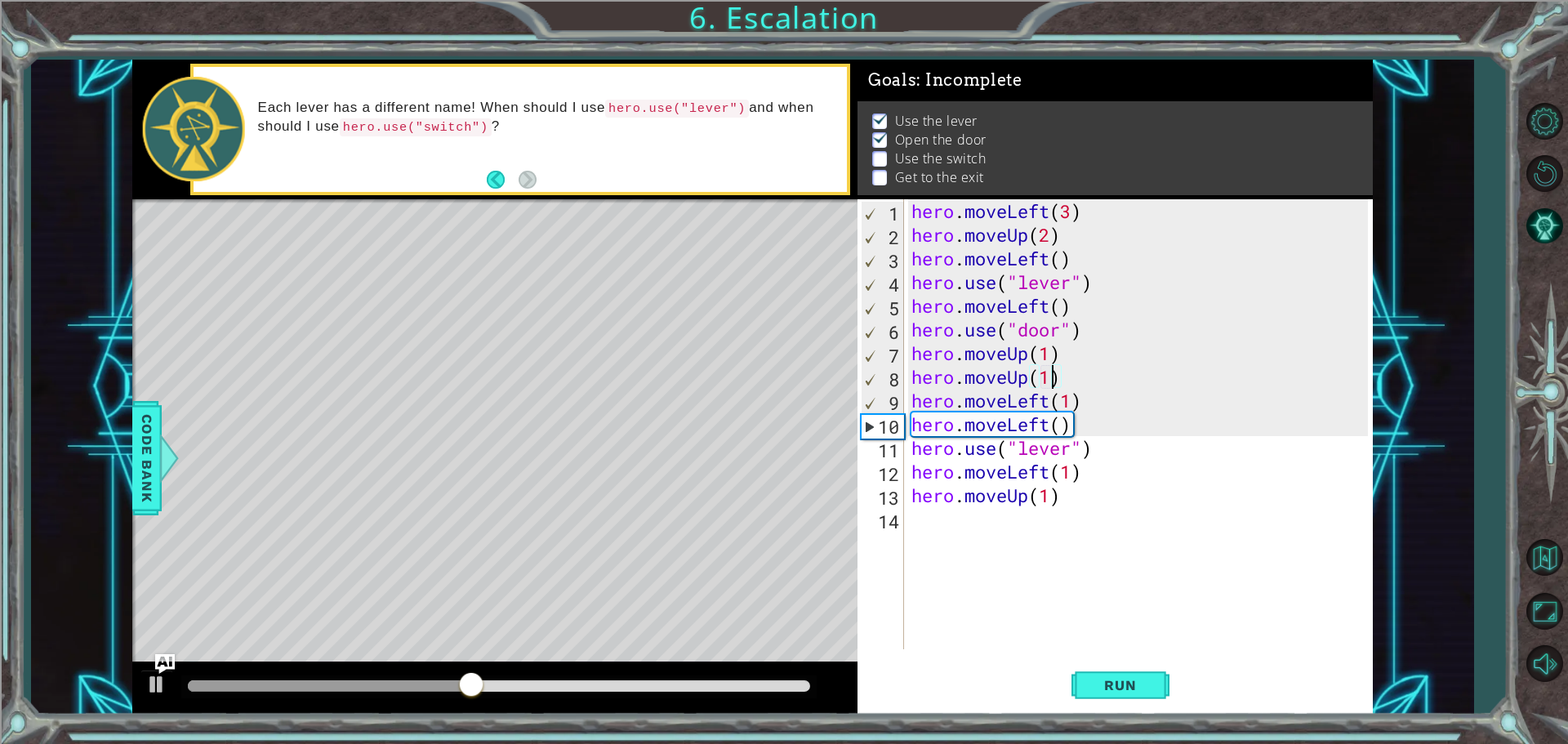
click at [1047, 402] on div "hero . moveLeft ( 3 ) hero . moveUp ( 2 ) hero . moveLeft ( ) hero . use ( "lev…" at bounding box center [1142, 448] width 468 height 498
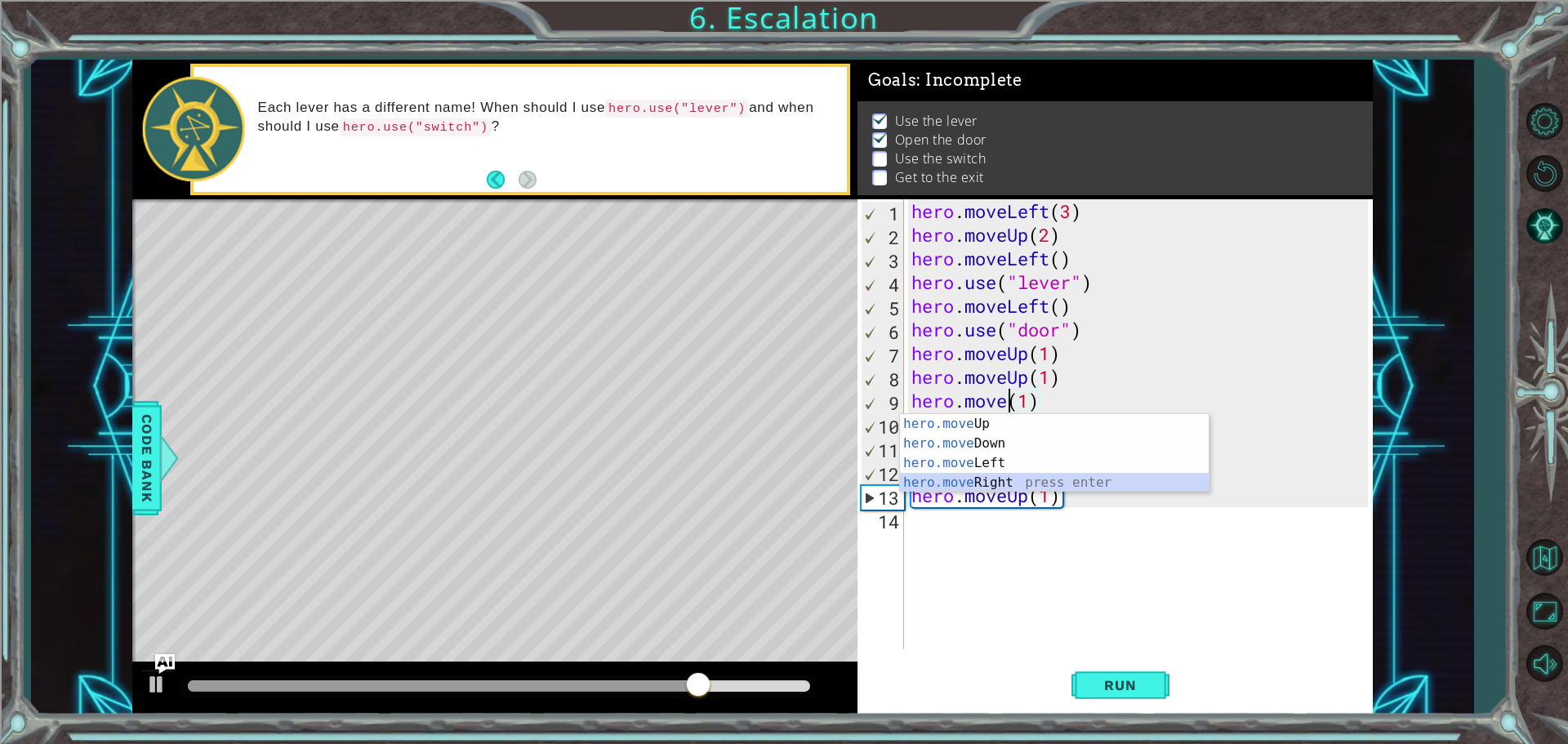
click at [1013, 481] on div "hero.move Up press enter hero.move Down press enter hero.move Left press enter …" at bounding box center [1053, 473] width 309 height 117
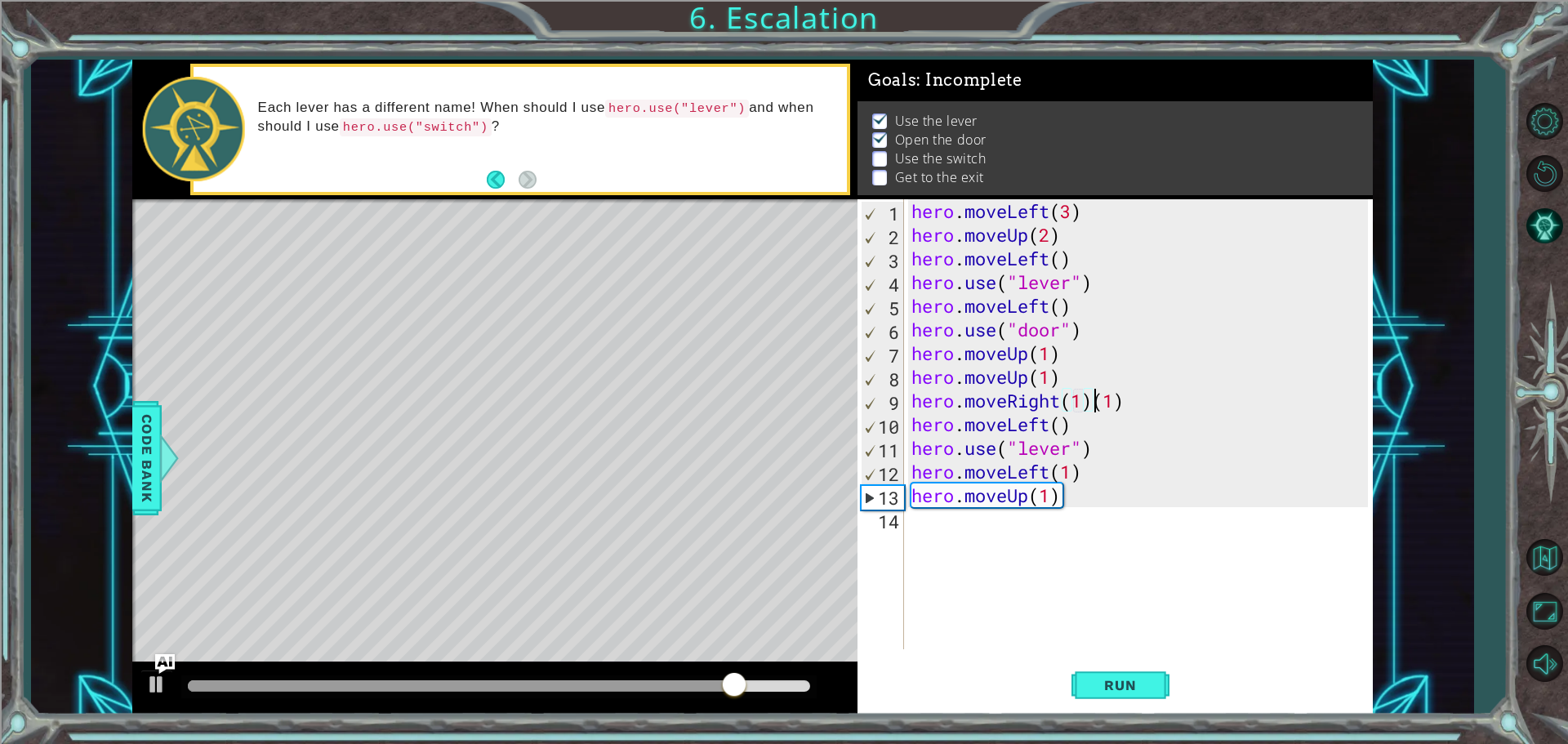
click at [1098, 401] on div "hero . moveLeft ( 3 ) hero . moveUp ( 2 ) hero . moveLeft ( ) hero . use ( "lev…" at bounding box center [1142, 448] width 468 height 498
type textarea "hero.moveRight(1)"
click at [1131, 565] on div "hero . moveLeft ( 3 ) hero . moveUp ( 2 ) hero . moveLeft ( ) hero . use ( "lev…" at bounding box center [1142, 448] width 468 height 498
drag, startPoint x: 1048, startPoint y: 419, endPoint x: 1054, endPoint y: 448, distance: 29.6
click at [1050, 419] on div "hero . moveLeft ( 3 ) hero . moveUp ( 2 ) hero . moveLeft ( ) hero . use ( "lev…" at bounding box center [1142, 448] width 468 height 498
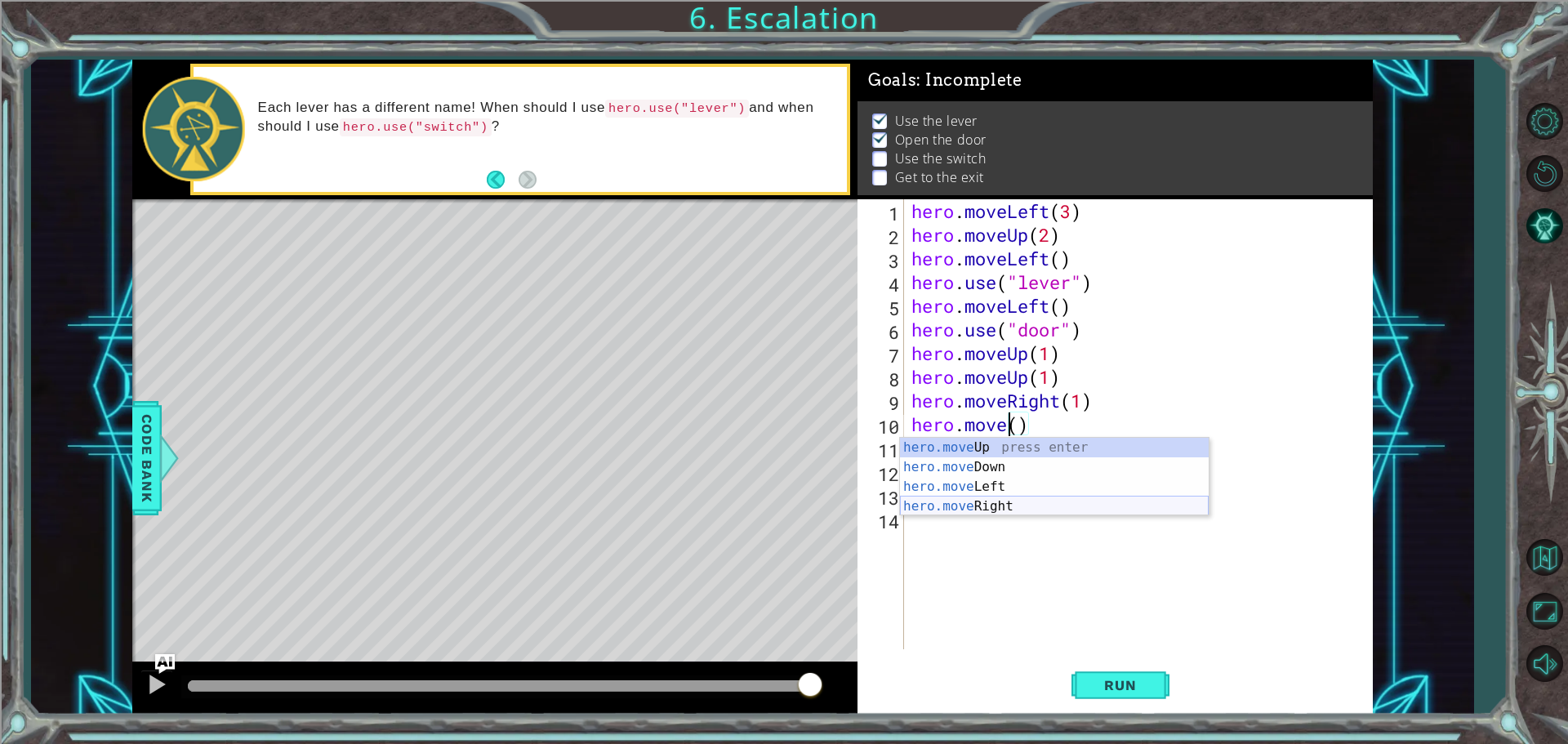
click at [1022, 502] on div "hero.move Up press enter hero.move Down press enter hero.move Left press enter …" at bounding box center [1053, 497] width 309 height 117
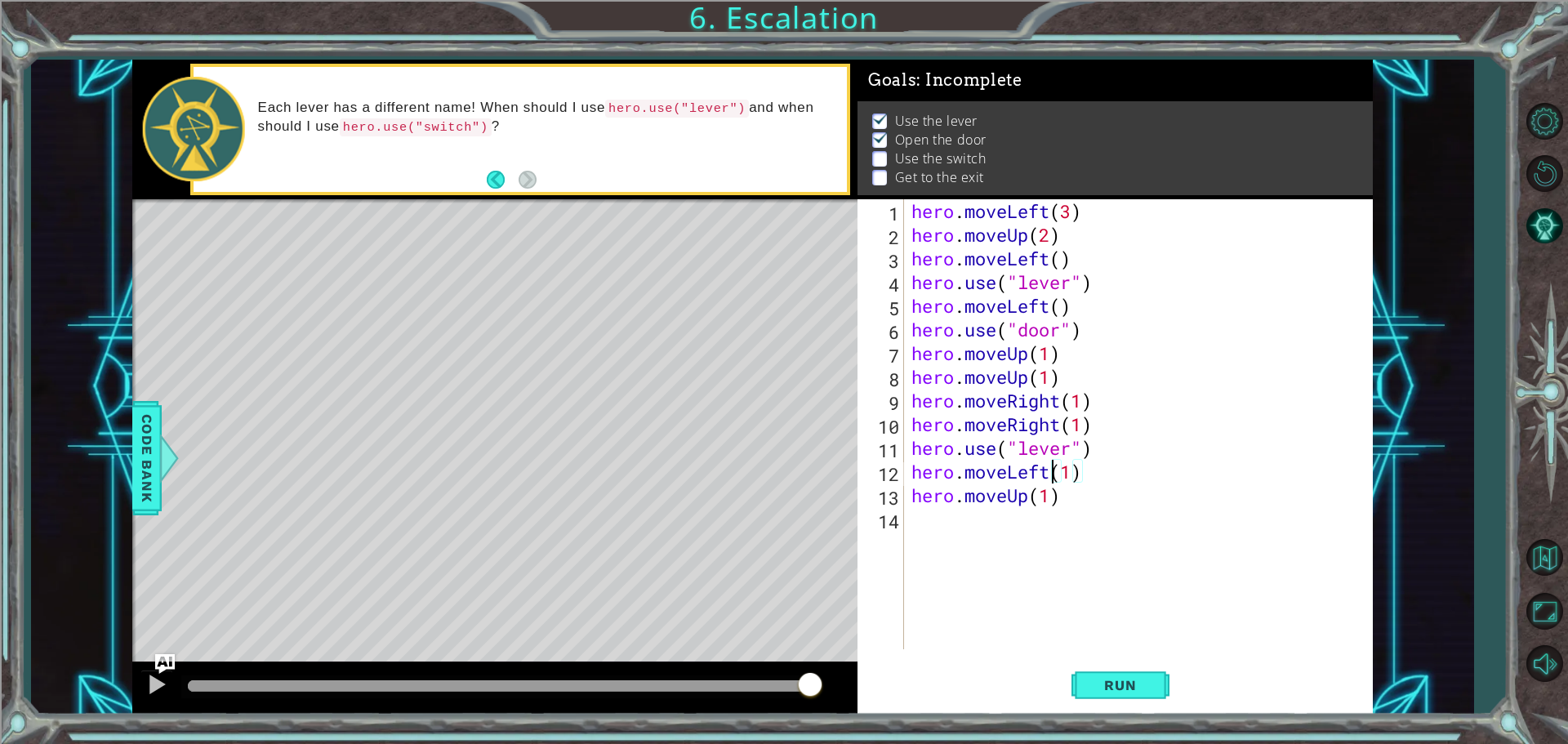
click at [1050, 474] on div "hero . moveLeft ( 3 ) hero . moveUp ( 2 ) hero . moveLeft ( ) hero . use ( "lev…" at bounding box center [1142, 448] width 468 height 498
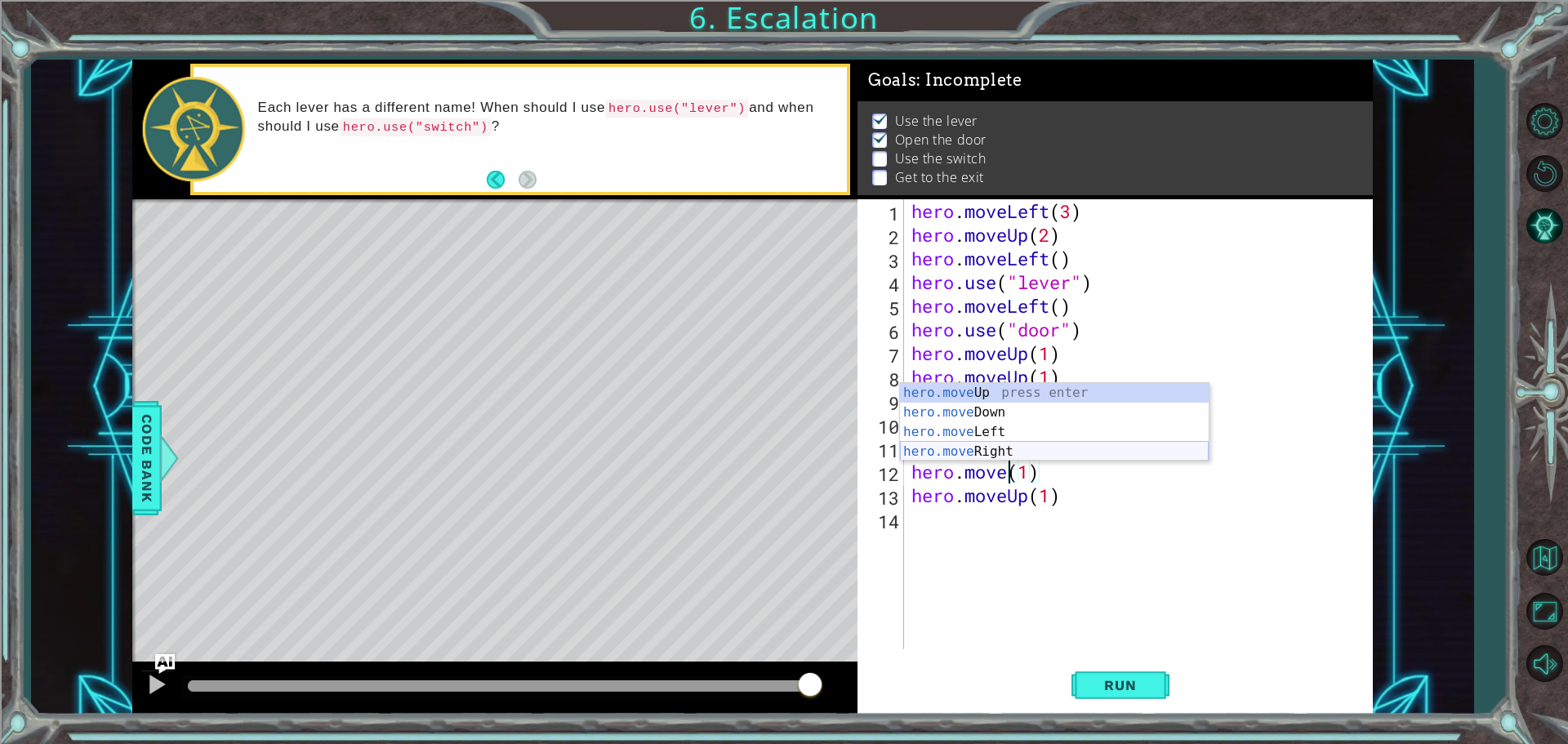
click at [999, 446] on div "hero.move Up press enter hero.move Down press enter hero.move Left press enter …" at bounding box center [1053, 442] width 309 height 117
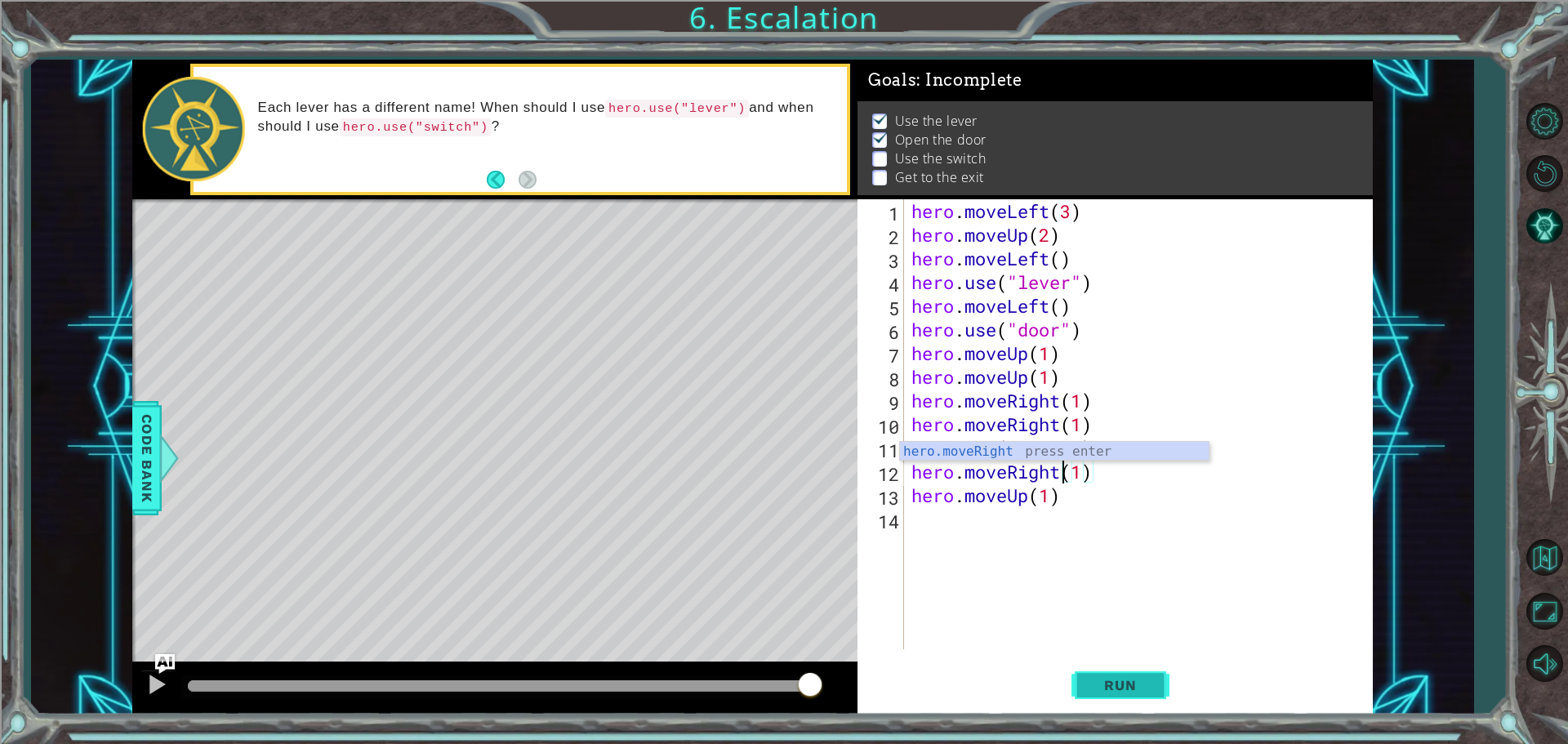
click at [1130, 689] on span "Run" at bounding box center [1120, 685] width 64 height 16
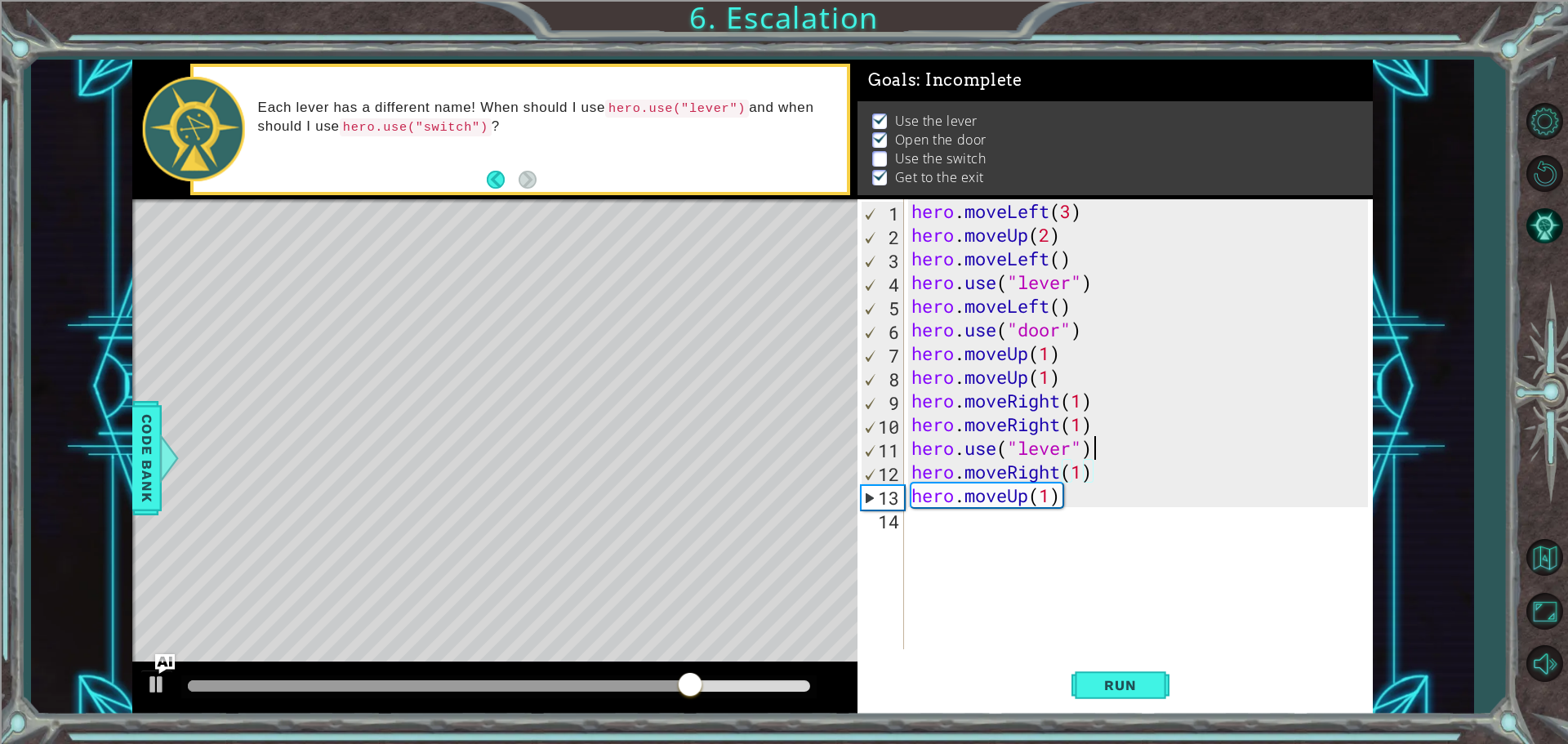
click at [1094, 451] on div "hero . moveLeft ( 3 ) hero . moveUp ( 2 ) hero . moveLeft ( ) hero . use ( "lev…" at bounding box center [1142, 448] width 468 height 498
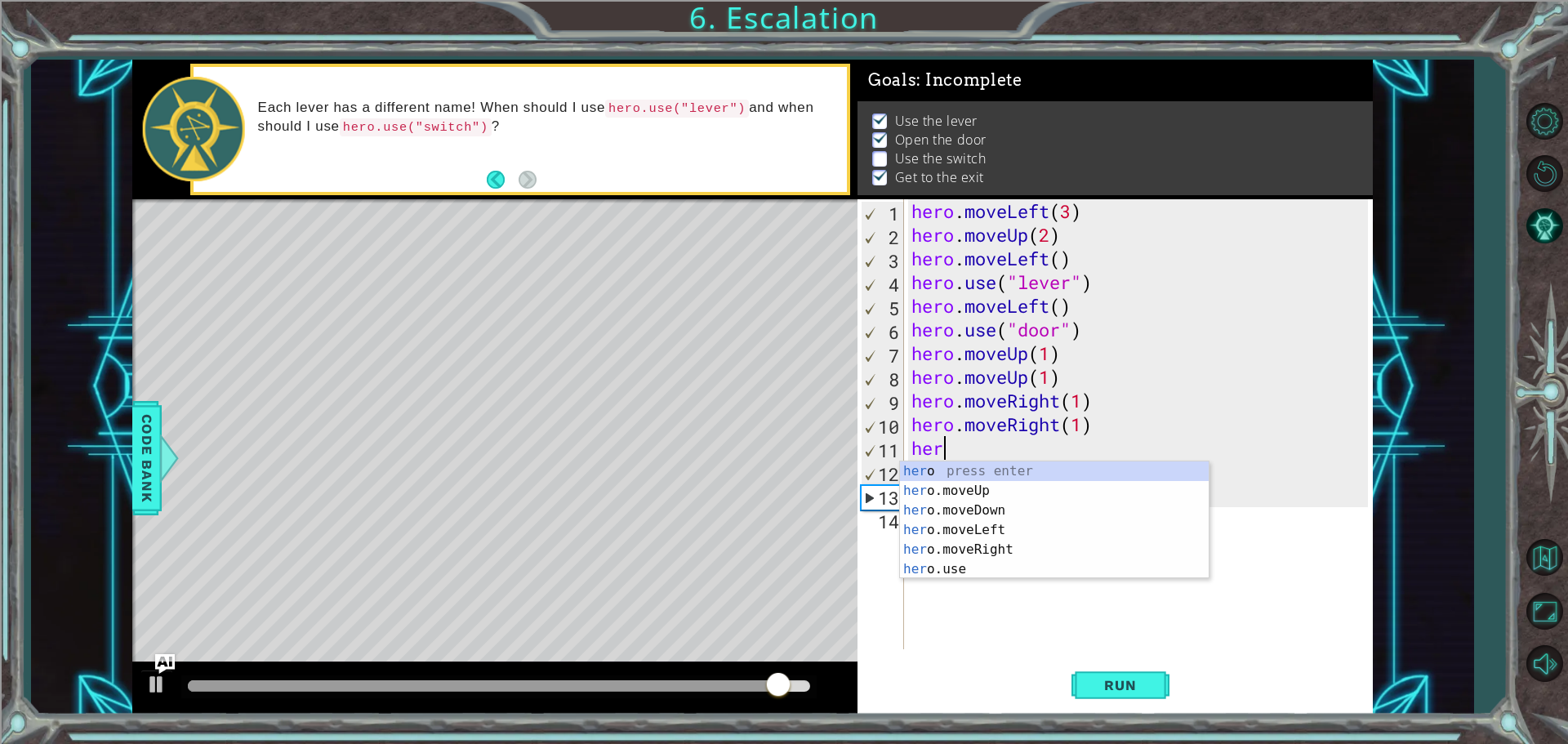
type textarea "h"
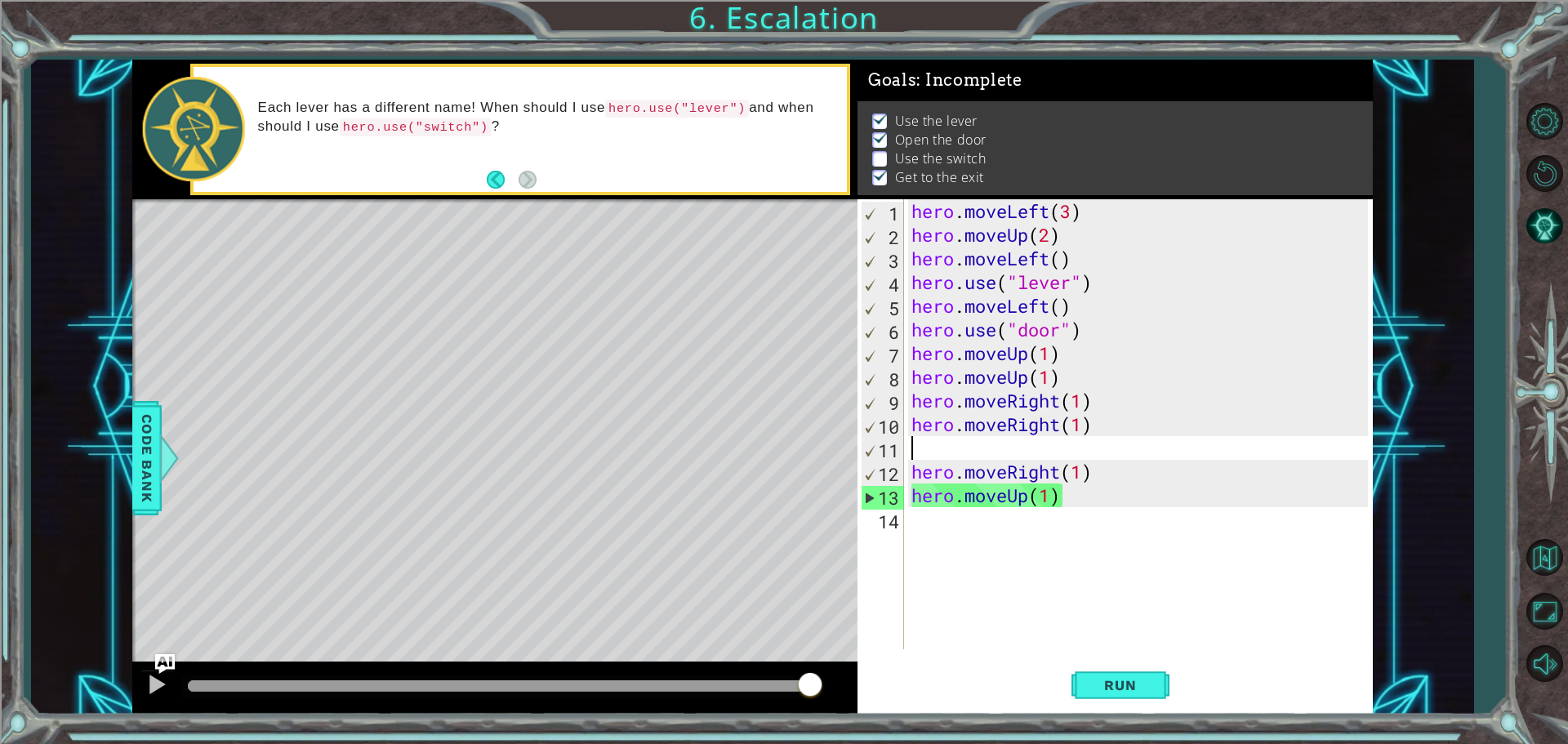
click at [907, 424] on div "1 2 3 4 5 6 7 8 9 10 11 12 13 14 hero . moveLeft ( 3 ) hero . moveUp ( 2 ) hero…" at bounding box center [1112, 424] width 511 height 450
click at [909, 423] on div "hero . moveLeft ( 3 ) hero . moveUp ( 2 ) hero . moveLeft ( ) hero . use ( "lev…" at bounding box center [1142, 448] width 468 height 498
type textarea "hero.moveRight(1)"
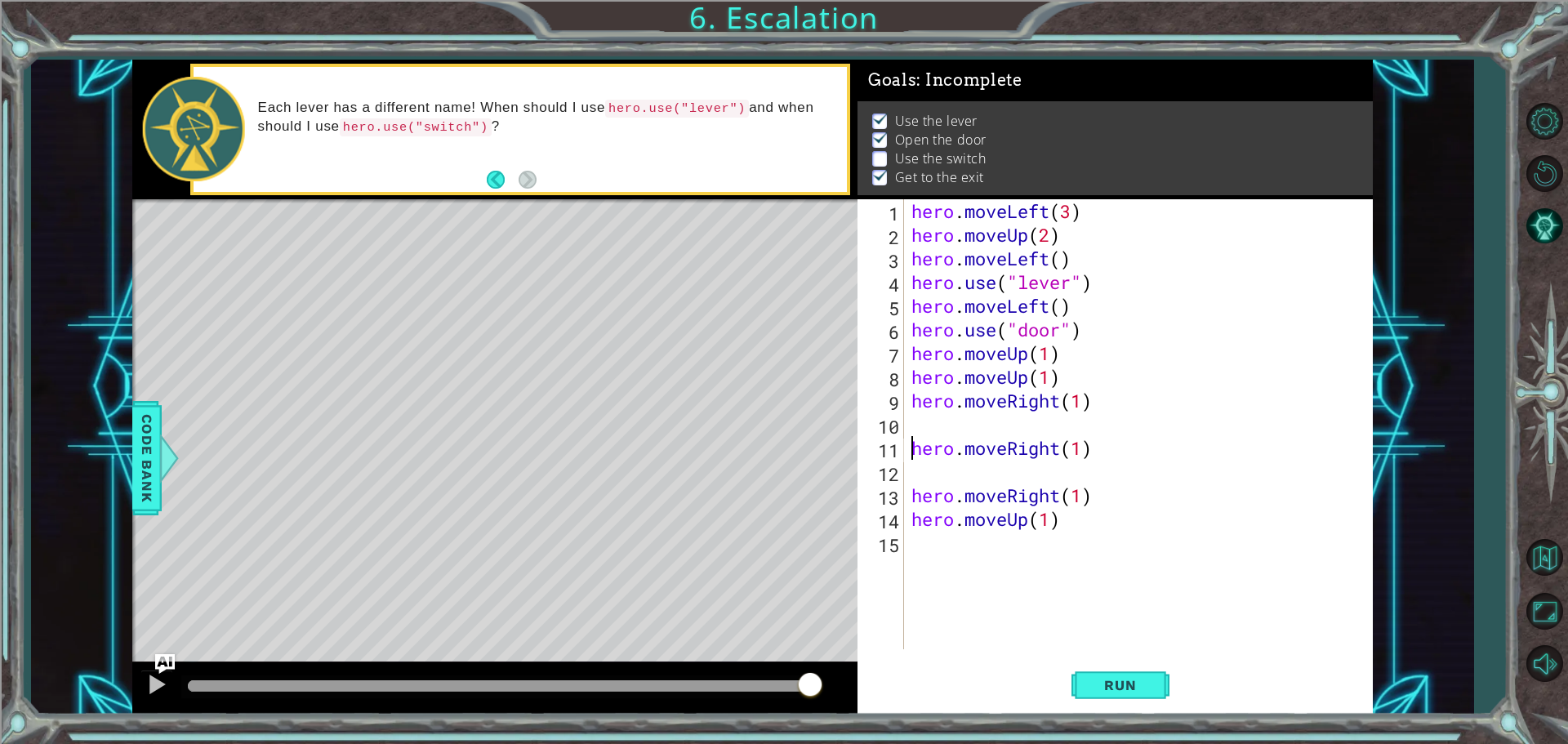
click at [926, 419] on div "hero . moveLeft ( 3 ) hero . moveUp ( 2 ) hero . moveLeft ( ) hero . use ( "lev…" at bounding box center [1142, 448] width 468 height 498
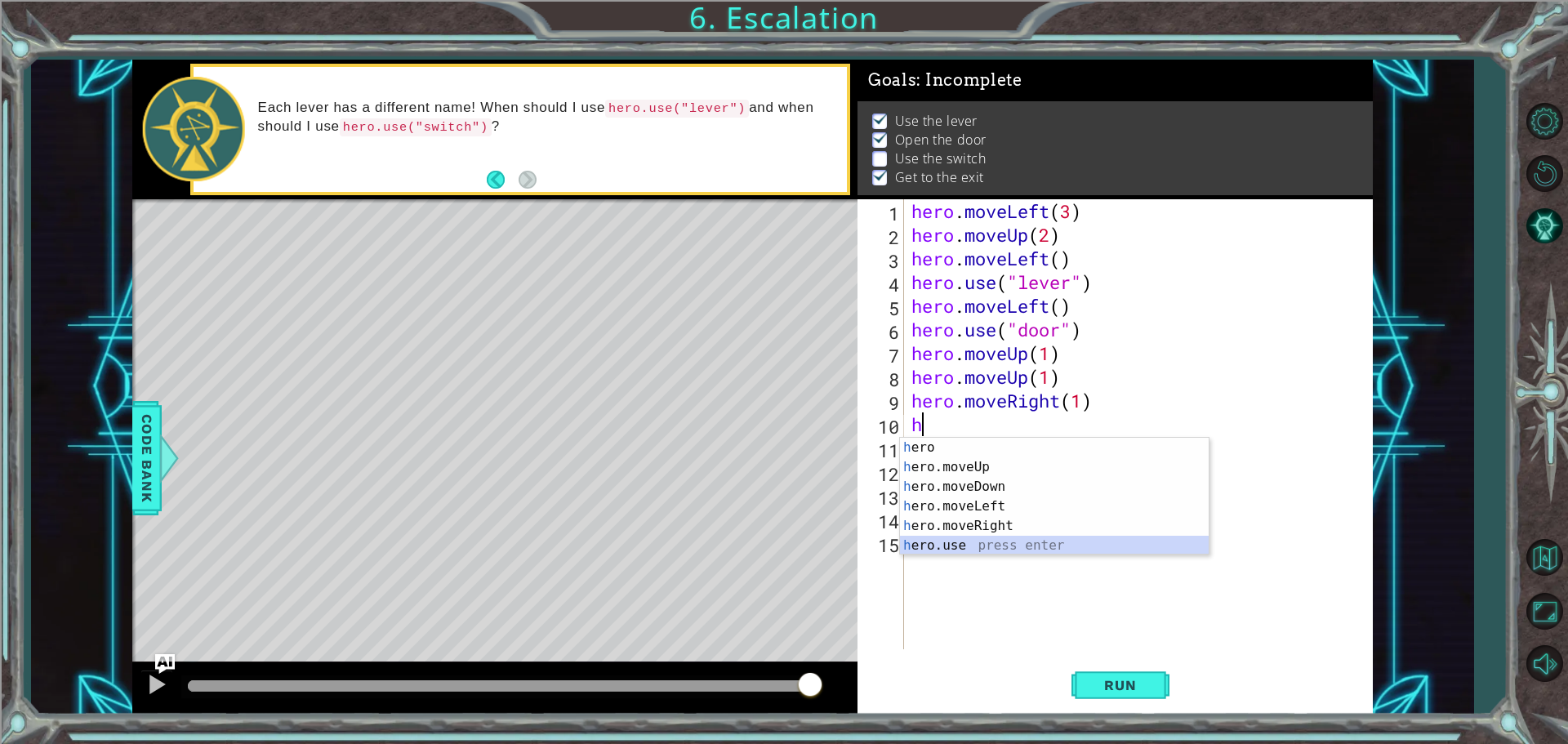
click at [966, 541] on div "h ero press enter h ero.moveUp press enter h ero.moveDown press enter h ero.mov…" at bounding box center [1053, 516] width 309 height 157
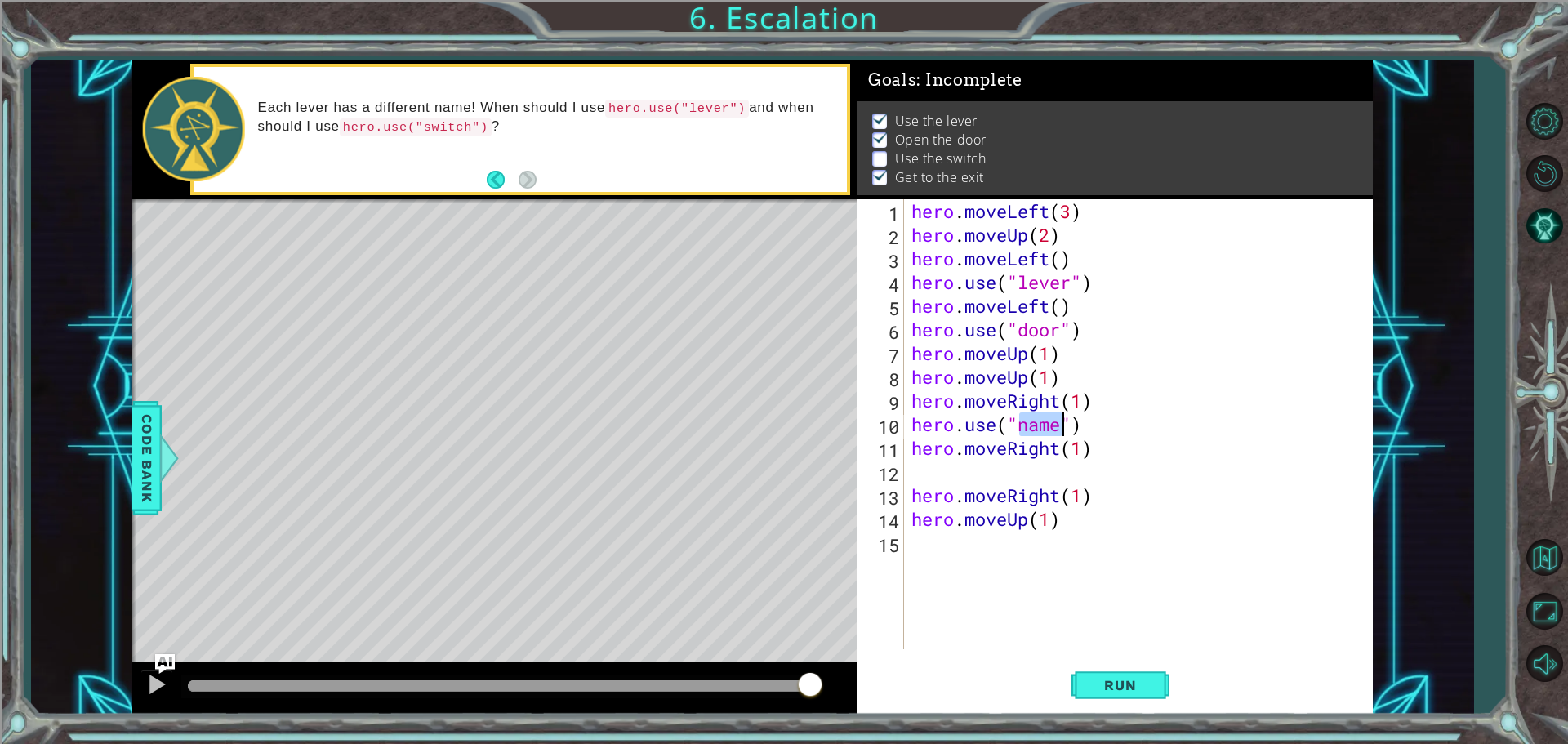
click at [1055, 428] on div "hero . moveLeft ( 3 ) hero . moveUp ( 2 ) hero . moveLeft ( ) hero . use ( "lev…" at bounding box center [1138, 424] width 460 height 450
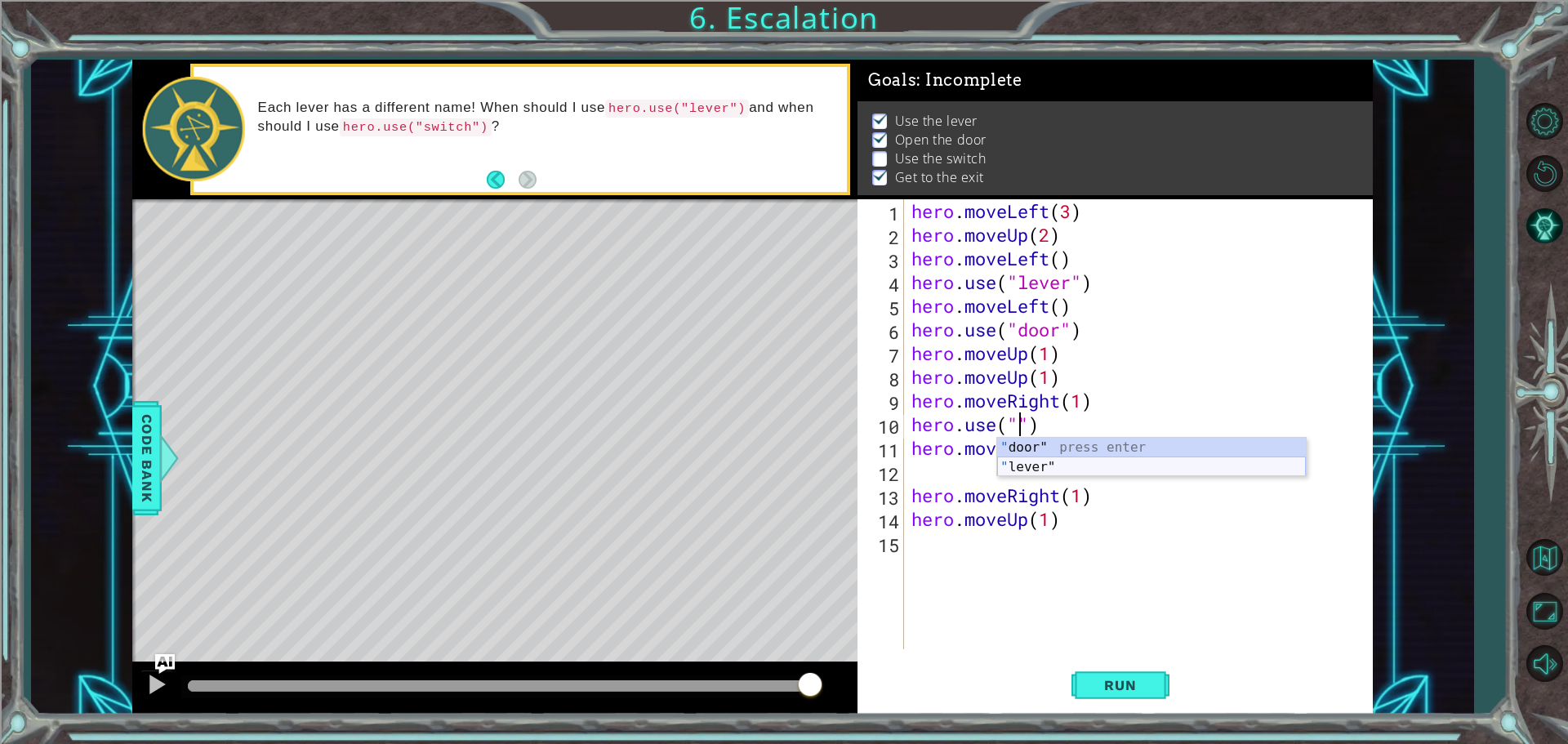
click at [1022, 469] on div "" door" press enter " lever" press enter" at bounding box center [1151, 476] width 309 height 78
type textarea "hero.use("lever")"
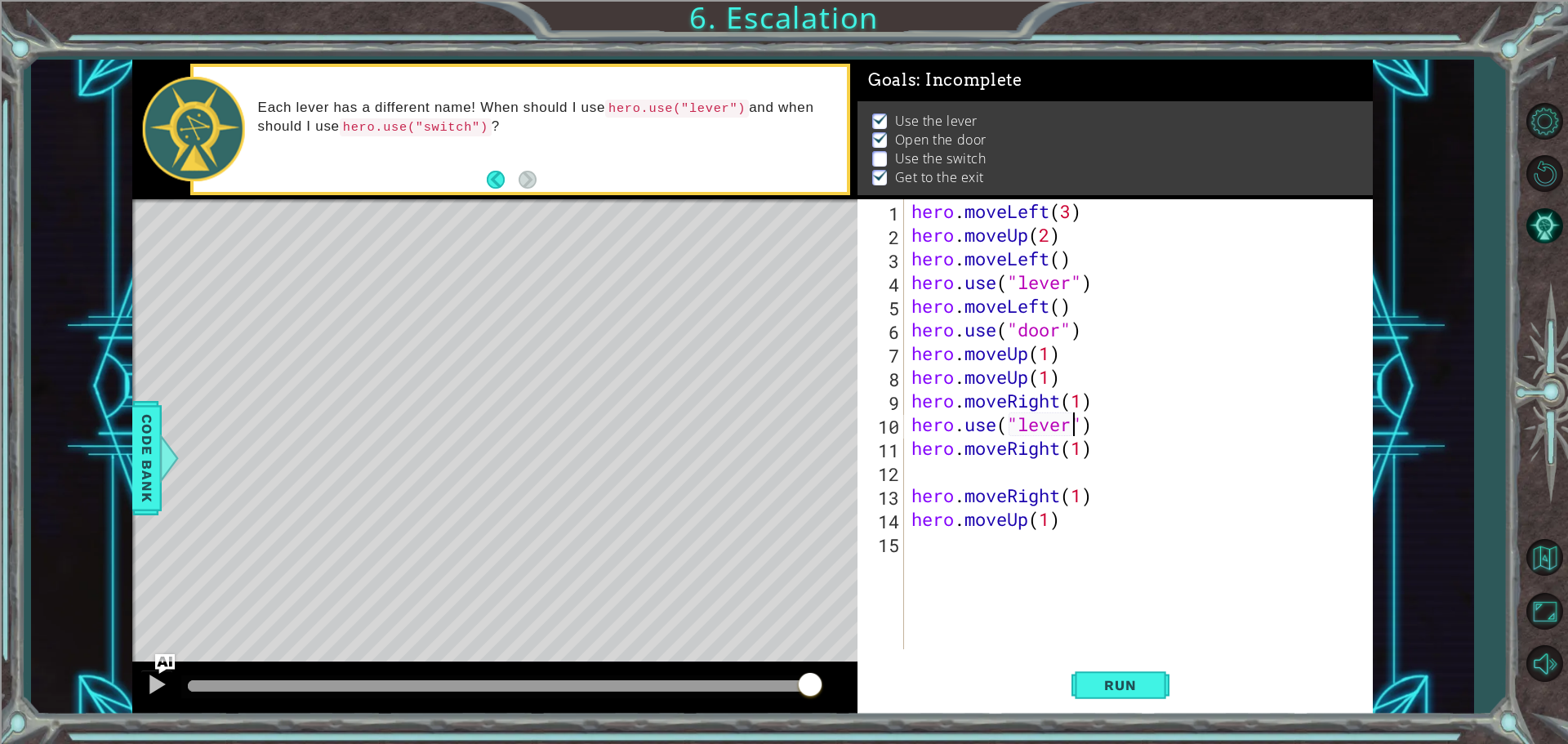
click at [912, 475] on div "hero . moveLeft ( 3 ) hero . moveUp ( 2 ) hero . moveLeft ( ) hero . use ( "lev…" at bounding box center [1142, 448] width 468 height 498
click at [1115, 694] on button "Run" at bounding box center [1121, 684] width 98 height 51
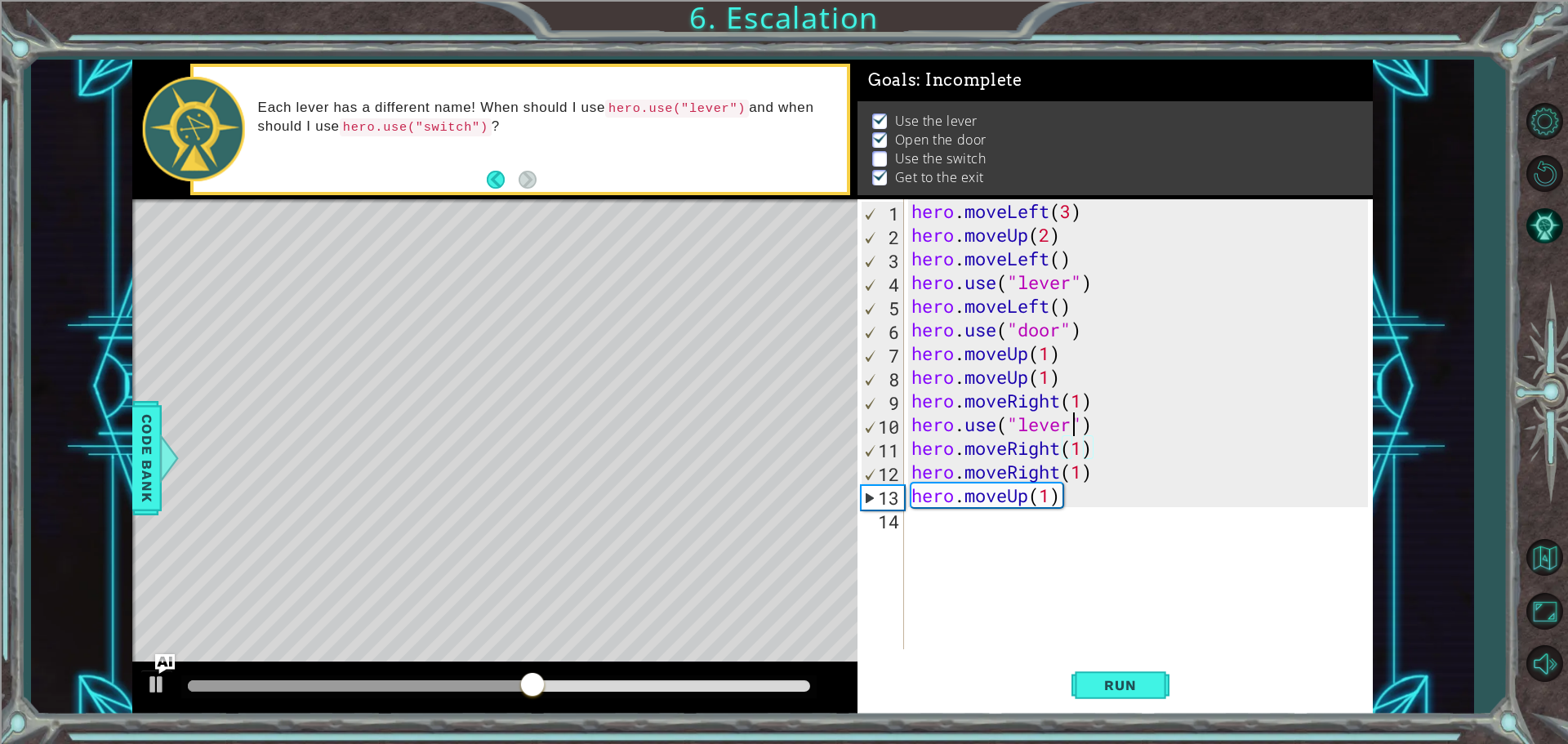
click at [1075, 427] on div "hero . moveLeft ( 3 ) hero . moveUp ( 2 ) hero . moveLeft ( ) hero . use ( "lev…" at bounding box center [1142, 448] width 468 height 498
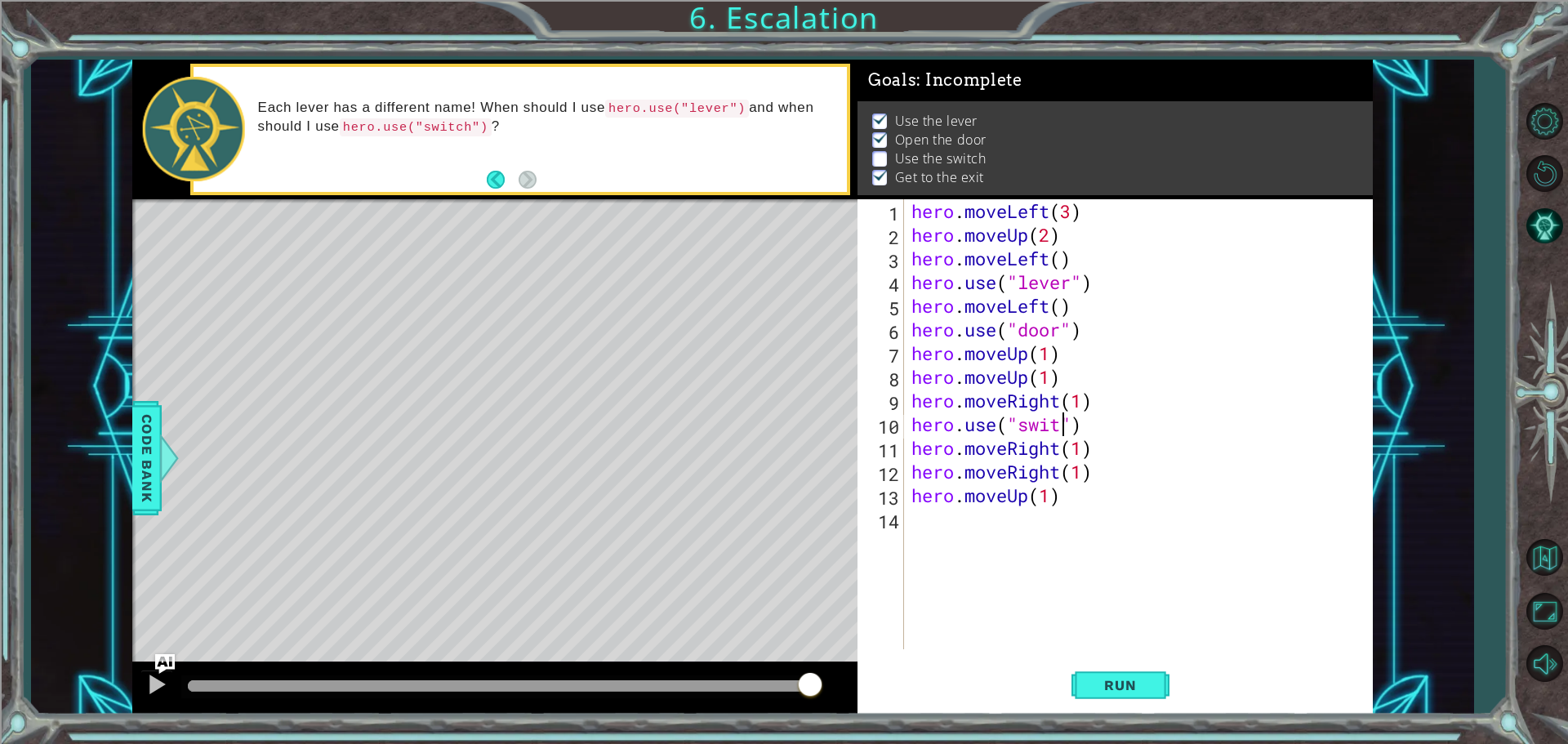
scroll to position [0, 8]
click at [1097, 679] on span "Run" at bounding box center [1120, 685] width 64 height 16
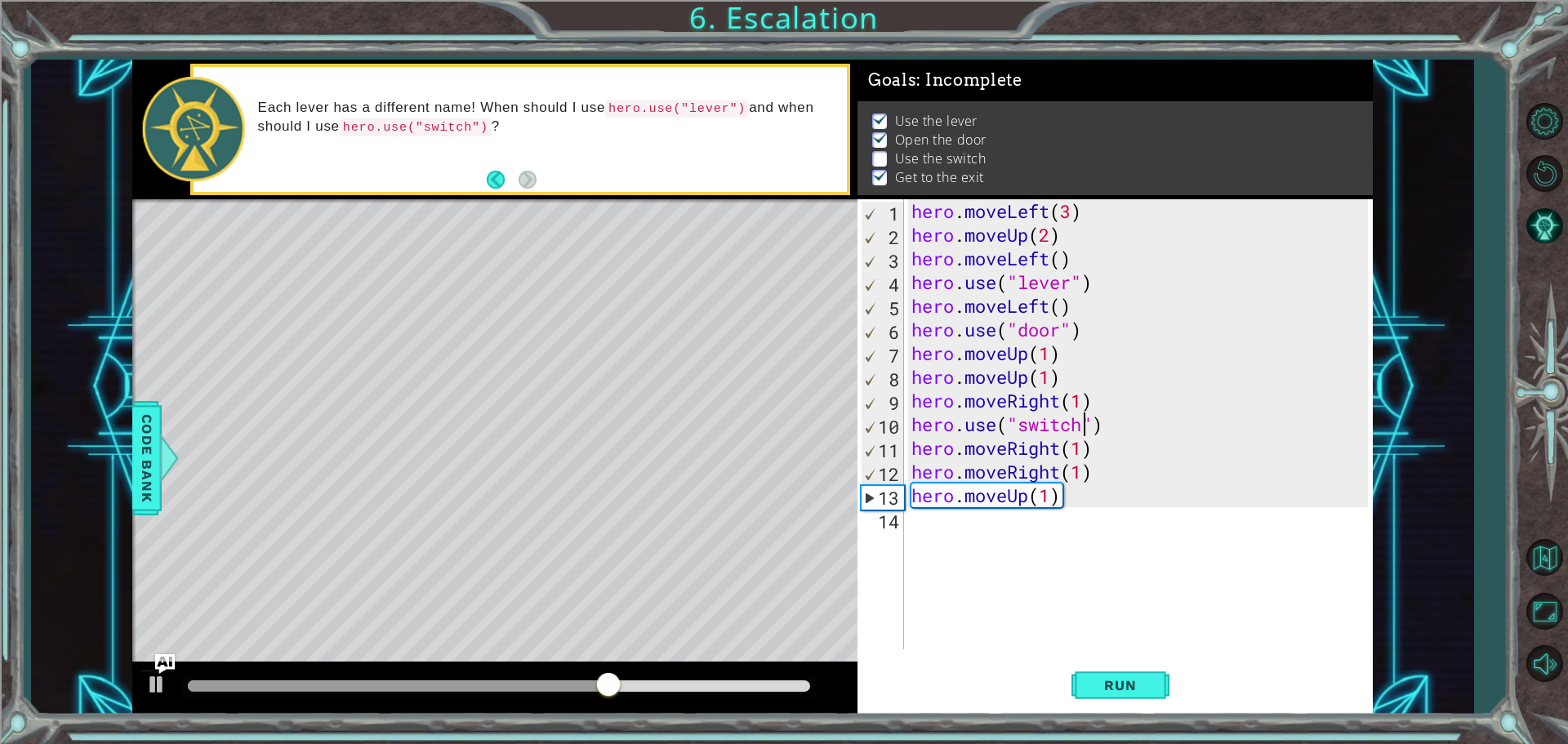
click at [1106, 428] on div "hero . moveLeft ( 3 ) hero . moveUp ( 2 ) hero . moveLeft ( ) hero . use ( "lev…" at bounding box center [1142, 448] width 468 height 498
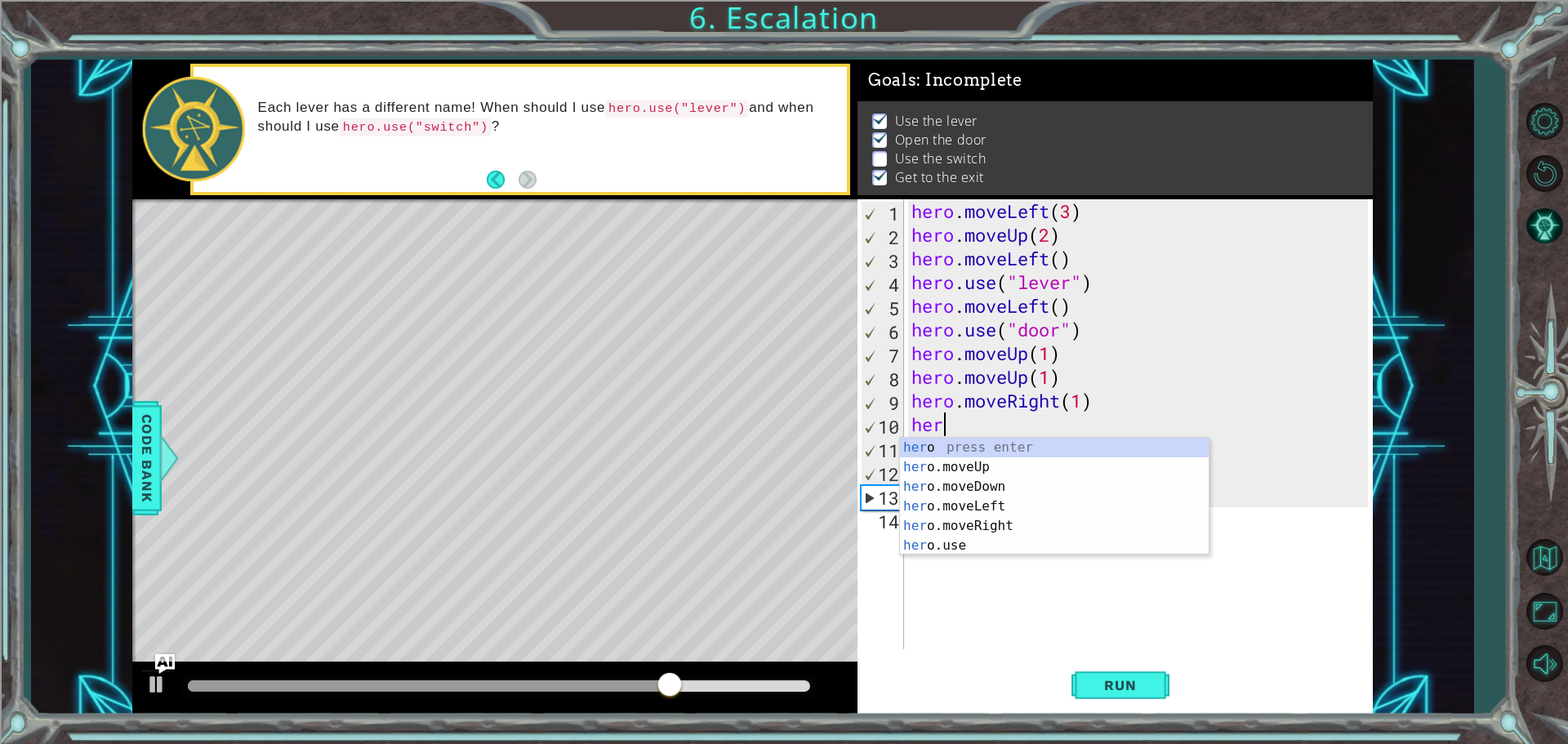
scroll to position [0, 0]
type textarea "h"
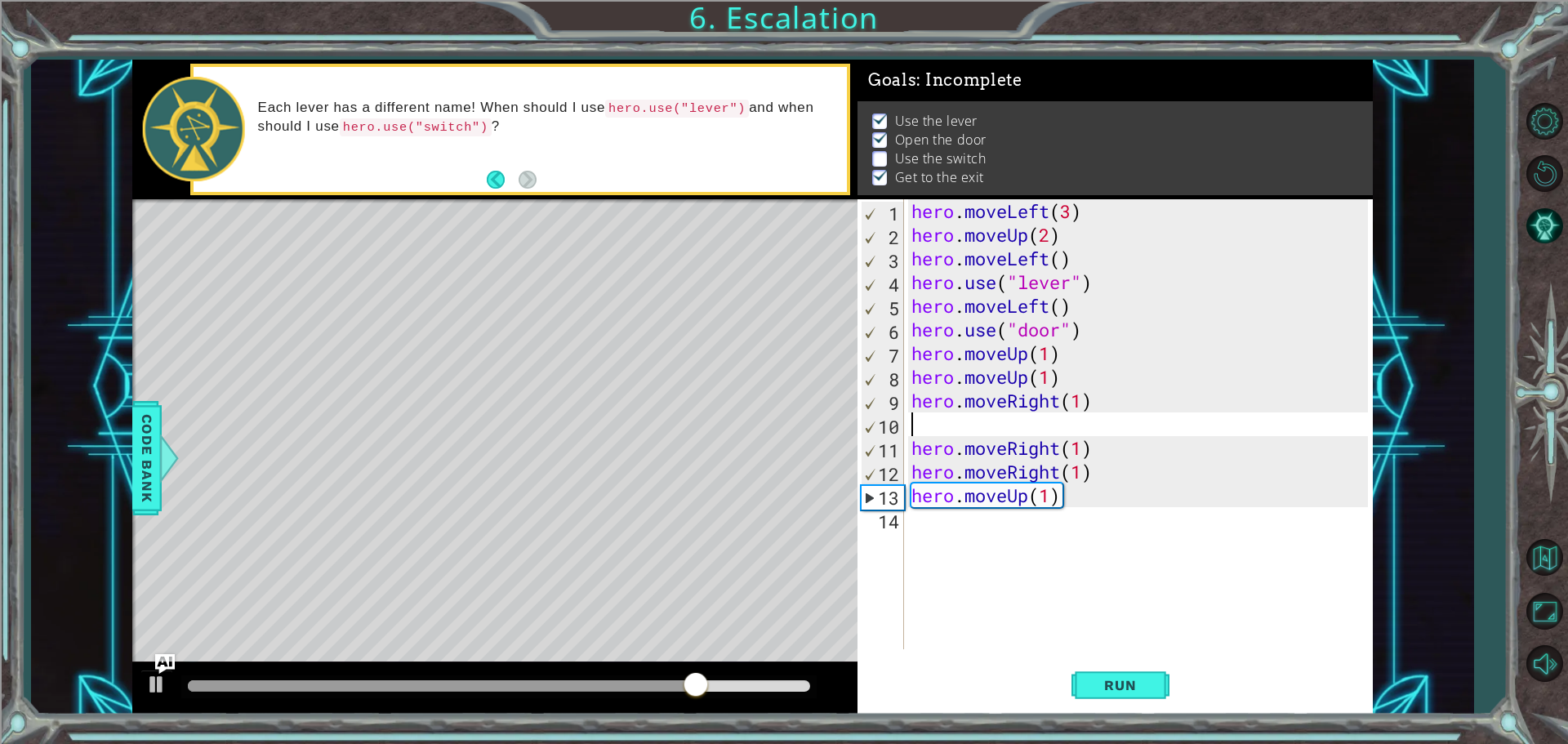
type textarea "hero.moveRight(1)"
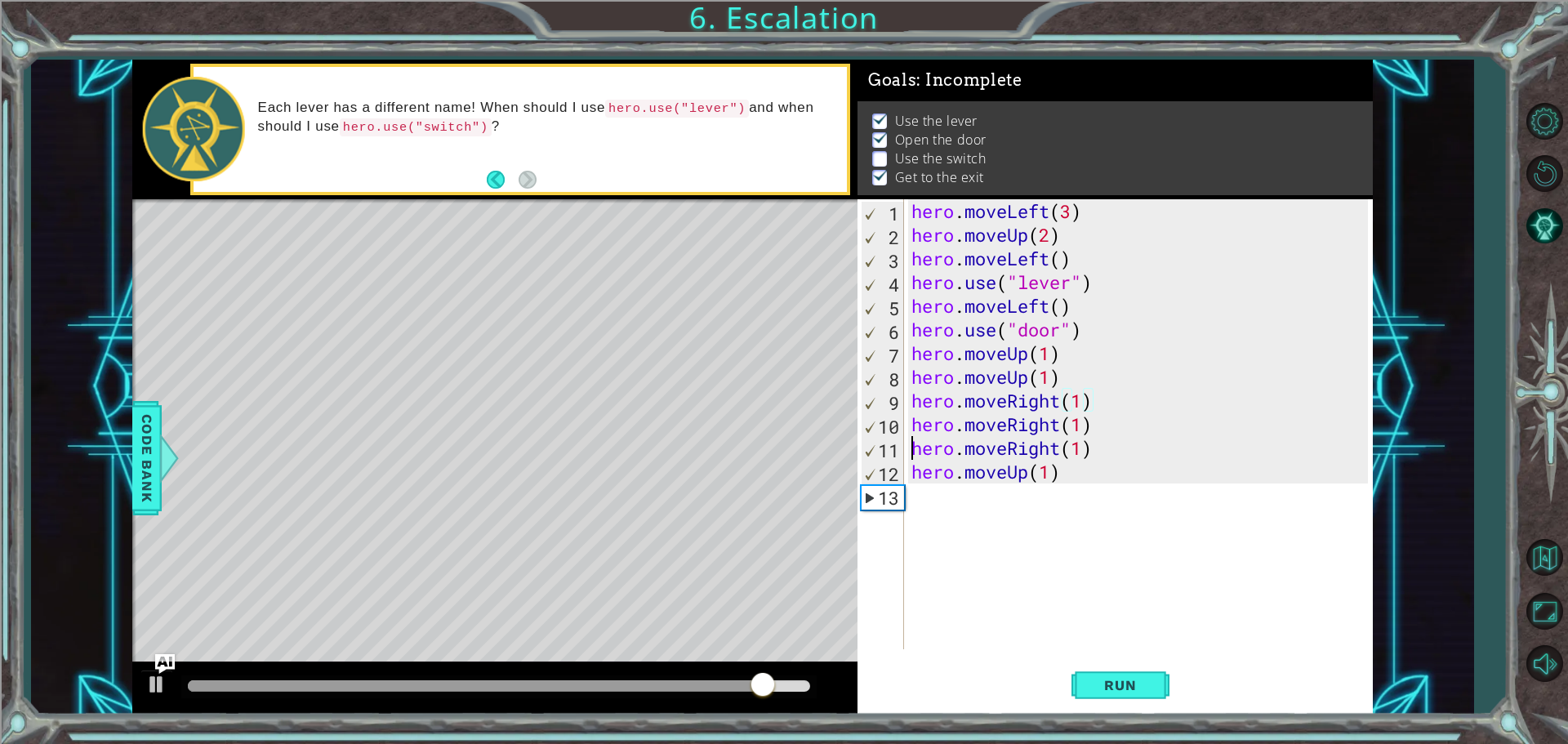
click at [909, 446] on div "hero . moveLeft ( 3 ) hero . moveUp ( 2 ) hero . moveLeft ( ) hero . use ( "lev…" at bounding box center [1142, 448] width 468 height 498
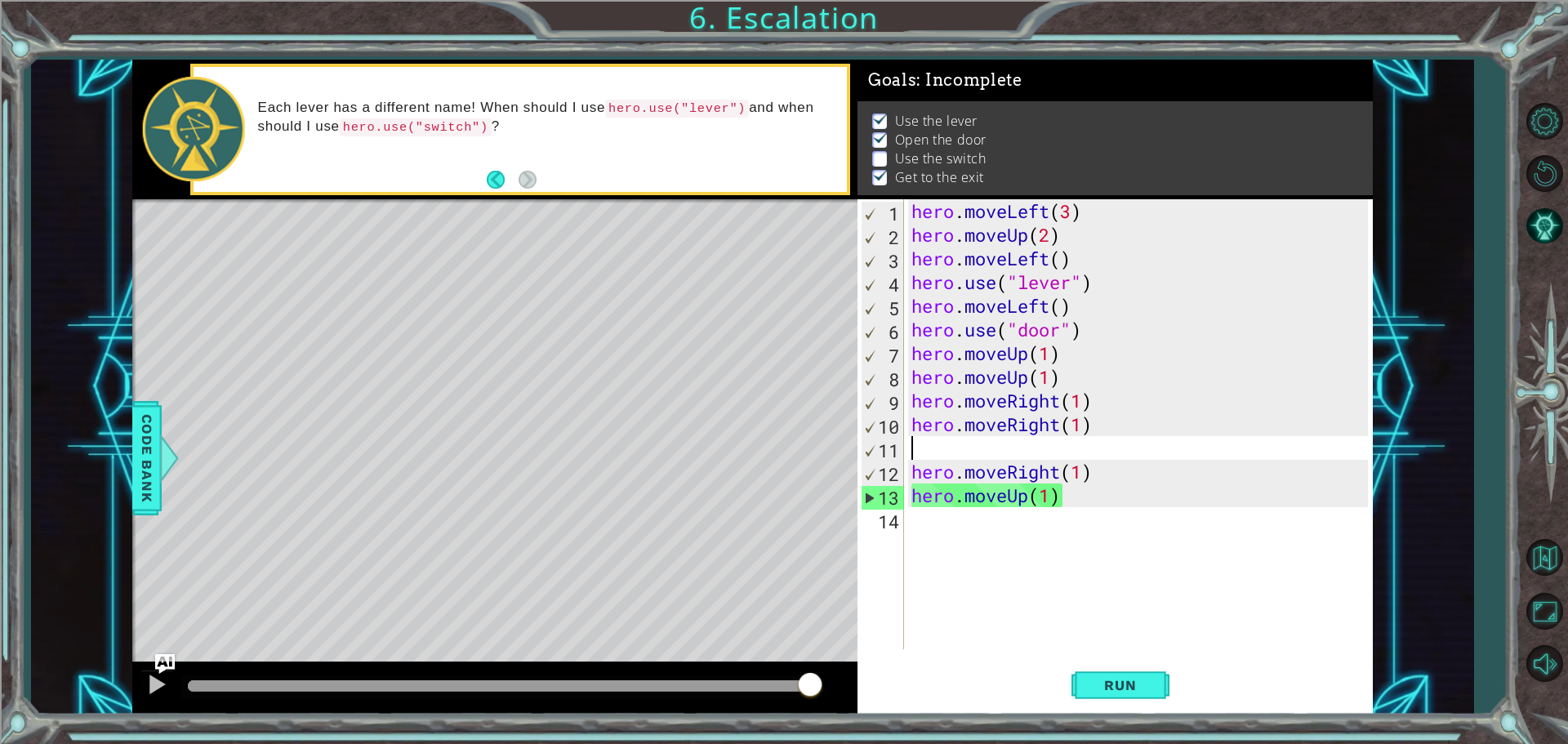
click at [915, 441] on div "hero . moveLeft ( 3 ) hero . moveUp ( 2 ) hero . moveLeft ( ) hero . use ( "lev…" at bounding box center [1142, 448] width 468 height 498
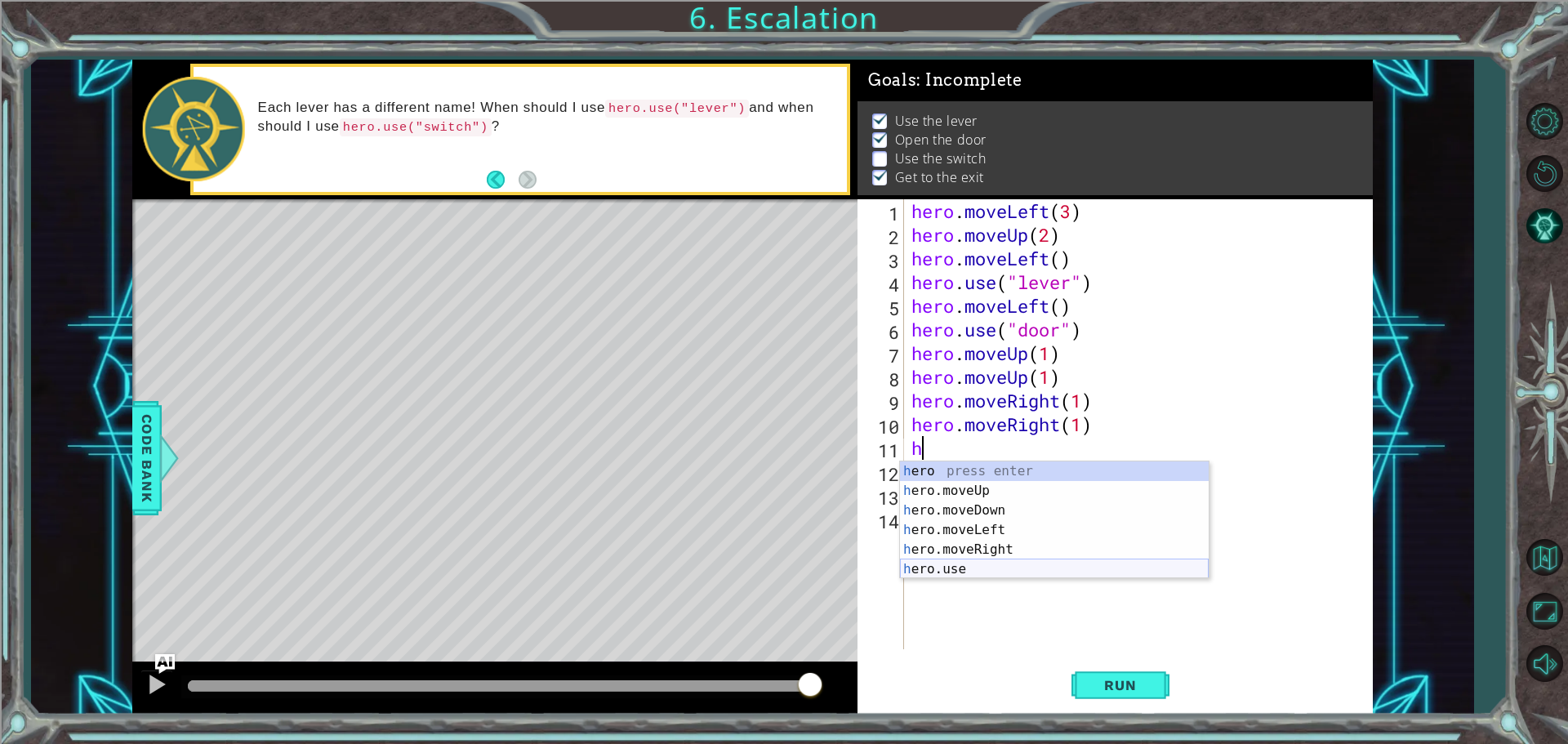
click at [966, 562] on div "h ero press enter h ero.moveUp press enter h ero.moveDown press enter h ero.mov…" at bounding box center [1053, 540] width 309 height 157
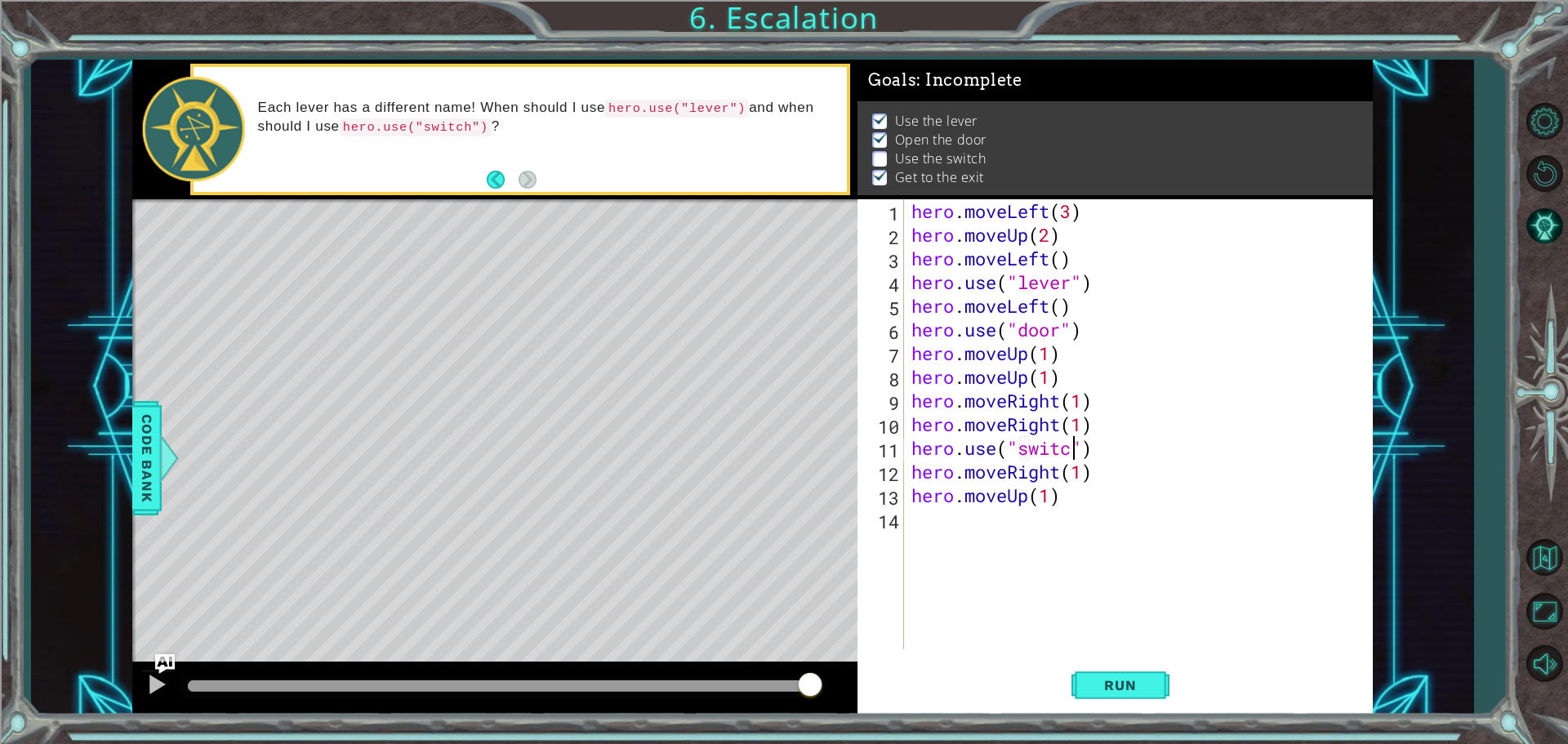
scroll to position [0, 8]
type textarea "hero.use("switch")"
click at [1077, 687] on button "Run" at bounding box center [1121, 684] width 98 height 51
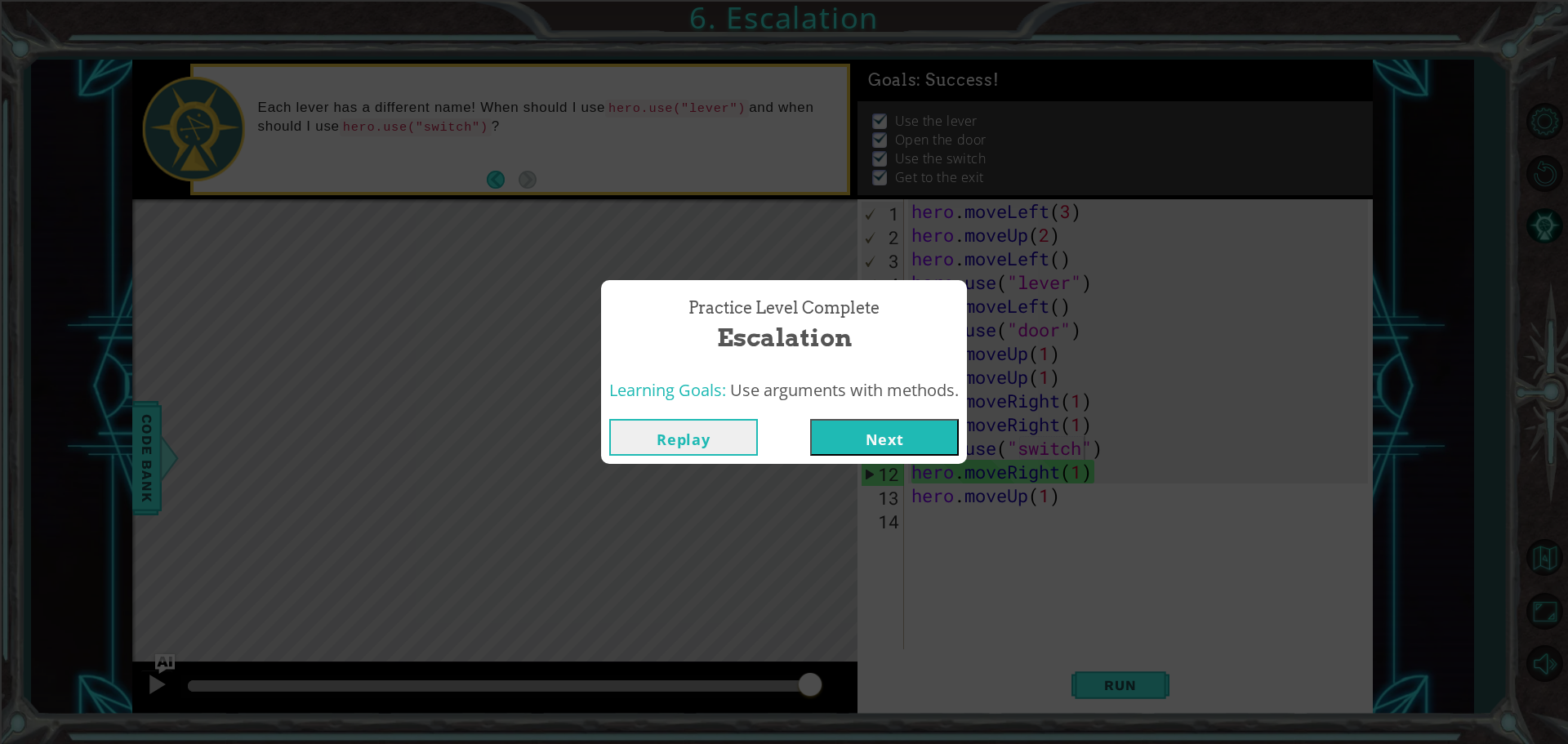
click at [856, 449] on button "Next" at bounding box center [884, 437] width 148 height 37
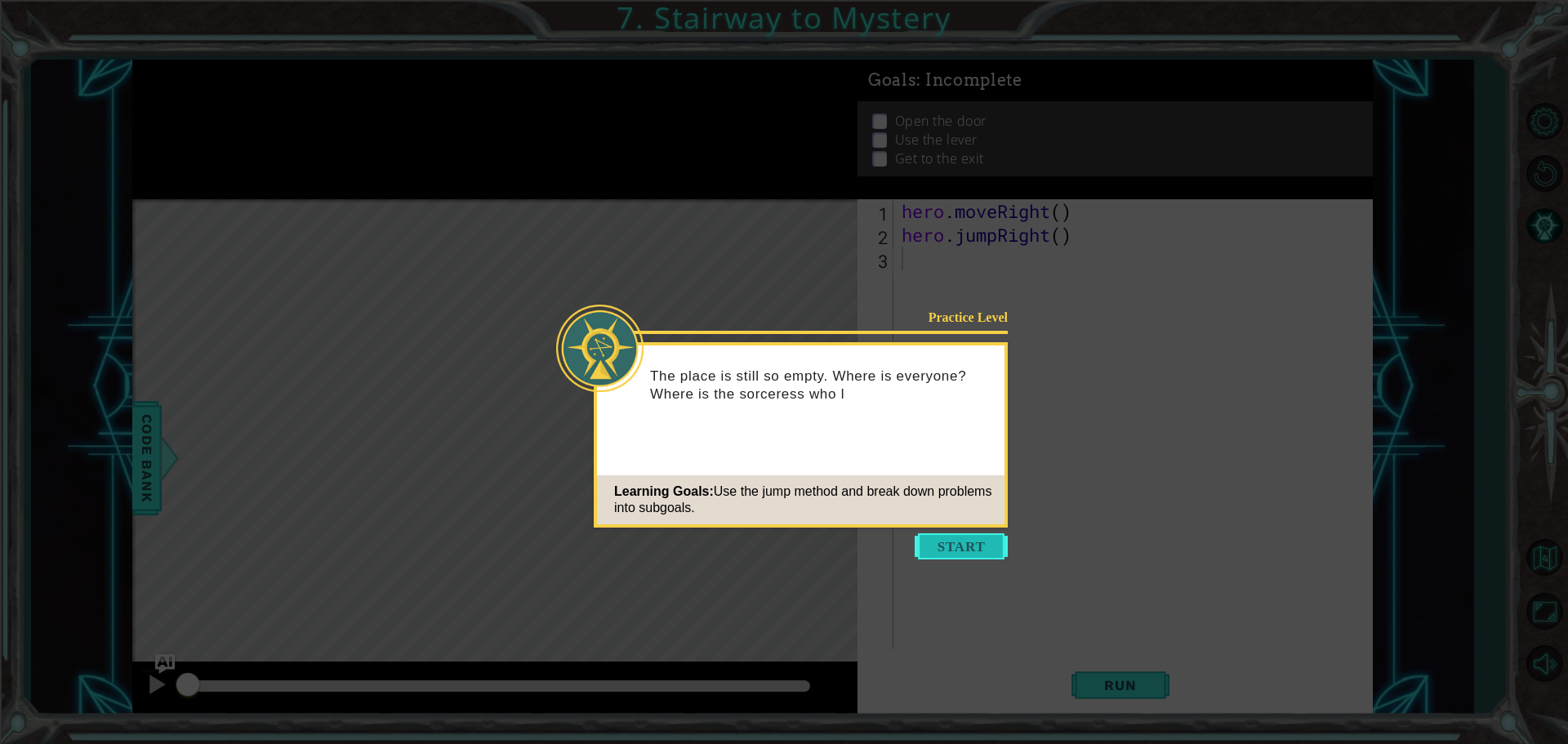
click at [978, 554] on button "Start" at bounding box center [961, 546] width 93 height 26
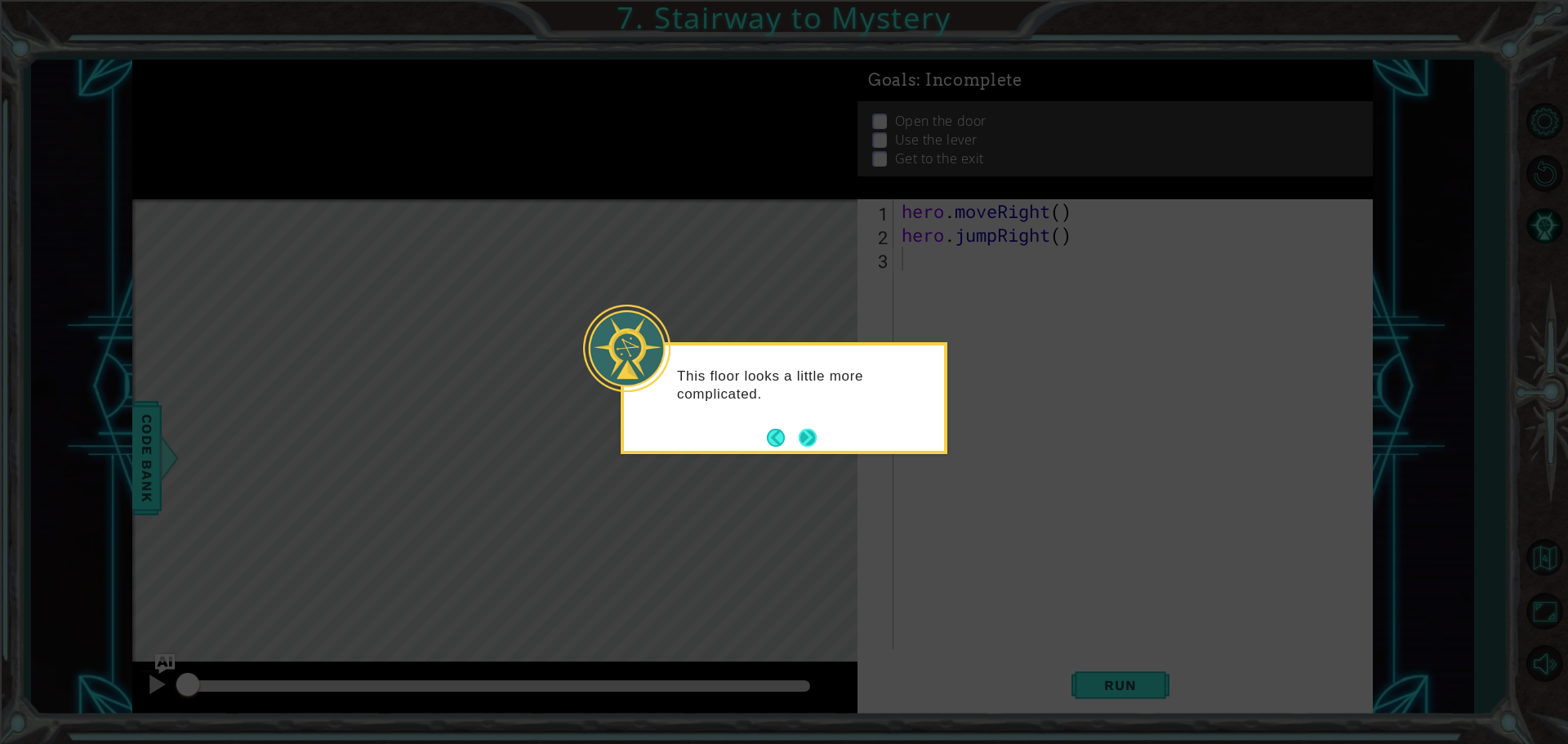
click at [805, 444] on button "Next" at bounding box center [807, 438] width 18 height 18
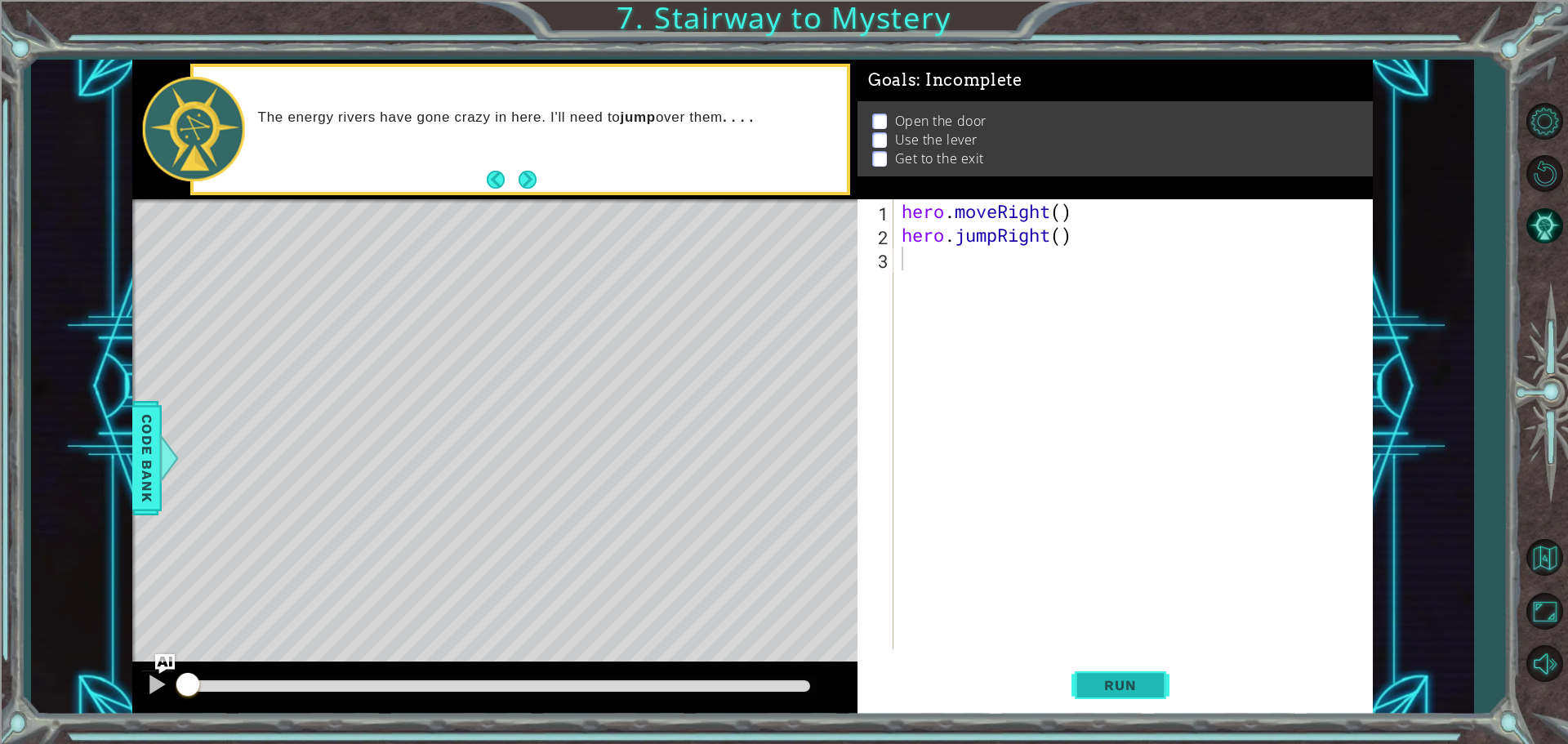
click at [1146, 683] on span "Run" at bounding box center [1120, 685] width 64 height 16
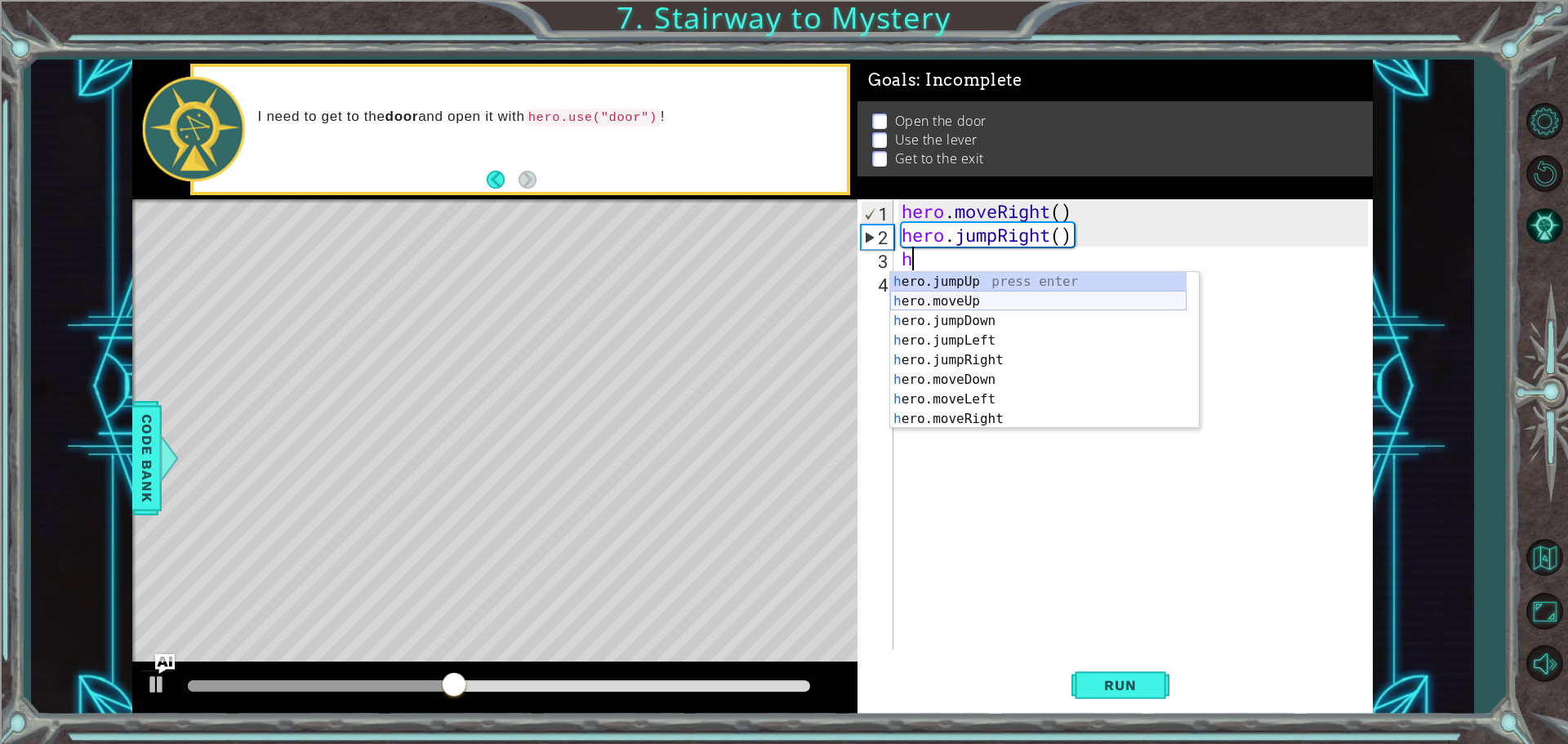
click at [975, 305] on div "h ero.jumpUp press enter h ero.moveUp press enter h ero.jumpDown press enter h …" at bounding box center [1038, 371] width 296 height 196
type textarea "hero.moveUp(1)"
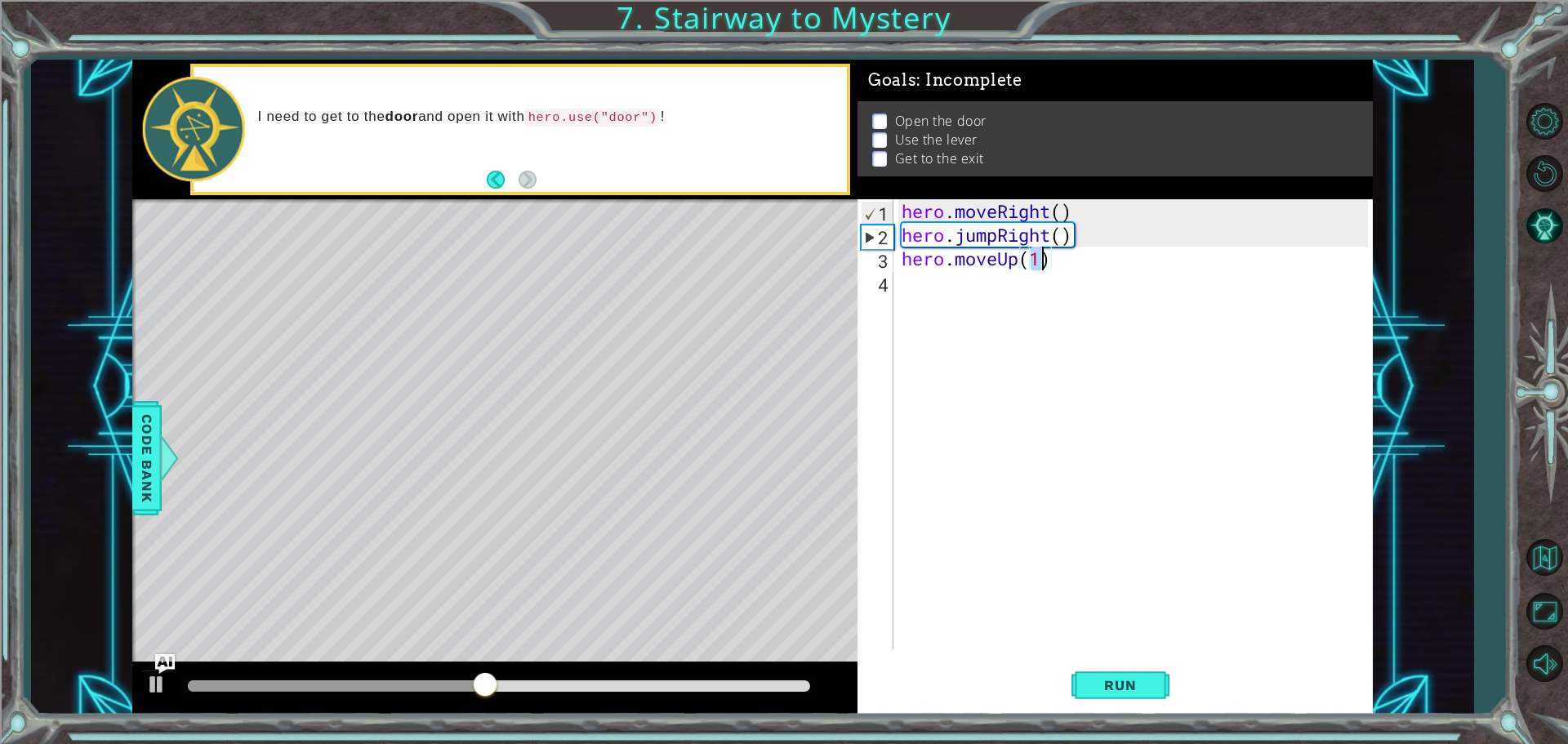
click at [926, 278] on div "hero . moveRight ( ) hero . jumpRight ( ) hero . moveUp ( 1 )" at bounding box center [1137, 448] width 478 height 498
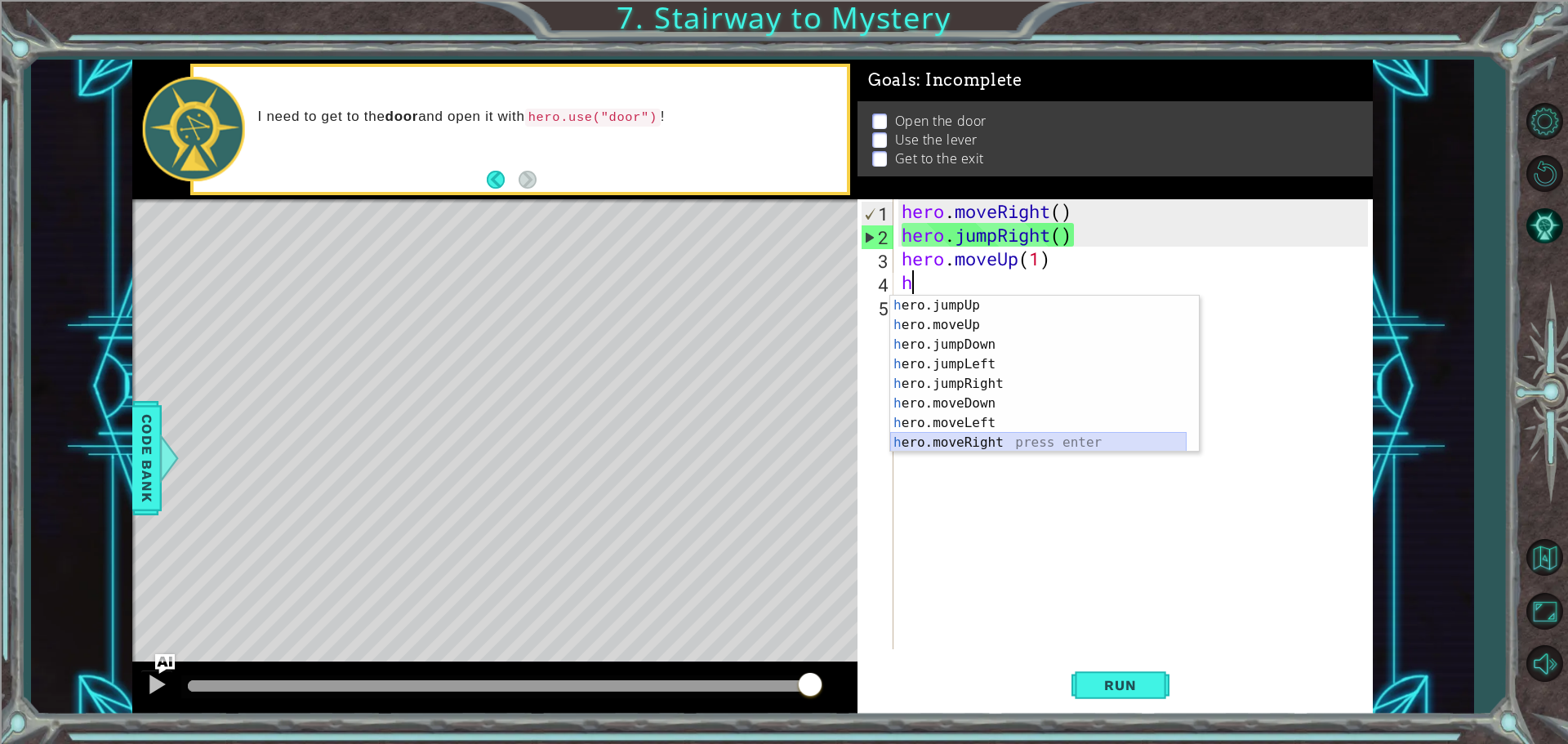
click at [931, 437] on div "h ero.jumpUp press enter h ero.moveUp press enter h ero.jumpDown press enter h …" at bounding box center [1038, 394] width 296 height 196
type textarea "hero.moveRight(1)"
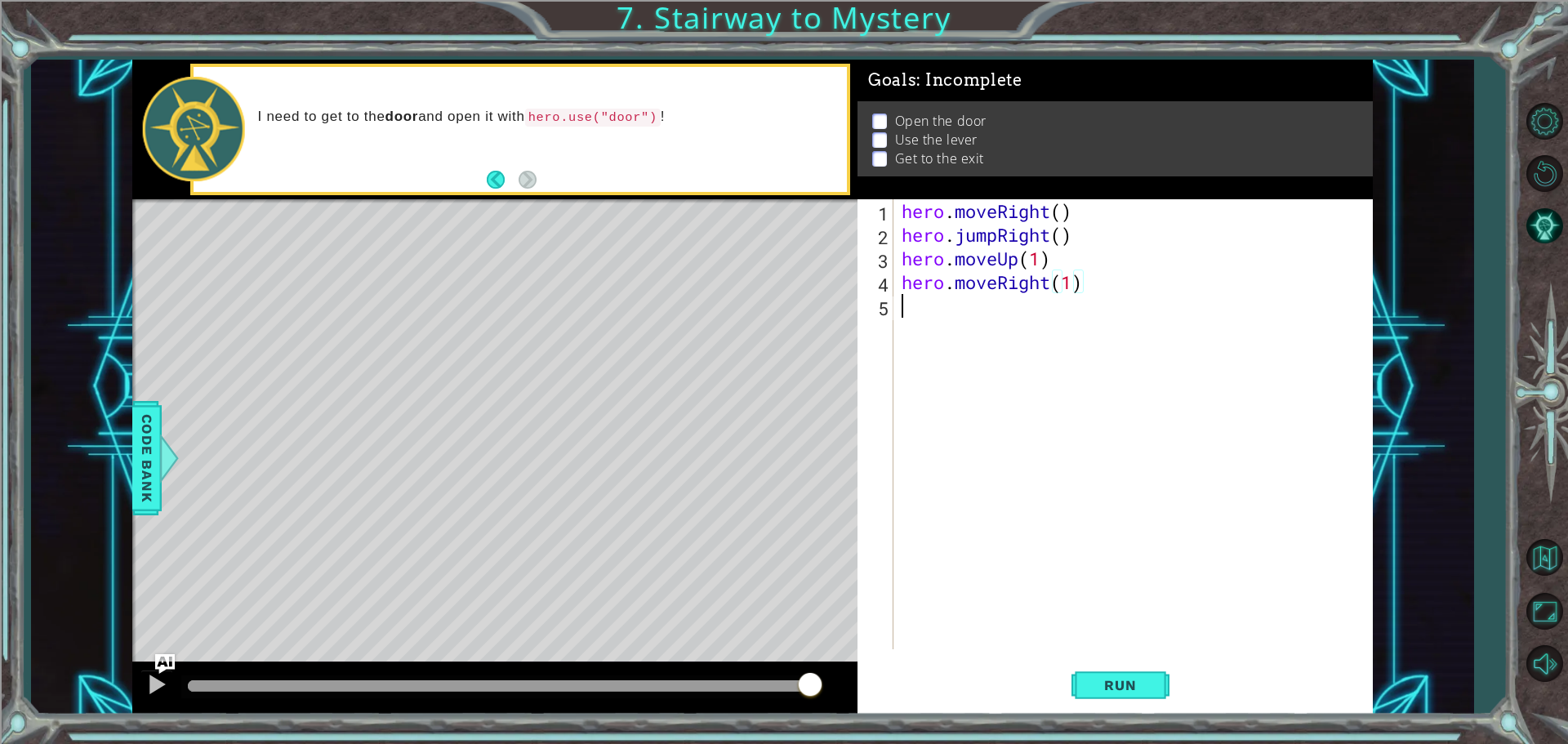
click at [901, 314] on div "hero . moveRight ( ) hero . jumpRight ( ) hero . moveUp ( 1 ) hero . moveRight …" at bounding box center [1137, 448] width 478 height 498
click at [1099, 686] on span "Run" at bounding box center [1120, 685] width 64 height 16
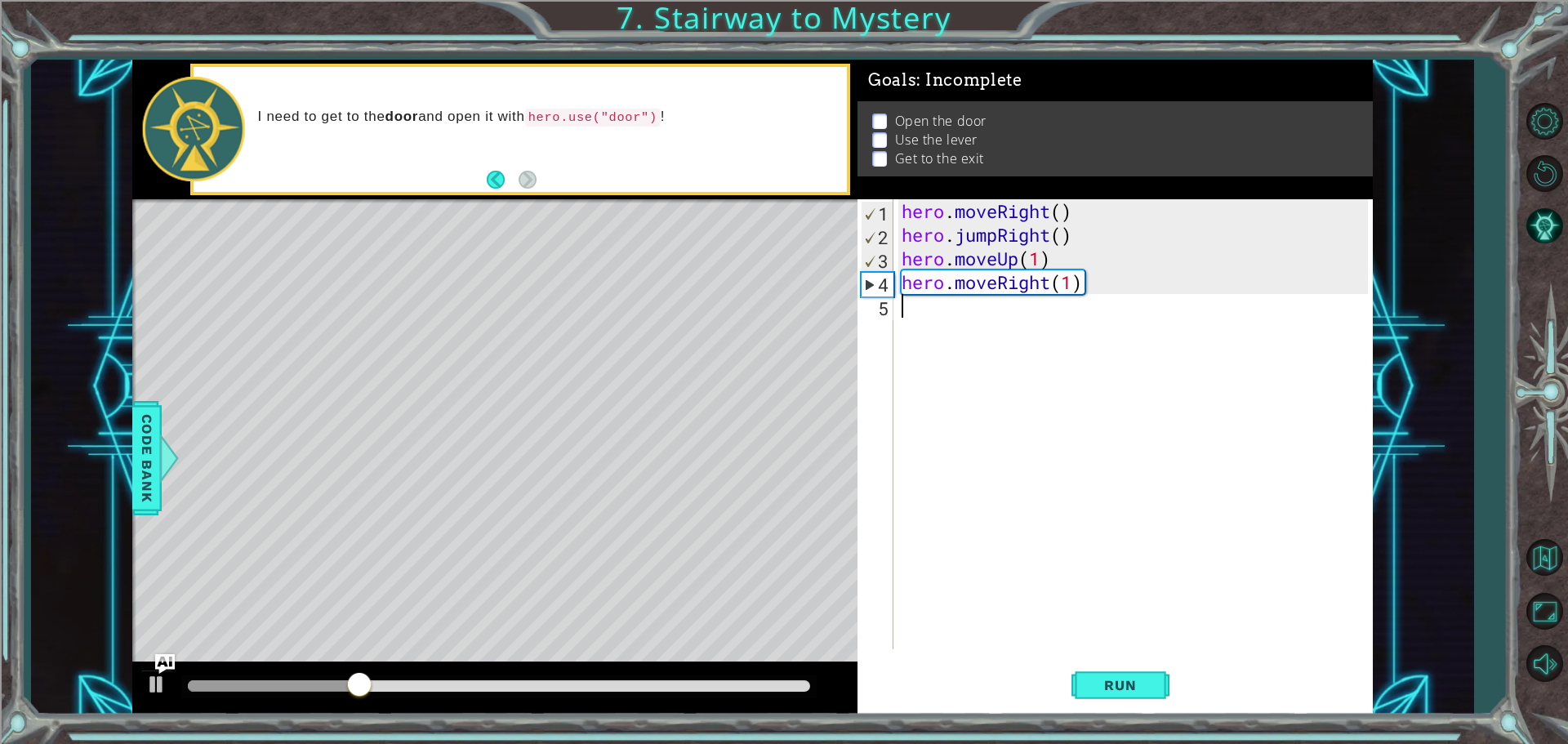
click at [918, 300] on div "hero . moveRight ( ) hero . jumpRight ( ) hero . moveUp ( 1 ) hero . moveRight …" at bounding box center [1137, 448] width 478 height 498
click at [915, 314] on div "hero . moveRight ( ) hero . jumpRight ( ) hero . moveUp ( 1 ) hero . moveRight …" at bounding box center [1137, 448] width 478 height 498
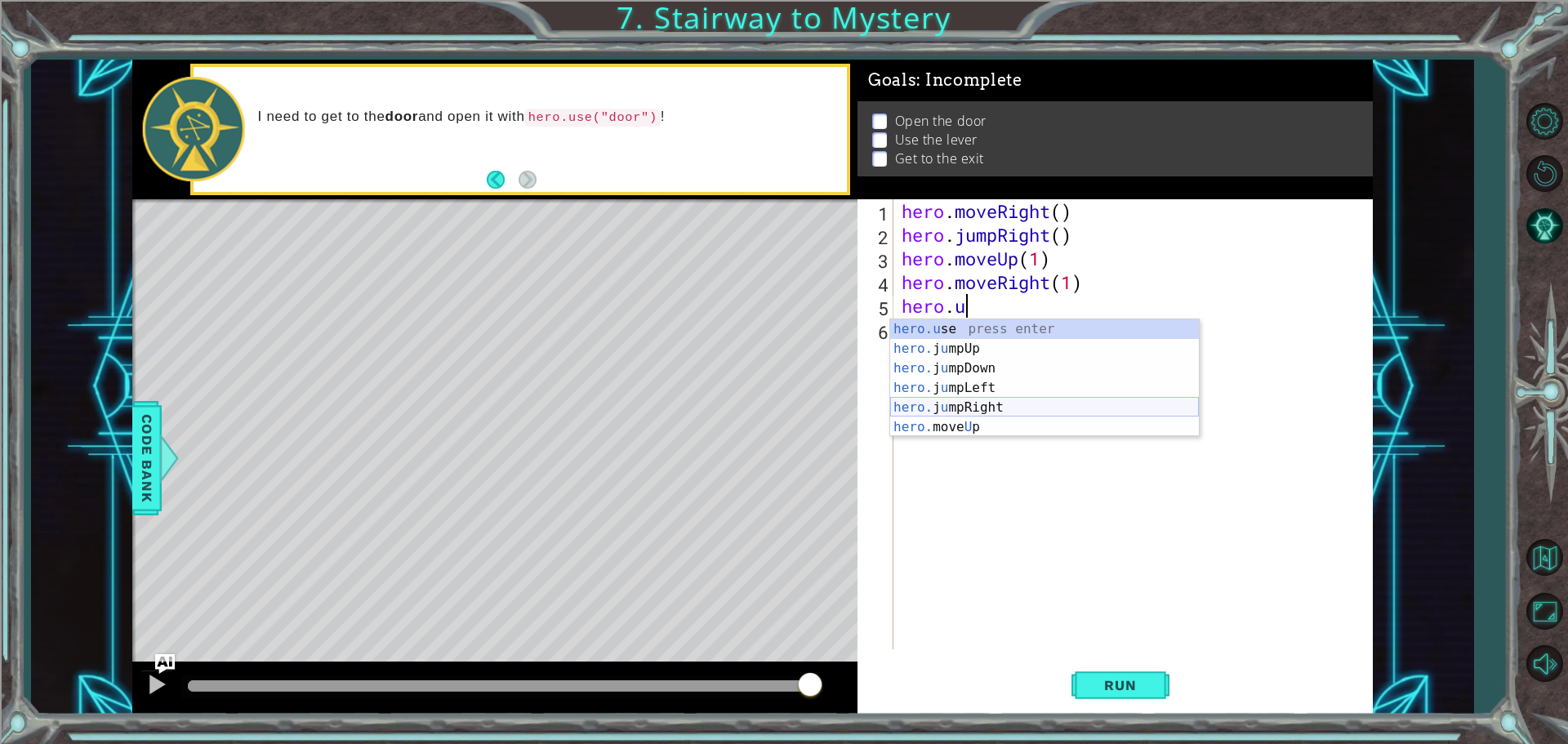
scroll to position [0, 3]
click at [959, 331] on div "[DOMAIN_NAME] e press enter" at bounding box center [1044, 348] width 309 height 59
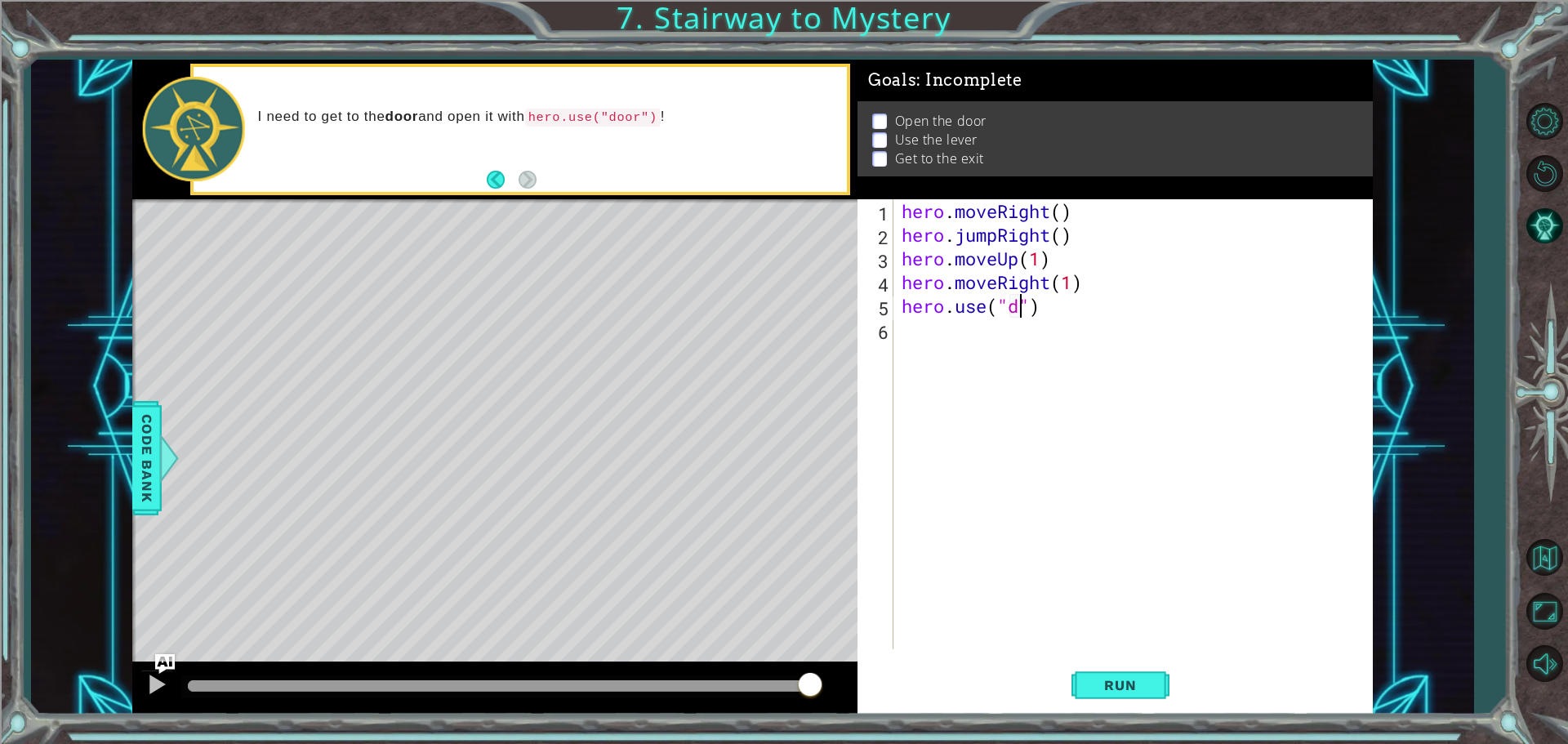
scroll to position [0, 6]
type textarea "hero.use("door")"
click at [1092, 677] on button "Run" at bounding box center [1121, 684] width 98 height 51
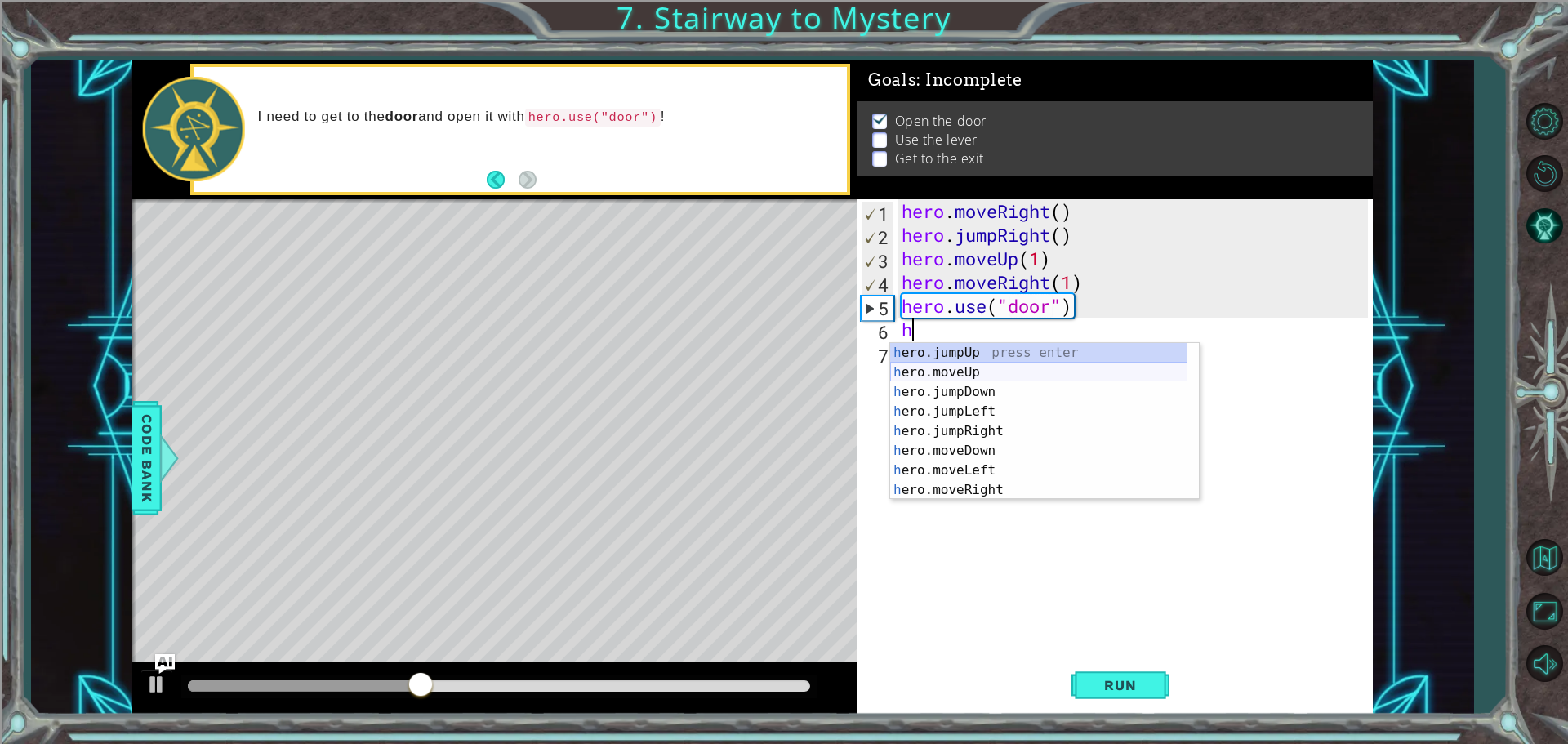
click at [992, 369] on div "h ero.jumpUp press enter h ero.moveUp press enter h ero.jumpDown press enter h …" at bounding box center [1044, 442] width 309 height 196
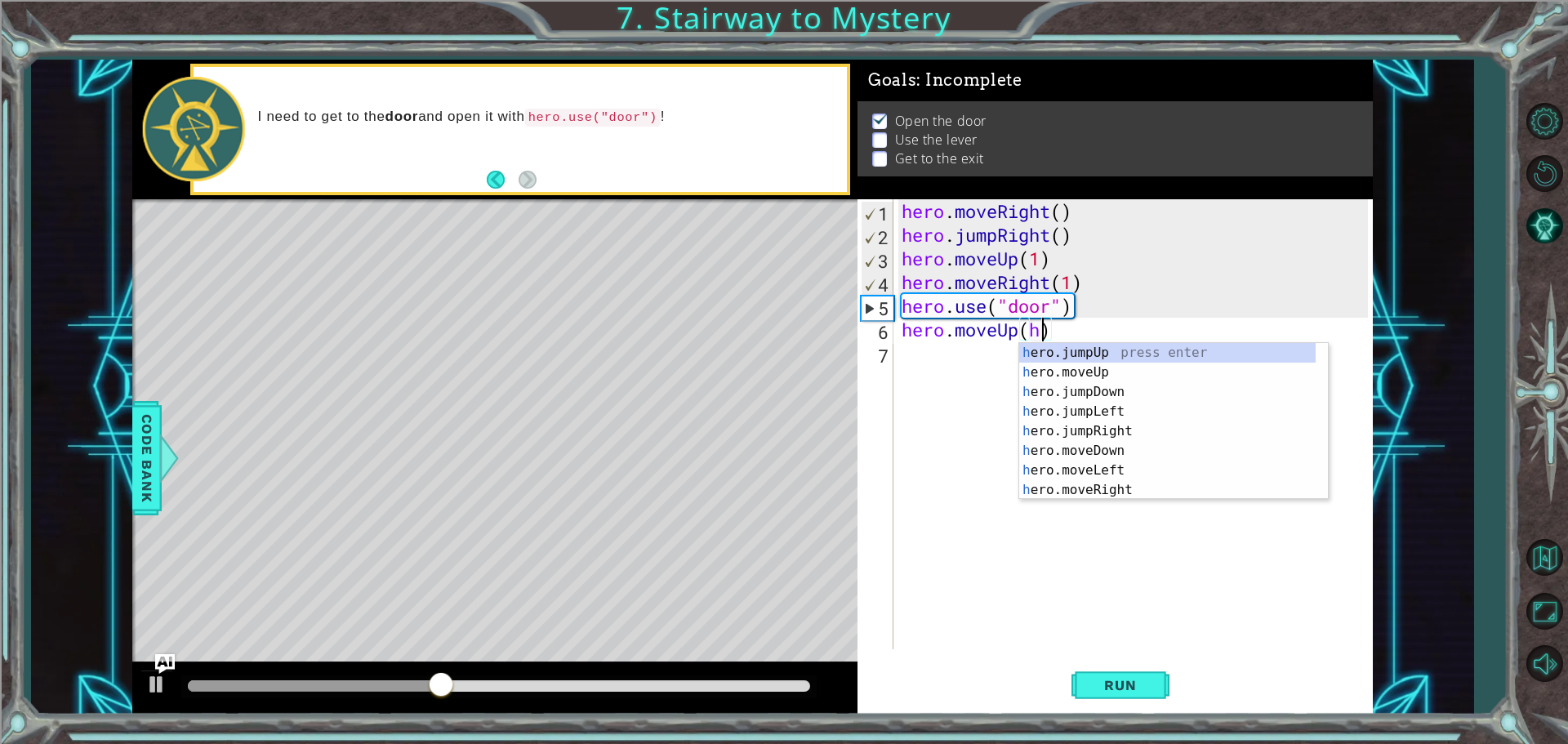
scroll to position [0, 6]
type textarea "hero.moveUp()"
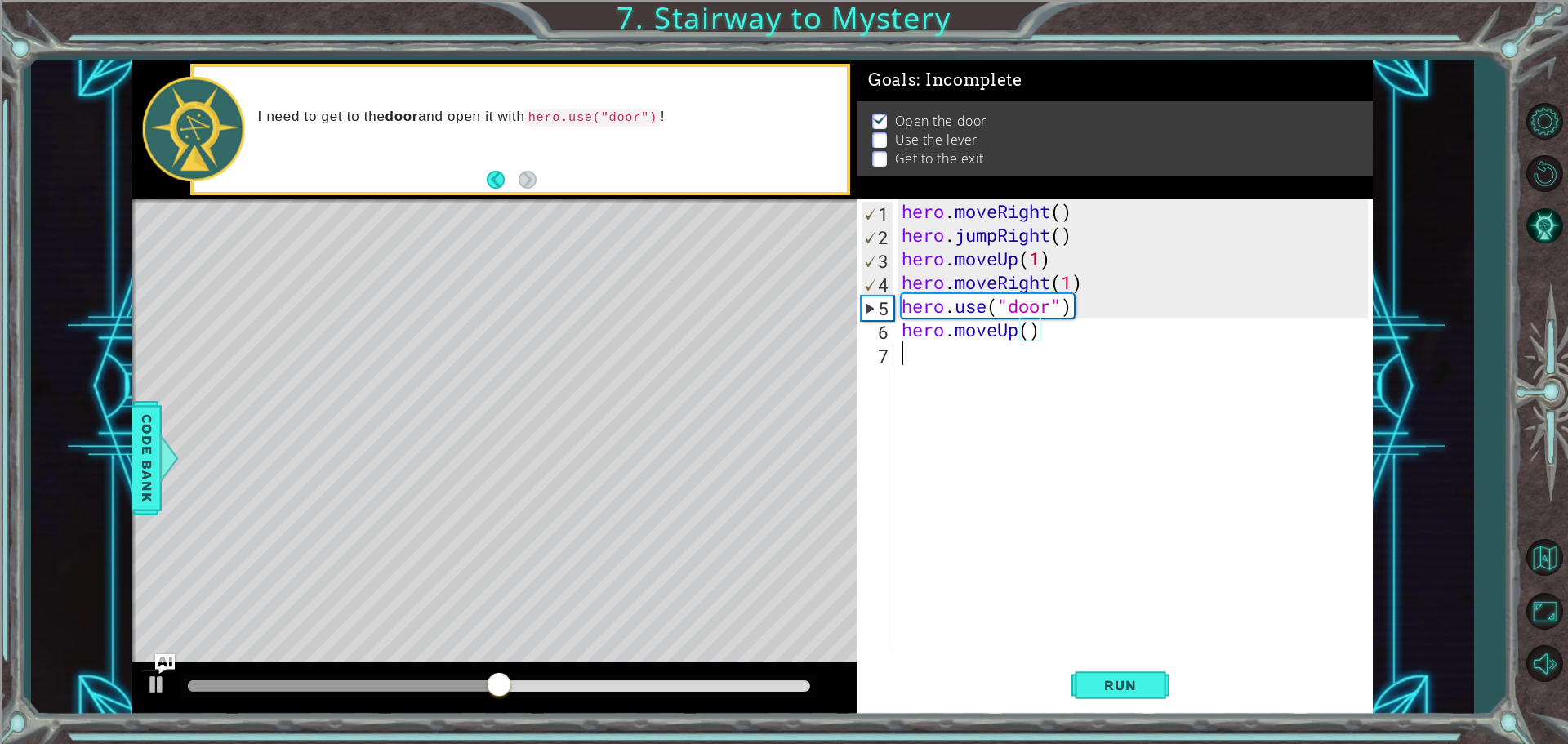
click at [966, 368] on div "hero . moveRight ( ) hero . jumpRight ( ) hero . moveUp ( 1 ) hero . moveRight …" at bounding box center [1137, 448] width 478 height 498
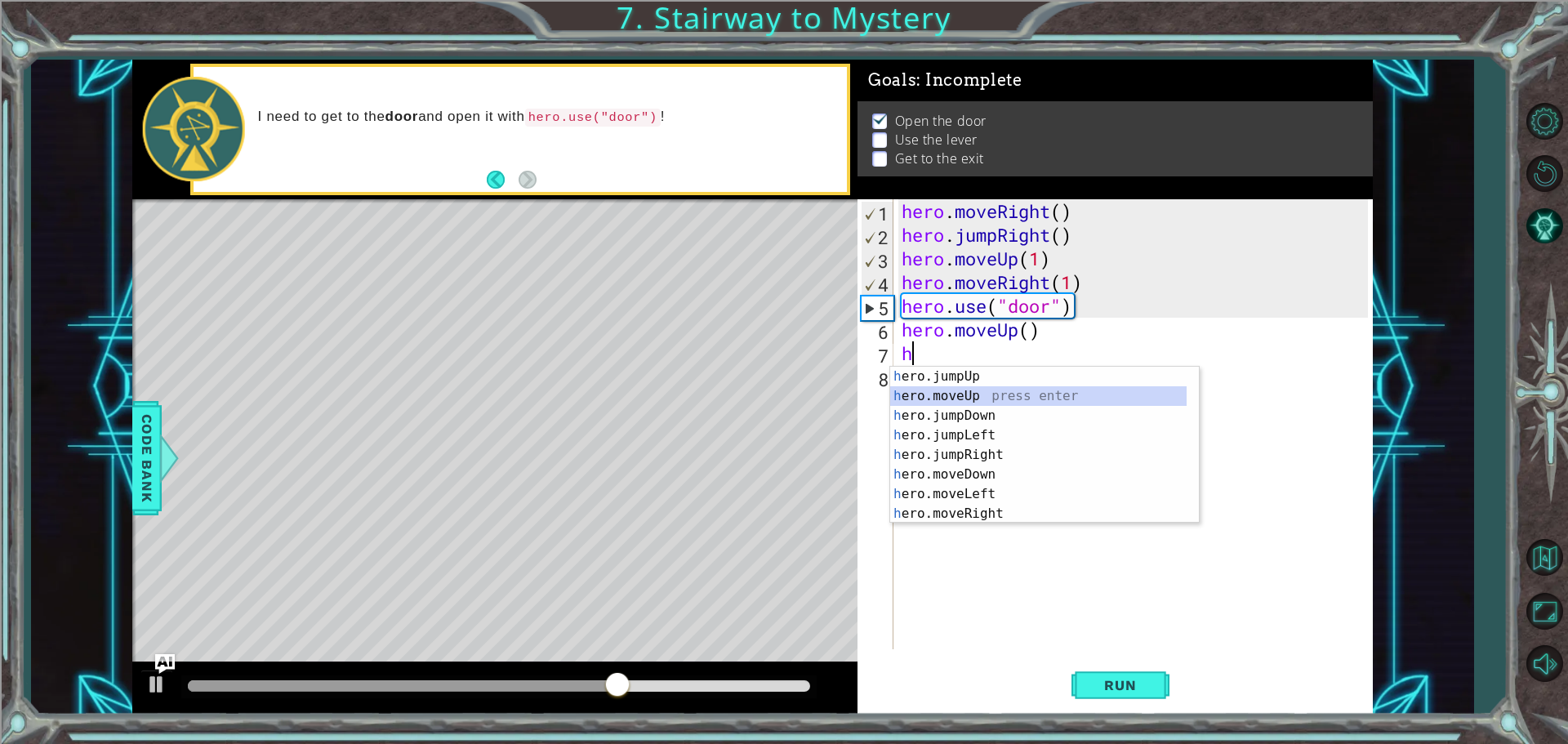
click at [982, 396] on div "h ero.jumpUp press enter h ero.moveUp press enter h ero.jumpDown press enter h …" at bounding box center [1038, 465] width 296 height 196
type textarea "hero.moveUp(1)"
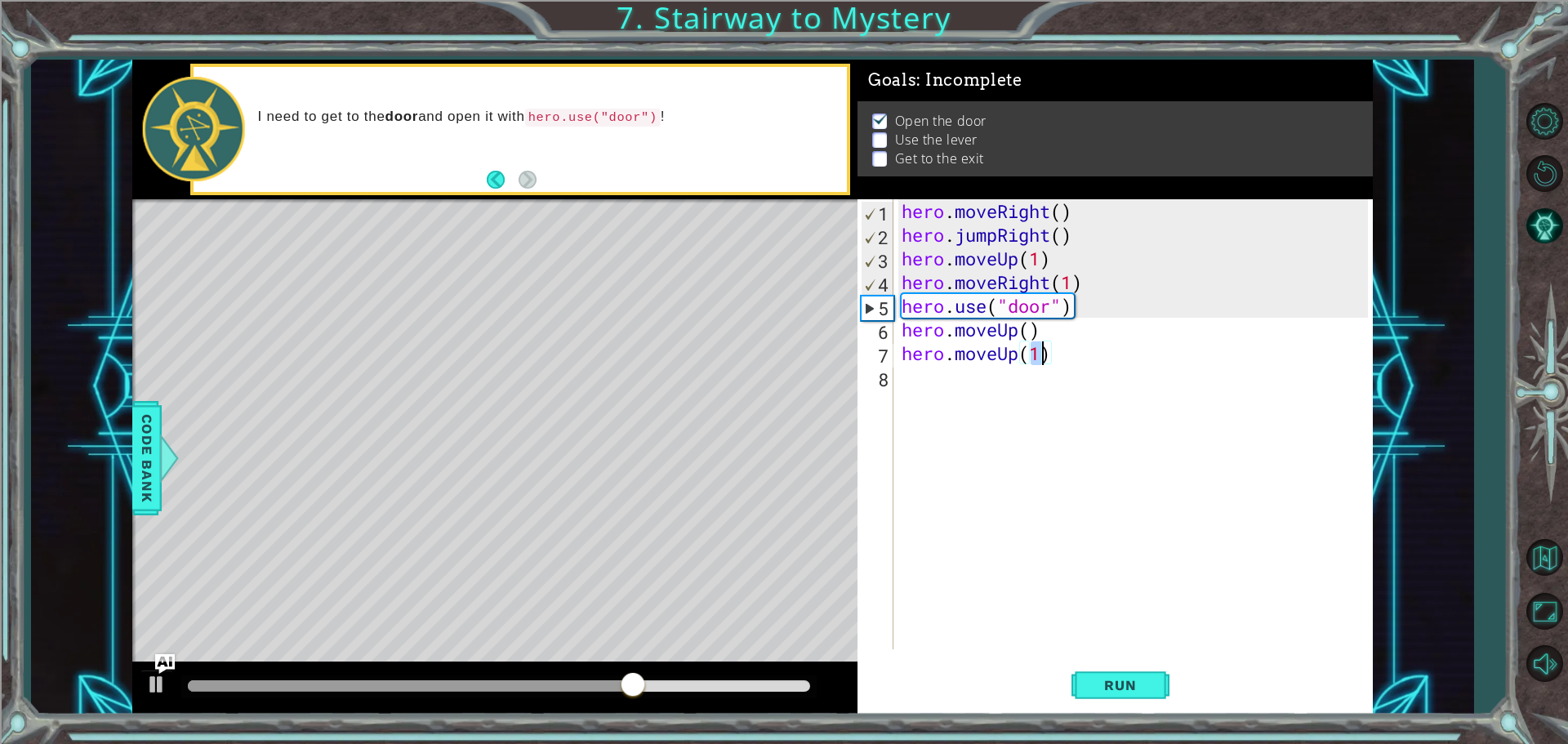
click at [975, 398] on div "hero . moveRight ( ) hero . jumpRight ( ) hero . moveUp ( 1 ) hero . moveRight …" at bounding box center [1137, 448] width 478 height 498
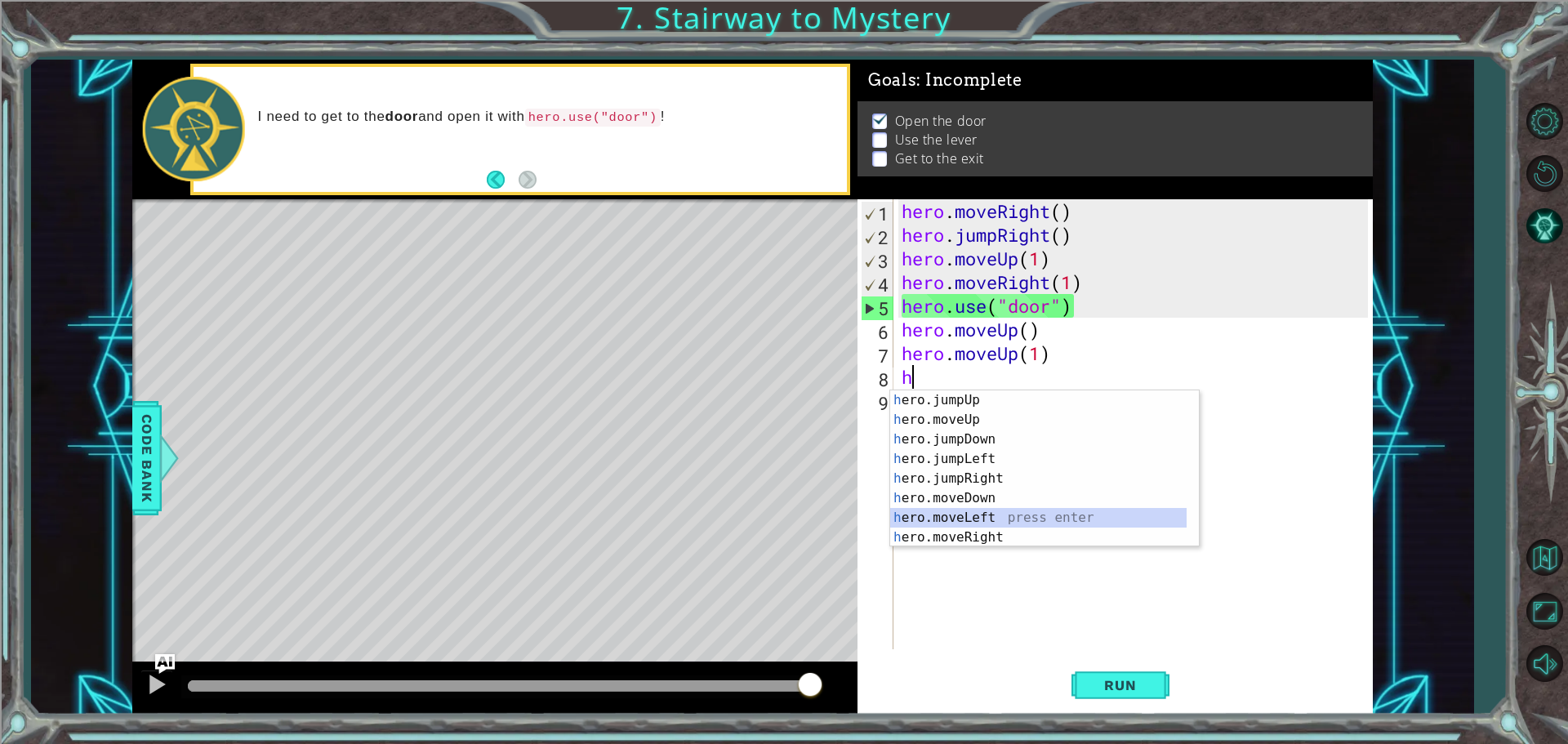
click at [1001, 517] on div "h ero.jumpUp press enter h ero.moveUp press enter h ero.jumpDown press enter h …" at bounding box center [1038, 489] width 296 height 196
type textarea "hero.moveLeft(1)"
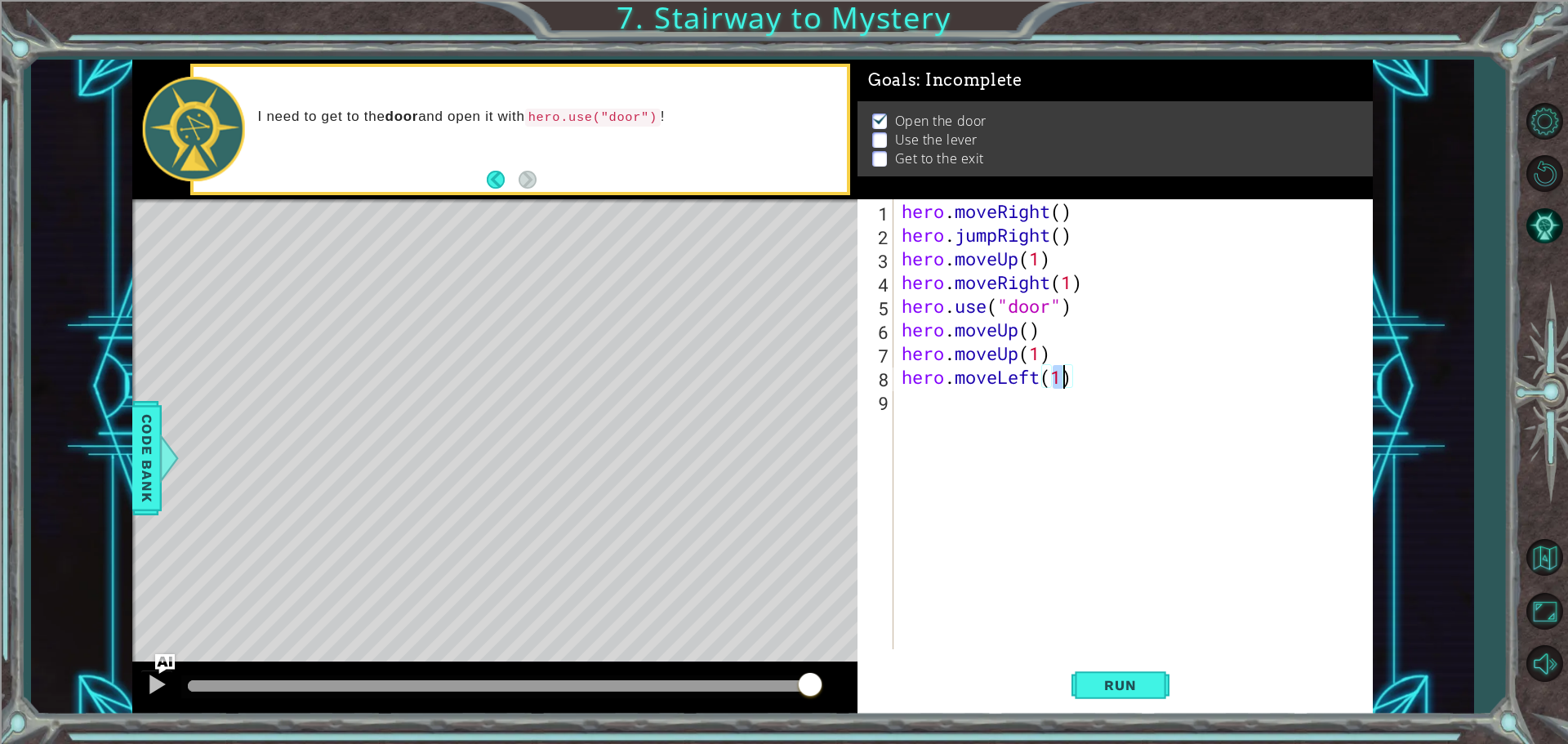
click at [940, 406] on div "hero . moveRight ( ) hero . jumpRight ( ) hero . moveUp ( 1 ) hero . moveRight …" at bounding box center [1137, 448] width 478 height 498
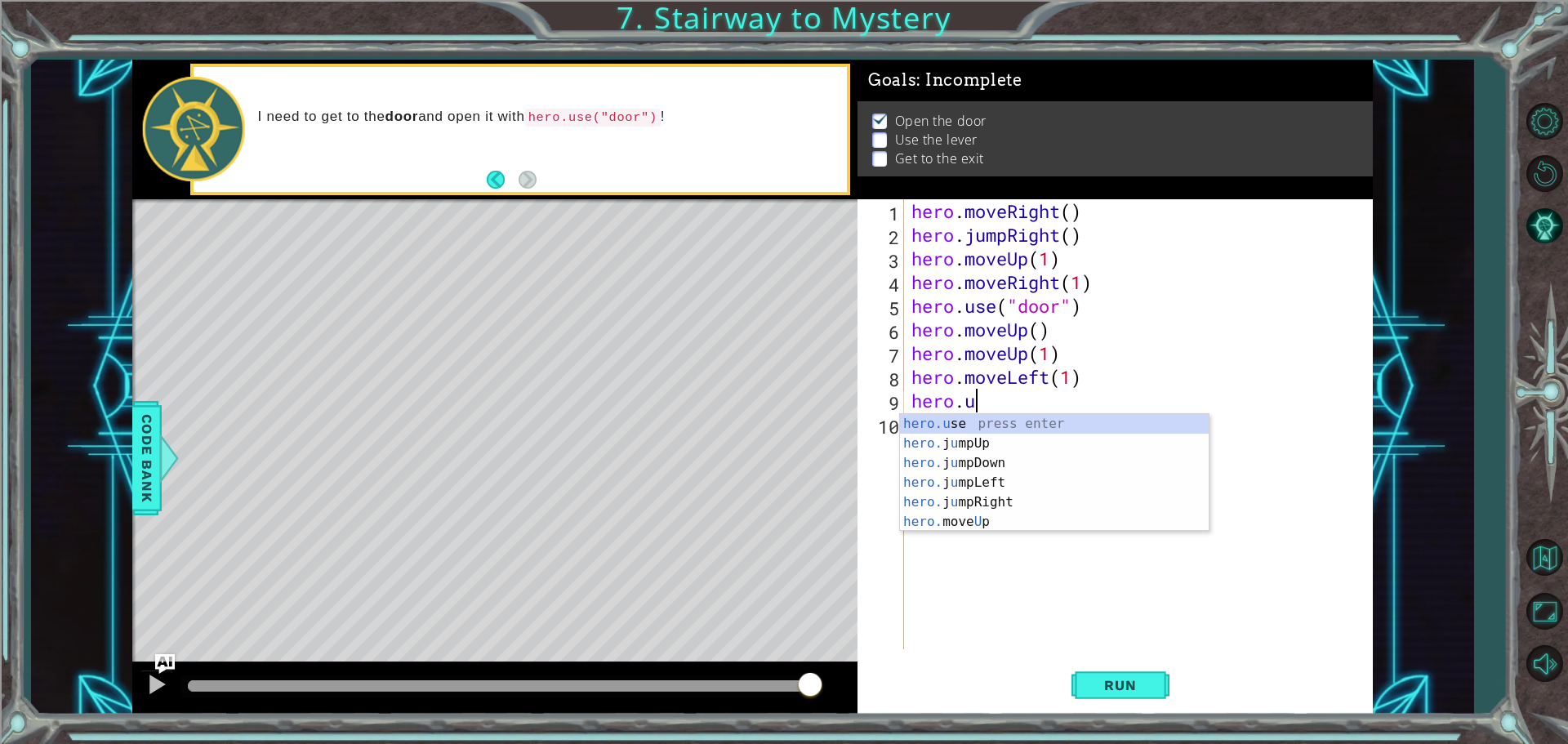
scroll to position [0, 3]
click at [1008, 427] on div "hero.use press enter" at bounding box center [1053, 443] width 309 height 59
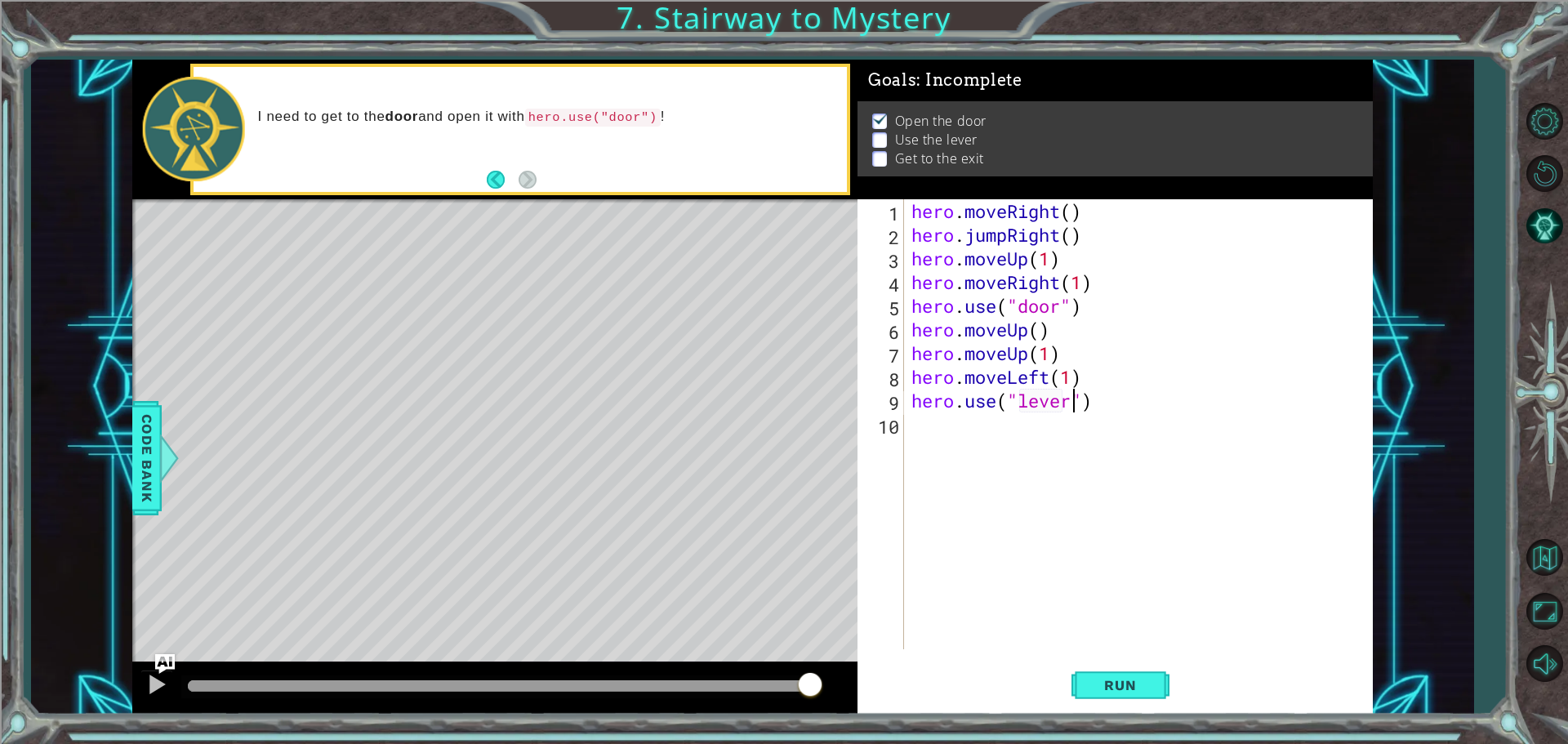
scroll to position [0, 8]
type textarea "hero.use("lever")"
click at [1076, 682] on button "Run" at bounding box center [1121, 684] width 98 height 51
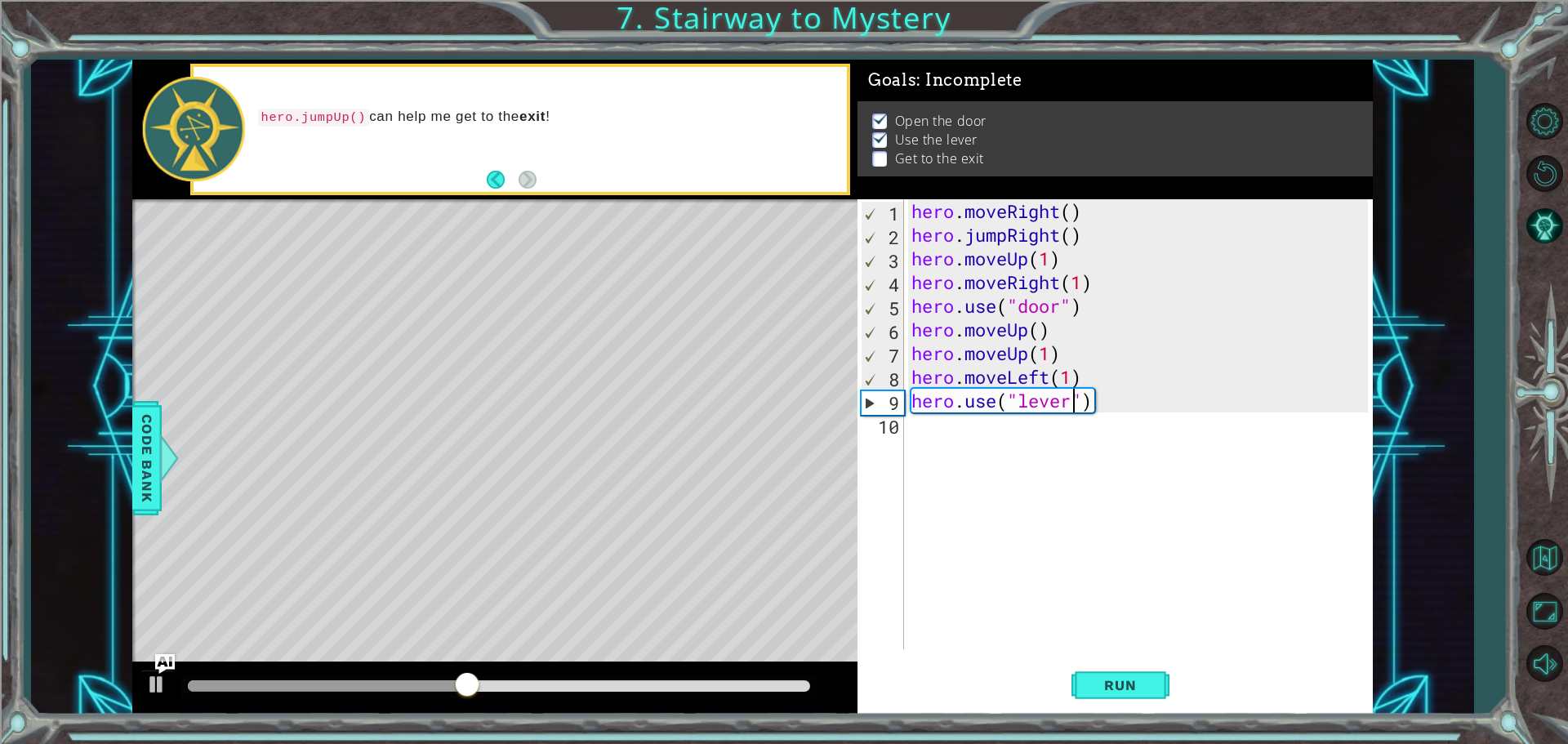
click at [959, 432] on div "hero . moveRight ( ) hero . jumpRight ( ) hero . moveUp ( 1 ) hero . moveRight …" at bounding box center [1142, 448] width 468 height 498
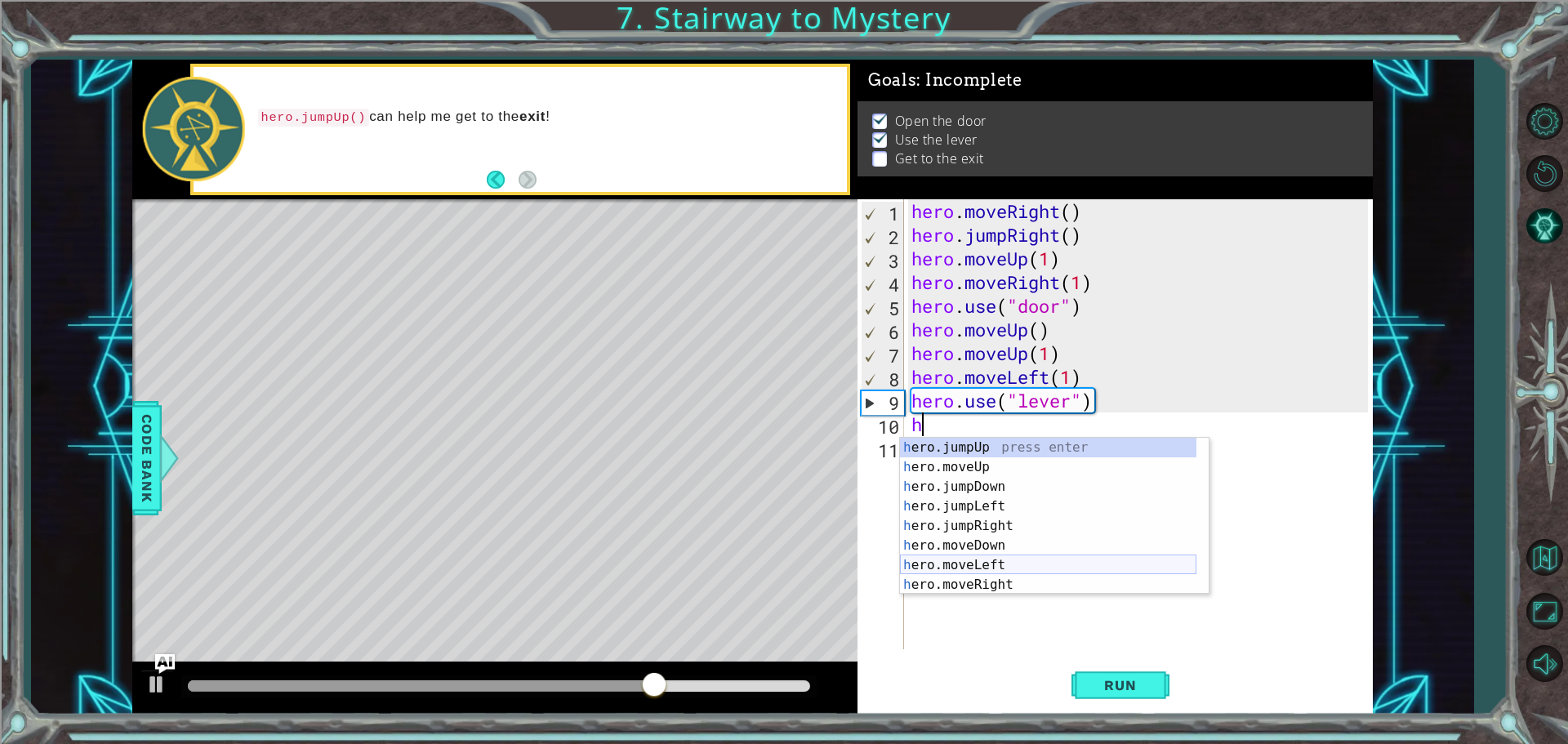
click at [996, 559] on div "h ero.jumpUp press enter h ero.moveUp press enter h ero.jumpDown press enter h …" at bounding box center [1048, 536] width 296 height 196
type textarea "hero.moveLeft(1)"
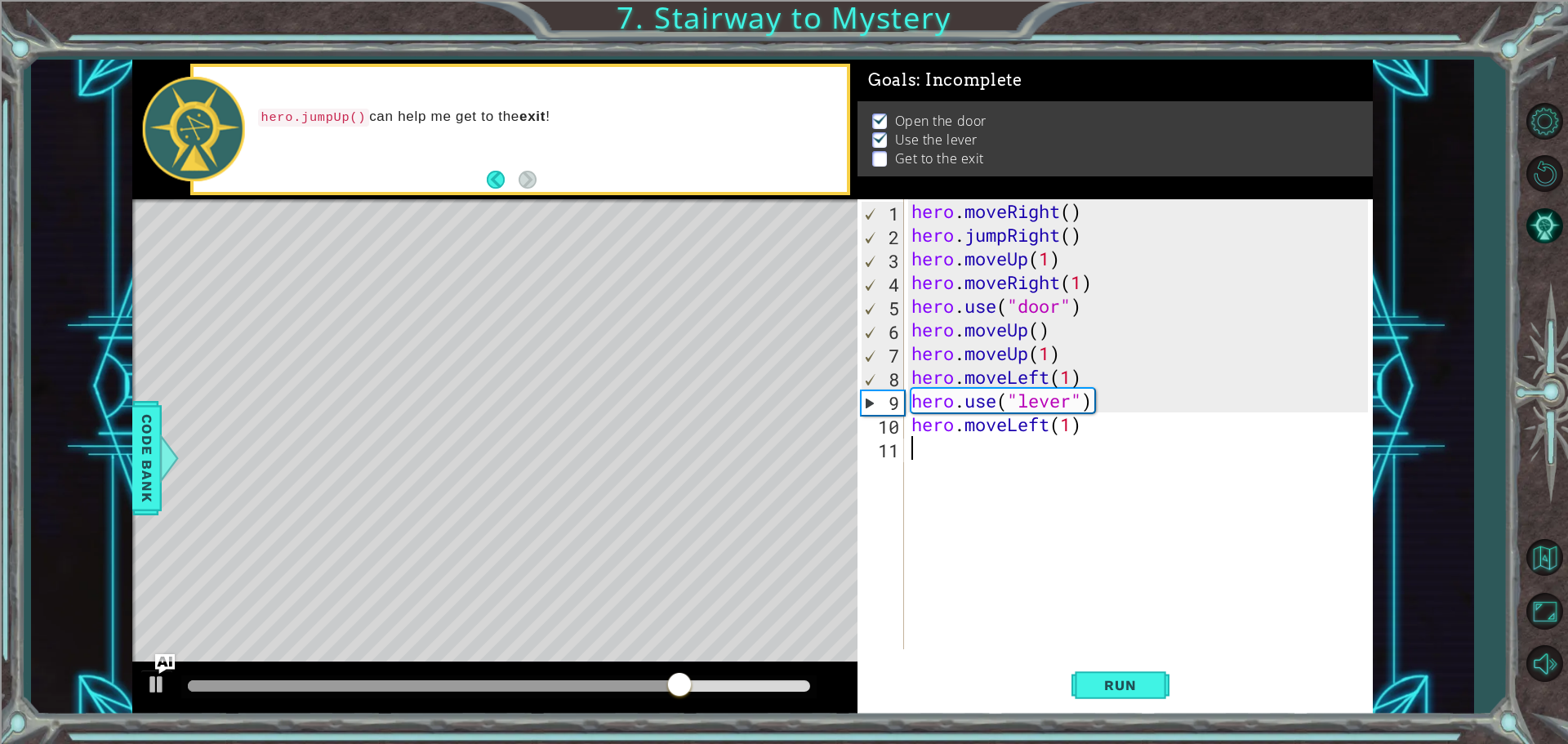
click at [962, 456] on div "hero . moveRight ( ) hero . jumpRight ( ) hero . moveUp ( 1 ) hero . moveRight …" at bounding box center [1142, 448] width 468 height 498
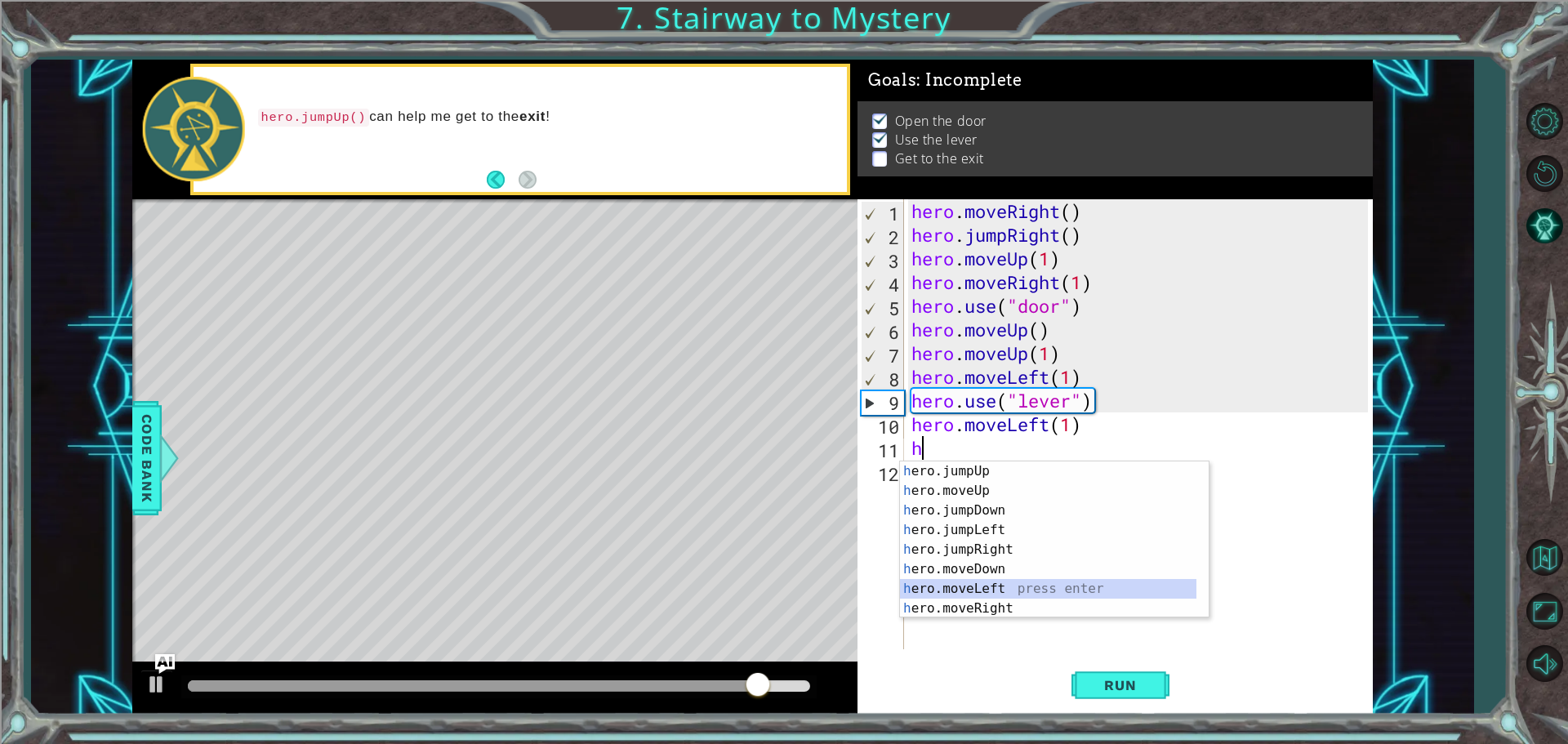
click at [997, 589] on div "h ero.jumpUp press enter h ero.moveUp press enter h ero.jumpDown press enter h …" at bounding box center [1048, 560] width 296 height 196
type textarea "hero.moveLeft(1)"
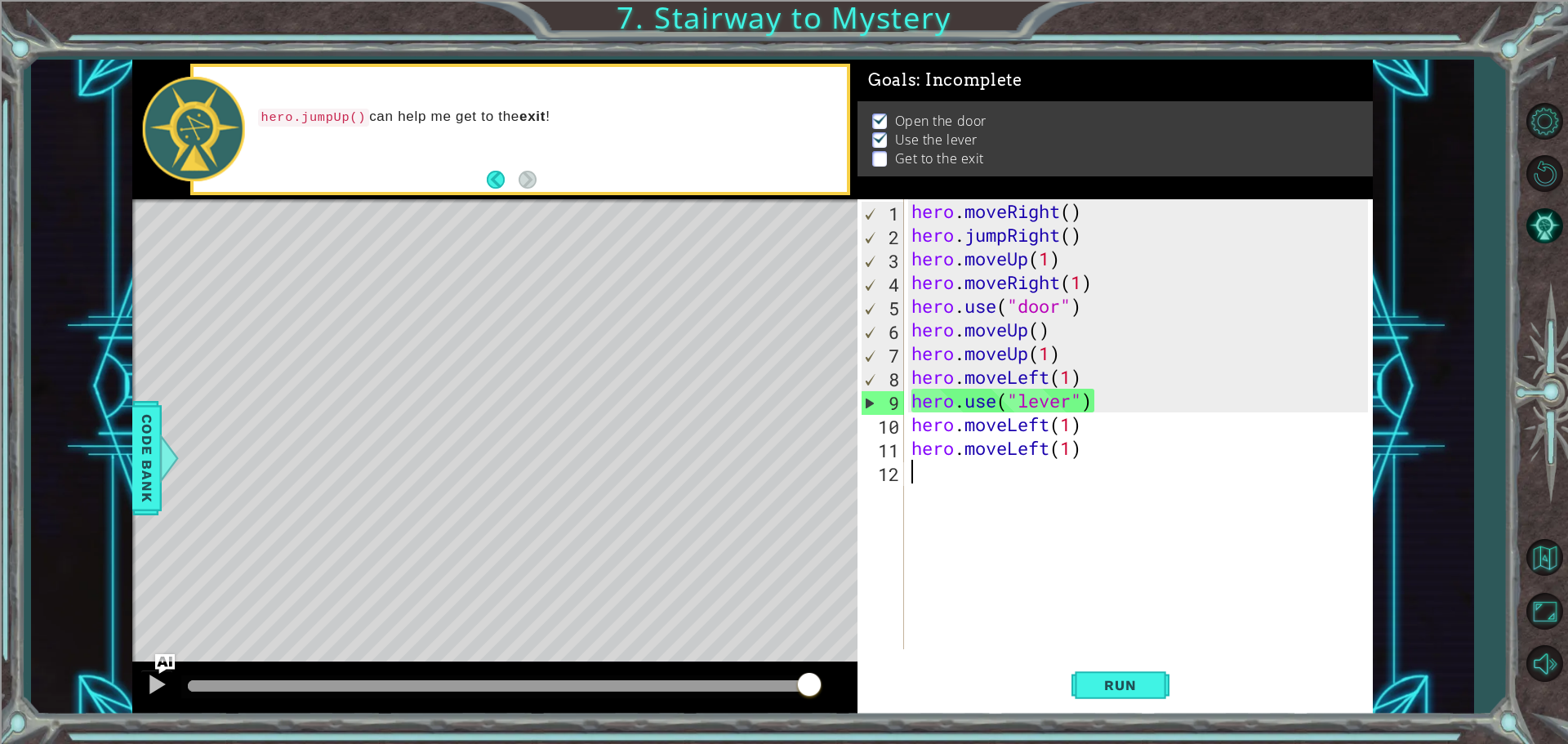
click at [958, 479] on div "hero . moveRight ( ) hero . jumpRight ( ) hero . moveUp ( 1 ) hero . moveRight …" at bounding box center [1142, 448] width 468 height 498
type textarea "h"
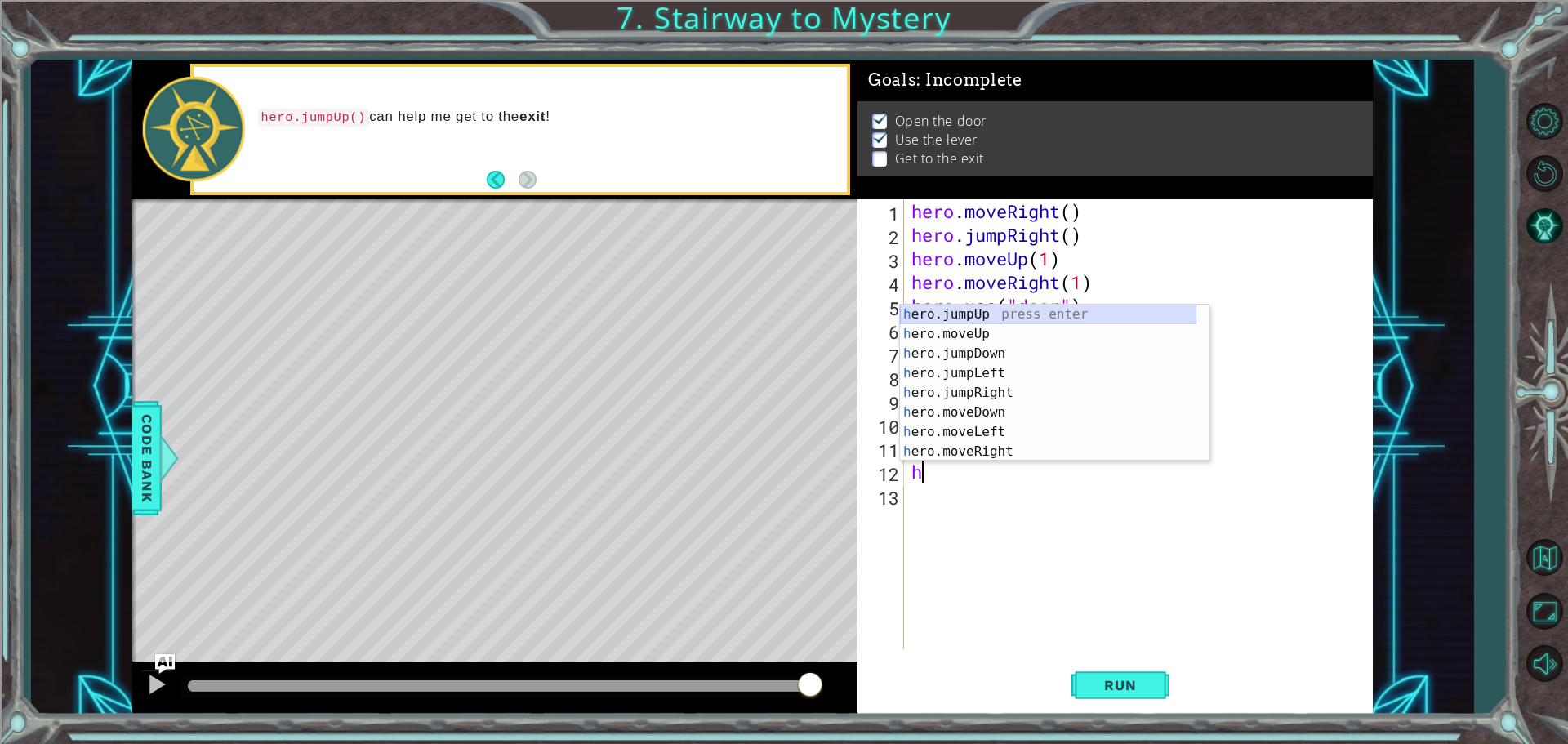
click at [959, 313] on div "h ero.jumpUp press enter h ero.moveUp press enter h ero.jumpDown press enter h …" at bounding box center [1048, 403] width 296 height 196
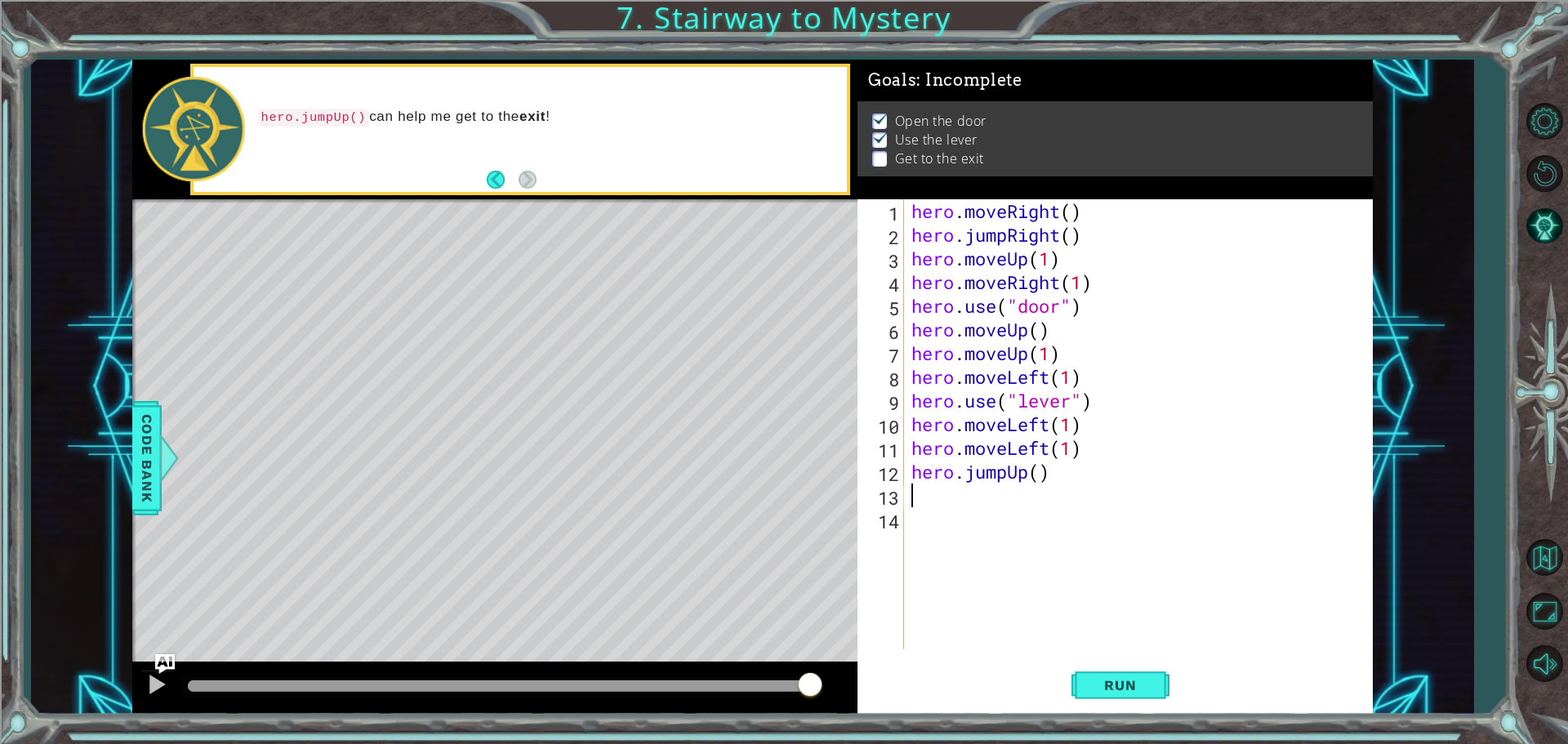
click at [991, 503] on div "hero . moveRight ( ) hero . jumpRight ( ) hero . moveUp ( 1 ) hero . moveRight …" at bounding box center [1142, 448] width 468 height 498
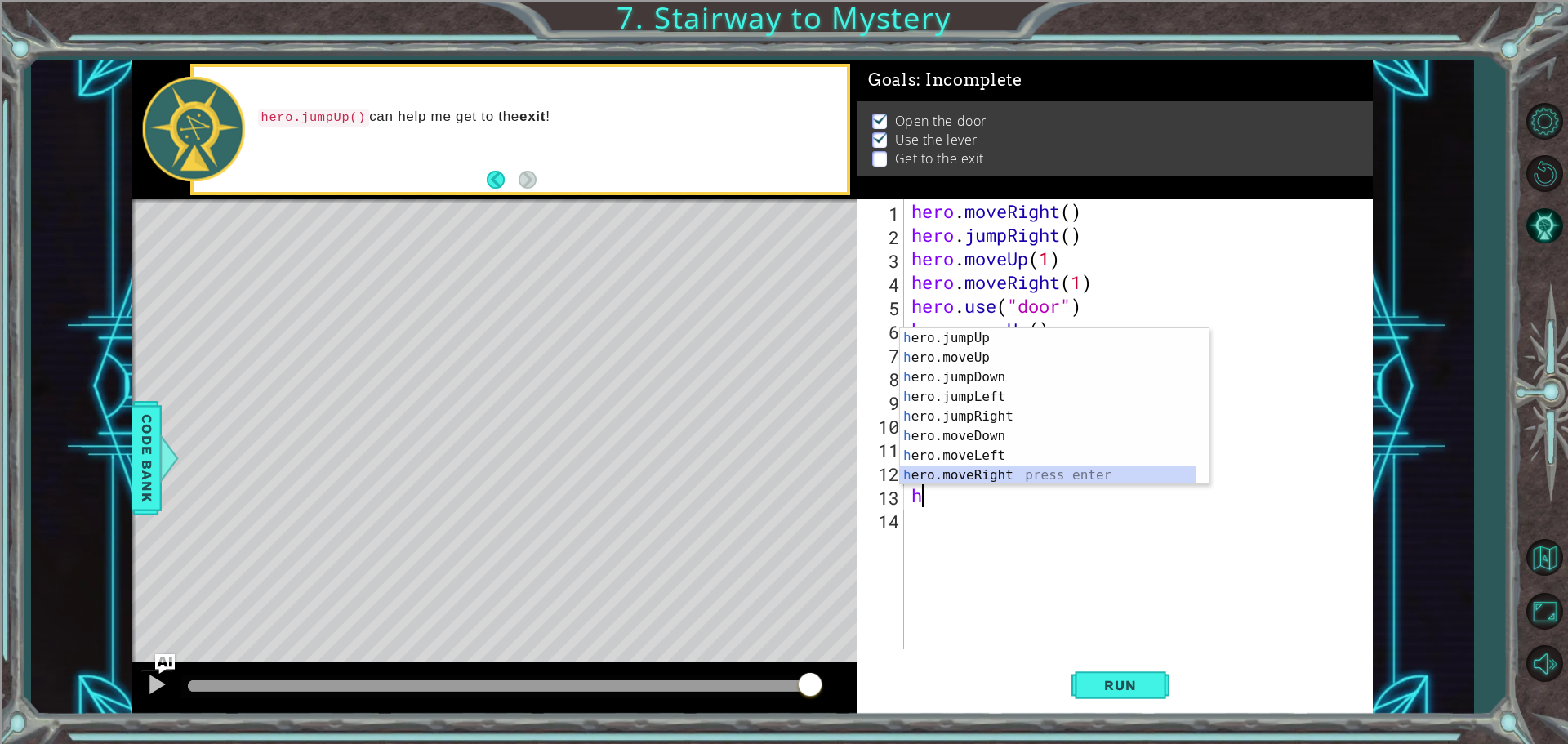
click at [995, 469] on div "h ero.jumpUp press enter h ero.moveUp press enter h ero.jumpDown press enter h …" at bounding box center [1048, 426] width 296 height 196
type textarea "hero.moveRight(1)"
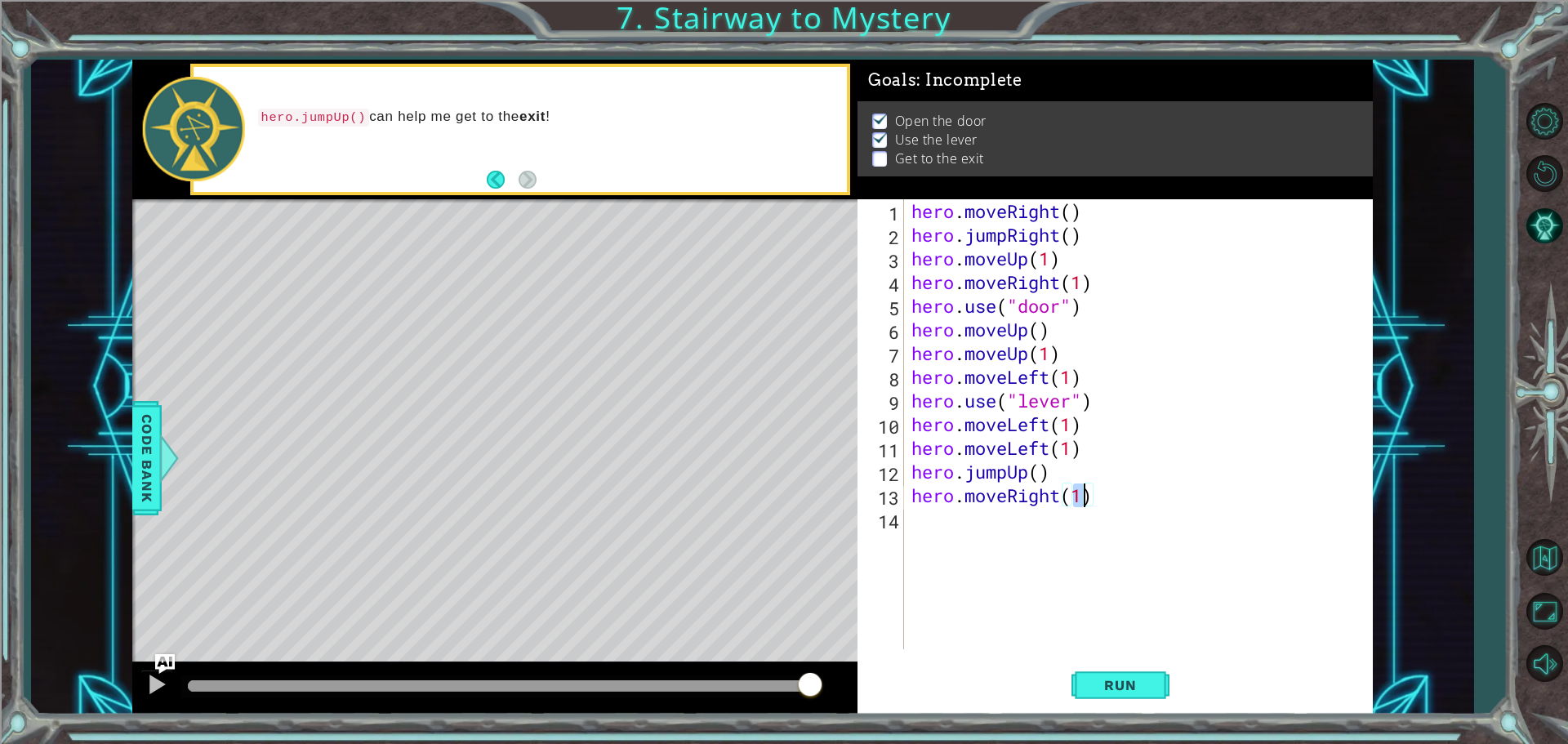
click at [1003, 524] on div "hero . moveRight ( ) hero . jumpRight ( ) hero . moveUp ( 1 ) hero . moveRight …" at bounding box center [1142, 448] width 468 height 498
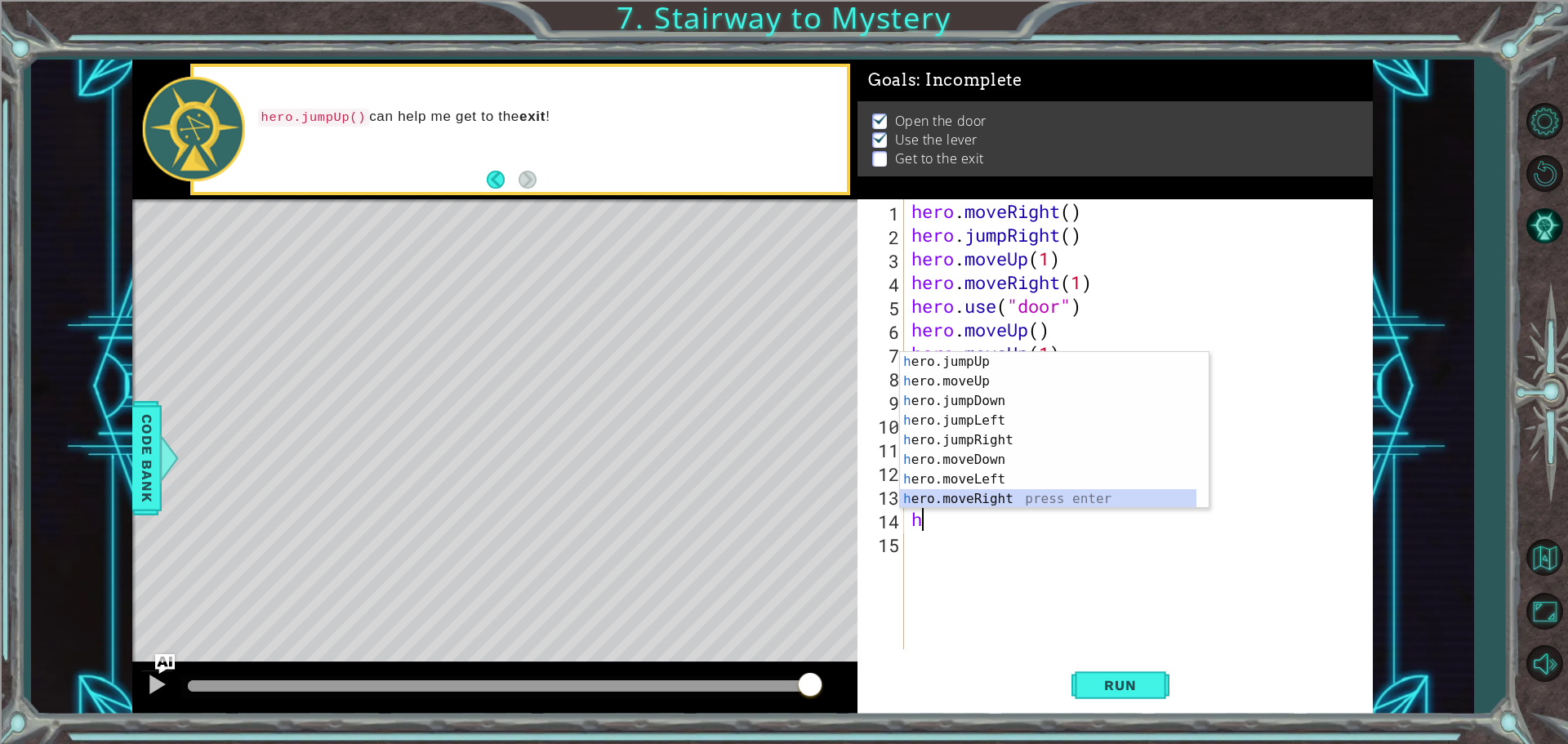
click at [985, 501] on div "h ero.jumpUp press enter h ero.moveUp press enter h ero.jumpDown press enter h …" at bounding box center [1048, 450] width 296 height 196
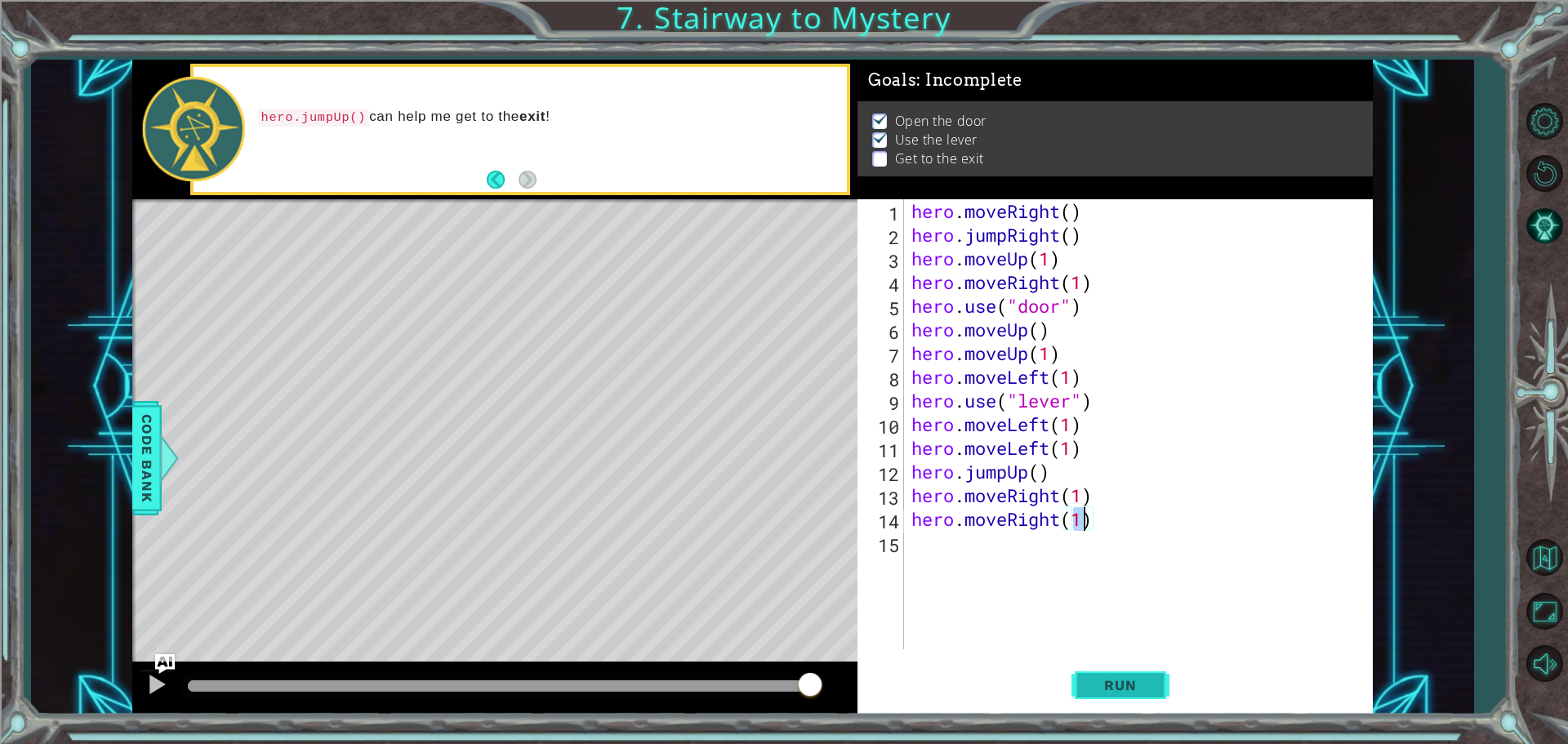
type textarea "hero.moveRight(1)"
click at [1116, 686] on span "Run" at bounding box center [1120, 685] width 64 height 16
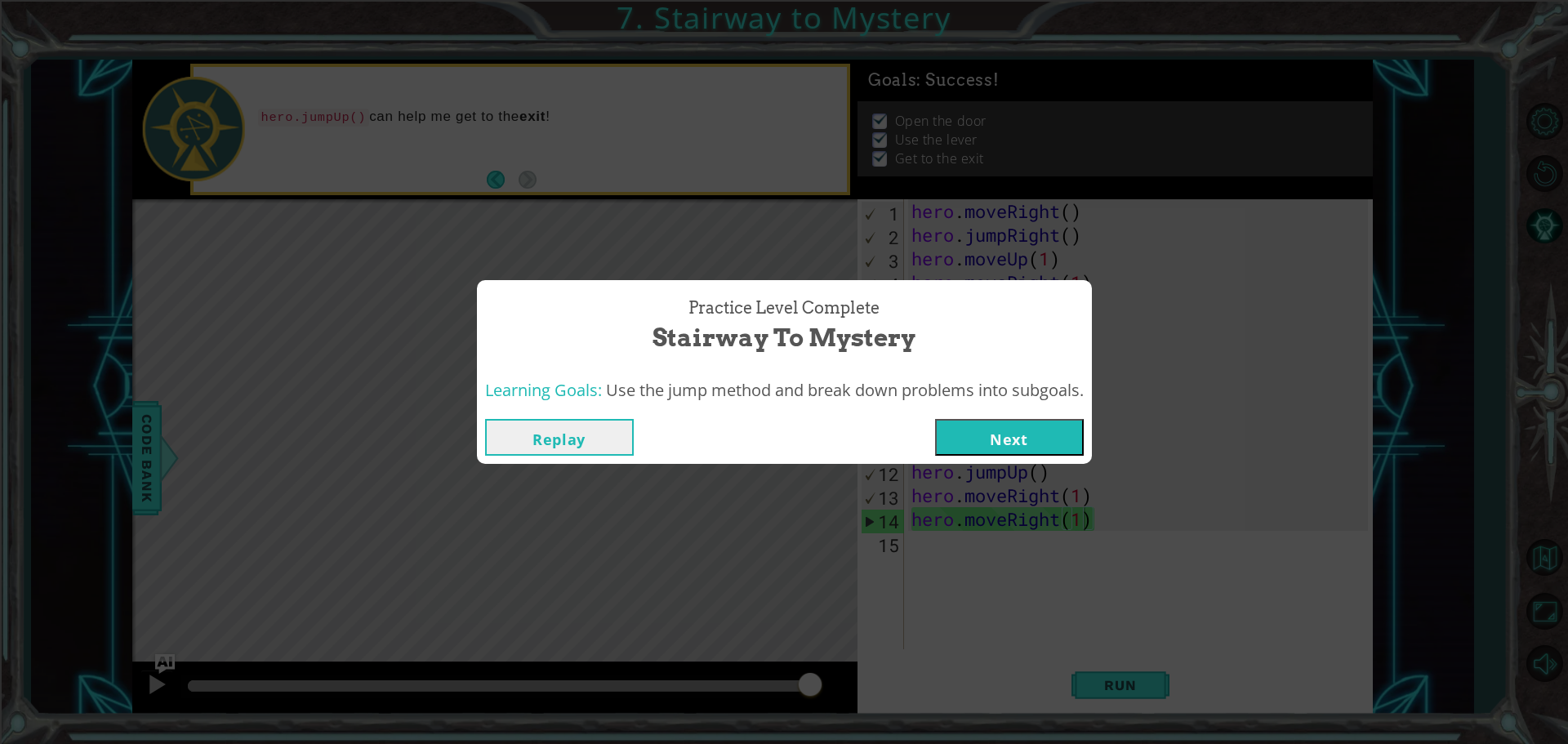
click at [1050, 426] on button "Next" at bounding box center [1009, 437] width 148 height 37
